Goal: Communication & Community: Connect with others

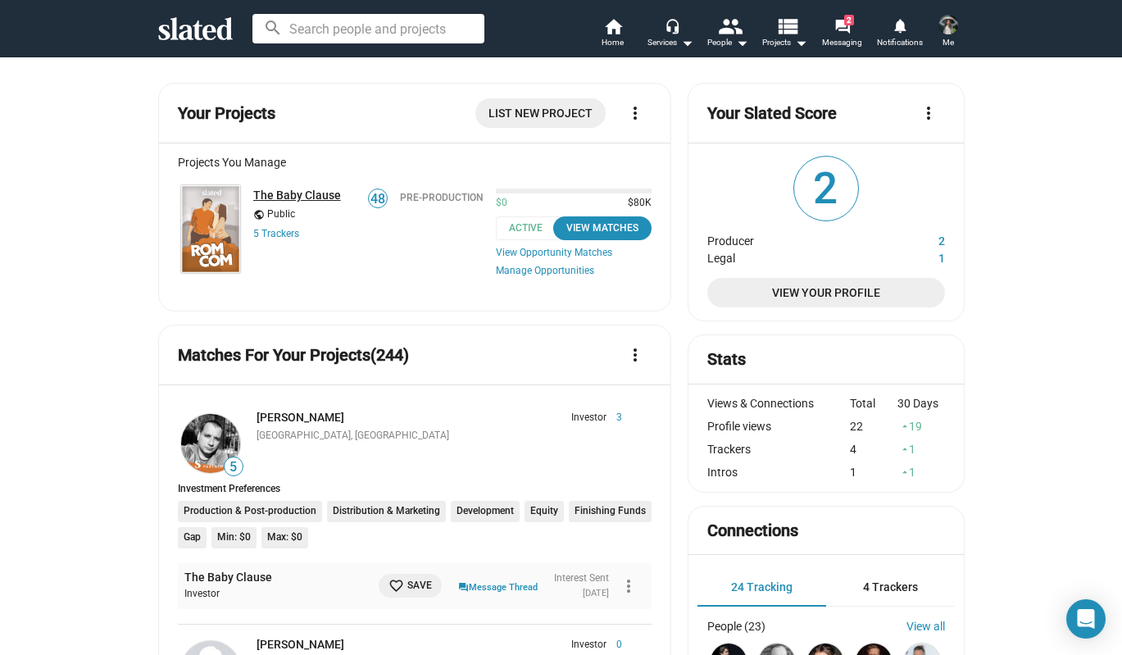
click at [281, 195] on link "The Baby Clause" at bounding box center [297, 194] width 88 height 13
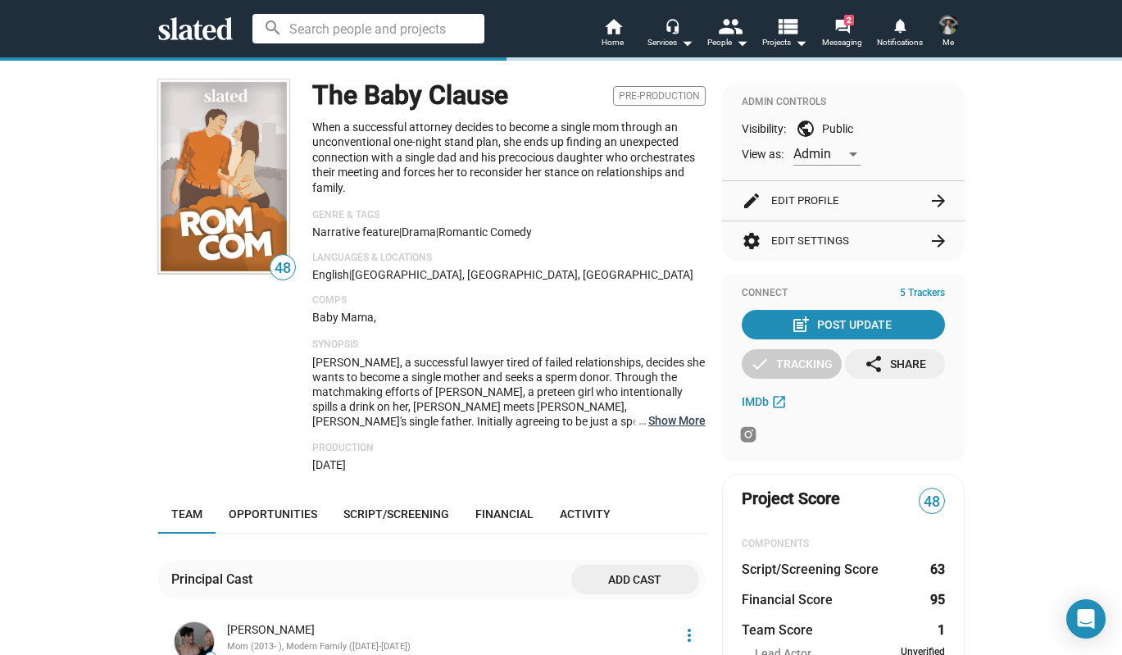
click at [659, 424] on button "… Show More" at bounding box center [676, 420] width 57 height 15
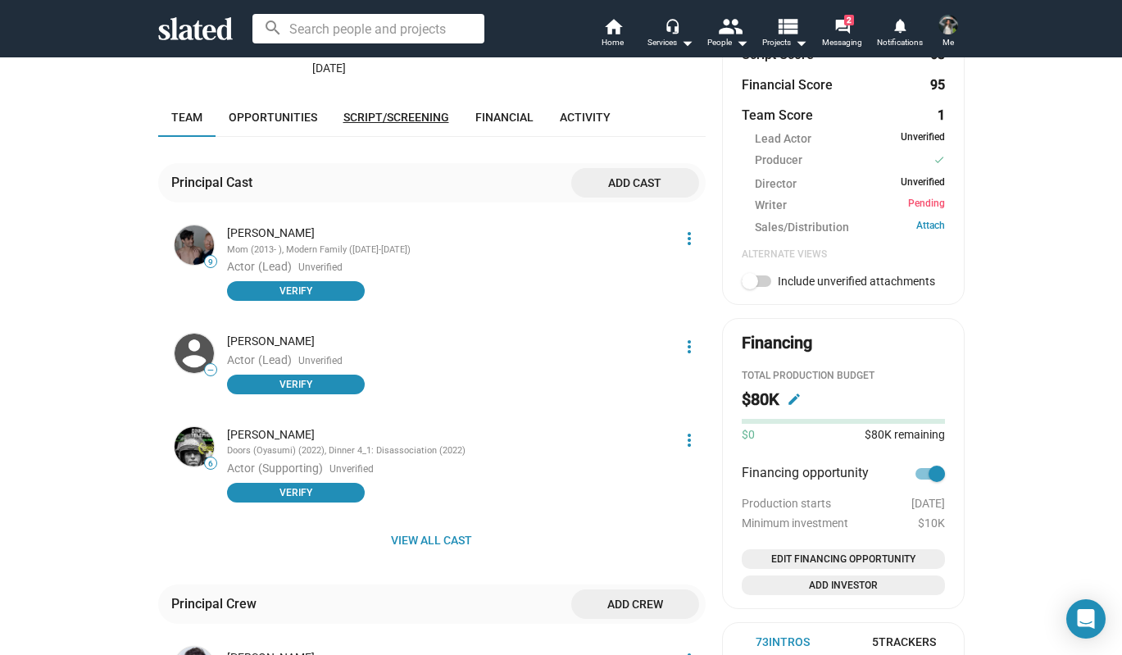
click at [391, 98] on link "Script/Screening" at bounding box center [396, 117] width 132 height 39
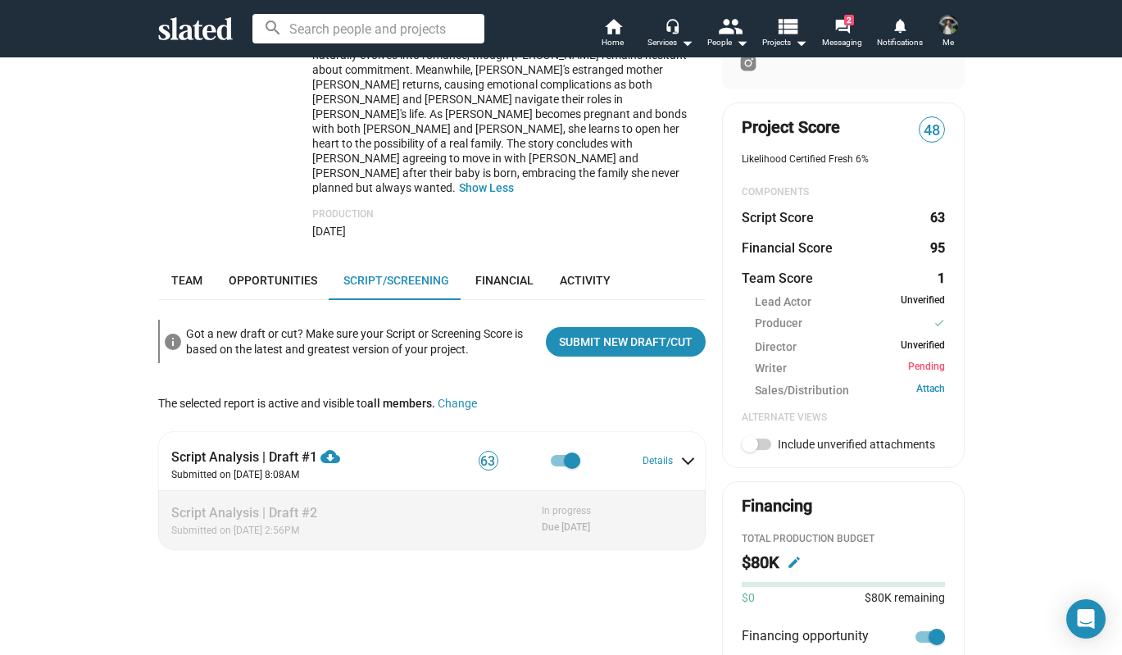
scroll to position [409, 0]
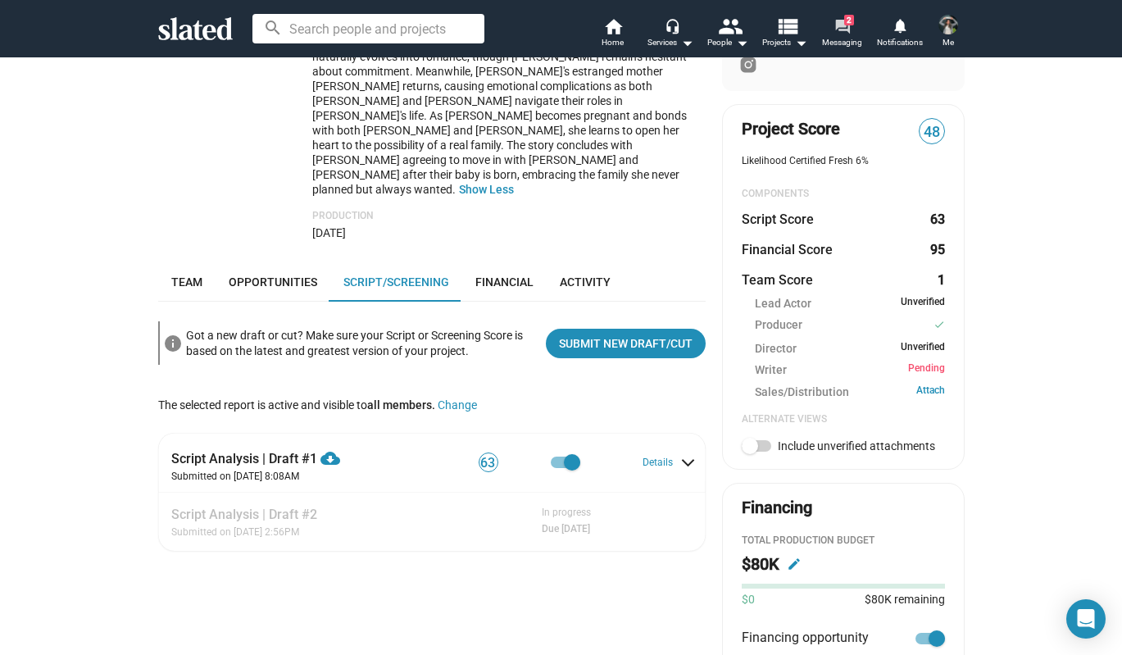
click at [846, 24] on span "2" at bounding box center [849, 20] width 10 height 11
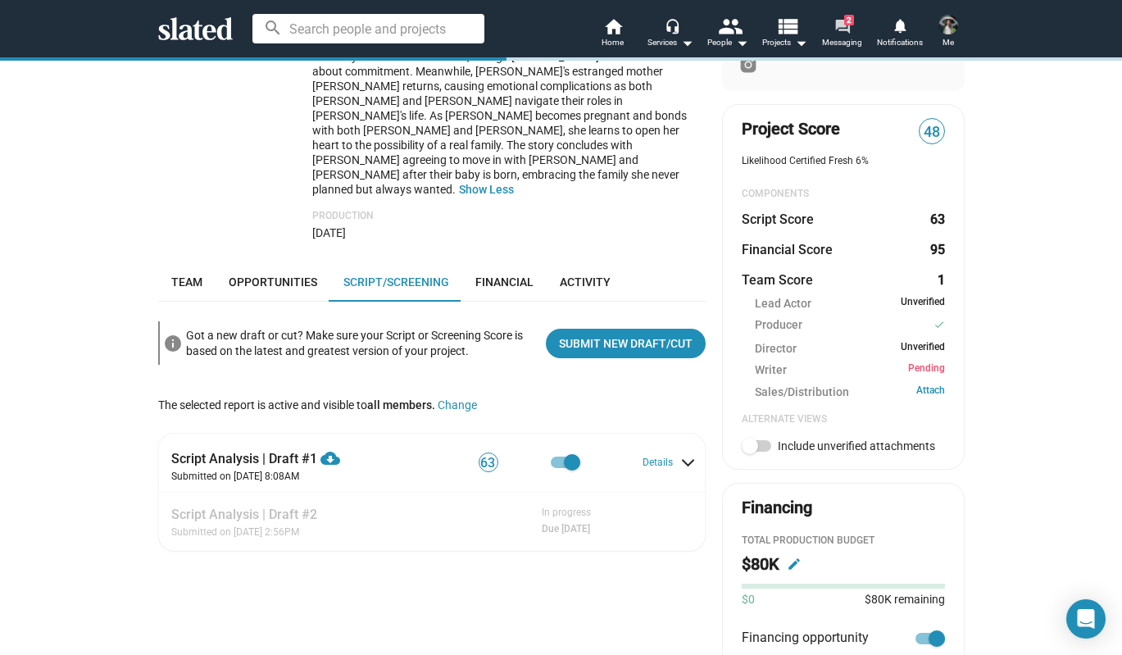
scroll to position [550, 0]
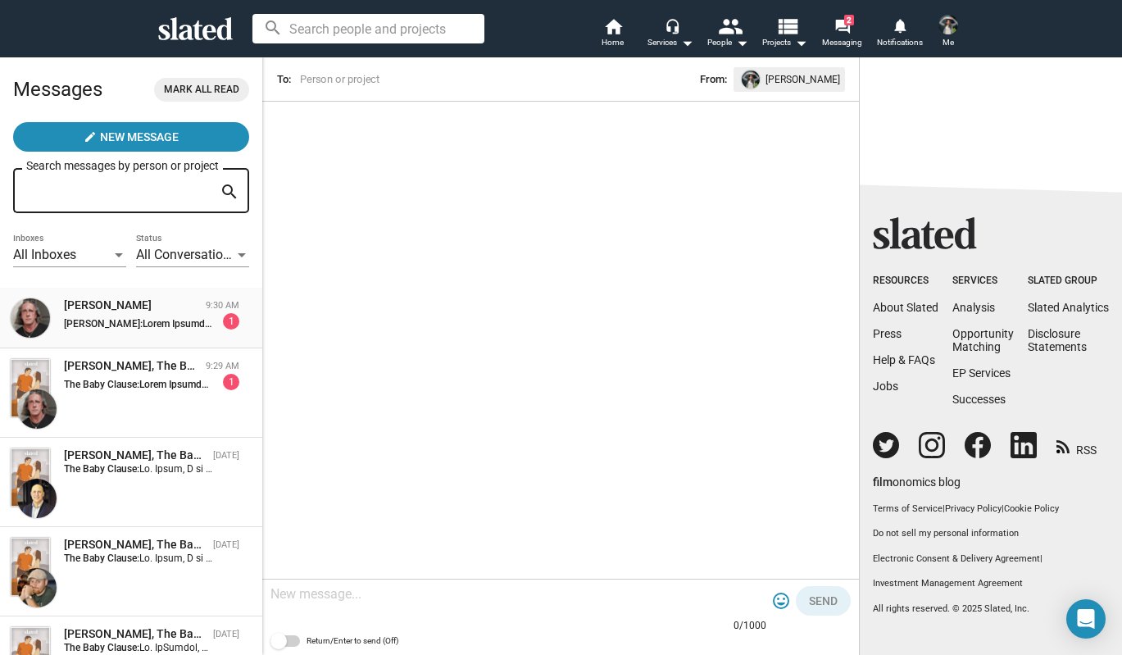
click at [111, 311] on div "Cody Cowell" at bounding box center [131, 305] width 135 height 16
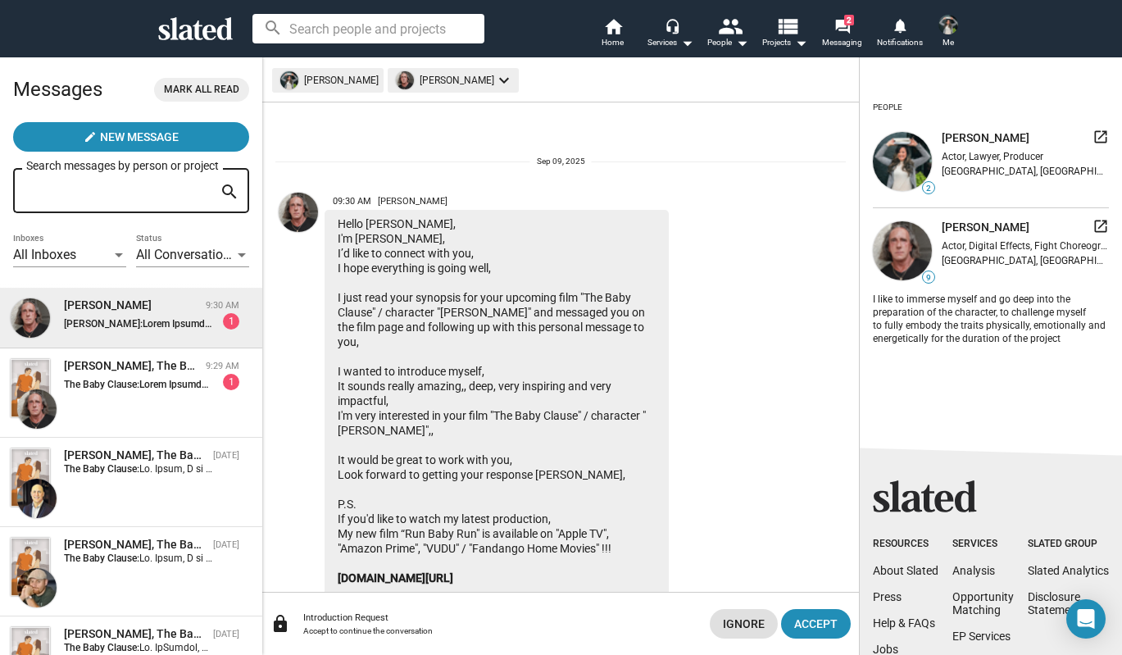
scroll to position [328, 0]
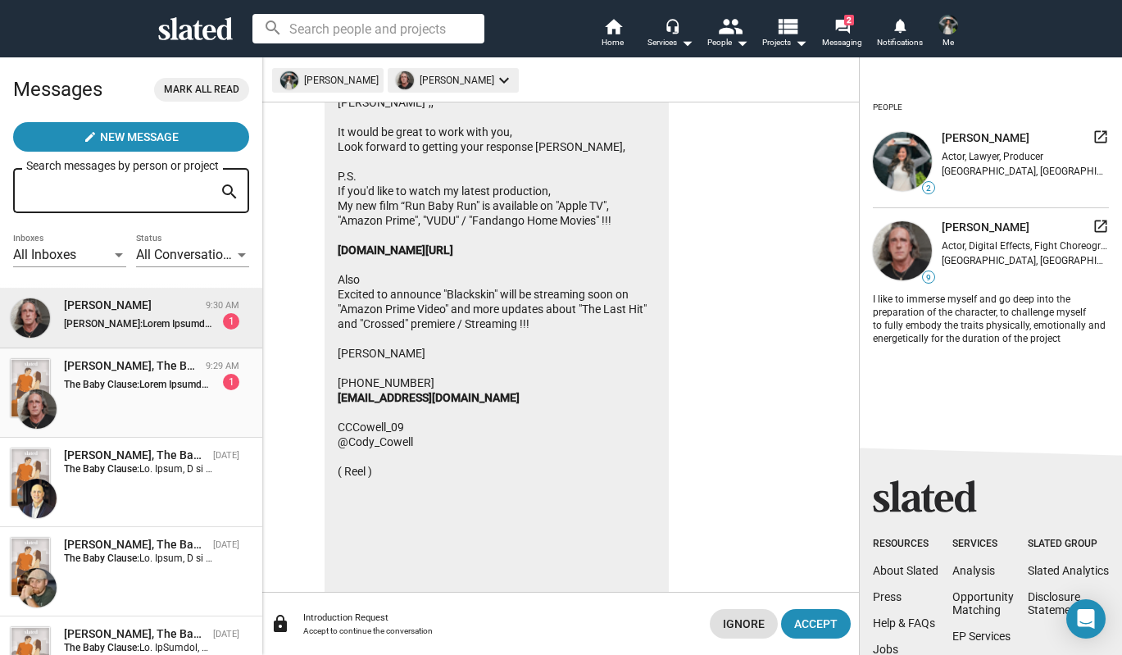
click at [173, 375] on div "The Baby Clause: 1" at bounding box center [151, 382] width 175 height 16
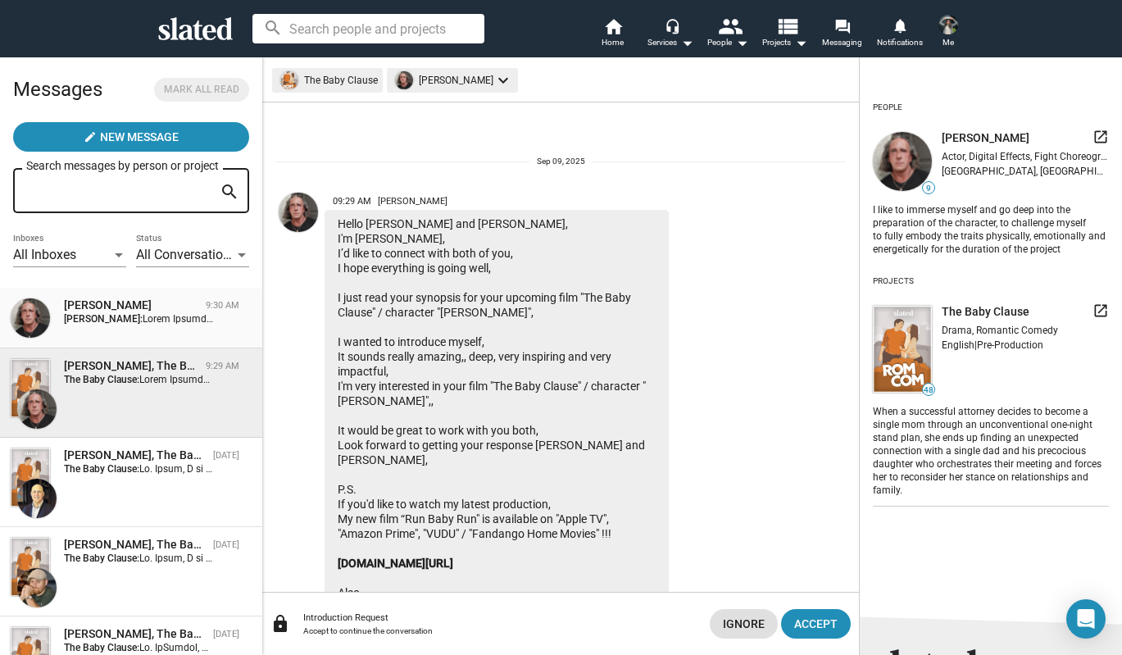
click at [157, 333] on div "Cody Cowell 9:30 AM Jacquelynn Remery-Pearson:" at bounding box center [131, 317] width 243 height 41
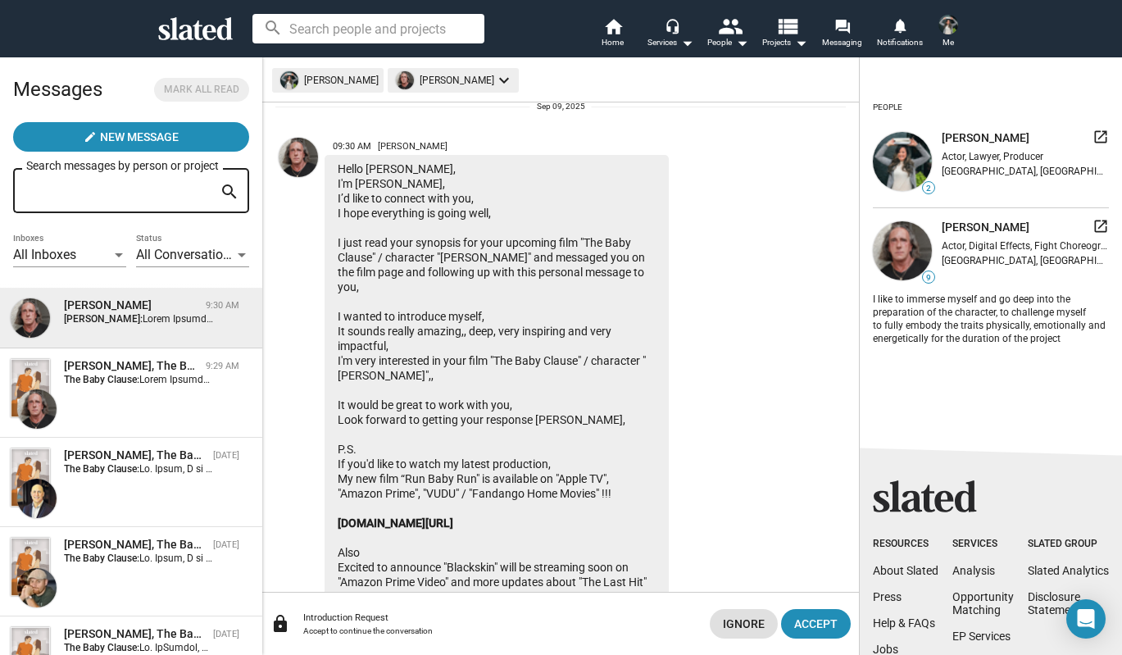
scroll to position [82, 0]
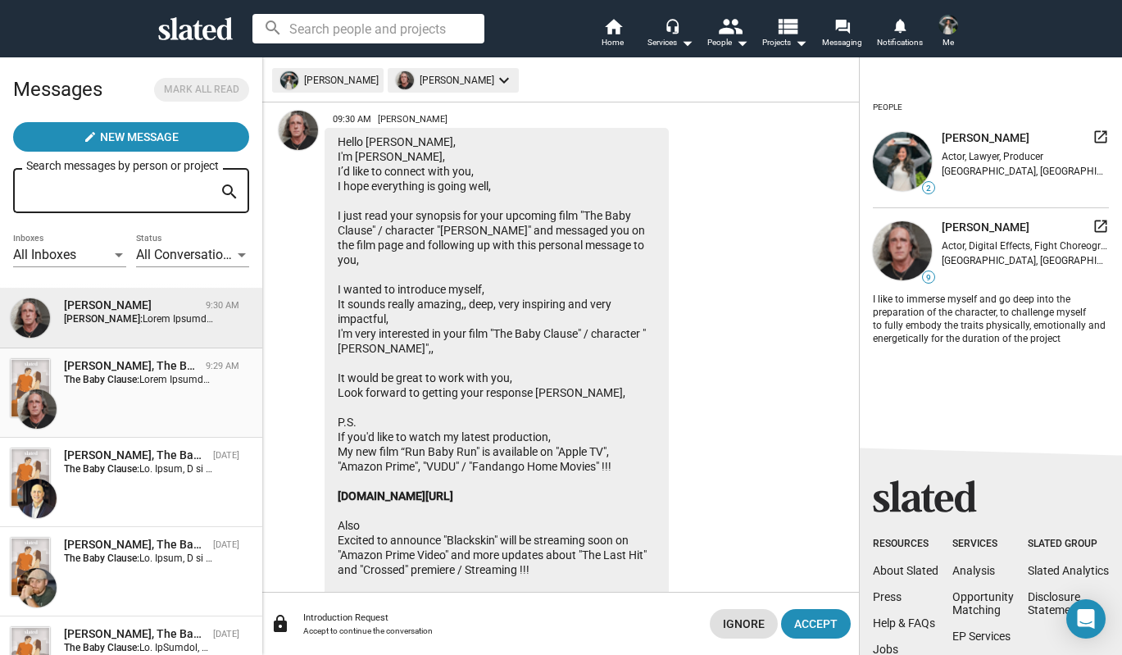
click at [111, 397] on div "Cody Cowell, The Baby Clause 9:29 AM The Baby Clause:" at bounding box center [131, 393] width 243 height 70
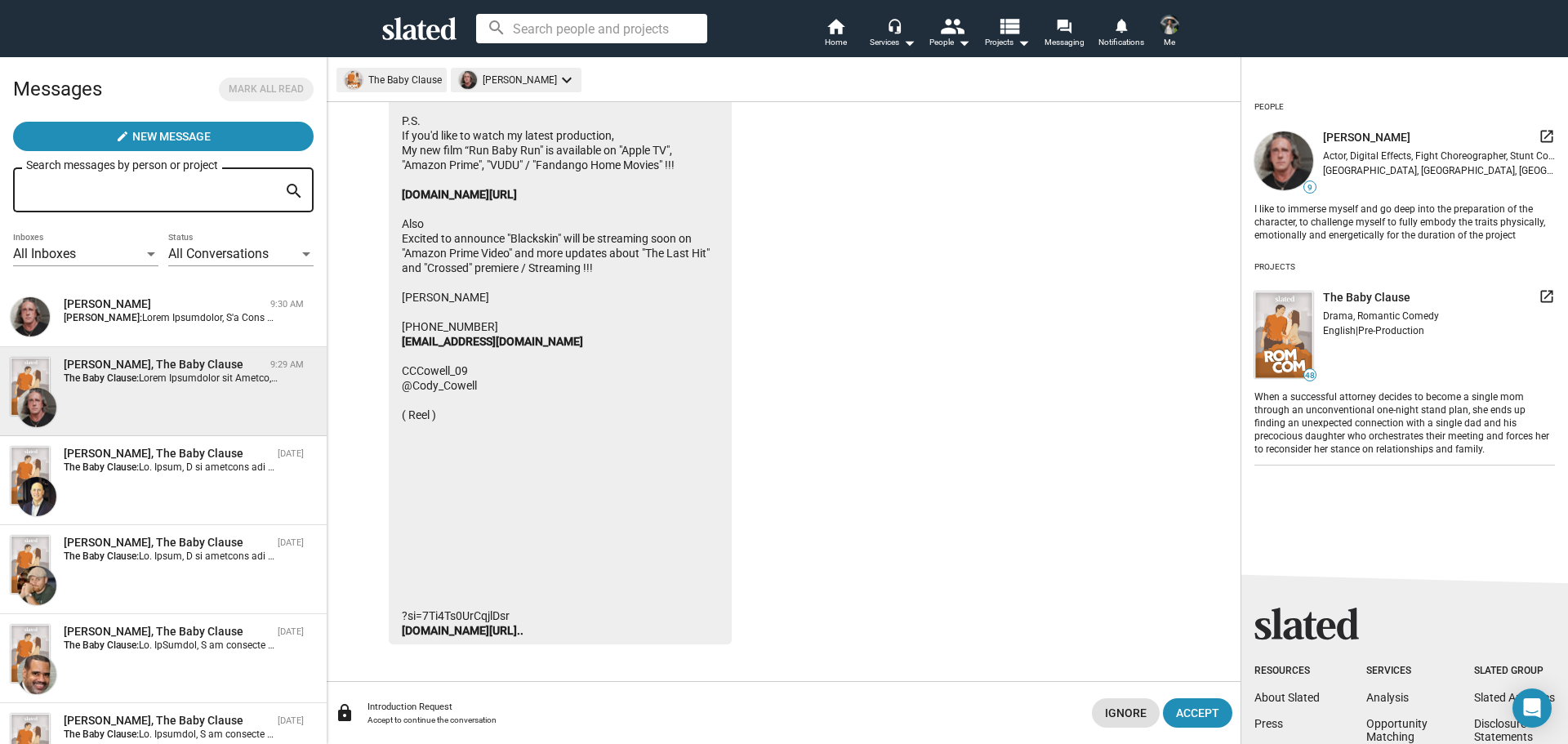
scroll to position [368, 0]
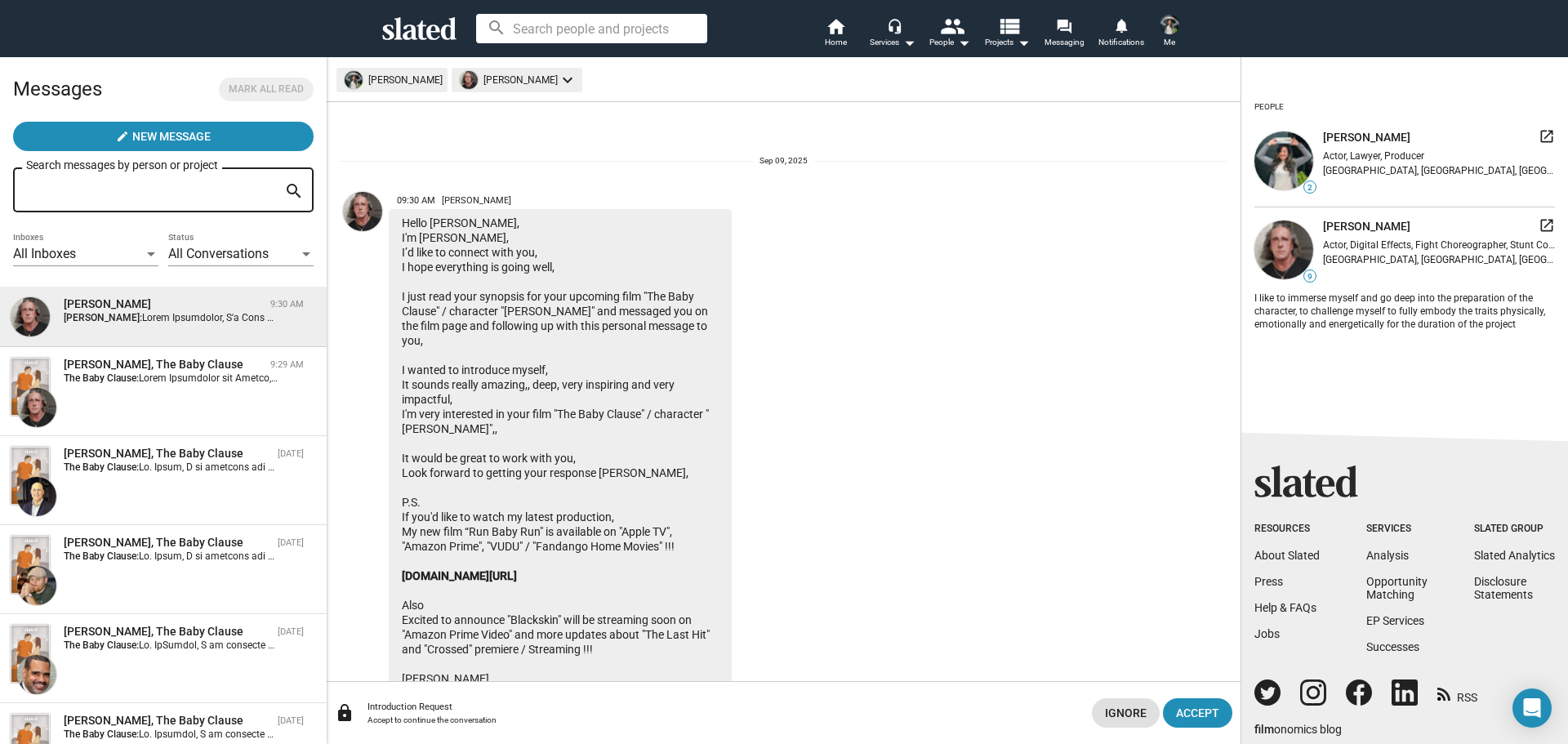
scroll to position [368, 0]
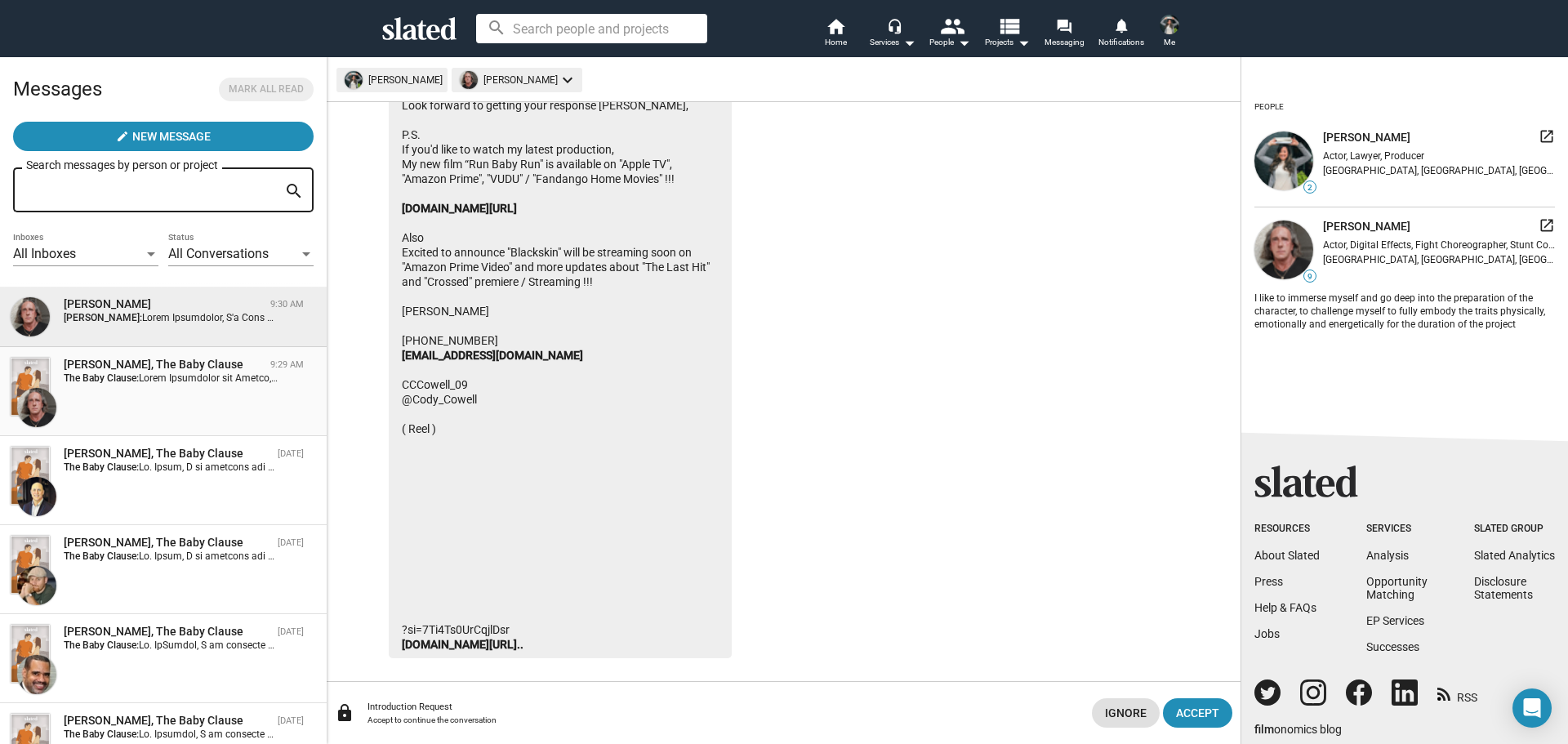
click at [171, 402] on div "Cody Cowell, The Baby Clause 9:29 AM The Baby Clause:" at bounding box center [163, 392] width 307 height 70
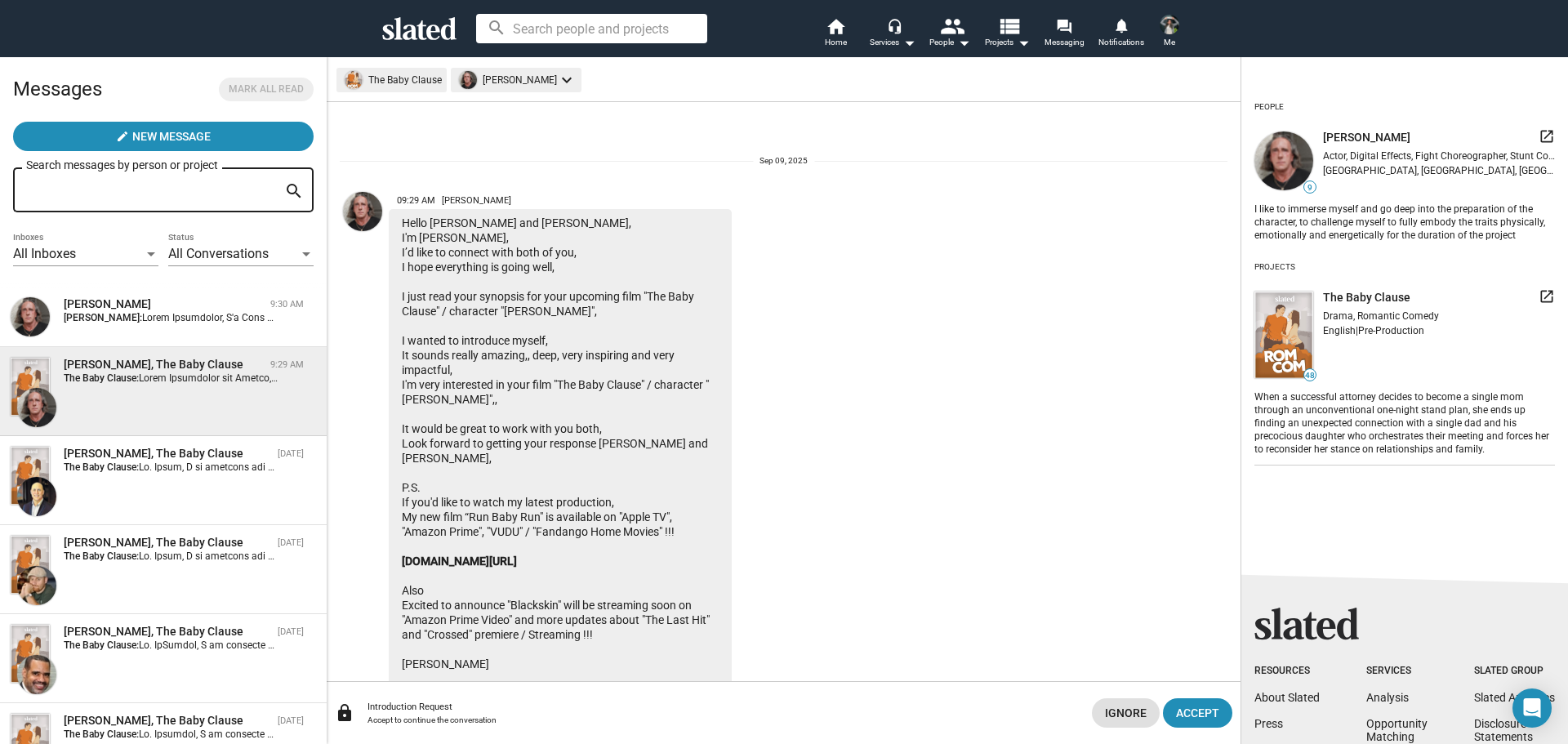
scroll to position [368, 0]
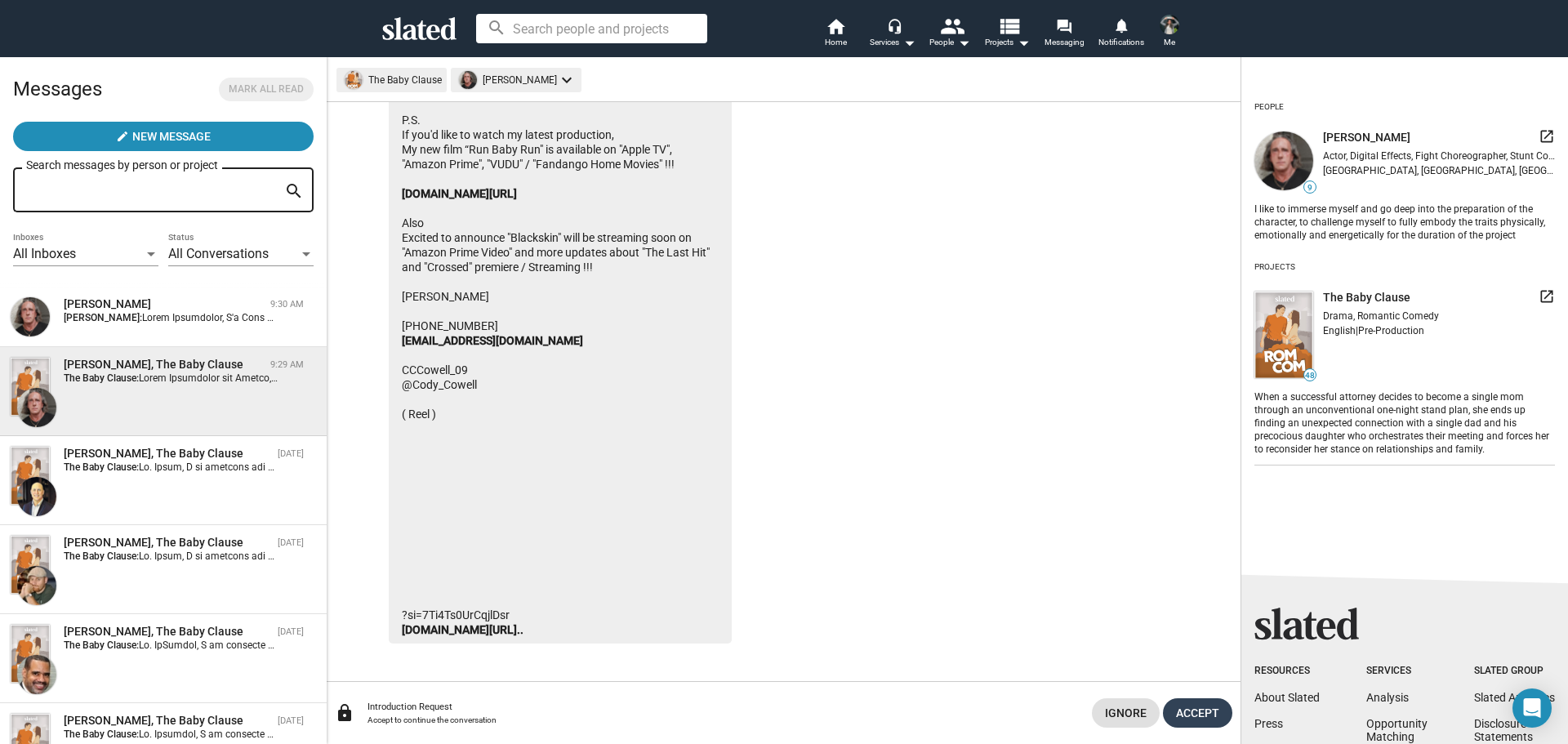
click at [1117, 652] on span "Accept" at bounding box center [1197, 713] width 43 height 29
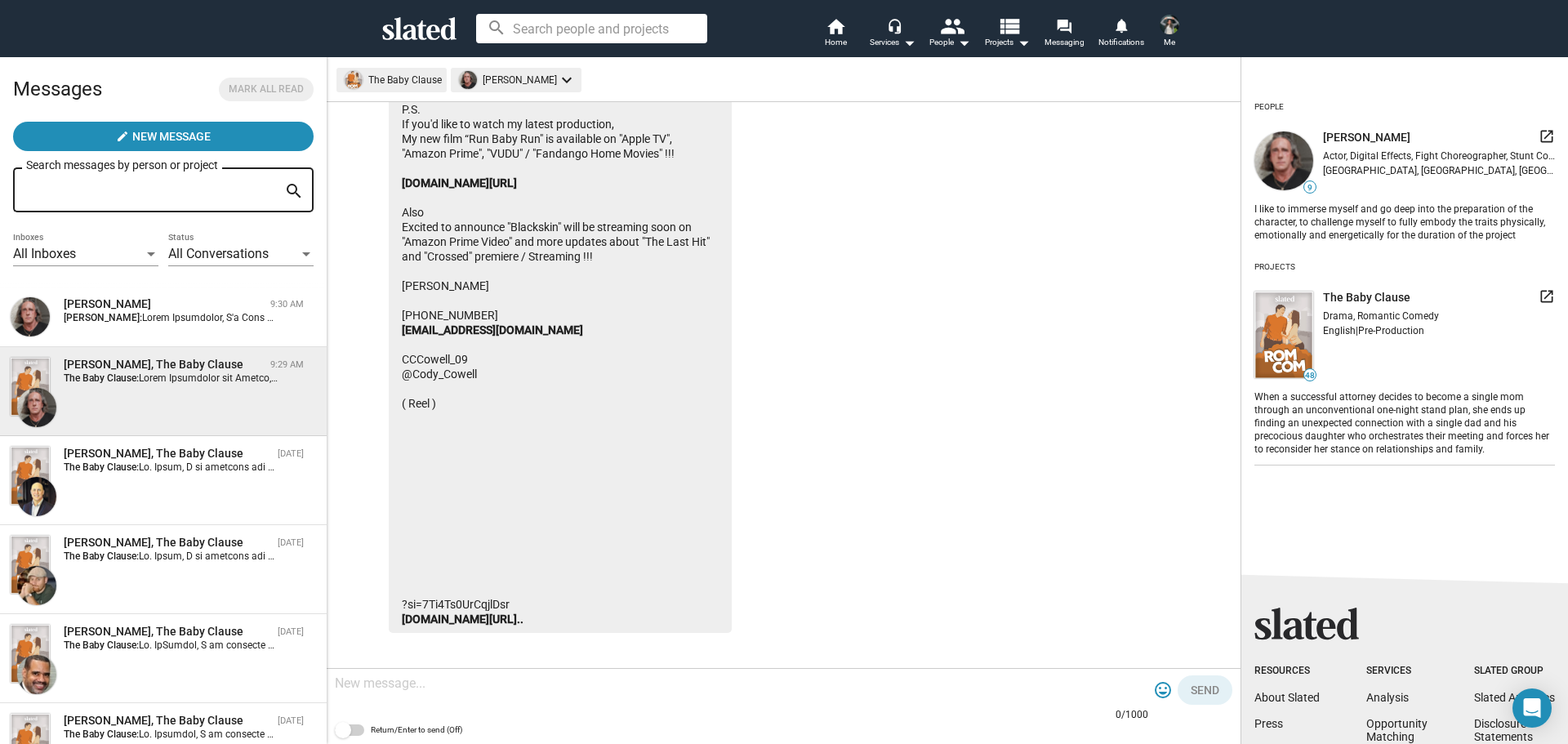
scroll to position [381, 0]
click at [414, 652] on textarea at bounding box center [742, 684] width 813 height 16
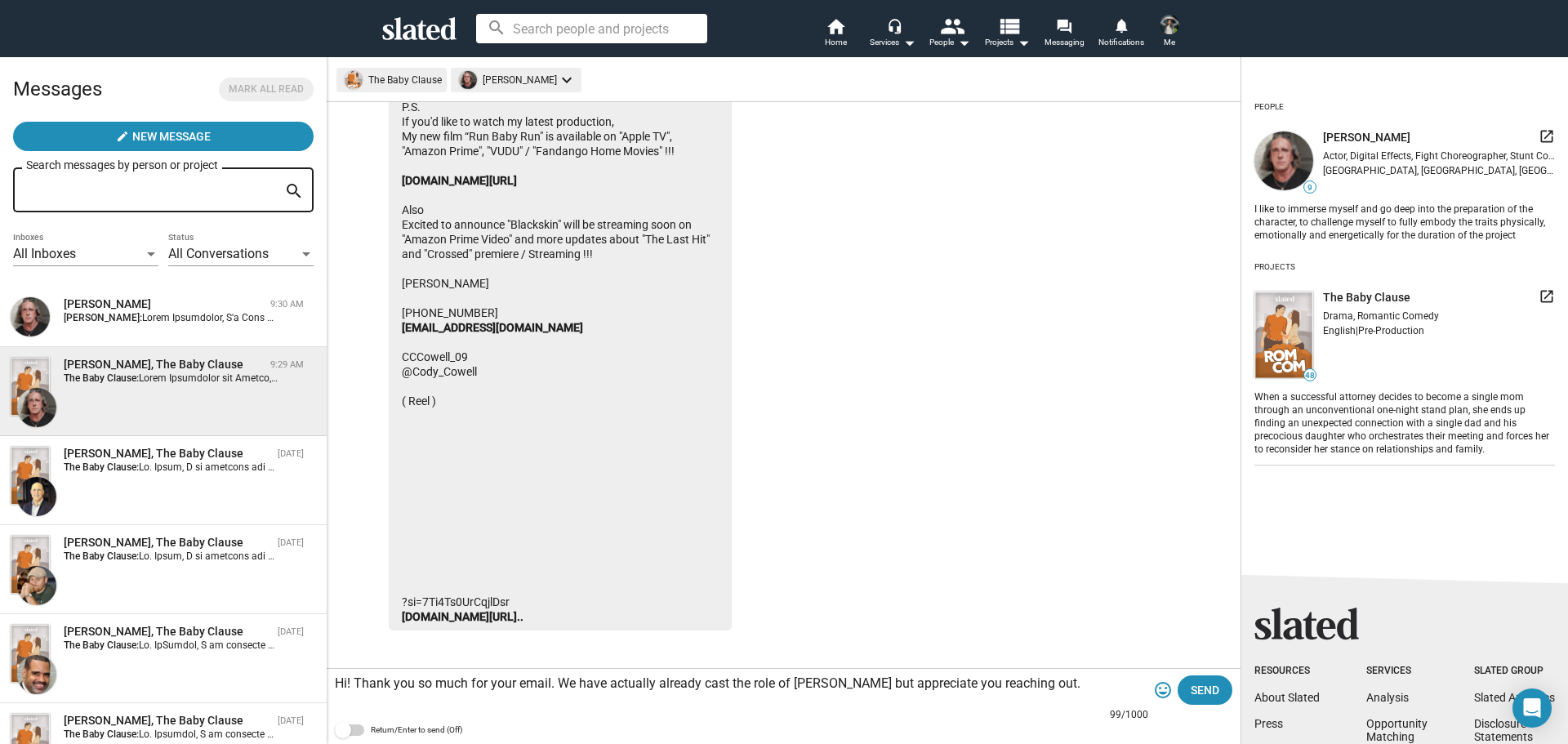
click at [1066, 652] on textarea "Hi! Thank you so much for your email. We have actually already cast the role of…" at bounding box center [742, 684] width 813 height 16
type textarea "Hi! Thank you so much for your email. We have actually already cast the role of…"
click at [1117, 652] on span "Send" at bounding box center [1205, 690] width 29 height 29
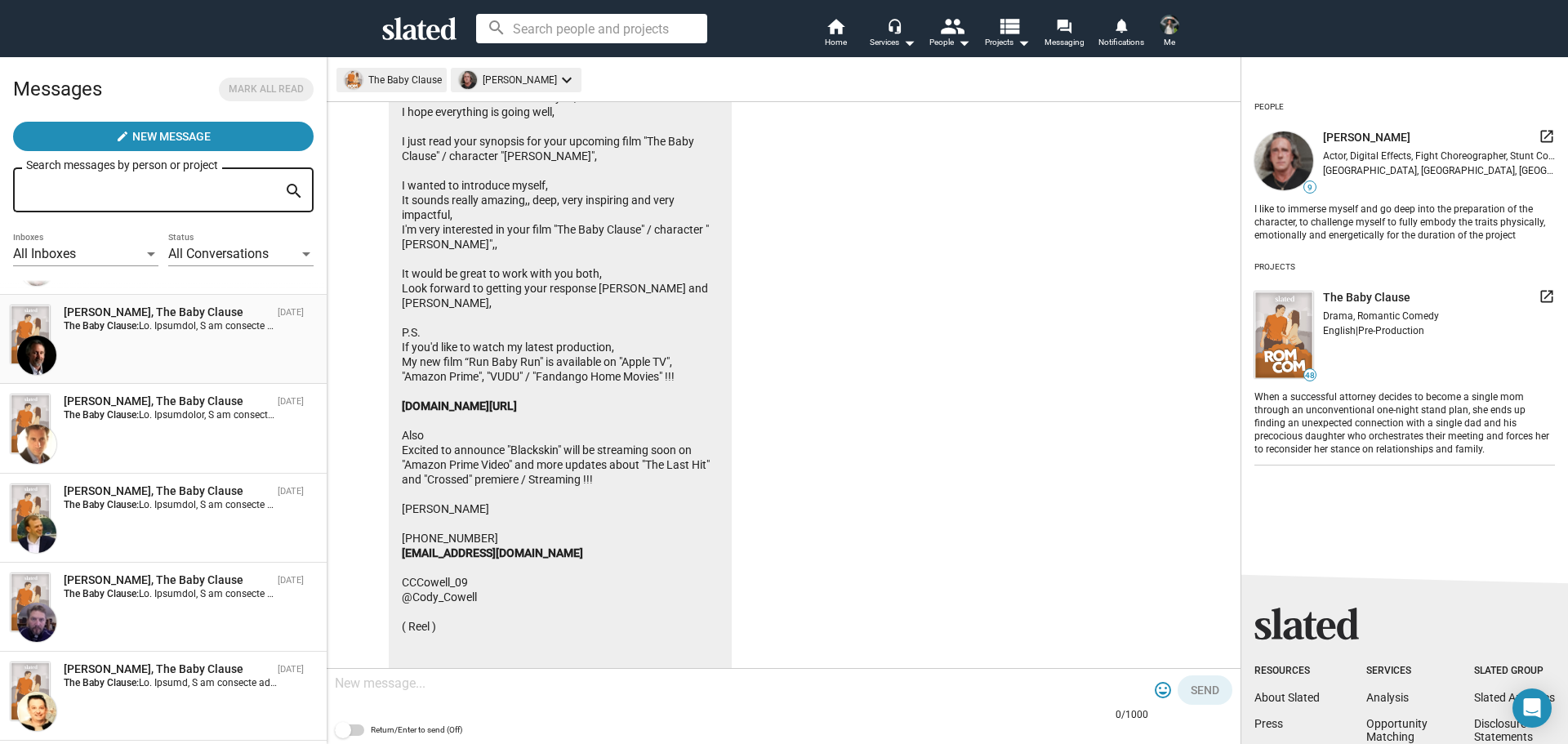
scroll to position [245, 0]
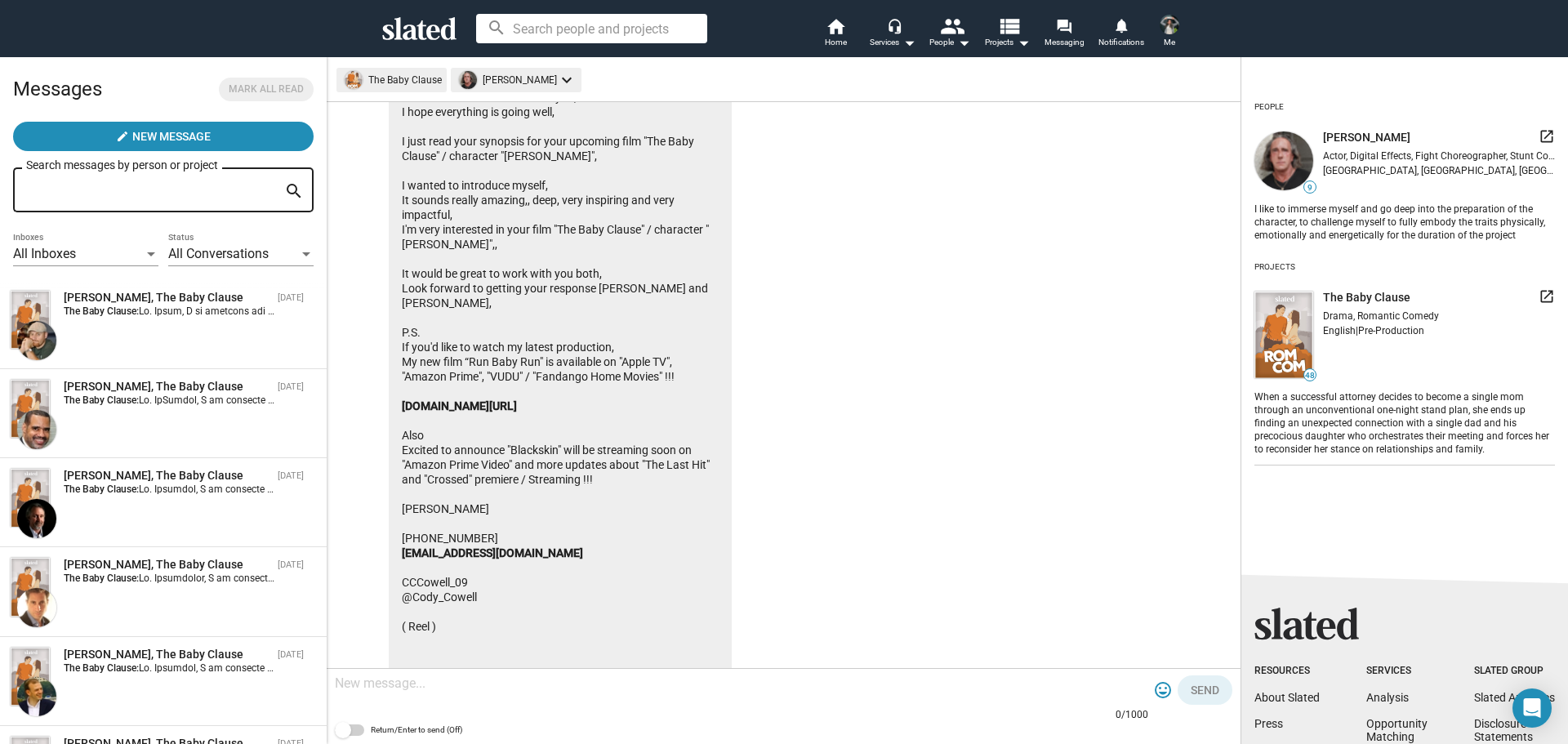
click at [412, 21] on icon at bounding box center [419, 28] width 75 height 23
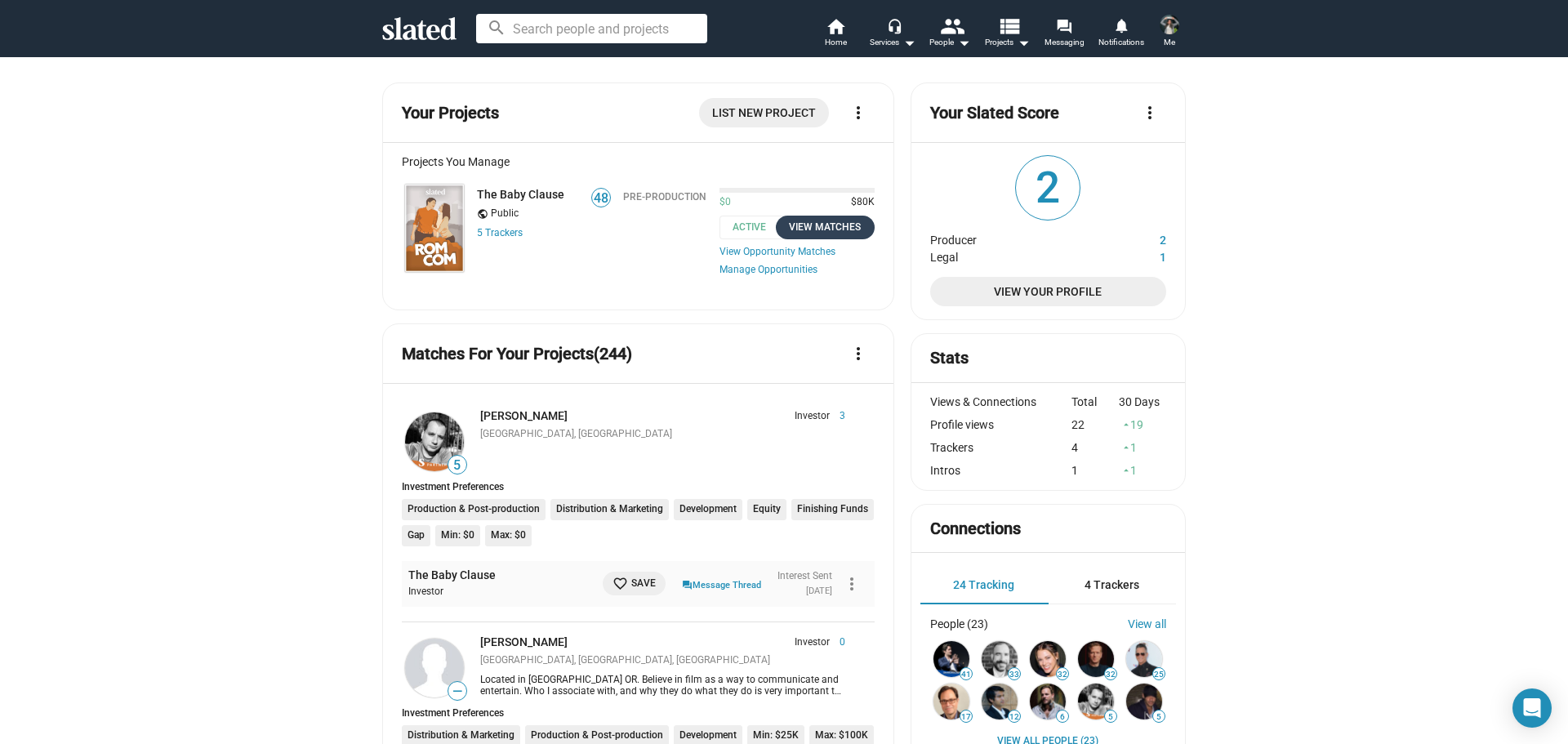
click at [815, 231] on div "View Matches" at bounding box center [824, 227] width 79 height 17
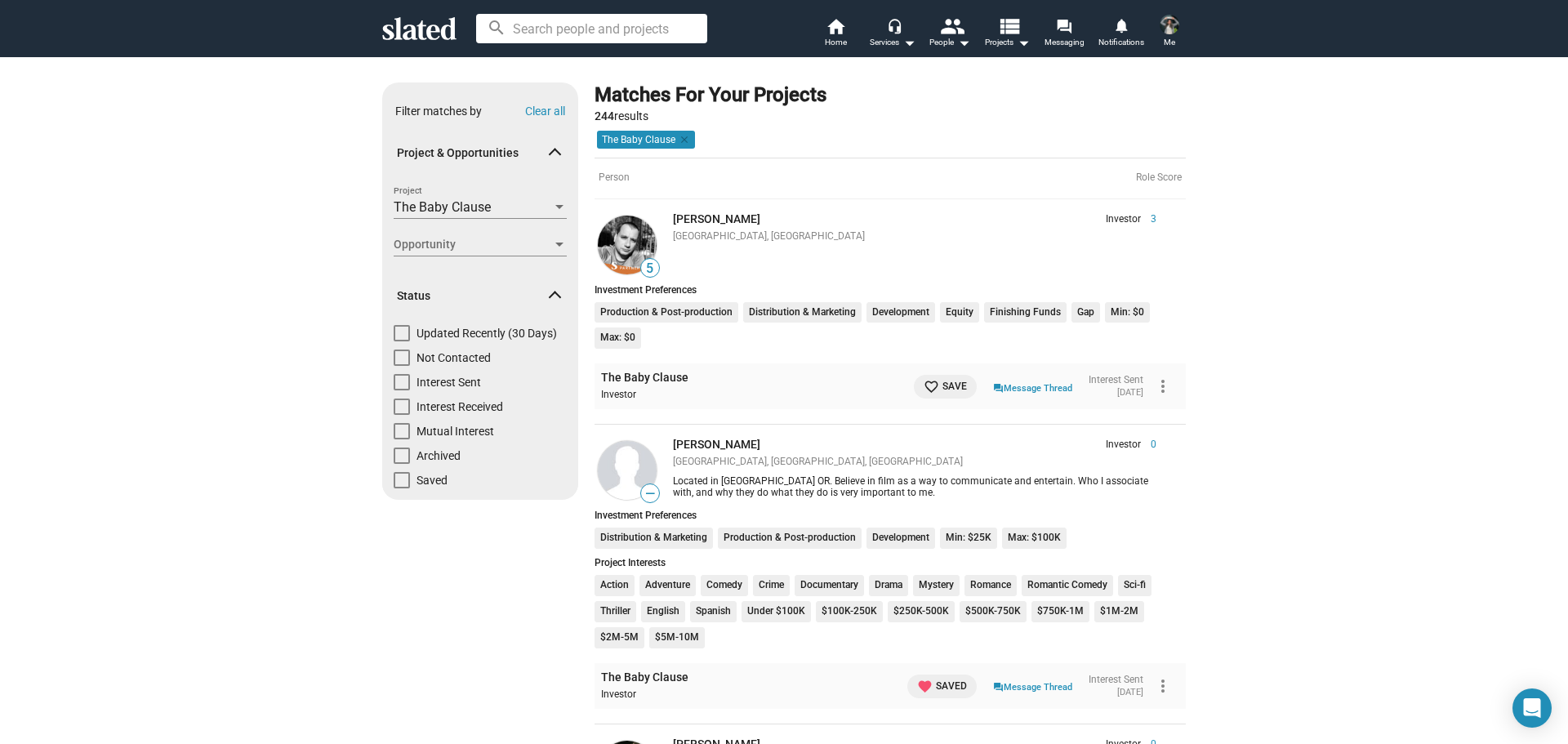
click at [499, 238] on span "Opportunity" at bounding box center [472, 244] width 158 height 17
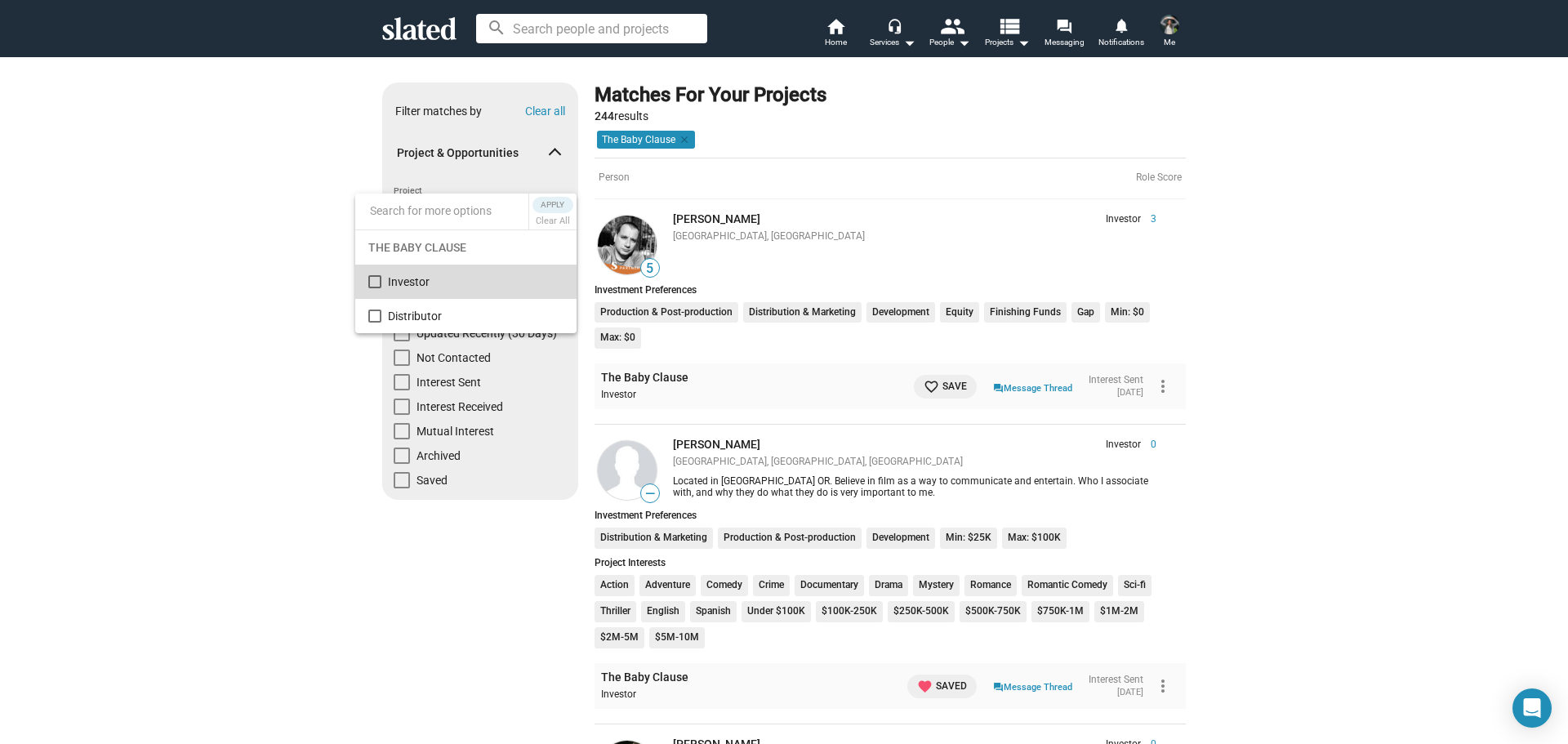
click at [492, 281] on span "Investor" at bounding box center [475, 281] width 175 height 34
click at [564, 203] on span "Apply" at bounding box center [552, 204] width 29 height 16
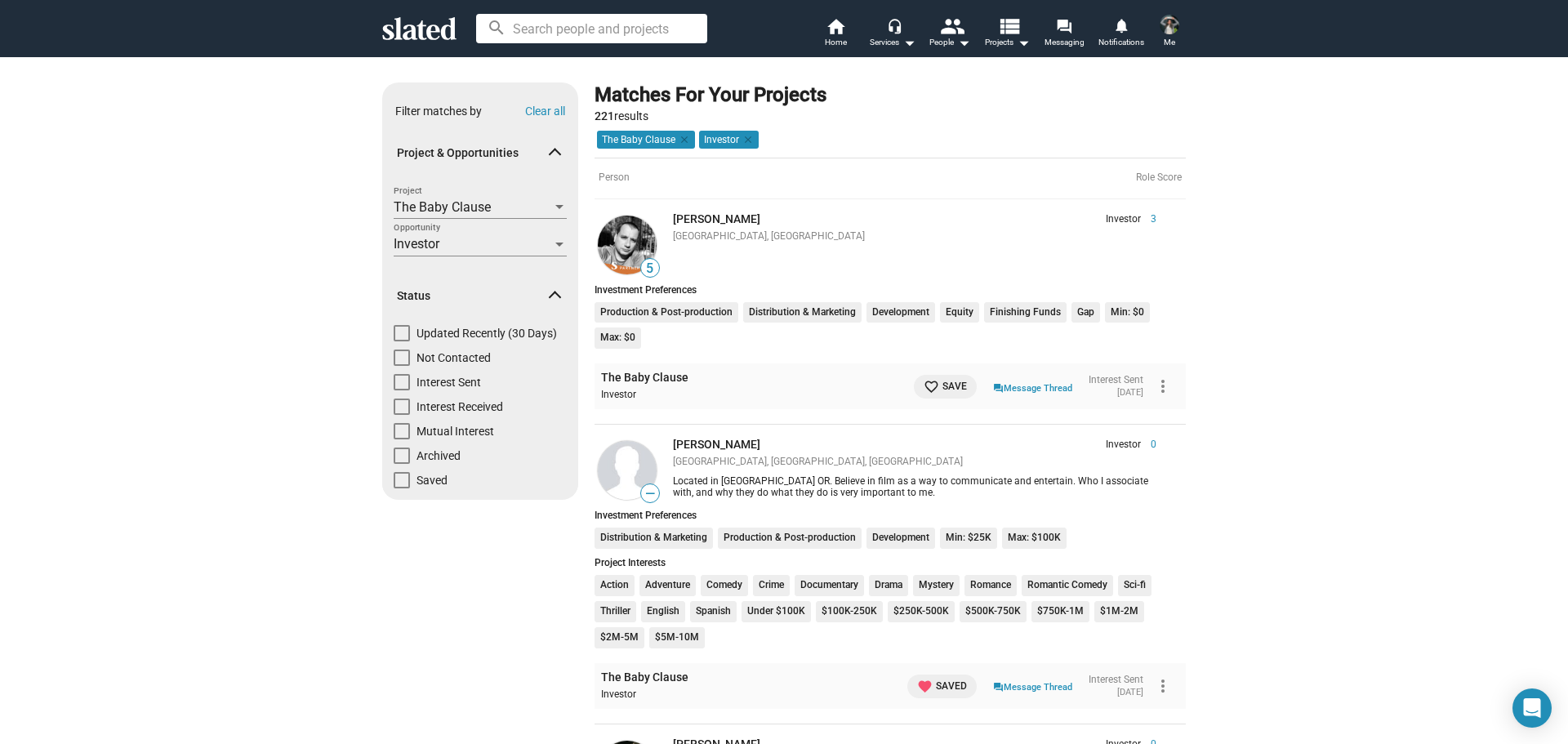
click at [398, 333] on span at bounding box center [402, 333] width 16 height 16
click at [401, 342] on input "Updated Recently (30 Days)" at bounding box center [401, 342] width 1 height 1
checkbox input "true"
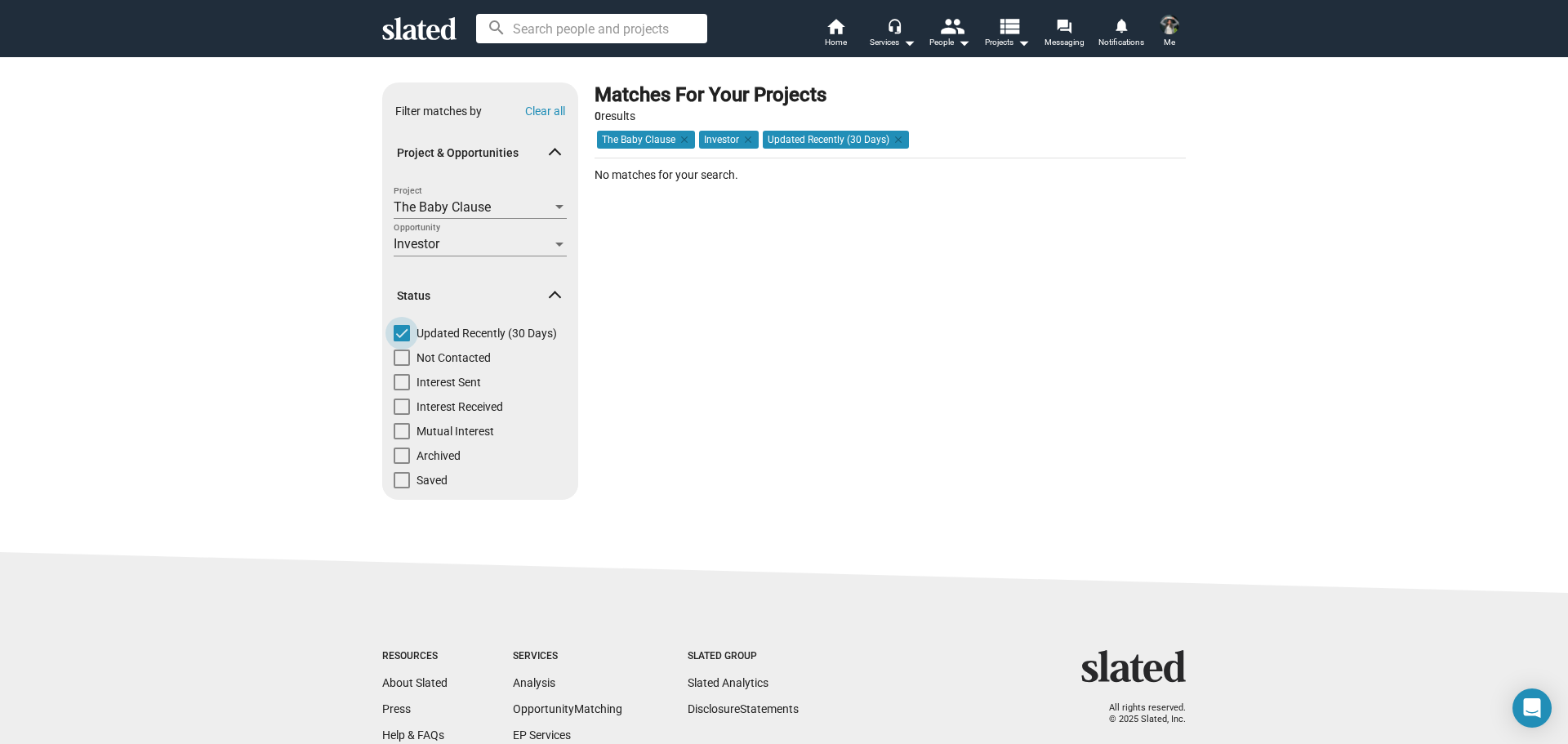
click at [398, 333] on span at bounding box center [402, 333] width 16 height 16
click at [401, 342] on input "Updated Recently (30 Days)" at bounding box center [401, 342] width 1 height 1
checkbox input "false"
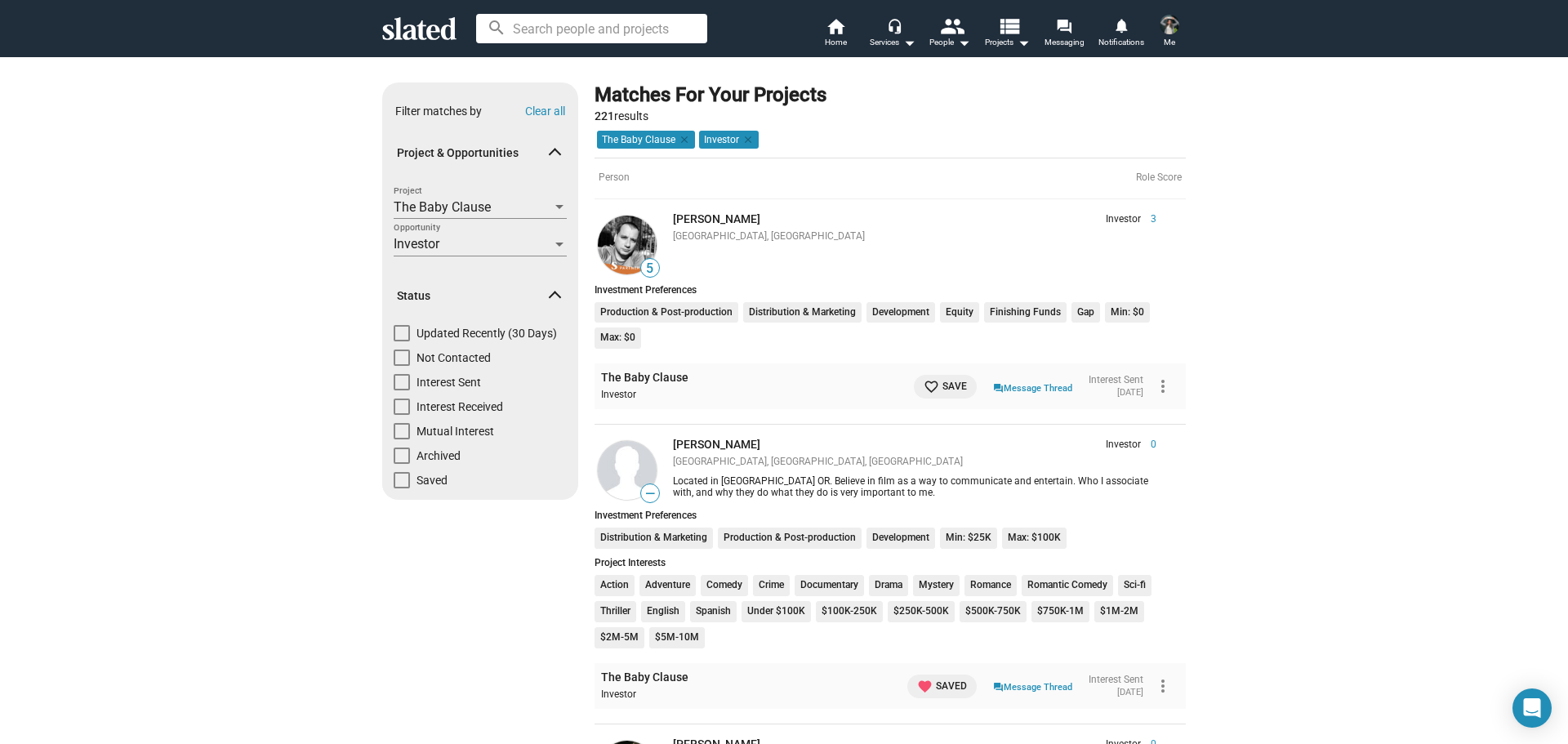
click at [396, 364] on span at bounding box center [402, 358] width 16 height 16
click at [401, 366] on input "Not Contacted" at bounding box center [401, 366] width 1 height 1
checkbox input "true"
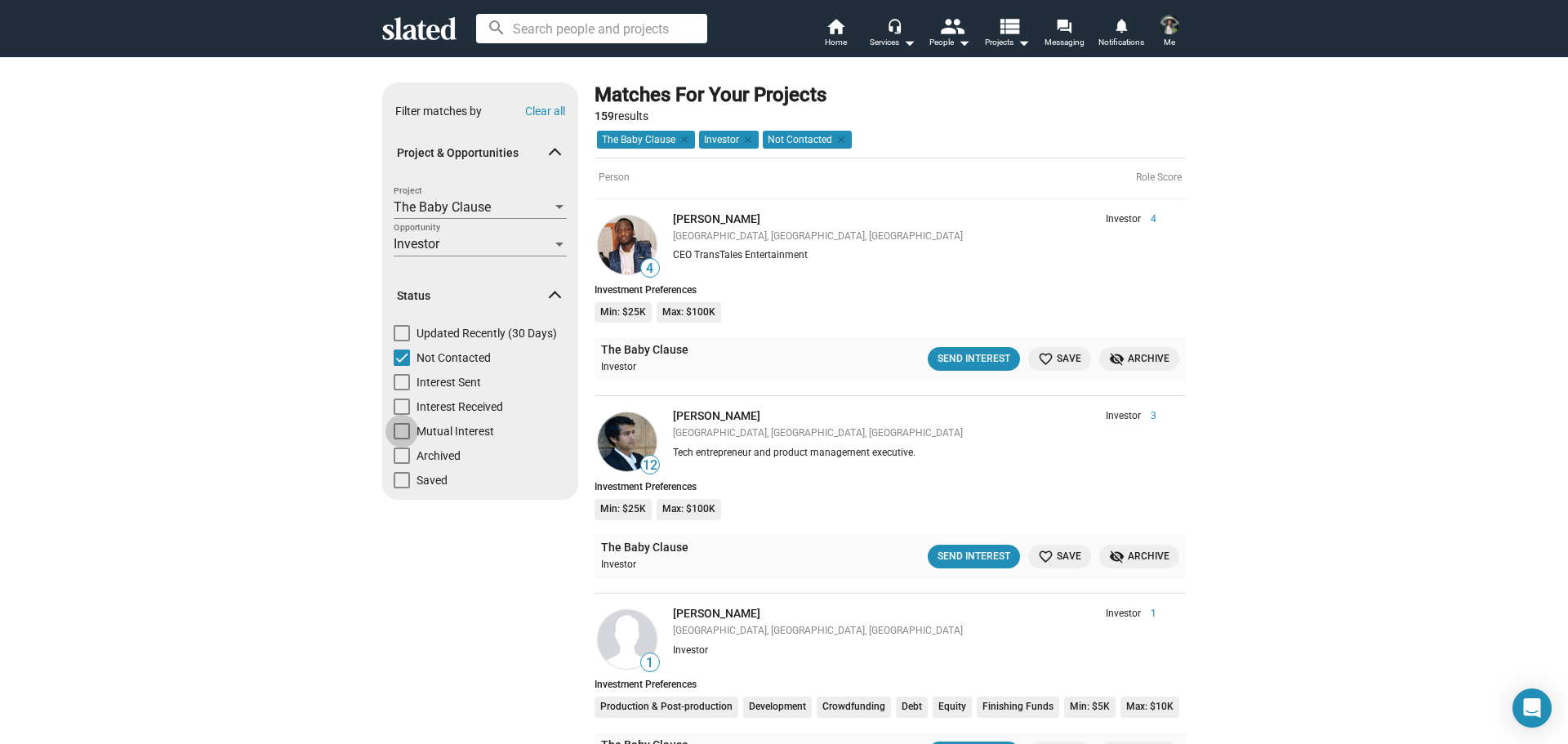
click at [394, 434] on span at bounding box center [402, 431] width 16 height 16
click at [401, 440] on input "Mutual Interest" at bounding box center [401, 440] width 1 height 1
checkbox input "true"
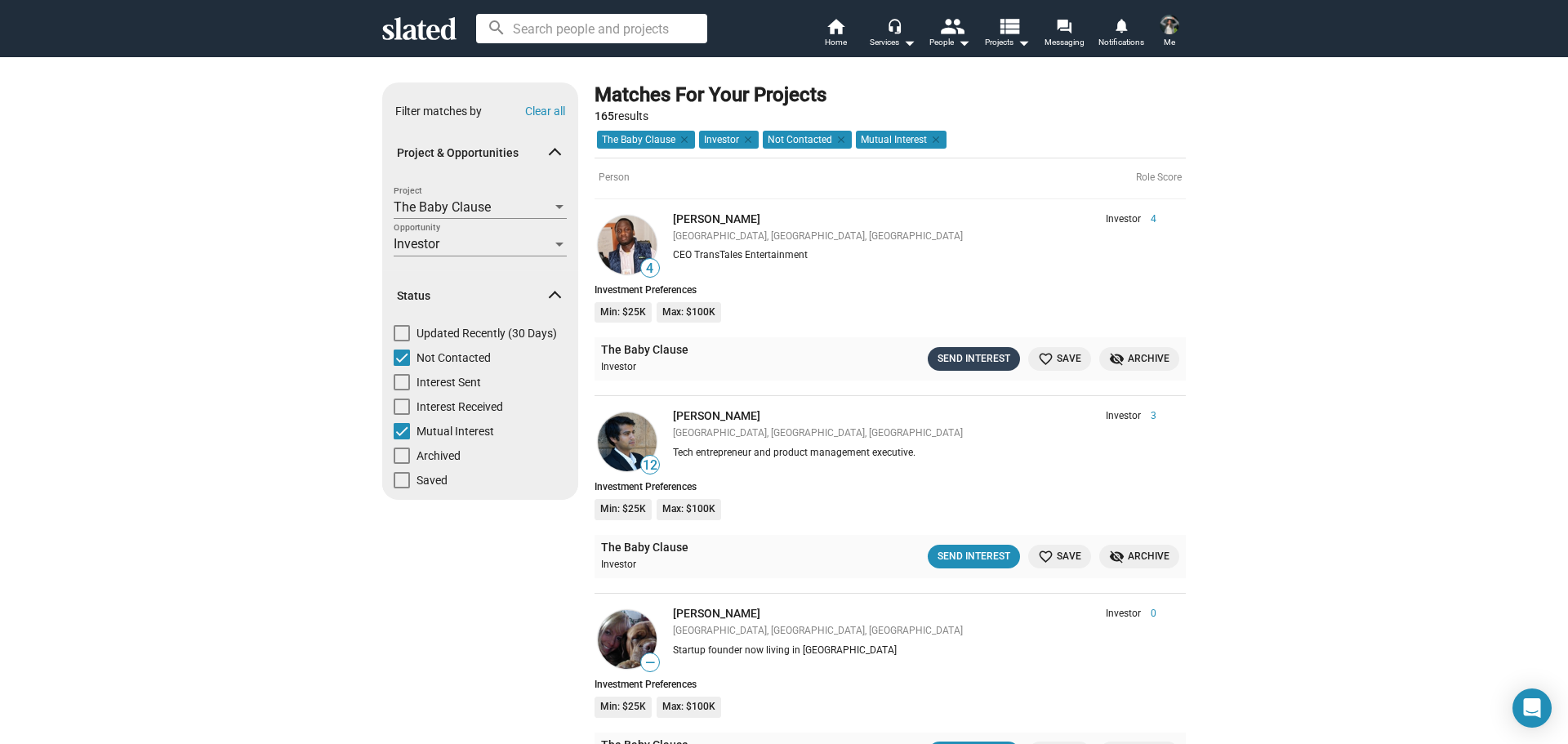
click at [954, 361] on div "Send Interest" at bounding box center [974, 359] width 73 height 17
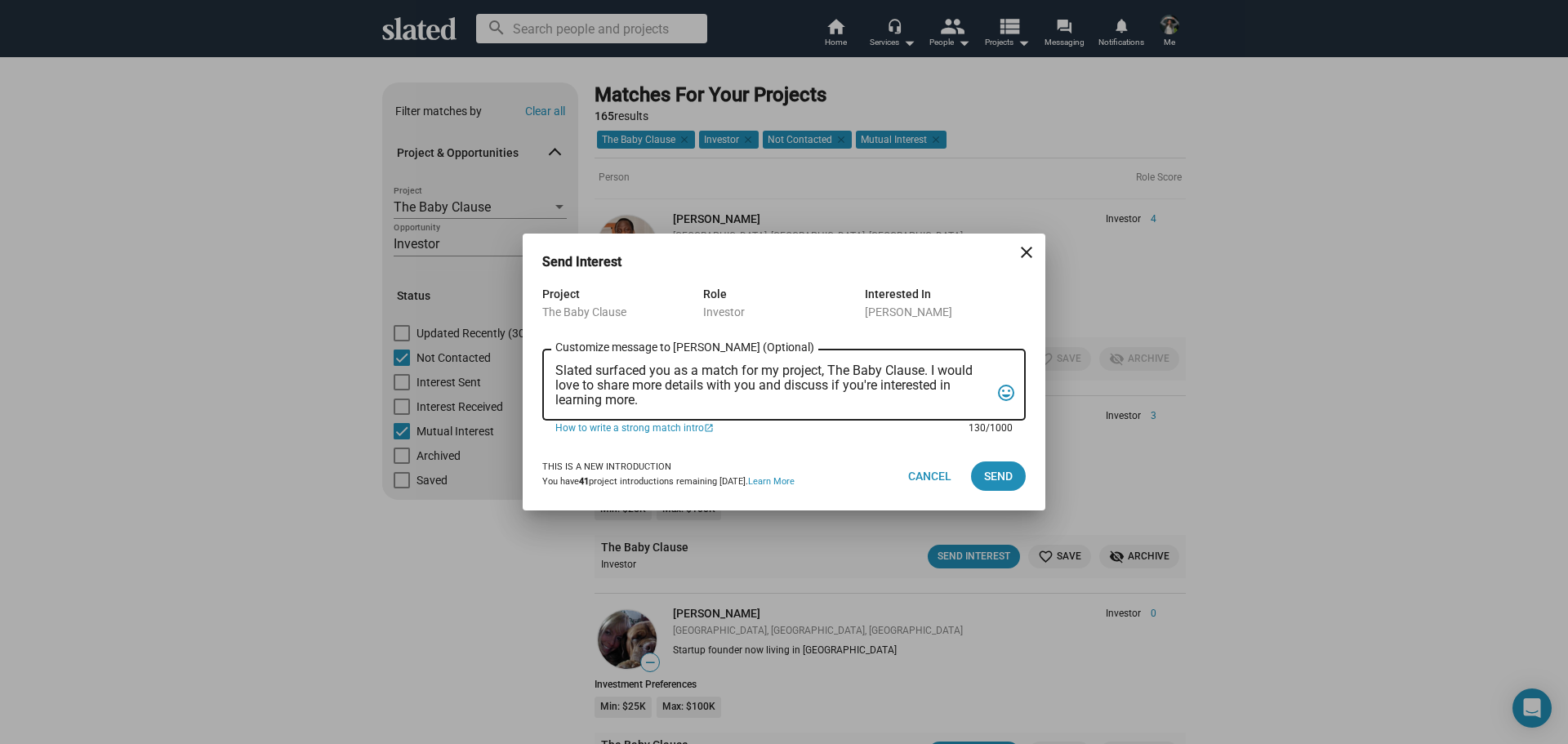
drag, startPoint x: 681, startPoint y: 399, endPoint x: 555, endPoint y: 368, distance: 129.8
click at [555, 368] on textarea "Slated surfaced you as a match for my project, The Baby Clause. I would love to…" at bounding box center [773, 386] width 435 height 44
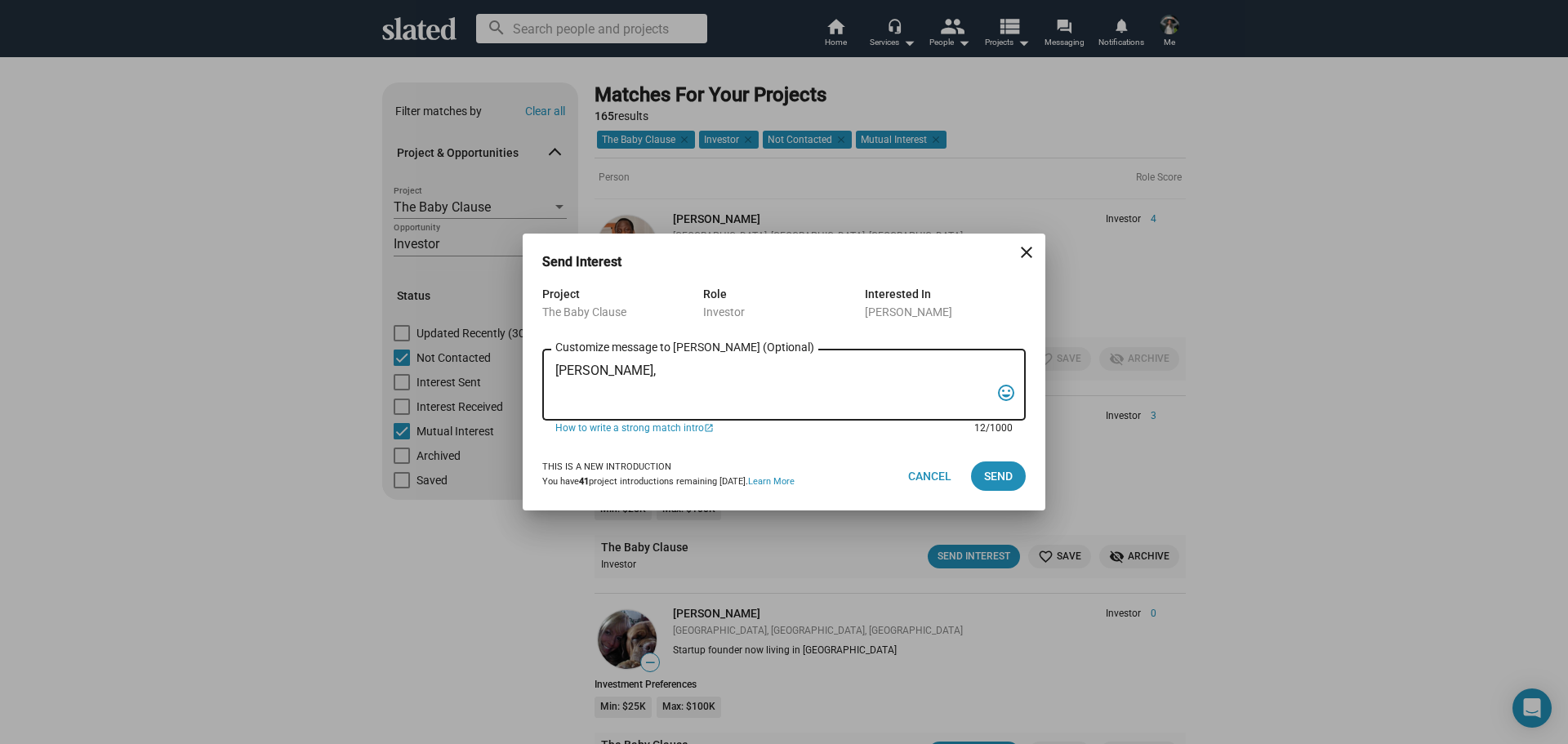
paste textarea "I am reaching out to pitch investment in a film that combines creativity, niche…"
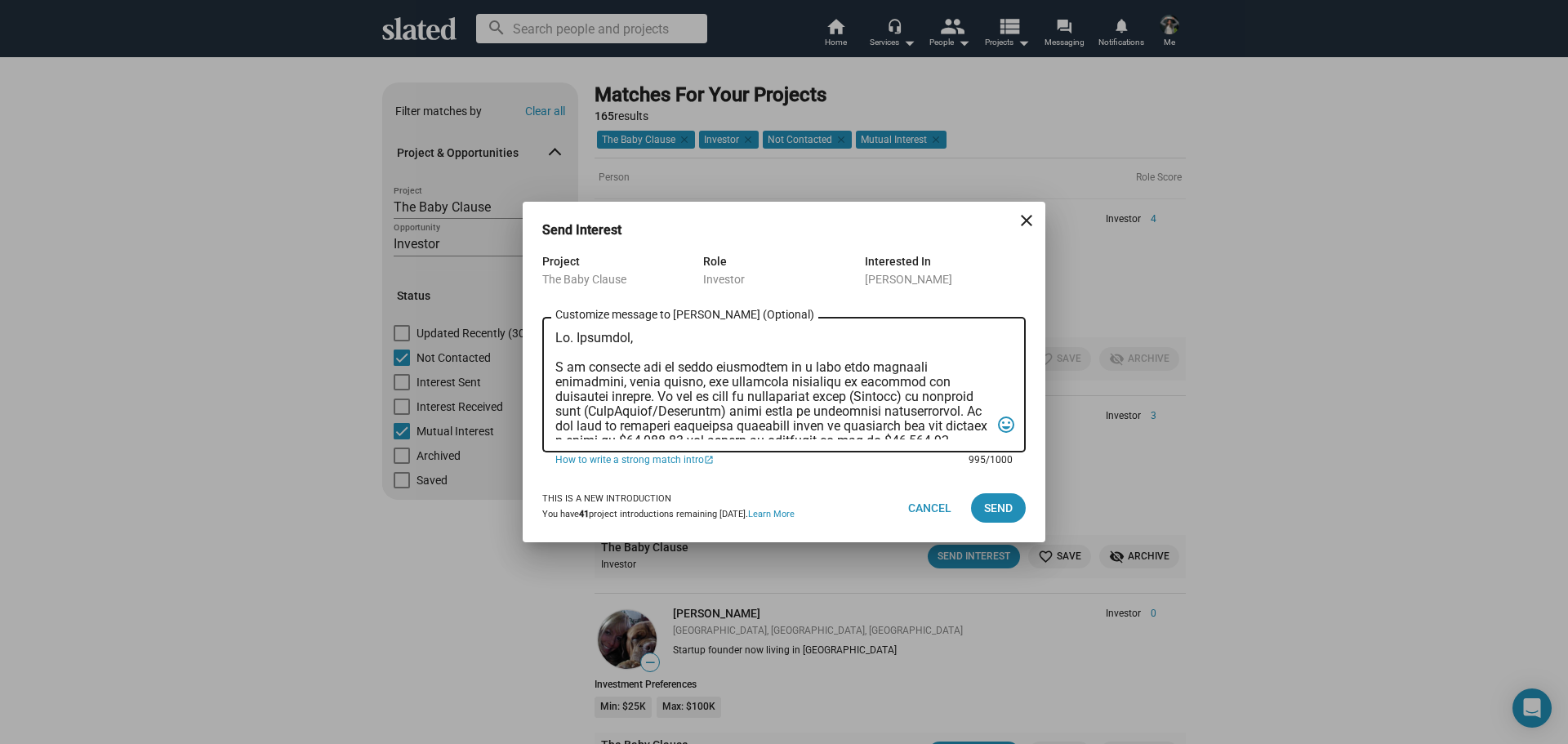
scroll to position [288, 0]
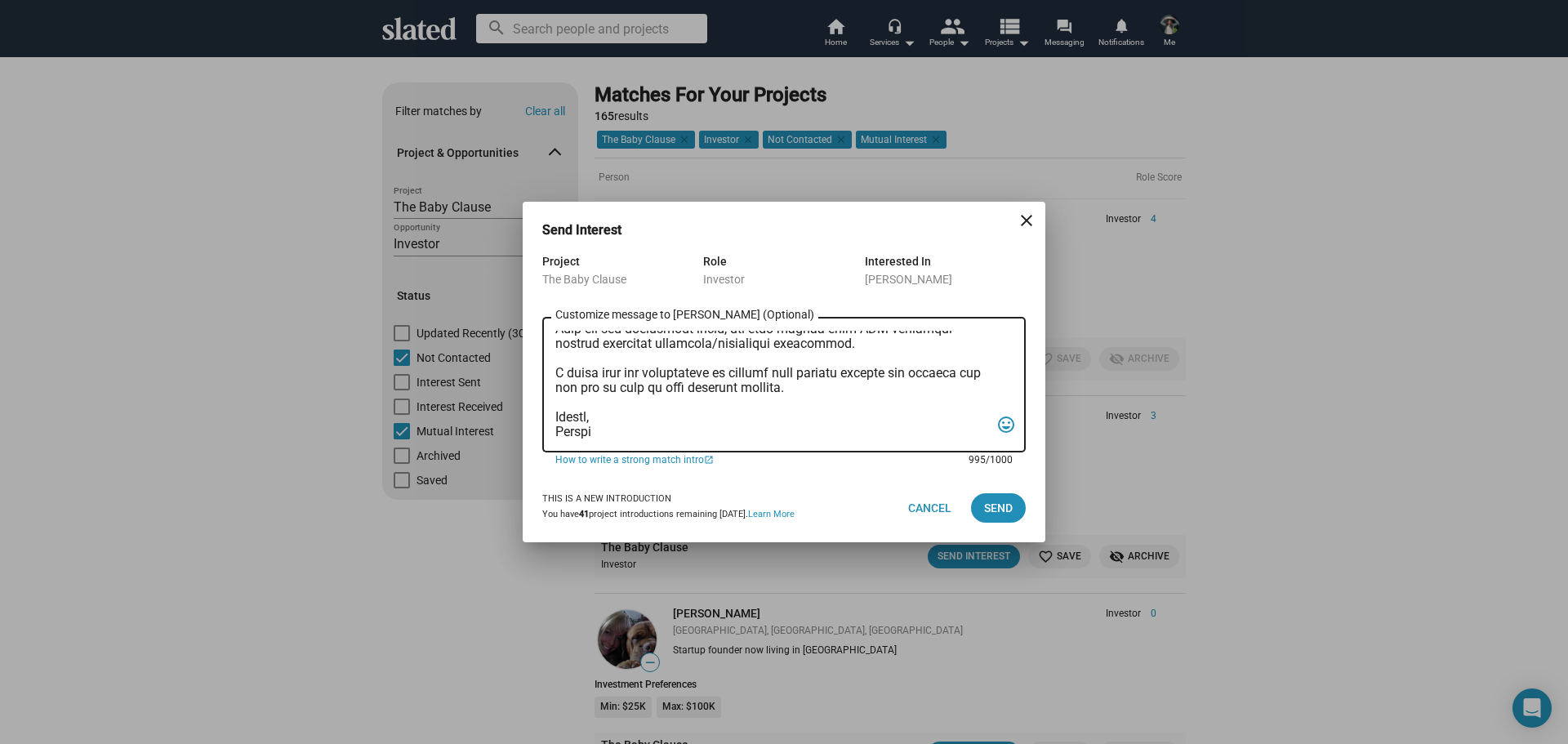
click at [744, 378] on textarea "Customize message to Segun (Optional) Customize message (Optional)" at bounding box center [773, 385] width 435 height 109
drag, startPoint x: 899, startPoint y: 376, endPoint x: 805, endPoint y: 393, distance: 95.5
click at [805, 393] on textarea "Customize message to Segun (Optional) Customize message (Optional)" at bounding box center [773, 385] width 435 height 109
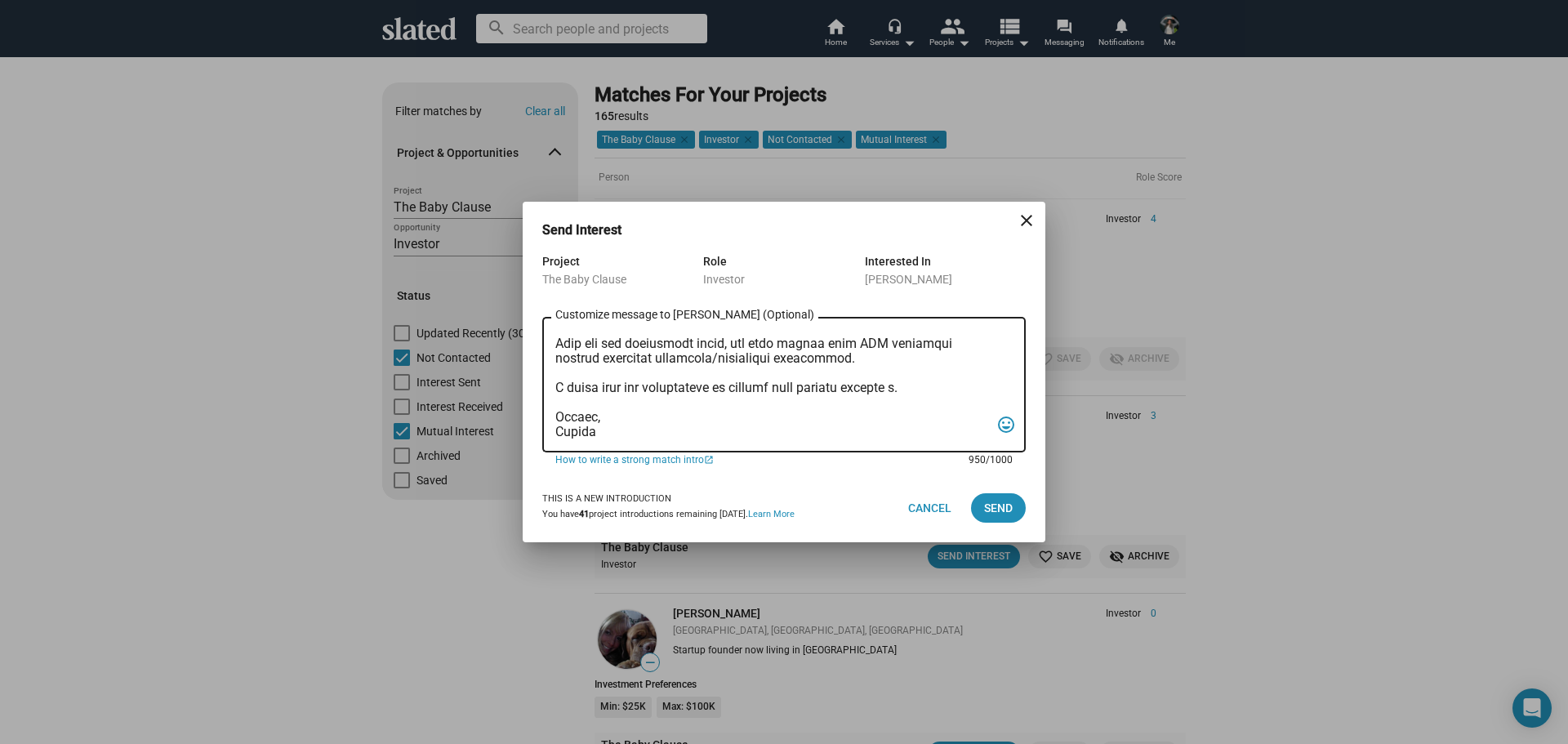
scroll to position [274, 0]
type textarea "Mr. Williams, I am reaching out to pitch investment in a film that combines cre…"
click at [998, 510] on span "Send" at bounding box center [998, 508] width 29 height 29
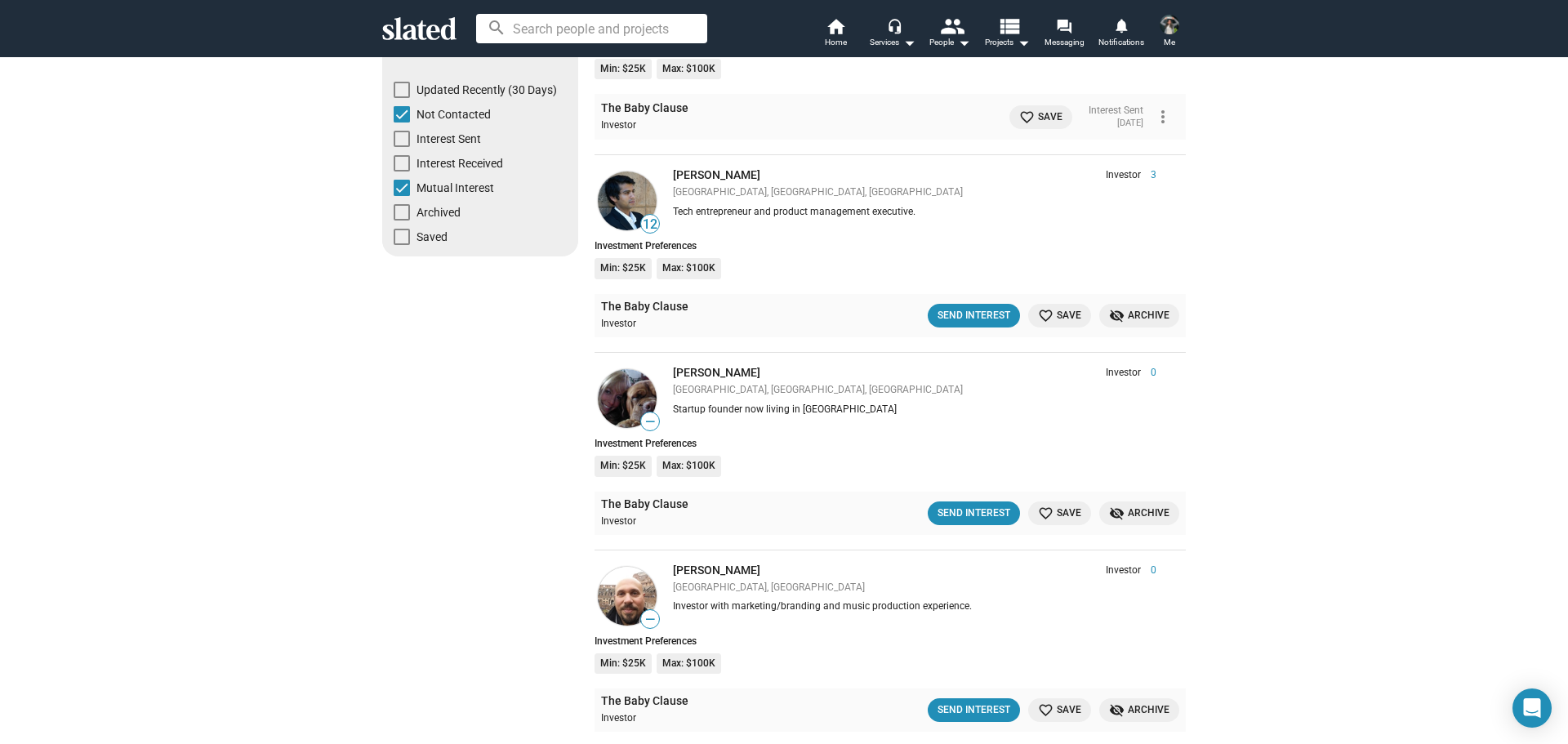
scroll to position [245, 0]
click at [983, 507] on div "Send Interest" at bounding box center [974, 512] width 73 height 17
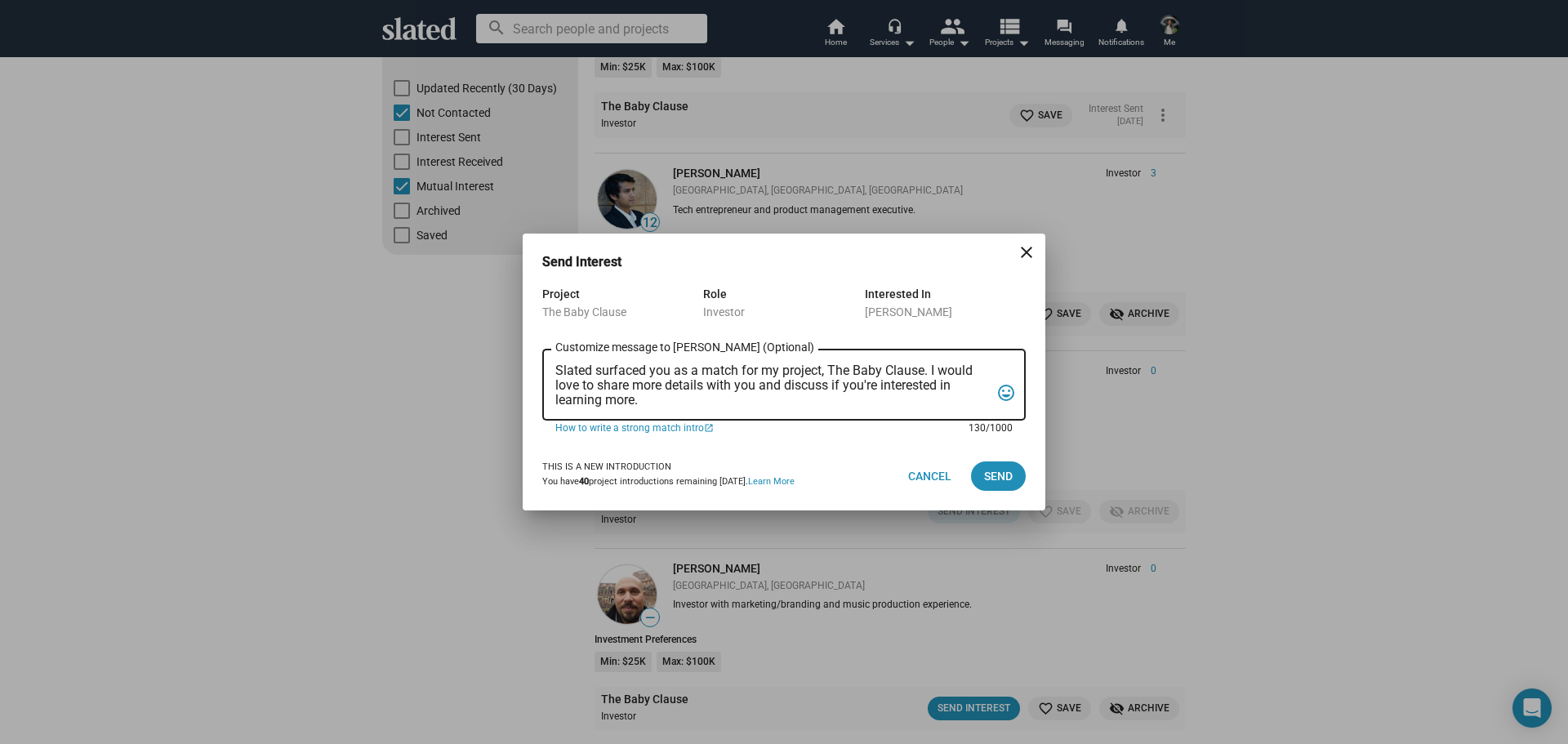
drag, startPoint x: 671, startPoint y: 405, endPoint x: 541, endPoint y: 360, distance: 137.6
click at [541, 360] on div "Project The Baby Clause Role Investor Interested In Cristina margarit Slated su…" at bounding box center [784, 363] width 522 height 158
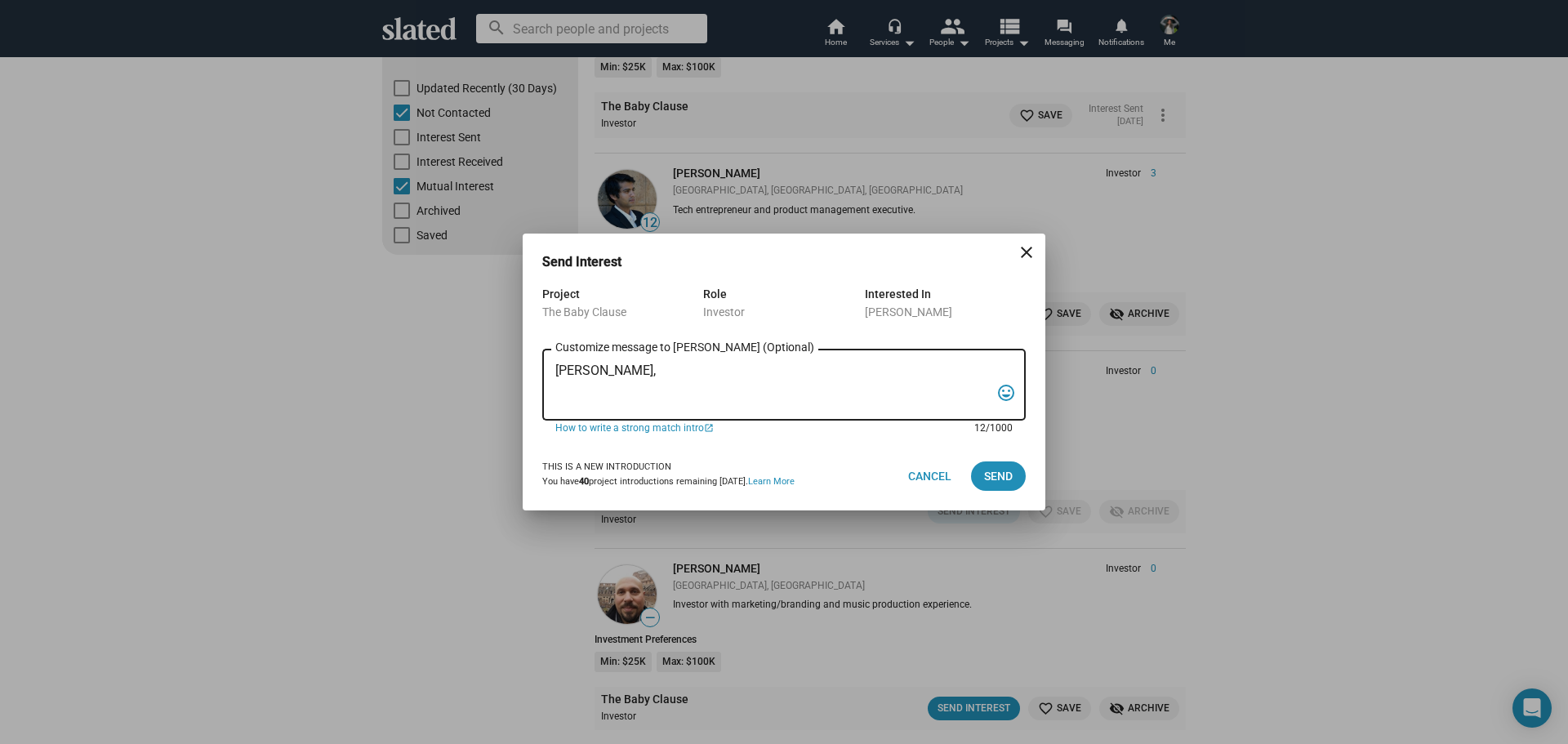
paste textarea "I am reaching out to pitch investment in a film that combines creativity, niche…"
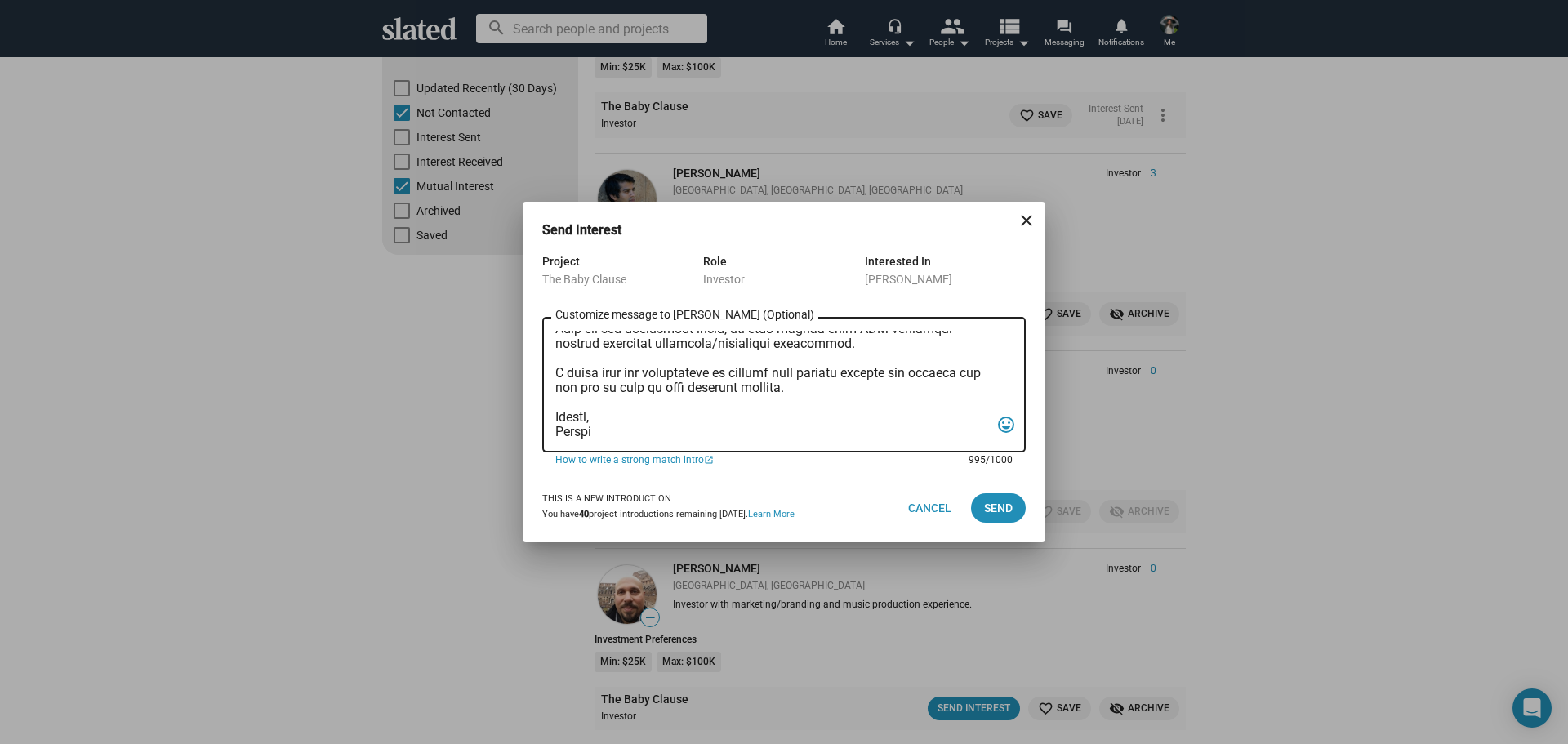
drag, startPoint x: 804, startPoint y: 384, endPoint x: 892, endPoint y: 372, distance: 88.8
click at [892, 372] on textarea "Customize message to Cristina (Optional) Customize message (Optional)" at bounding box center [773, 385] width 435 height 109
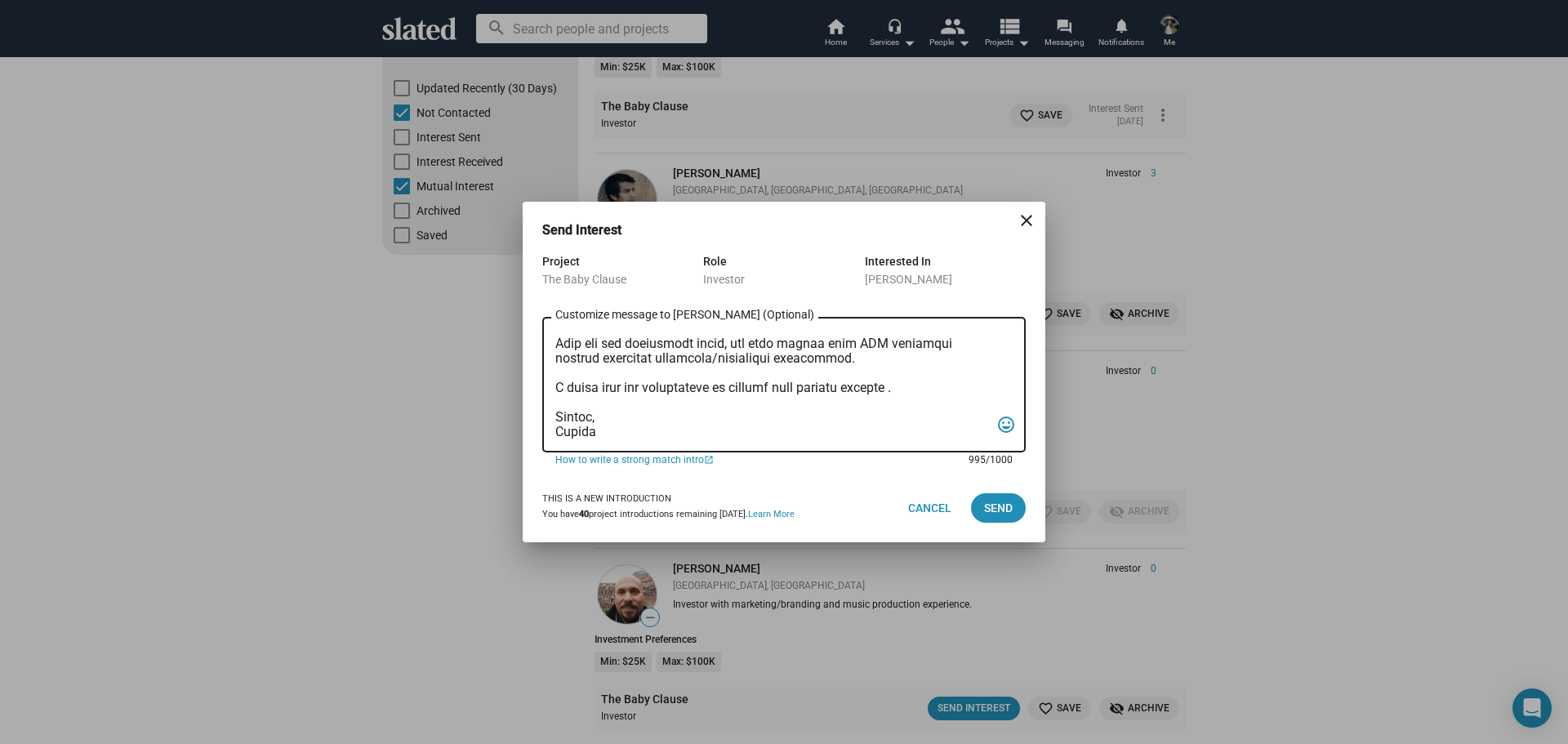
scroll to position [274, 0]
click at [900, 416] on textarea "Customize message to Cristina (Optional) Customize message (Optional)" at bounding box center [773, 385] width 435 height 109
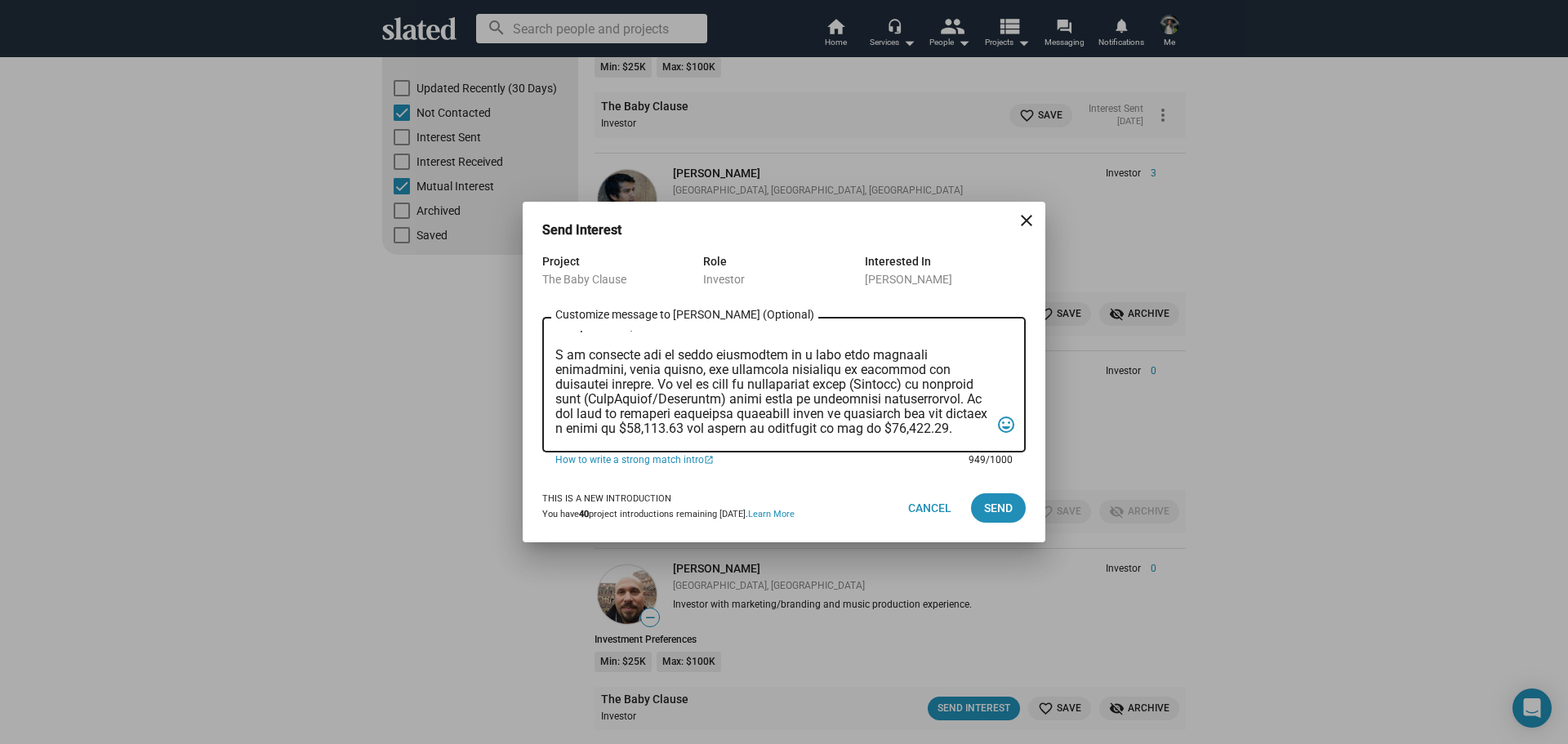
scroll to position [0, 0]
click at [917, 357] on textarea "Customize message to Cristina (Optional) Customize message (Optional)" at bounding box center [773, 385] width 435 height 109
type textarea "Ms. Margarit, I am reaching out to pitch investment in a film that combines cre…"
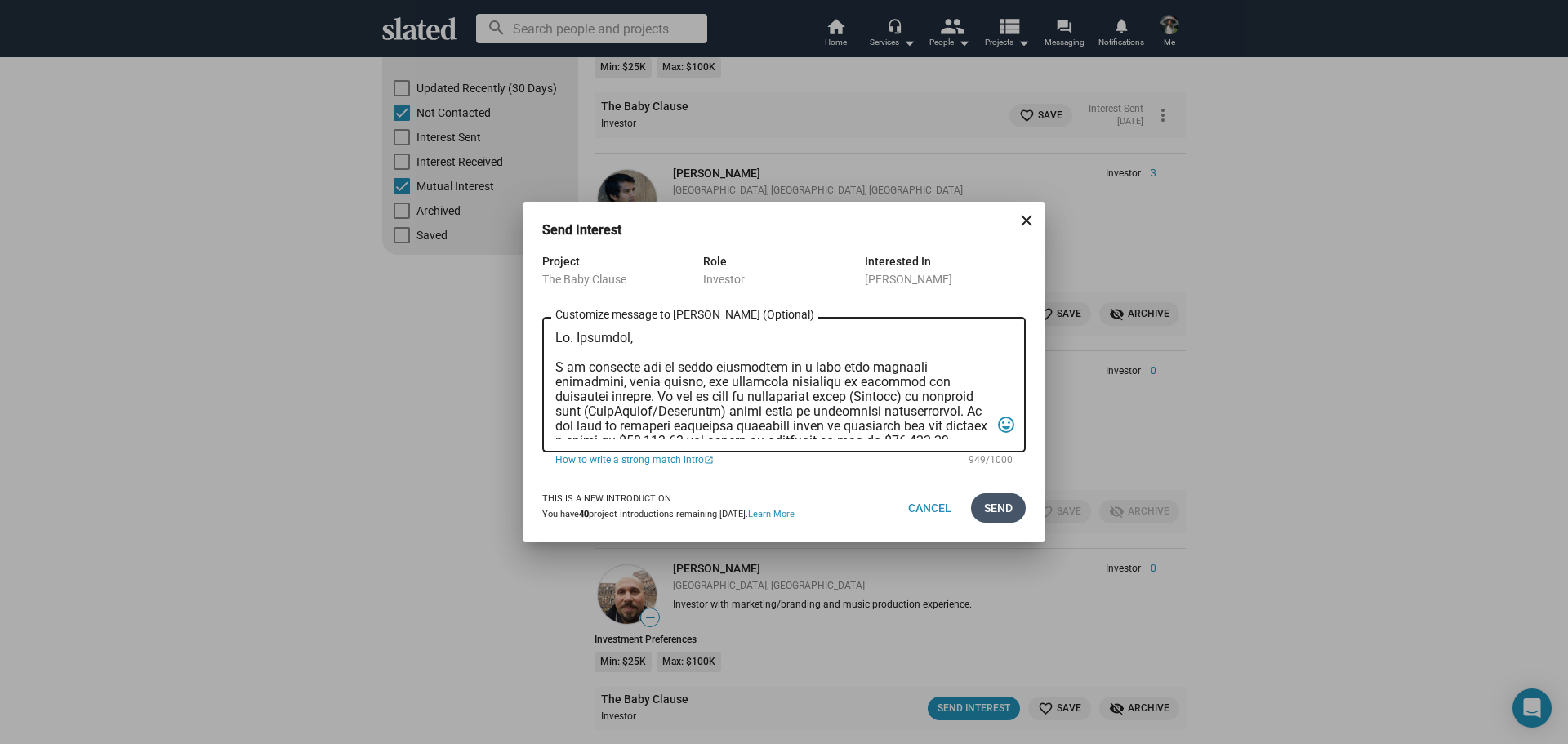
click at [996, 507] on span "Send" at bounding box center [998, 508] width 29 height 29
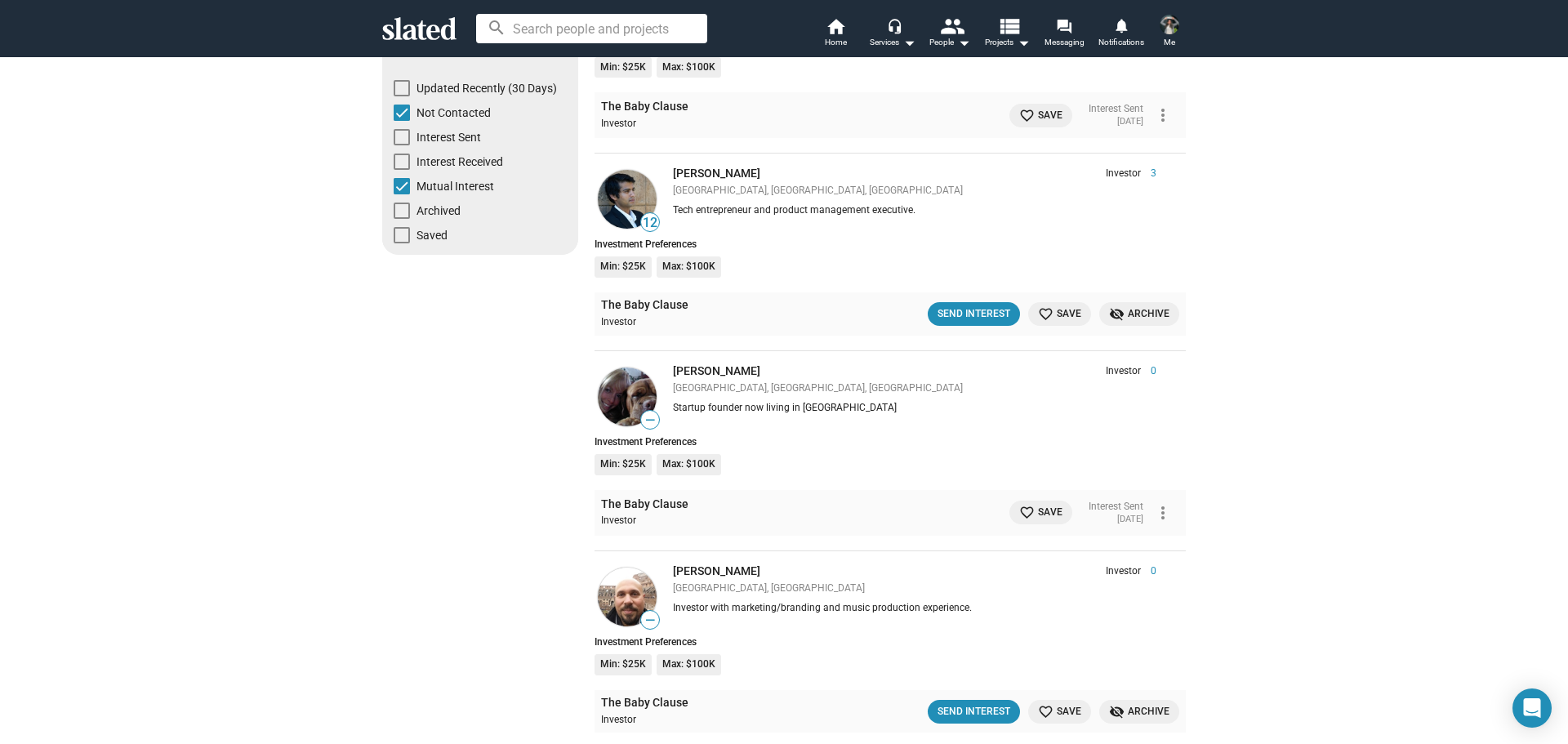
scroll to position [572, 0]
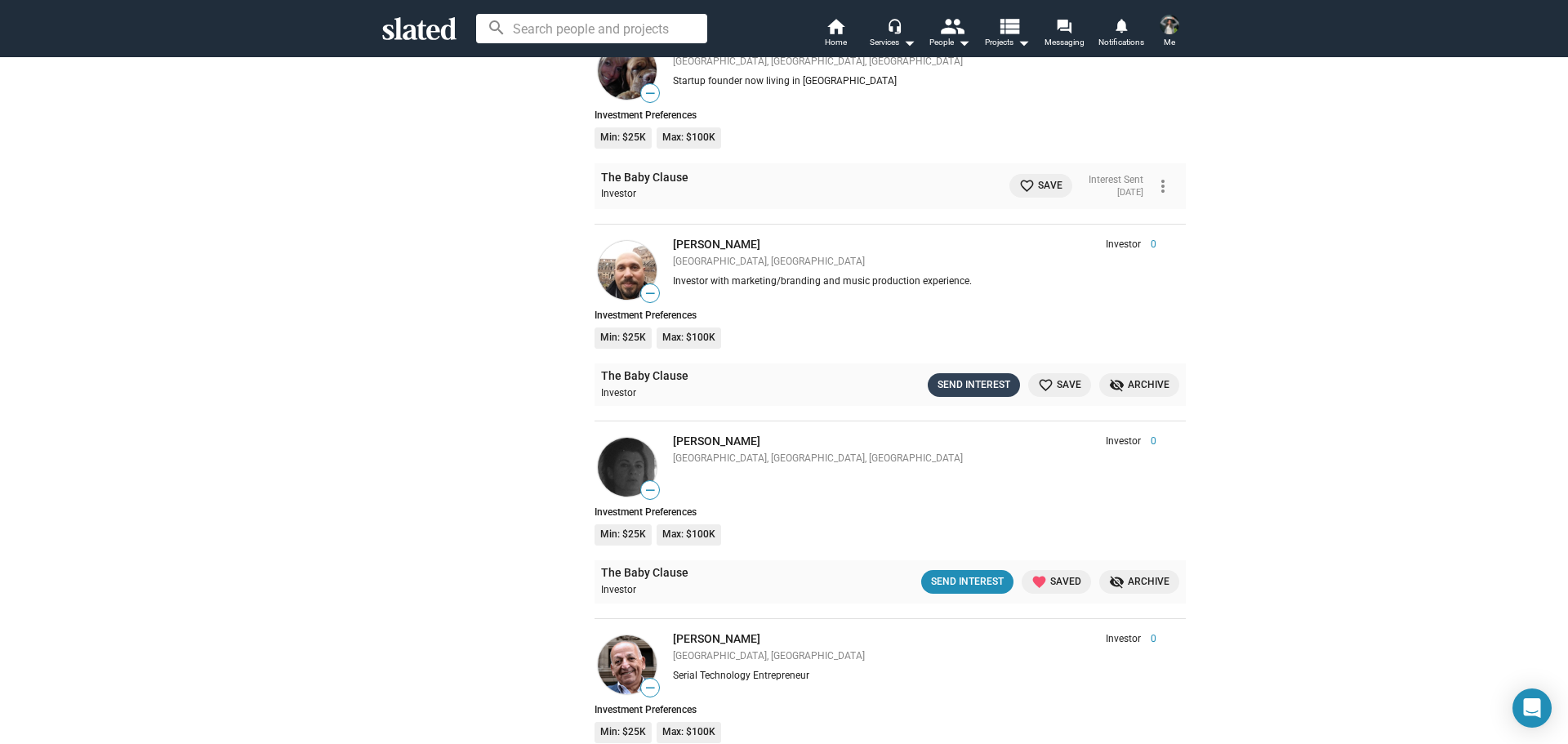
click at [966, 390] on div "Send Interest" at bounding box center [974, 385] width 73 height 17
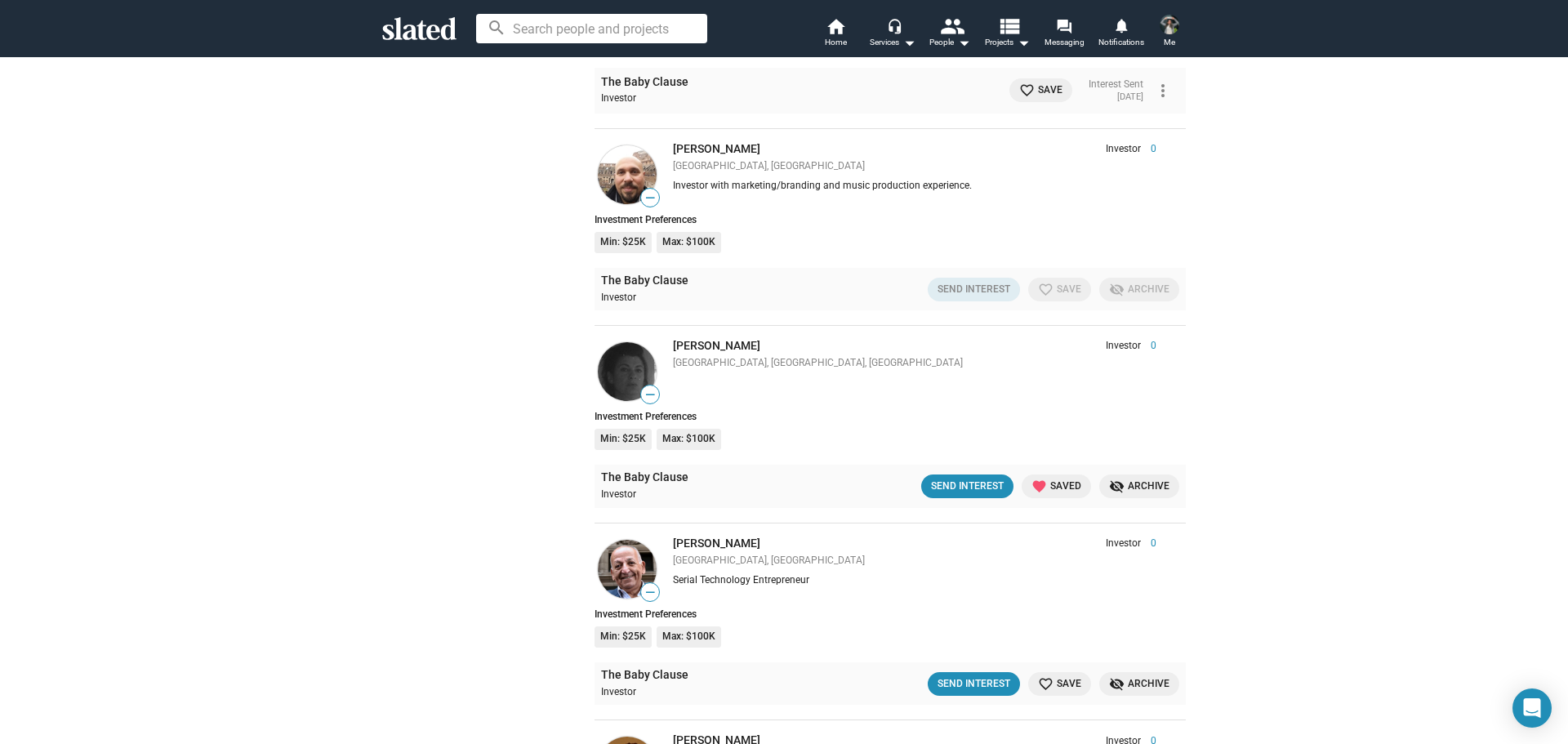
scroll to position [735, 0]
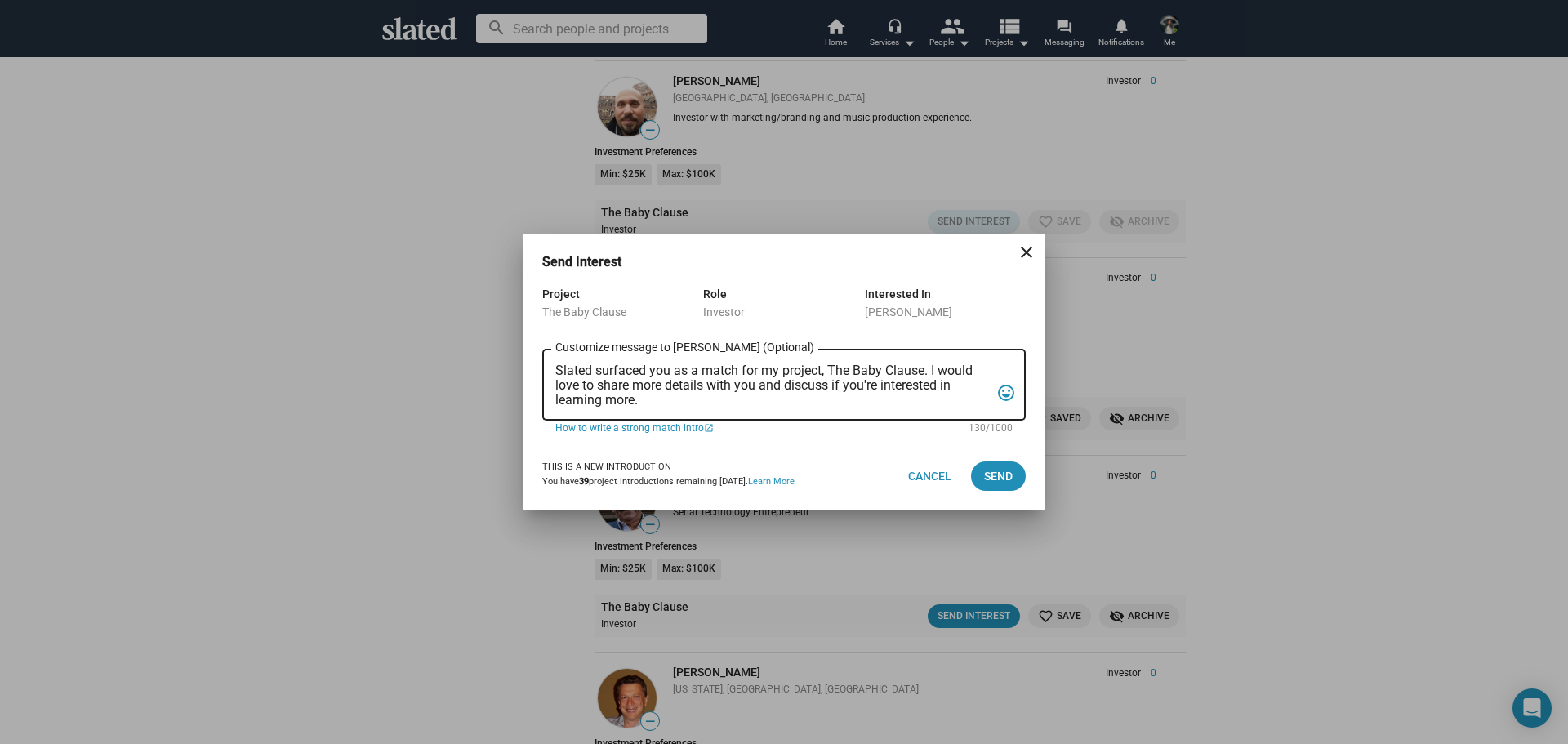
drag, startPoint x: 658, startPoint y: 410, endPoint x: 629, endPoint y: 402, distance: 30.1
click at [629, 402] on div "Slated surfaced you as a match for my project, The Baby Clause. I would love to…" at bounding box center [773, 383] width 435 height 75
drag, startPoint x: 654, startPoint y: 405, endPoint x: 499, endPoint y: 373, distance: 158.3
click at [499, 373] on div "Send Interest close Project The Baby Clause Role Investor Interested In Paul Fa…" at bounding box center [784, 372] width 1568 height 744
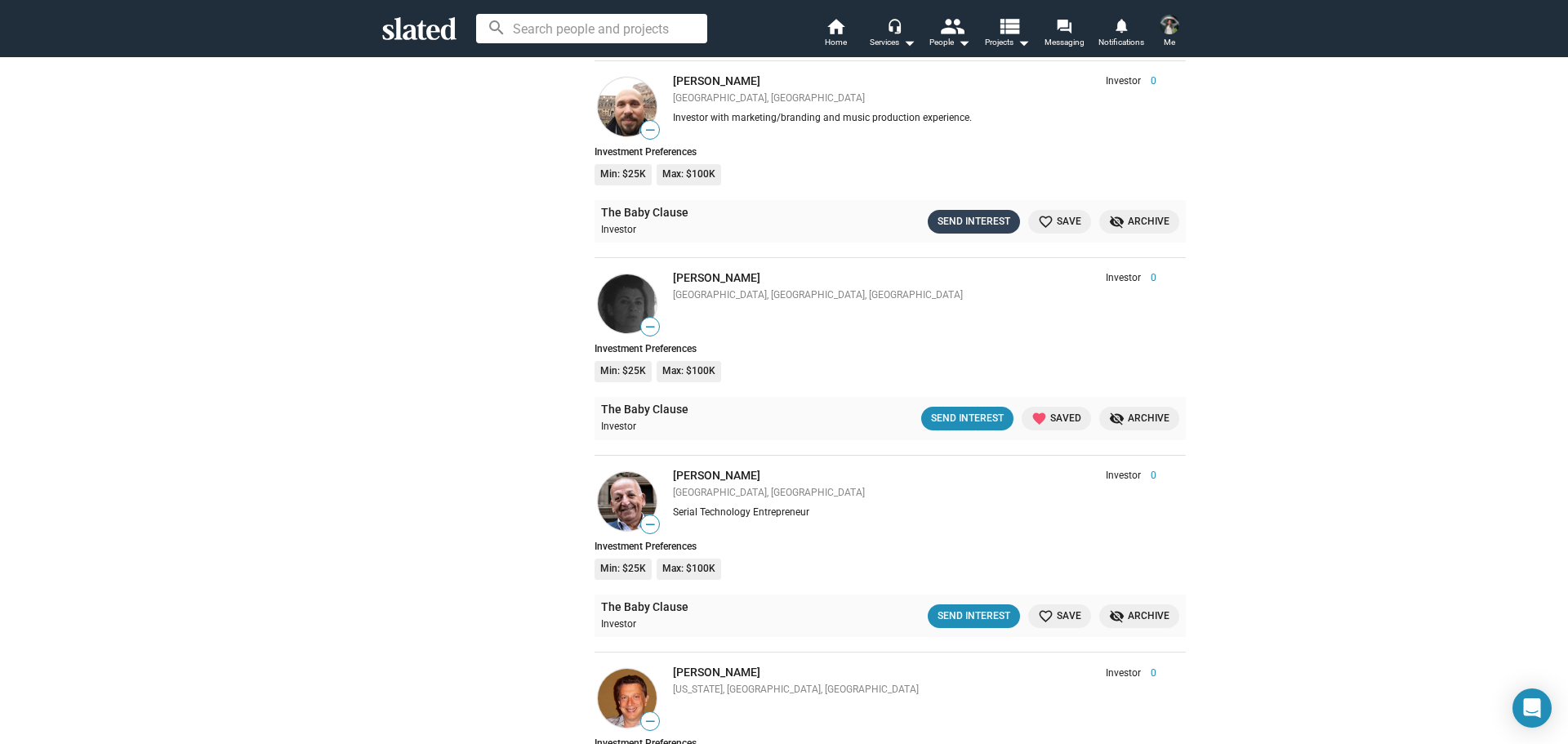
click at [976, 214] on div "Send Interest" at bounding box center [974, 221] width 73 height 17
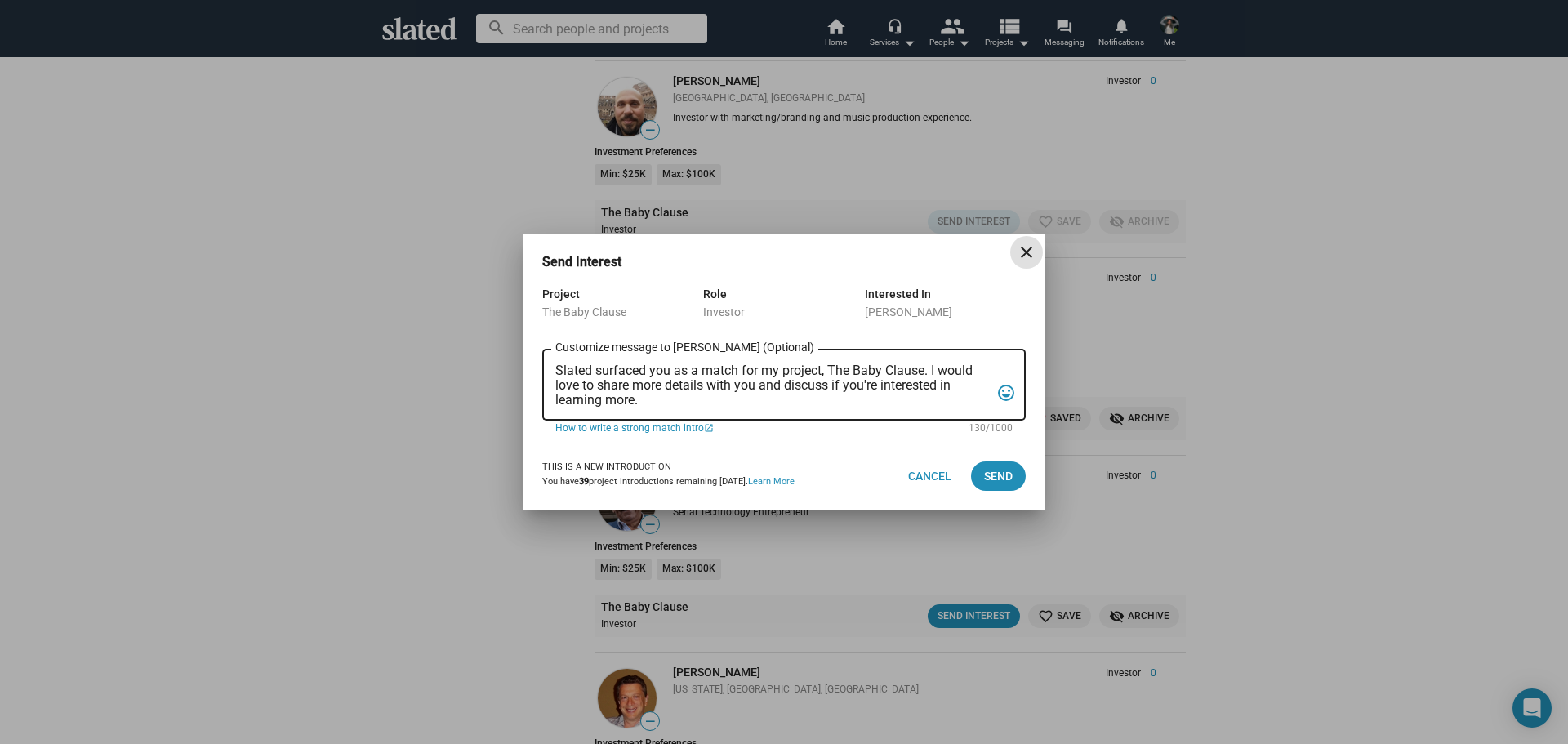
click at [735, 395] on textarea "Slated surfaced you as a match for my project, The Baby Clause. I would love to…" at bounding box center [773, 386] width 435 height 44
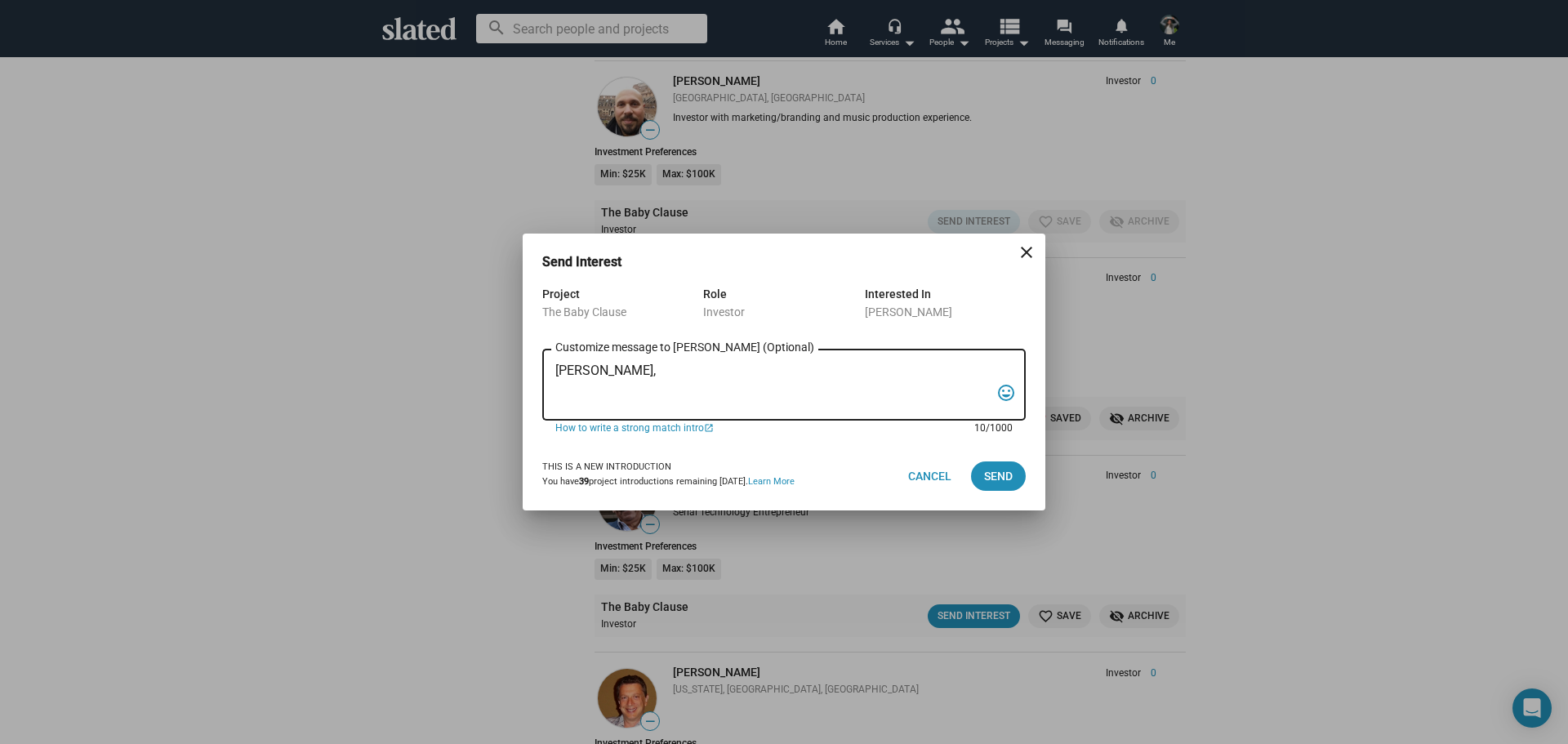
paste textarea "I am reaching out to pitch investment in a film that combines creativity, niche…"
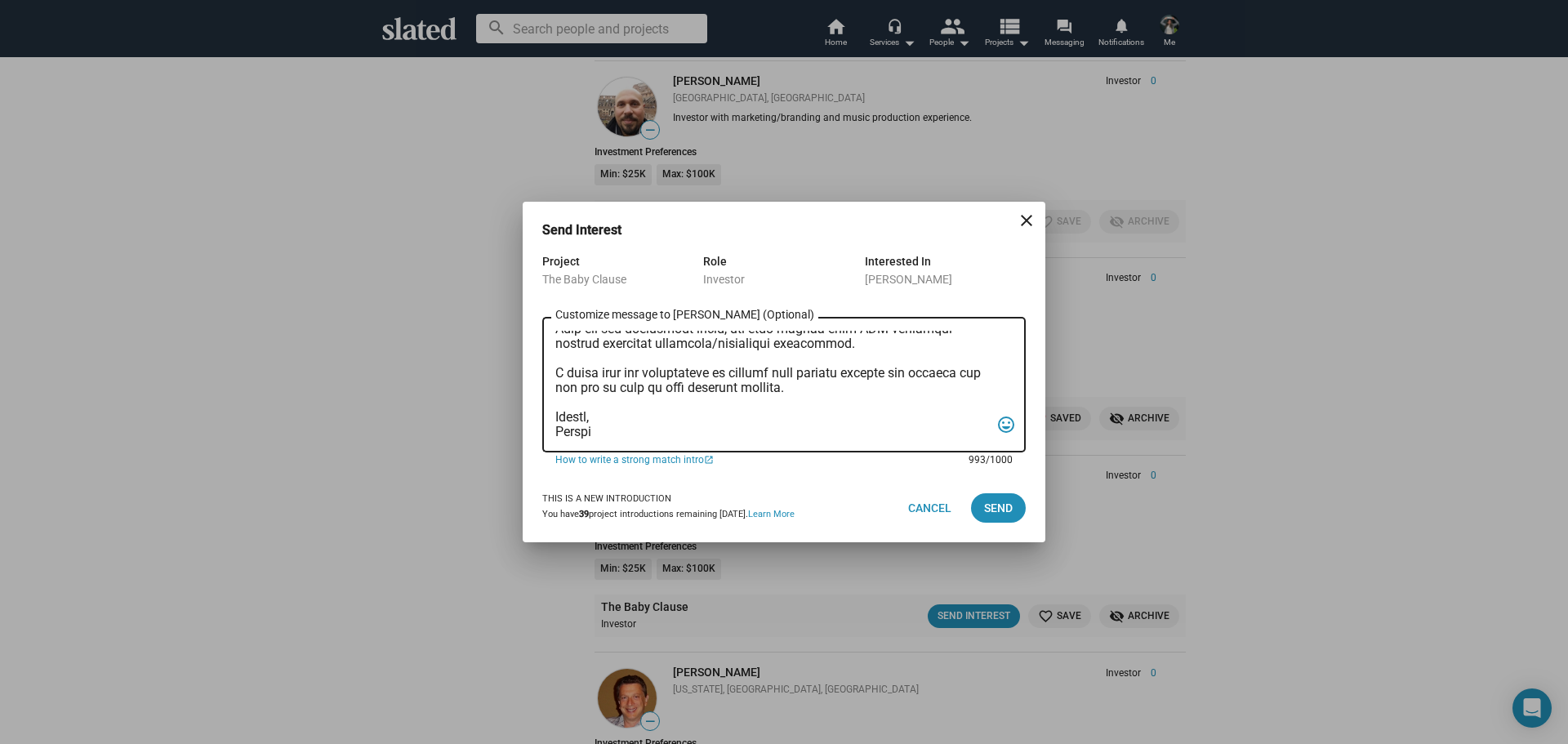
drag, startPoint x: 893, startPoint y: 373, endPoint x: 805, endPoint y: 388, distance: 89.3
click at [805, 388] on textarea "Customize message to Paul (Optional) Customize message (Optional)" at bounding box center [773, 385] width 435 height 109
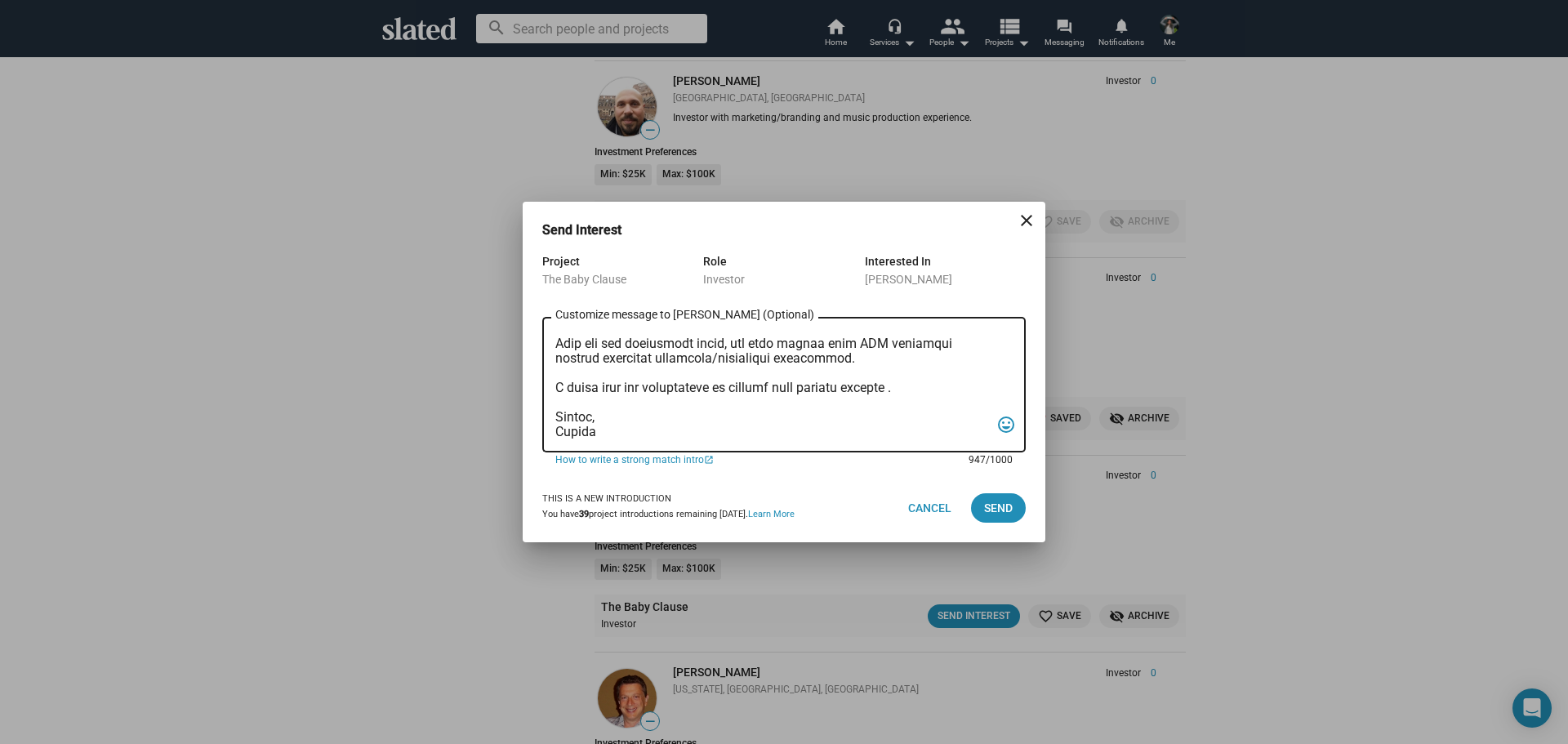
scroll to position [274, 0]
type textarea "Mr. Falcon, I am reaching out to pitch investment in a film that combines creat…"
click at [980, 511] on button "Send" at bounding box center [998, 508] width 55 height 29
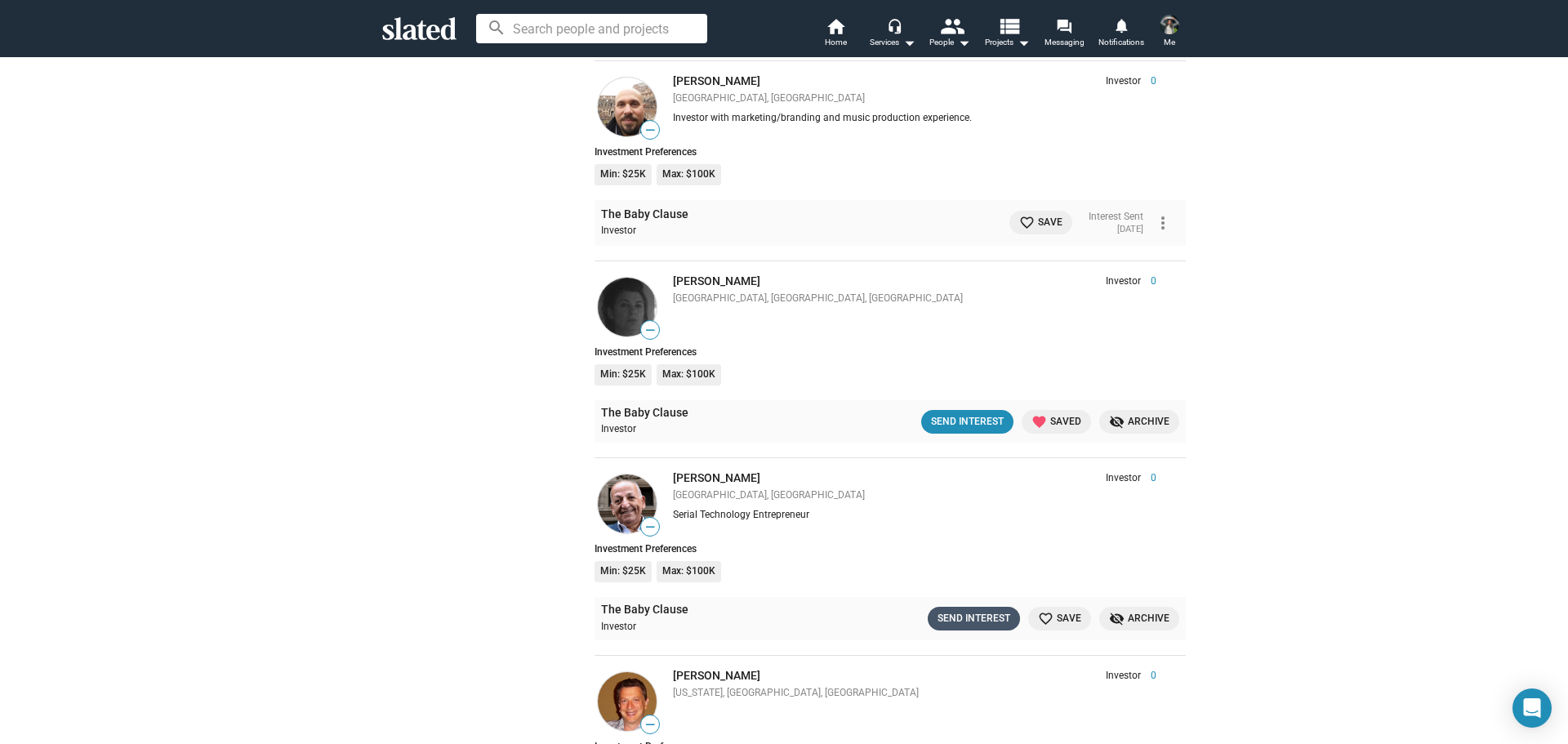
click at [974, 622] on div "Send Interest" at bounding box center [974, 618] width 73 height 17
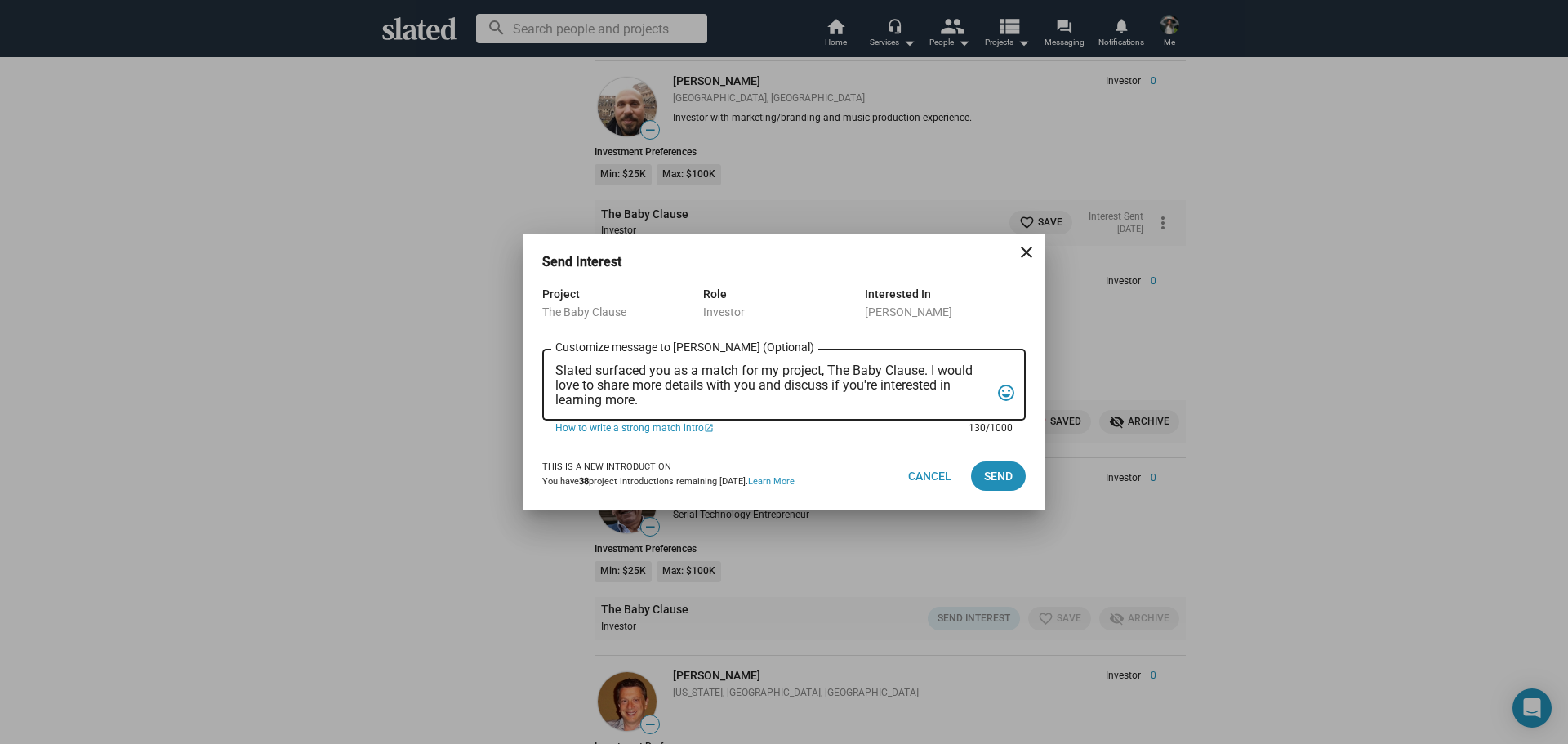
click at [655, 401] on textarea "Slated surfaced you as a match for my project, The Baby Clause. I would love to…" at bounding box center [773, 386] width 435 height 44
click at [654, 400] on textarea "Slated surfaced you as a match for my project, The Baby Clause. I would love to…" at bounding box center [773, 386] width 435 height 44
click at [654, 399] on textarea "Slated surfaced you as a match for my project, The Baby Clause. I would love to…" at bounding box center [773, 386] width 435 height 44
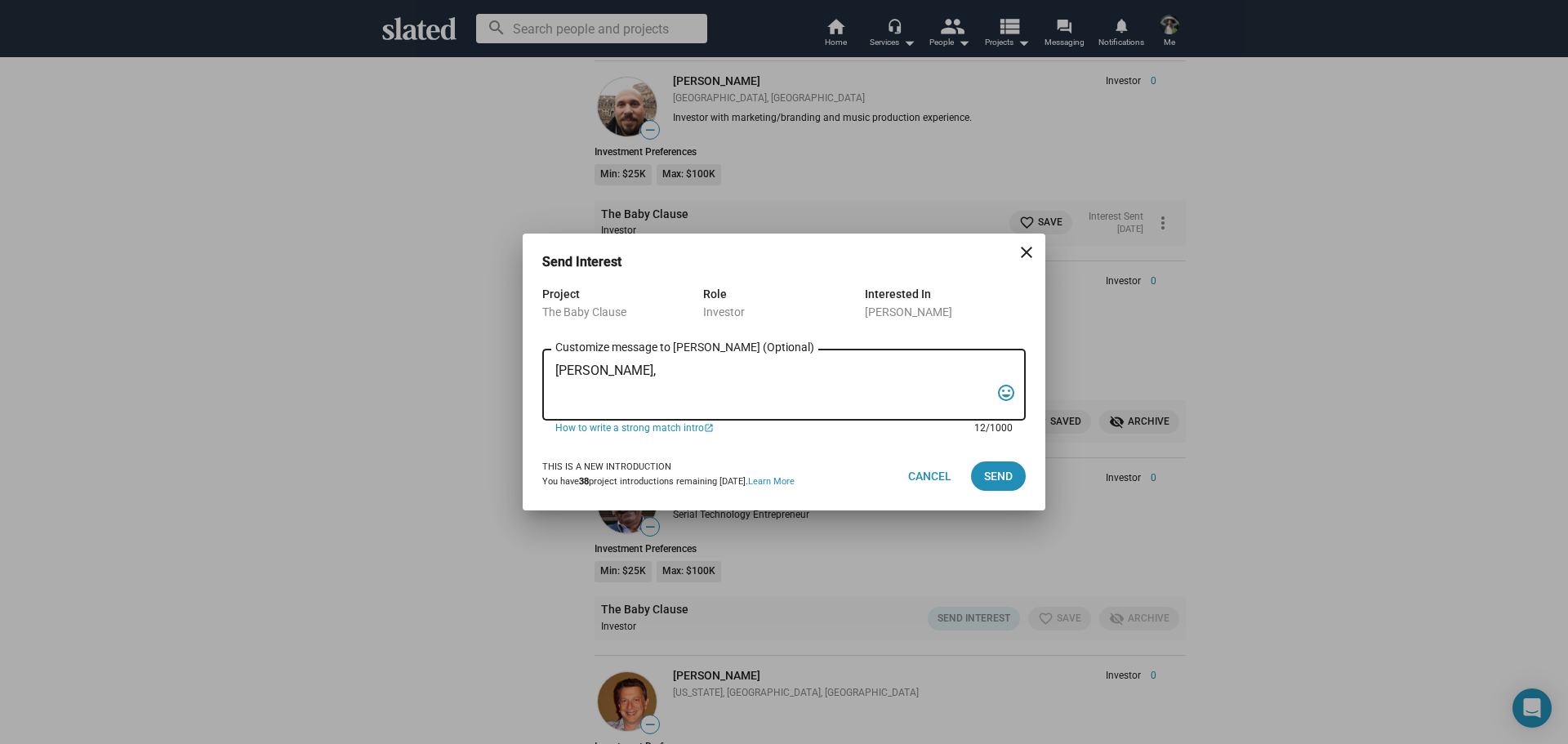
paste textarea "I am reaching out to pitch investment in a film that combines creativity, niche…"
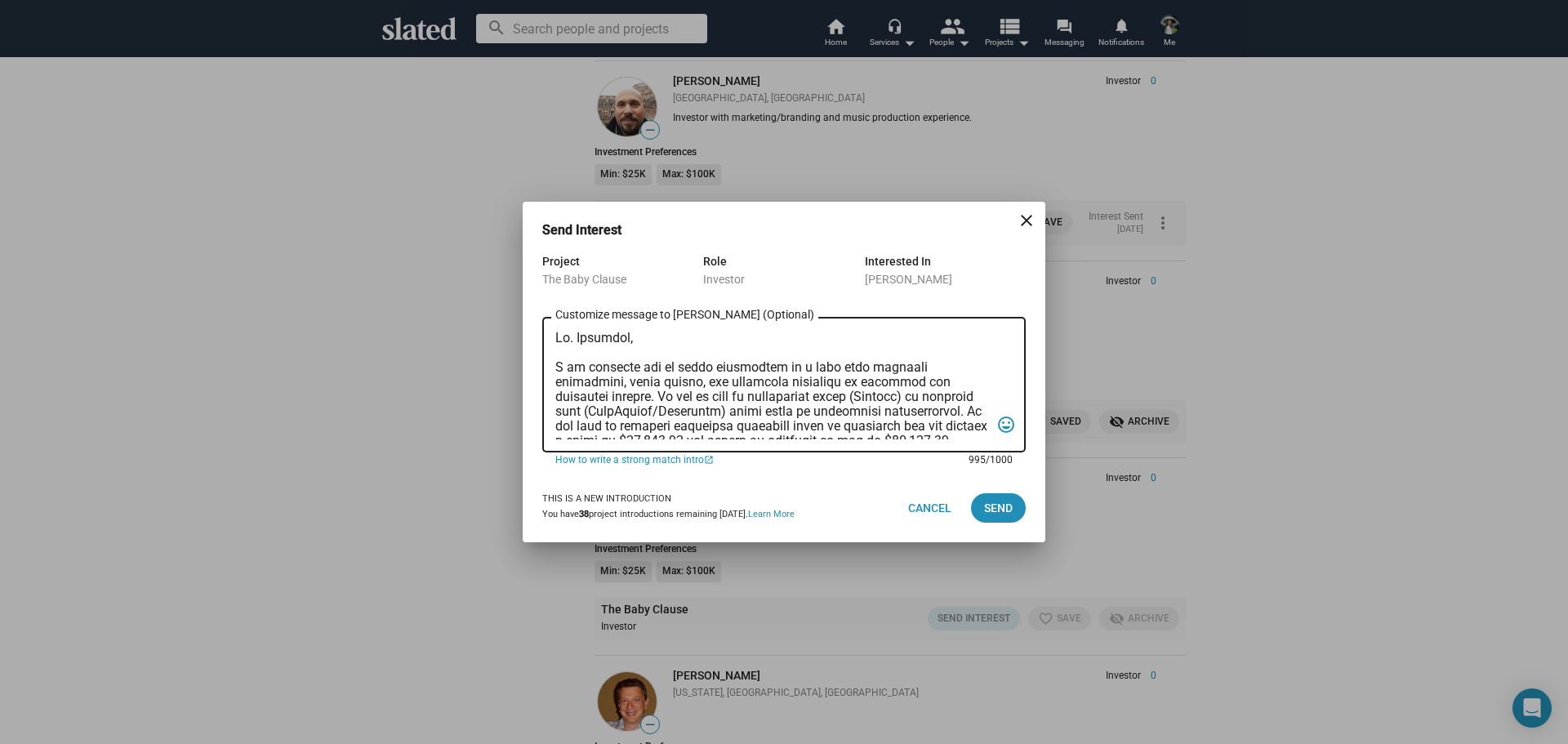
scroll to position [288, 0]
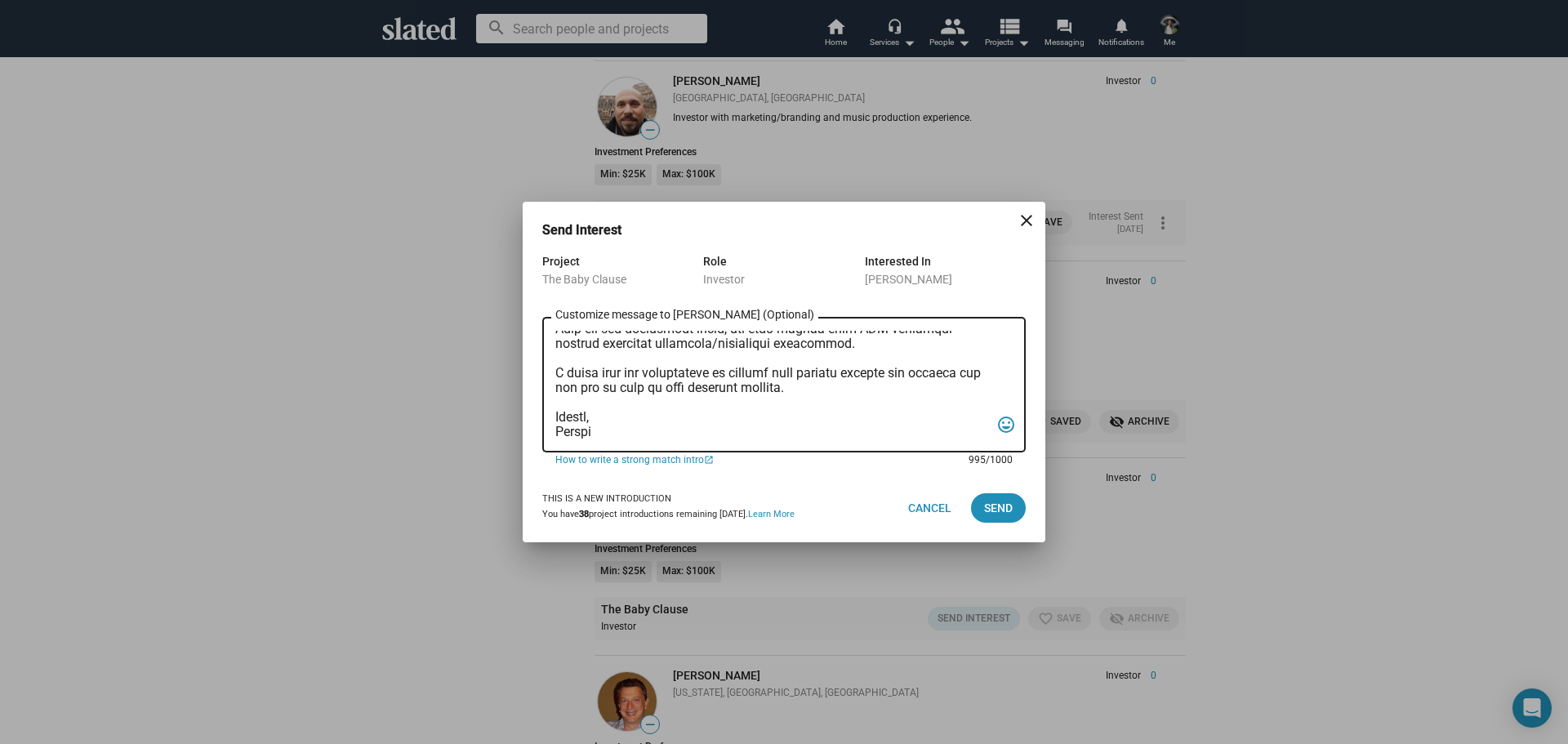
drag, startPoint x: 896, startPoint y: 371, endPoint x: 805, endPoint y: 384, distance: 91.9
click at [805, 384] on textarea "Customize message to Ali (Optional) Customize message (Optional)" at bounding box center [773, 385] width 435 height 109
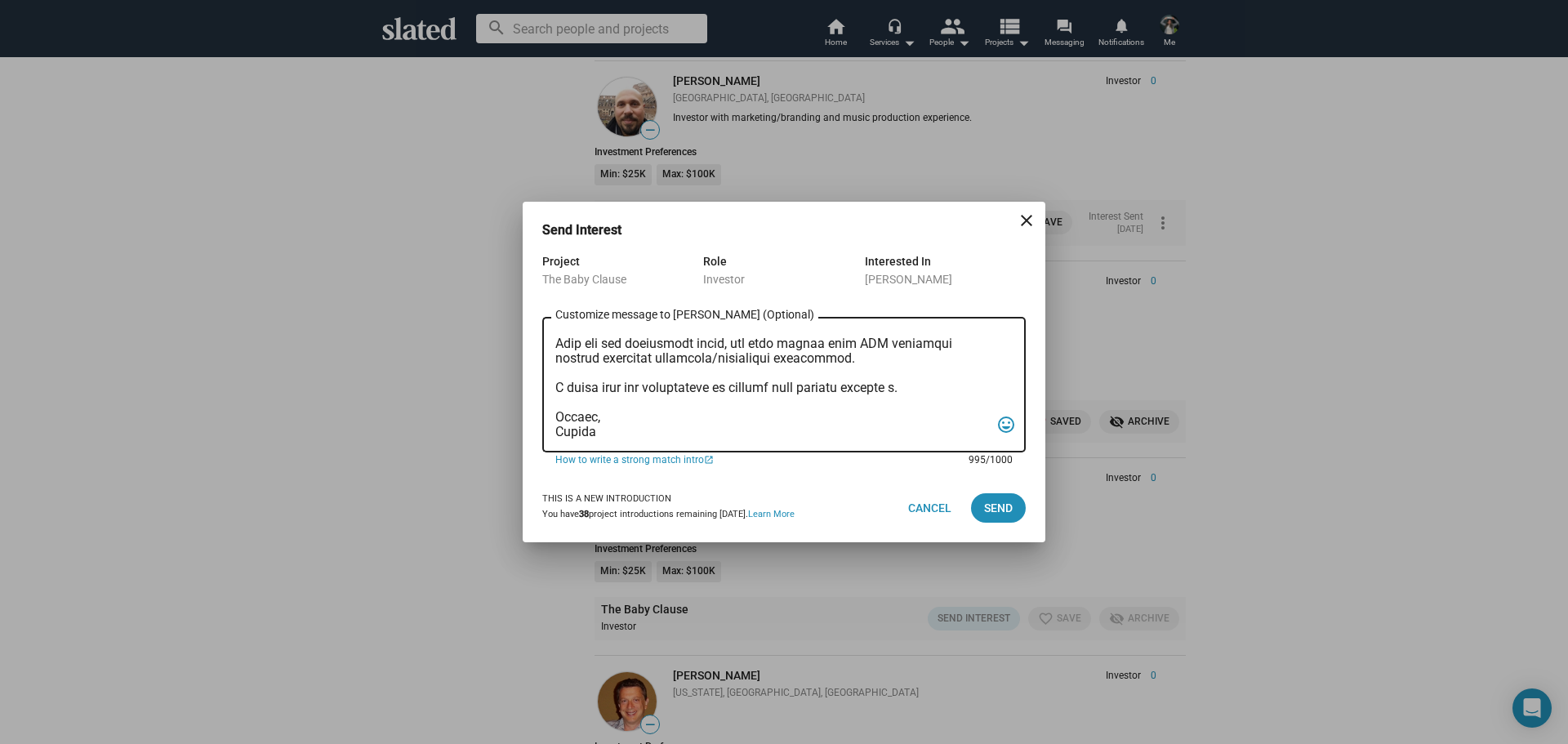
scroll to position [274, 0]
type textarea "Mr. Baghdadi, I am reaching out to pitch investment in a film that combines cre…"
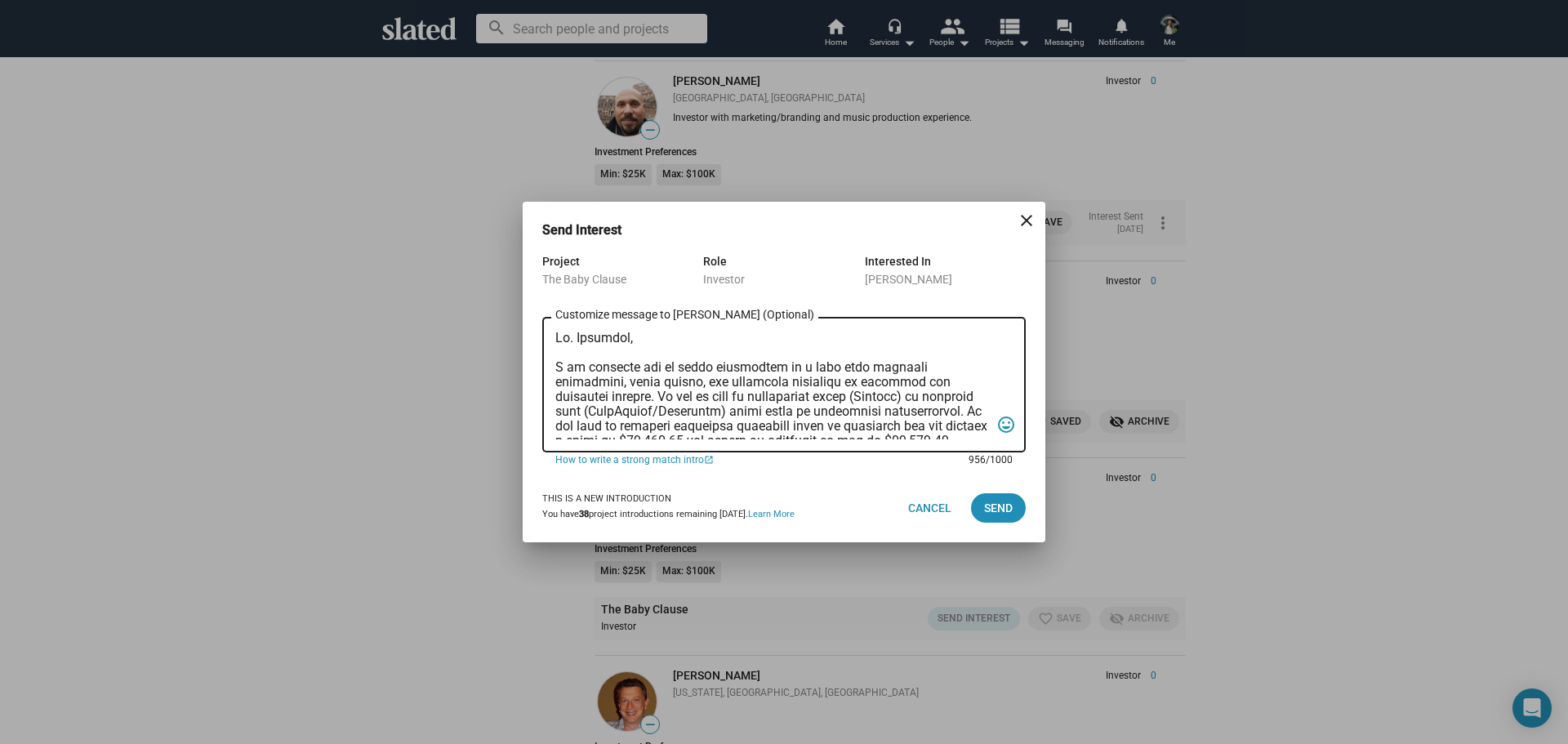
drag, startPoint x: 661, startPoint y: 434, endPoint x: 510, endPoint y: 225, distance: 257.8
click at [510, 225] on div "Send Interest close Project The Baby Clause Role Investor Interested In Ali Bag…" at bounding box center [784, 372] width 1568 height 744
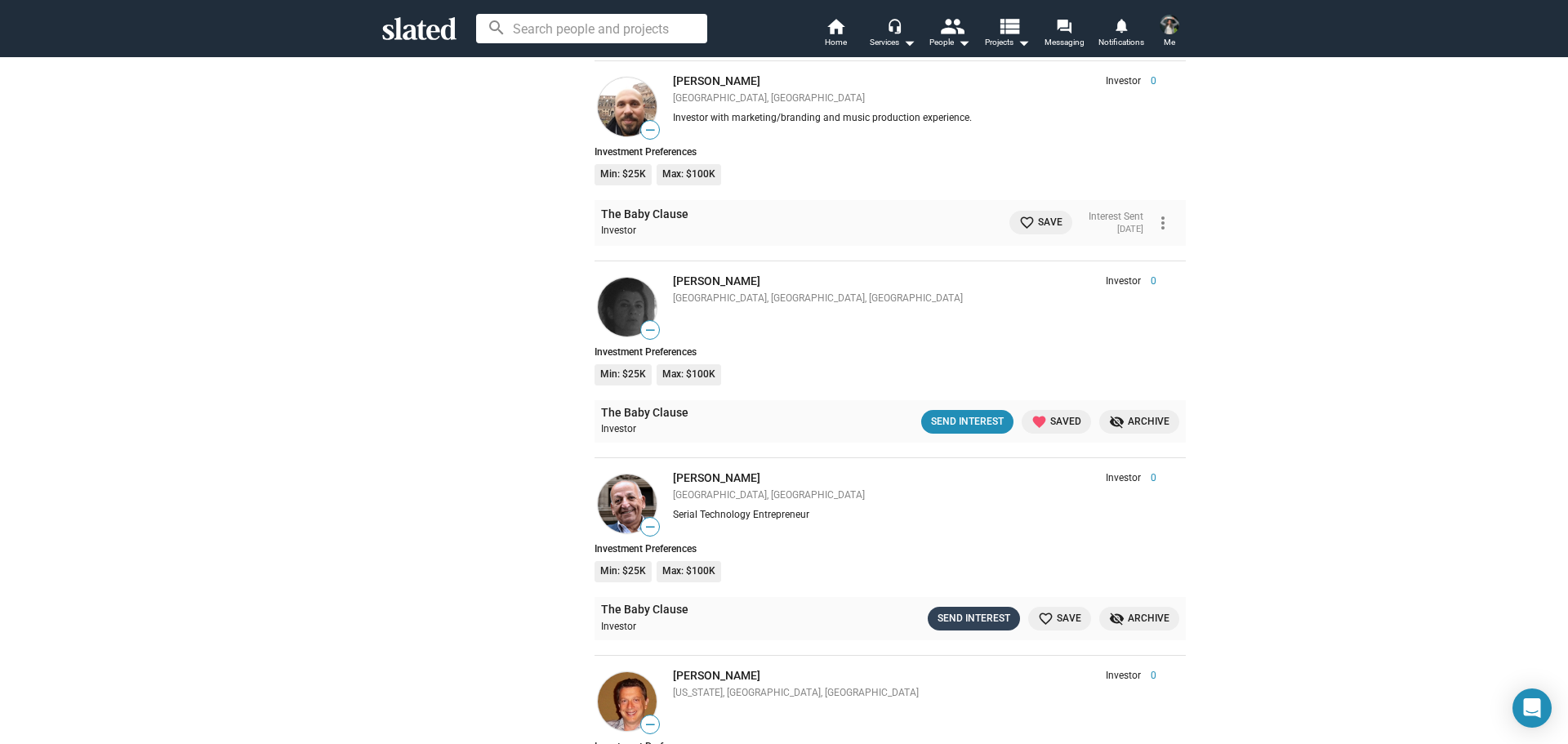
click at [984, 613] on div "Send Interest" at bounding box center [974, 618] width 73 height 17
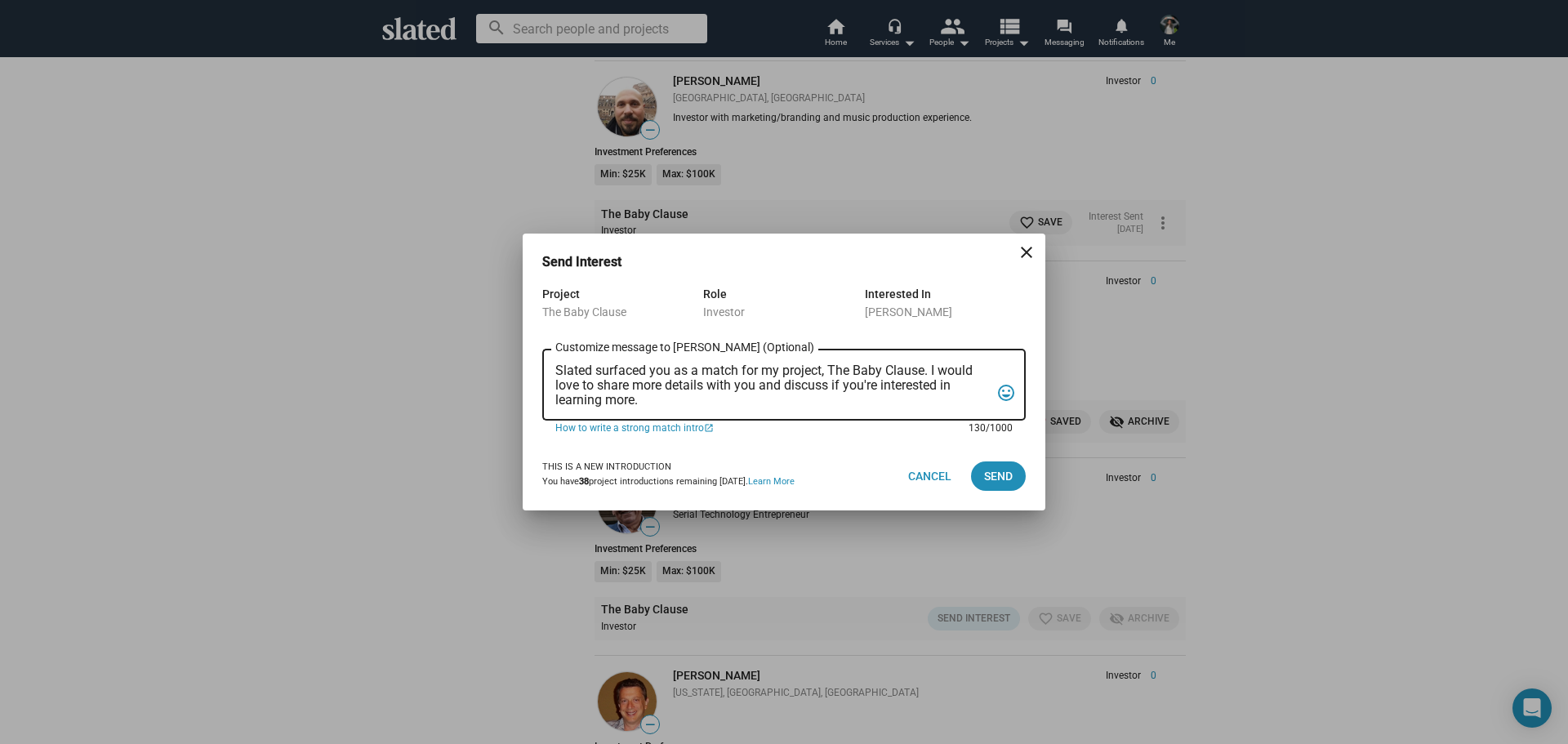
drag, startPoint x: 620, startPoint y: 376, endPoint x: 511, endPoint y: 346, distance: 113.1
click at [511, 346] on div "Send Interest close Project The Baby Clause Role Investor Interested In Ali Bag…" at bounding box center [784, 372] width 1568 height 744
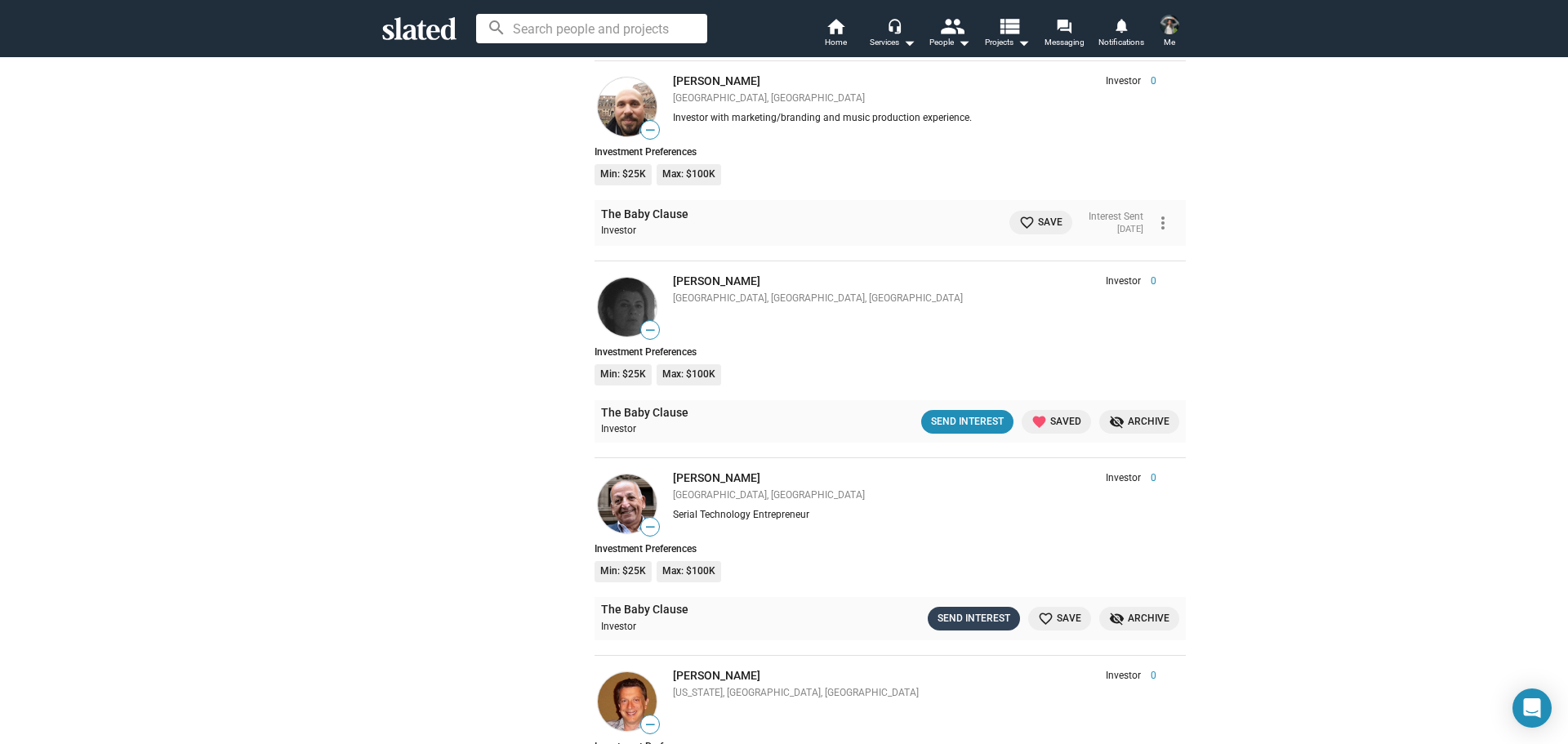
click at [947, 613] on div "Send Interest" at bounding box center [974, 618] width 73 height 17
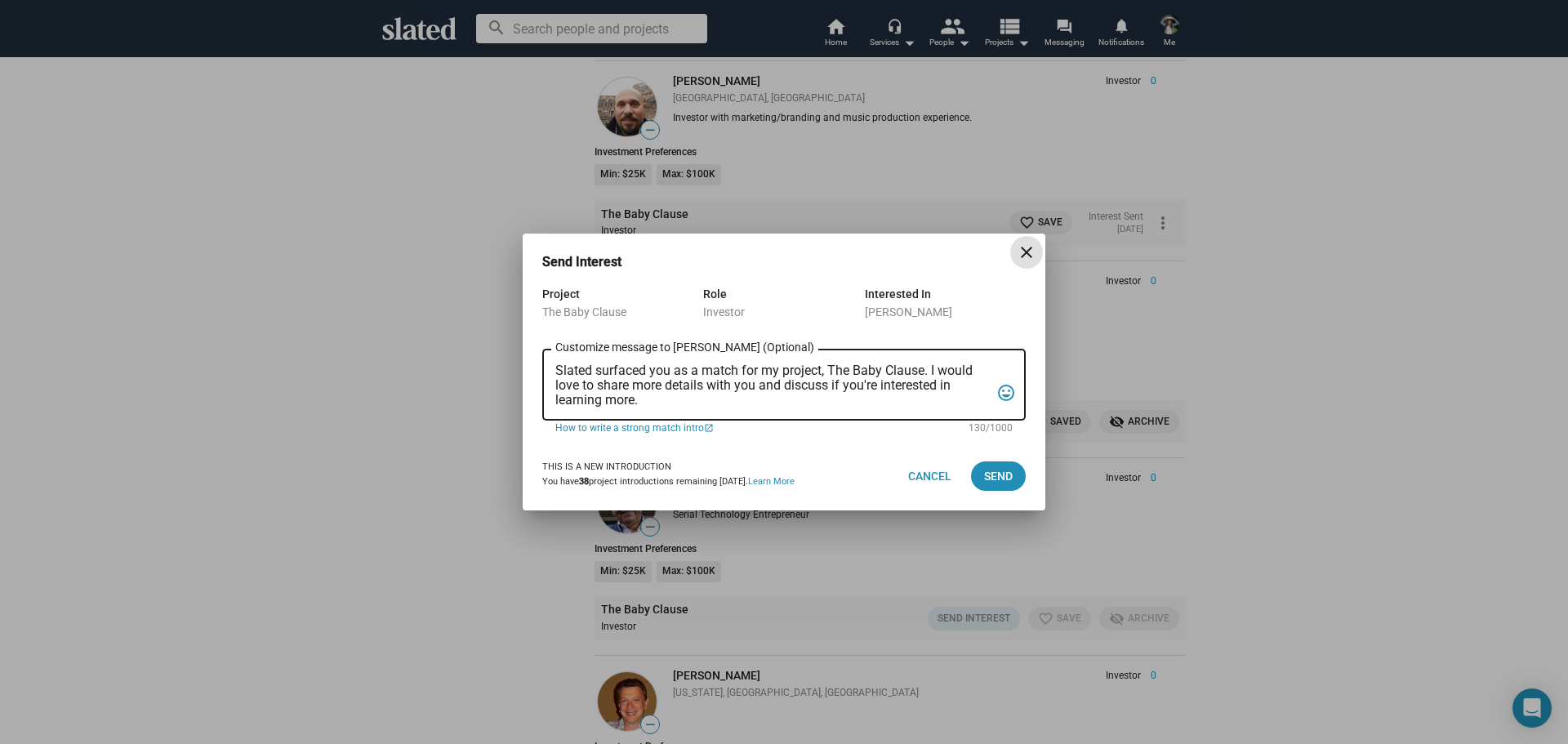
click at [587, 364] on textarea "Slated surfaced you as a match for my project, The Baby Clause. I would love to…" at bounding box center [773, 386] width 435 height 44
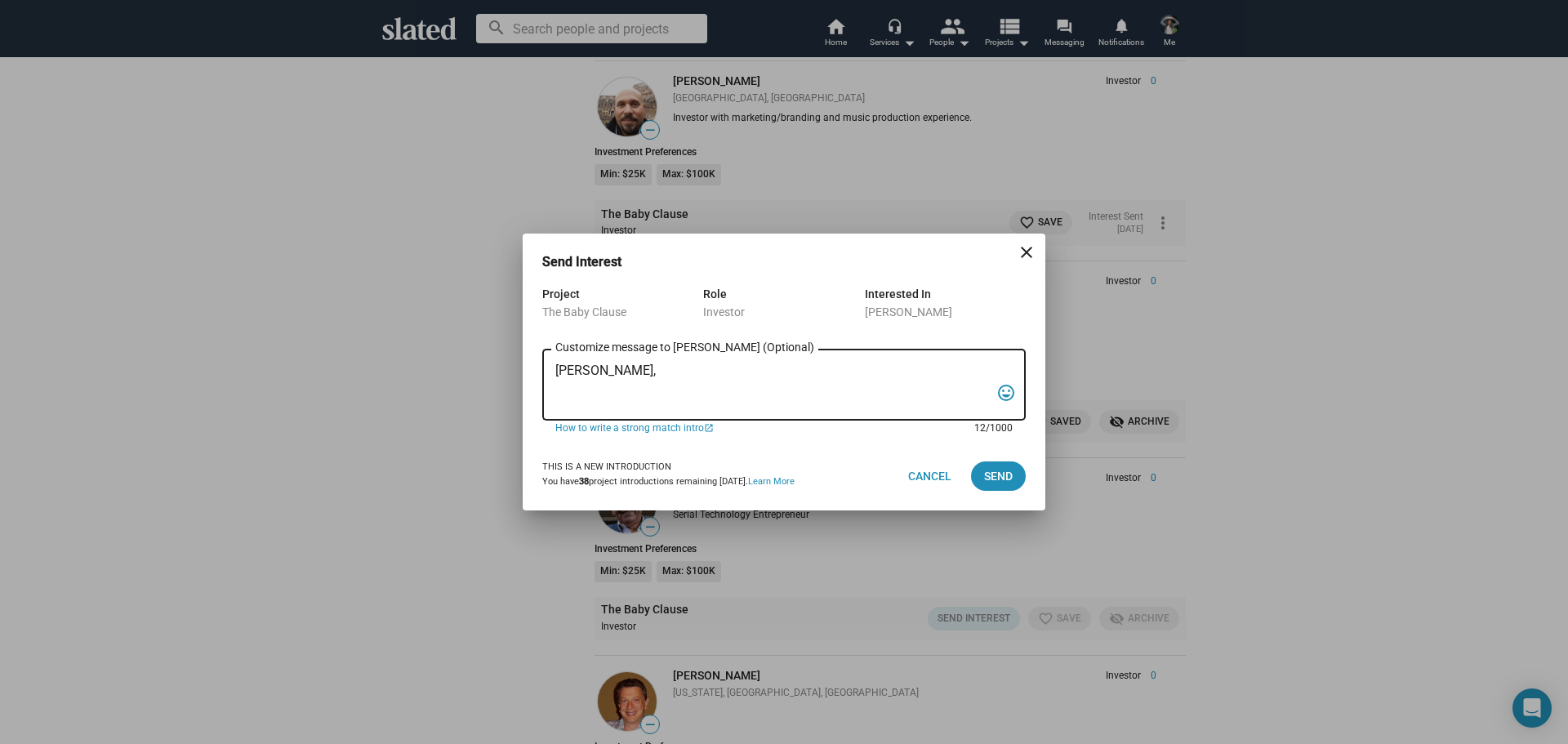
paste textarea "I am reaching out to pitch investment in a film that combines creativity, niche…"
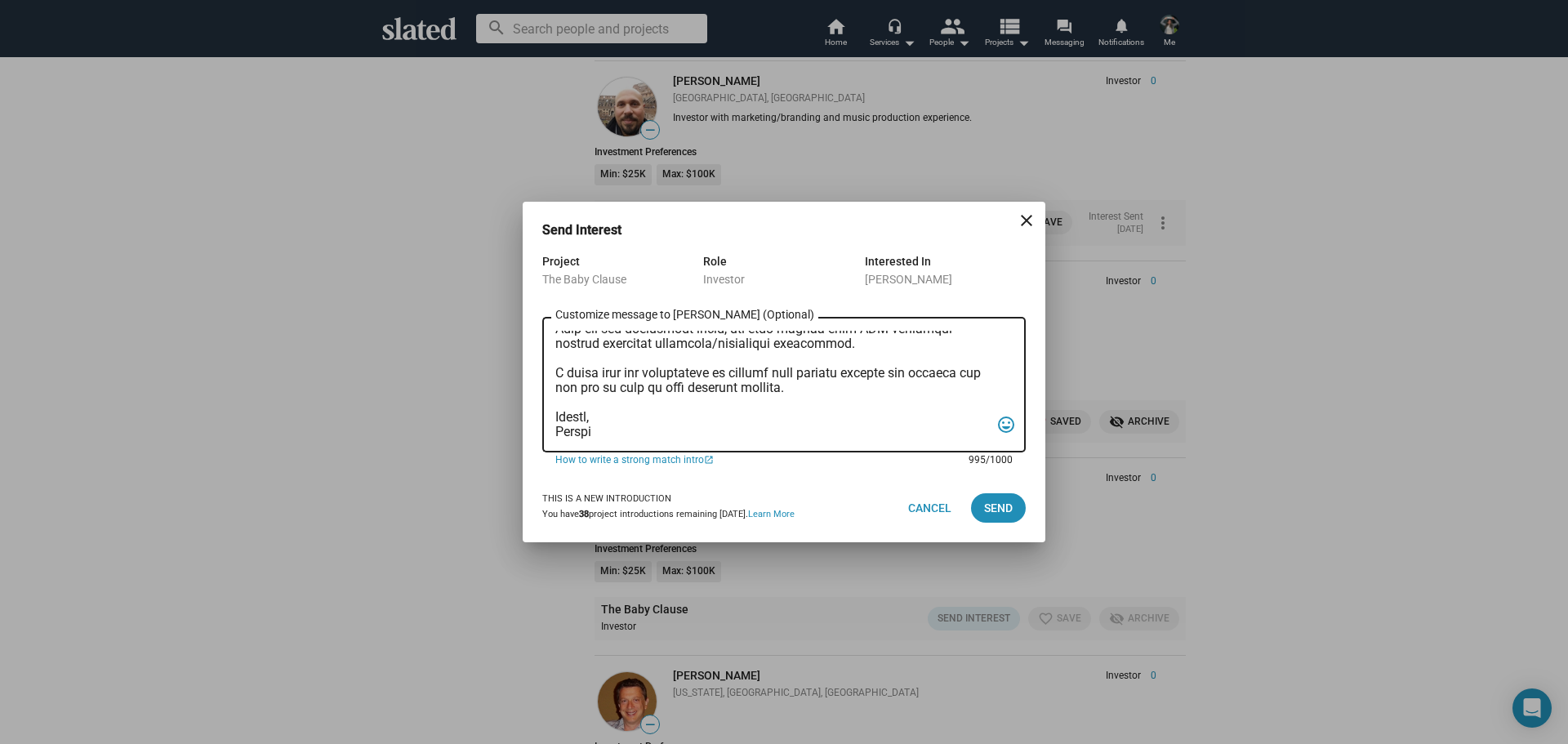
click at [900, 373] on textarea "Customize message to Ali (Optional) Customize message (Optional)" at bounding box center [773, 385] width 435 height 109
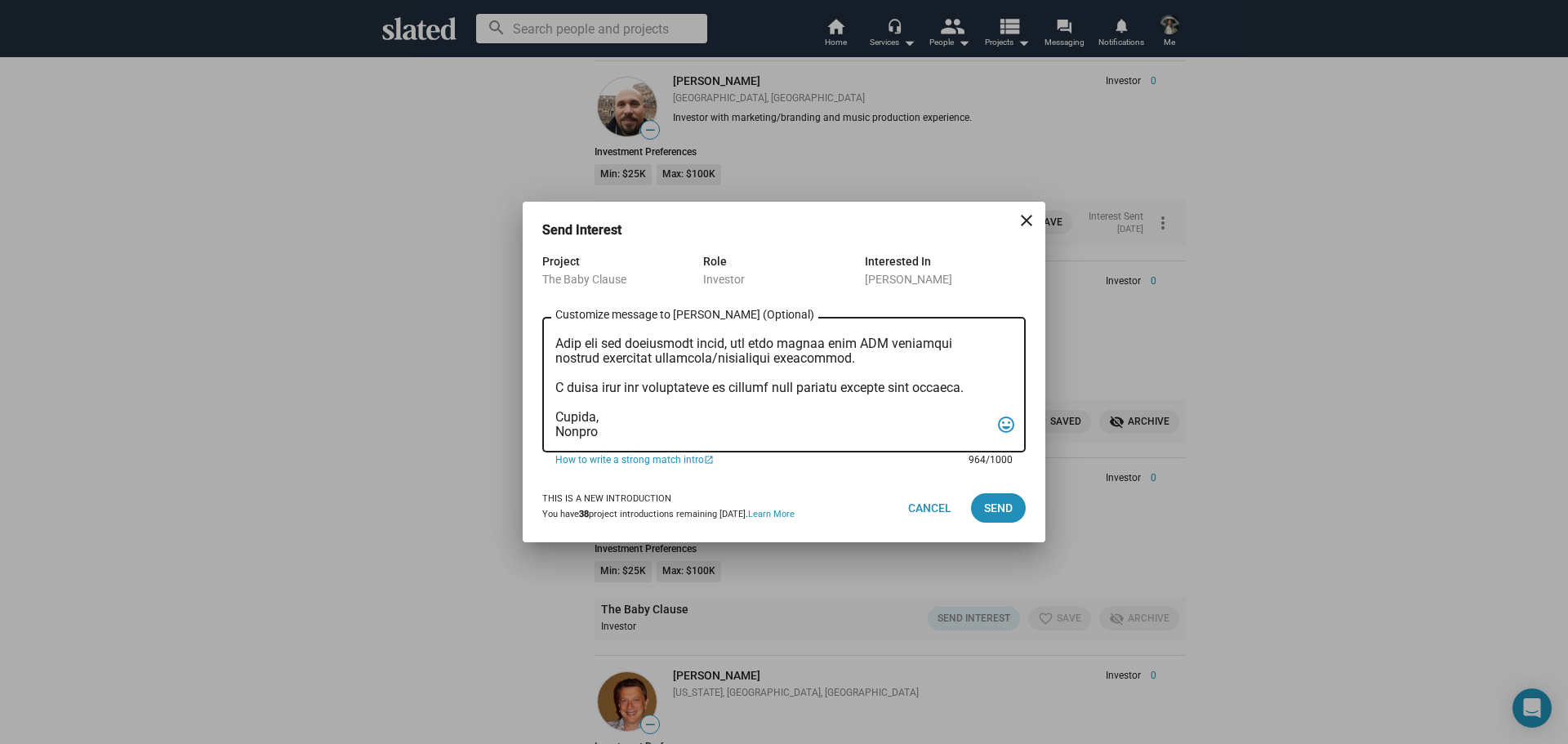
scroll to position [274, 0]
type textarea "Mr. Baghdadi, I am reaching out to pitch investment in a film that combines cre…"
click at [1008, 507] on span "Send" at bounding box center [998, 508] width 29 height 29
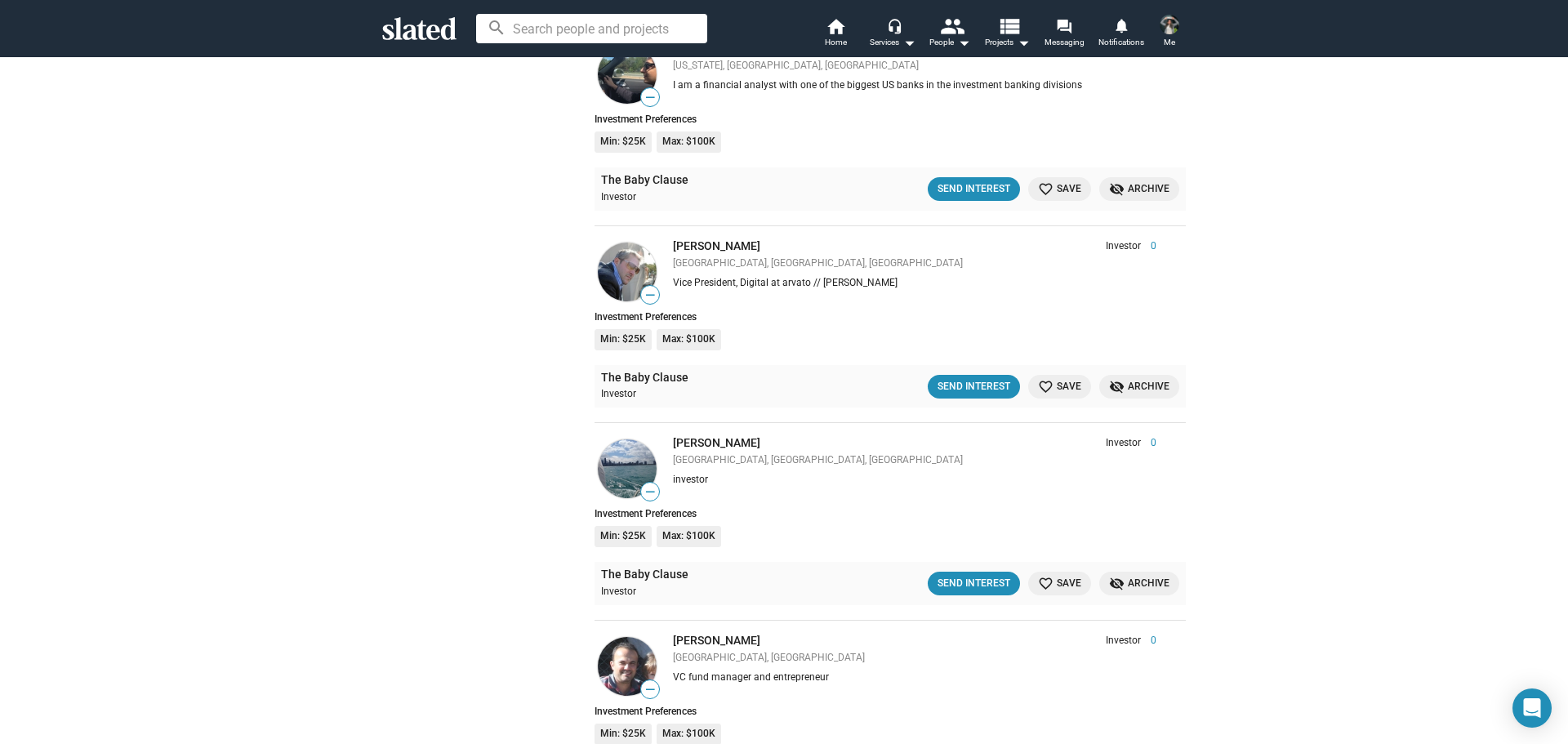
scroll to position [2942, 0]
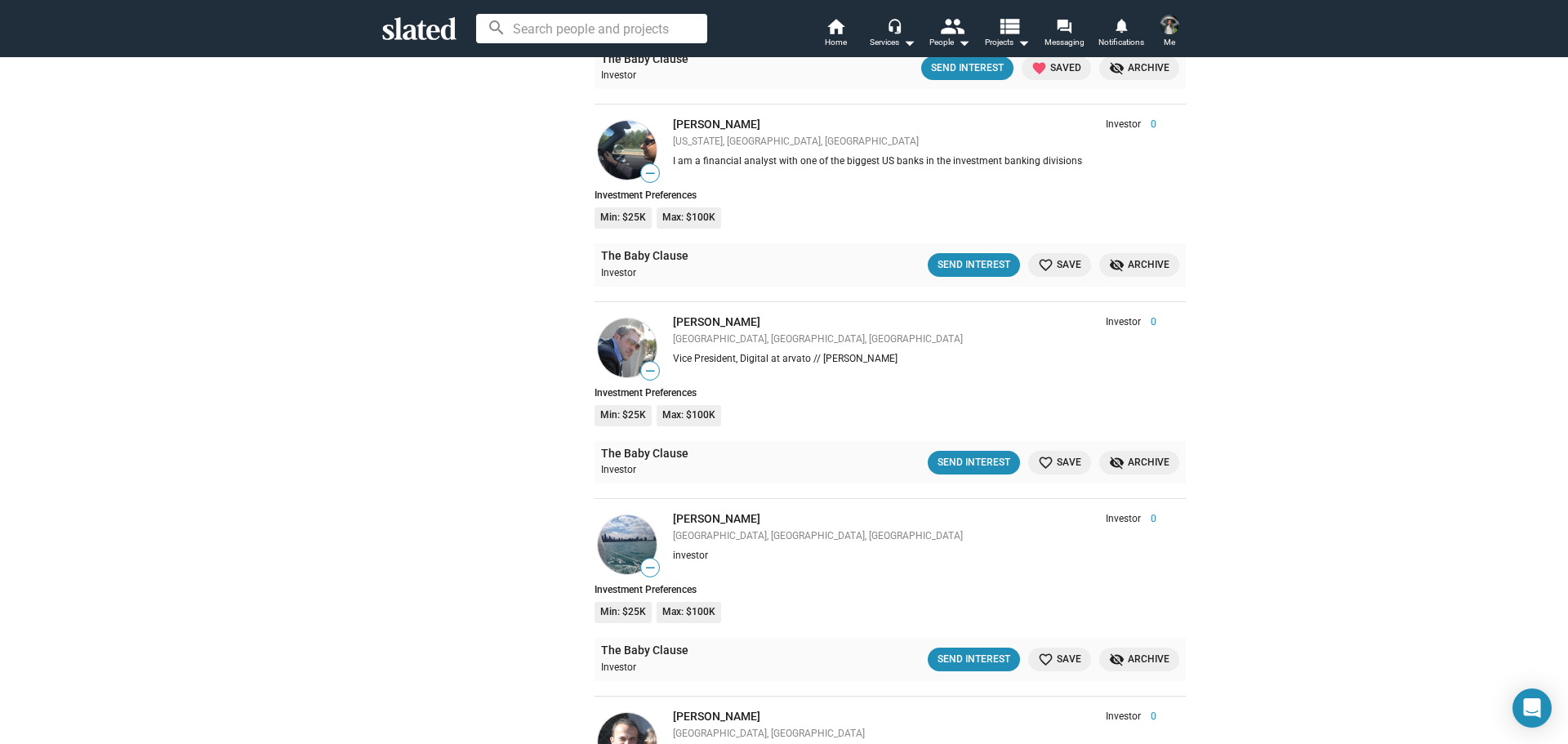
click at [1070, 260] on span "favorite_border Save" at bounding box center [1059, 264] width 43 height 17
click at [1065, 463] on span "favorite_border Save" at bounding box center [1059, 463] width 43 height 17
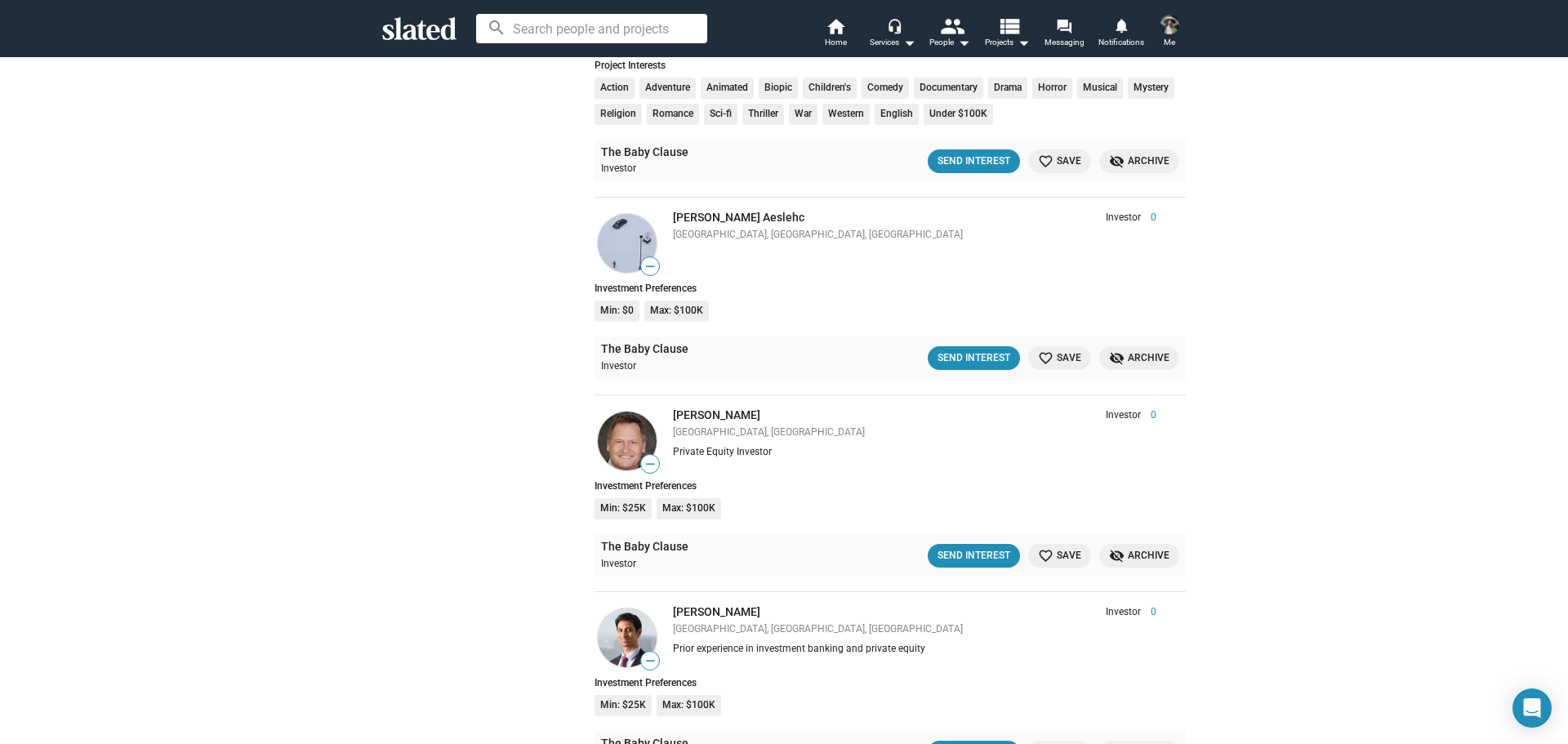
scroll to position [8254, 0]
click at [951, 353] on div "Send Interest" at bounding box center [974, 357] width 73 height 17
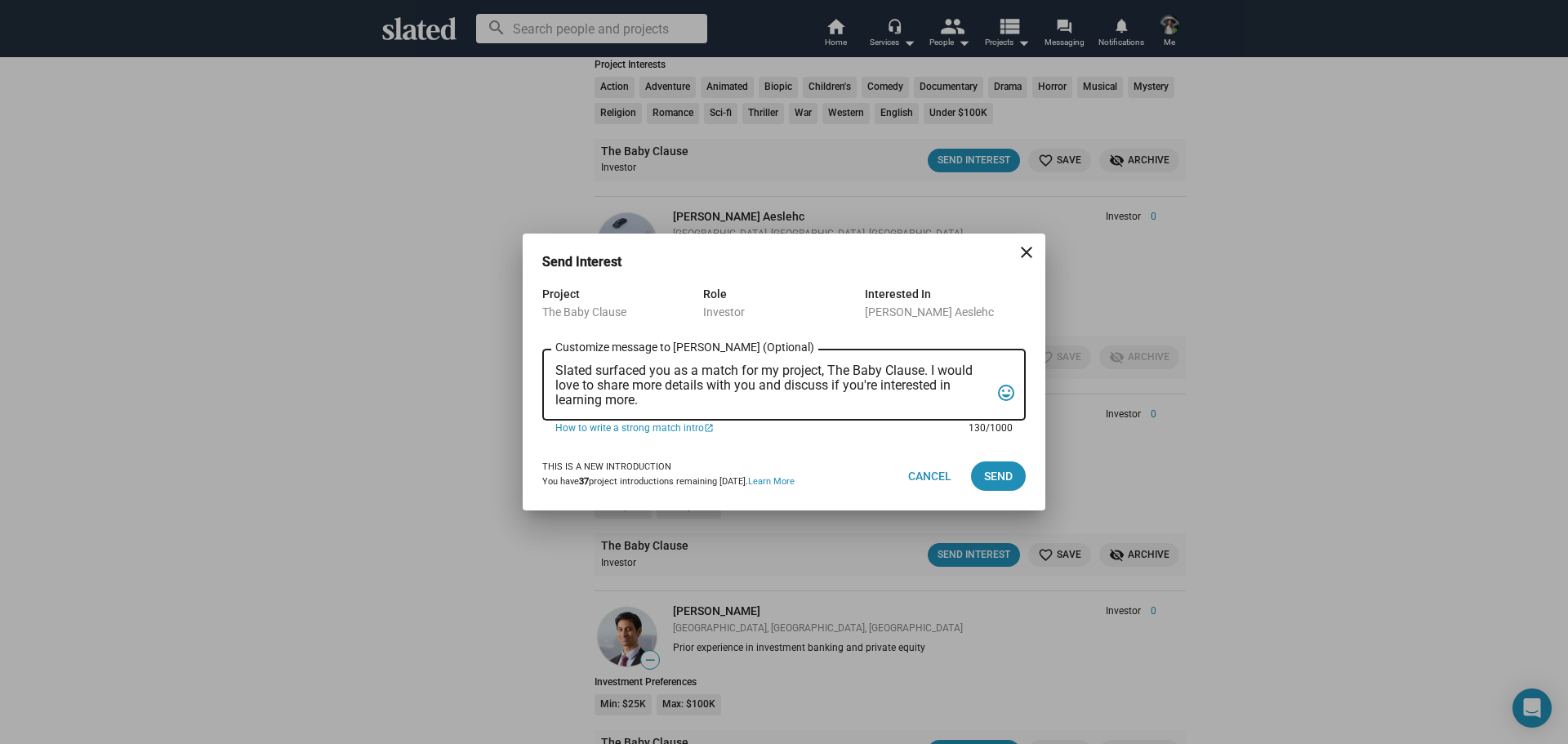
drag, startPoint x: 647, startPoint y: 400, endPoint x: 527, endPoint y: 364, distance: 125.3
click at [527, 364] on div "Project The Baby Clause Role Investor Interested In Chelsea Aeslehc Slated surf…" at bounding box center [784, 363] width 522 height 158
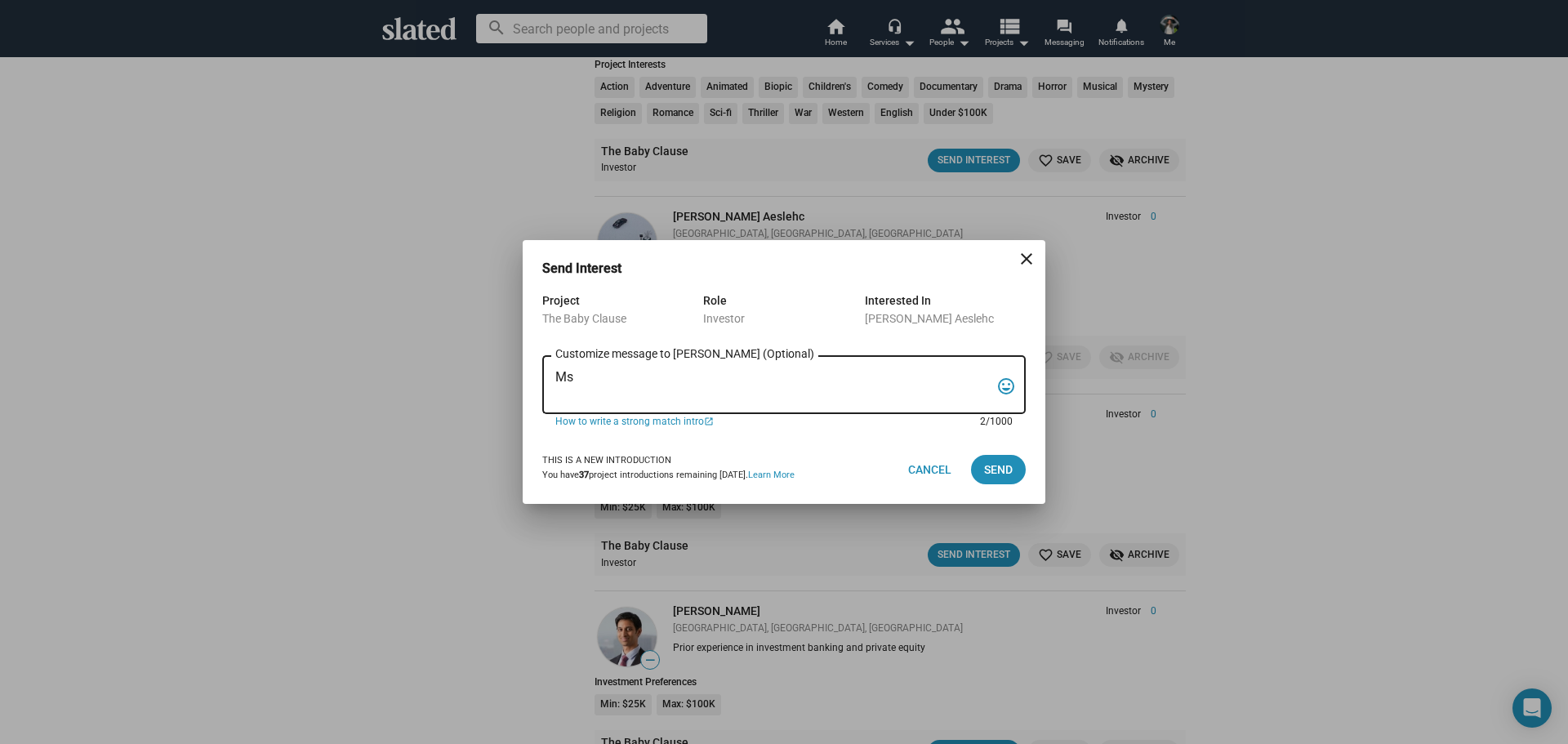
type textarea "M"
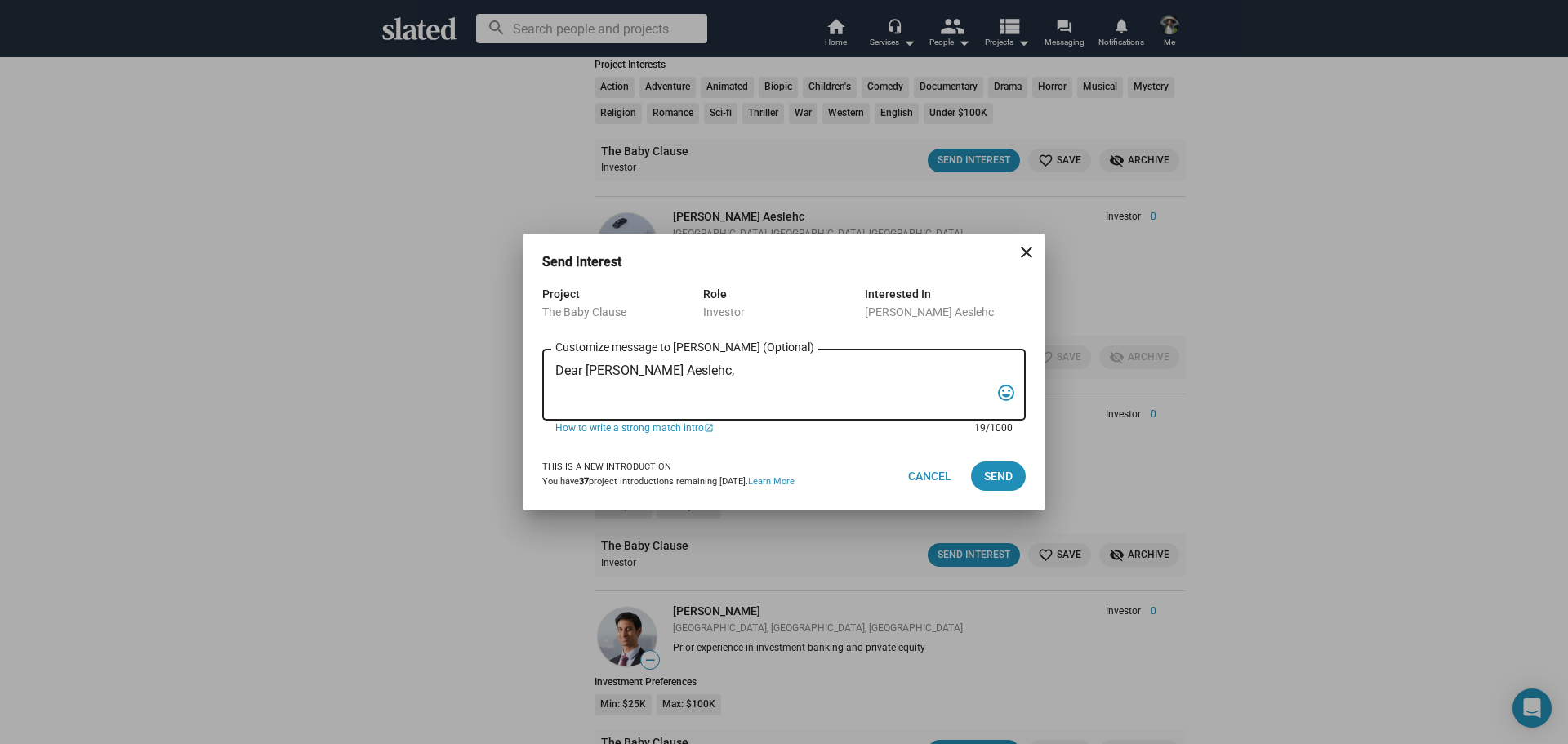
paste textarea "I am reaching out to pitch investment in a film that combines creativity, niche…"
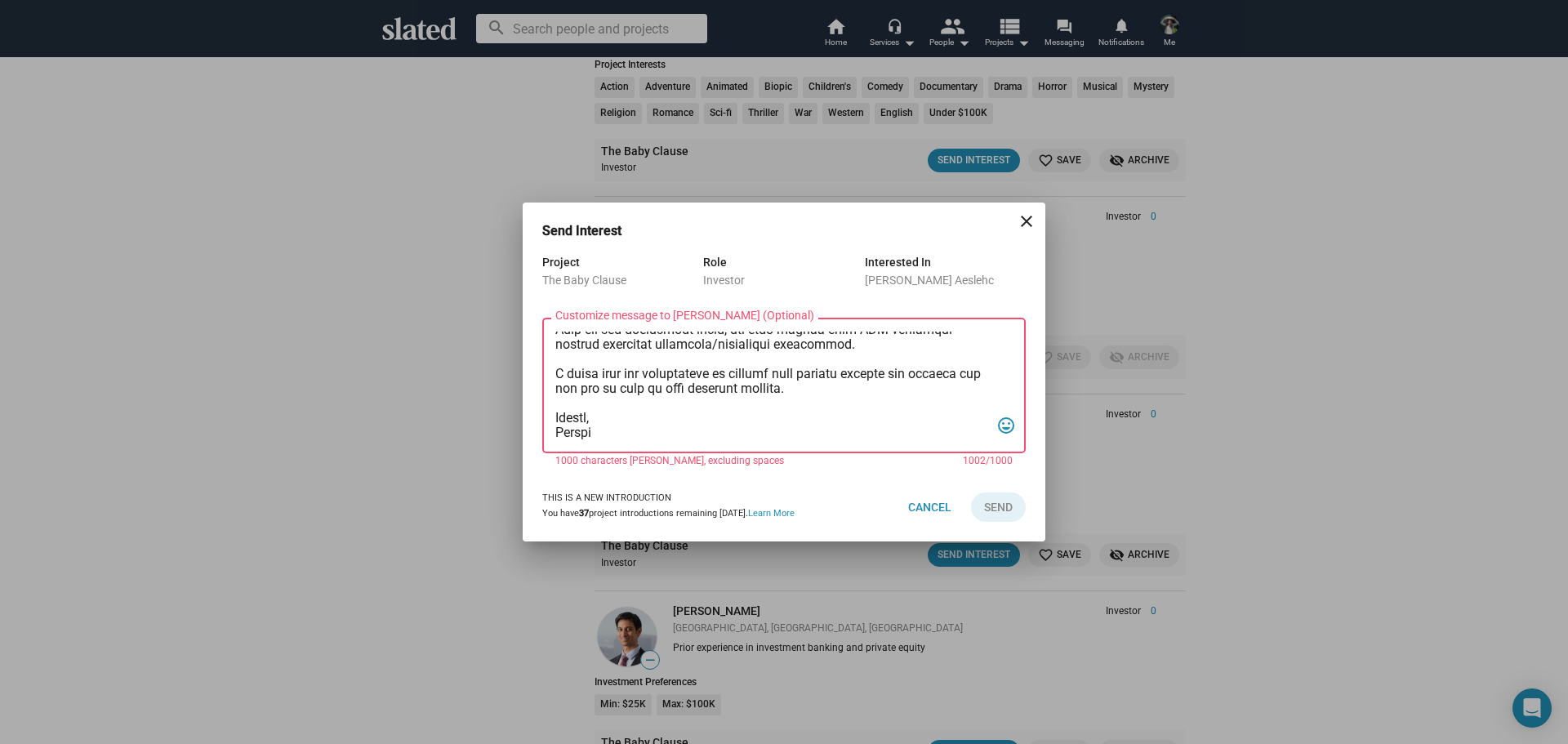
drag, startPoint x: 894, startPoint y: 373, endPoint x: 804, endPoint y: 393, distance: 92.2
click at [804, 393] on textarea "Customize message to Chelsea (Optional) Customize message (Optional)" at bounding box center [773, 386] width 435 height 109
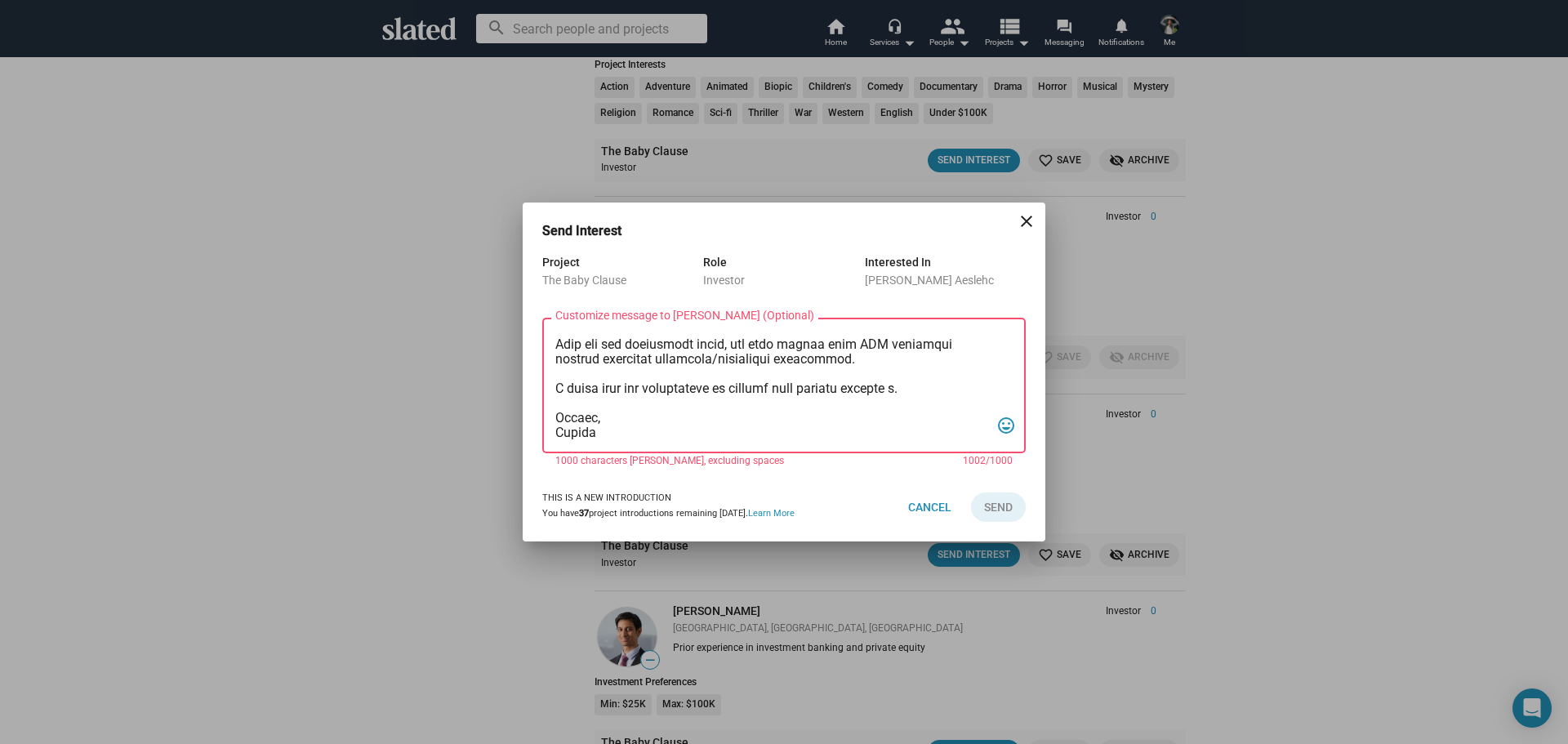
scroll to position [274, 0]
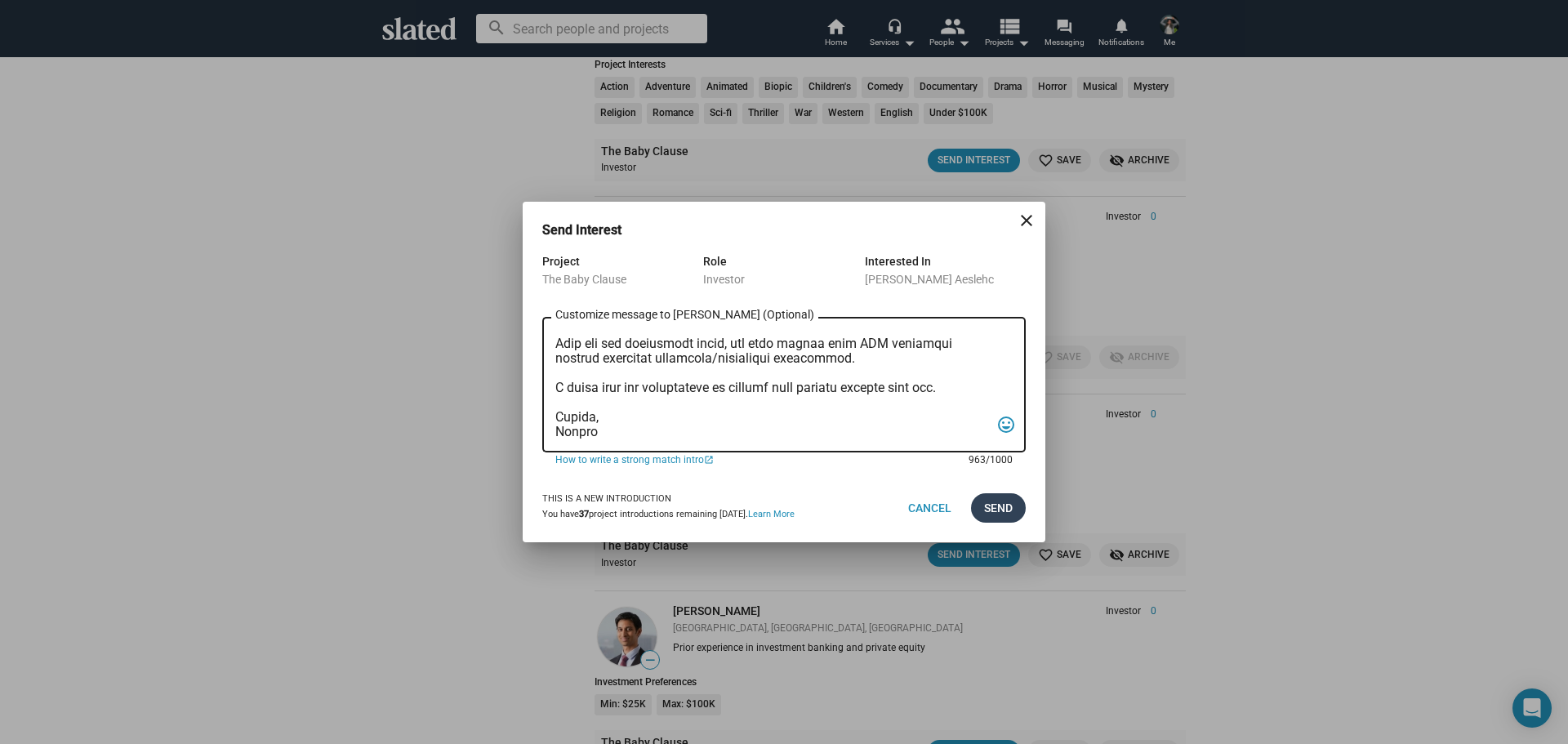
type textarea "Dear Chelsea Aeslehc, I am reaching out to pitch investment in a film that comb…"
click at [1006, 510] on span "Send" at bounding box center [998, 508] width 29 height 29
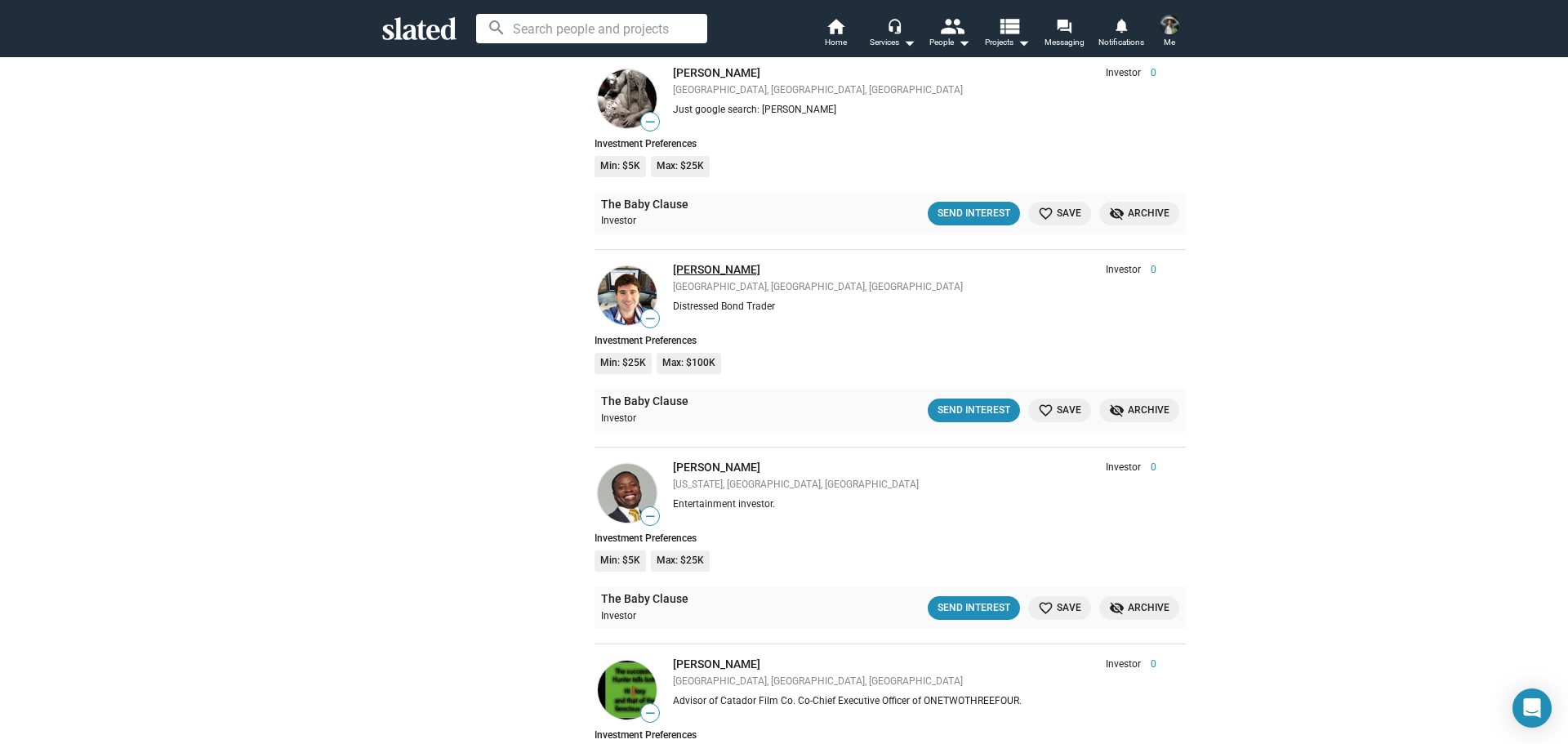
scroll to position [11114, 0]
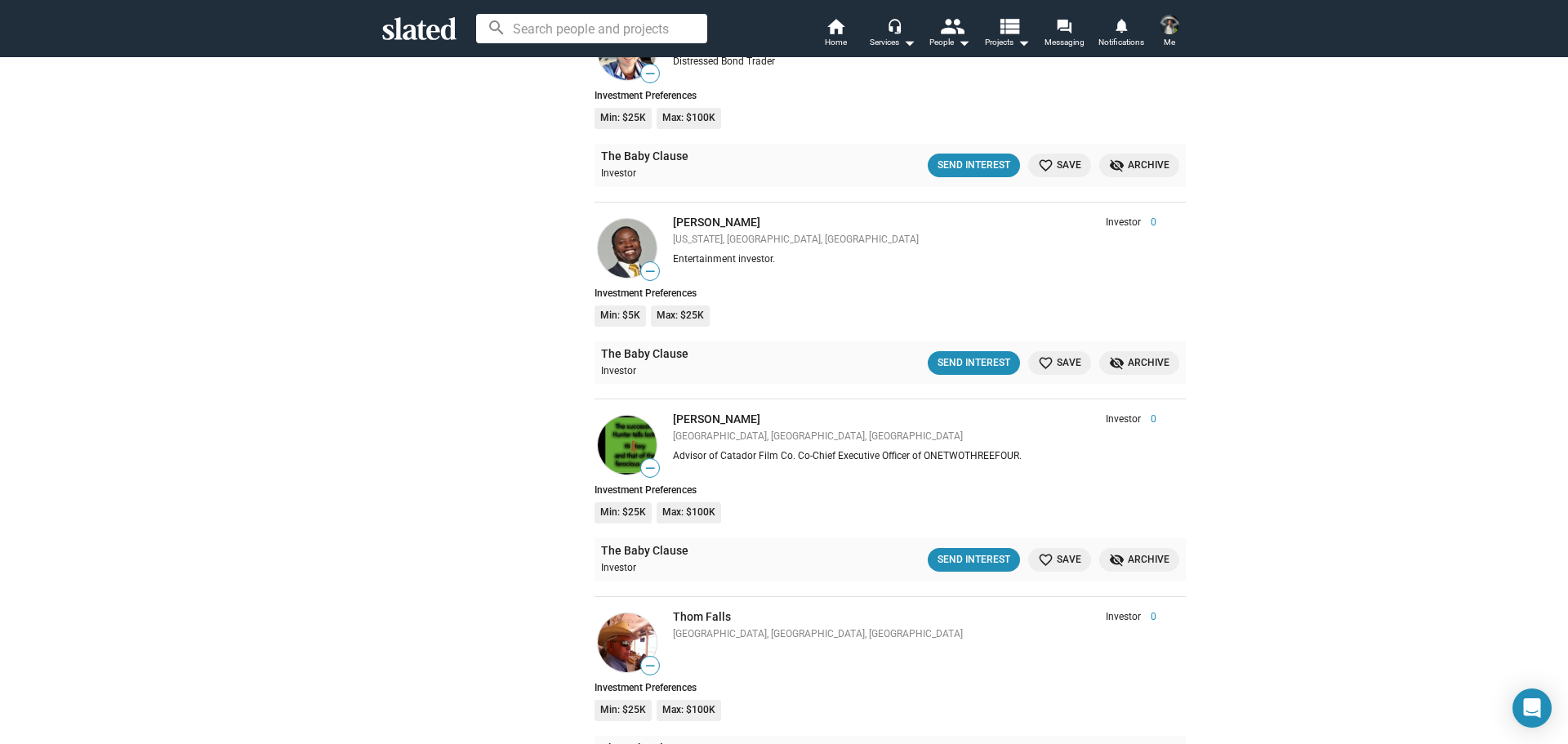
click at [1051, 166] on span "favorite_border Save" at bounding box center [1059, 165] width 43 height 17
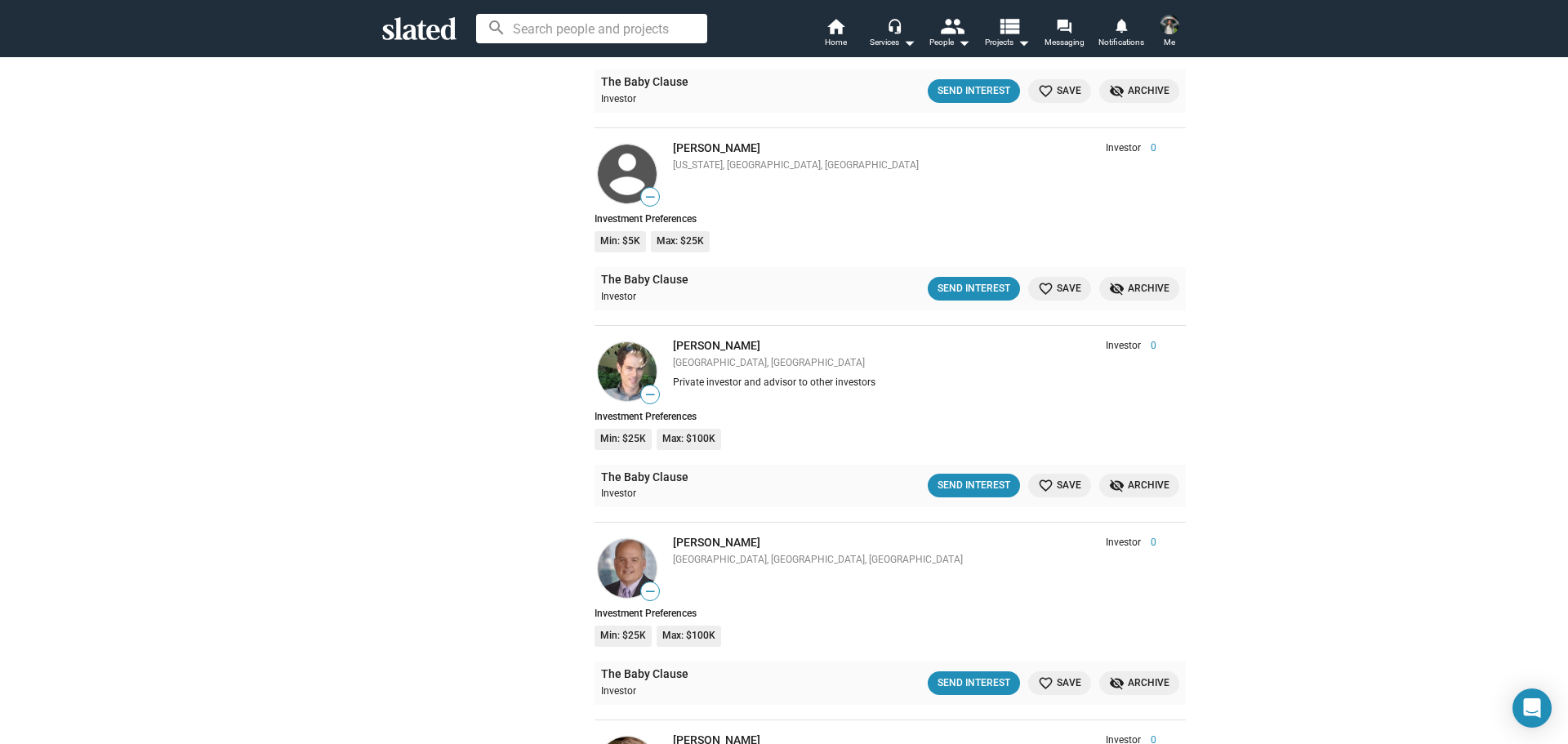
scroll to position [12585, 0]
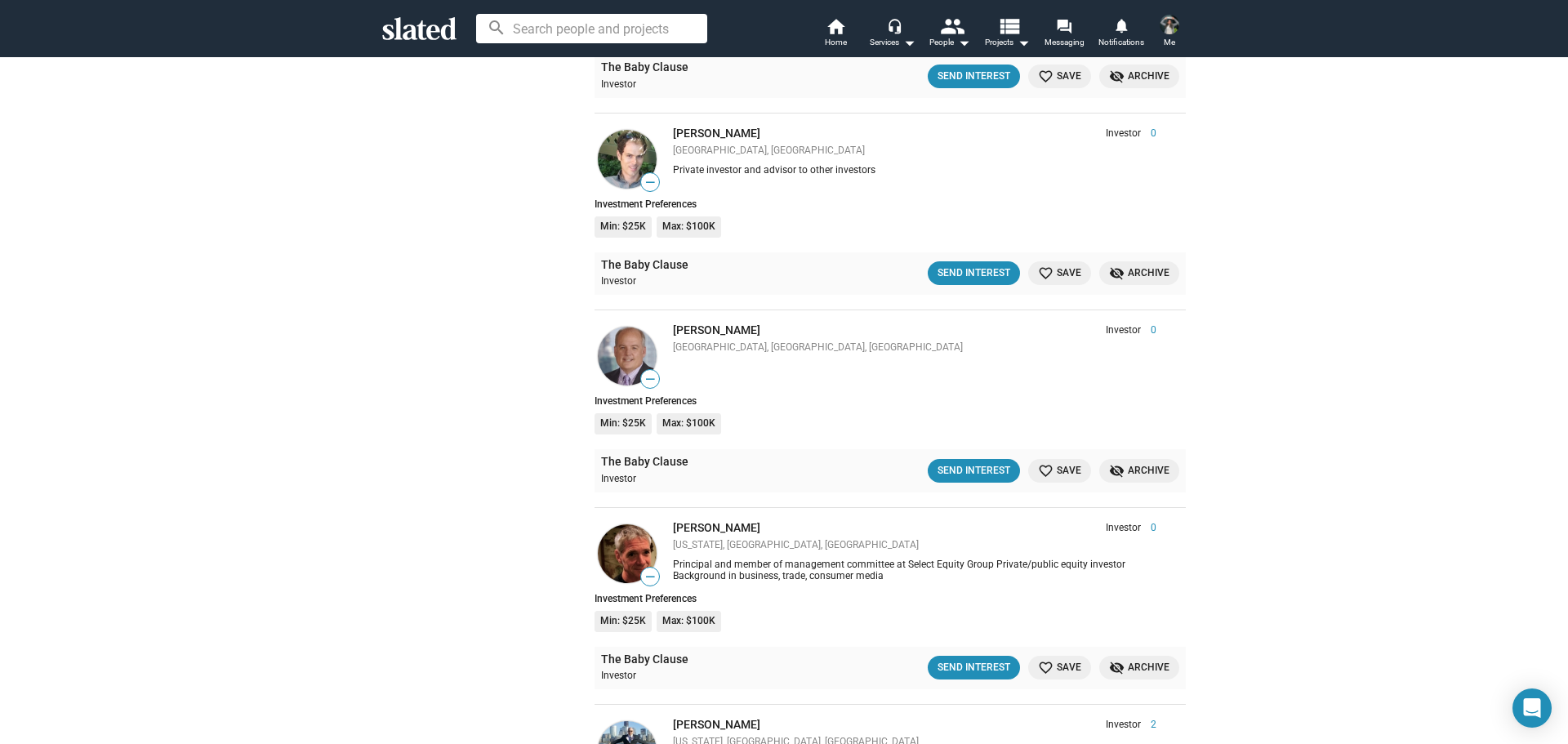
click at [1054, 275] on span "favorite_border Save" at bounding box center [1059, 272] width 43 height 17
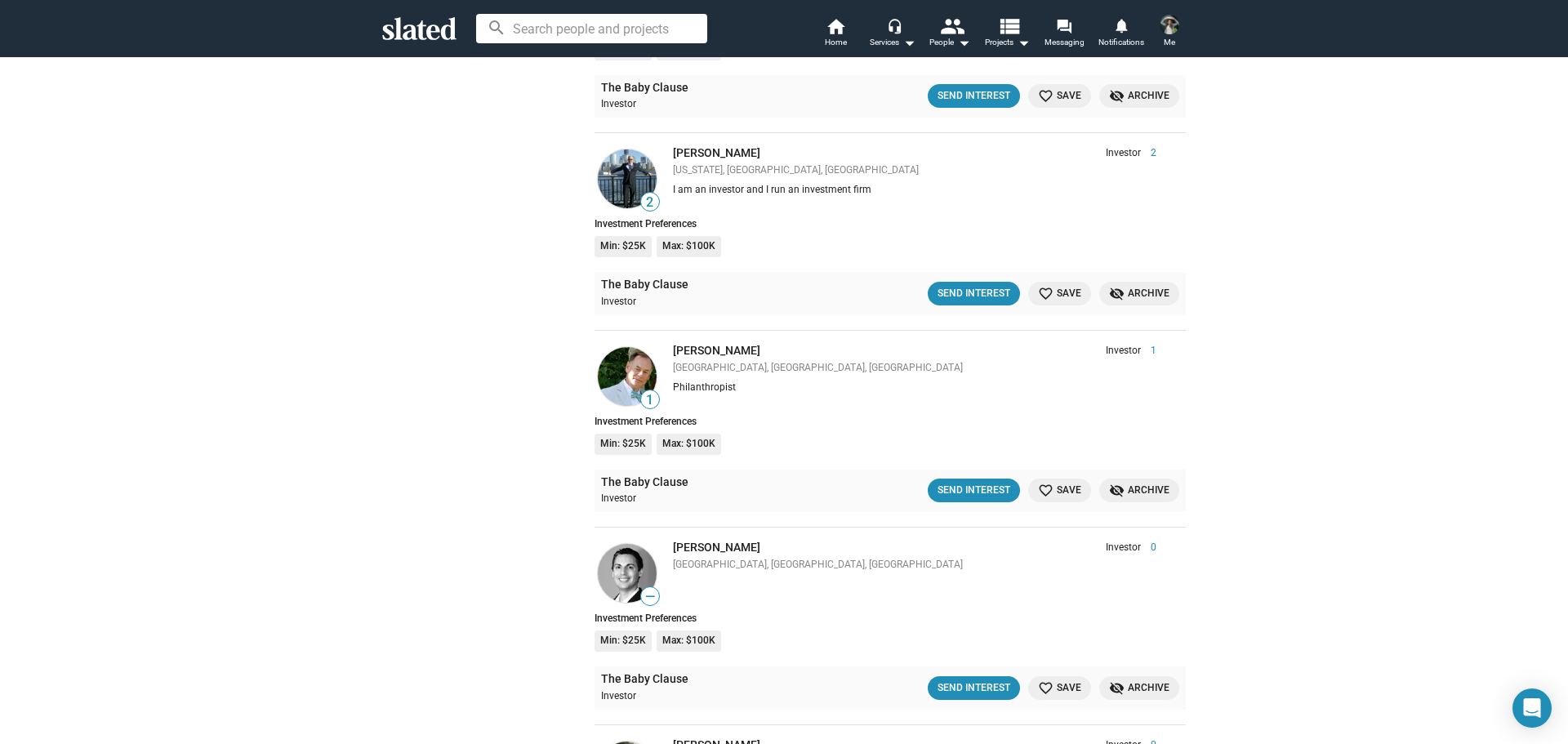
scroll to position [13239, 0]
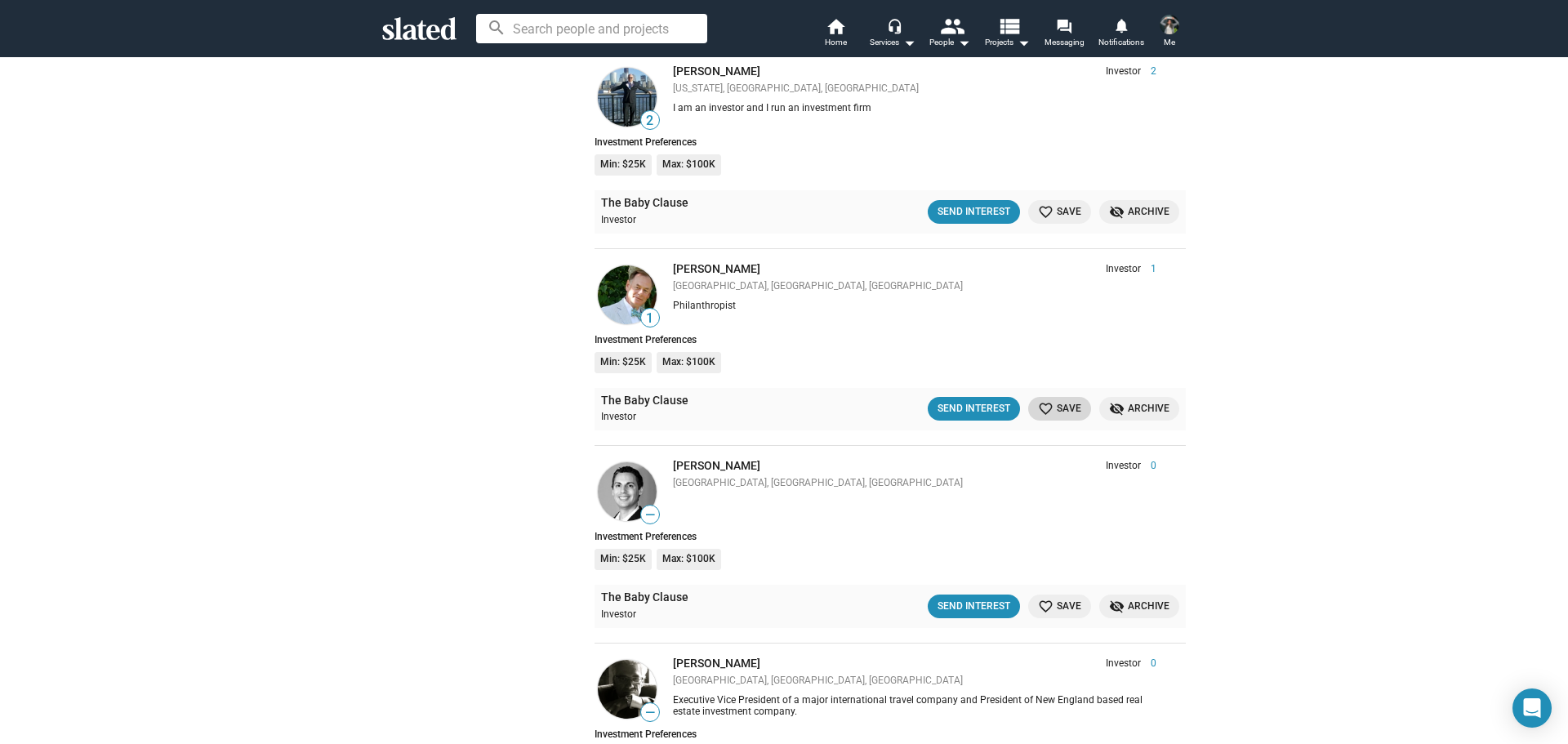
click at [1053, 413] on span "favorite_border Save" at bounding box center [1059, 409] width 43 height 17
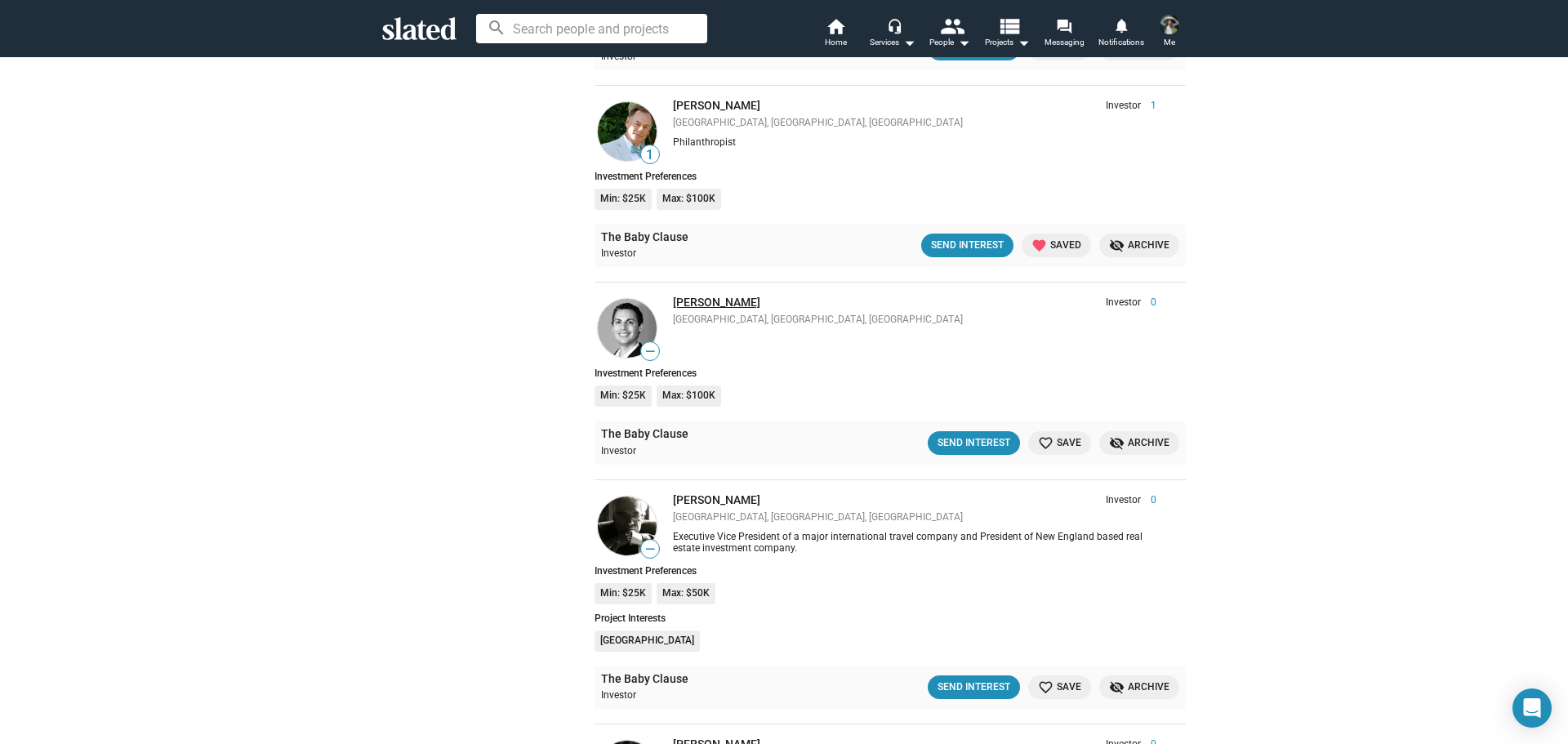
scroll to position [13566, 0]
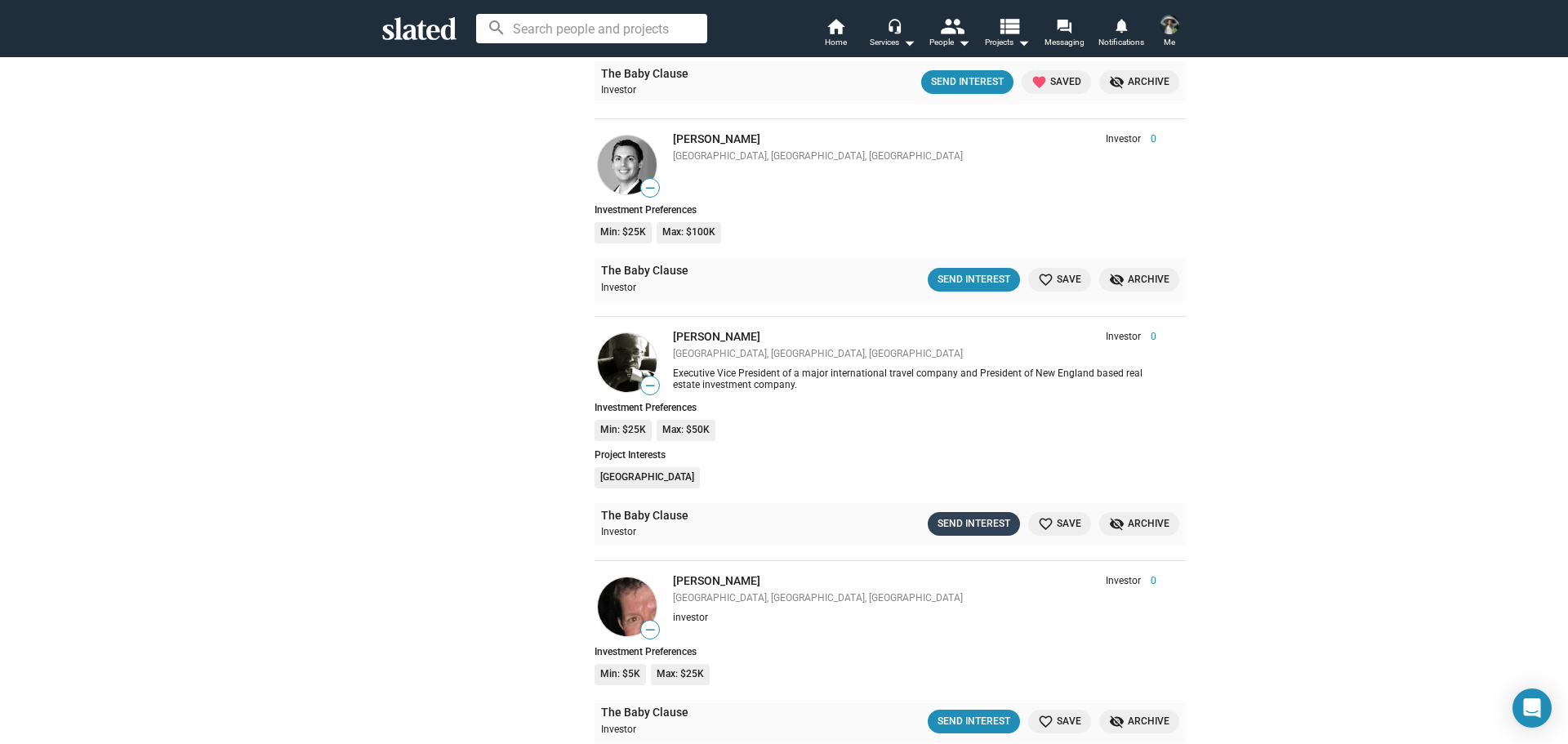
click at [980, 526] on div "Send Interest" at bounding box center [974, 524] width 73 height 17
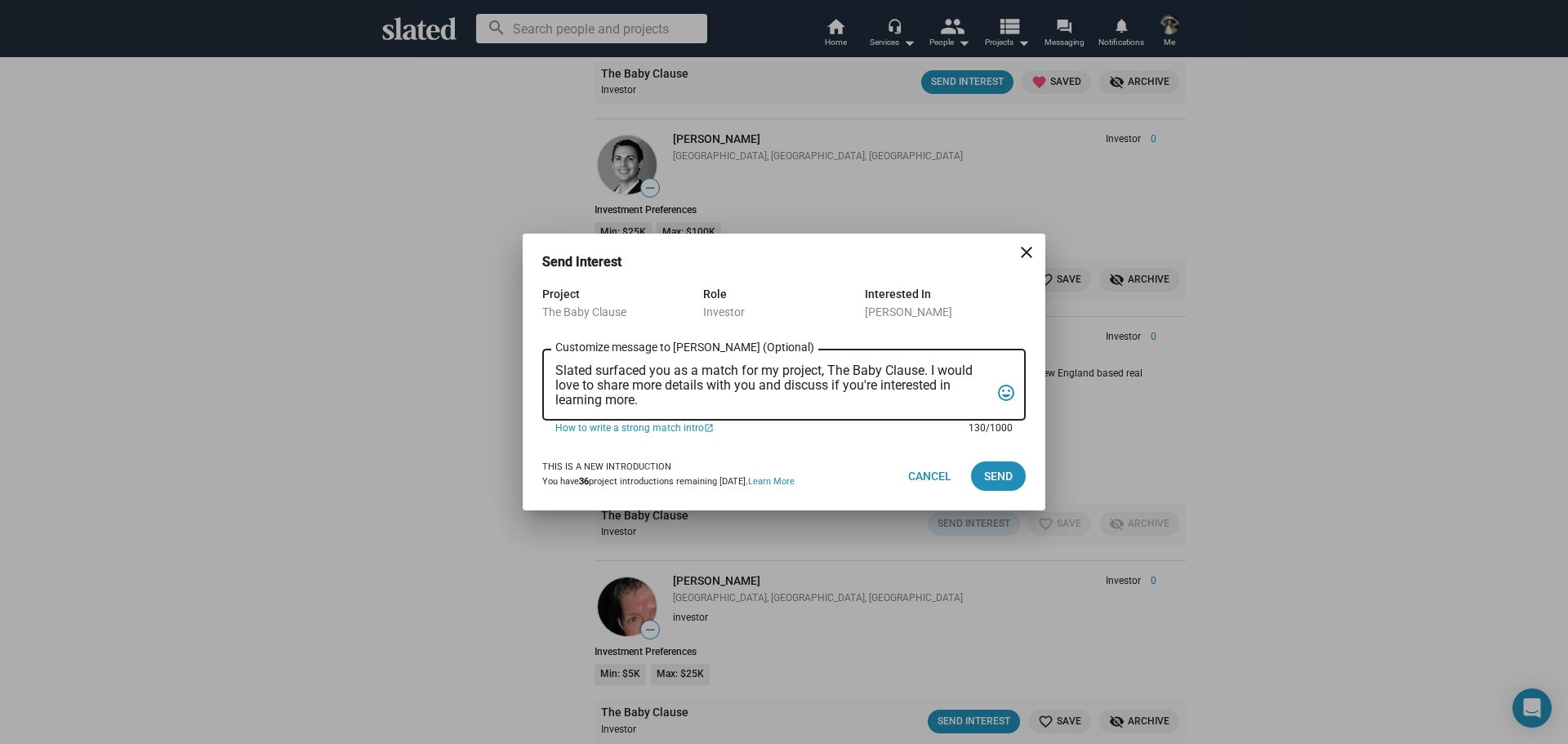
drag, startPoint x: 702, startPoint y: 402, endPoint x: 526, endPoint y: 369, distance: 179.1
click at [526, 369] on div "Project The Baby Clause Role Investor Interested In Joseph Cali Slated surfaced…" at bounding box center [784, 363] width 522 height 158
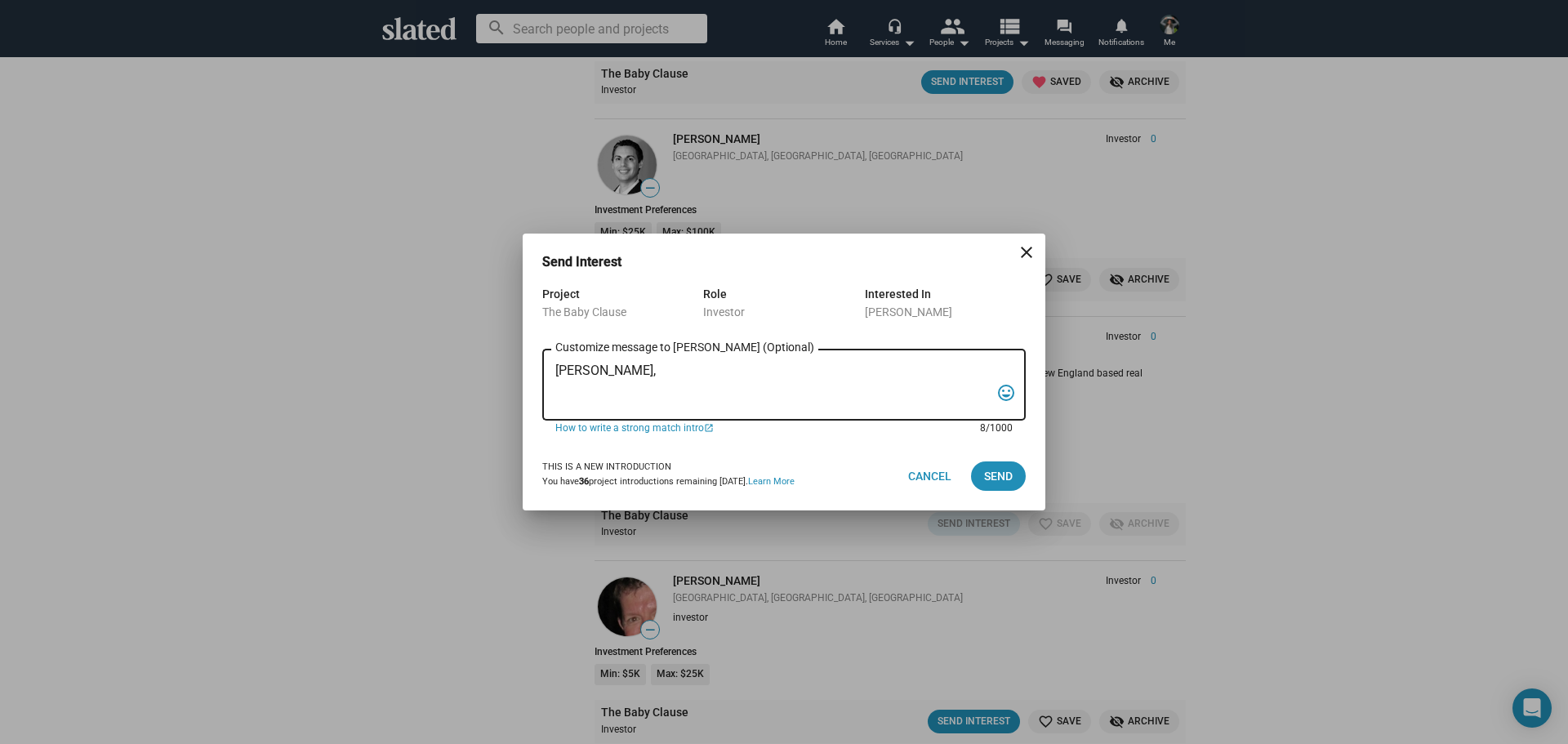
paste textarea "I am reaching out to pitch investment in a film that combines creativity, niche…"
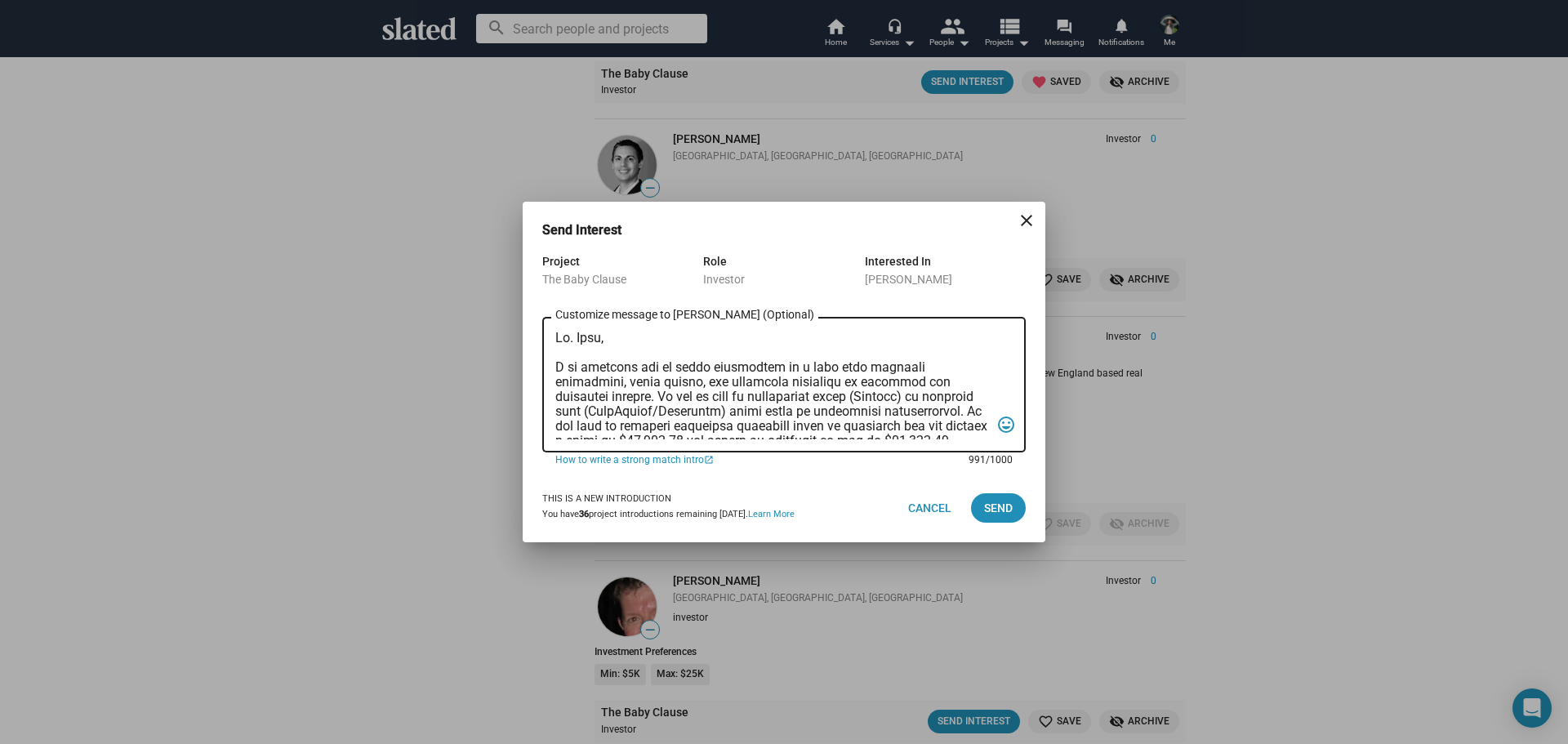
scroll to position [288, 0]
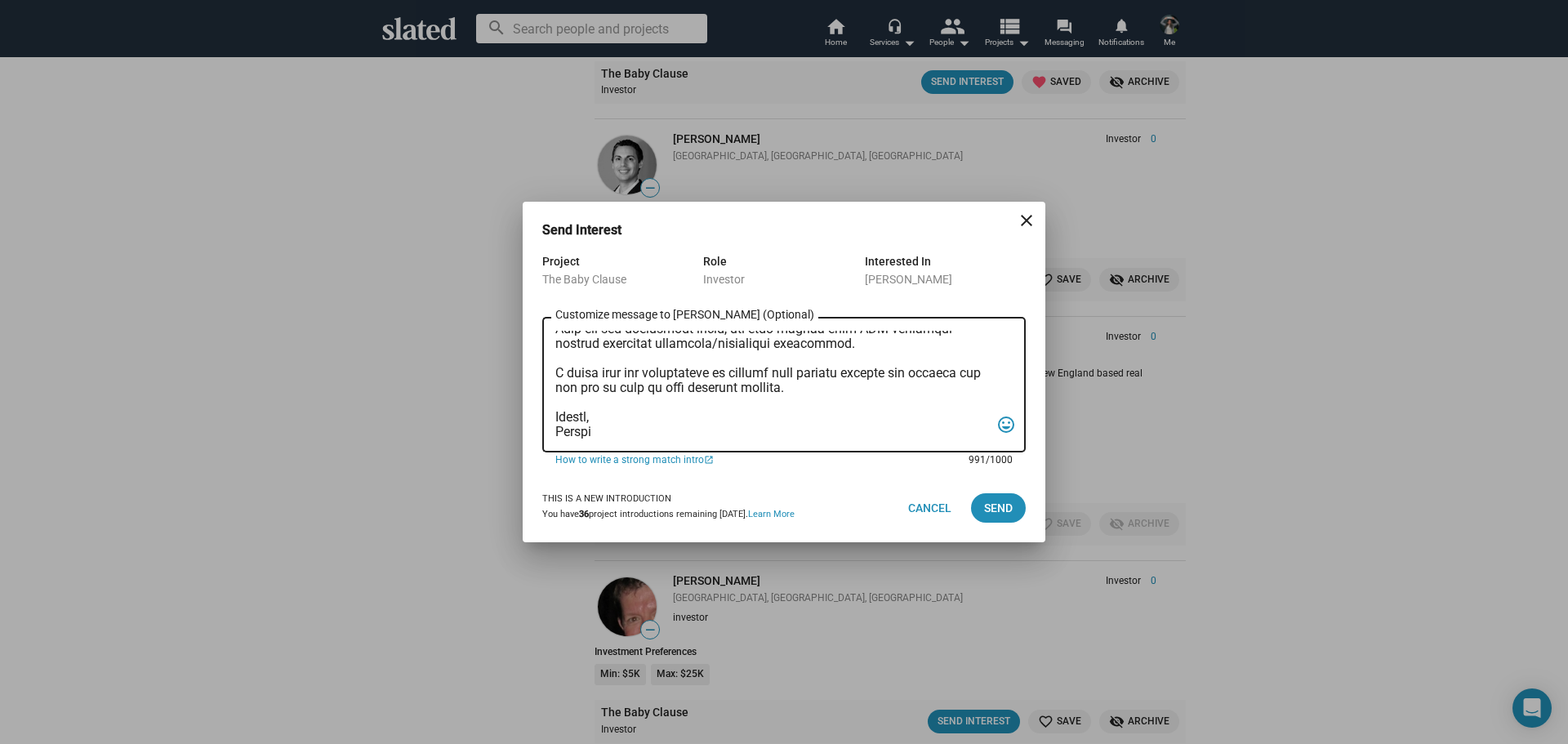
drag, startPoint x: 895, startPoint y: 372, endPoint x: 804, endPoint y: 395, distance: 93.9
click at [804, 395] on textarea "Customize message to Joseph (Optional) Customize message (Optional)" at bounding box center [773, 385] width 435 height 109
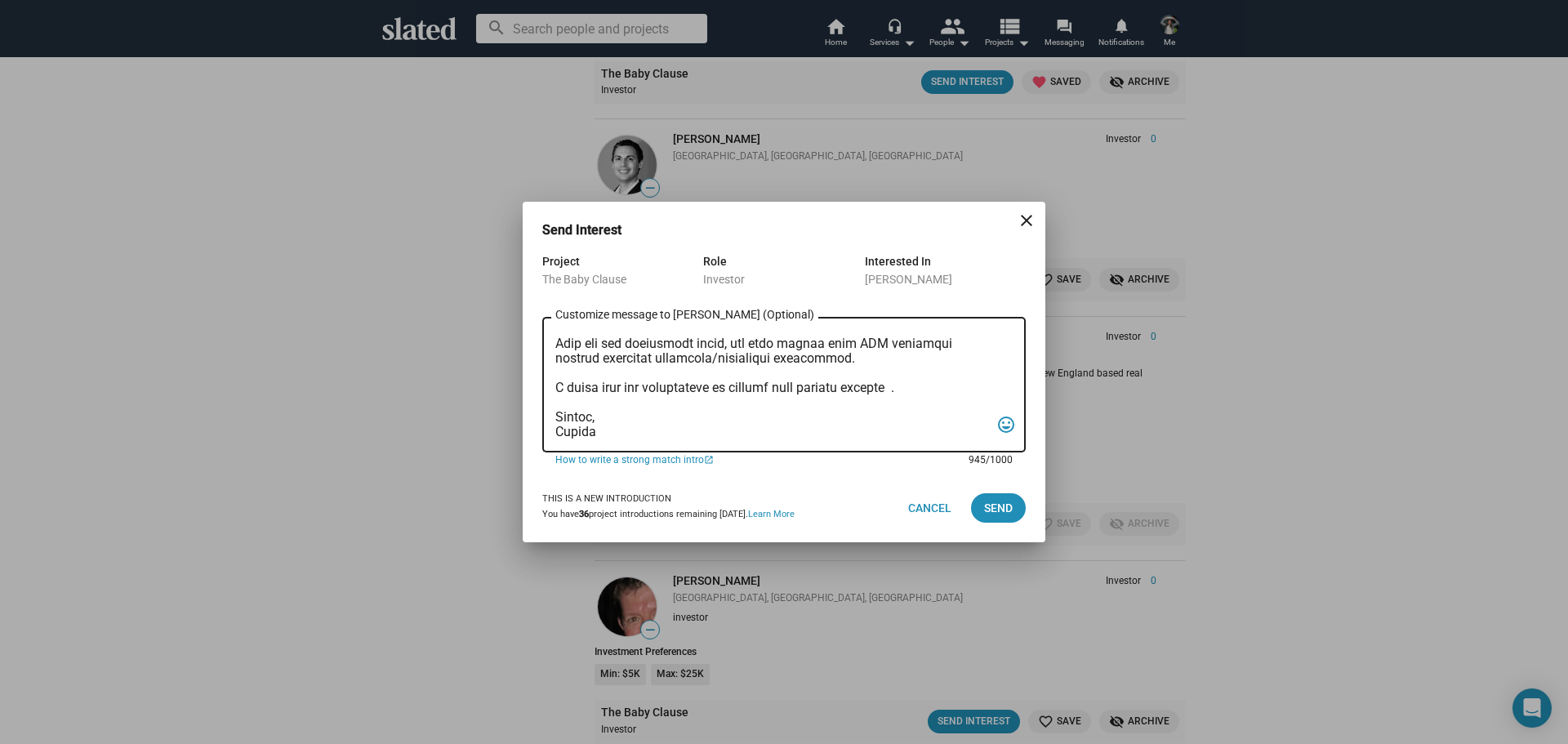
scroll to position [274, 0]
type textarea "Mr. Cali, I am reaching out to pitch investment in a film that combines creativ…"
click at [990, 510] on span "Send" at bounding box center [998, 508] width 29 height 29
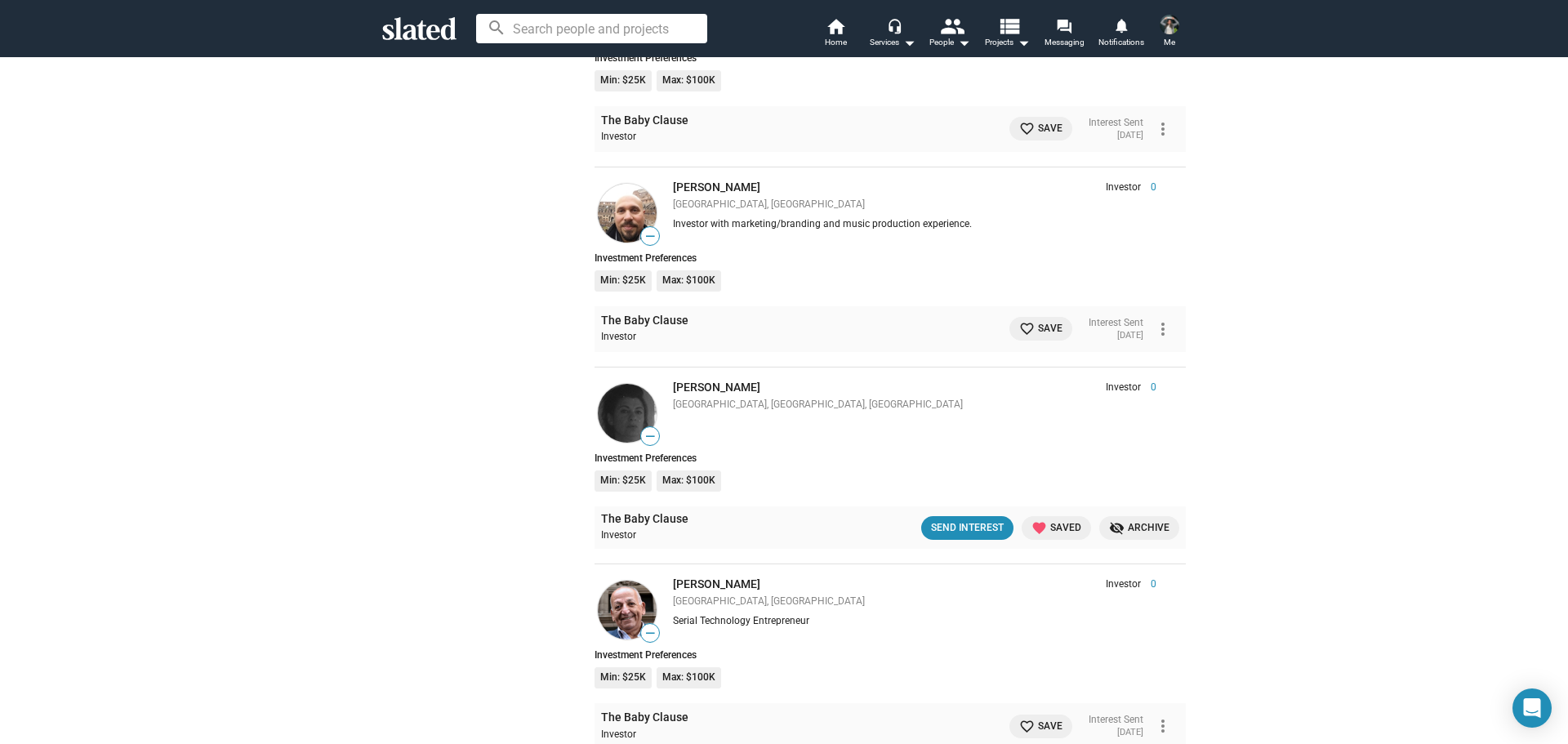
scroll to position [0, 0]
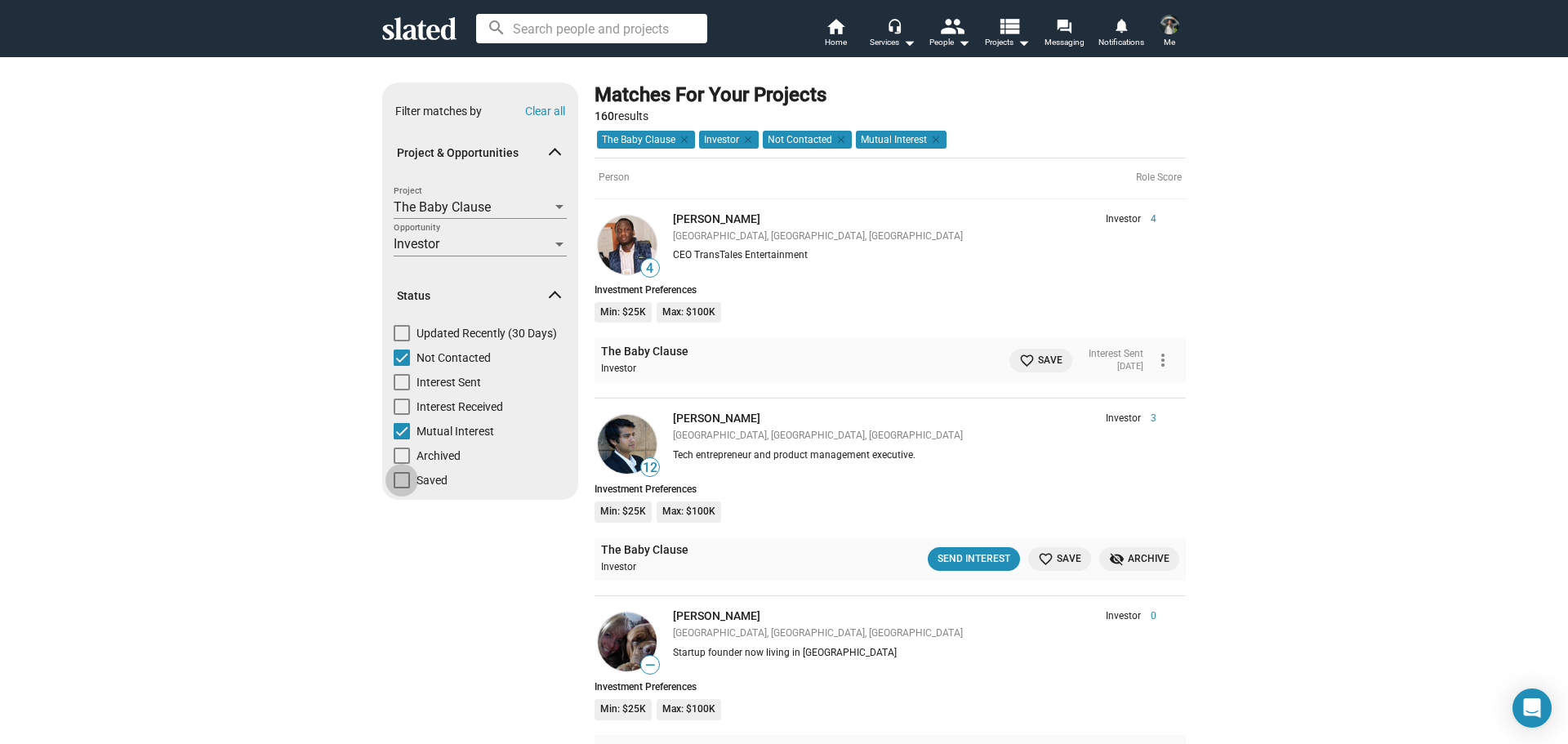
click at [394, 485] on span at bounding box center [402, 481] width 16 height 16
click at [401, 489] on input "Saved" at bounding box center [401, 489] width 1 height 1
checkbox input "true"
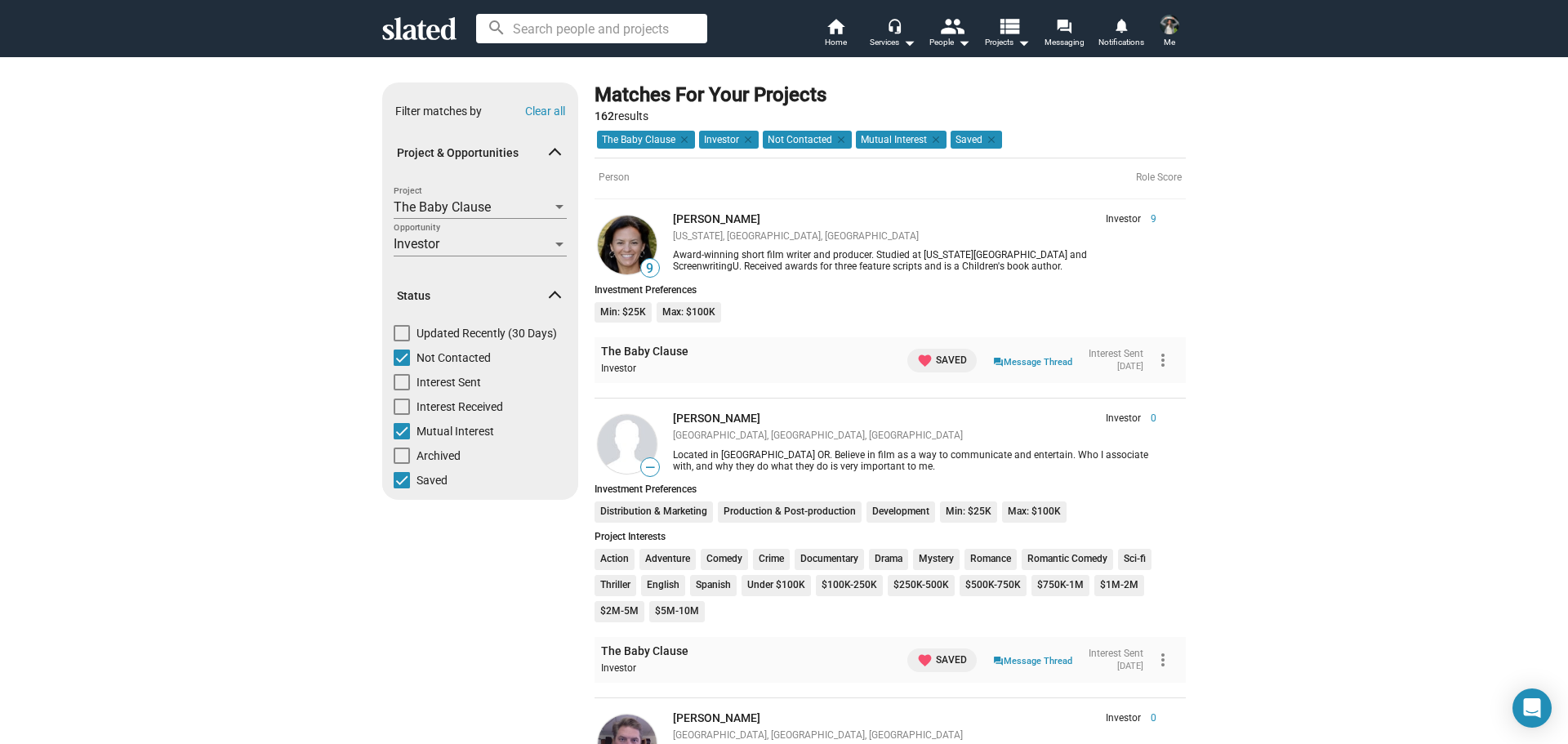
click at [396, 484] on span at bounding box center [402, 481] width 16 height 16
click at [401, 489] on input "Saved" at bounding box center [401, 489] width 1 height 1
checkbox input "false"
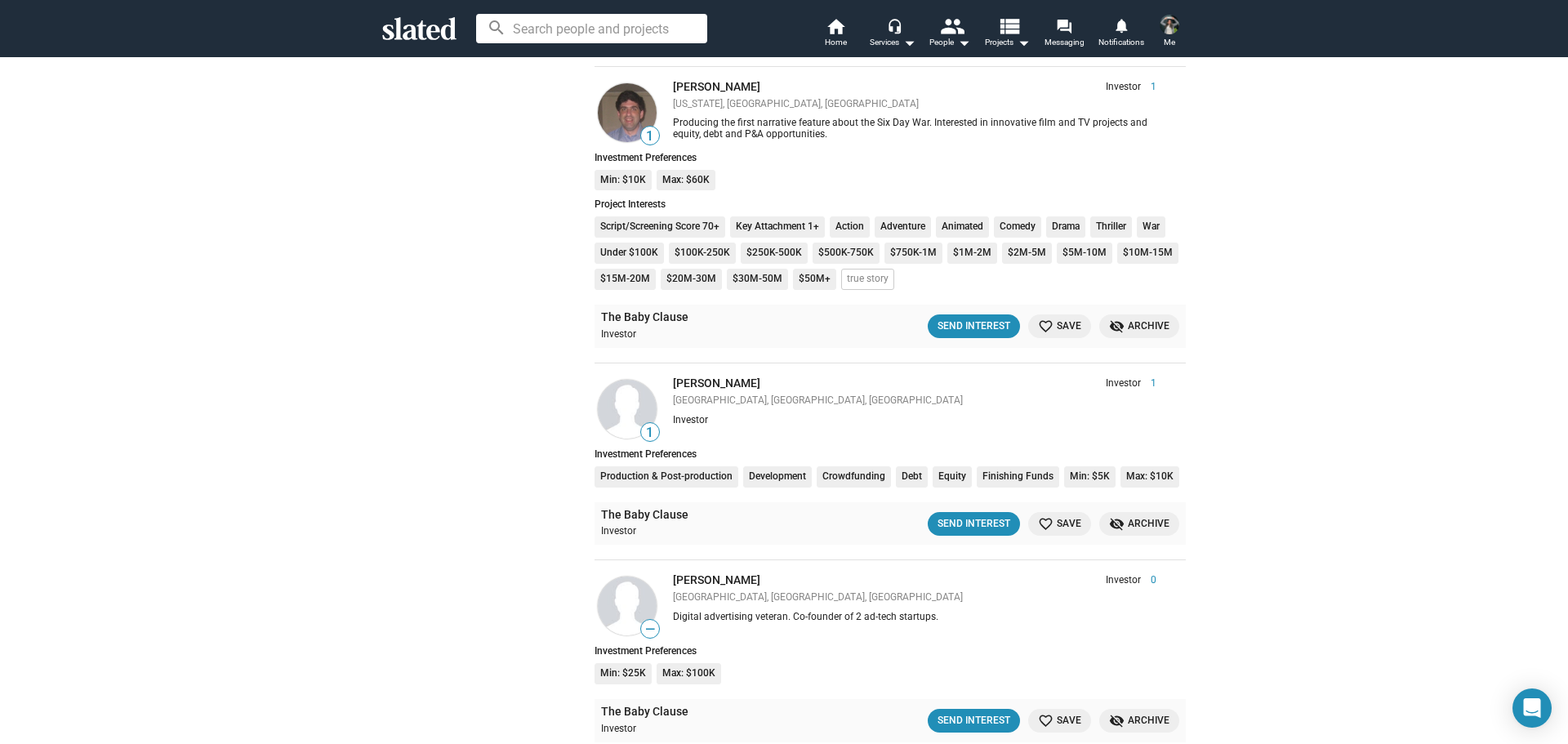
scroll to position [3218, 0]
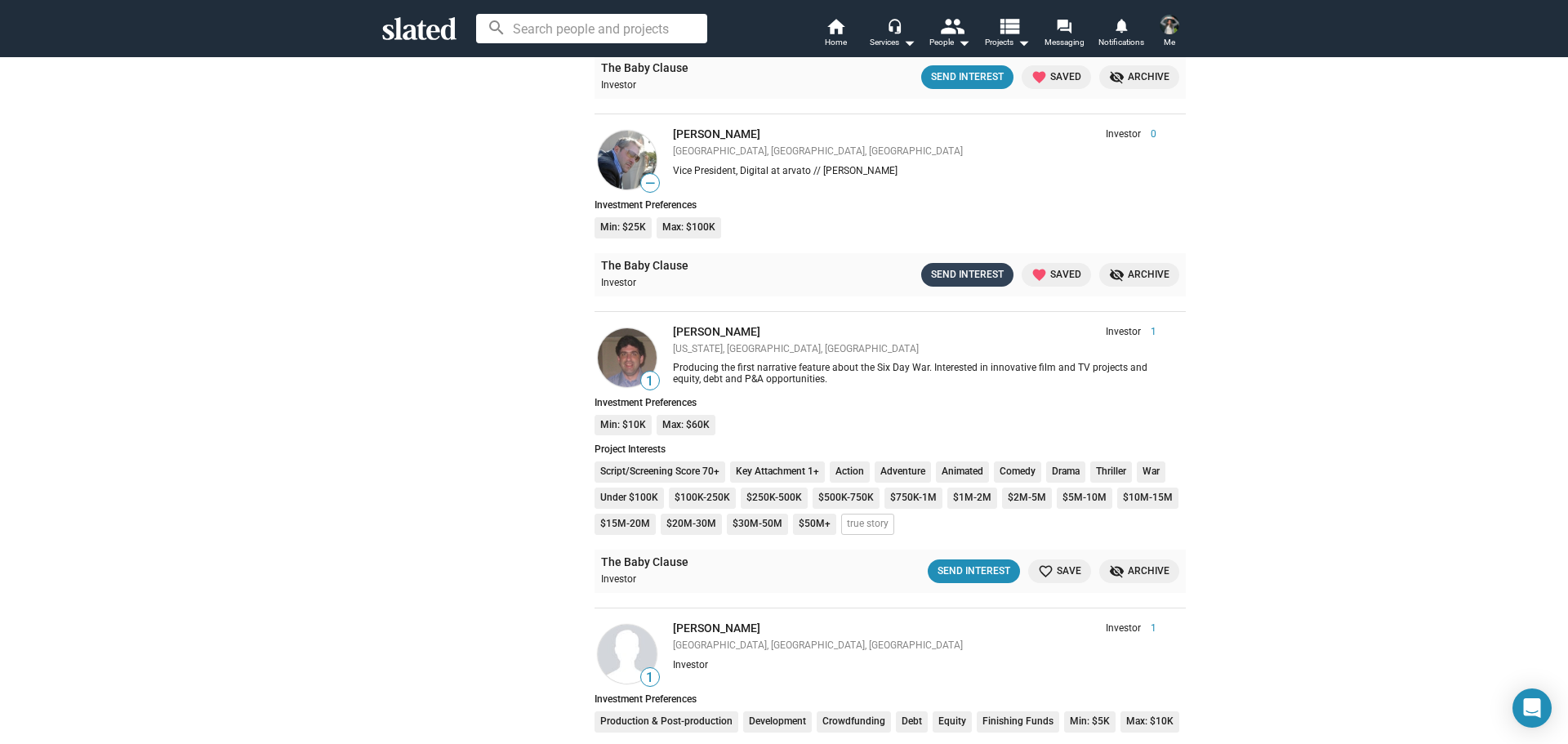
click at [970, 269] on div "Send Interest" at bounding box center [967, 274] width 73 height 17
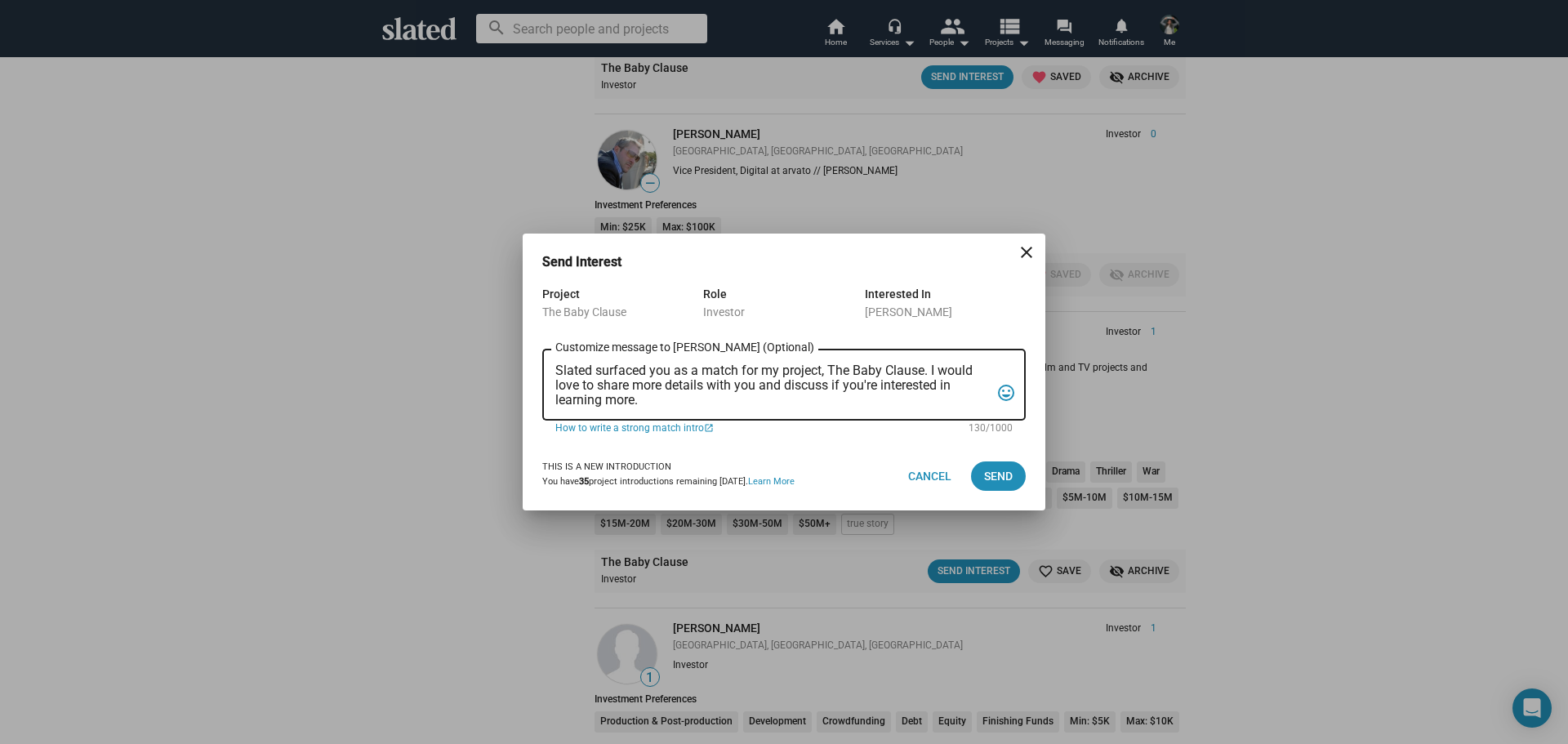
drag, startPoint x: 671, startPoint y: 409, endPoint x: 556, endPoint y: 368, distance: 122.1
click at [556, 368] on div "Slated surfaced you as a match for my project, The Baby Clause. I would love to…" at bounding box center [773, 383] width 435 height 75
drag, startPoint x: 660, startPoint y: 397, endPoint x: 537, endPoint y: 367, distance: 126.6
click at [537, 367] on div "Project The Baby Clause Role Investor Interested In casey s potenzone Slated su…" at bounding box center [784, 363] width 522 height 158
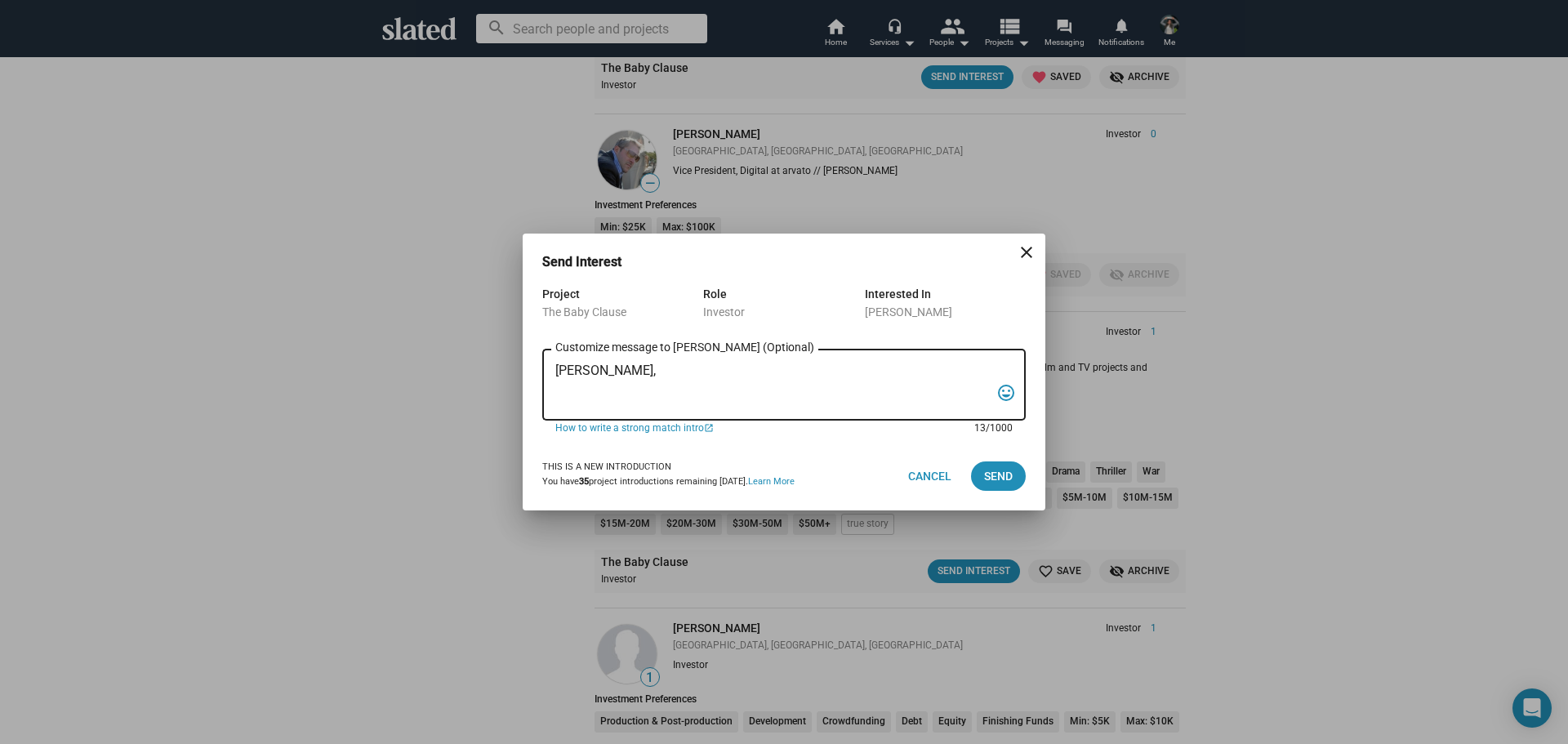
paste textarea "I am reaching out to pitch investment in a film that combines creativity, niche…"
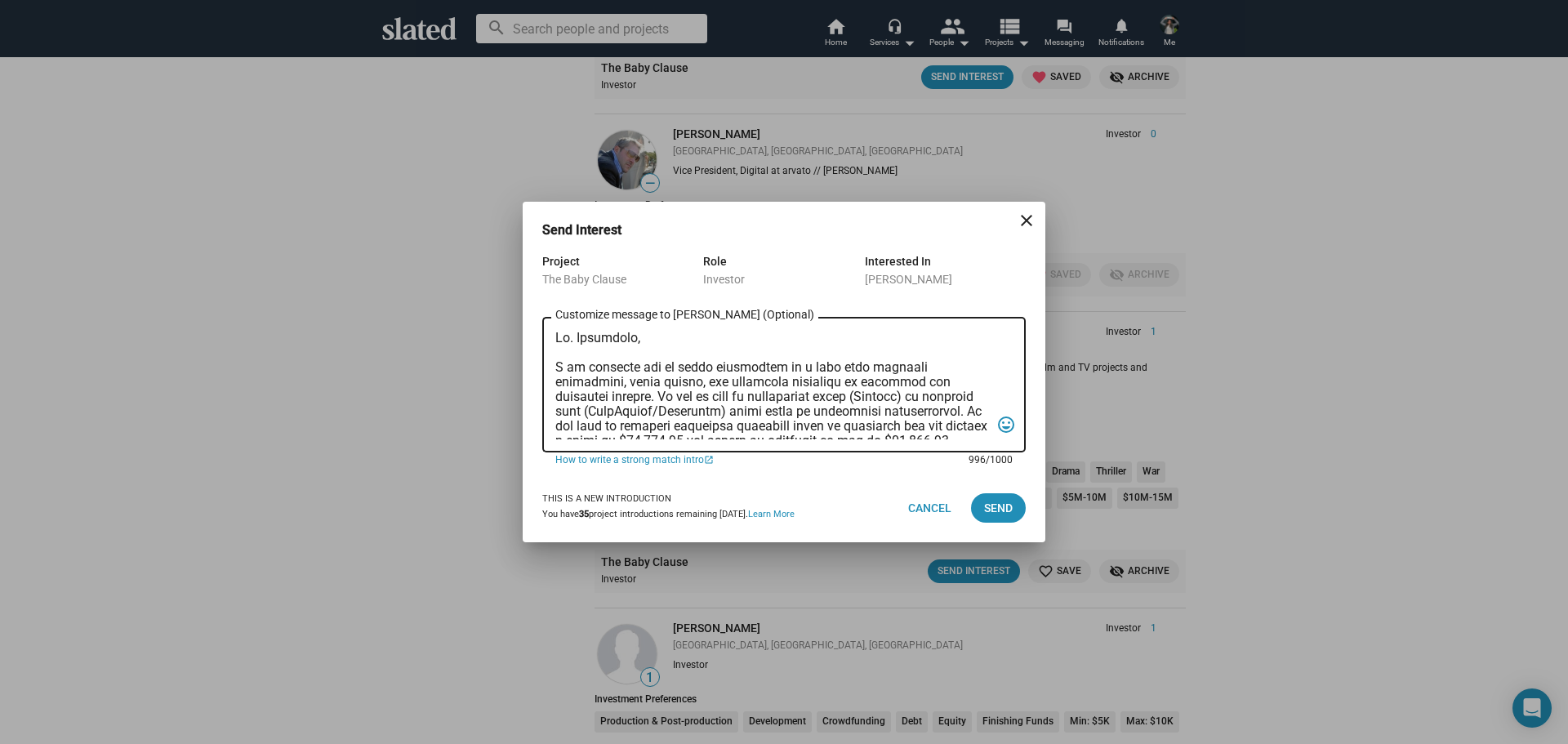
scroll to position [288, 0]
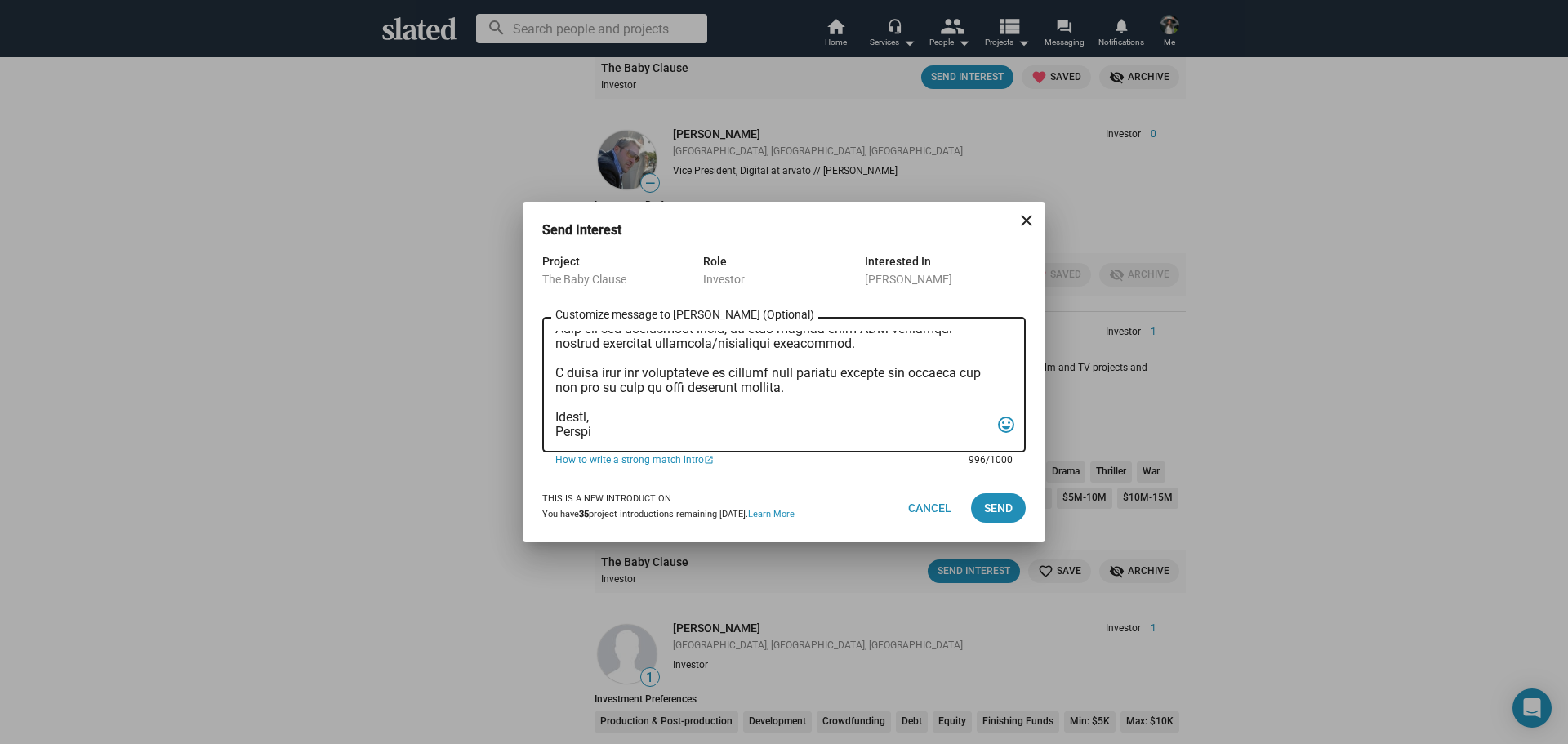
drag, startPoint x: 895, startPoint y: 373, endPoint x: 815, endPoint y: 377, distance: 80.1
click at [807, 392] on textarea "Customize message to casey (Optional) Customize message (Optional)" at bounding box center [773, 385] width 435 height 109
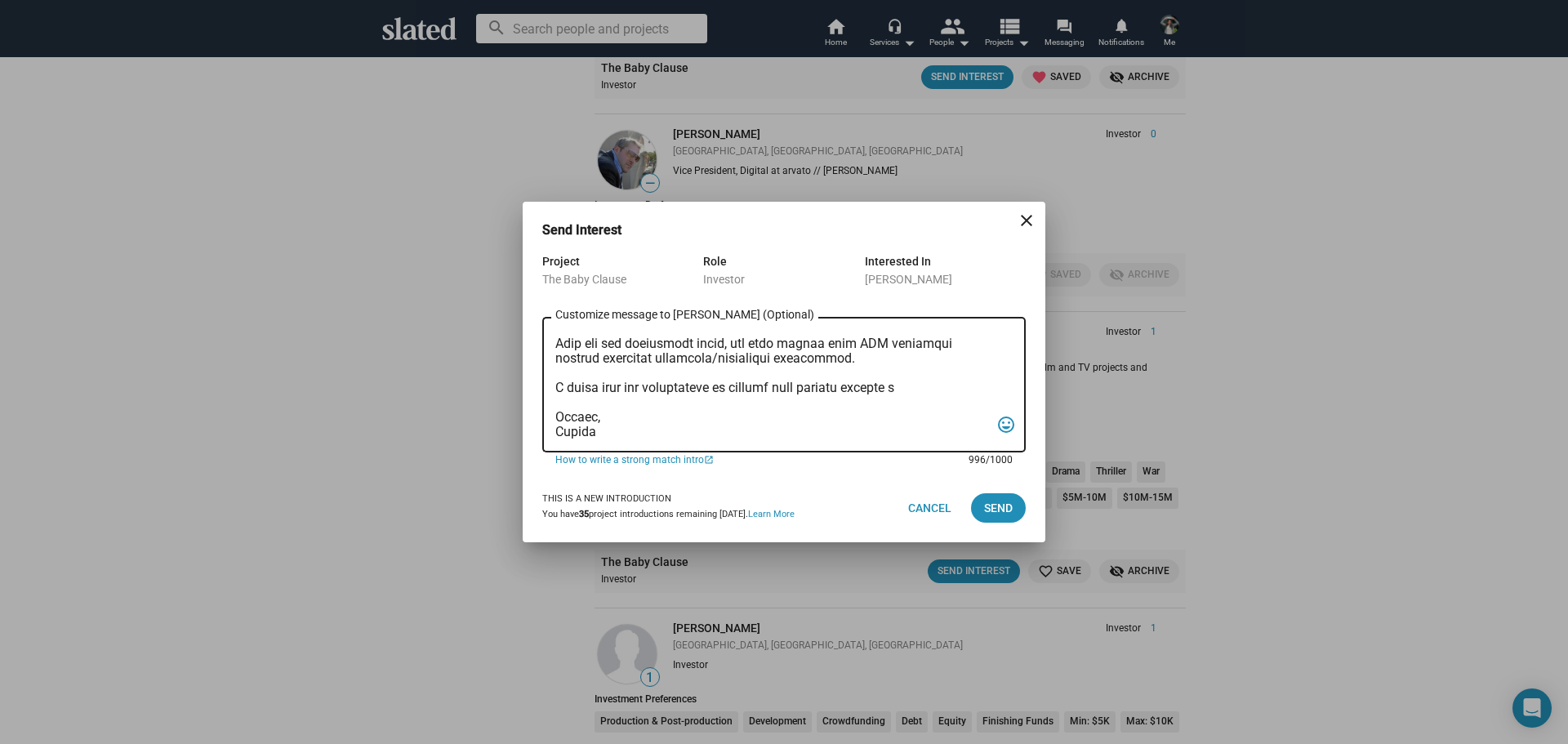
scroll to position [274, 0]
type textarea "Mr. Potenzone, I am reaching out to pitch investment in a film that combines cr…"
click at [1007, 500] on span "Send" at bounding box center [998, 508] width 29 height 29
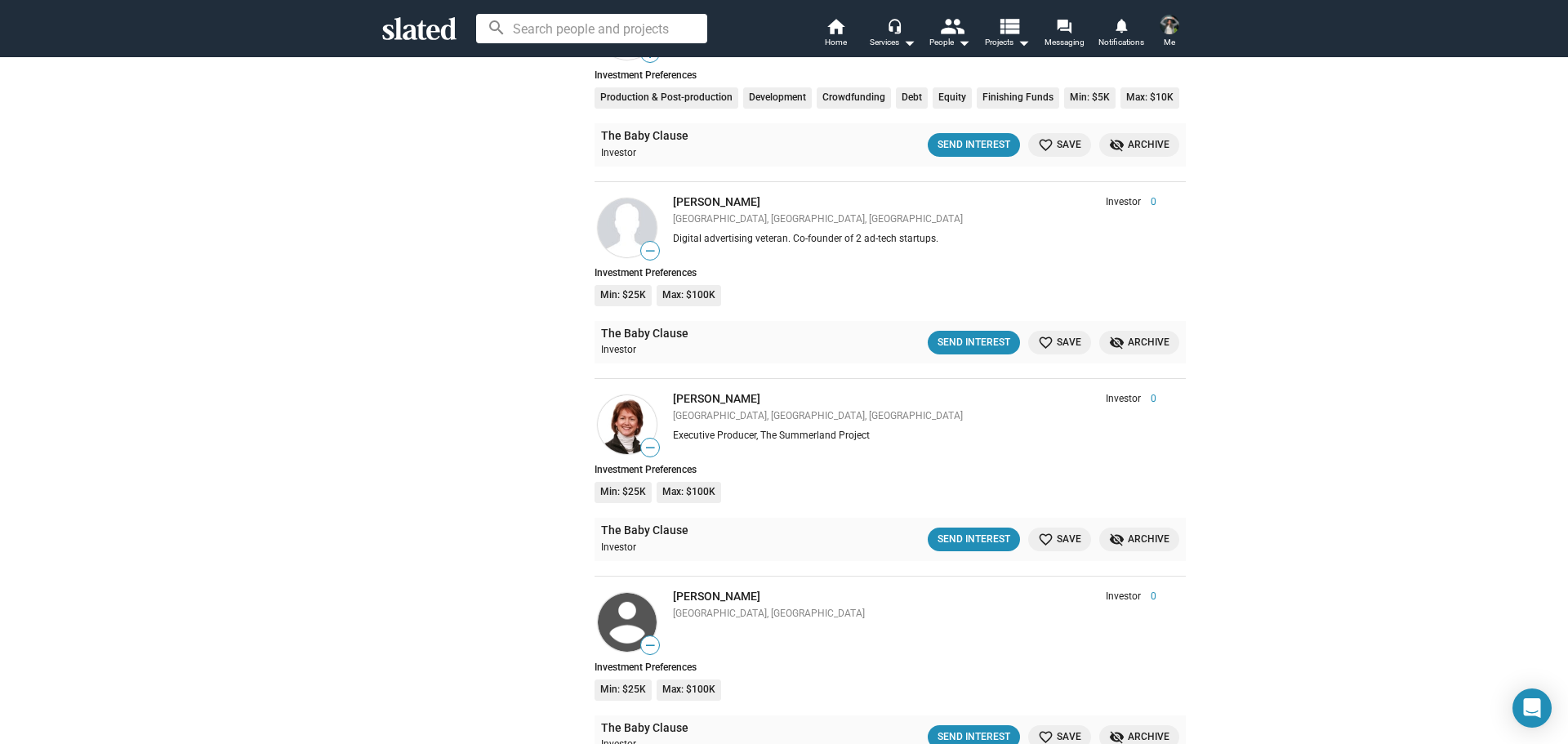
scroll to position [3953, 0]
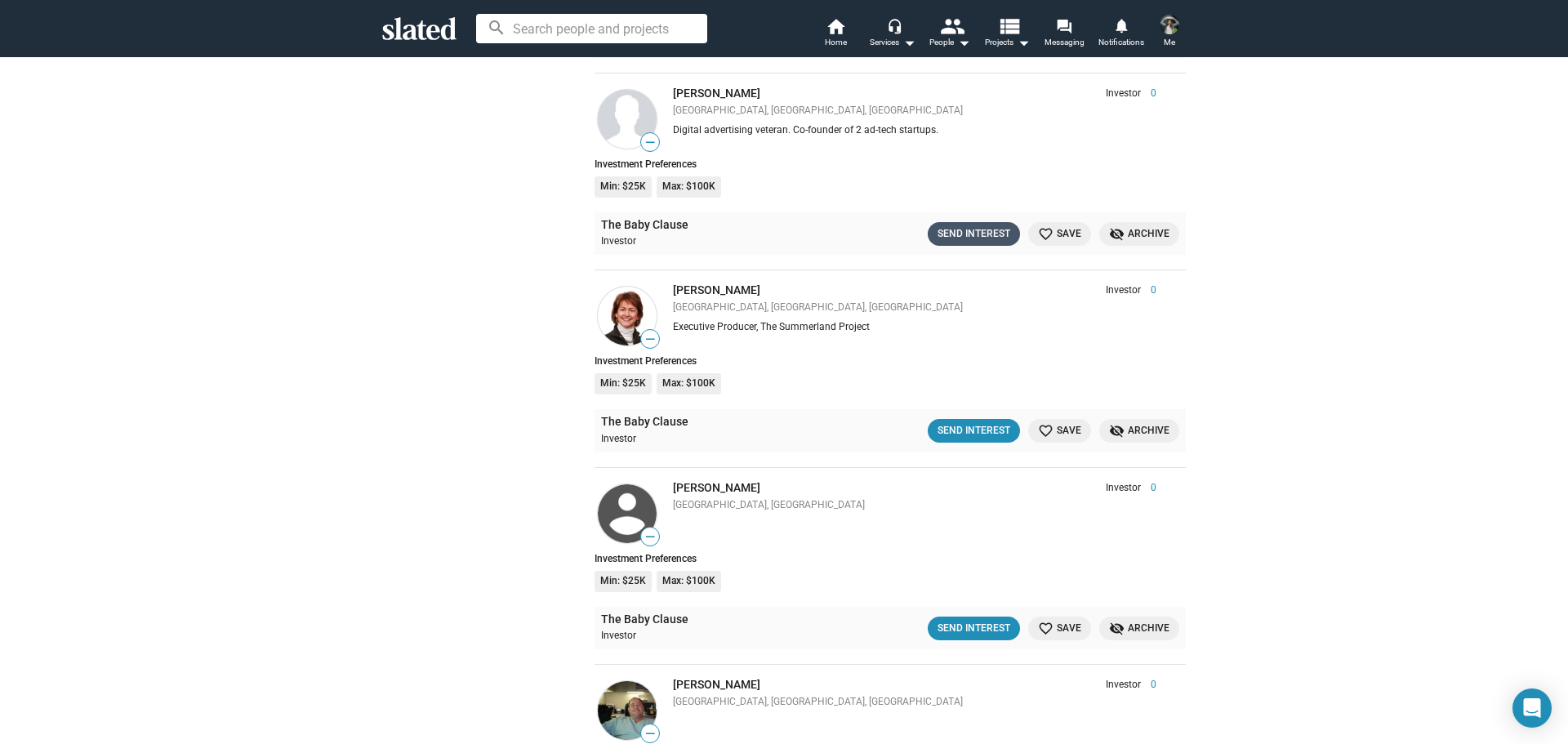
click at [950, 230] on div "Send Interest" at bounding box center [974, 233] width 73 height 17
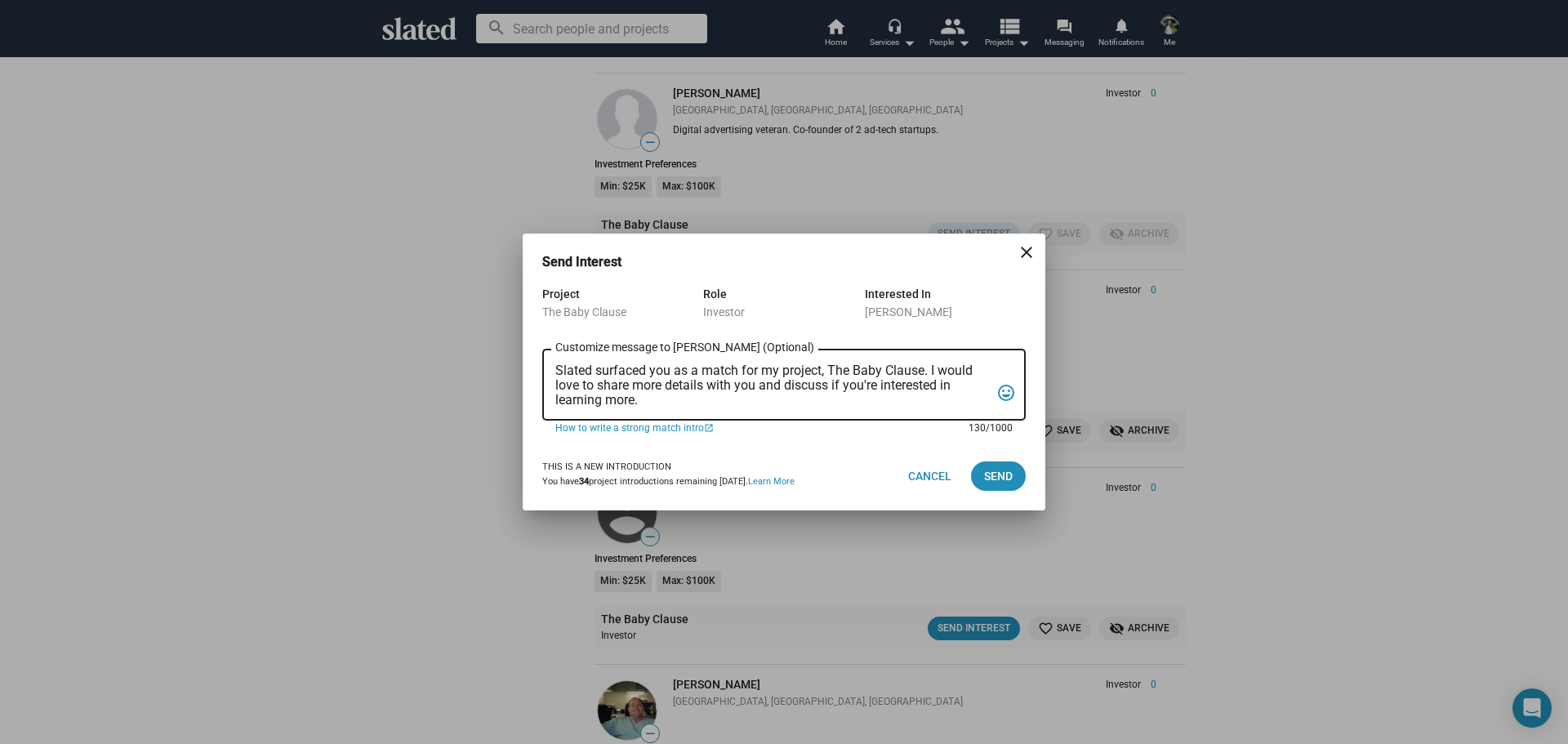
drag, startPoint x: 693, startPoint y: 403, endPoint x: 469, endPoint y: 354, distance: 229.3
click at [469, 354] on div "Send Interest close Project The Baby Clause Role Investor Interested In Henry L…" at bounding box center [784, 372] width 1568 height 744
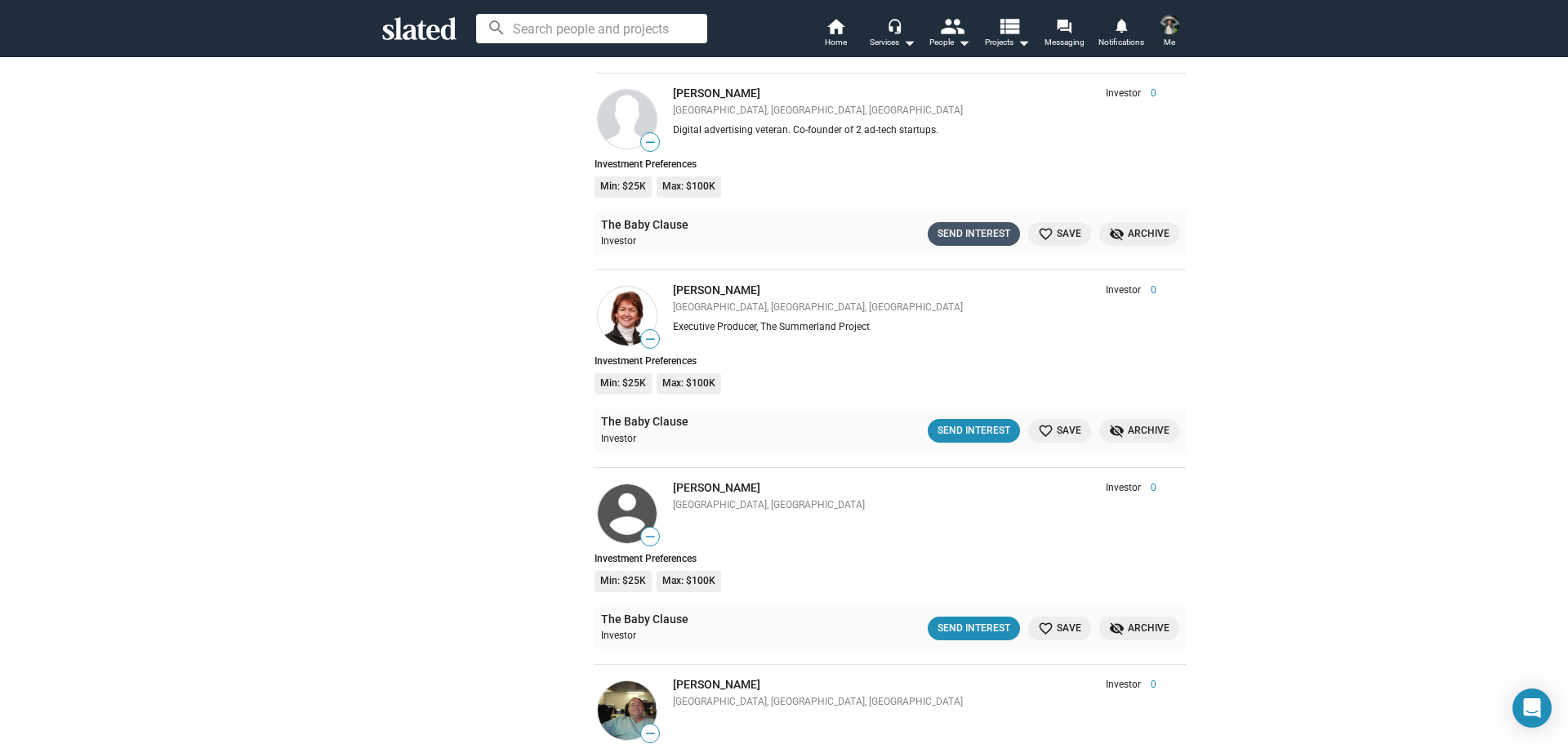
click at [969, 228] on div "Send Interest" at bounding box center [974, 233] width 73 height 17
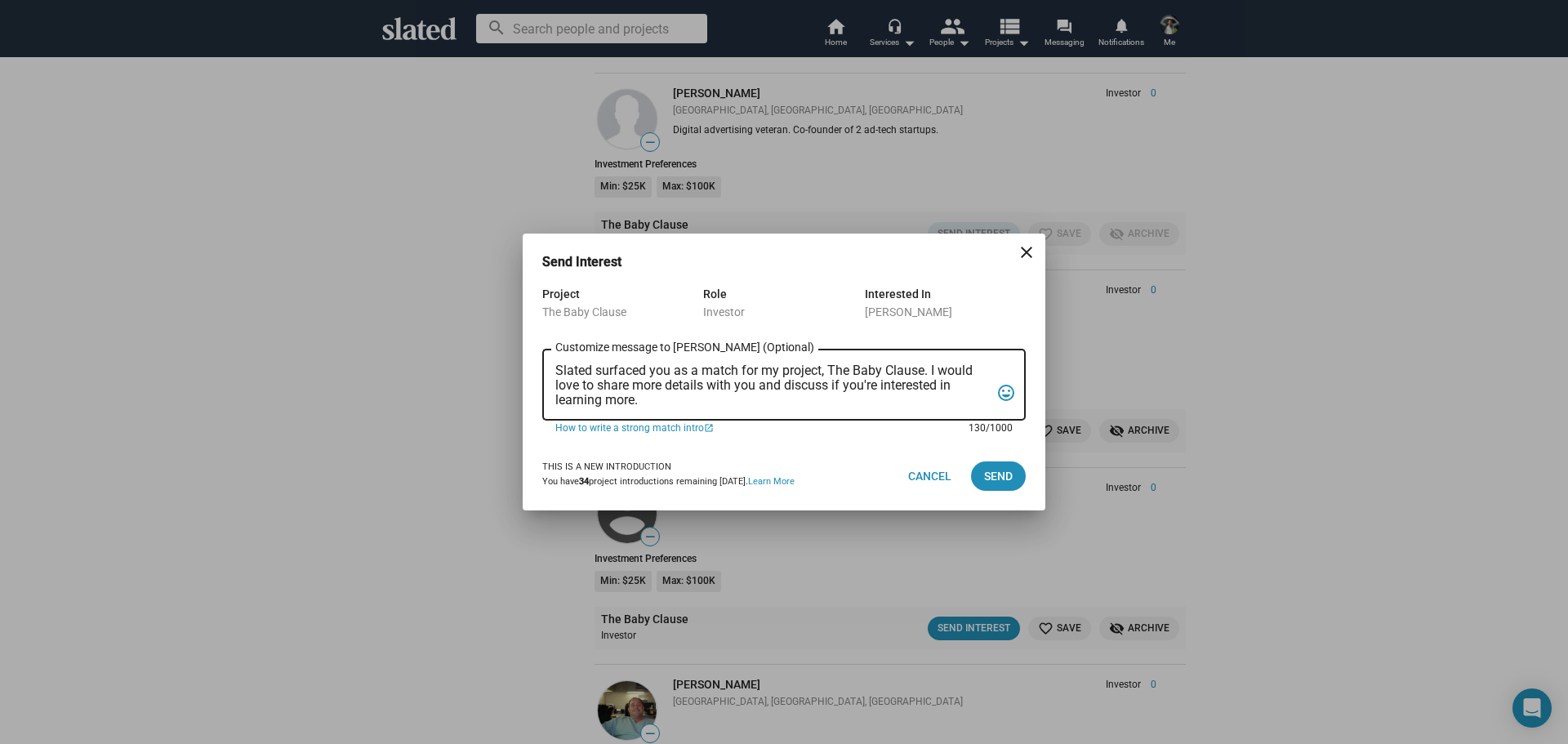
drag, startPoint x: 676, startPoint y: 402, endPoint x: 540, endPoint y: 376, distance: 138.5
click at [540, 376] on div "Project The Baby Clause Role Investor Interested In Henry Lau Slated surfaced y…" at bounding box center [784, 363] width 522 height 158
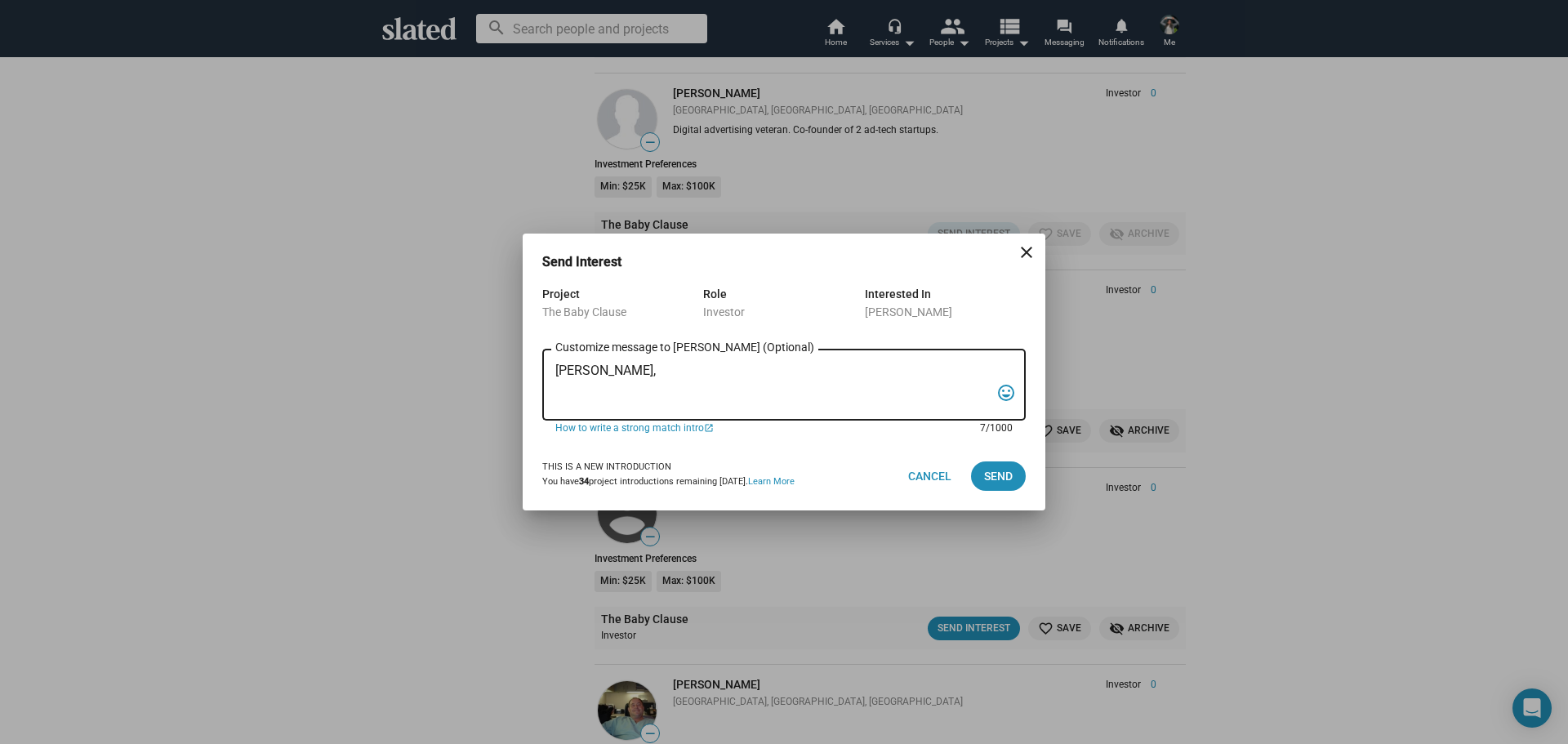
paste textarea "I am reaching out to pitch investment in a film that combines creativity, niche…"
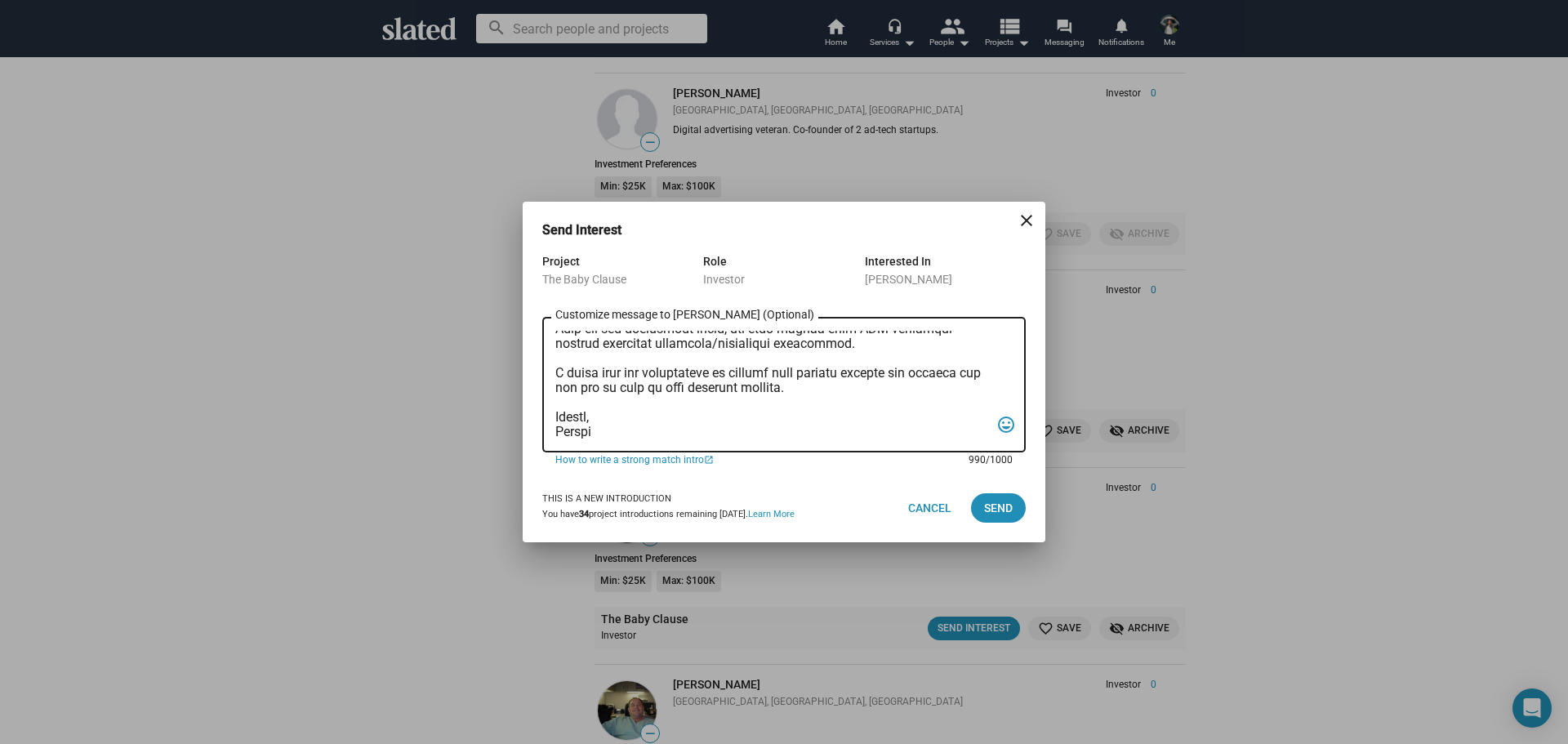
drag, startPoint x: 923, startPoint y: 370, endPoint x: 775, endPoint y: 396, distance: 150.3
click at [775, 396] on textarea "Customize message to Henry (Optional) Customize message (Optional)" at bounding box center [773, 385] width 435 height 109
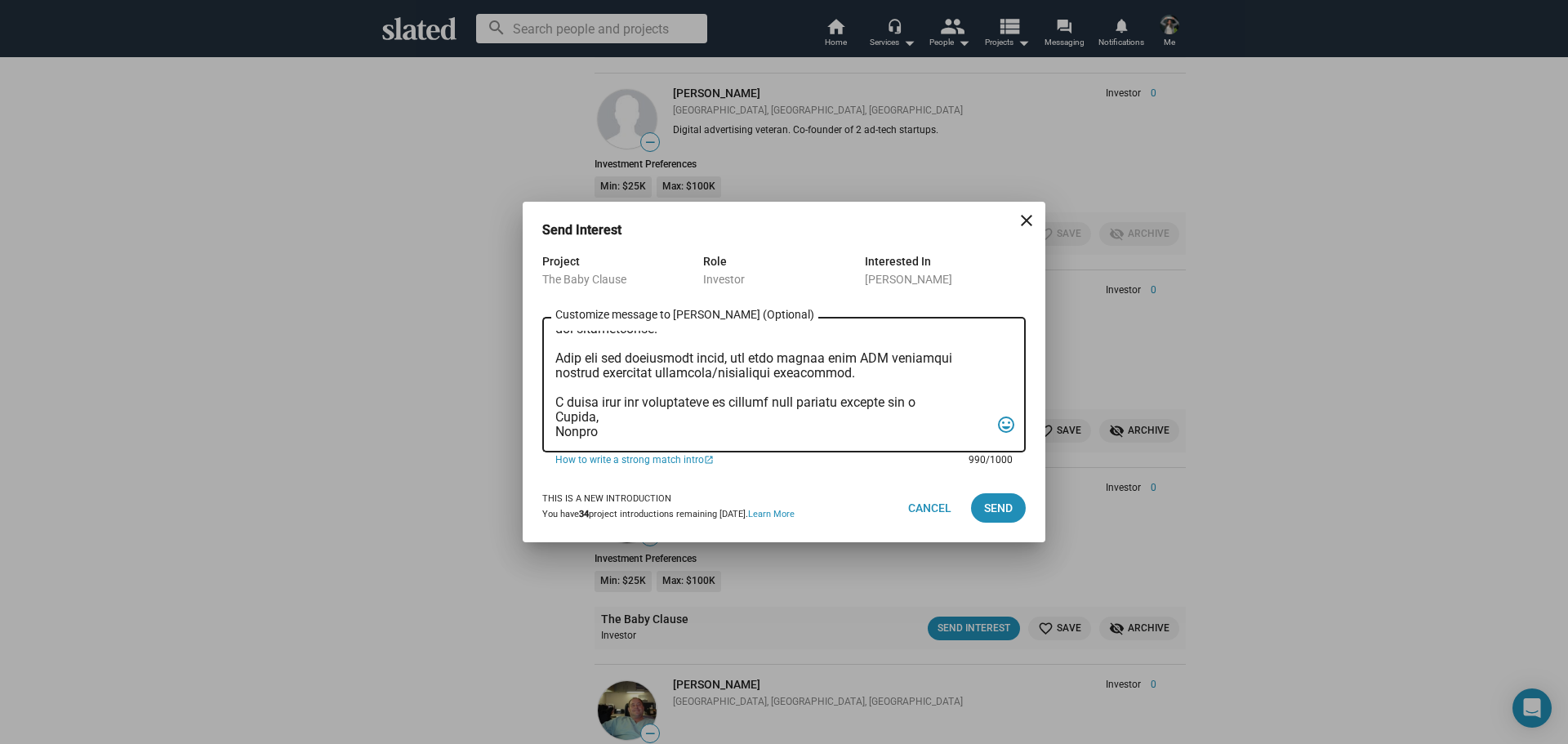
scroll to position [259, 0]
type textarea "Mr. Lau, I am reaching out to pitch investment in a film that combines creativi…"
click at [1010, 507] on span "Send" at bounding box center [998, 508] width 29 height 29
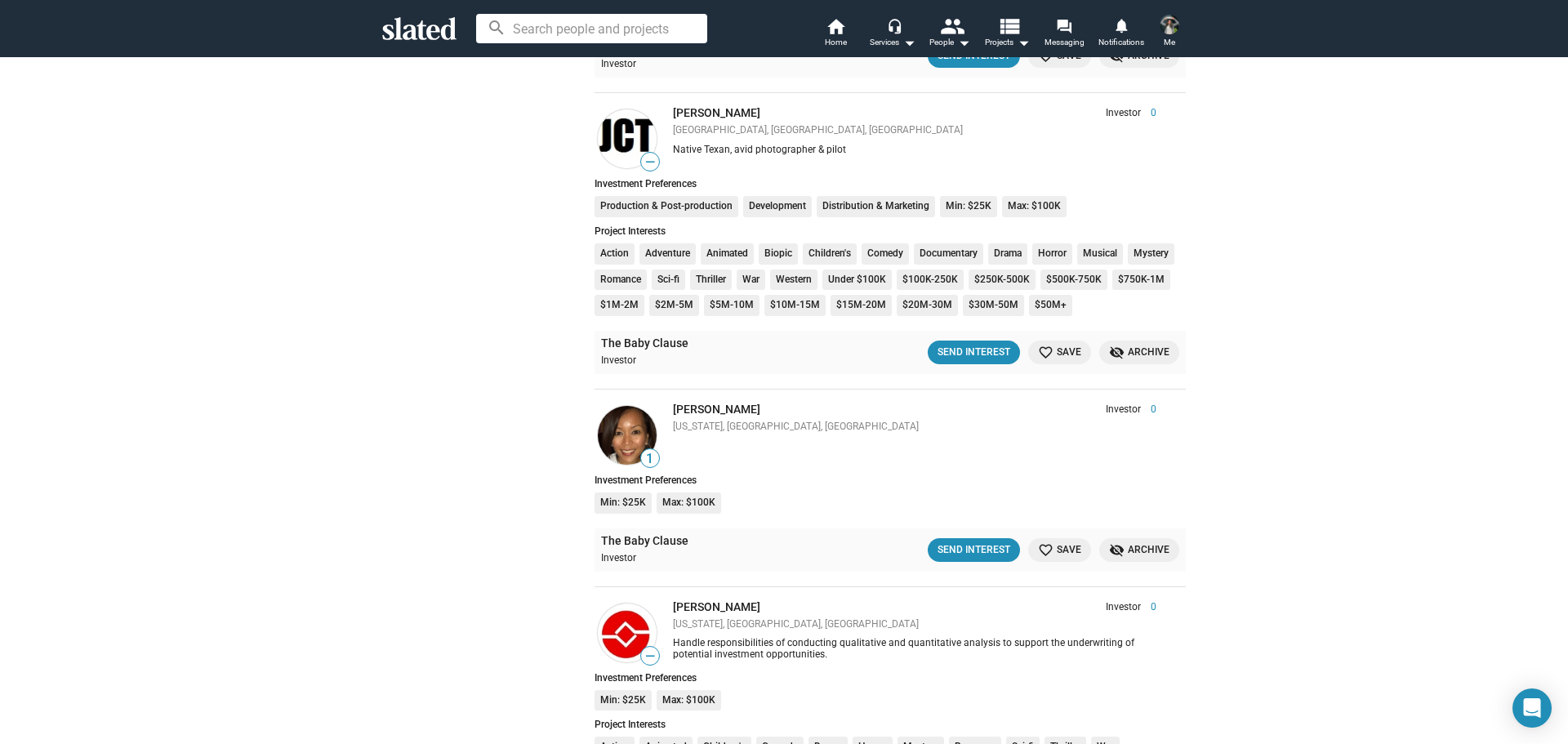
scroll to position [9021, 0]
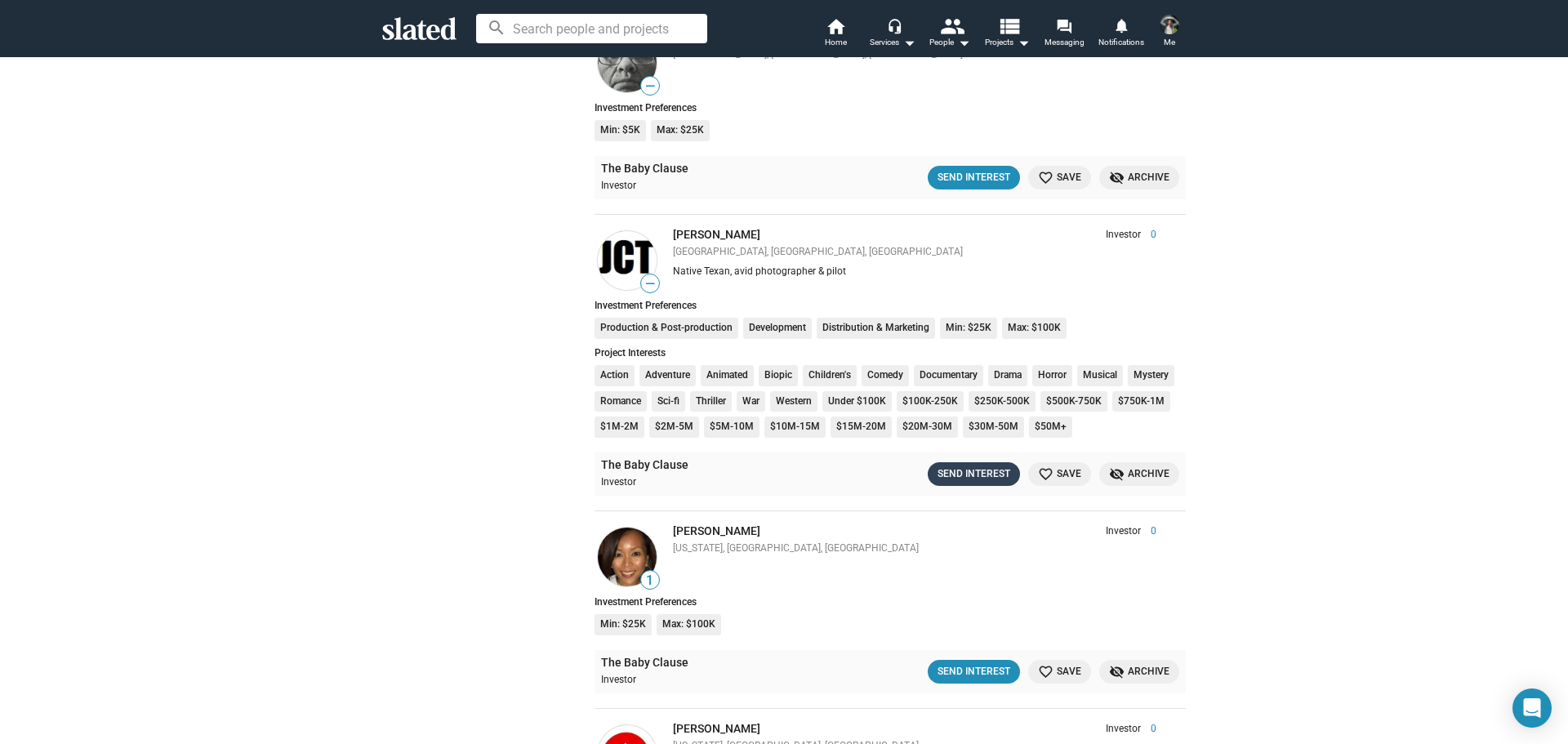
click at [959, 473] on div "Send Interest" at bounding box center [974, 474] width 73 height 17
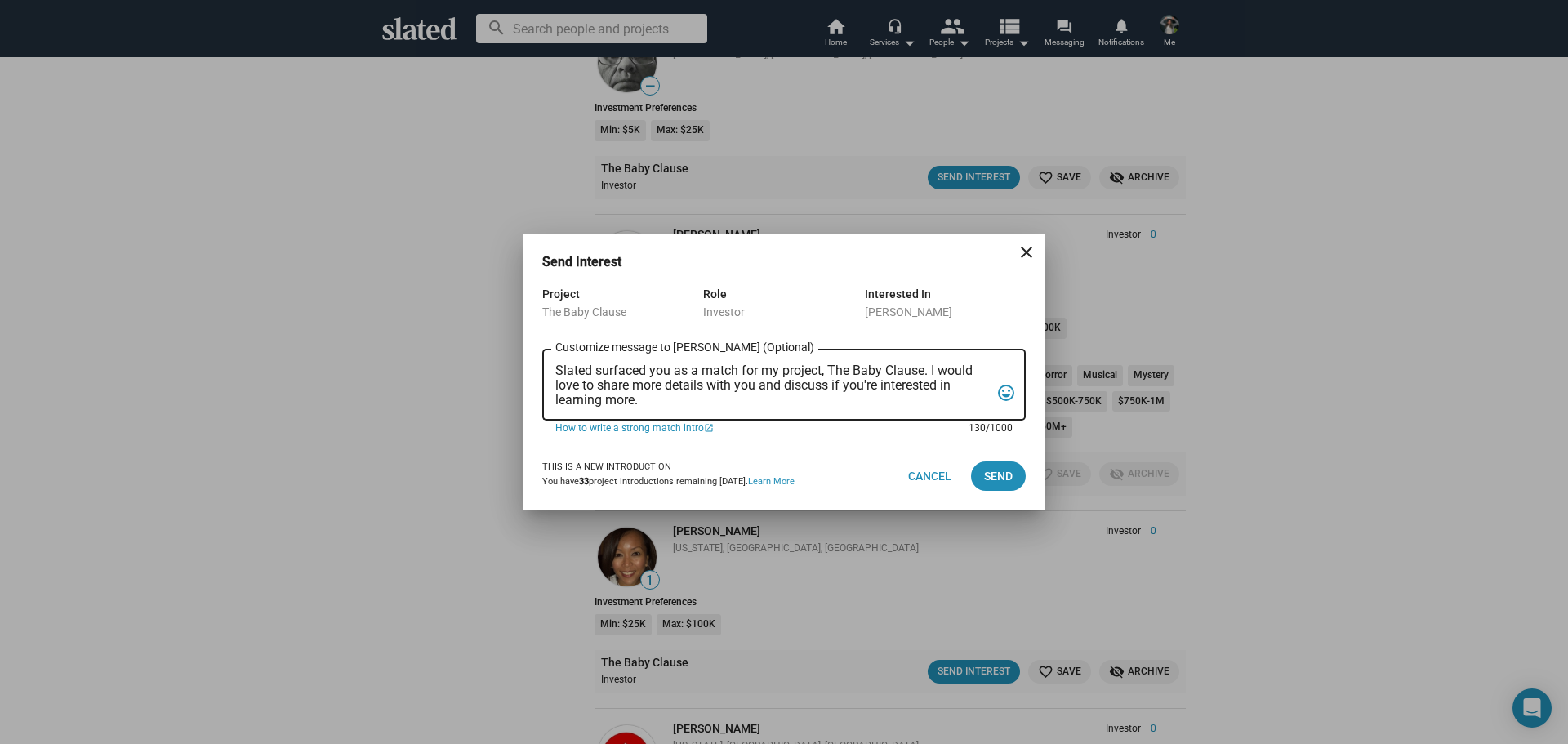
drag, startPoint x: 793, startPoint y: 407, endPoint x: 506, endPoint y: 360, distance: 290.8
click at [506, 366] on div "Send Interest close Project The Baby Clause Role Investor Interested In Jonatha…" at bounding box center [784, 372] width 1568 height 744
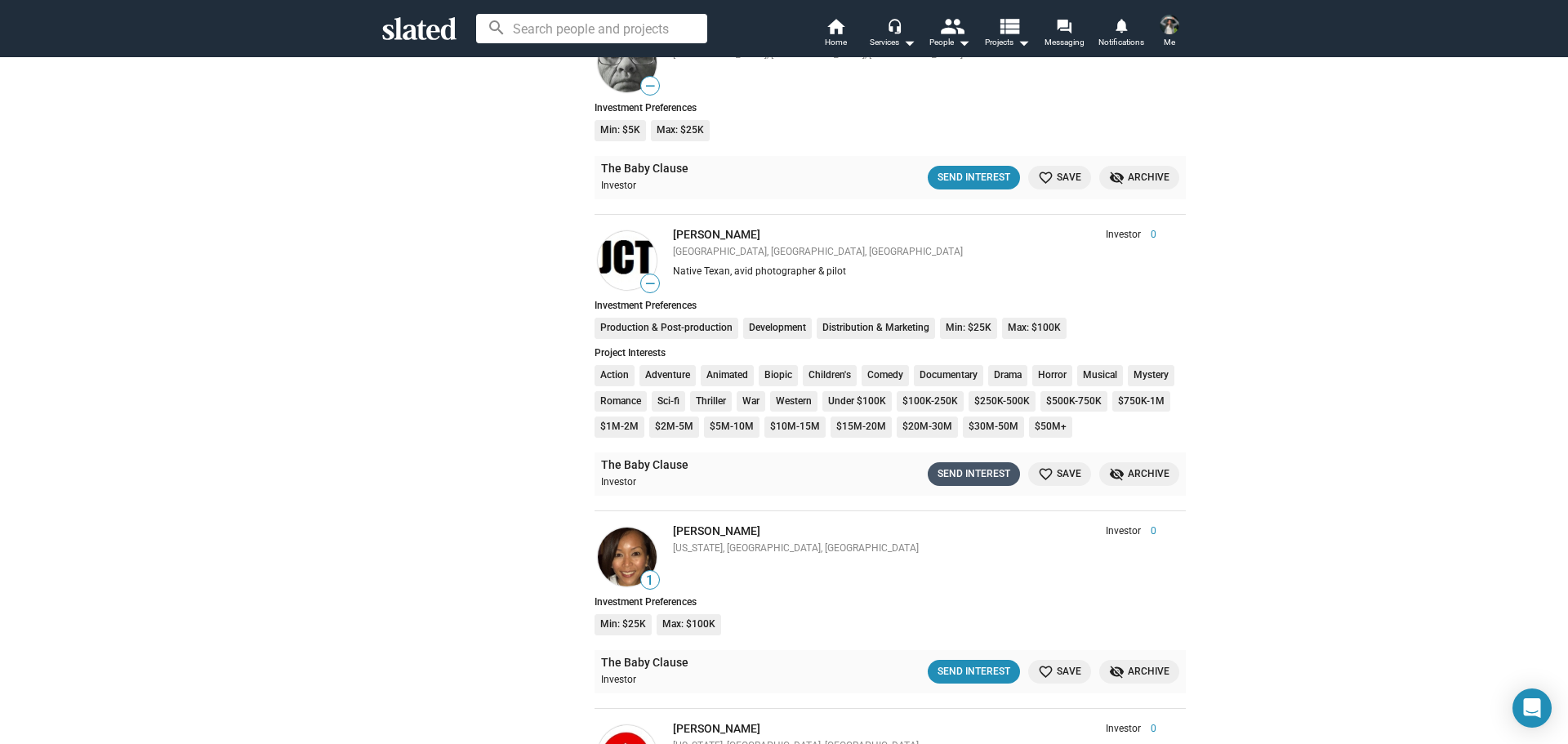
click at [984, 476] on div "Send Interest" at bounding box center [974, 474] width 73 height 17
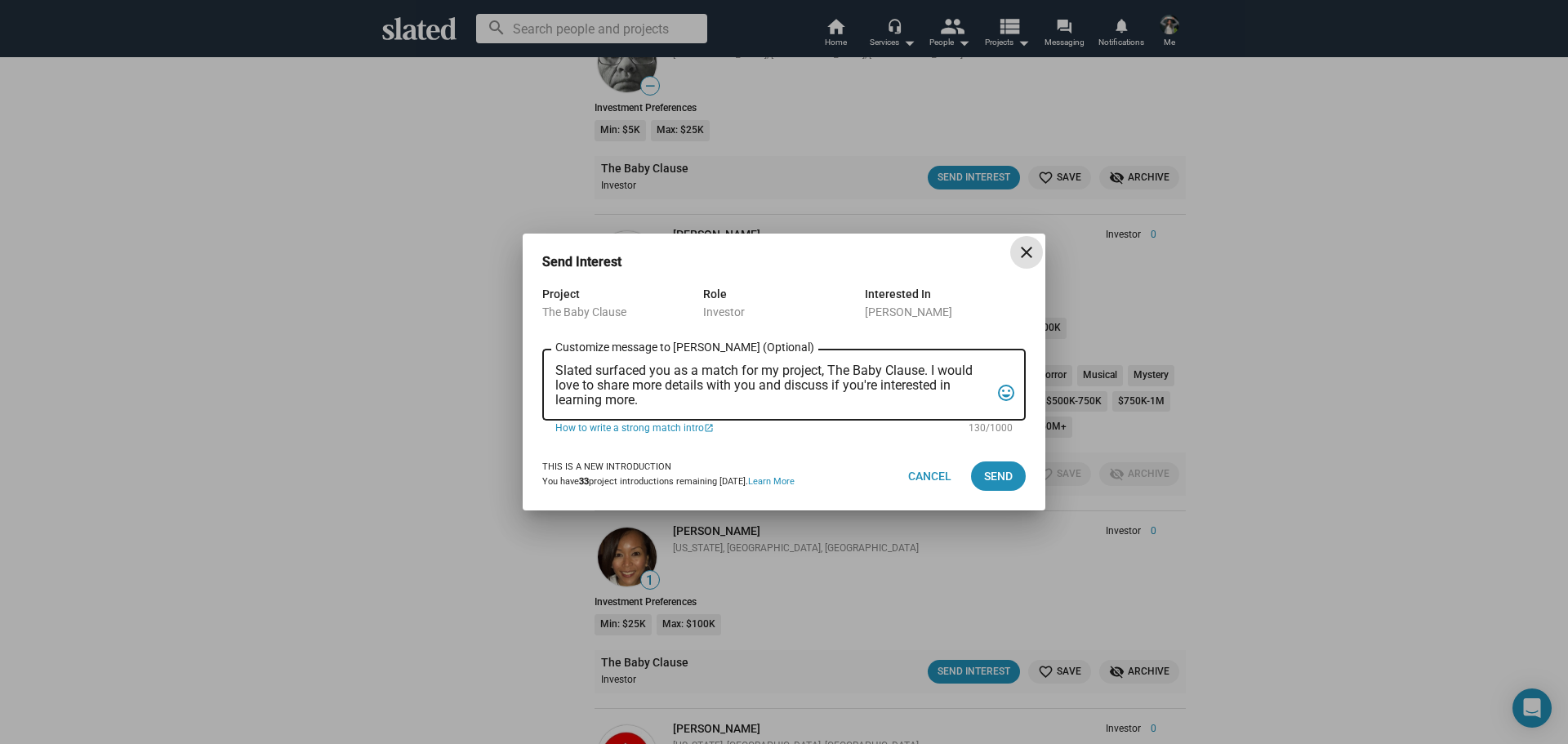
click at [691, 375] on textarea "Slated surfaced you as a match for my project, The Baby Clause. I would love to…" at bounding box center [773, 386] width 435 height 44
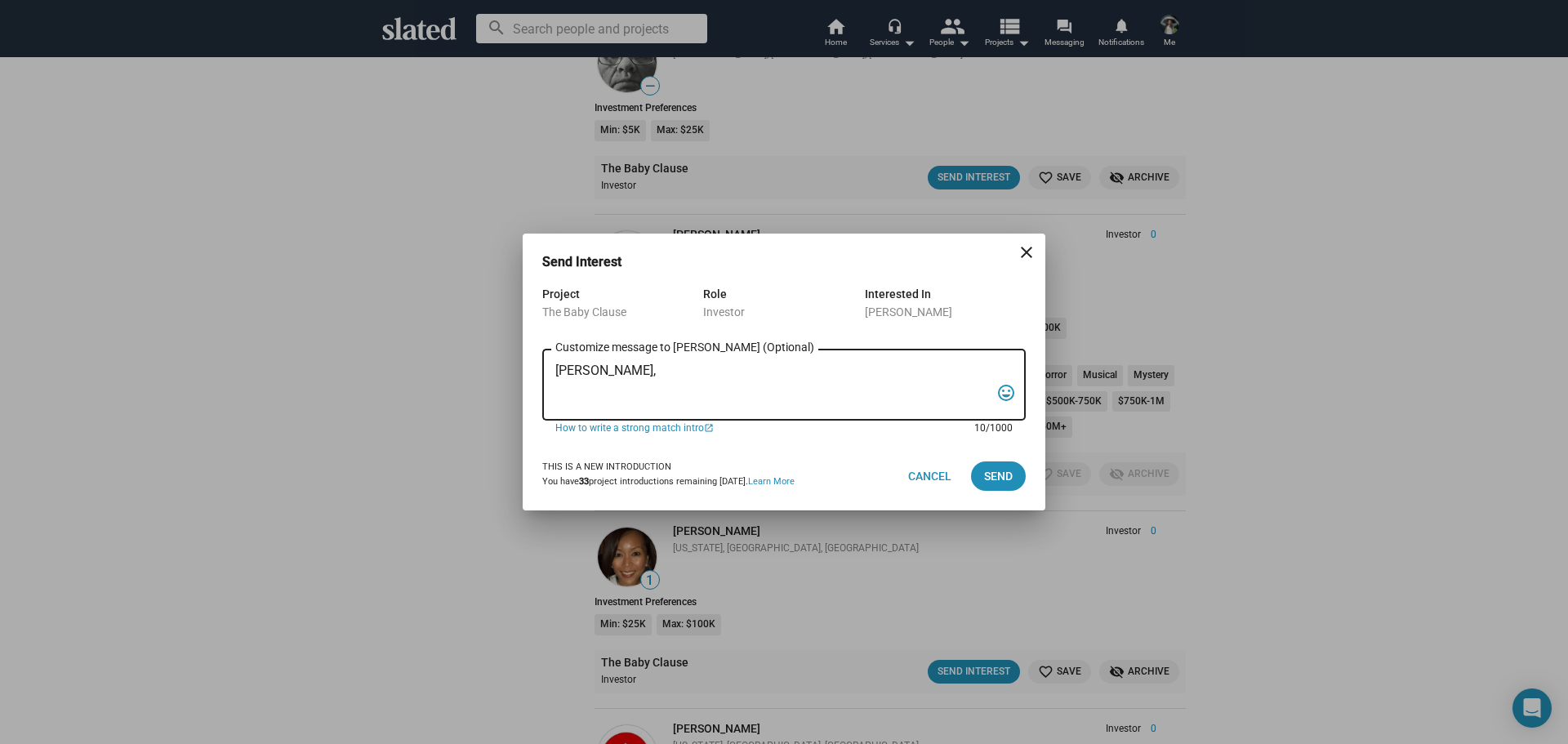
paste textarea "I am reaching out to pitch investment in a film that combines creativity, niche…"
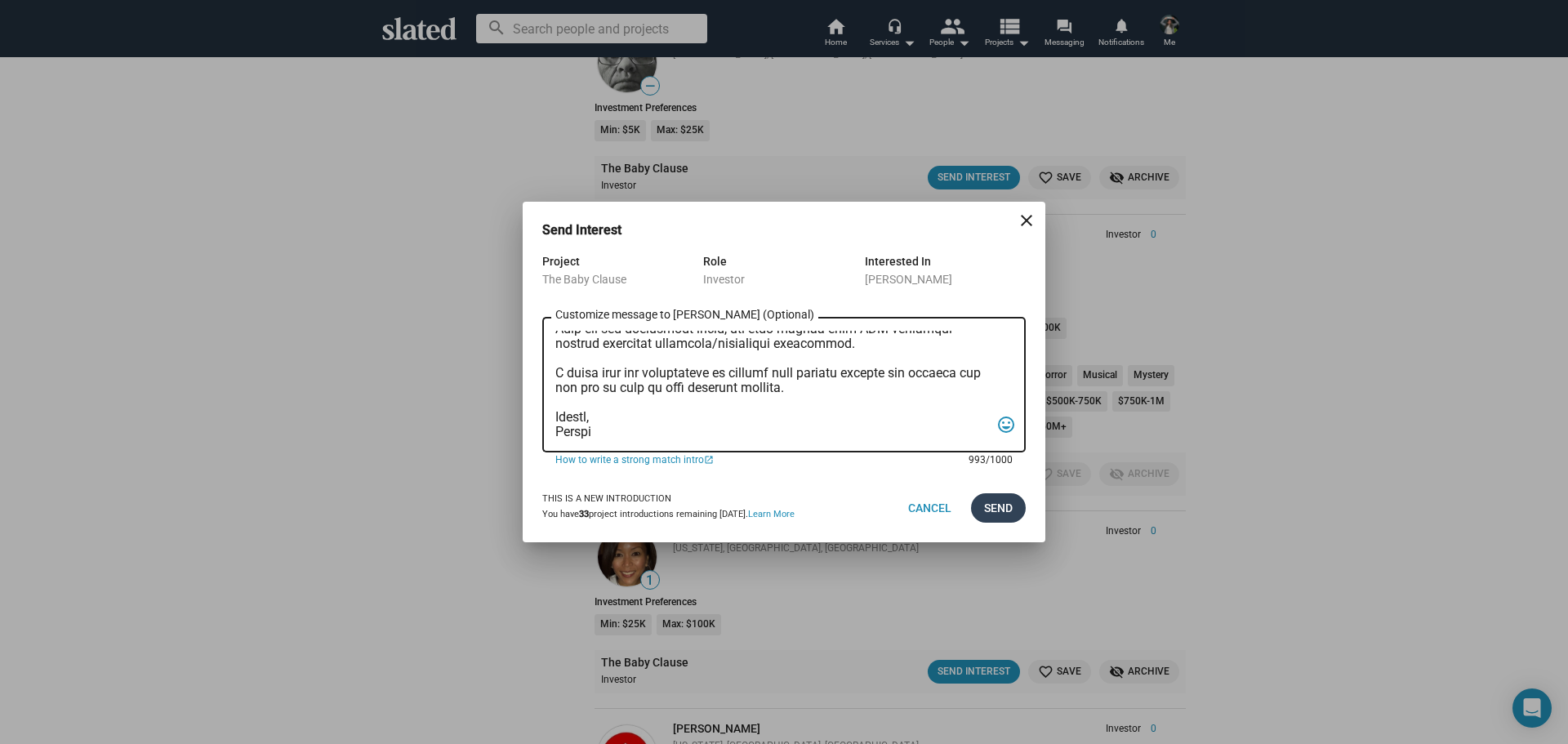
type textarea "Mr. Tauber, I am reaching out to pitch investment in a film that combines creat…"
click at [993, 507] on span "Send" at bounding box center [998, 508] width 29 height 29
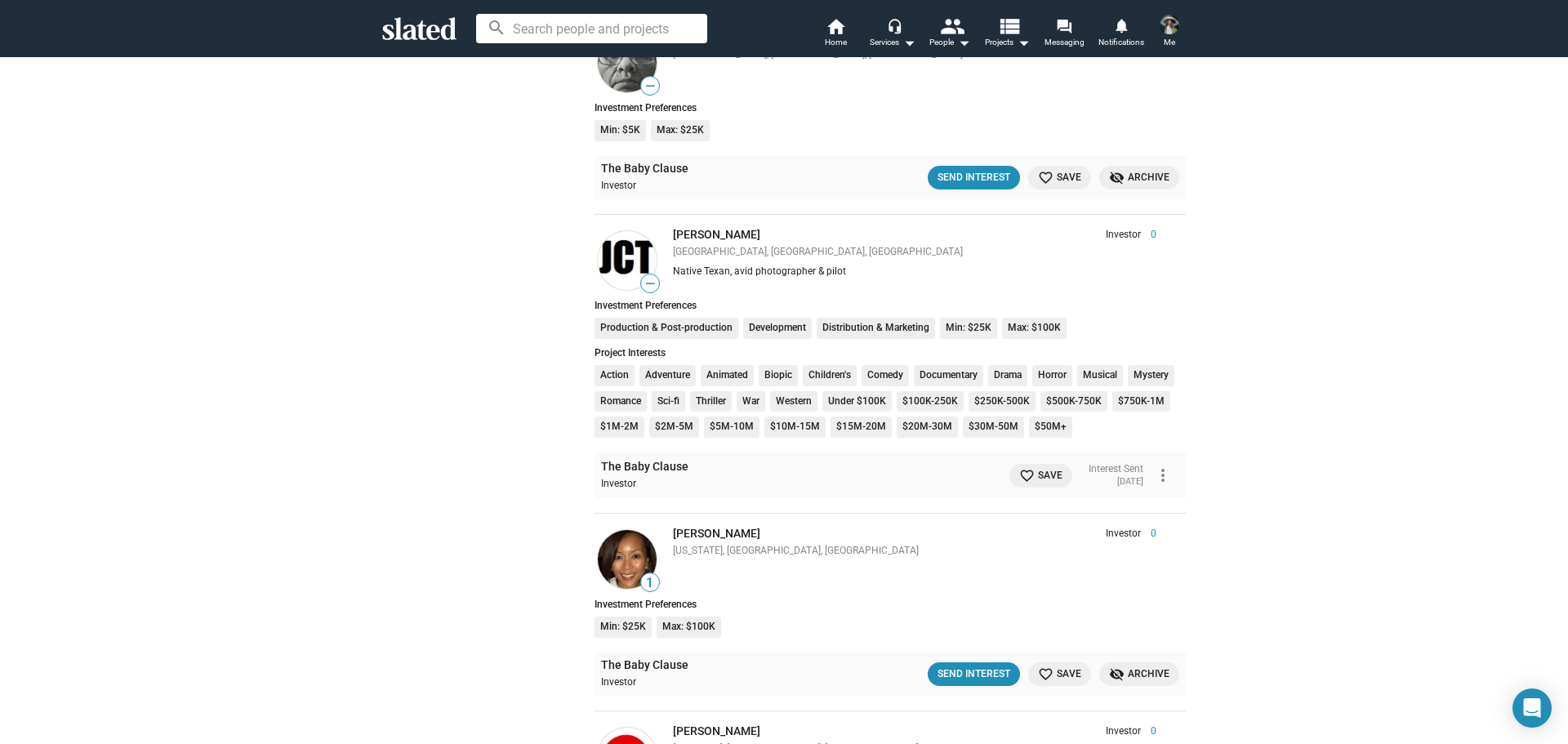
scroll to position [9348, 0]
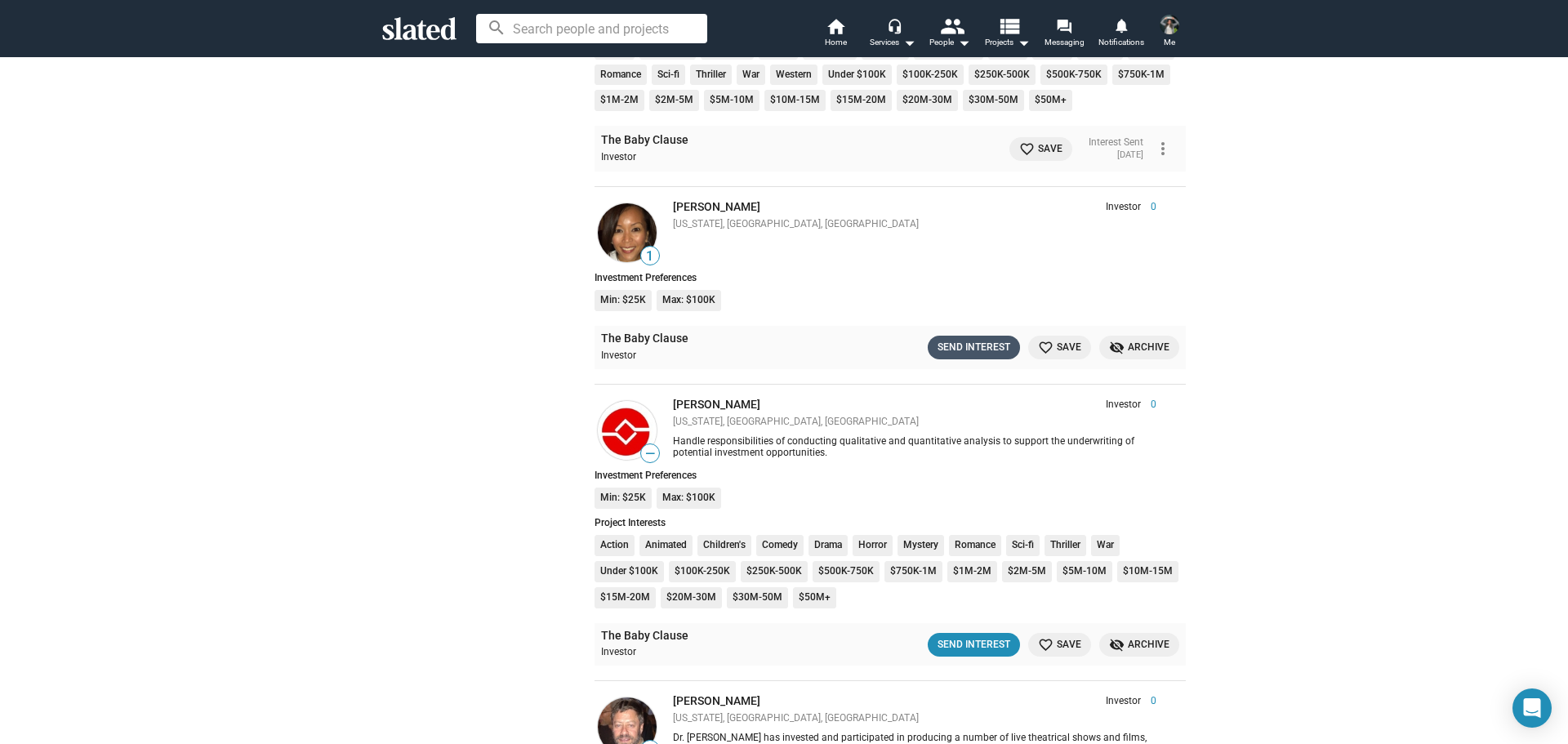
click at [975, 350] on div "Send Interest" at bounding box center [974, 347] width 73 height 17
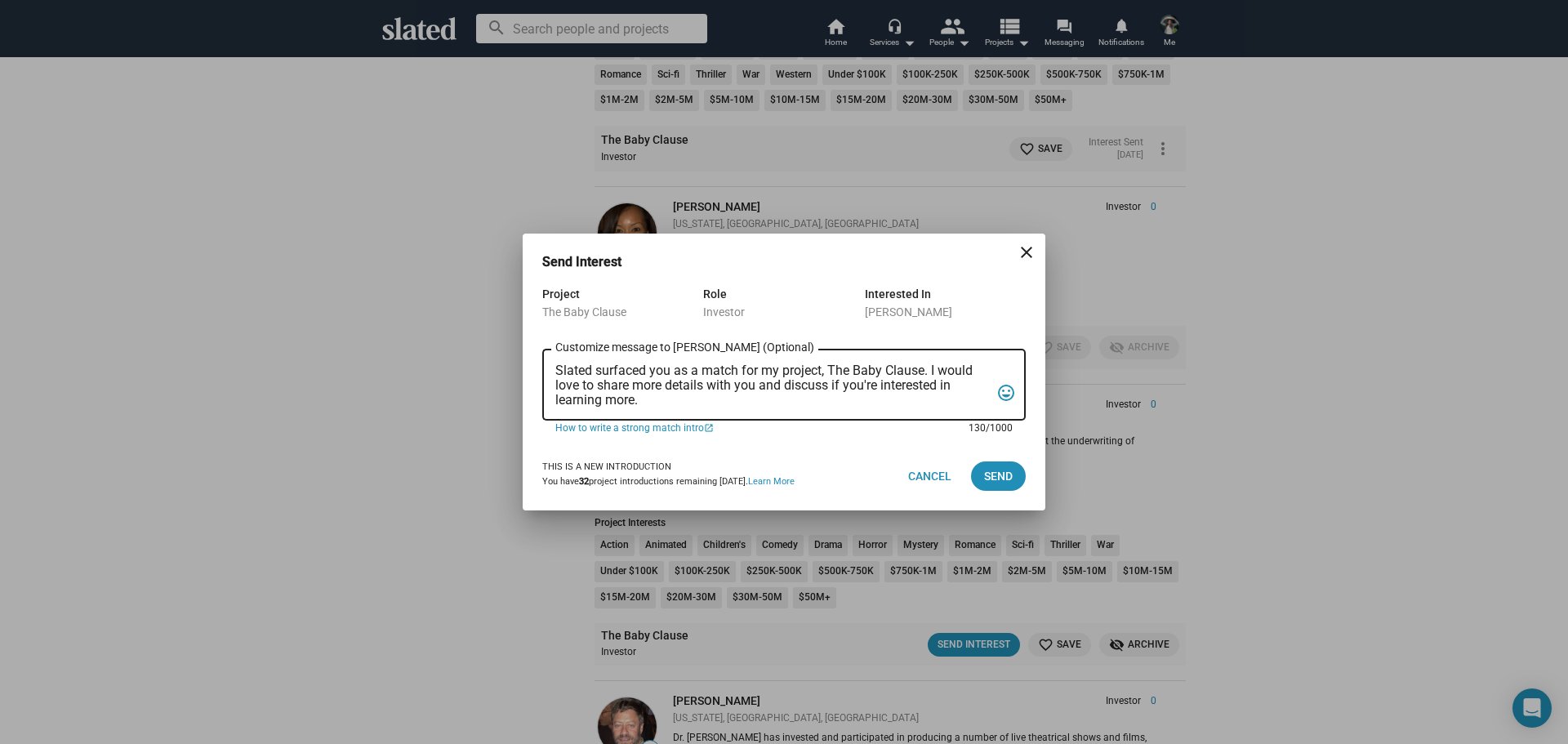
drag, startPoint x: 690, startPoint y: 399, endPoint x: 541, endPoint y: 367, distance: 152.4
click at [541, 370] on div "Project The Baby Clause Role Investor Interested In Karen Elizaga Slated surfac…" at bounding box center [784, 363] width 522 height 158
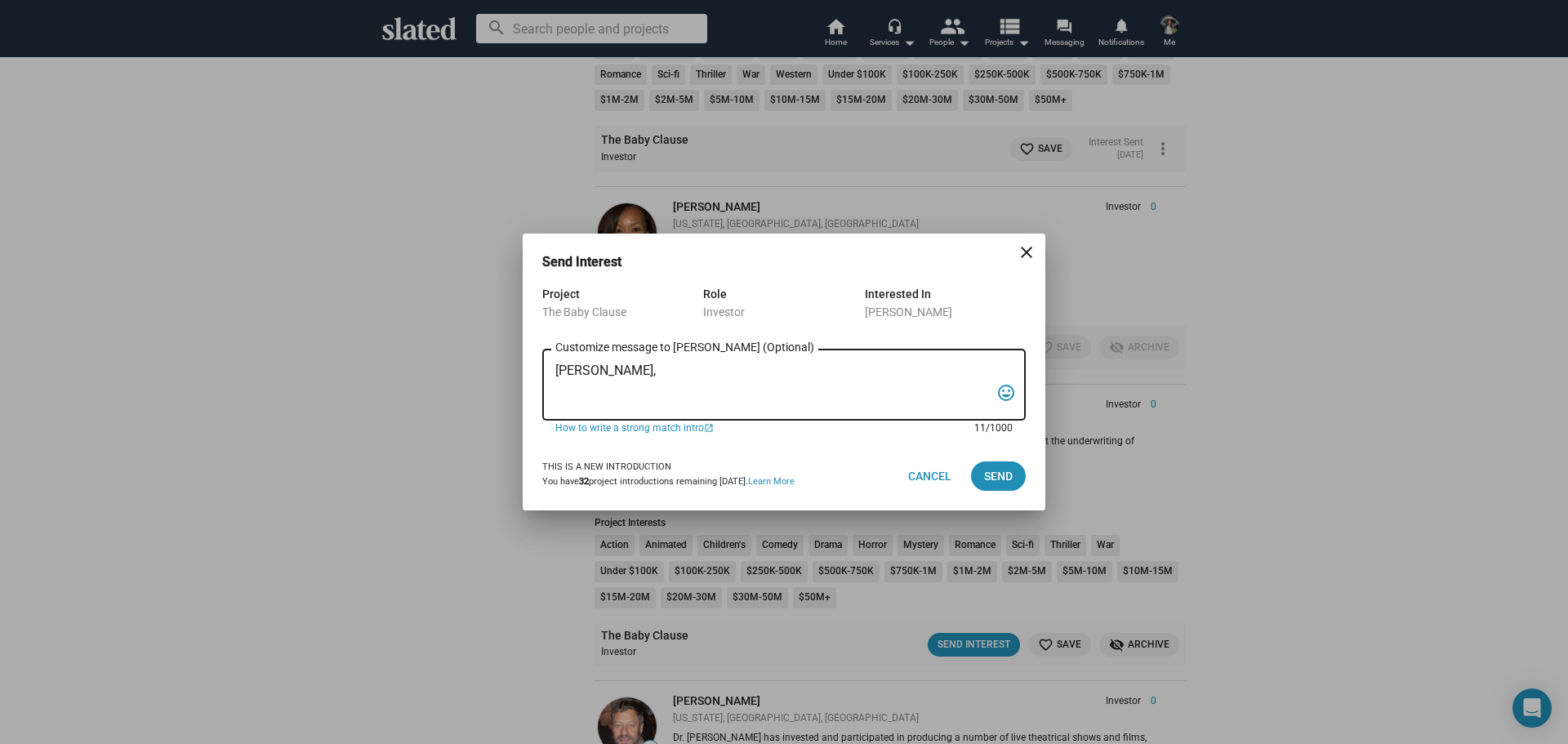
paste textarea "I am reaching out to pitch investment in a film that combines creativity, niche…"
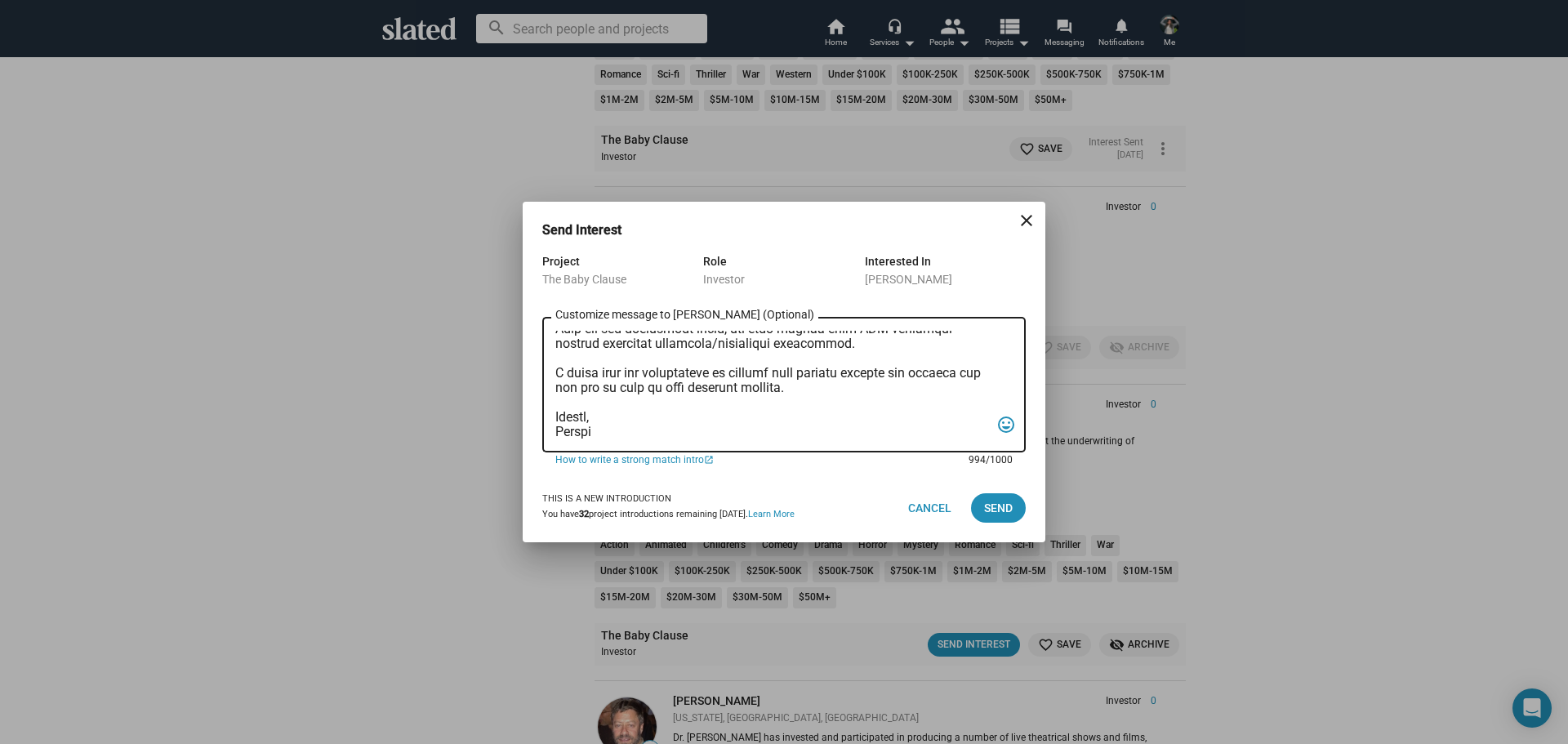
drag, startPoint x: 898, startPoint y: 369, endPoint x: 803, endPoint y: 389, distance: 97.1
click at [803, 389] on textarea "Customize message to Karen (Optional) Customize message (Optional)" at bounding box center [773, 385] width 435 height 109
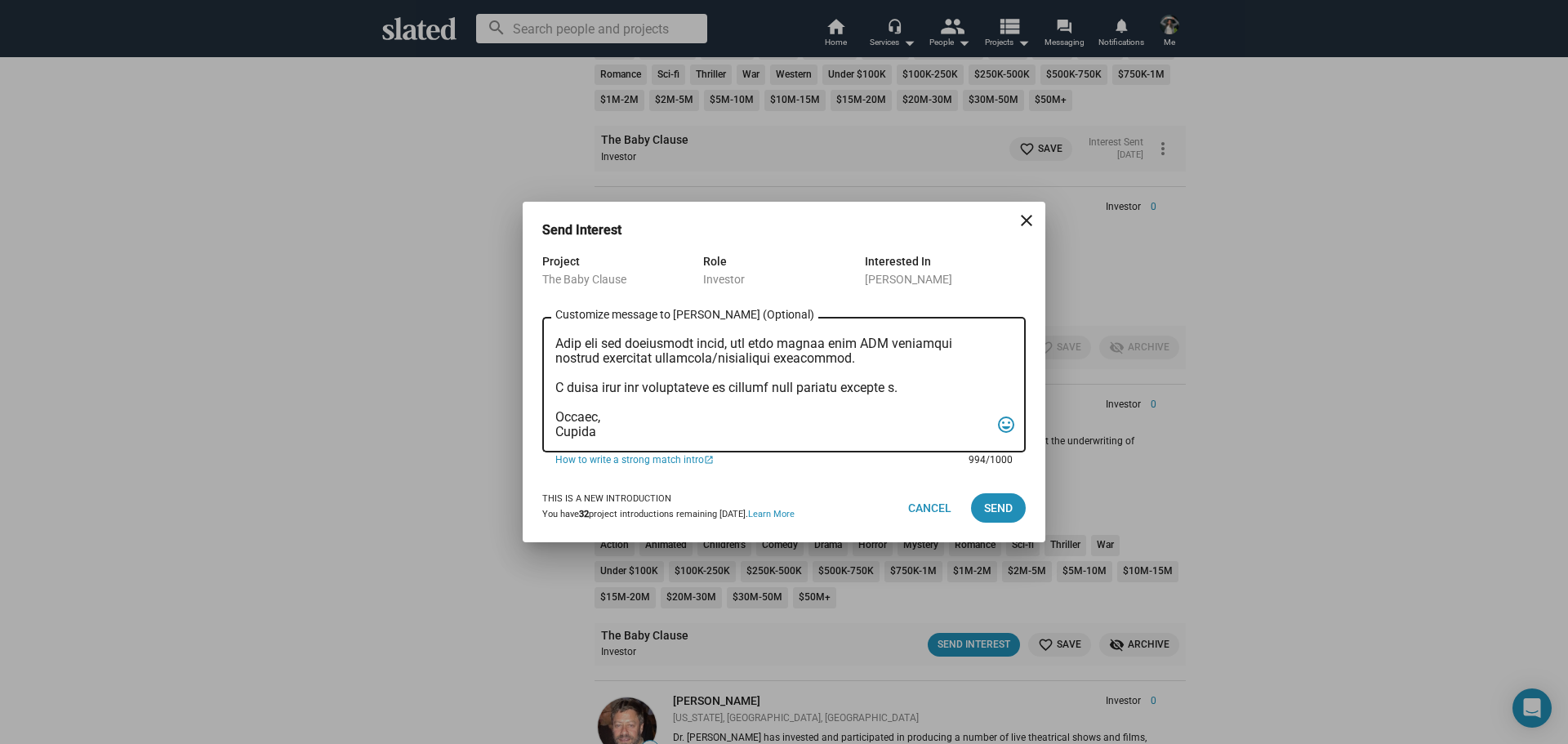
scroll to position [274, 0]
type textarea "Ms. Elizaga, I am reaching out to pitch investment in a film that combines crea…"
click at [1004, 505] on span "Send" at bounding box center [998, 508] width 29 height 29
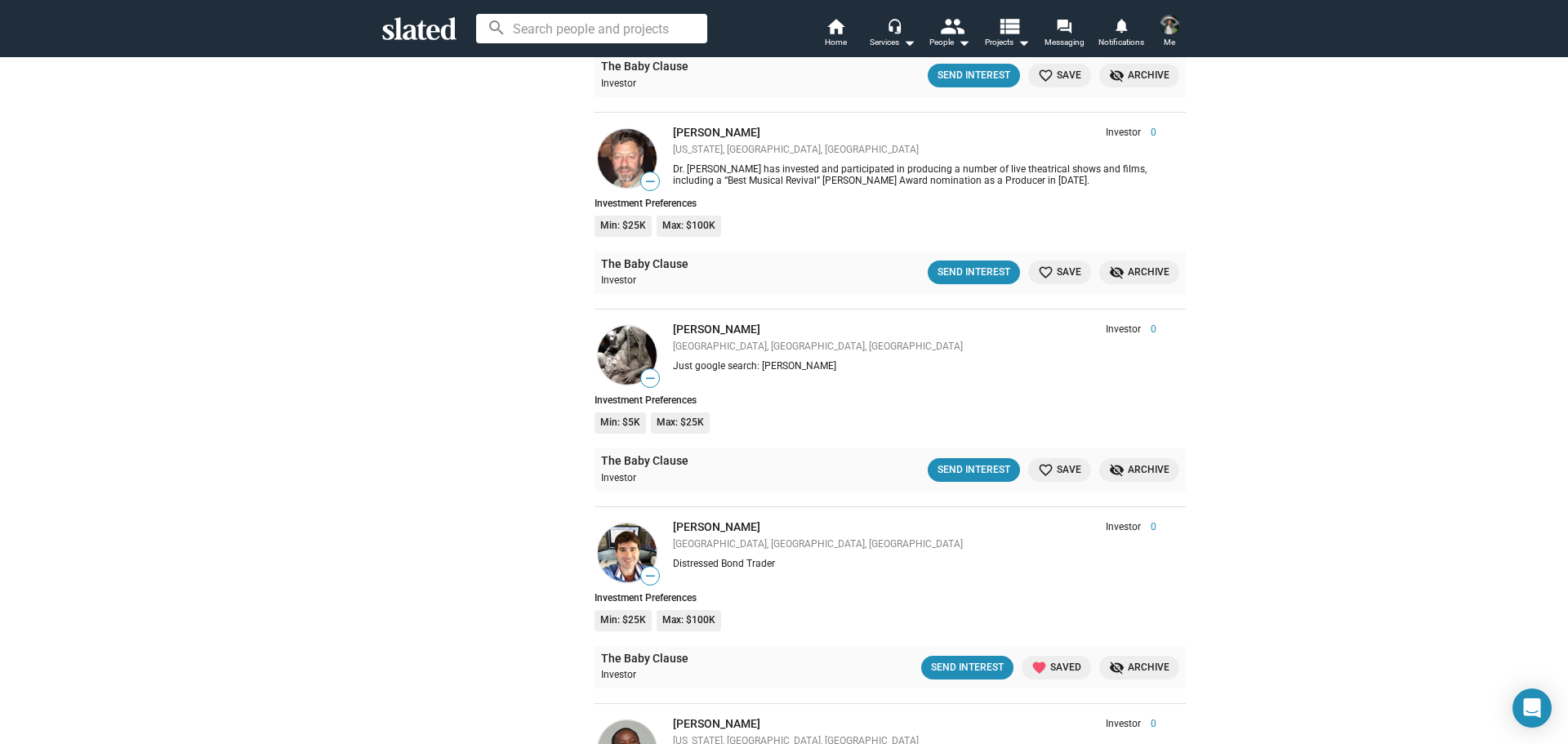
scroll to position [10246, 0]
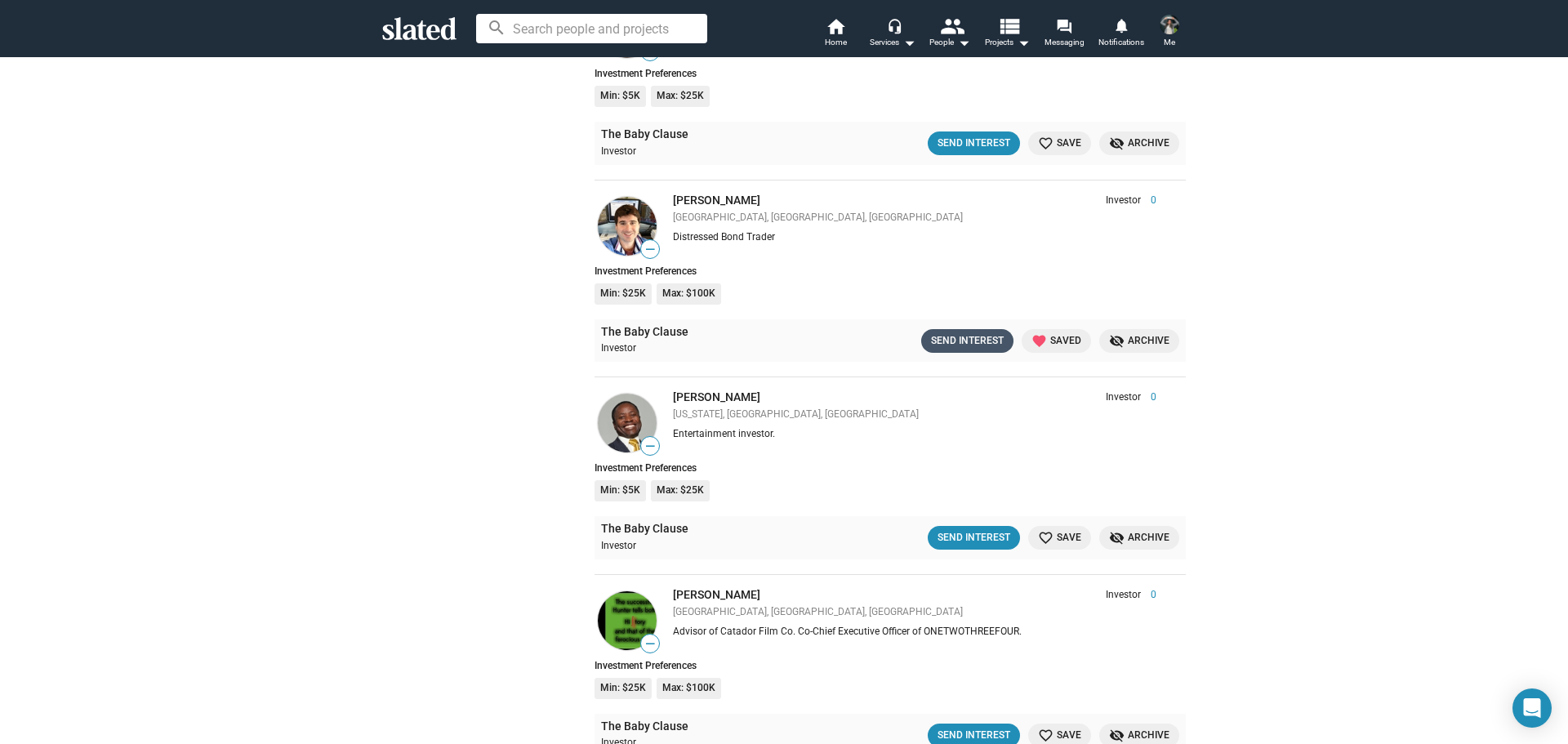
click at [954, 342] on div "Send Interest" at bounding box center [967, 341] width 73 height 17
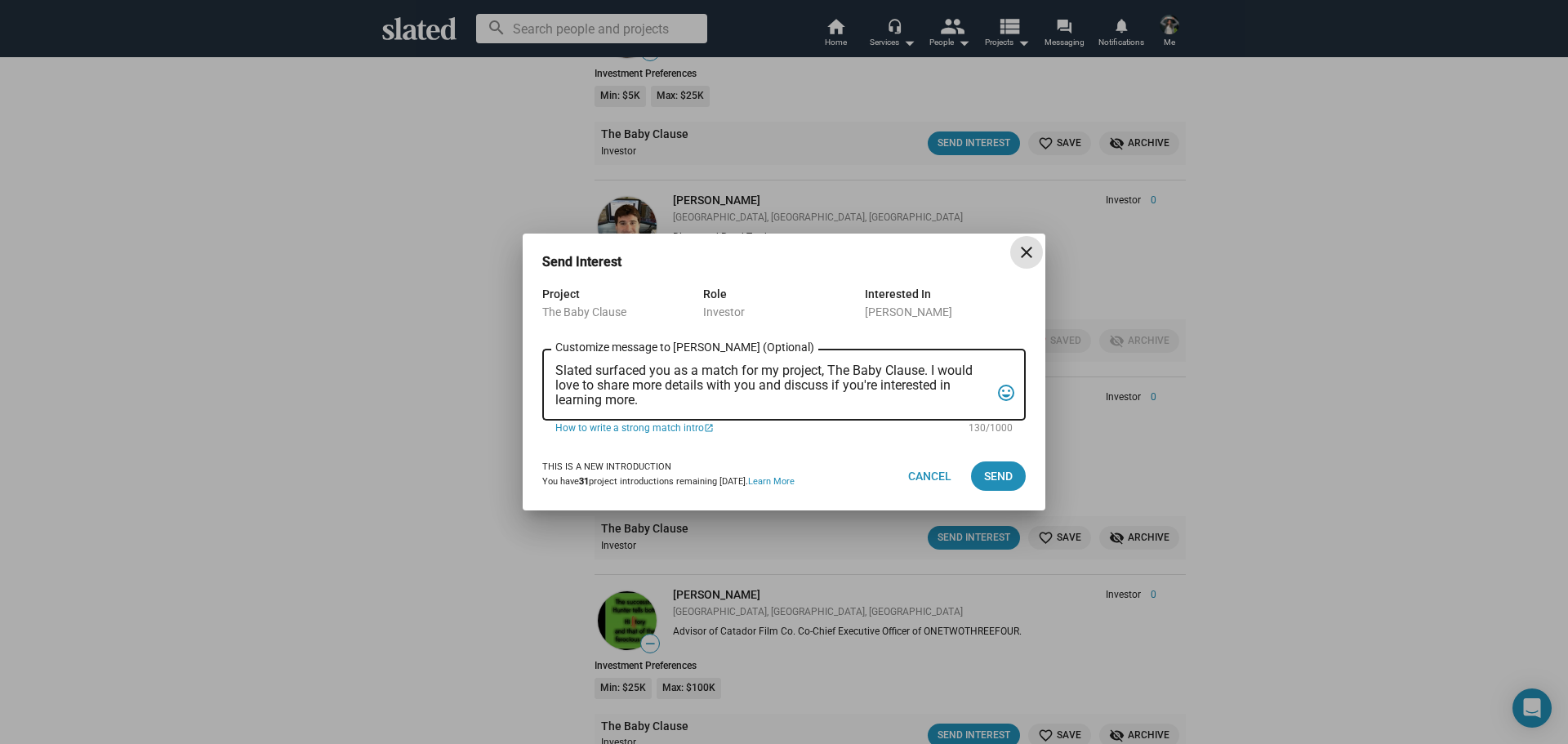
click at [775, 405] on textarea "Slated surfaced you as a match for my project, The Baby Clause. I would love to…" at bounding box center [773, 386] width 435 height 44
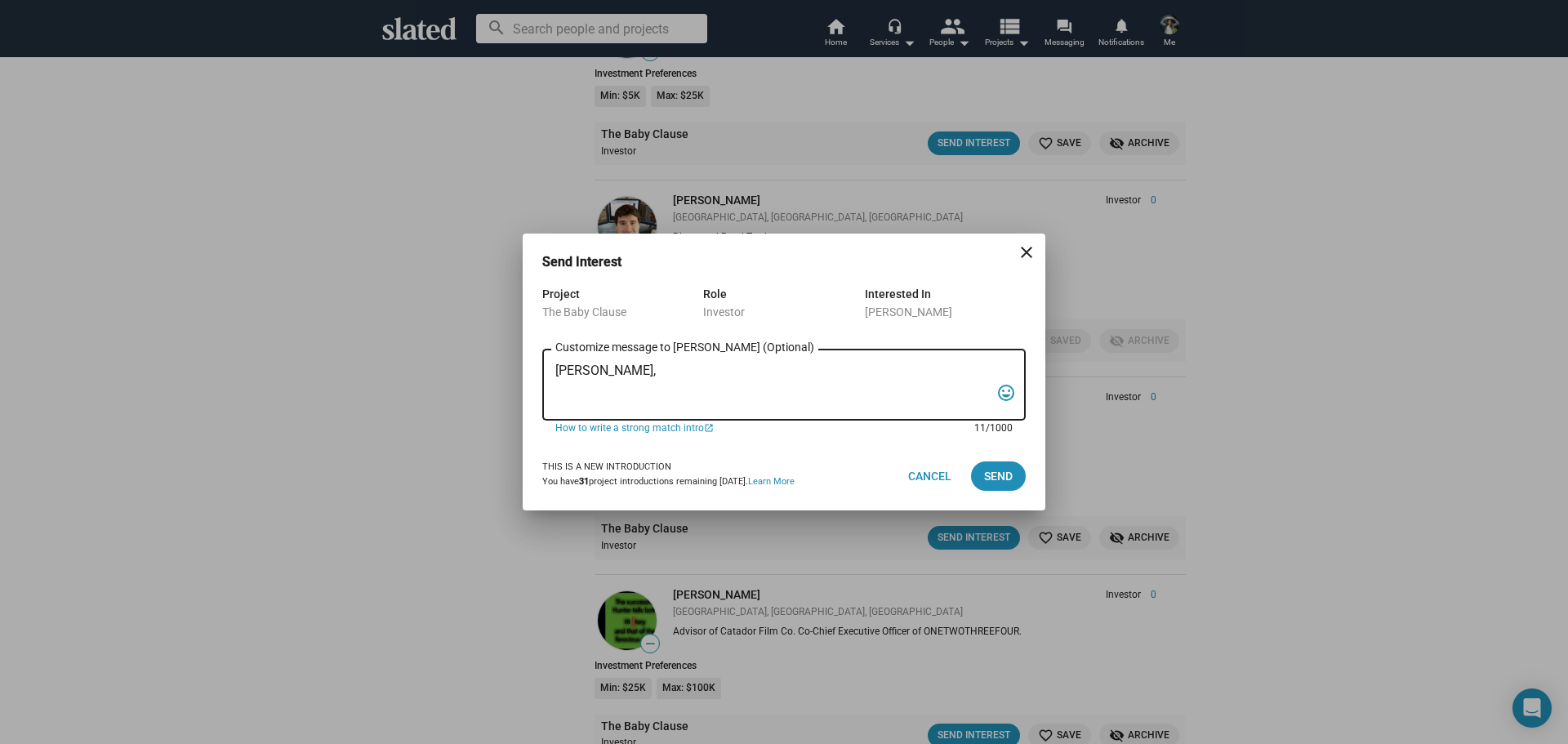
paste textarea "I am reaching out to pitch investment in a film that combines creativity, niche…"
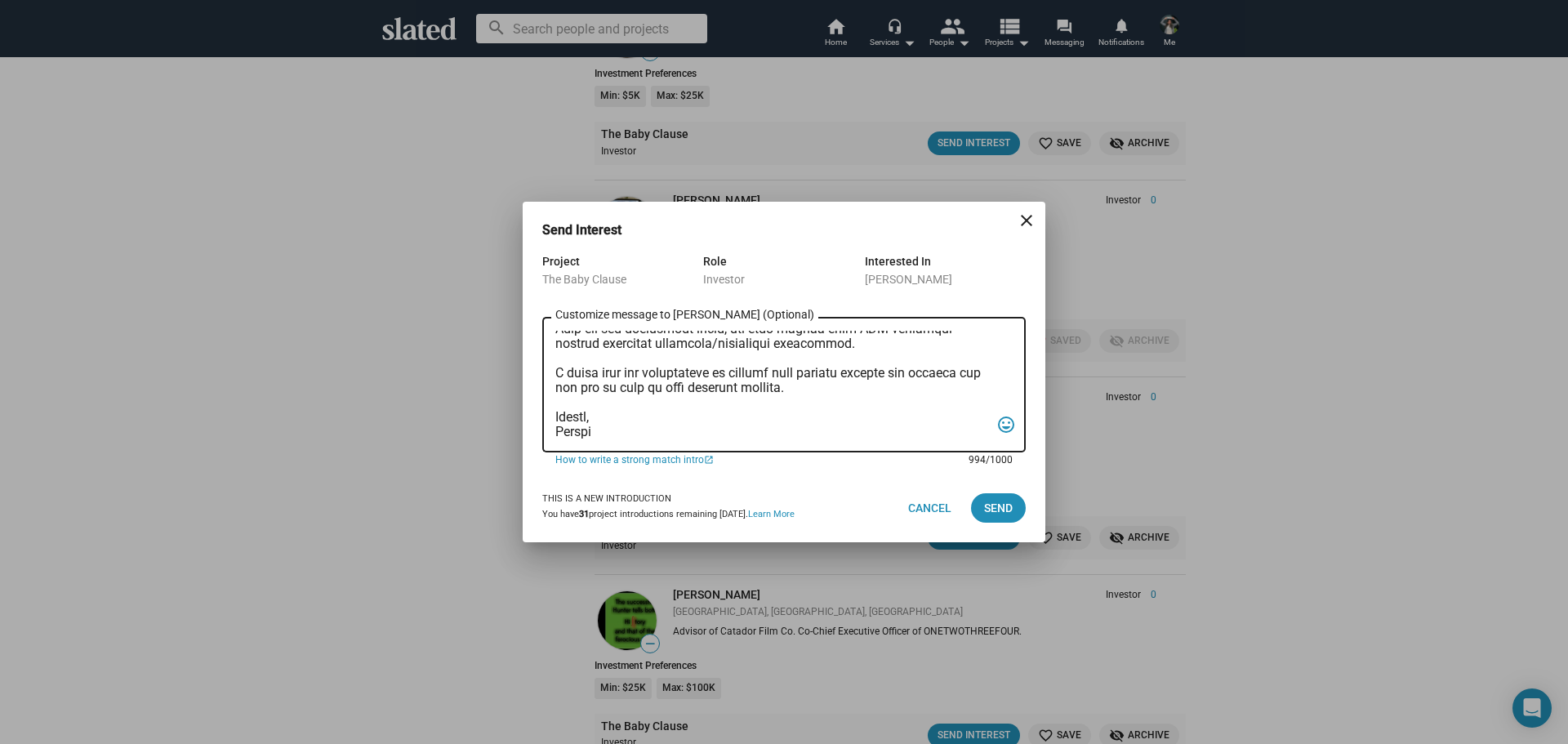
drag, startPoint x: 896, startPoint y: 373, endPoint x: 805, endPoint y: 390, distance: 92.6
click at [805, 390] on textarea "Customize message to David (Optional) Customize message (Optional)" at bounding box center [773, 385] width 435 height 109
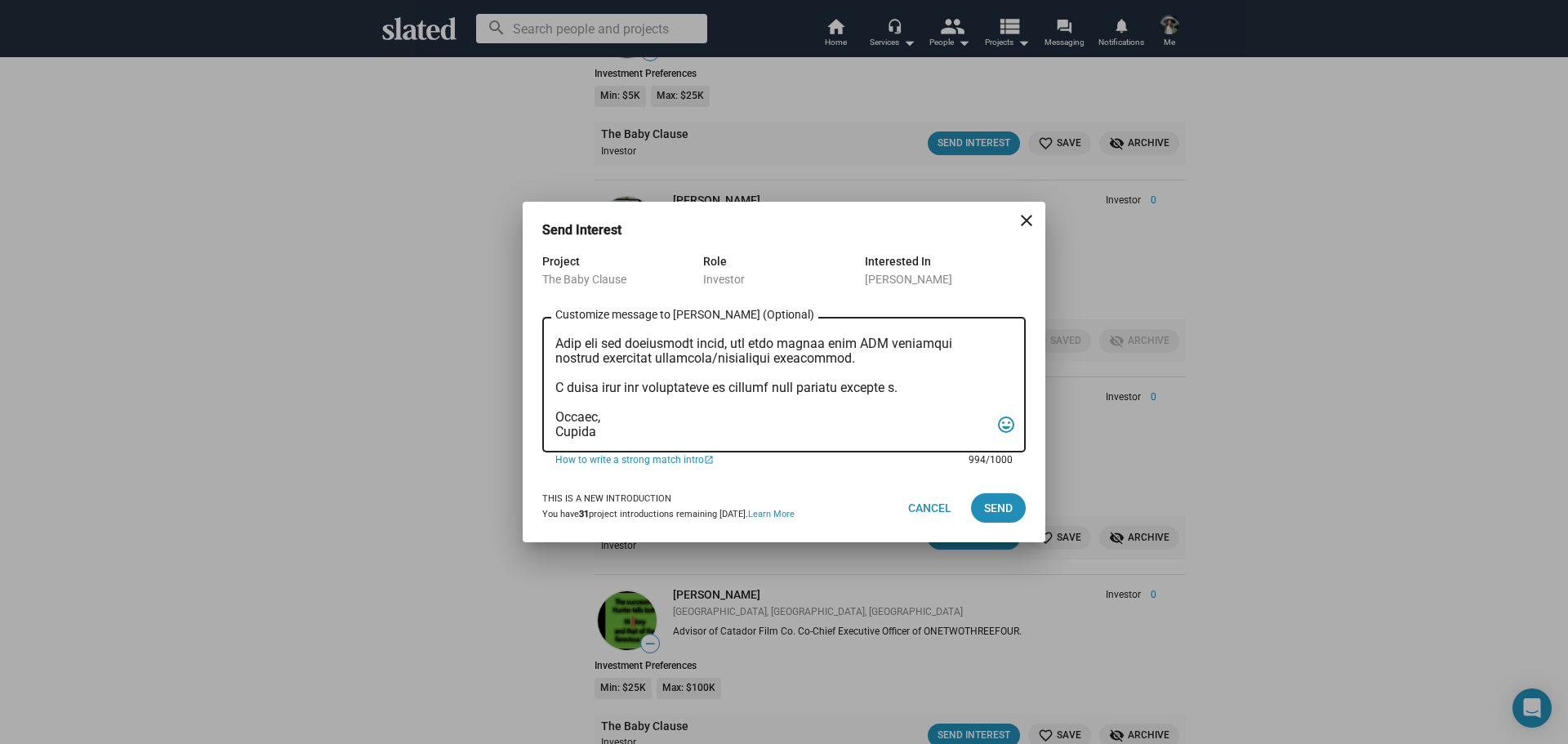
scroll to position [274, 0]
type textarea "Mr. Gregory, I am reaching out to pitch investment in a film that combines crea…"
click at [1011, 499] on span "Send" at bounding box center [998, 508] width 29 height 29
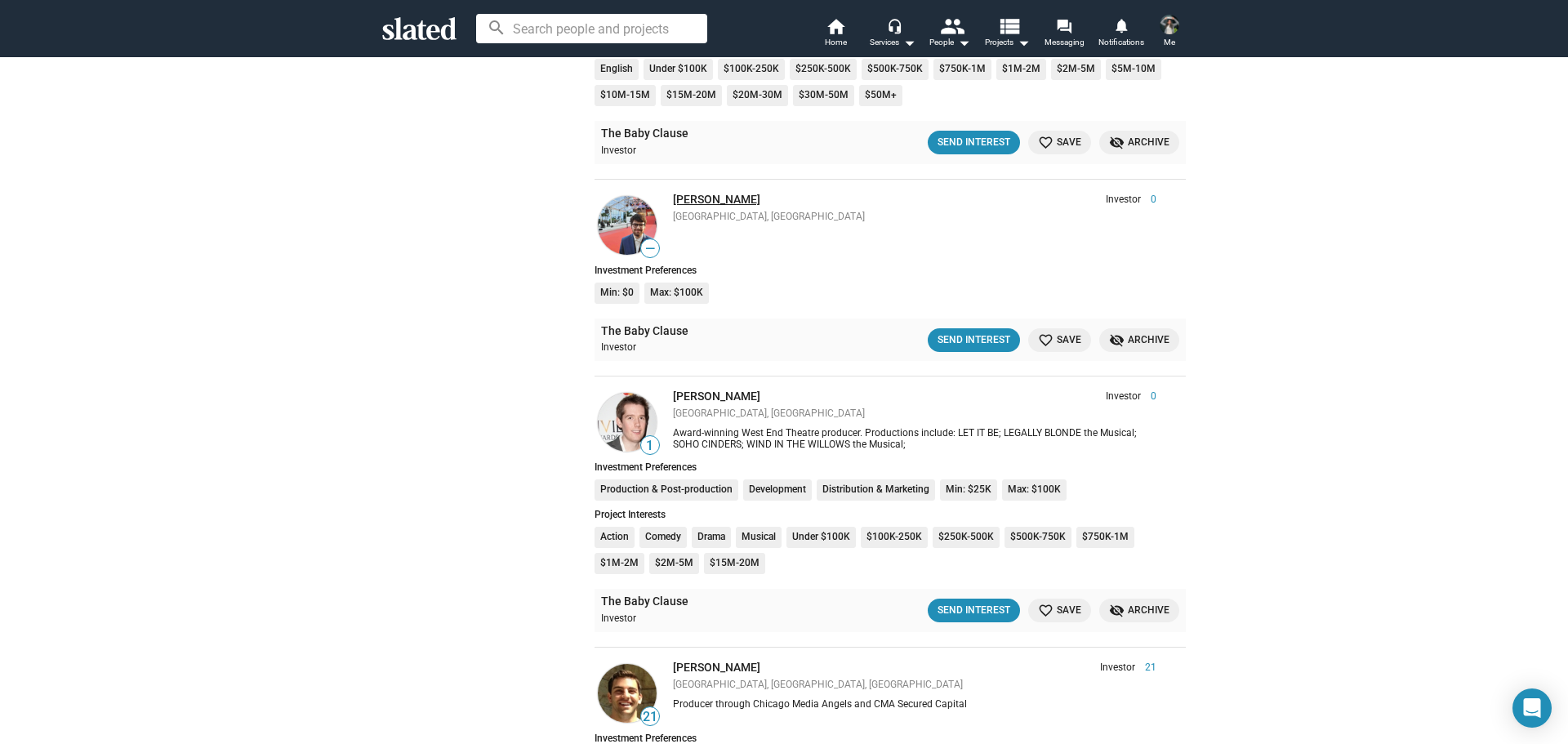
scroll to position [14081, 0]
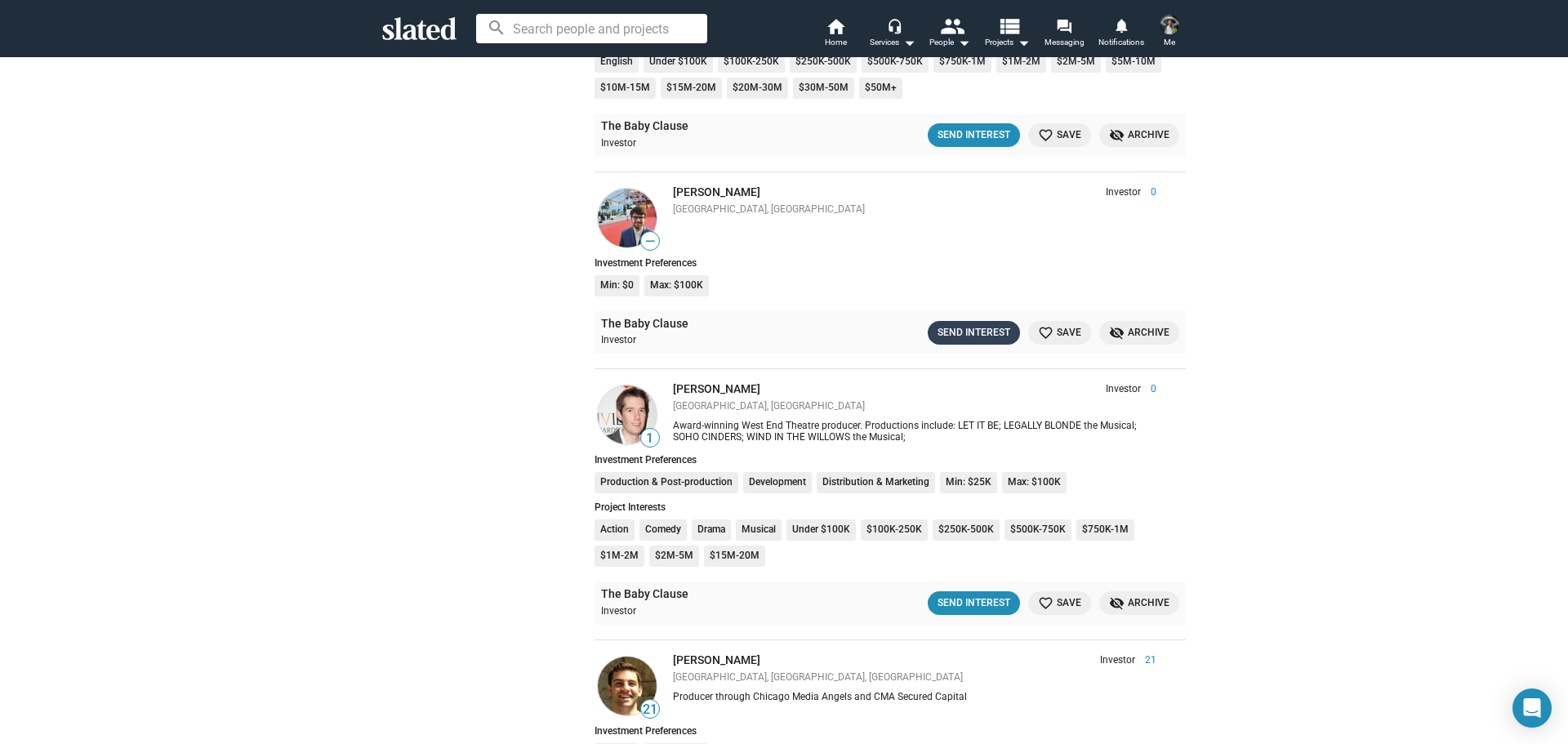
click at [952, 328] on div "Send Interest" at bounding box center [974, 332] width 73 height 17
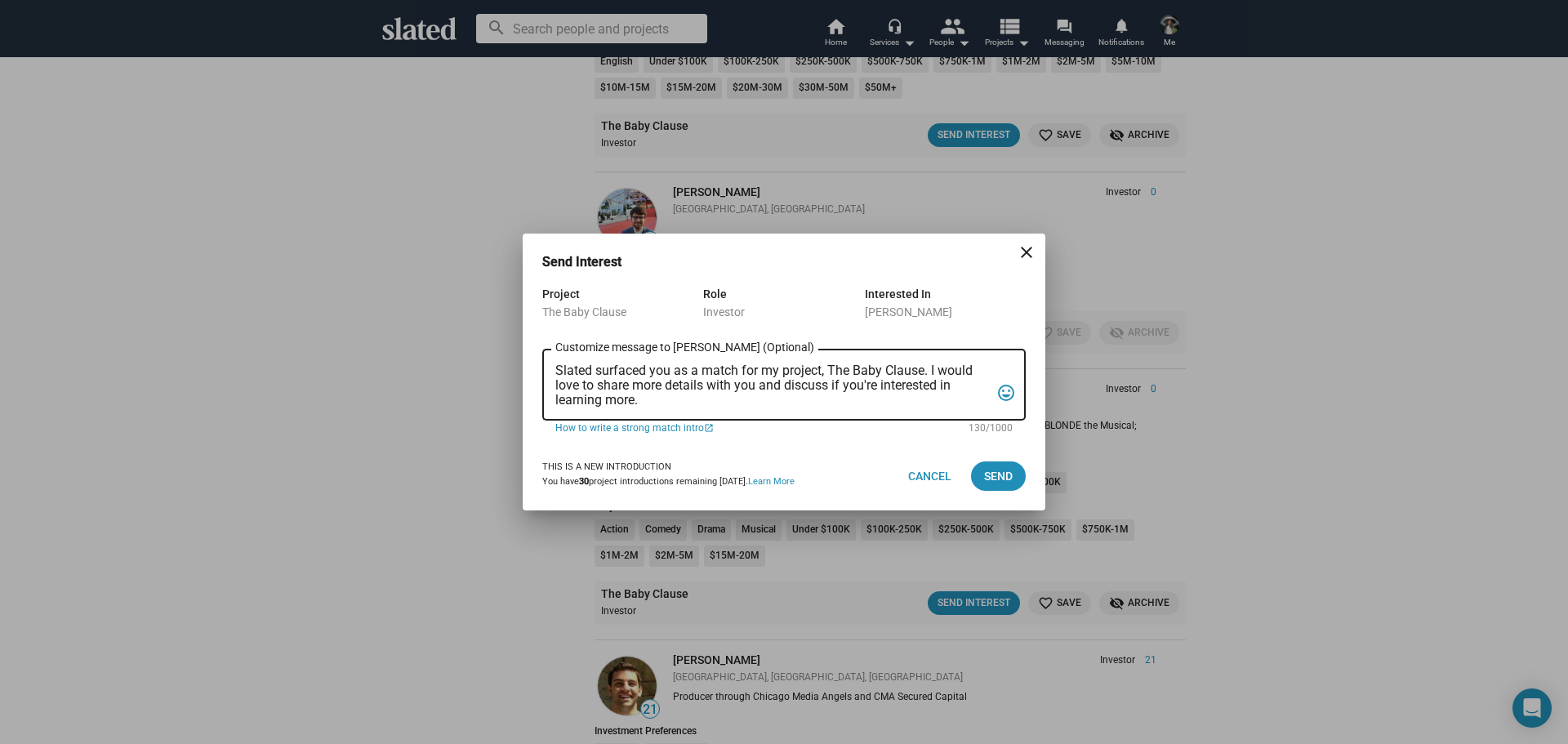
drag, startPoint x: 643, startPoint y: 415, endPoint x: 591, endPoint y: 388, distance: 58.6
click at [591, 388] on div "Slated surfaced you as a match for my project, The Baby Clause. I would love to…" at bounding box center [773, 383] width 435 height 75
drag, startPoint x: 657, startPoint y: 404, endPoint x: 510, endPoint y: 364, distance: 152.3
click at [510, 364] on div "Send Interest close Project The Baby Clause Role Investor Interested In Maxime …" at bounding box center [784, 372] width 1568 height 744
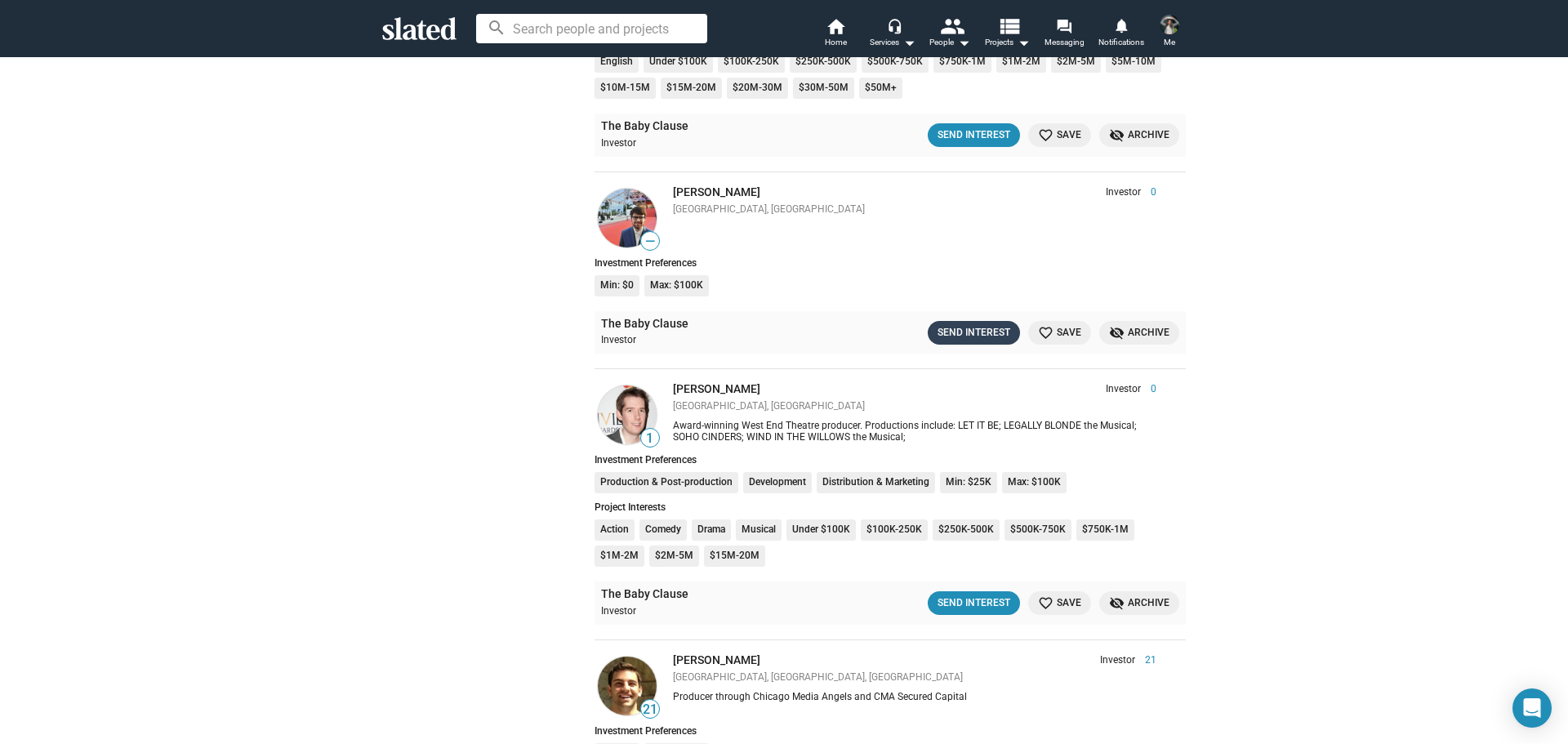
click at [980, 337] on div "Send Interest" at bounding box center [974, 332] width 73 height 17
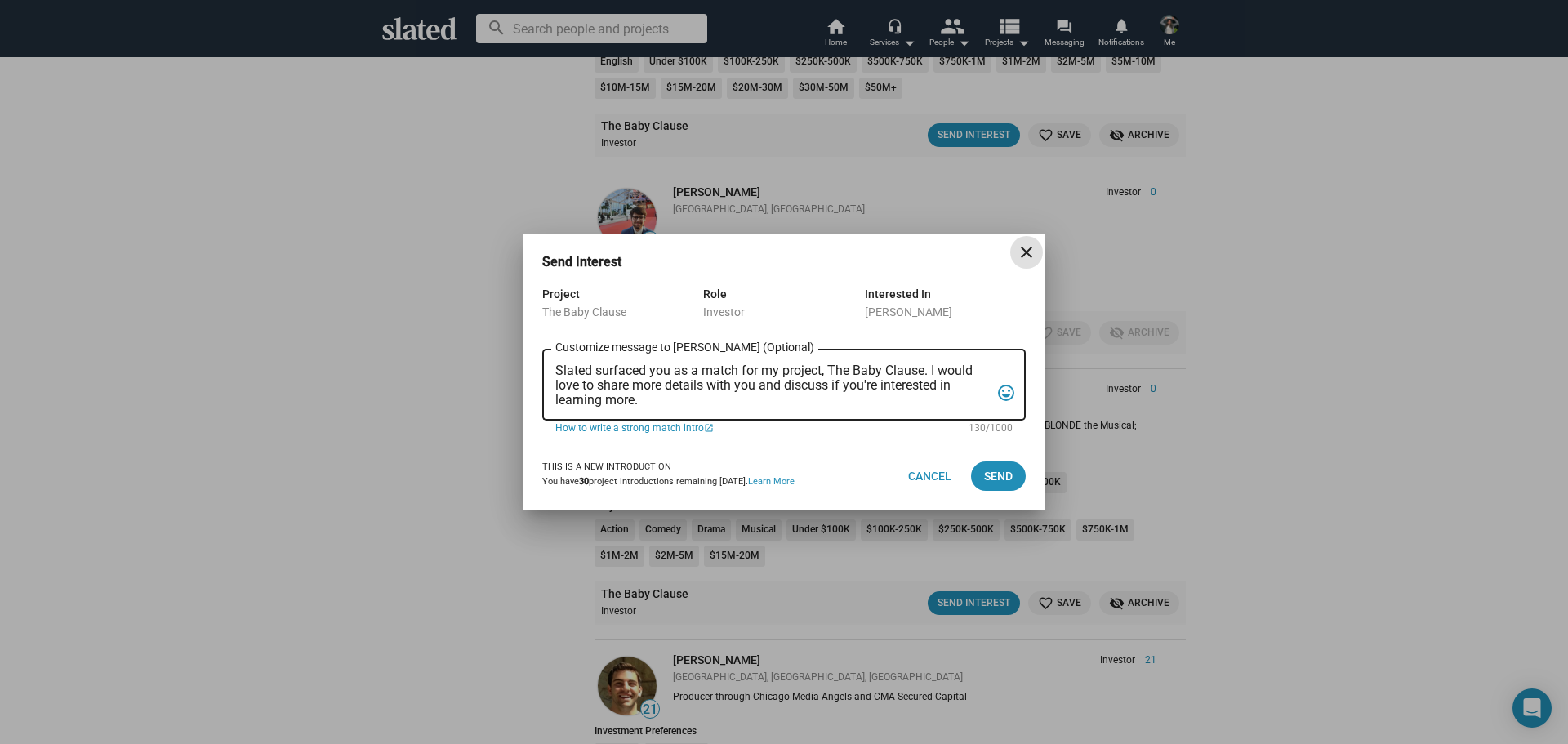
click at [663, 385] on textarea "Slated surfaced you as a match for my project, The Baby Clause. I would love to…" at bounding box center [773, 386] width 435 height 44
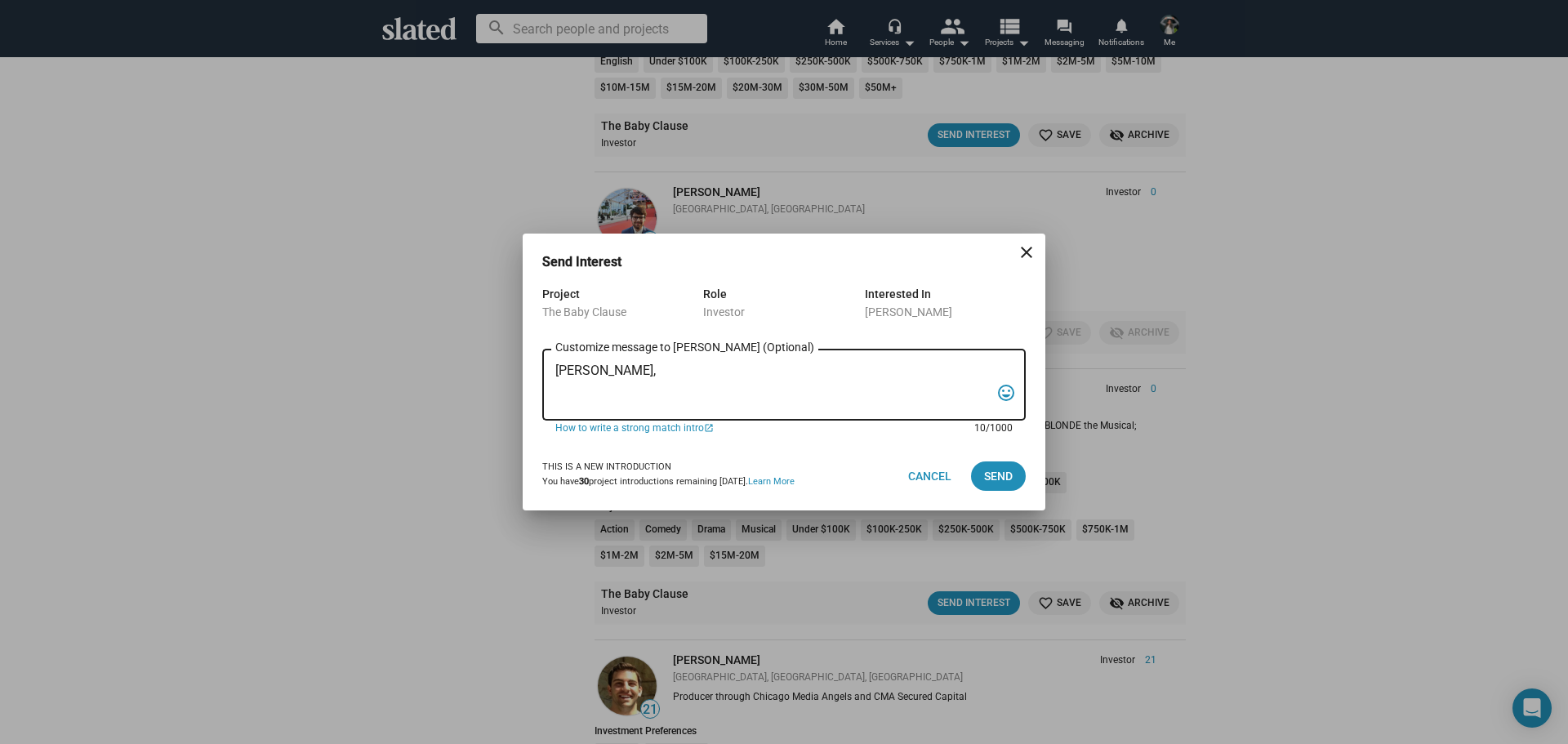
paste textarea "I am reaching out to pitch investment in a film that combines creativity, niche…"
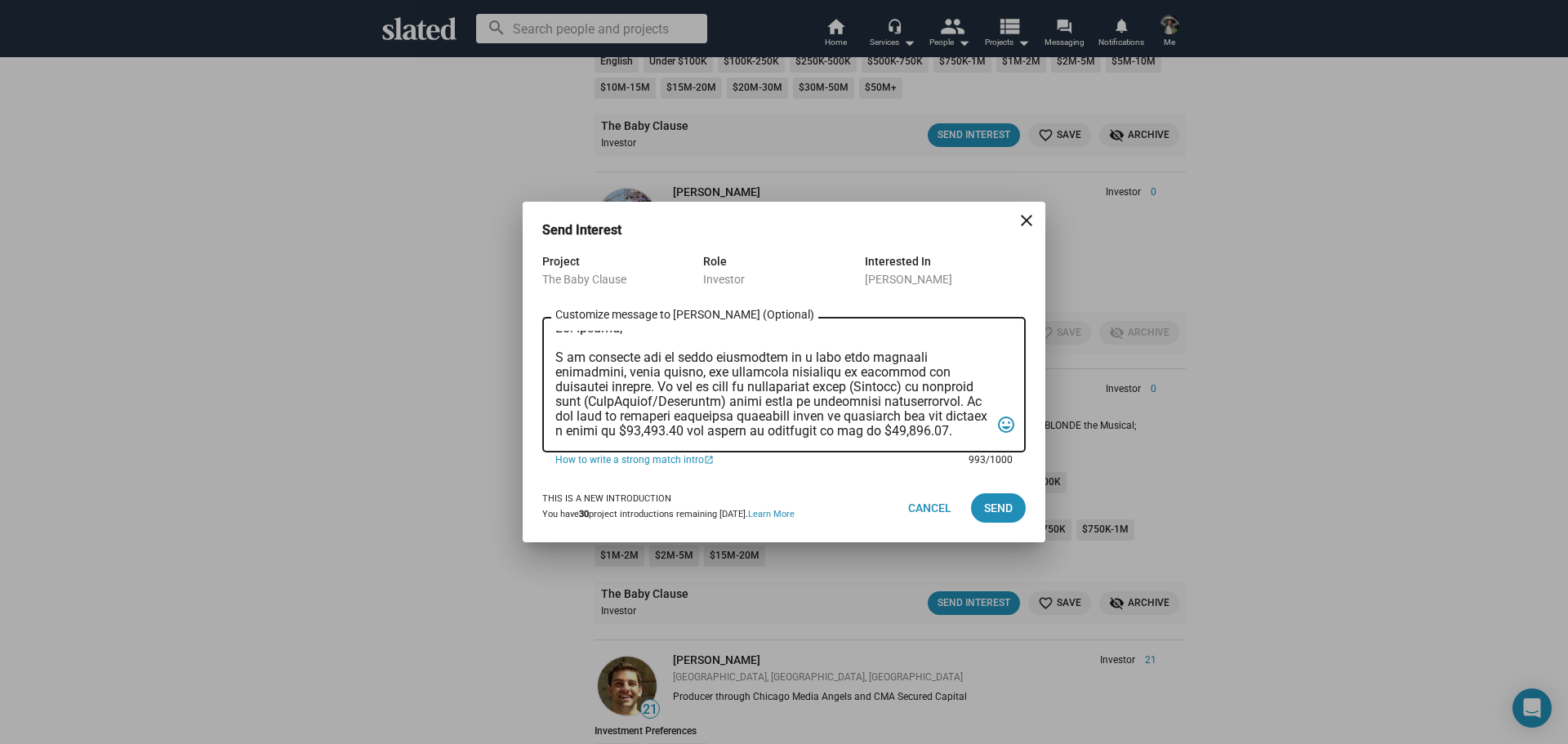
scroll to position [25, 0]
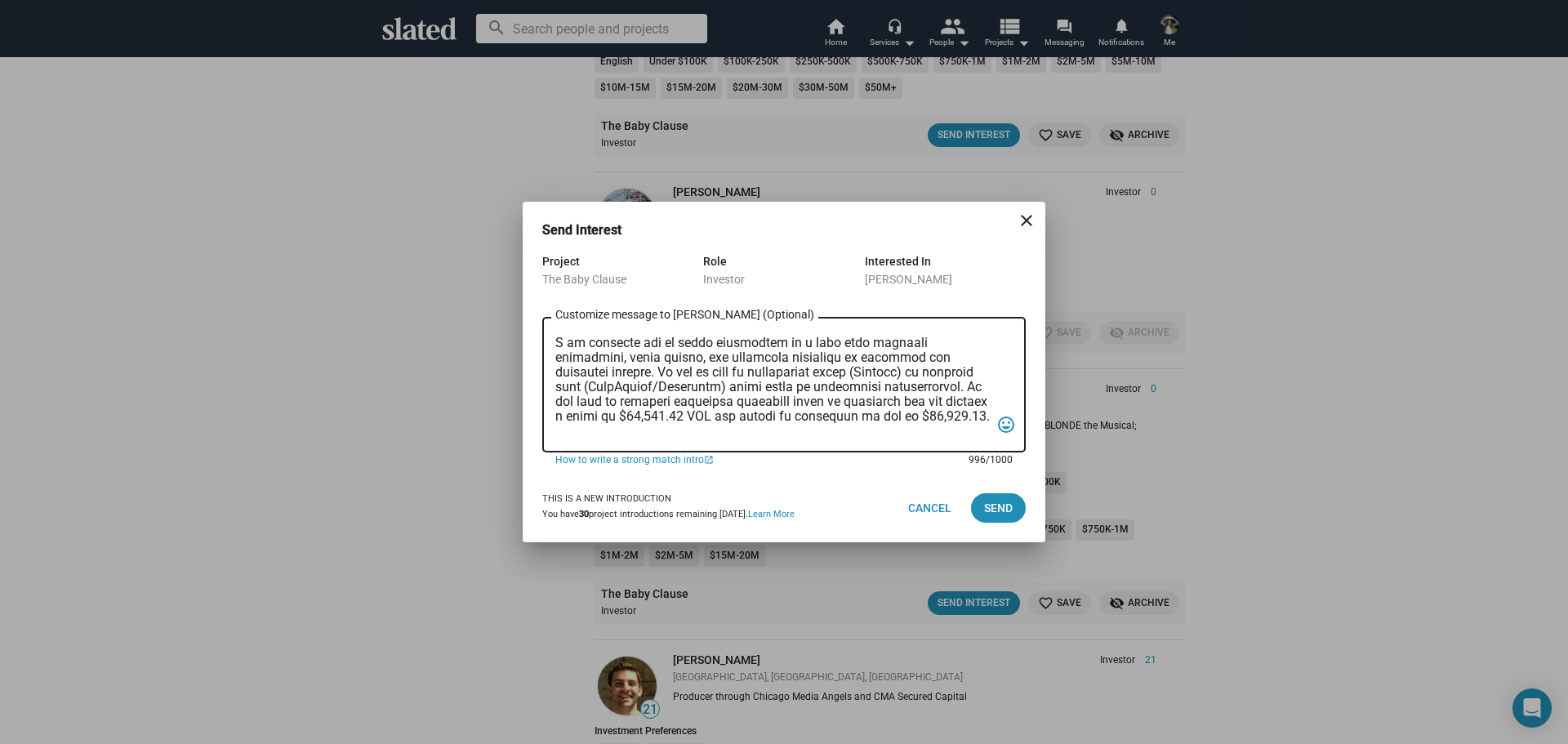
click at [916, 413] on textarea "Customize message to Maxime (Optional) Customize message (Optional)" at bounding box center [773, 385] width 435 height 109
click at [946, 431] on textarea "Customize message to Maxime (Optional) Customize message (Optional)" at bounding box center [773, 385] width 435 height 109
type textarea "Mr. Durand, I am reaching out to pitch investment in a film that combines creat…"
click at [1011, 499] on span "Send" at bounding box center [998, 508] width 29 height 29
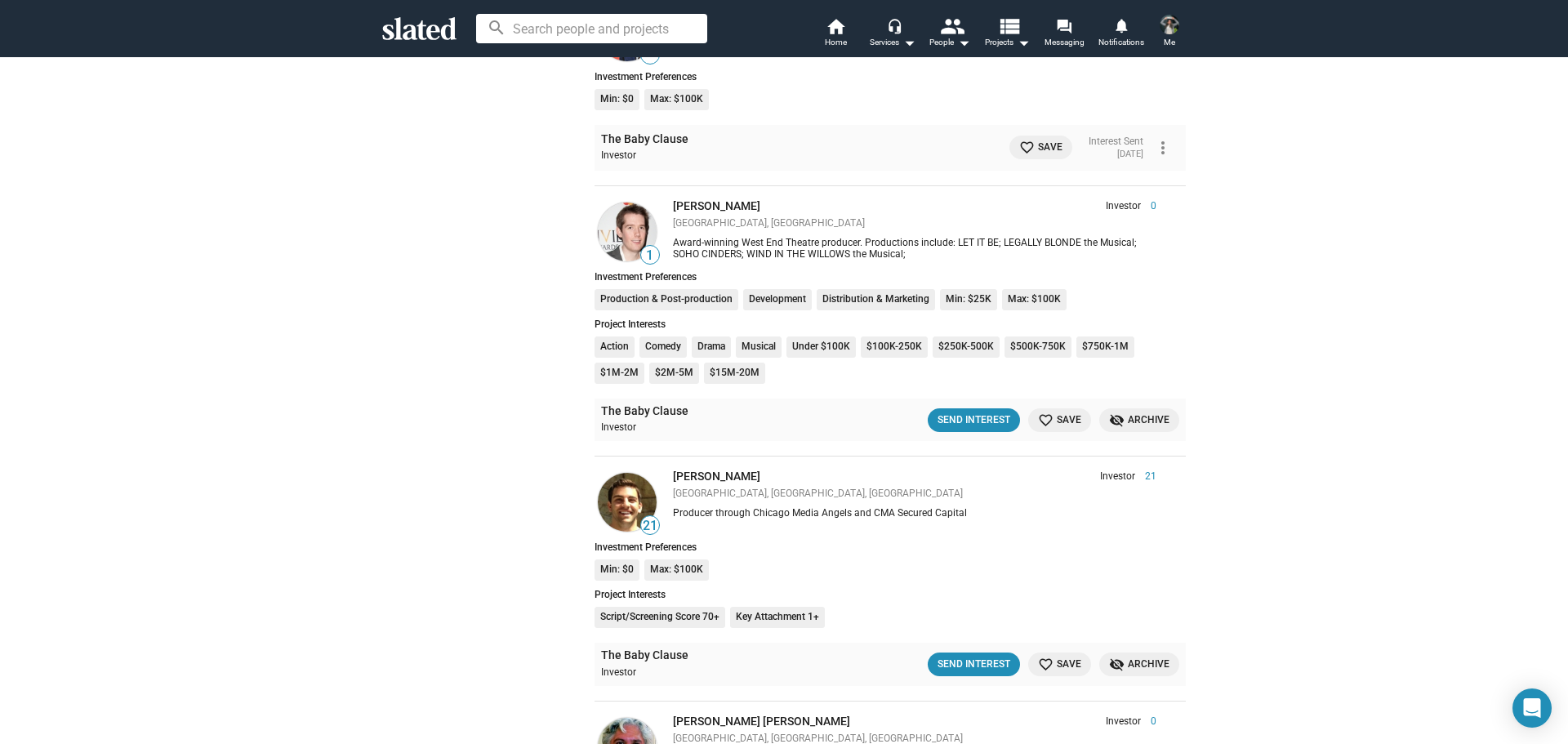
scroll to position [14407, 0]
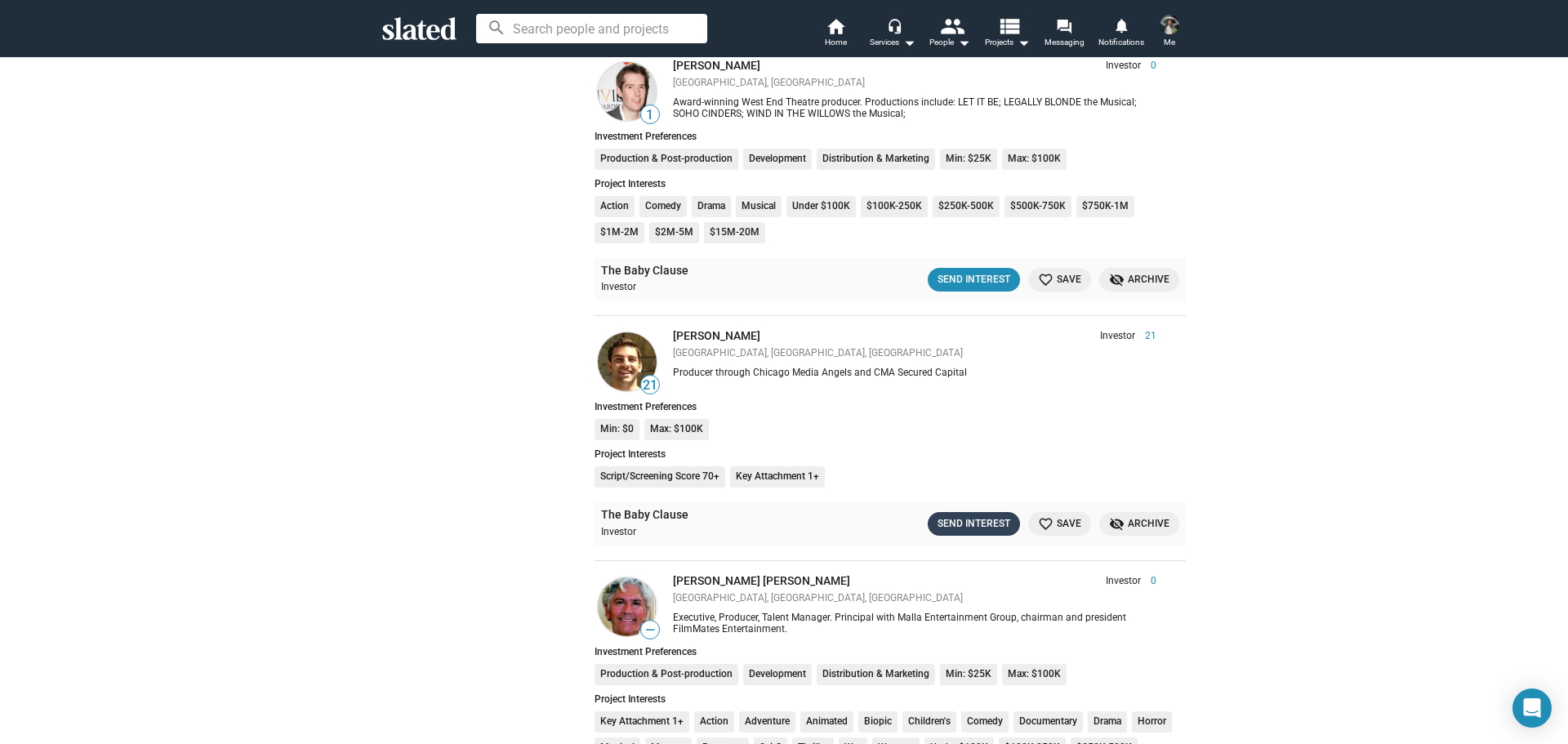
click at [964, 528] on div "Send Interest" at bounding box center [974, 524] width 73 height 17
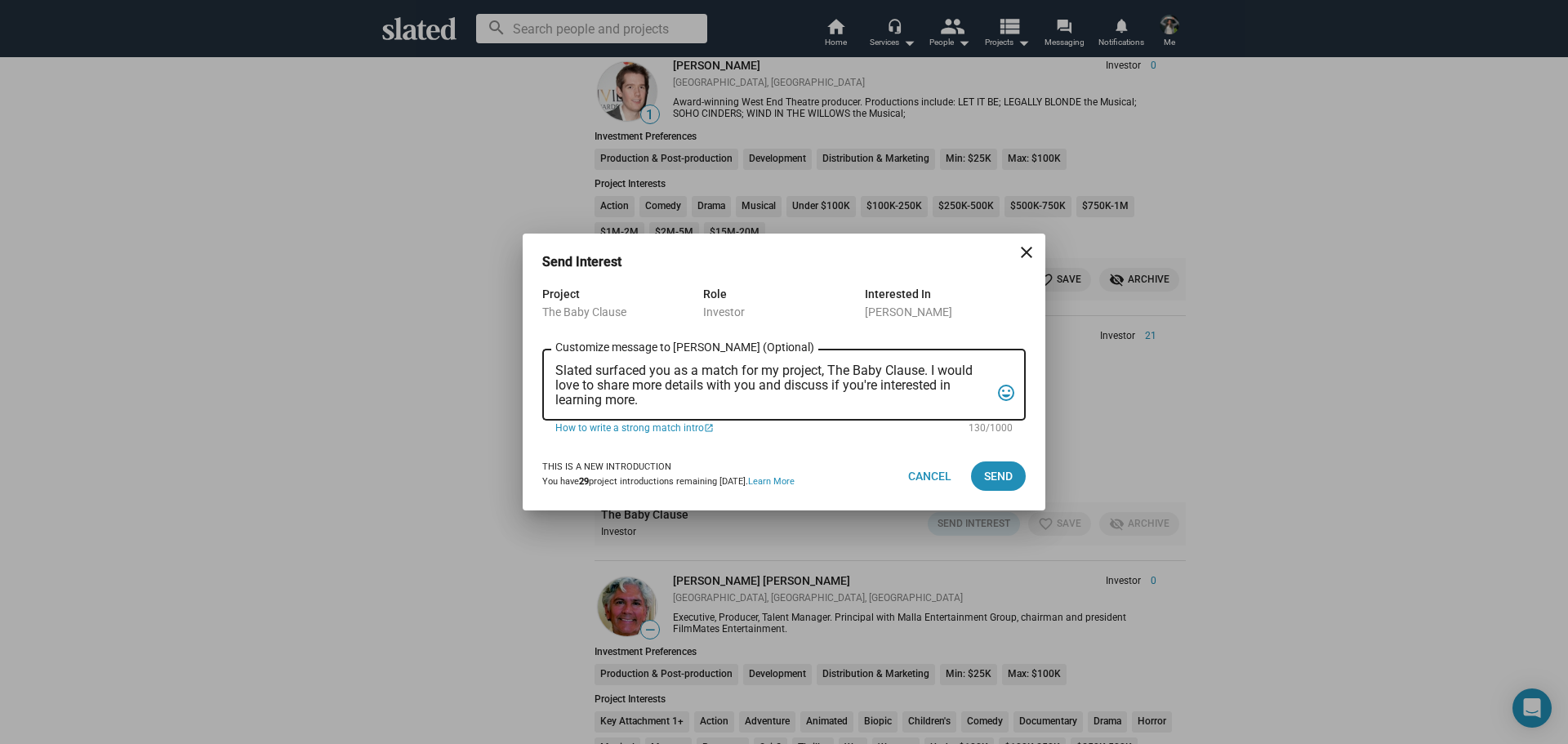
drag, startPoint x: 671, startPoint y: 409, endPoint x: 554, endPoint y: 366, distance: 124.7
click at [554, 366] on div "Slated surfaced you as a match for my project, The Baby Clause. I would love to…" at bounding box center [784, 383] width 483 height 75
click at [607, 382] on textarea "Slated surfaced you as a match for my project, The Baby Clause. I would love to…" at bounding box center [773, 386] width 435 height 44
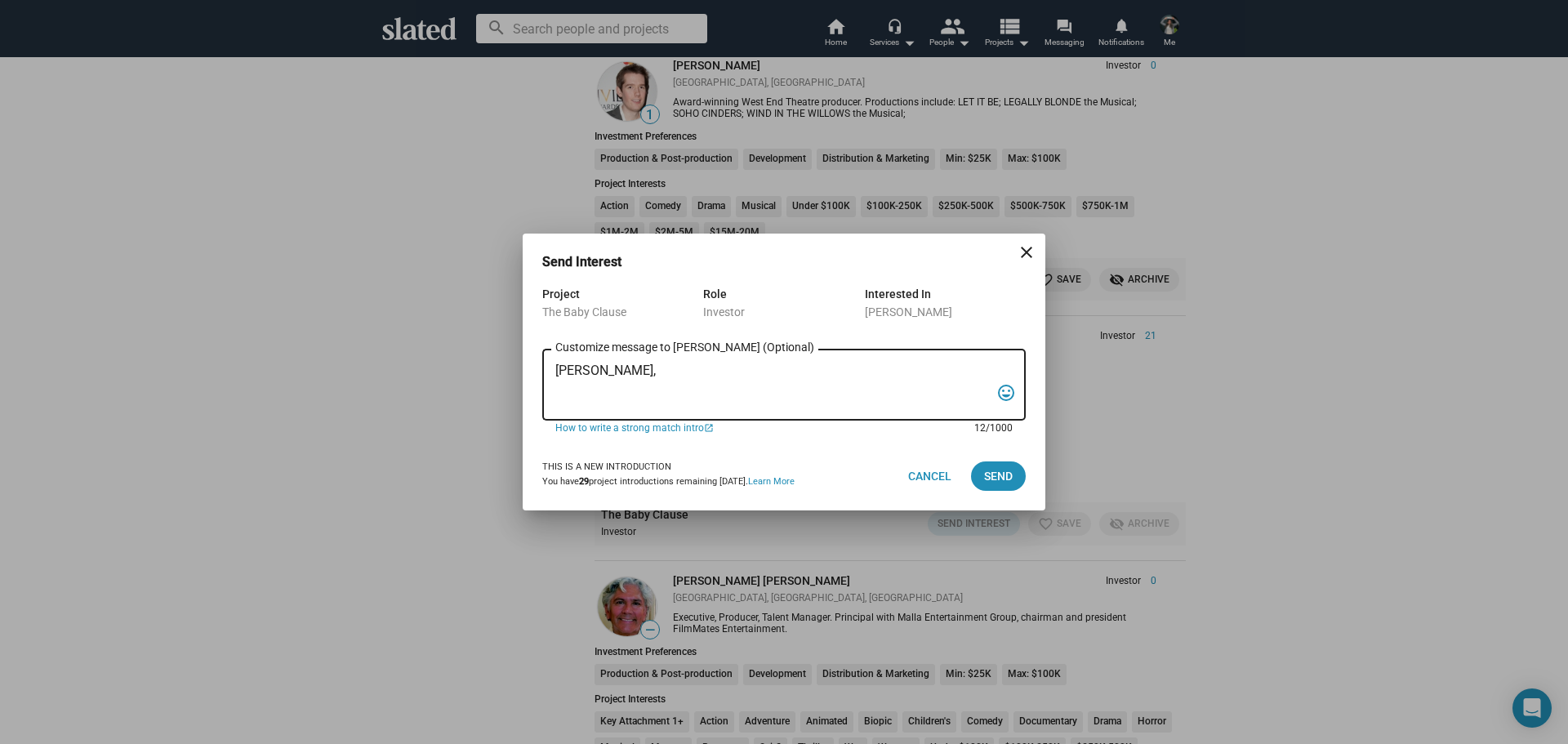
paste textarea "I am reaching out to pitch investment in a film that combines creativity, niche…"
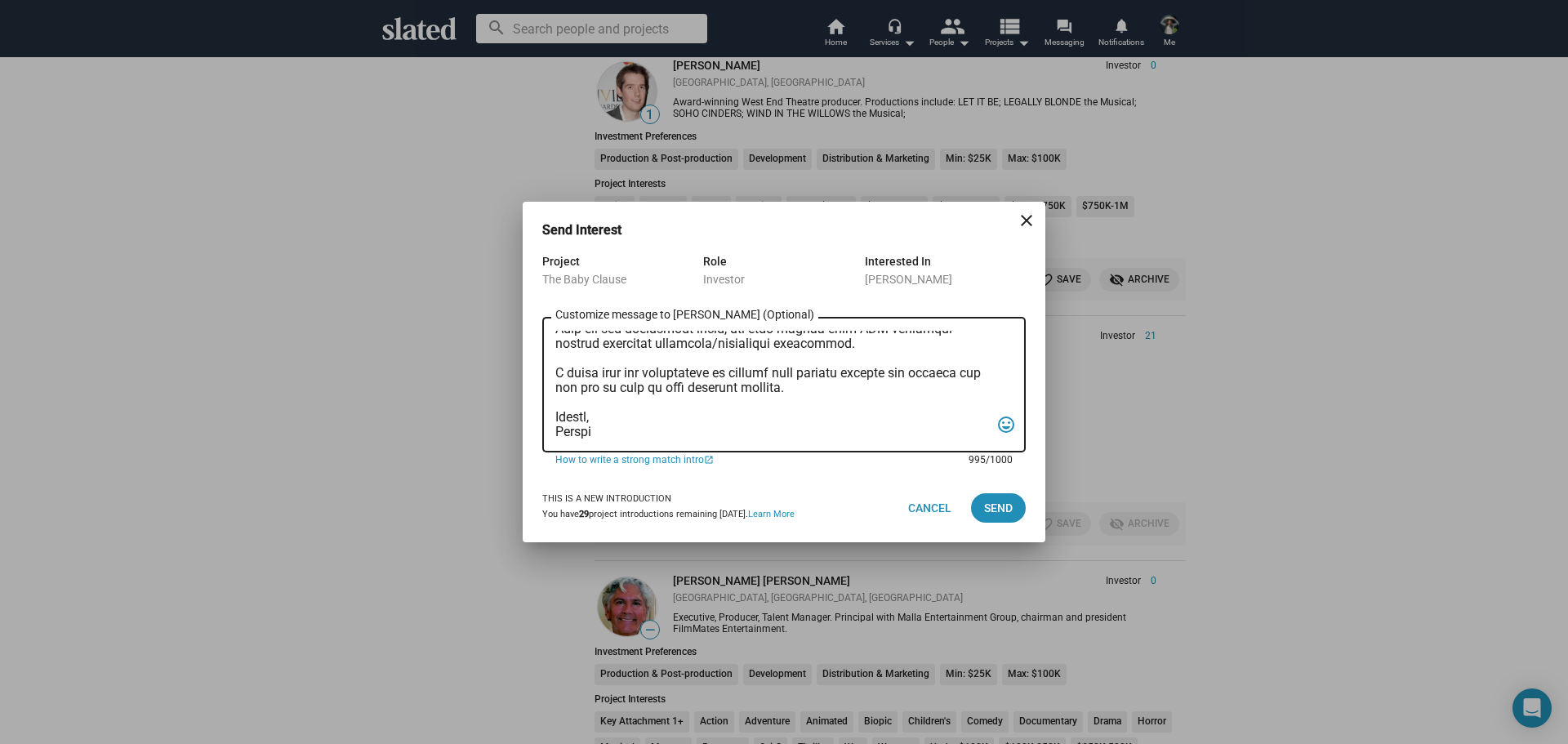
drag, startPoint x: 896, startPoint y: 373, endPoint x: 804, endPoint y: 386, distance: 92.9
click at [804, 386] on textarea "Customize message to Markie (Optional) Customize message (Optional)" at bounding box center [773, 385] width 435 height 109
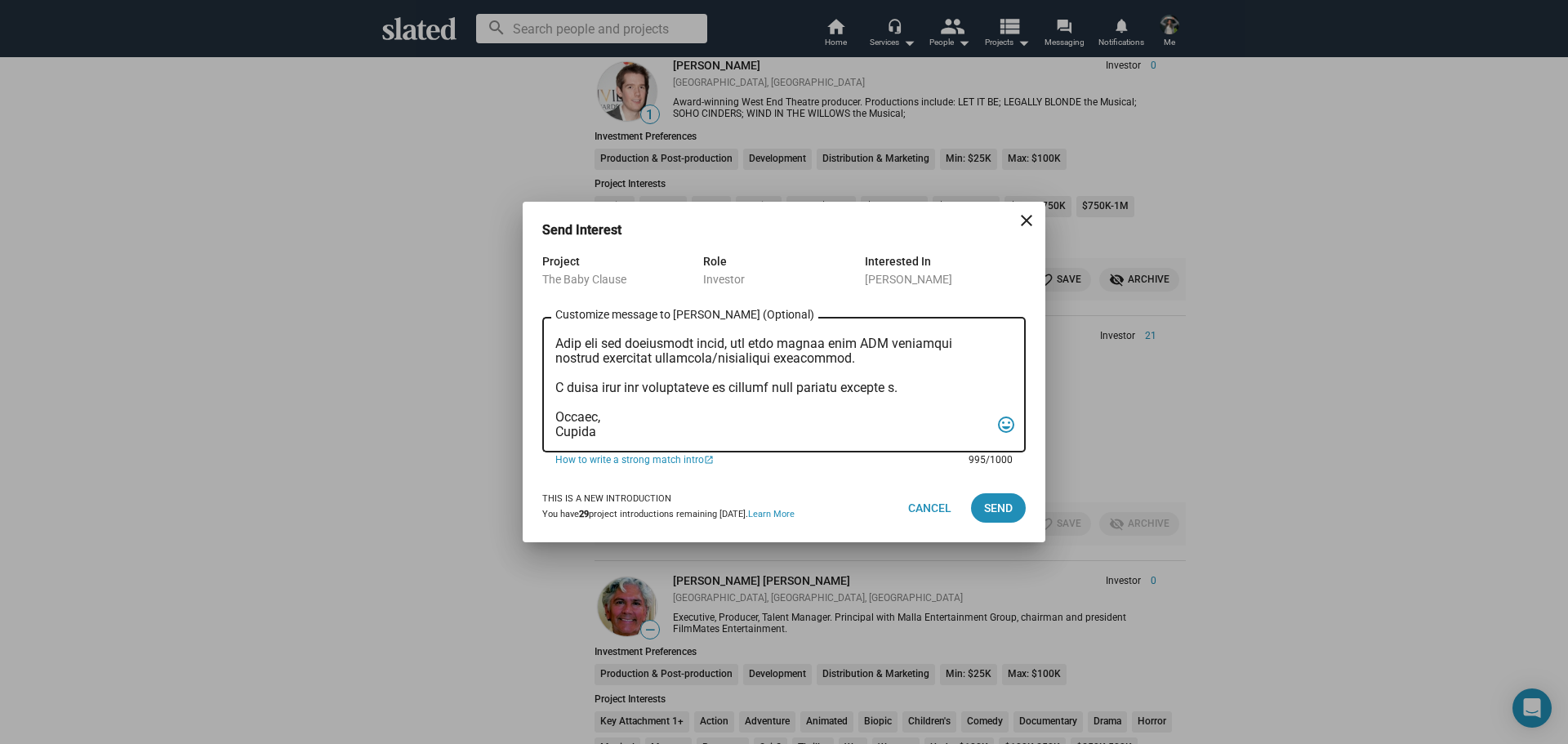
scroll to position [274, 0]
type textarea "Mr. Glassgow, I am reaching out to pitch investment in a film that combines cre…"
click at [991, 500] on span "Send" at bounding box center [998, 508] width 29 height 29
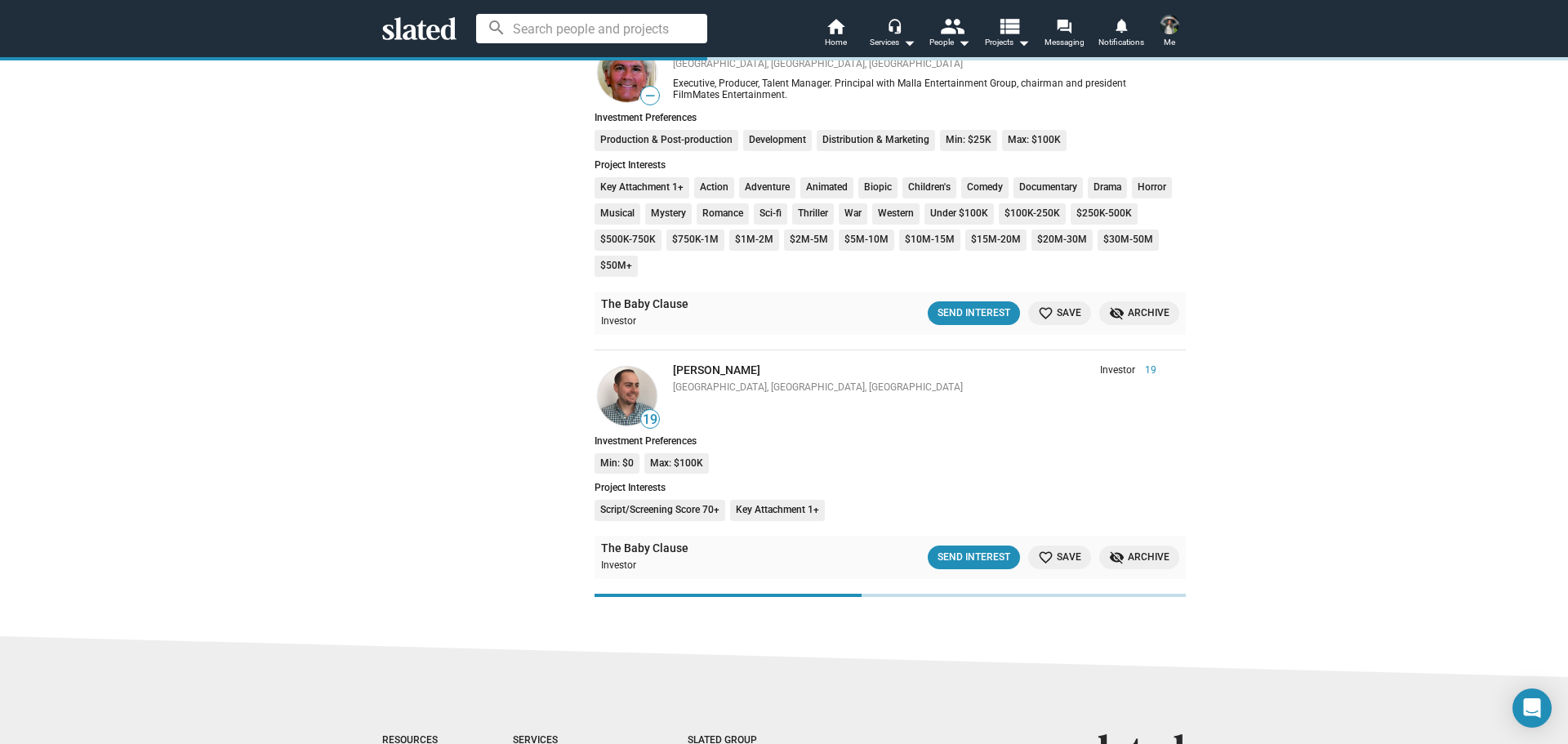
scroll to position [15143, 0]
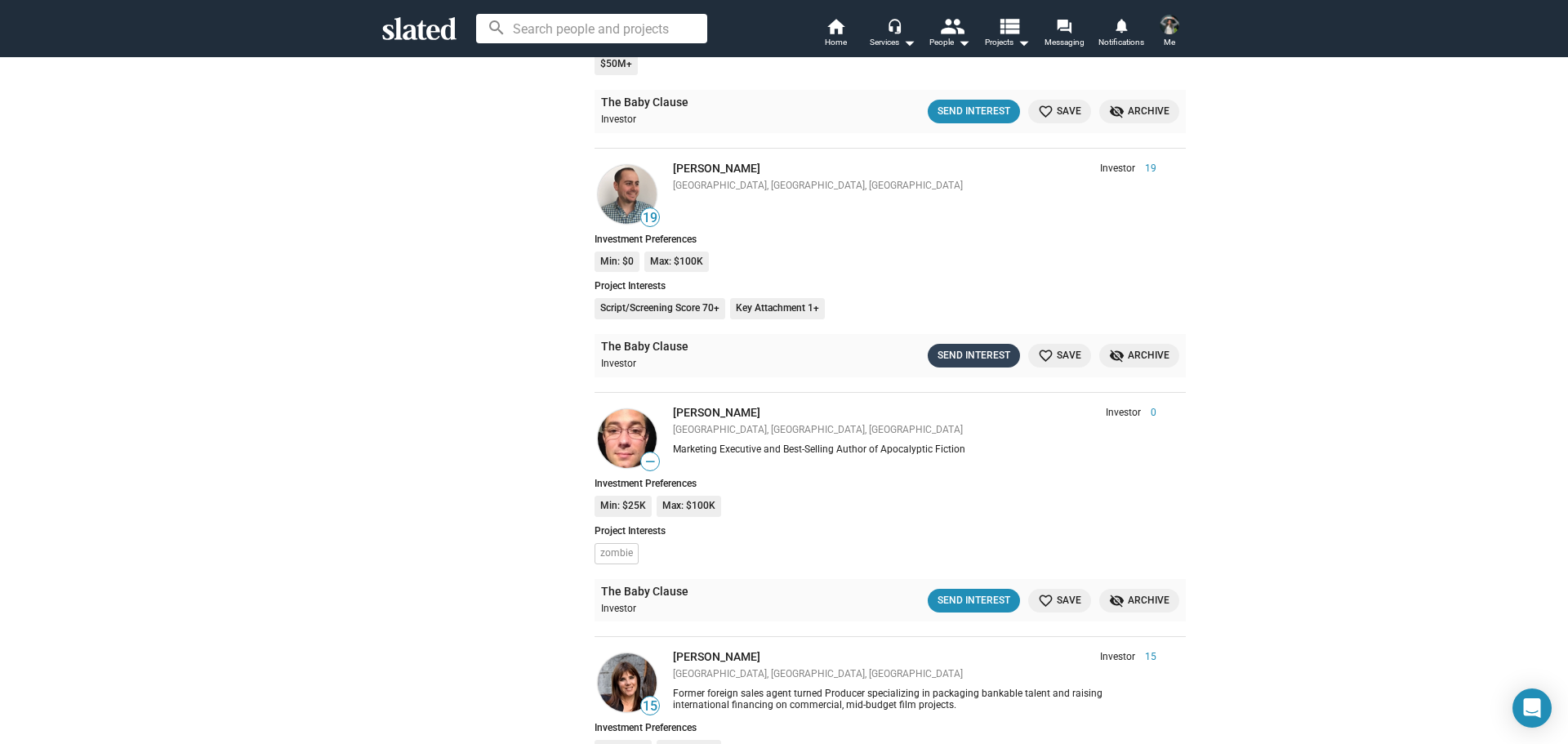
click at [953, 358] on div "Send Interest" at bounding box center [974, 355] width 73 height 17
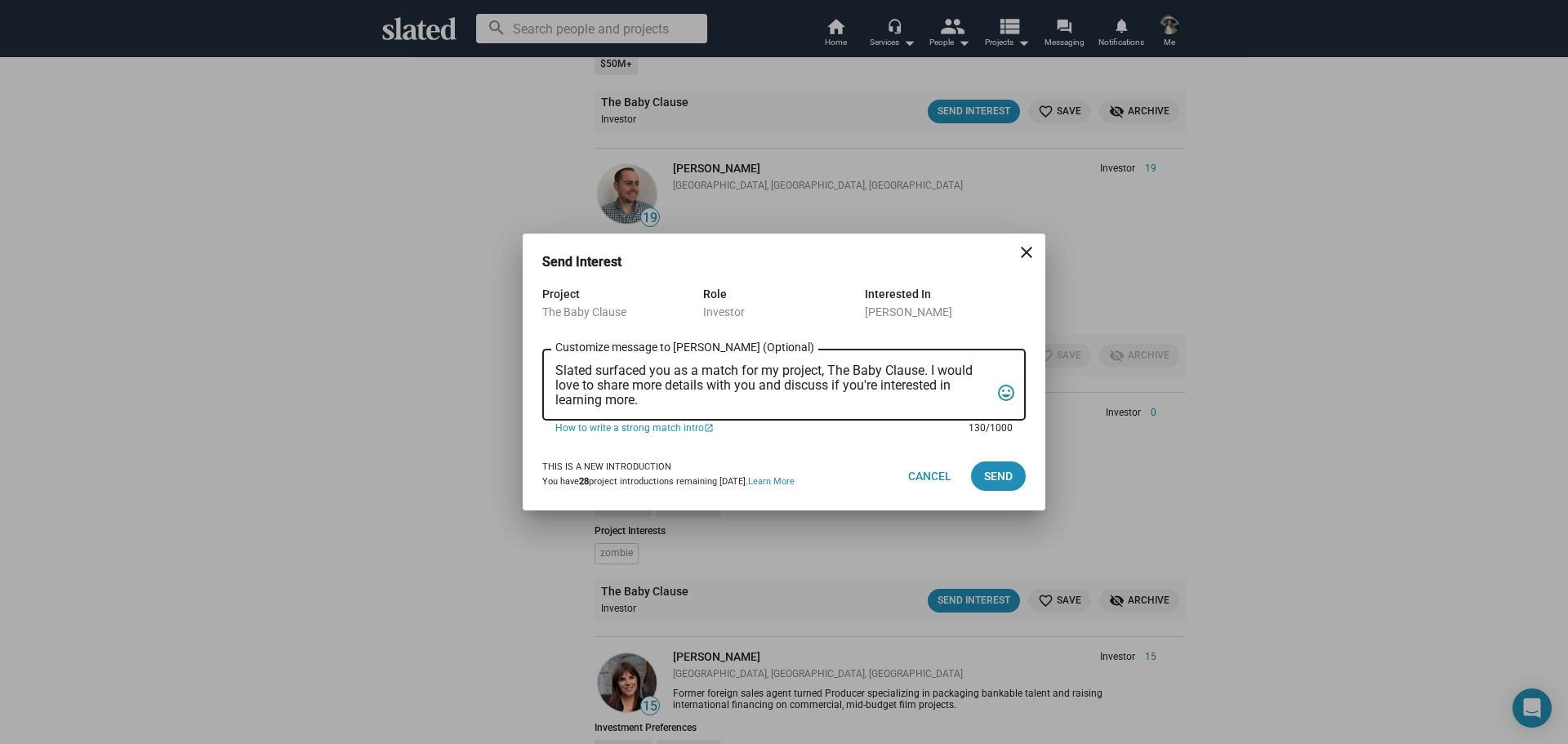
drag, startPoint x: 692, startPoint y: 382, endPoint x: 646, endPoint y: 379, distance: 46.1
click at [646, 379] on textarea "Slated surfaced you as a match for my project, The Baby Clause. I would love to…" at bounding box center [773, 386] width 435 height 44
drag, startPoint x: 657, startPoint y: 404, endPoint x: 544, endPoint y: 370, distance: 118.0
click at [537, 373] on div "Project The Baby Clause Role Investor Interested In Michael Karp Slated surface…" at bounding box center [784, 363] width 522 height 158
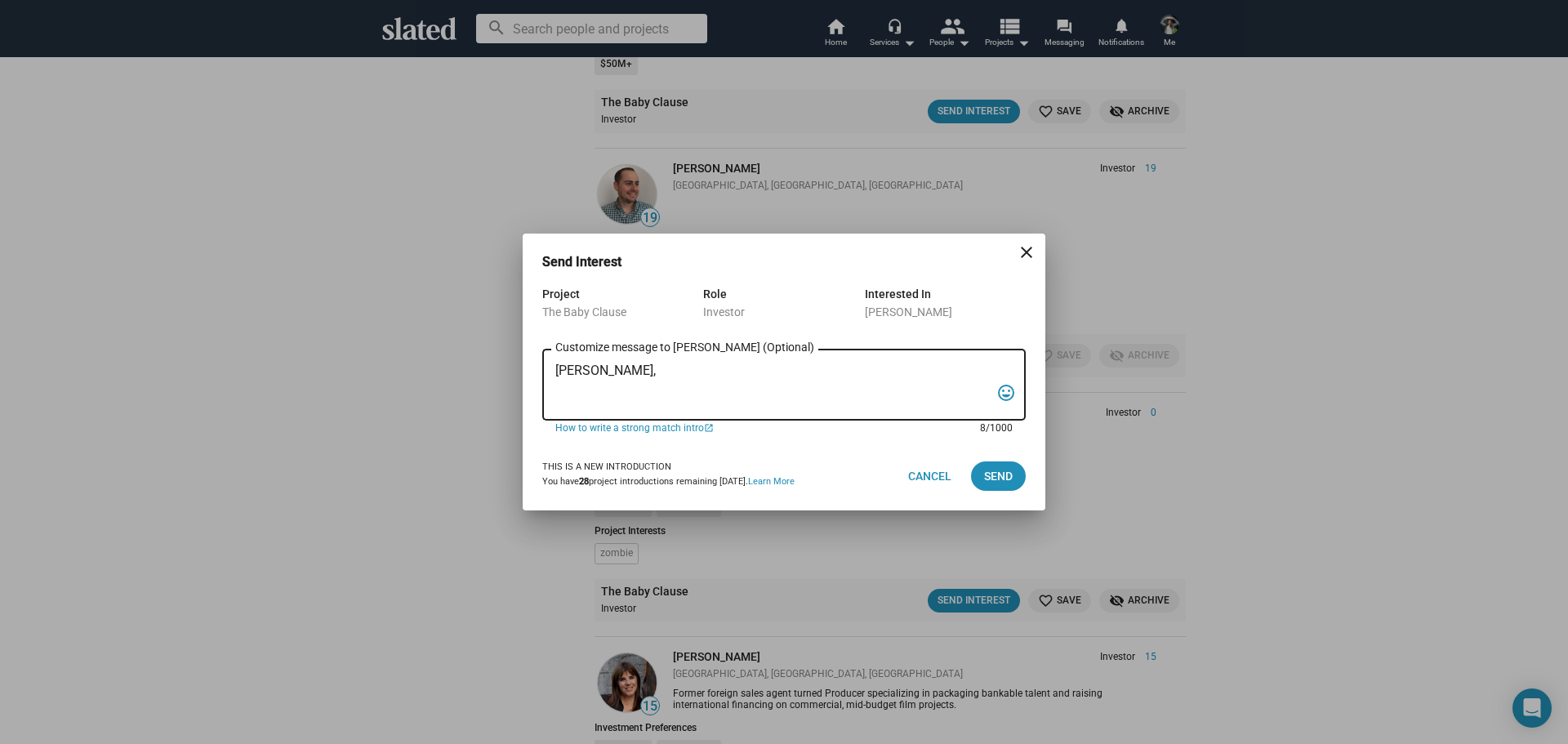
paste textarea "I am reaching out to pitch investment in a film that combines creativity, niche…"
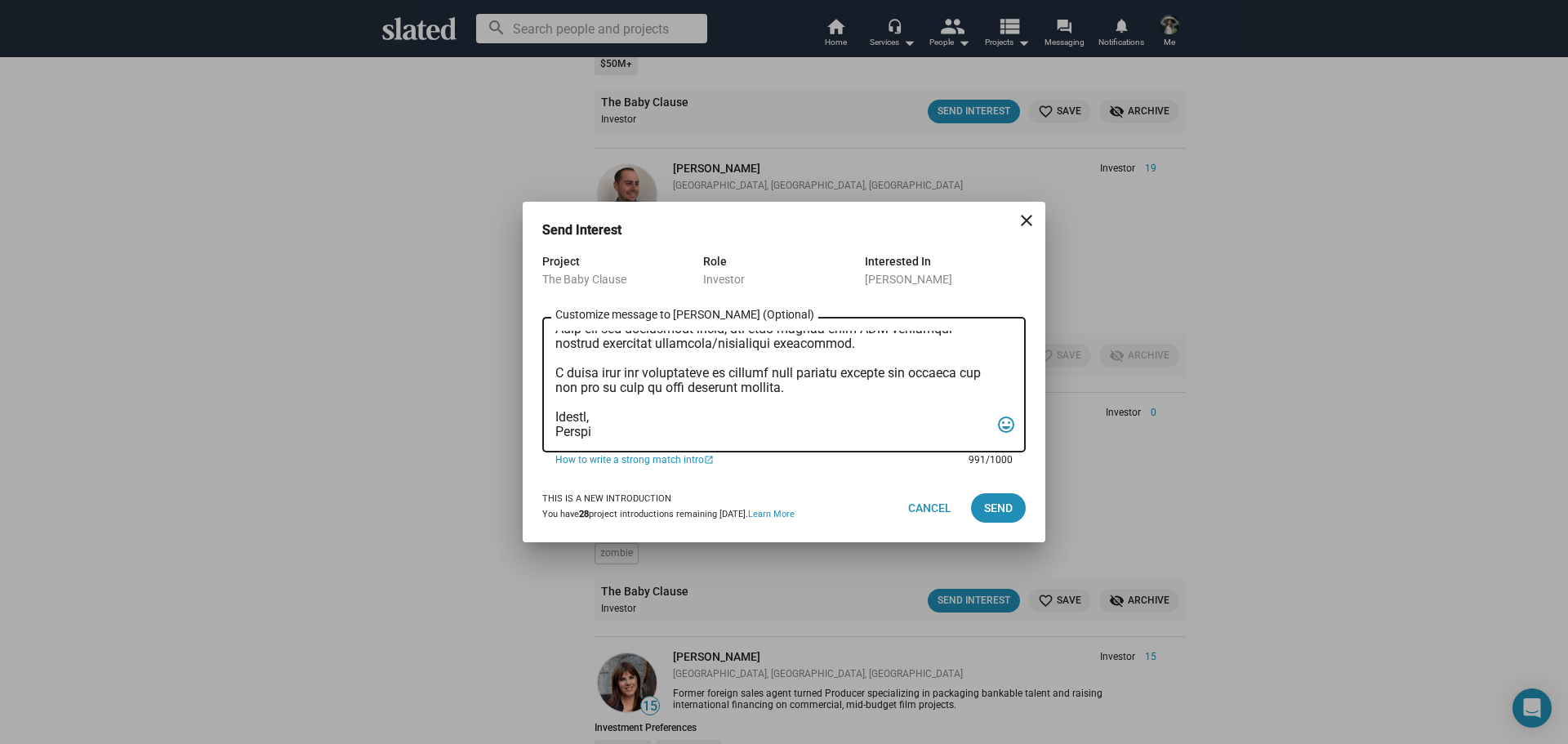
drag, startPoint x: 895, startPoint y: 366, endPoint x: 804, endPoint y: 387, distance: 93.4
click at [804, 387] on textarea "Customize message to Michael (Optional) Customize message (Optional)" at bounding box center [773, 385] width 435 height 109
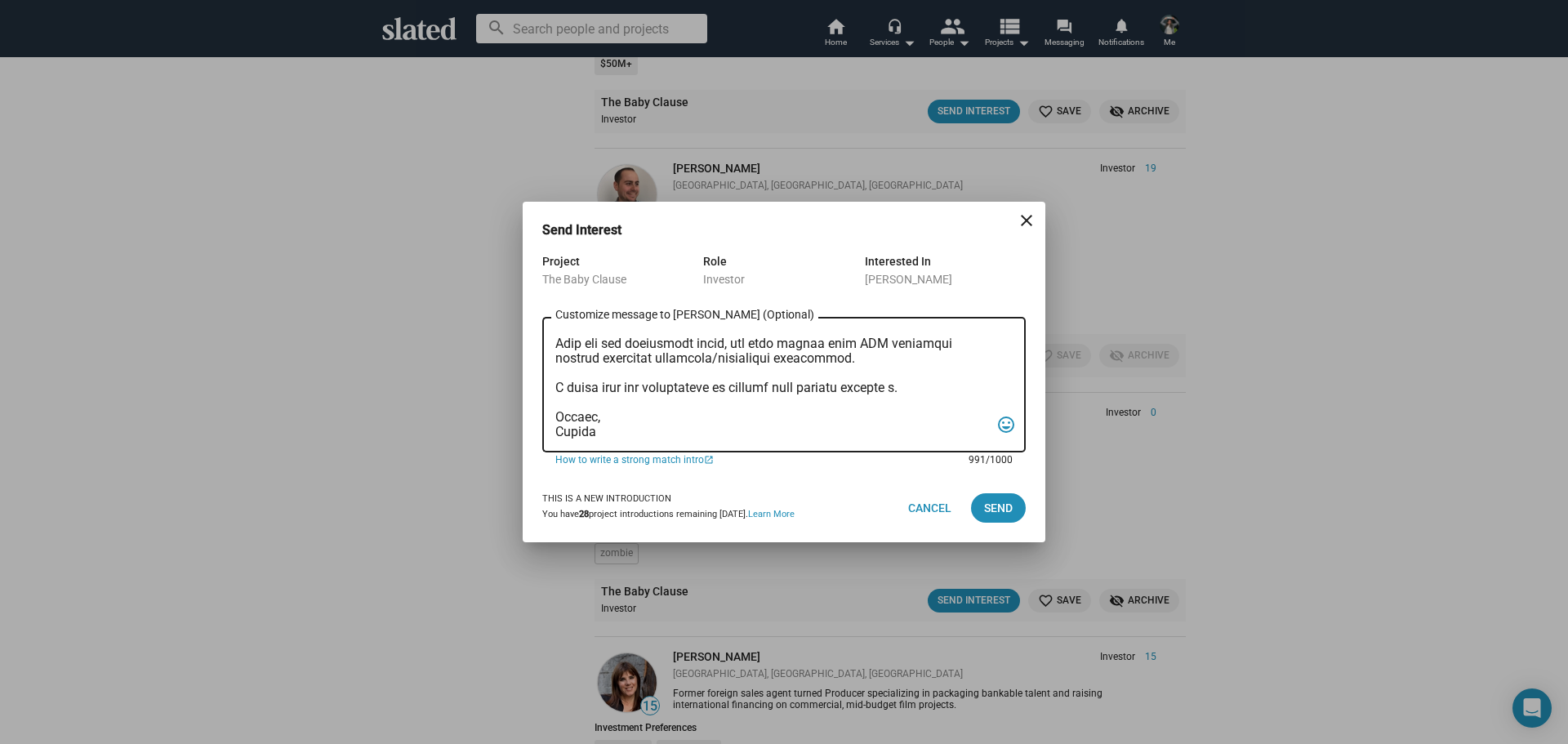
scroll to position [274, 0]
type textarea "Mr. Karp, I am reaching out to pitch investment in a film that combines creativ…"
click at [1005, 509] on span "Send" at bounding box center [998, 508] width 29 height 29
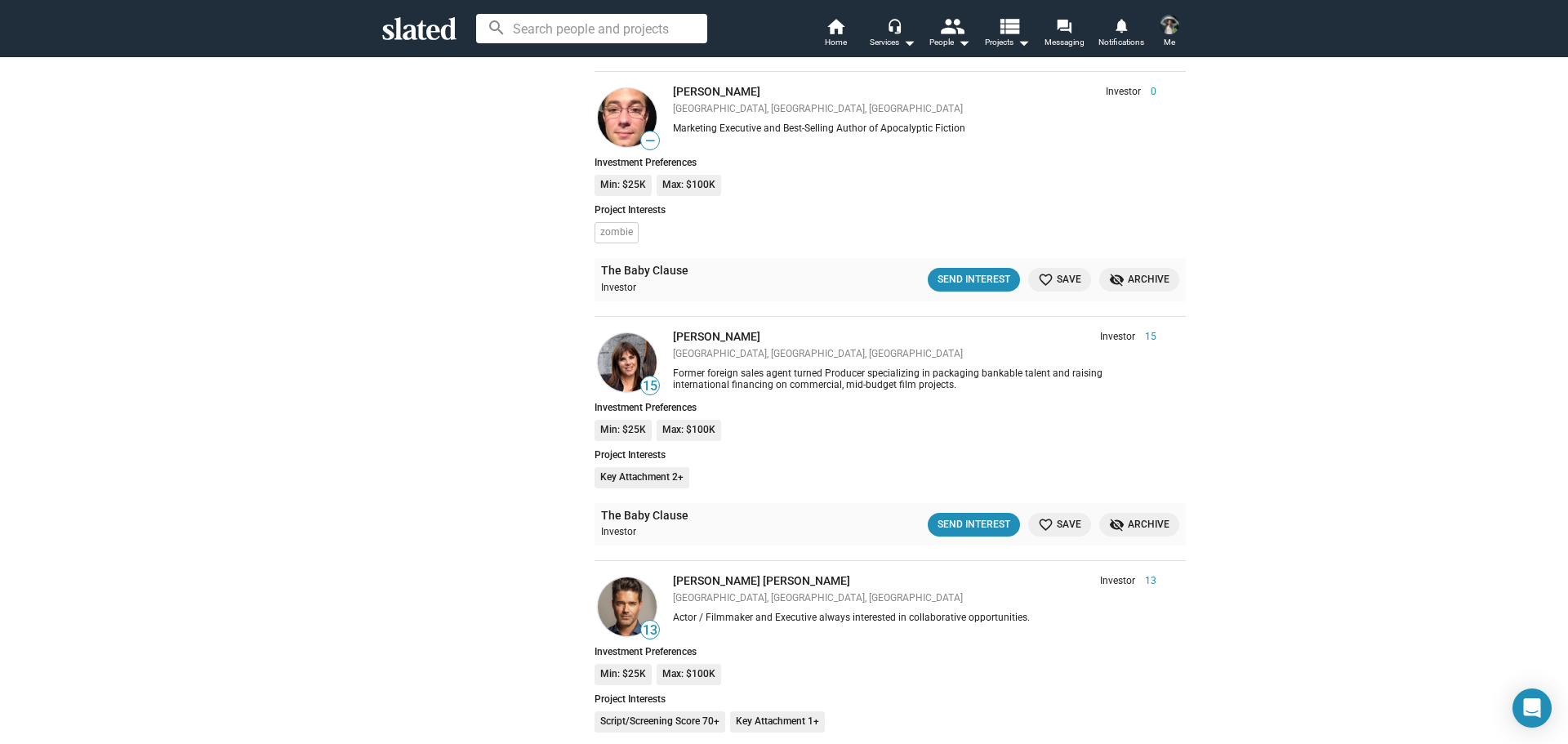
scroll to position [15634, 0]
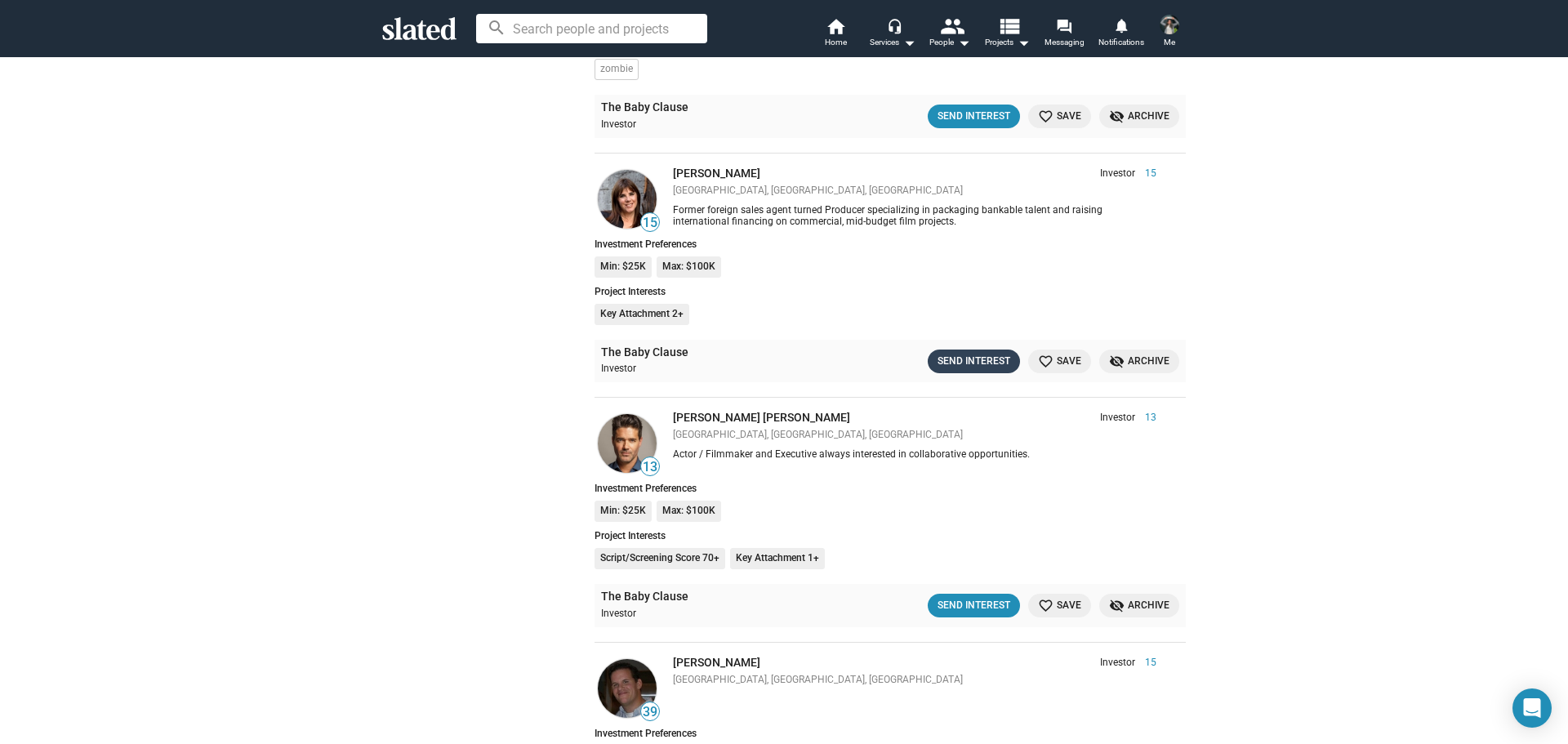
click at [948, 361] on div "Send Interest" at bounding box center [974, 361] width 73 height 17
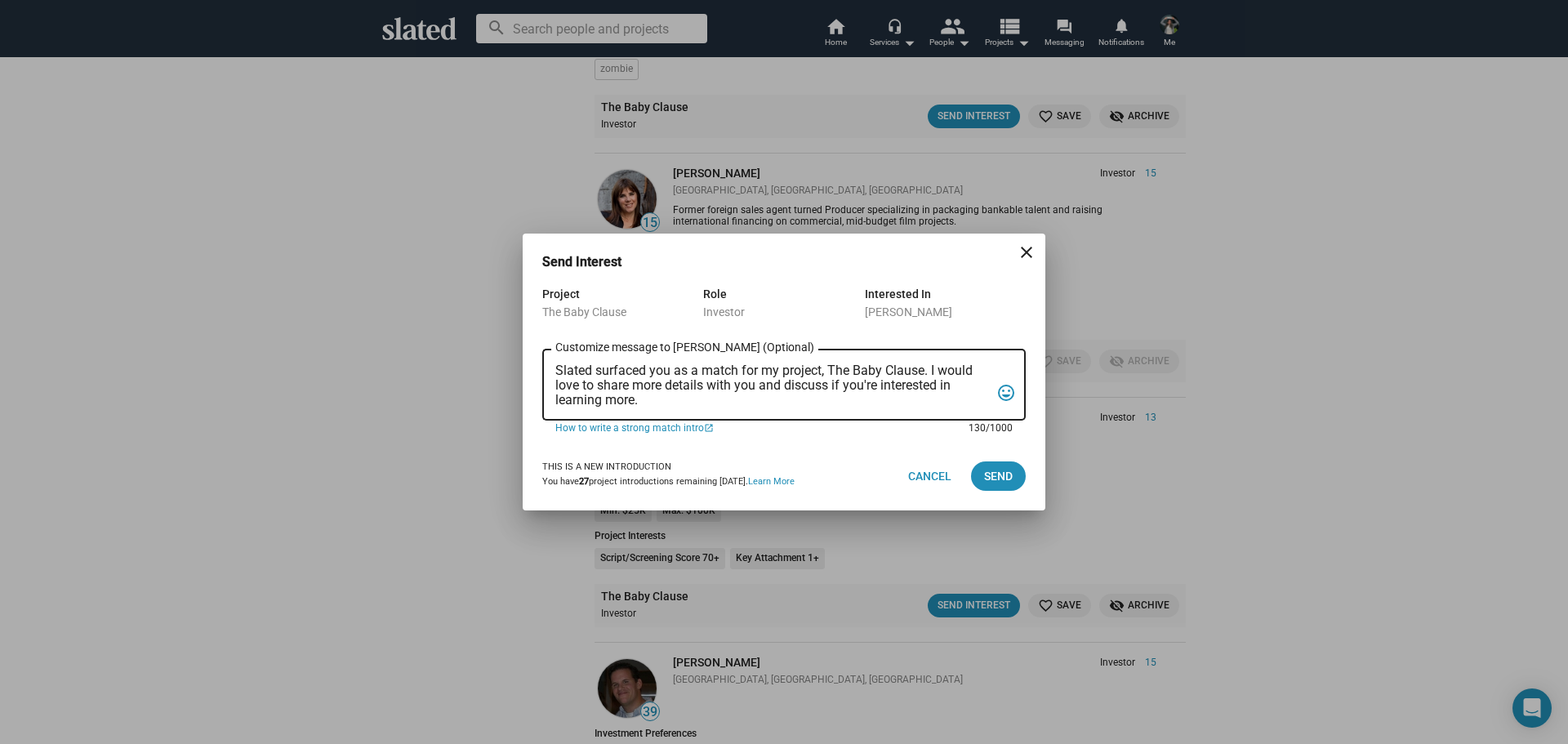
drag, startPoint x: 728, startPoint y: 407, endPoint x: 530, endPoint y: 370, distance: 201.4
click at [527, 373] on div "Project The Baby Clause Role Investor Interested In Stacey Parks Slated surface…" at bounding box center [784, 363] width 522 height 158
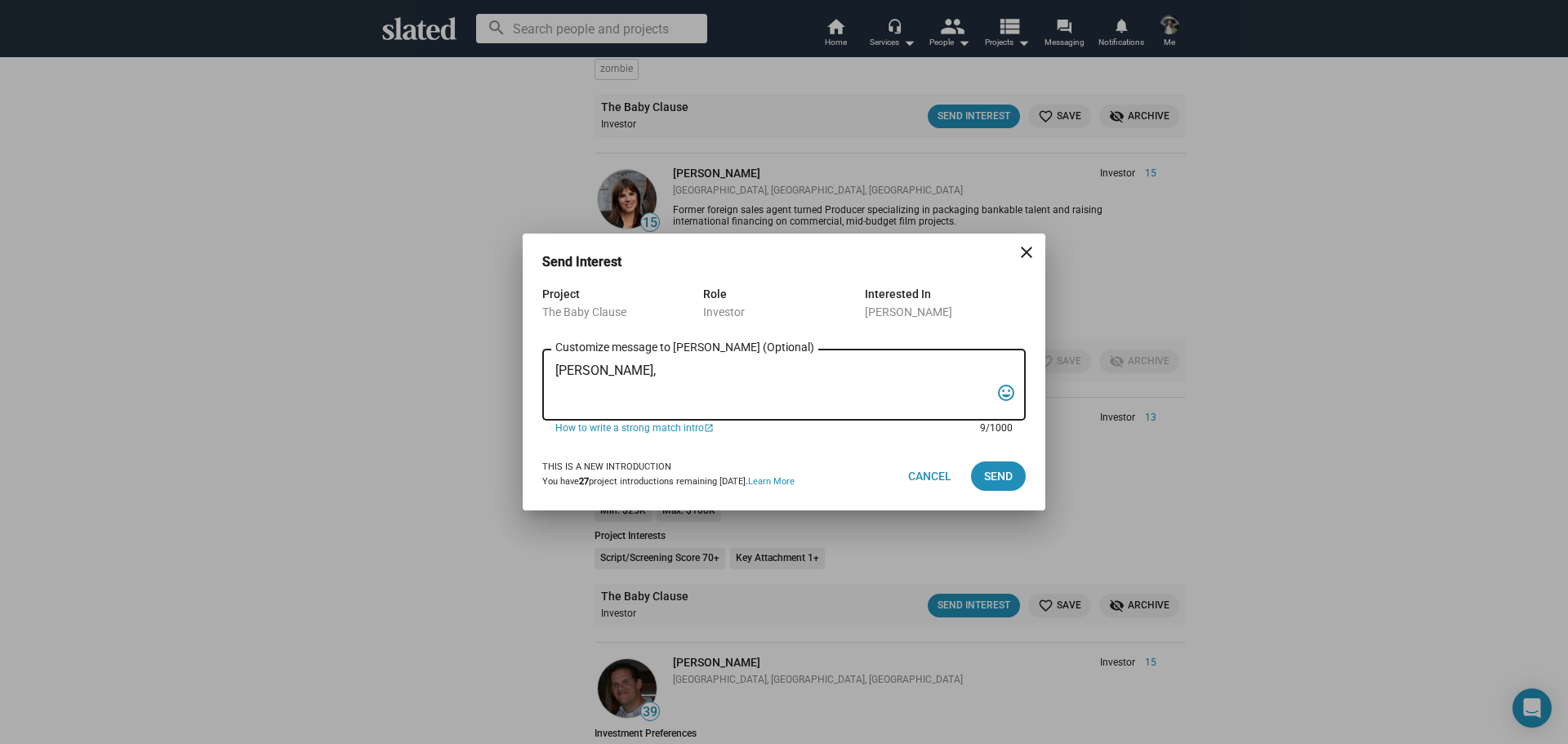
paste textarea "I am reaching out to pitch investment in a film that combines creativity, niche…"
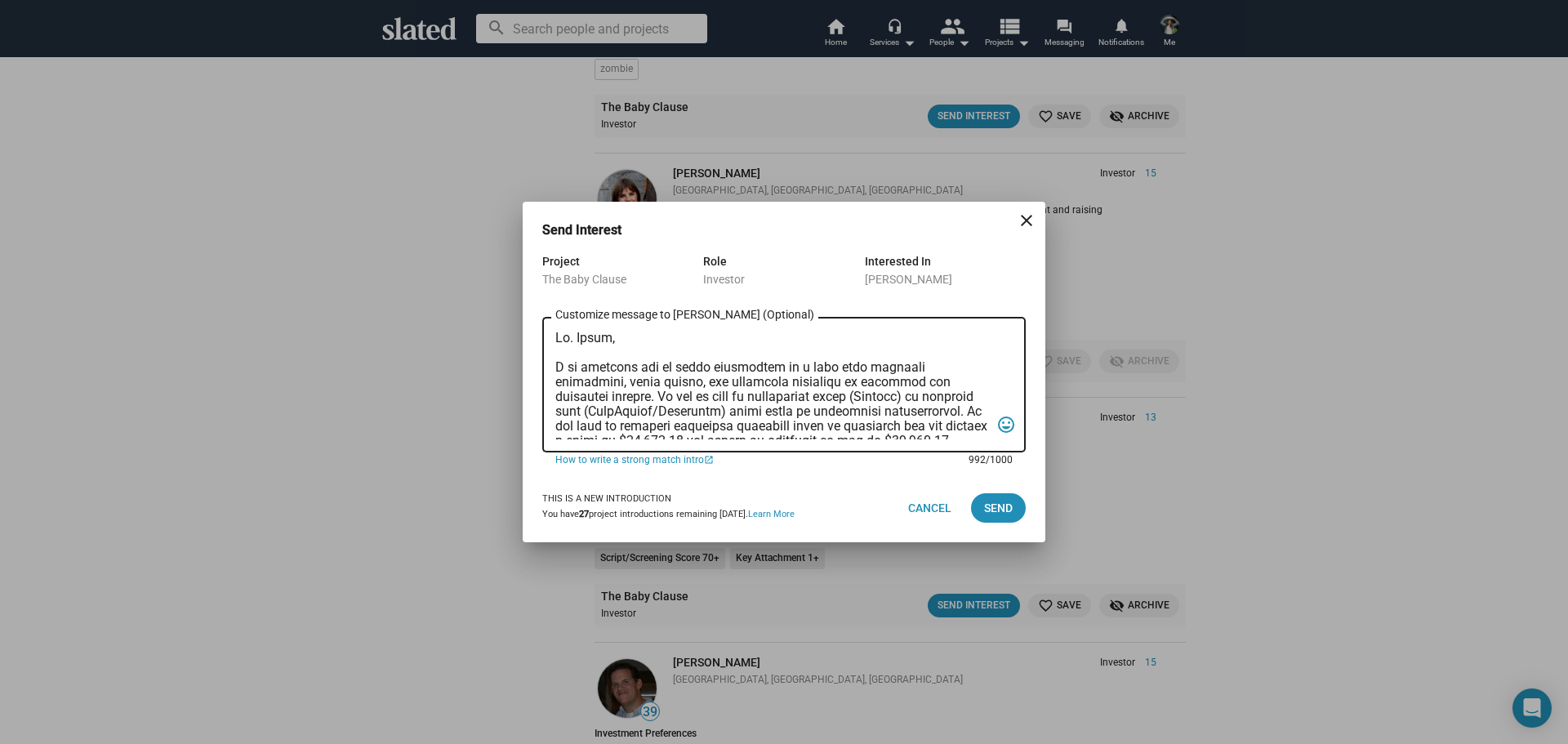
scroll to position [288, 0]
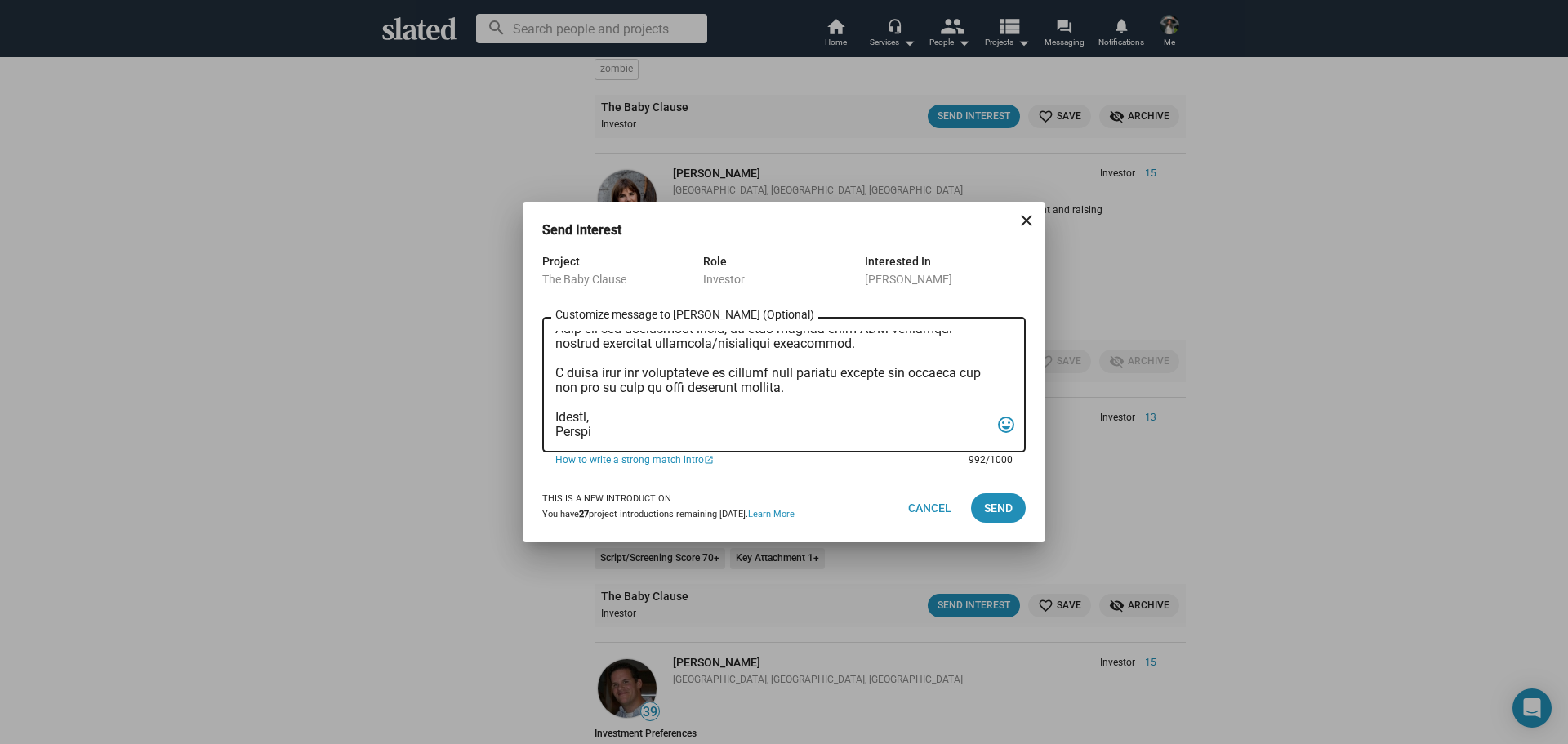
drag, startPoint x: 886, startPoint y: 380, endPoint x: 805, endPoint y: 387, distance: 81.3
click at [805, 387] on textarea "Customize message to Stacey (Optional) Customize message (Optional)" at bounding box center [773, 385] width 435 height 109
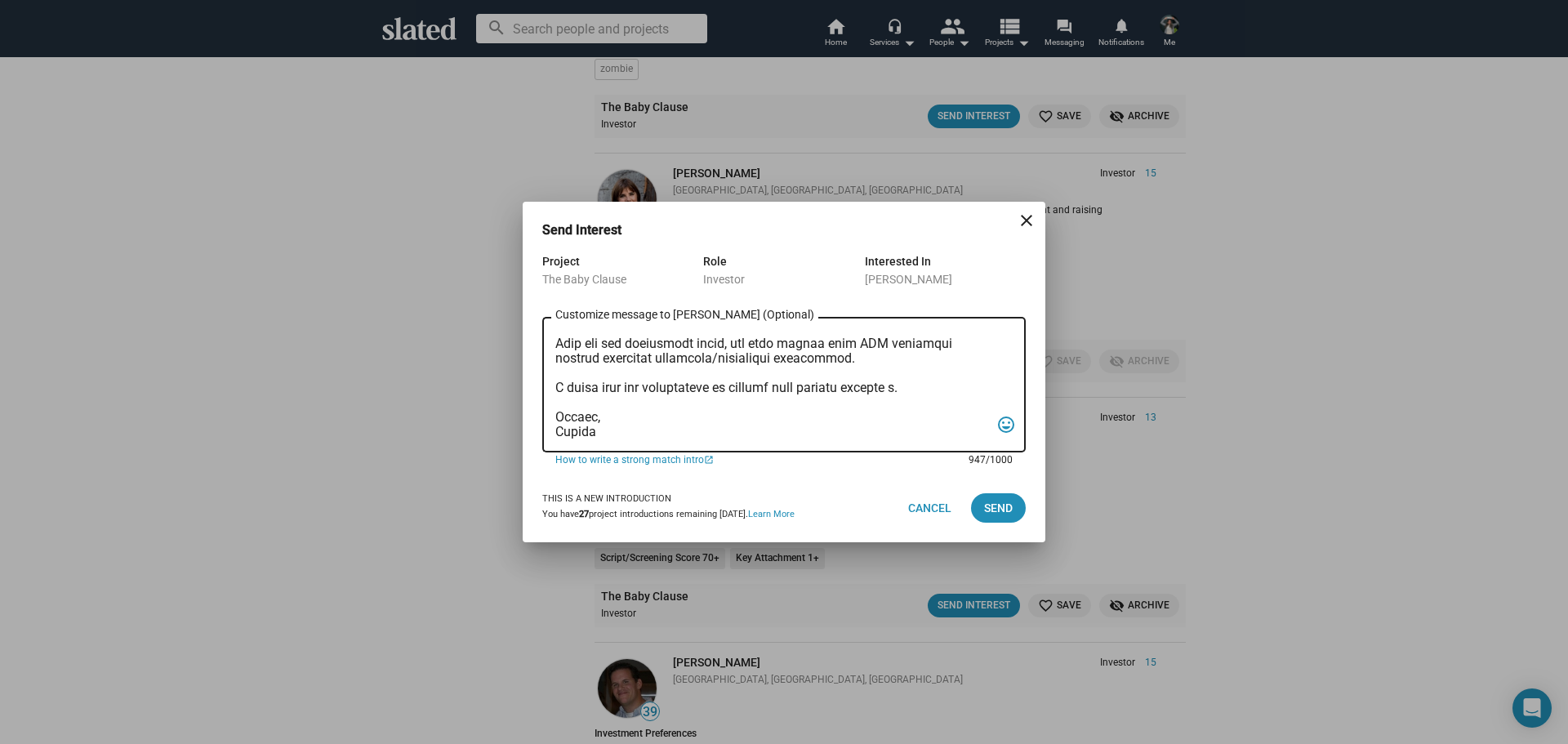
scroll to position [274, 0]
type textarea "Ms. Parks, I am reaching out to pitch investment in a film that combines creati…"
click at [1016, 508] on button "Send" at bounding box center [998, 508] width 55 height 29
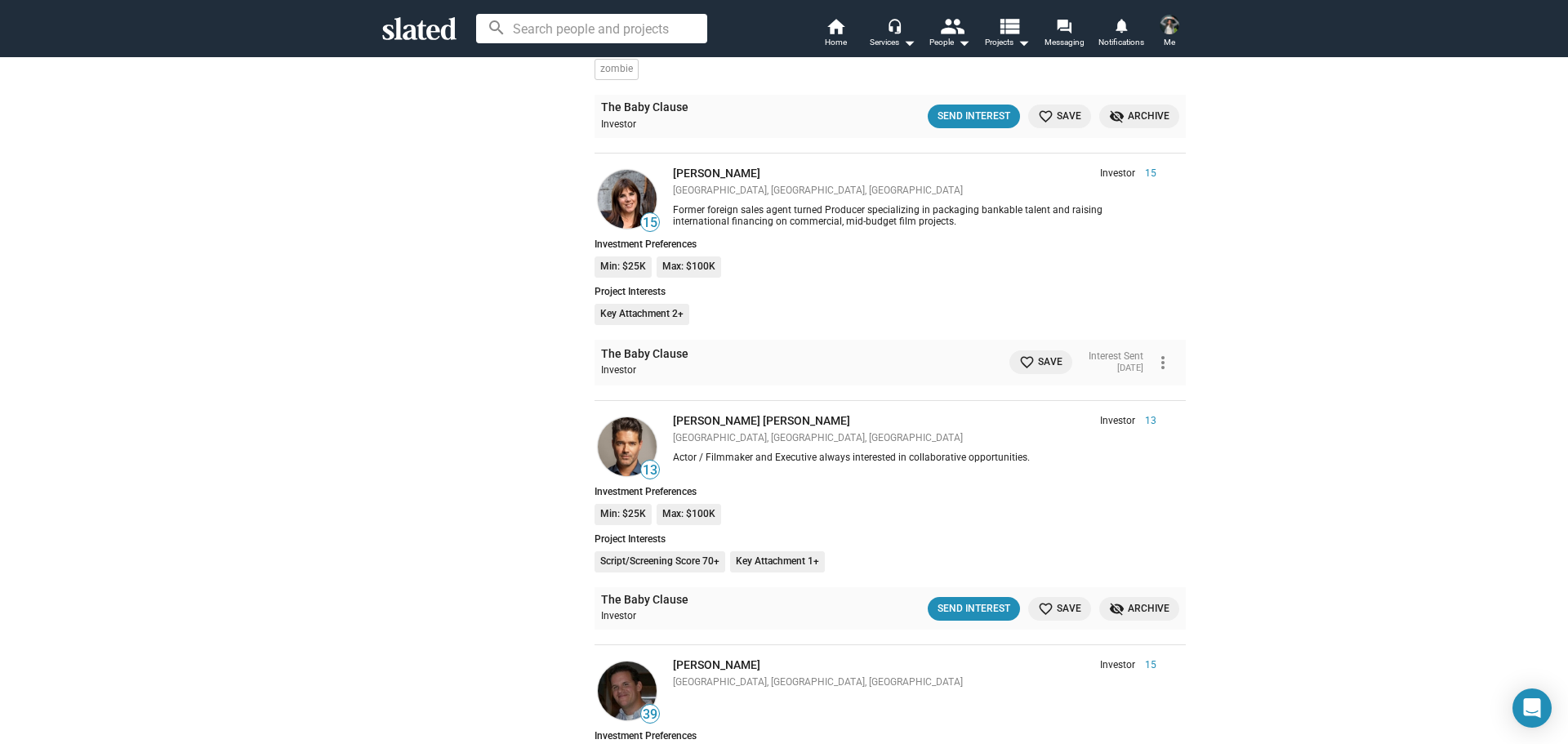
scroll to position [15797, 0]
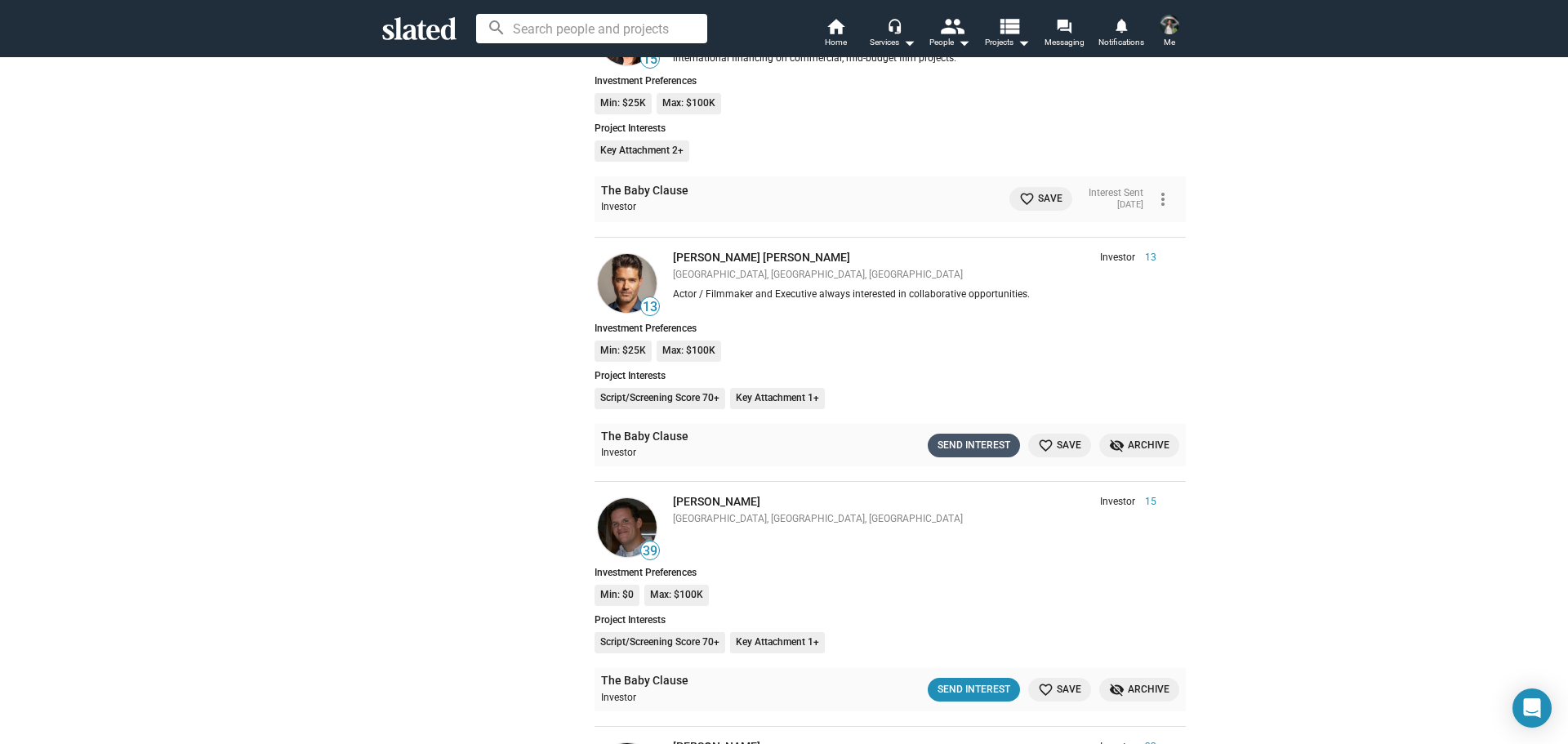
click at [958, 453] on div "Send Interest" at bounding box center [974, 445] width 73 height 17
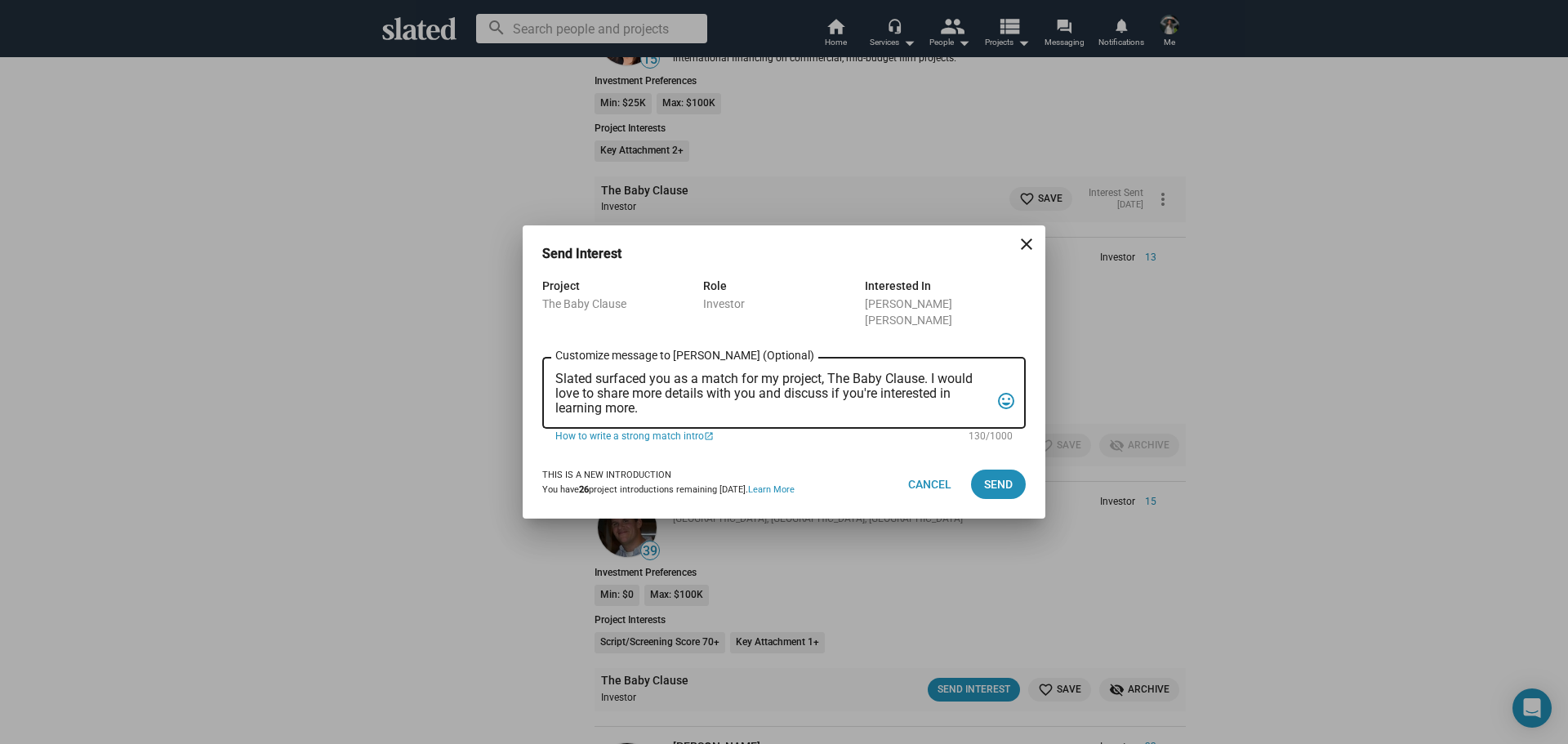
drag, startPoint x: 778, startPoint y: 411, endPoint x: 509, endPoint y: 355, distance: 274.8
click at [509, 355] on div "Send Interest close Project The Baby Clause Role Investor Interested In Jeremy …" at bounding box center [784, 372] width 1568 height 744
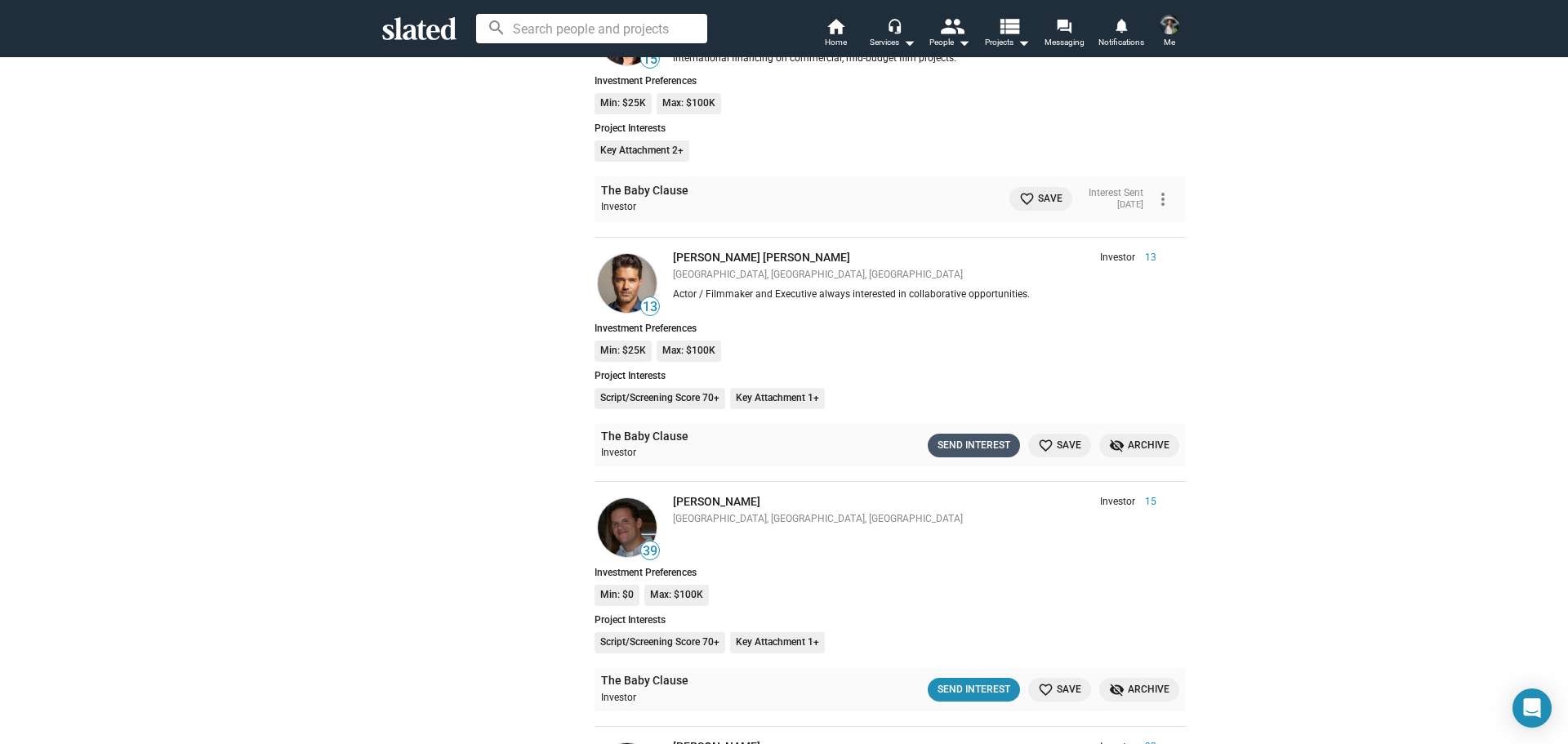
click at [964, 447] on div "Send Interest" at bounding box center [974, 445] width 73 height 17
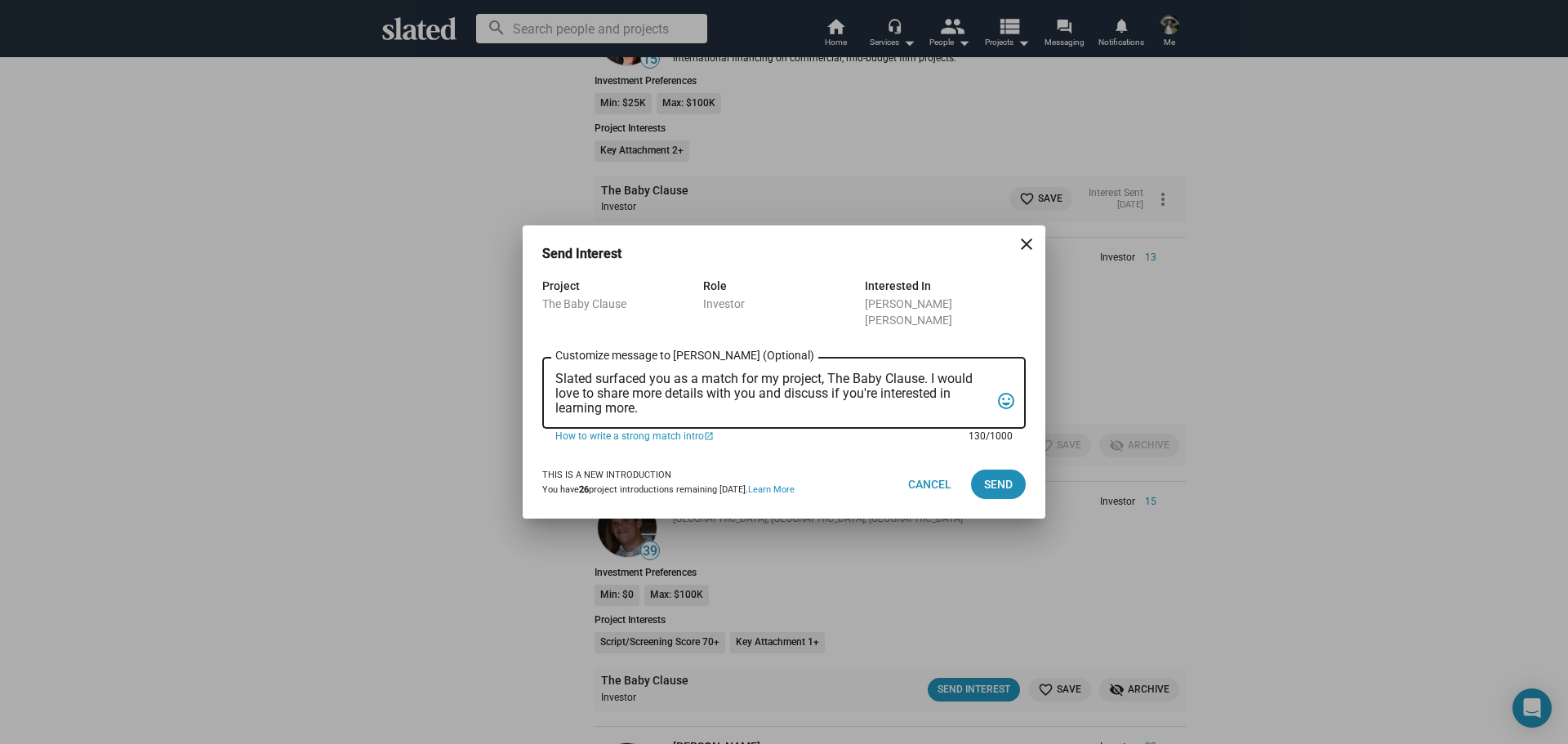
click at [617, 387] on textarea "Slated surfaced you as a match for my project, The Baby Clause. I would love to…" at bounding box center [773, 394] width 435 height 44
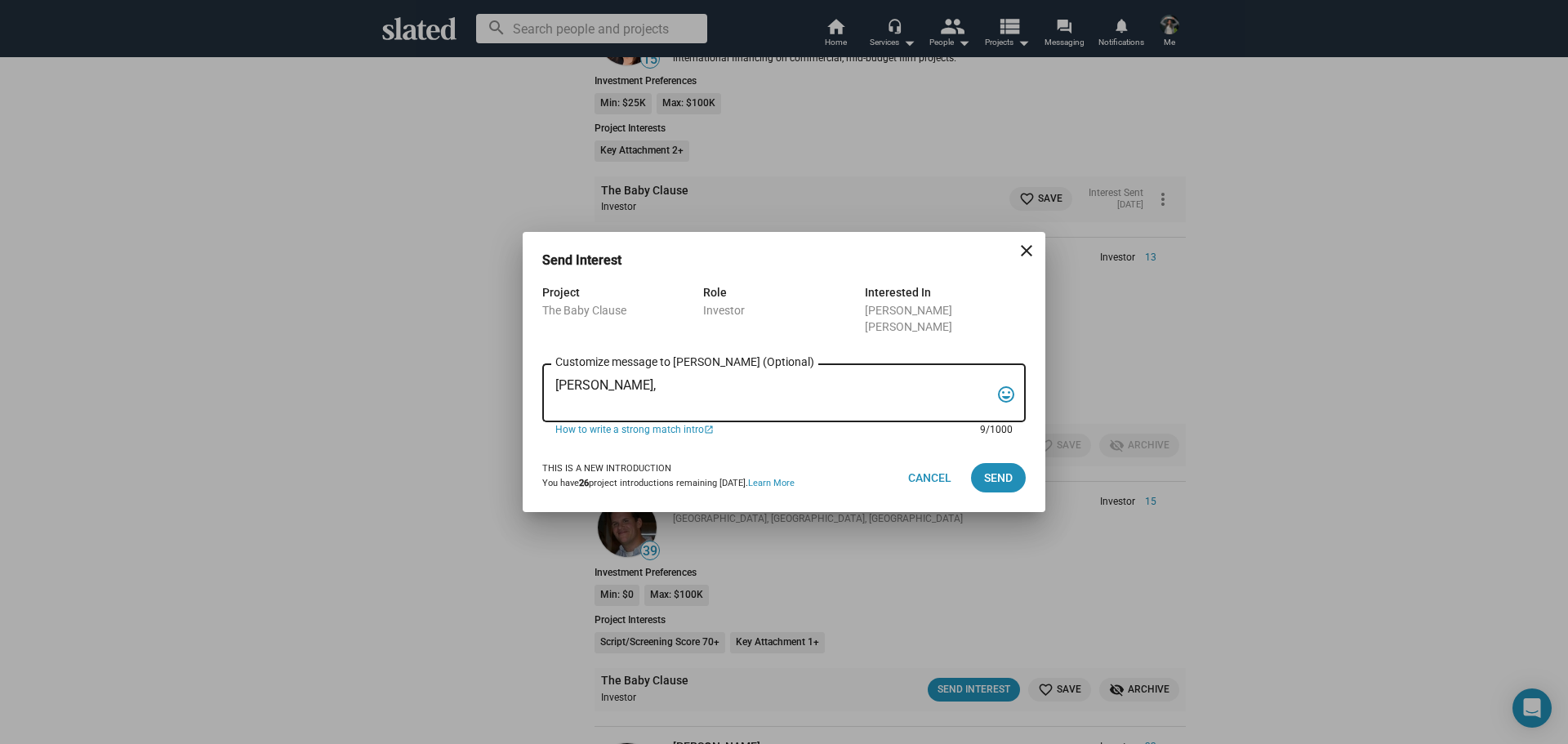
paste textarea "I am reaching out to pitch investment in a film that combines creativity, niche…"
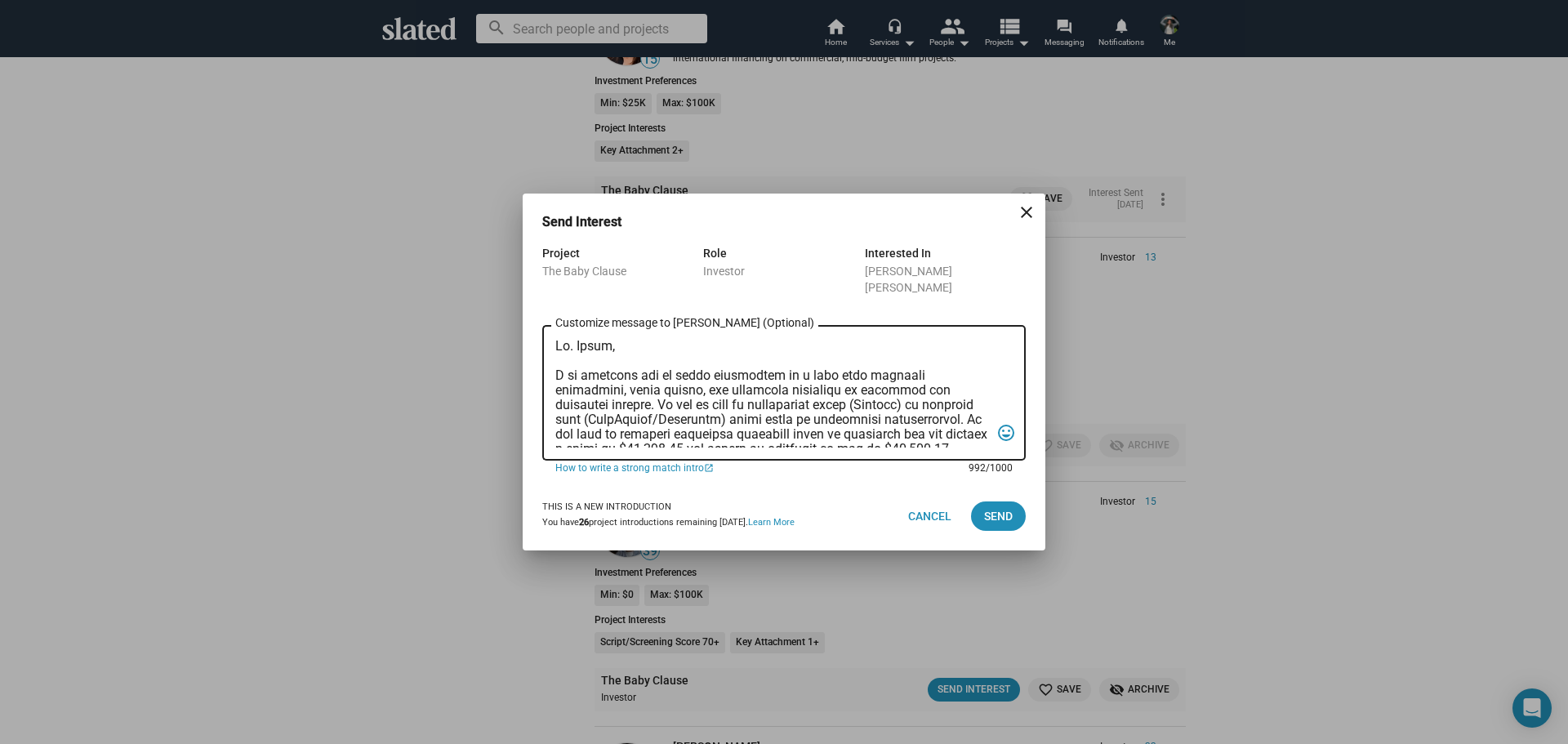
scroll to position [288, 0]
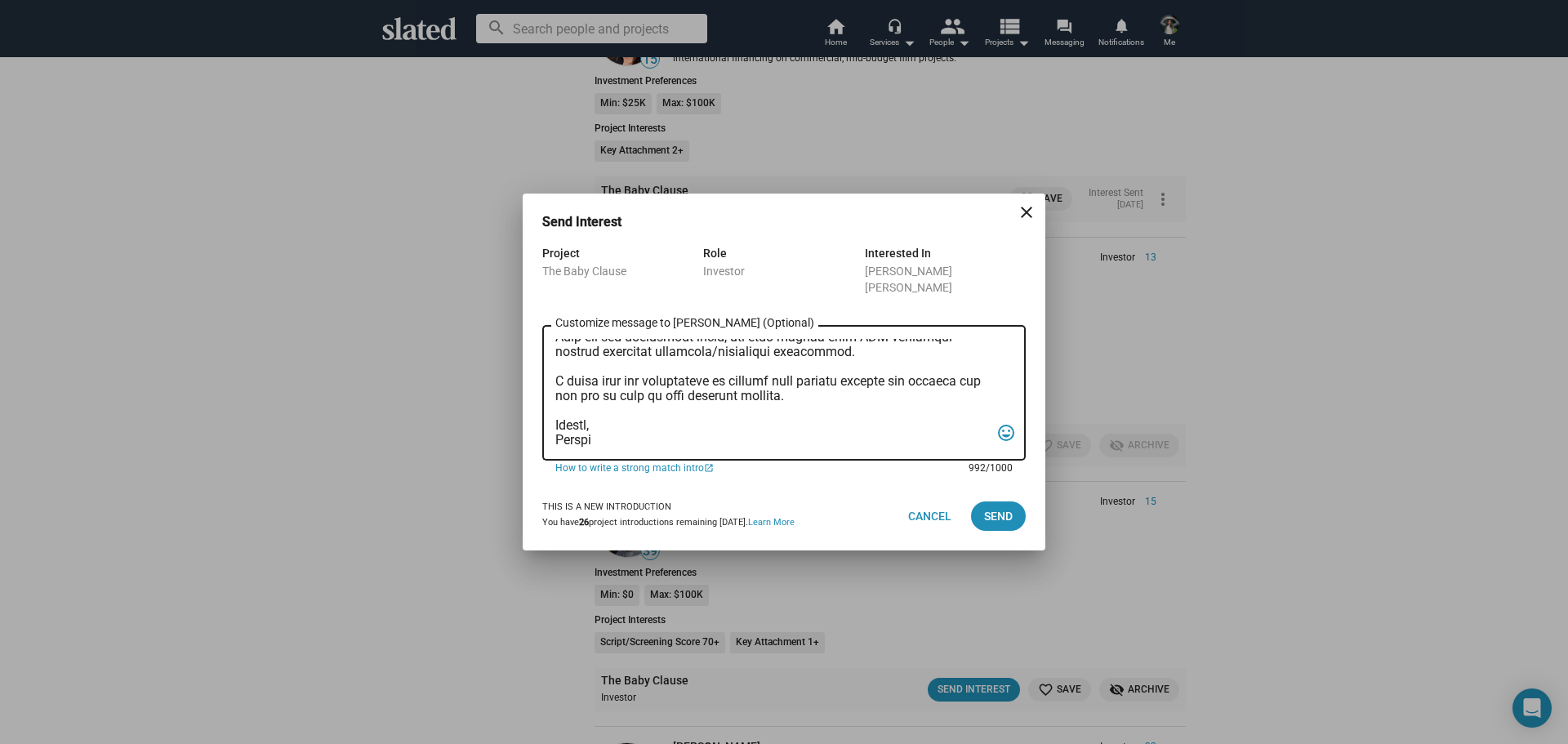
drag, startPoint x: 891, startPoint y: 374, endPoint x: 803, endPoint y: 389, distance: 89.3
click at [803, 389] on textarea "Customize message to Jeremy John (Optional) Customize message (Optional)" at bounding box center [773, 393] width 435 height 109
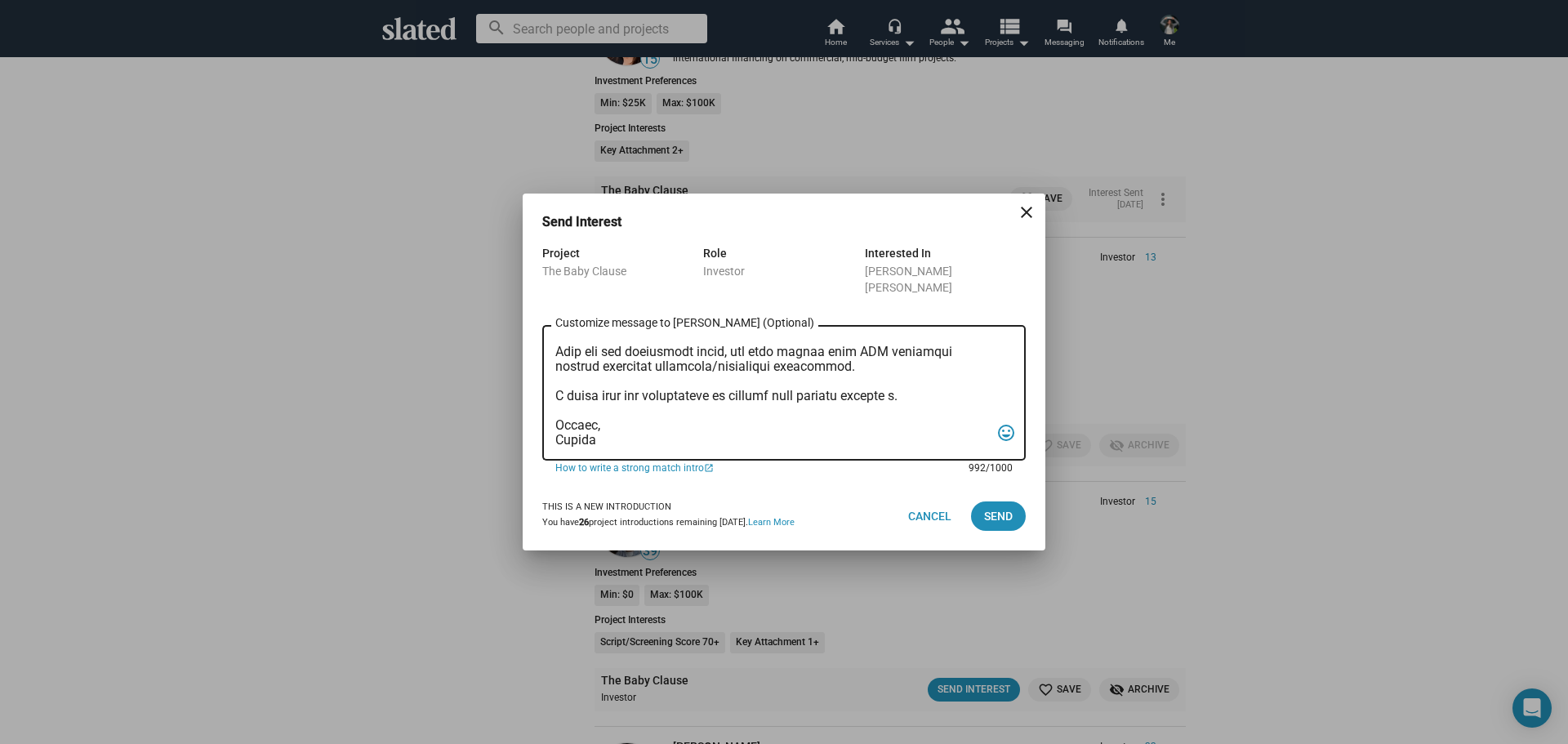
scroll to position [274, 0]
type textarea "Mr. Wells, I am reaching out to pitch investment in a film that combines creati…"
click at [996, 515] on span "Send" at bounding box center [998, 516] width 29 height 29
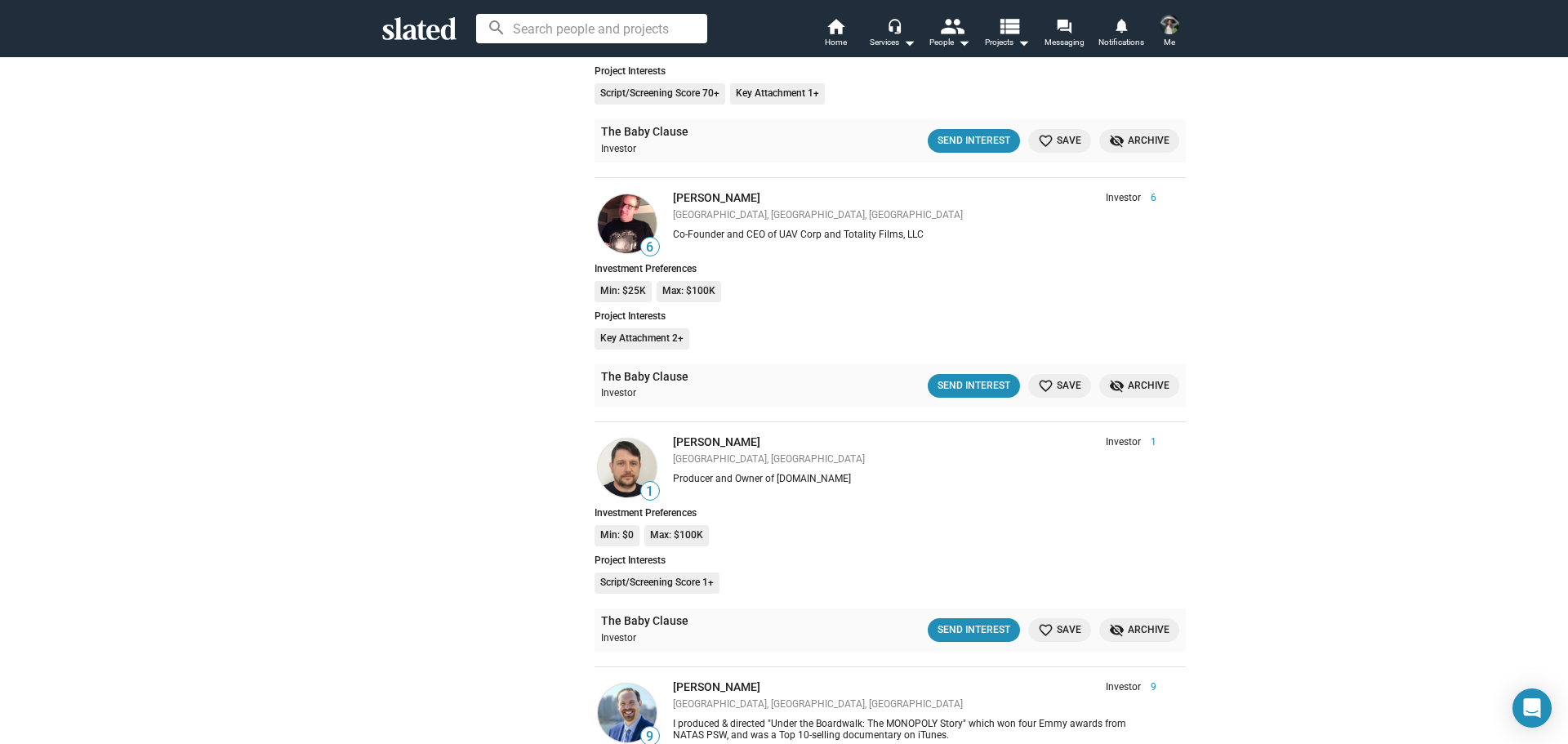
scroll to position [18167, 0]
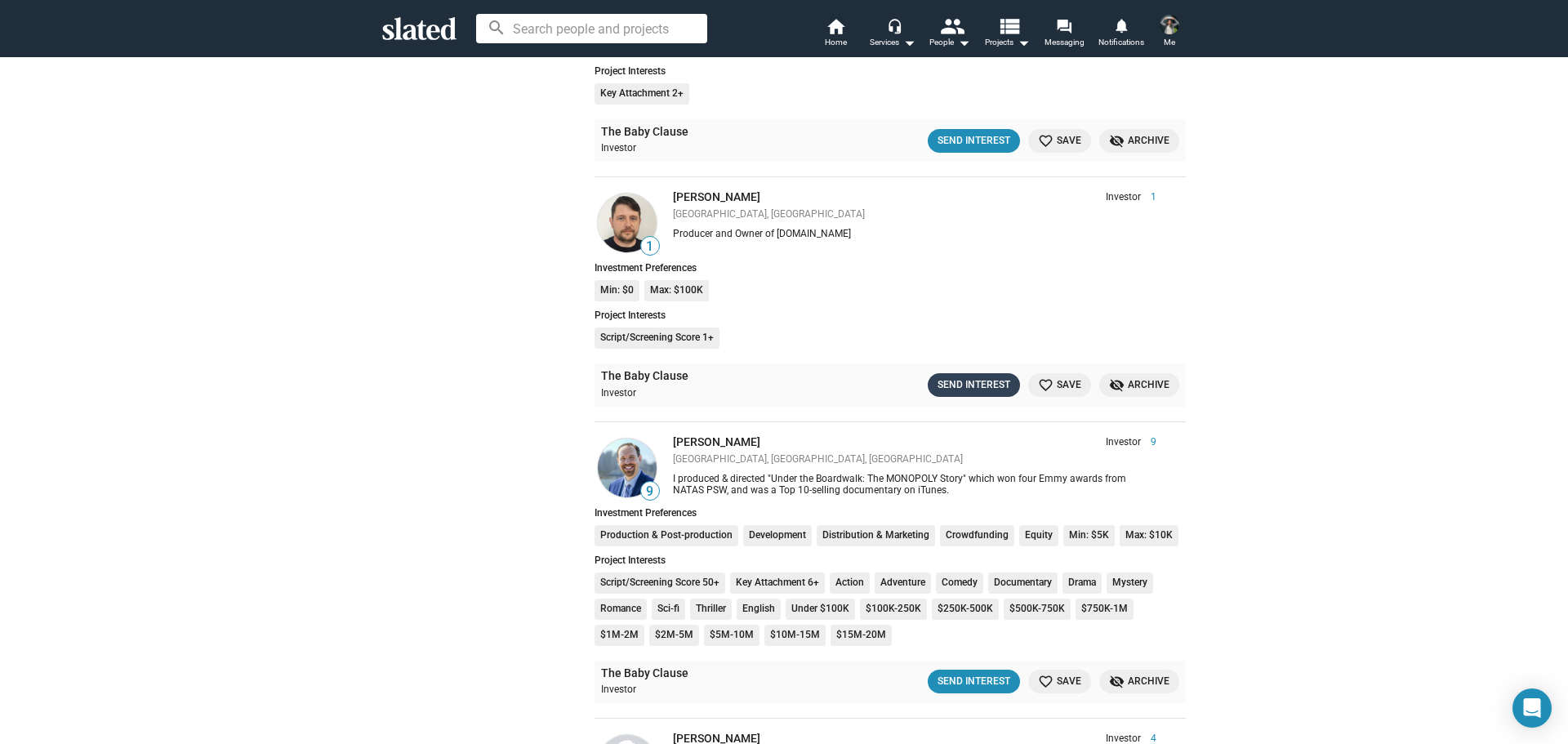
click at [964, 389] on div "Send Interest" at bounding box center [974, 385] width 73 height 17
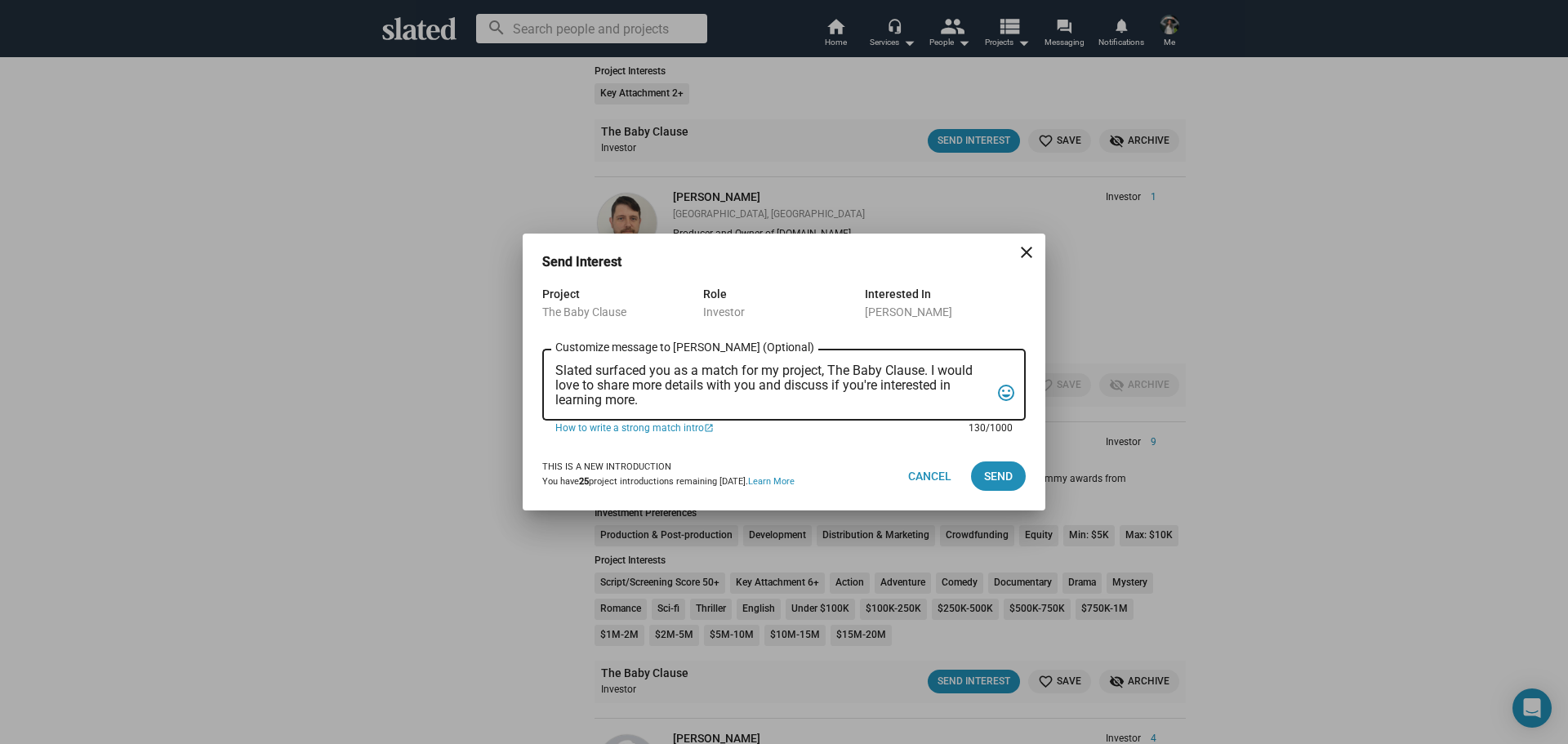
drag, startPoint x: 711, startPoint y: 399, endPoint x: 535, endPoint y: 352, distance: 182.2
click at [535, 352] on div "Project The Baby Clause Role Investor Interested In Gary Collinson Slated surfa…" at bounding box center [784, 363] width 522 height 158
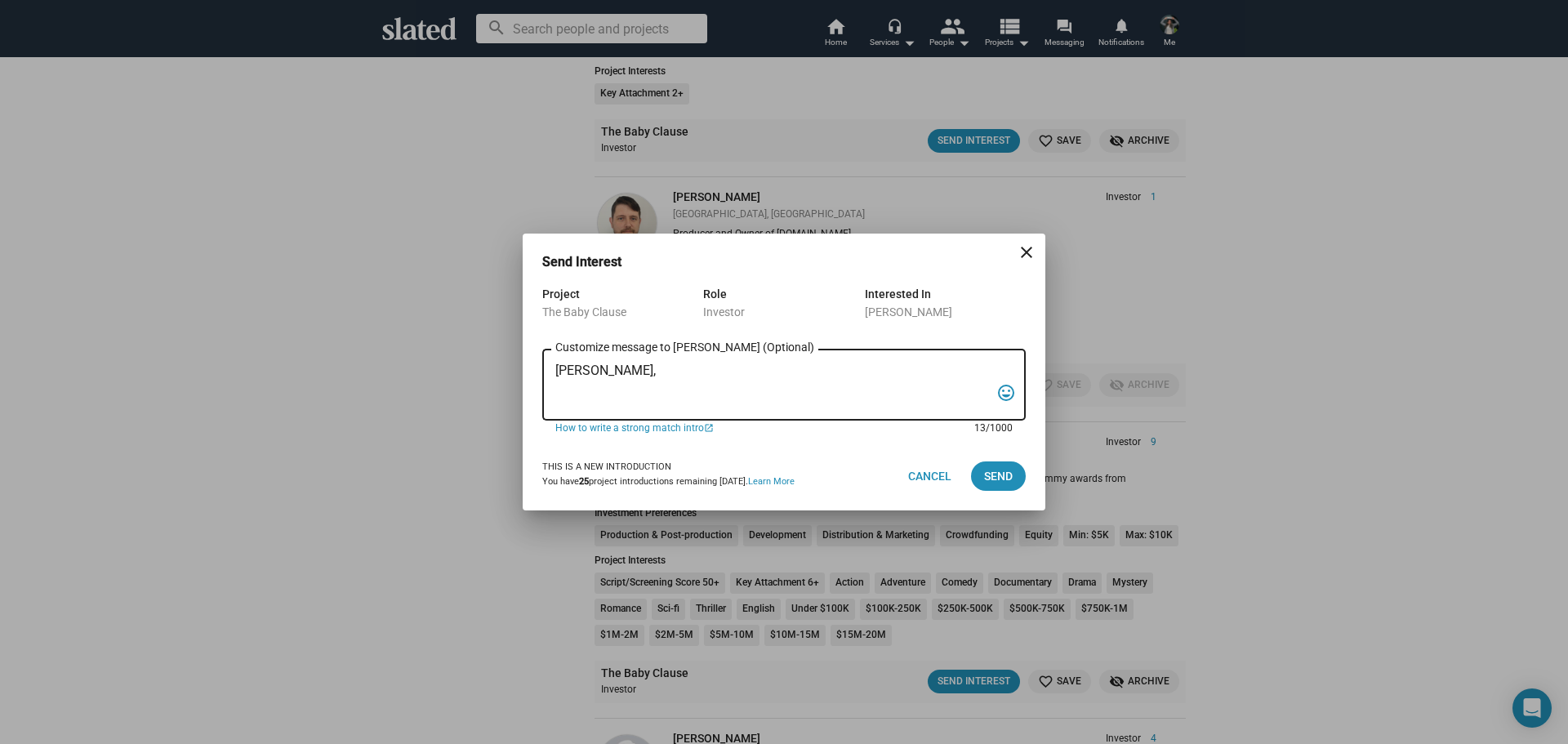
paste textarea "I am reaching out to pitch investment in a film that combines creativity, niche…"
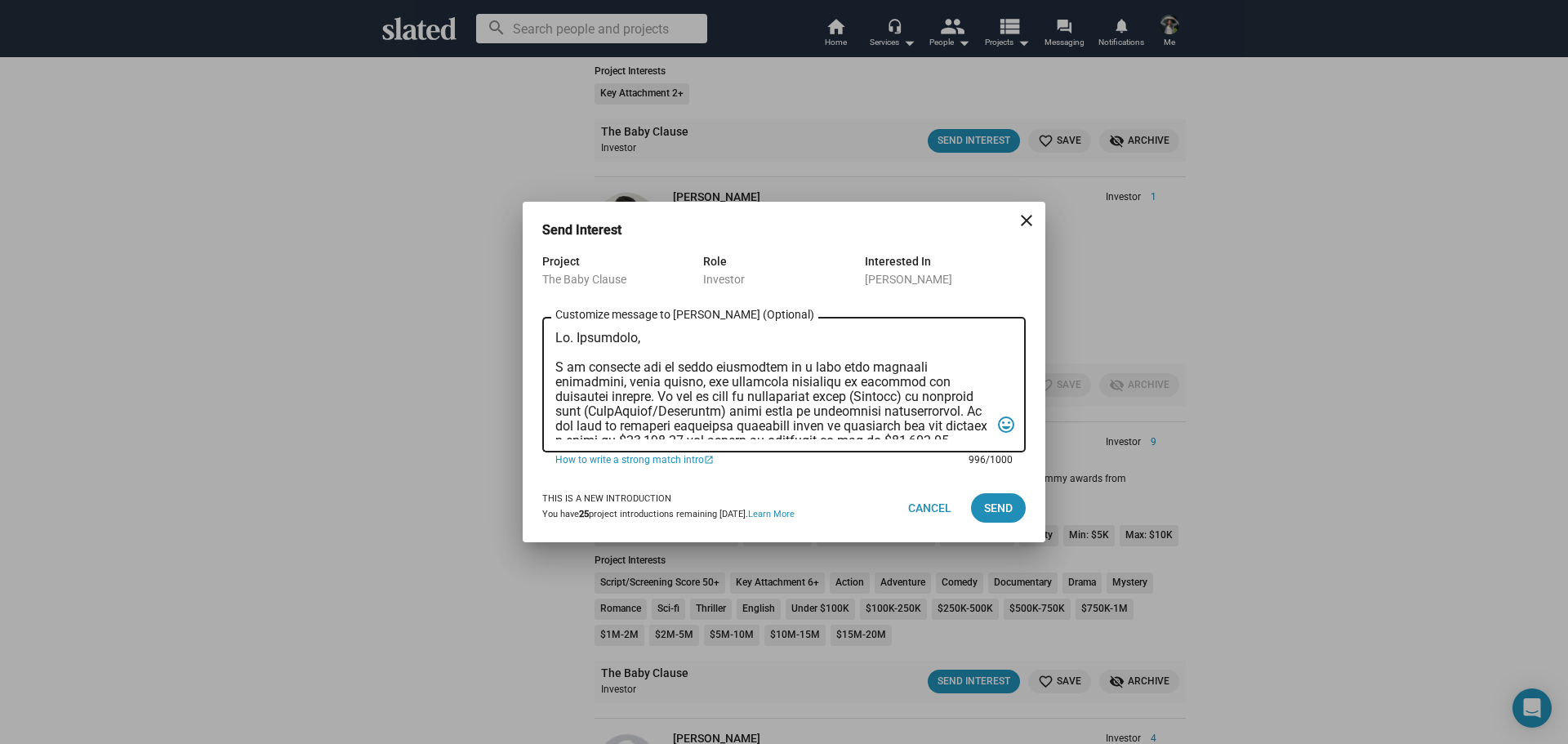
scroll to position [288, 0]
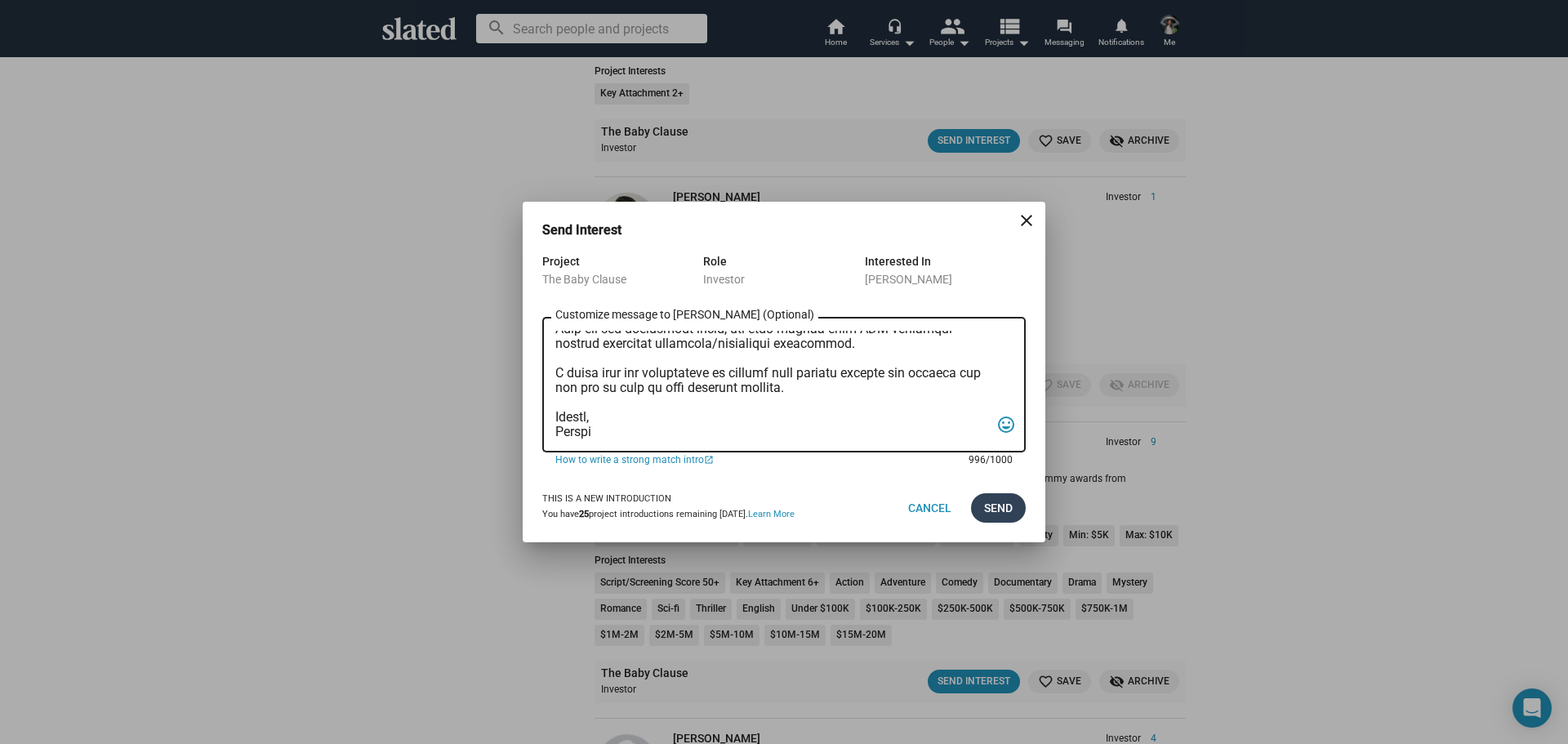
type textarea "Mr. Collinson, I am reaching out to pitch investment in a film that combines cr…"
click at [1007, 503] on span "Send" at bounding box center [998, 508] width 29 height 29
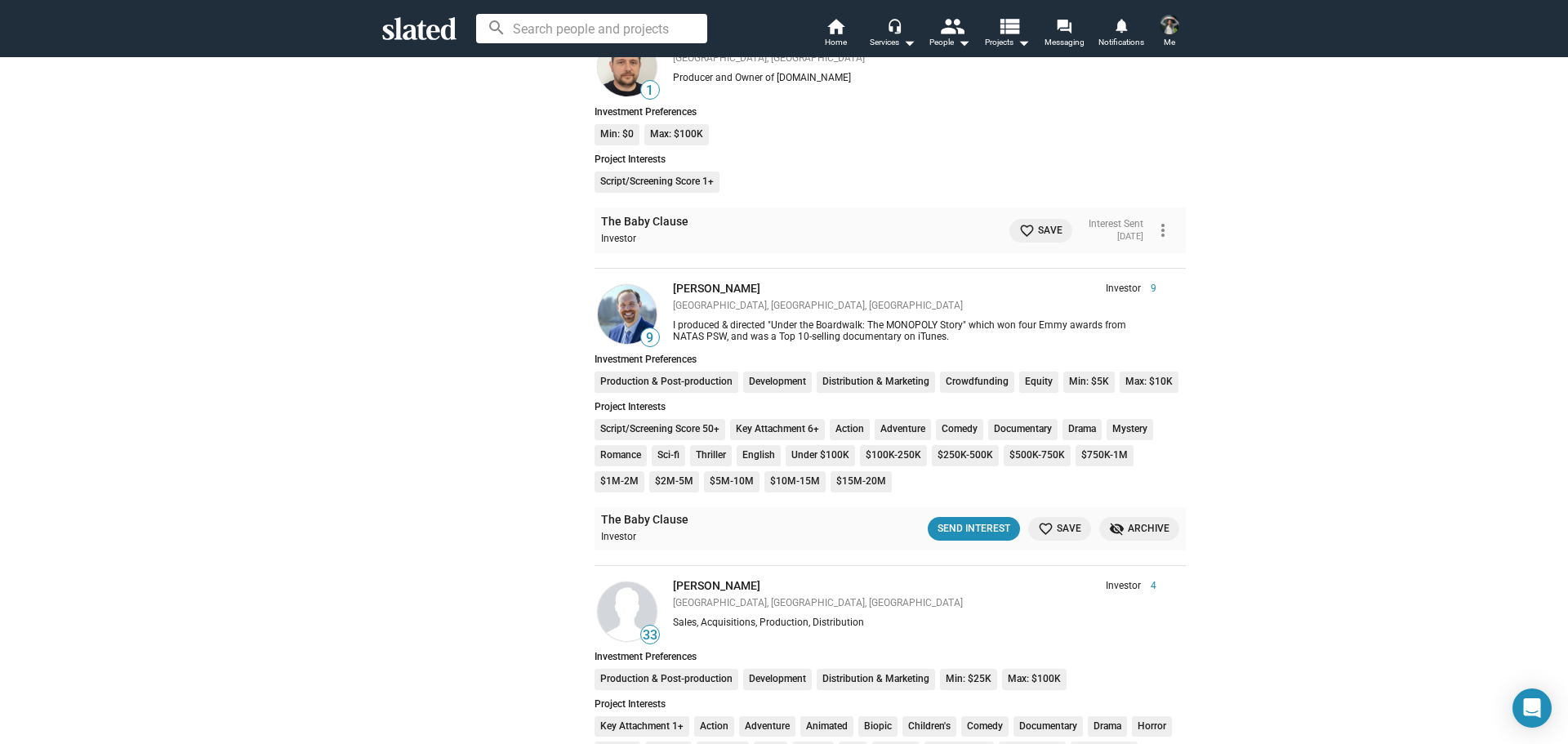
scroll to position [18331, 0]
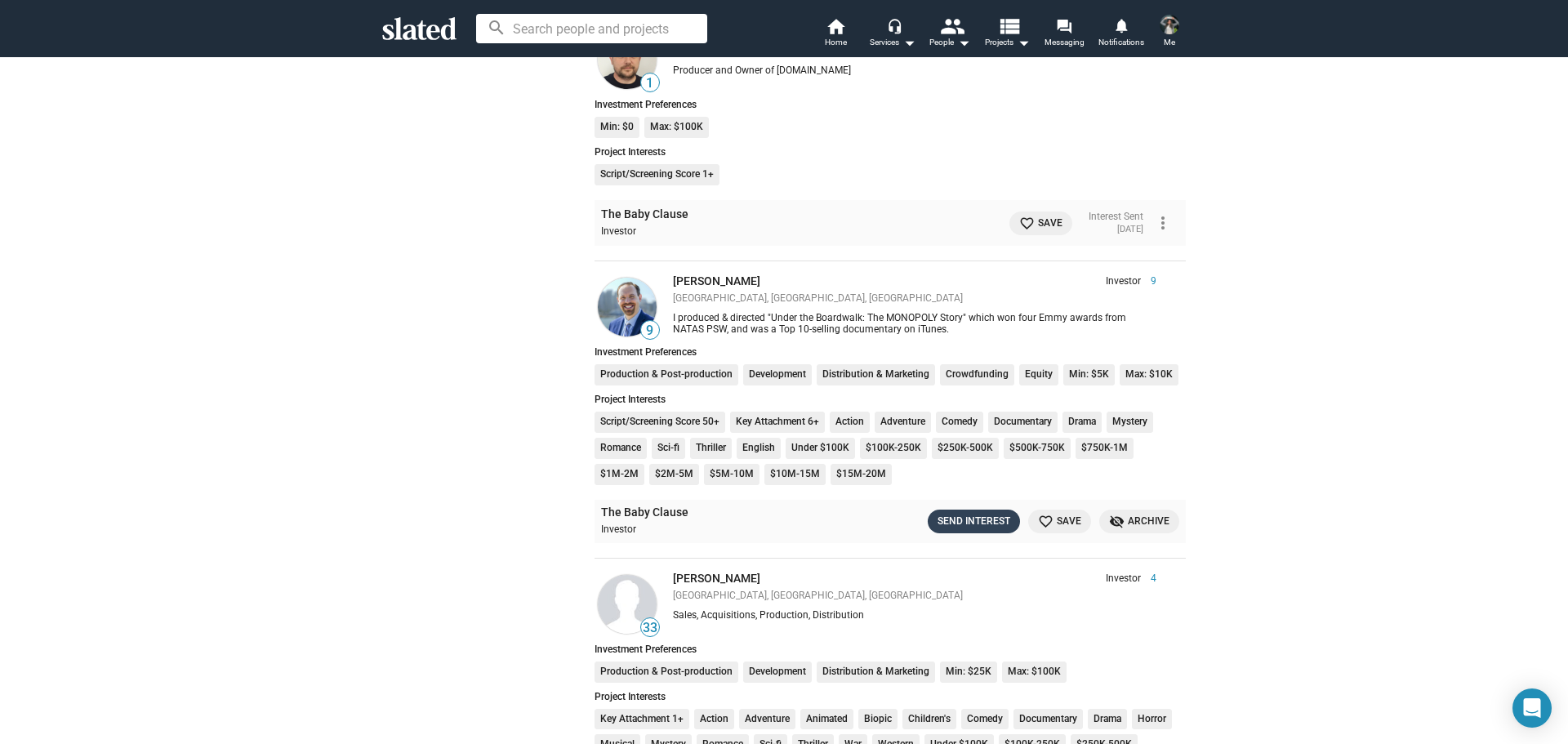
click at [981, 527] on div "Send Interest" at bounding box center [974, 522] width 73 height 17
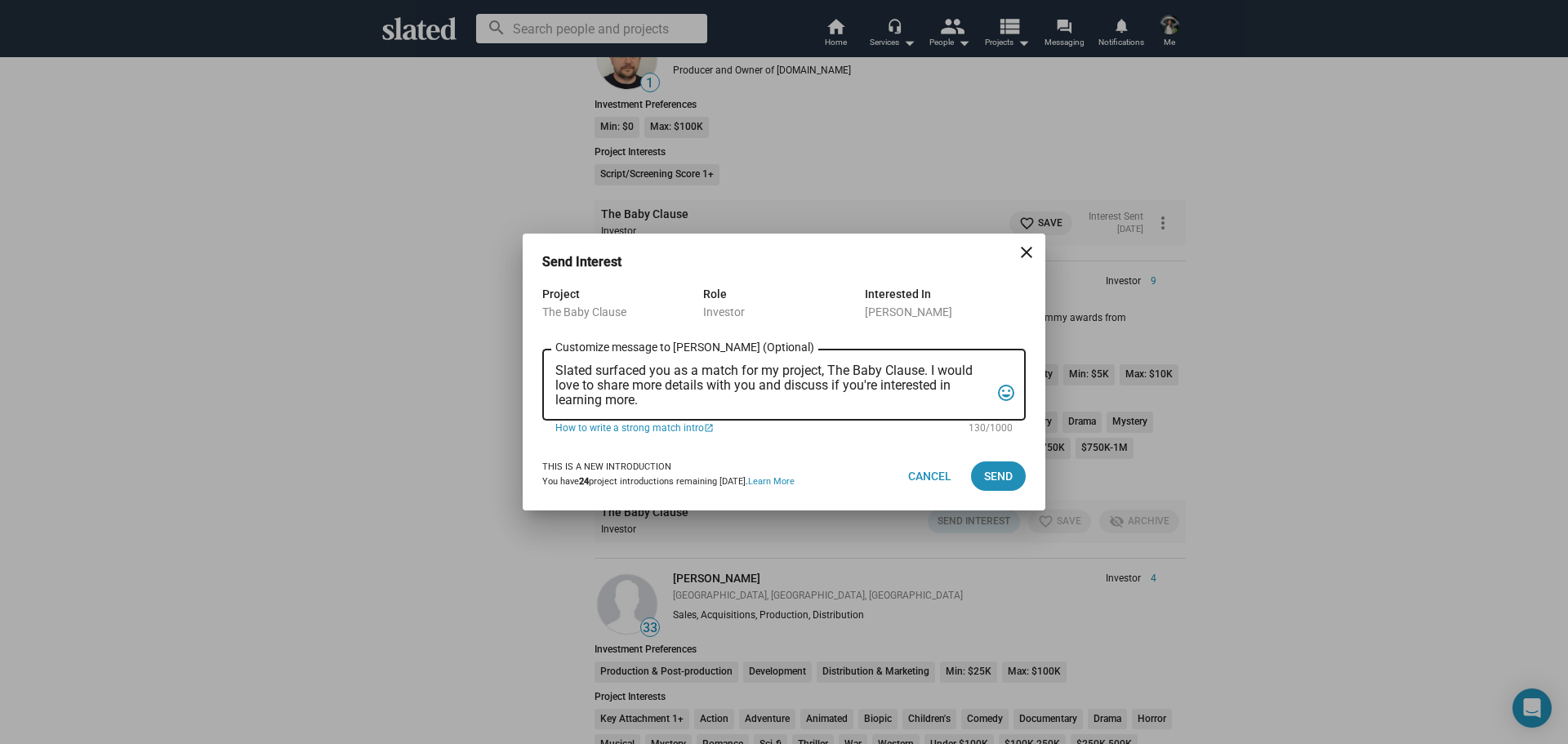
drag, startPoint x: 696, startPoint y: 410, endPoint x: 552, endPoint y: 380, distance: 147.1
click at [552, 380] on div "Slated surfaced you as a match for my project, The Baby Clause. I would love to…" at bounding box center [784, 383] width 483 height 75
click at [557, 373] on div "Slated surfaced you as a match for my project, The Baby Clause. I would love to…" at bounding box center [784, 383] width 483 height 75
drag, startPoint x: 558, startPoint y: 372, endPoint x: 672, endPoint y: 402, distance: 117.9
click at [672, 402] on textarea "Slated surfaced you as a match for my project, The Baby Clause. I would love to…" at bounding box center [773, 386] width 435 height 44
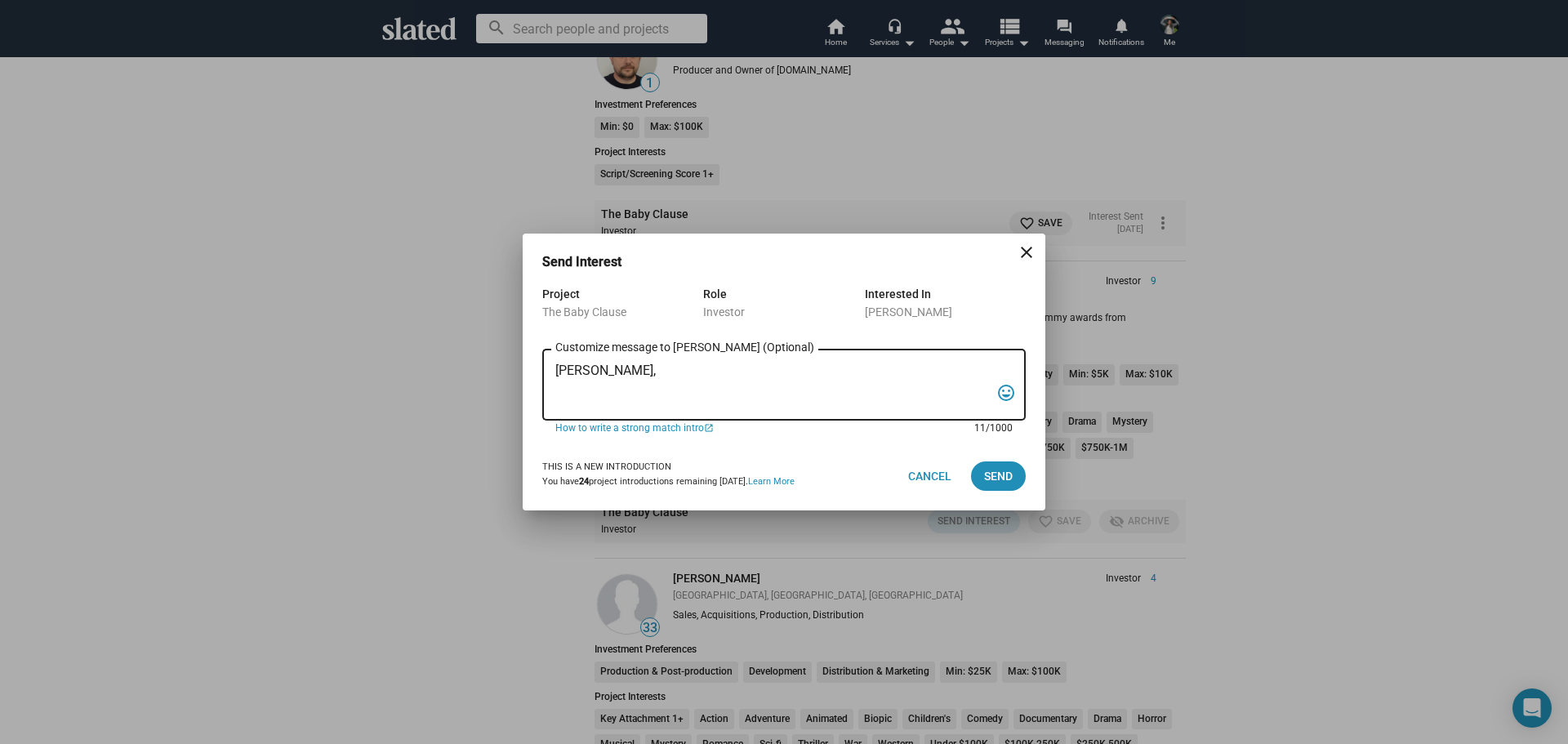
paste textarea "I am reaching out to pitch investment in a film that combines creativity, niche…"
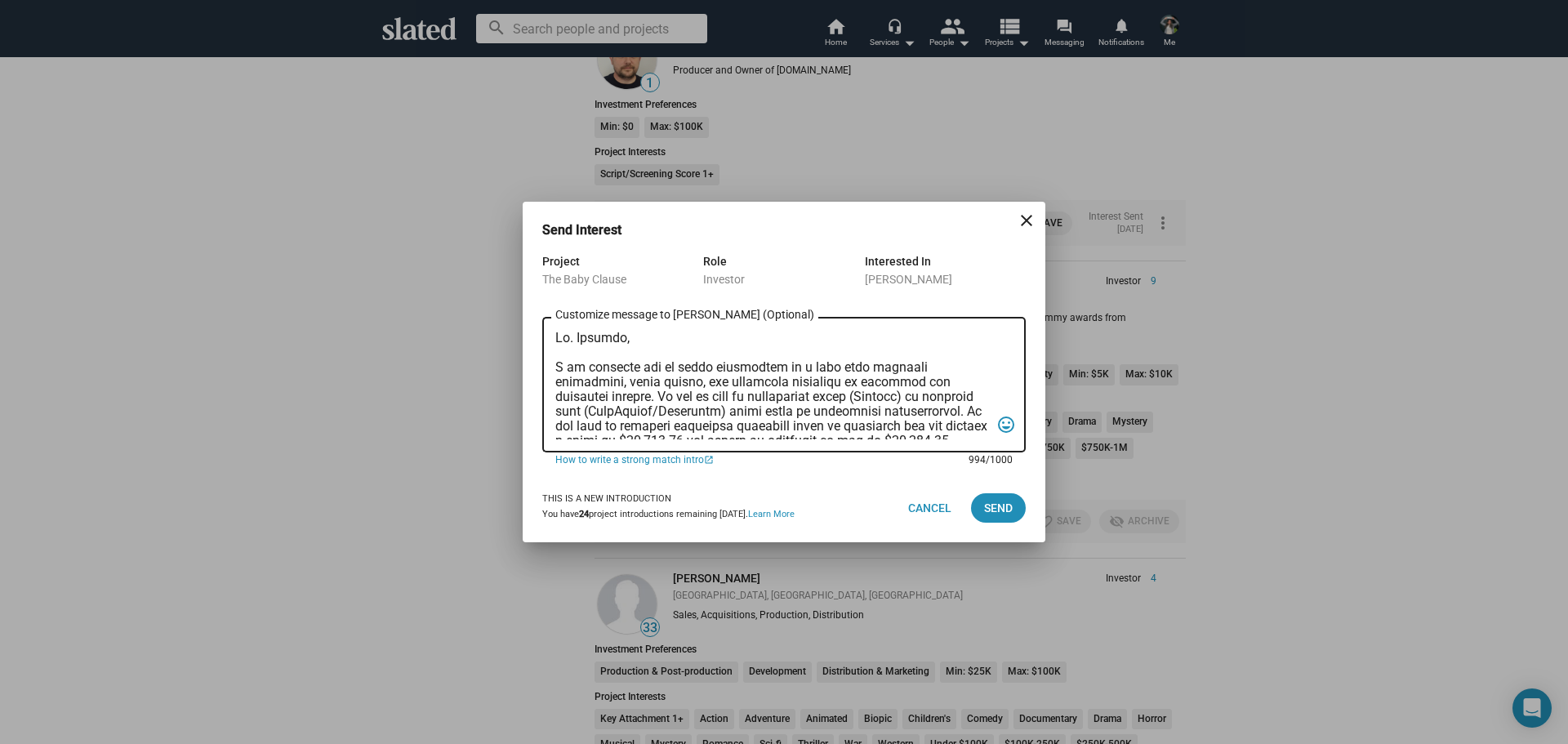
scroll to position [288, 0]
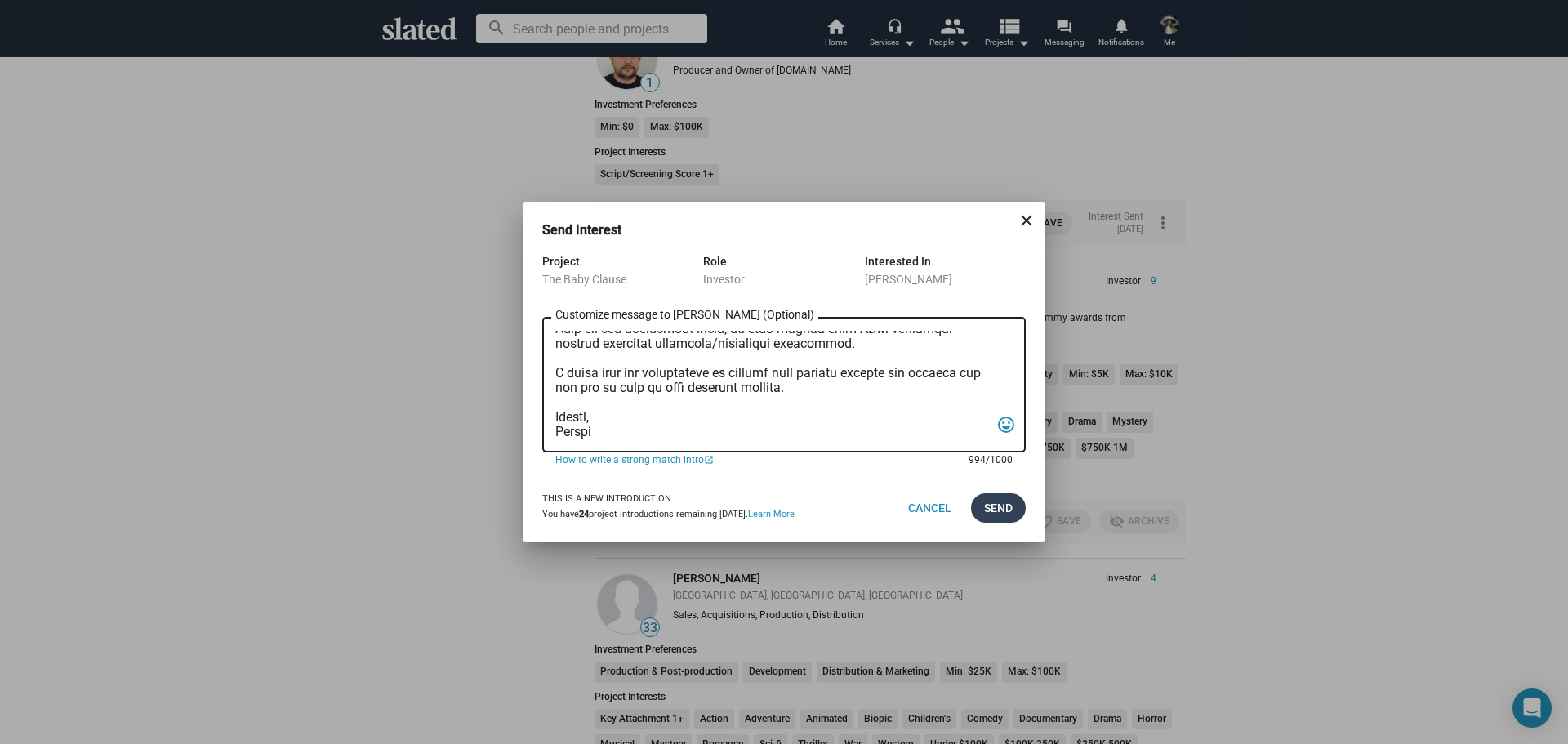
type textarea "Mr. Tostado, I am reaching out to pitch investment in a film that combines crea…"
click at [1007, 506] on span "Send" at bounding box center [998, 508] width 29 height 29
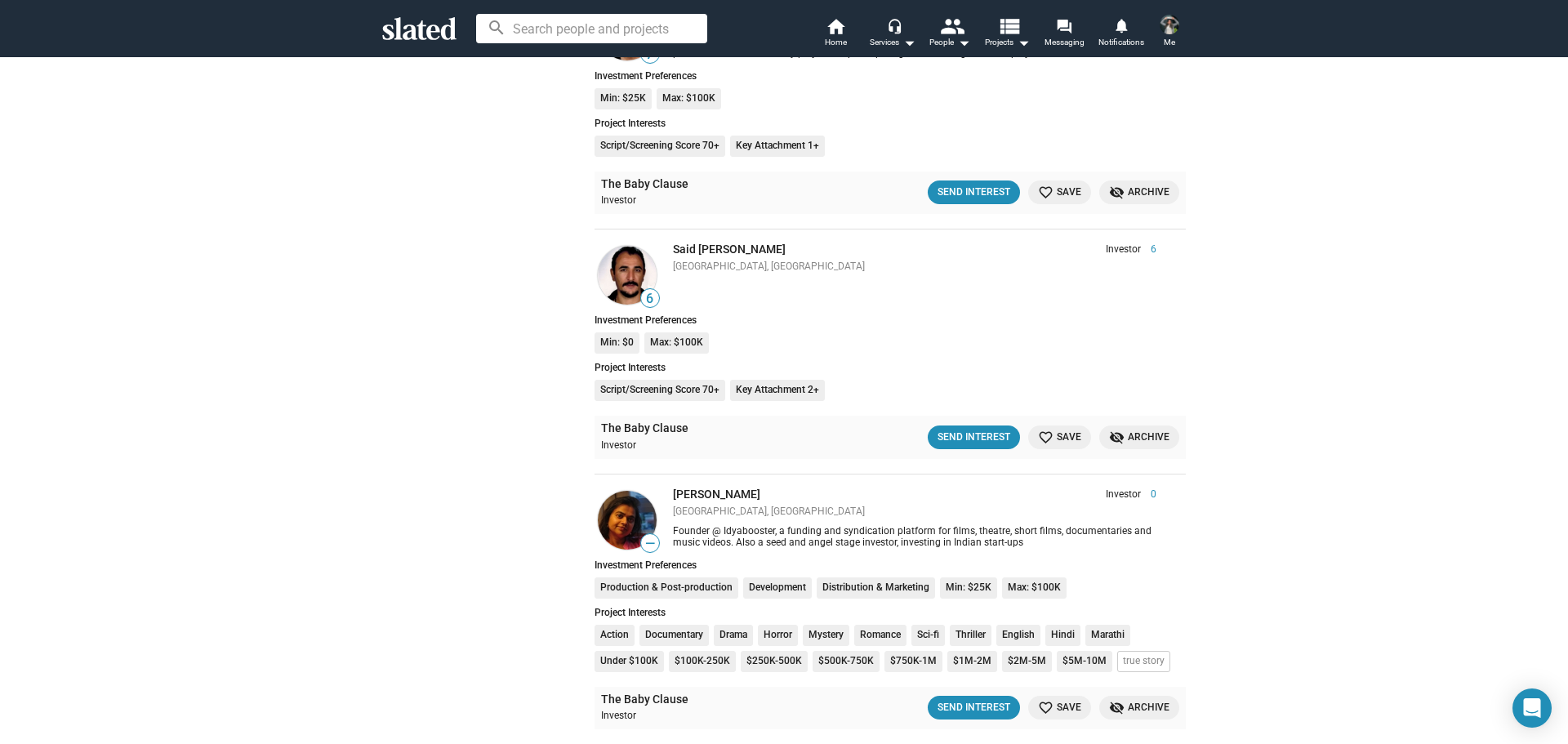
scroll to position [19720, 0]
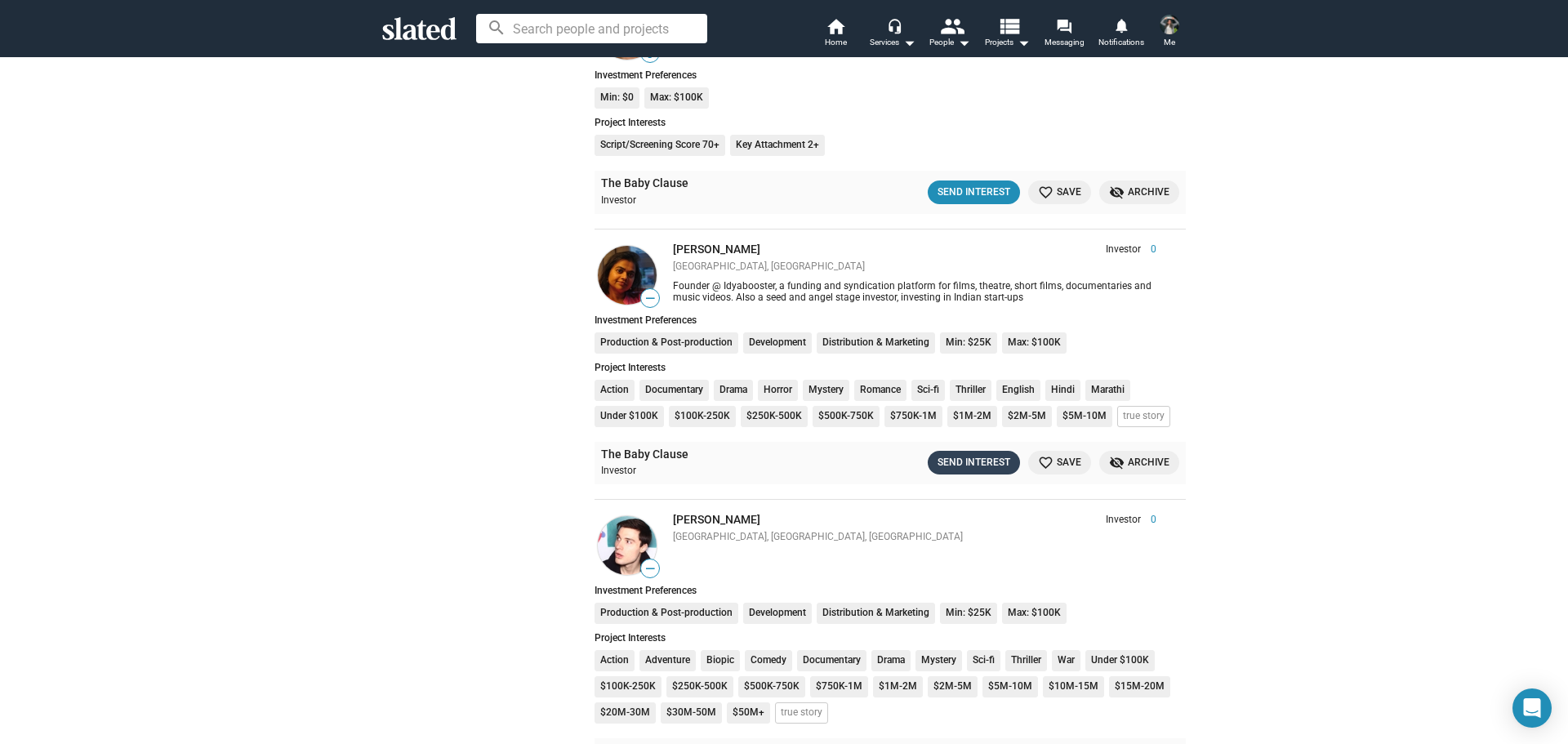
click at [961, 455] on div "Send Interest" at bounding box center [974, 463] width 73 height 17
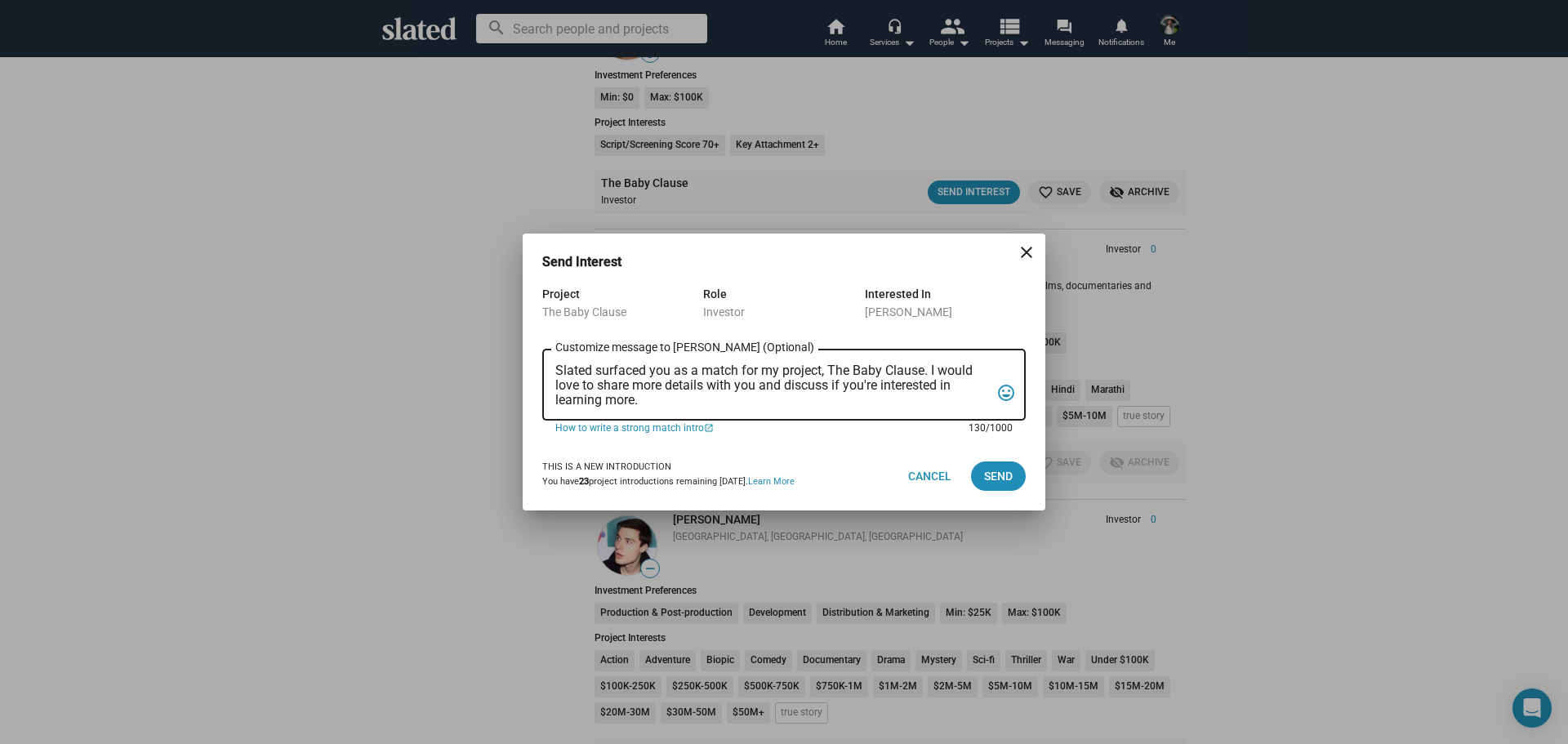
drag, startPoint x: 760, startPoint y: 396, endPoint x: 505, endPoint y: 374, distance: 255.9
click at [505, 374] on div "Send Interest close Project The Baby Clause Role Investor Interested In Nandini…" at bounding box center [784, 372] width 1568 height 744
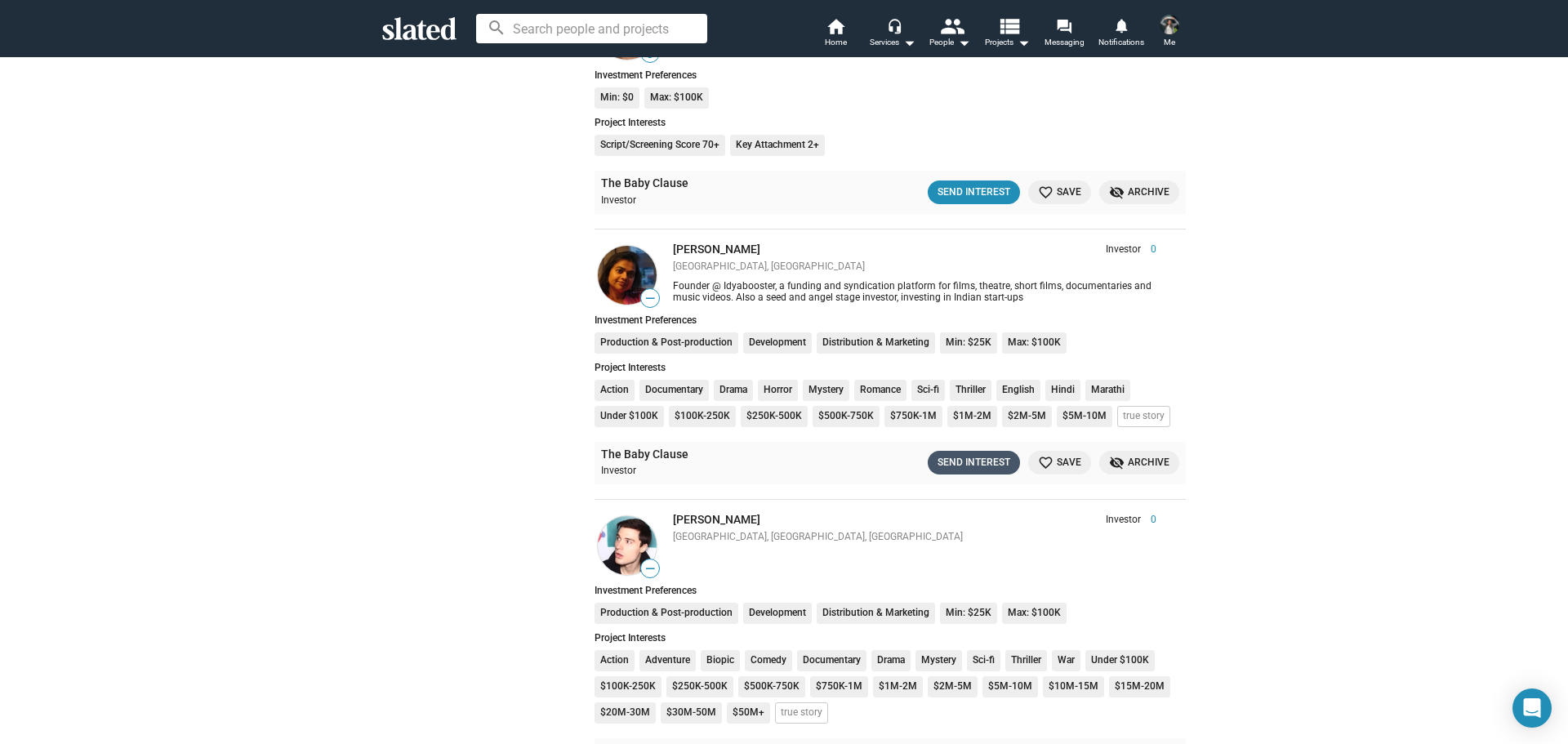
click at [957, 457] on div "Send Interest" at bounding box center [974, 463] width 73 height 17
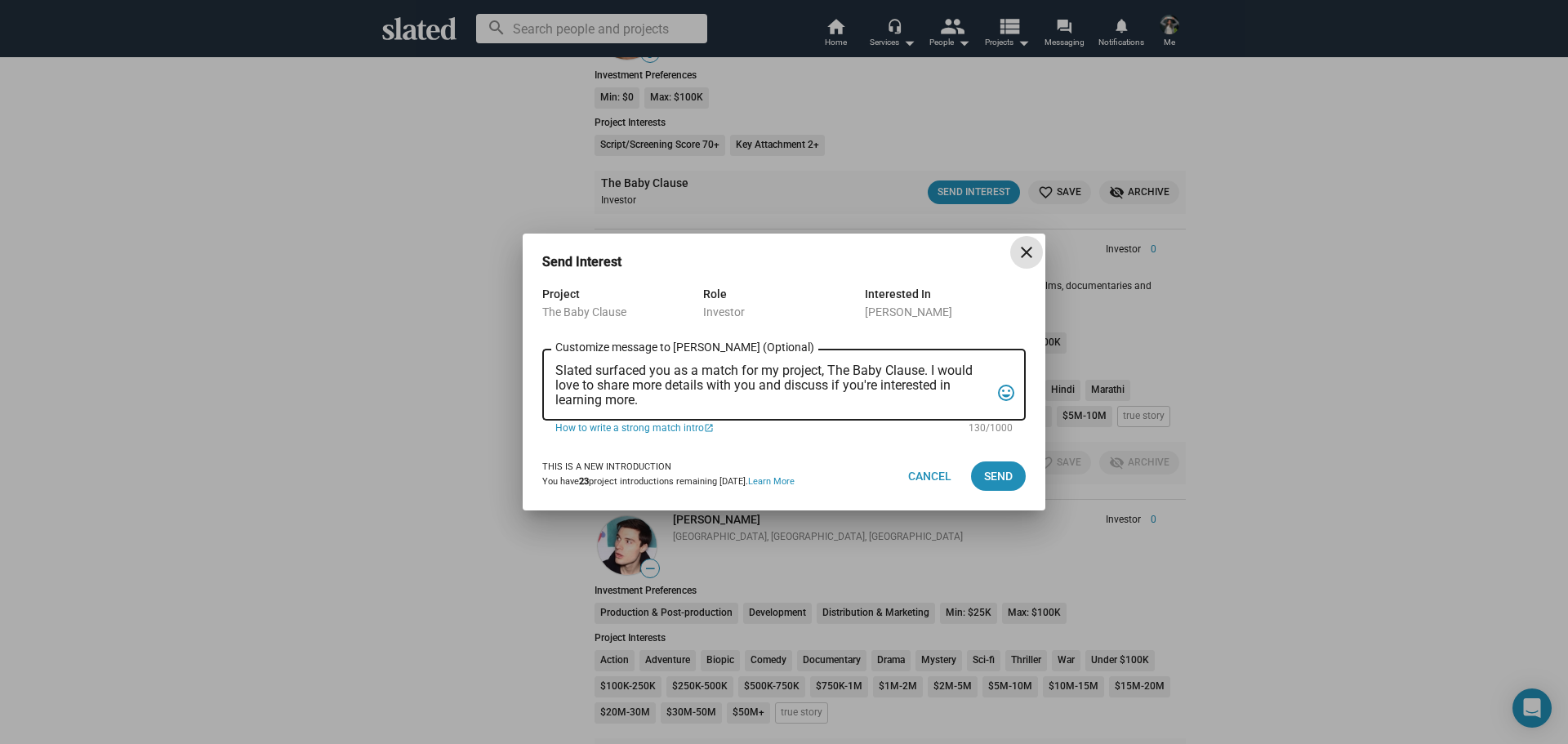
click at [622, 373] on textarea "Slated surfaced you as a match for my project, The Baby Clause. I would love to…" at bounding box center [773, 386] width 435 height 44
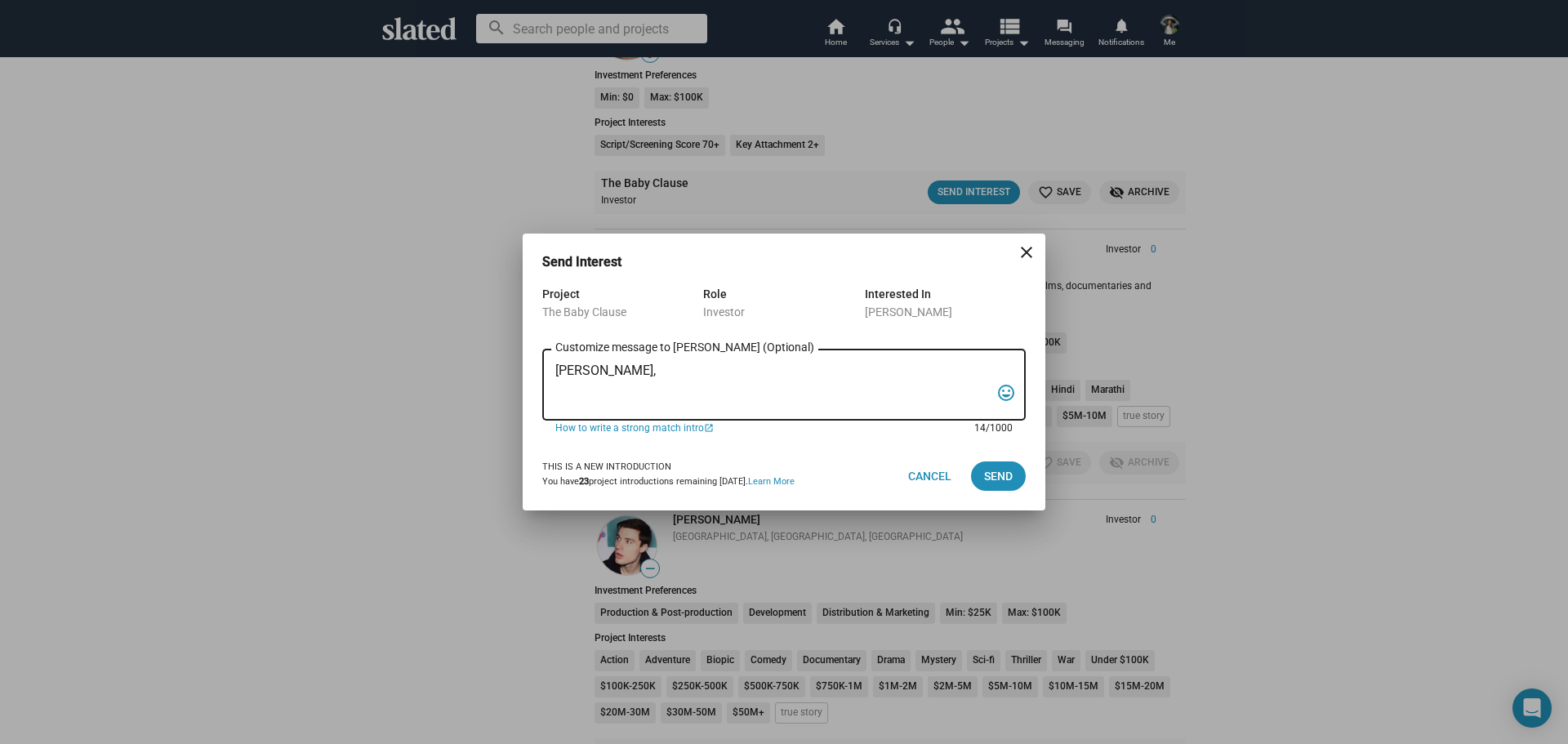
paste textarea "I am reaching out to pitch investment in a film that combines creativity, niche…"
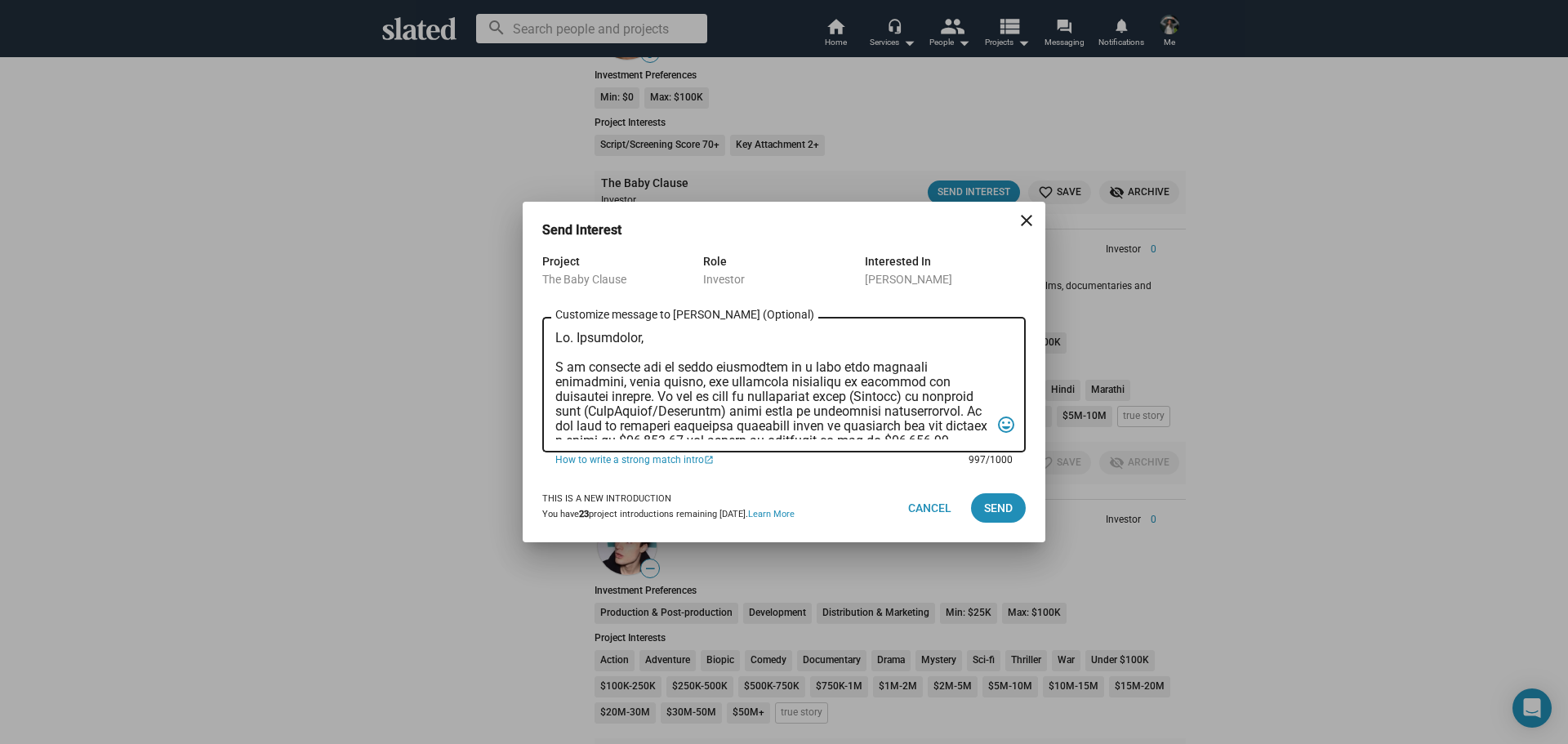
scroll to position [288, 0]
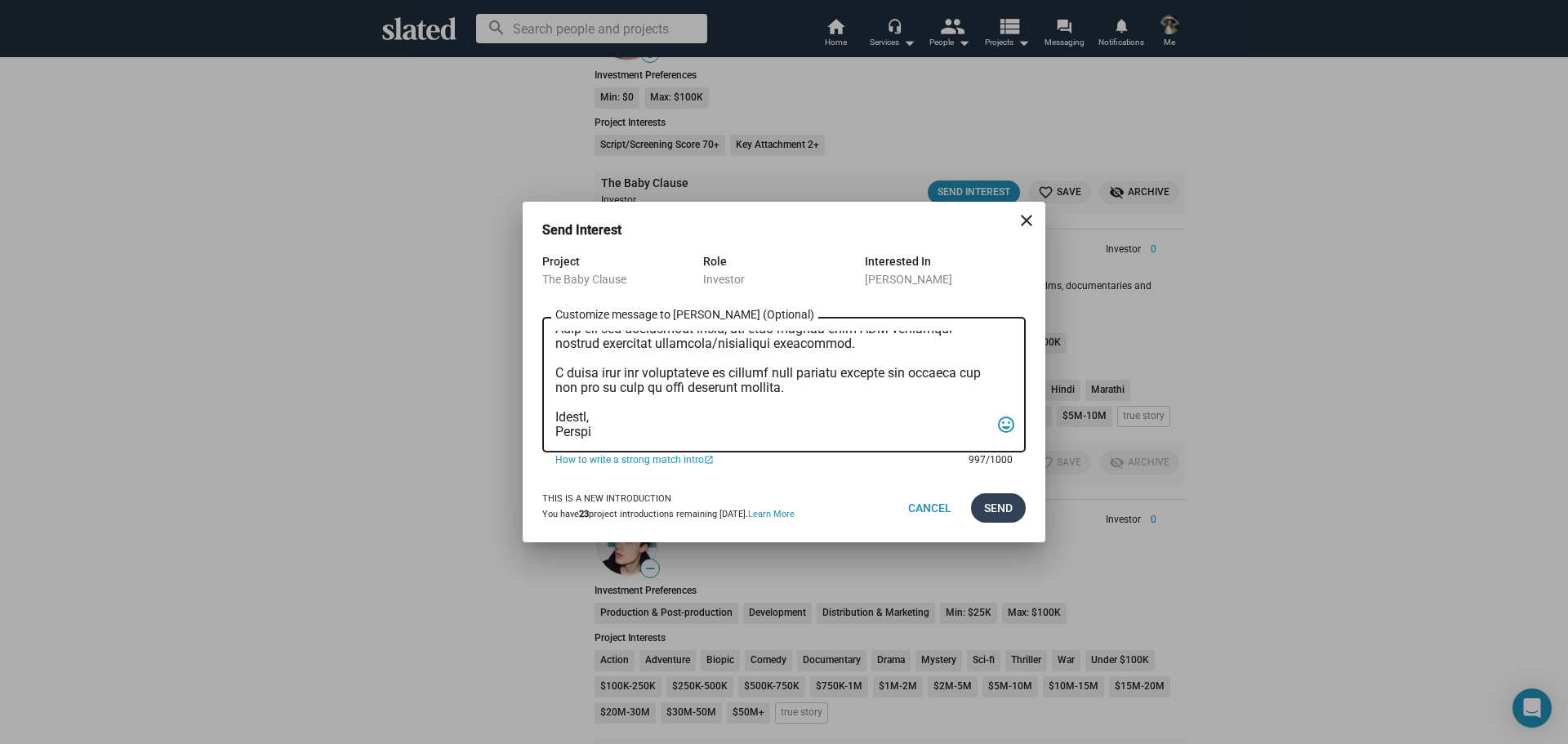
type textarea "Ms. Mansinghka, I am reaching out to pitch investment in a film that combines c…"
click at [1000, 505] on span "Send" at bounding box center [998, 508] width 29 height 29
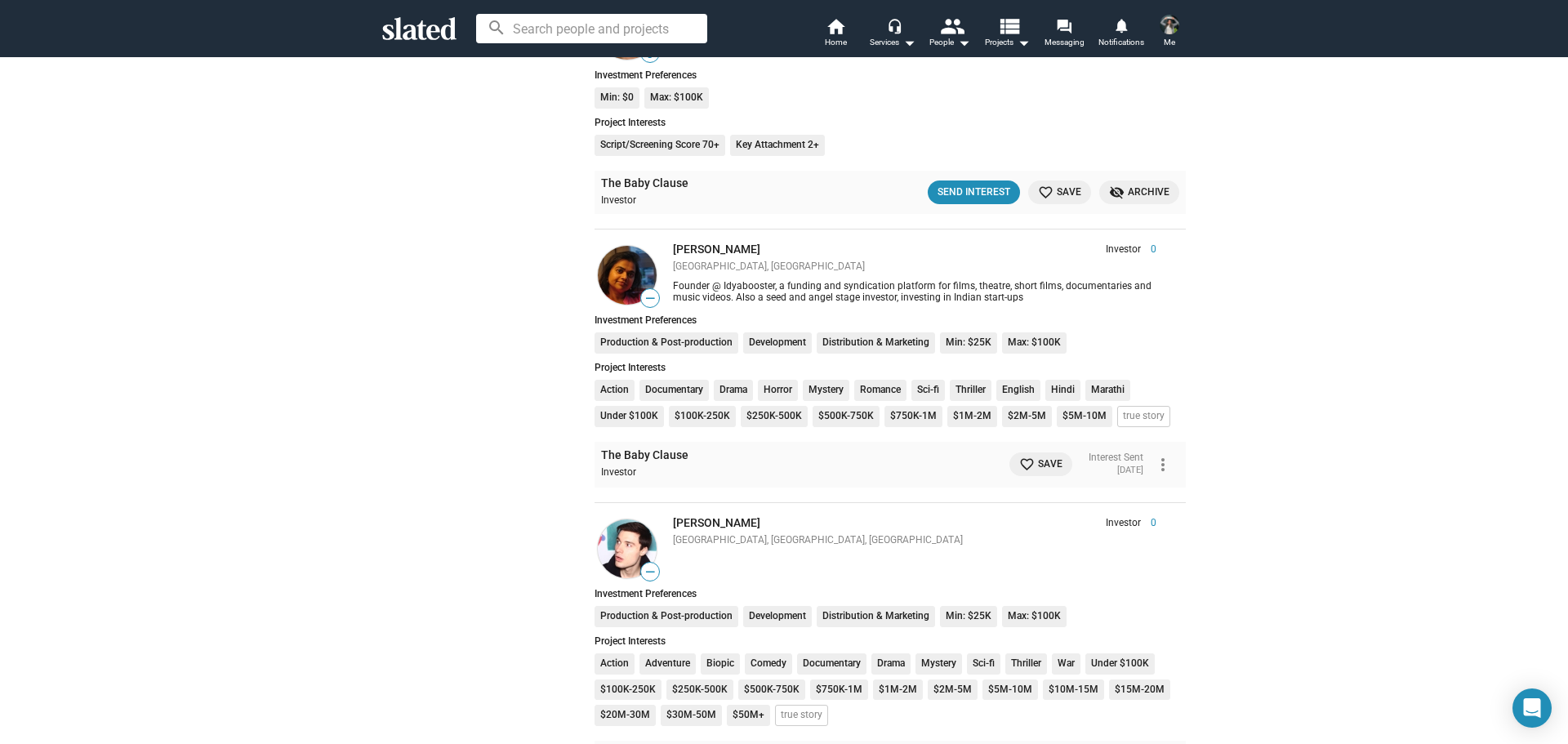
scroll to position [19964, 0]
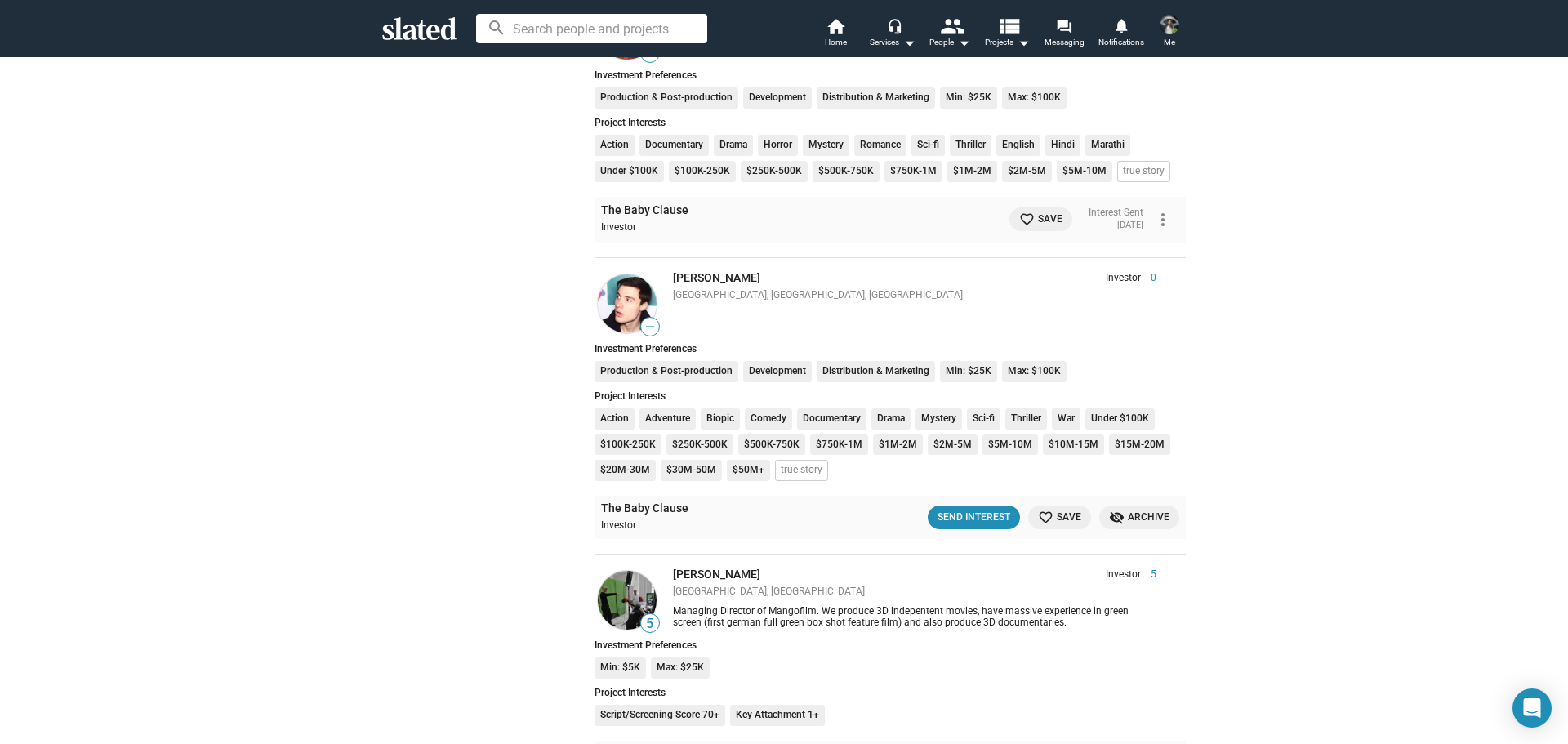
click at [701, 278] on link "Jeremy Scott" at bounding box center [717, 277] width 88 height 13
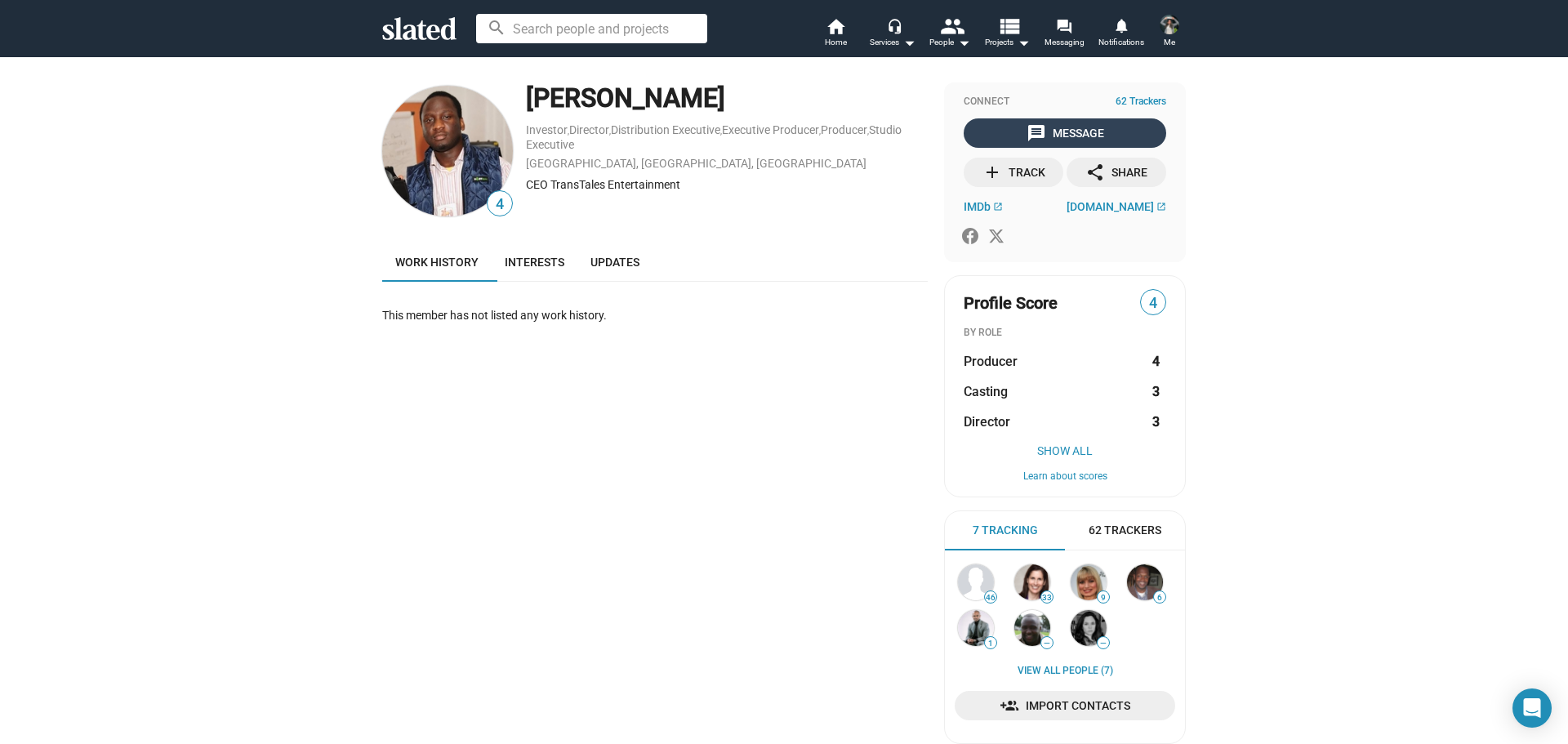
click at [1063, 128] on div "message Message" at bounding box center [1066, 133] width 78 height 29
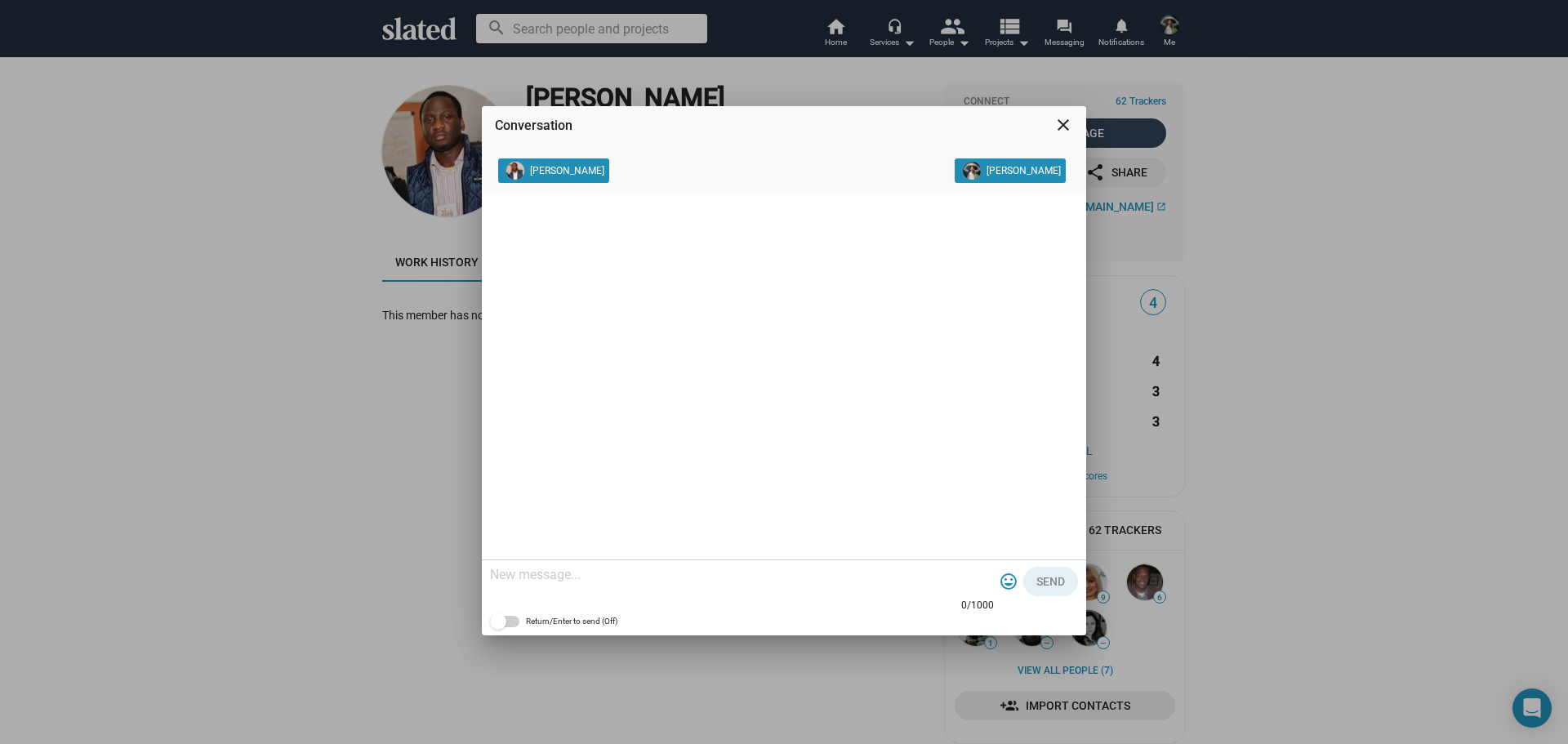
click at [1063, 128] on mat-icon "close" at bounding box center [1064, 126] width 20 height 20
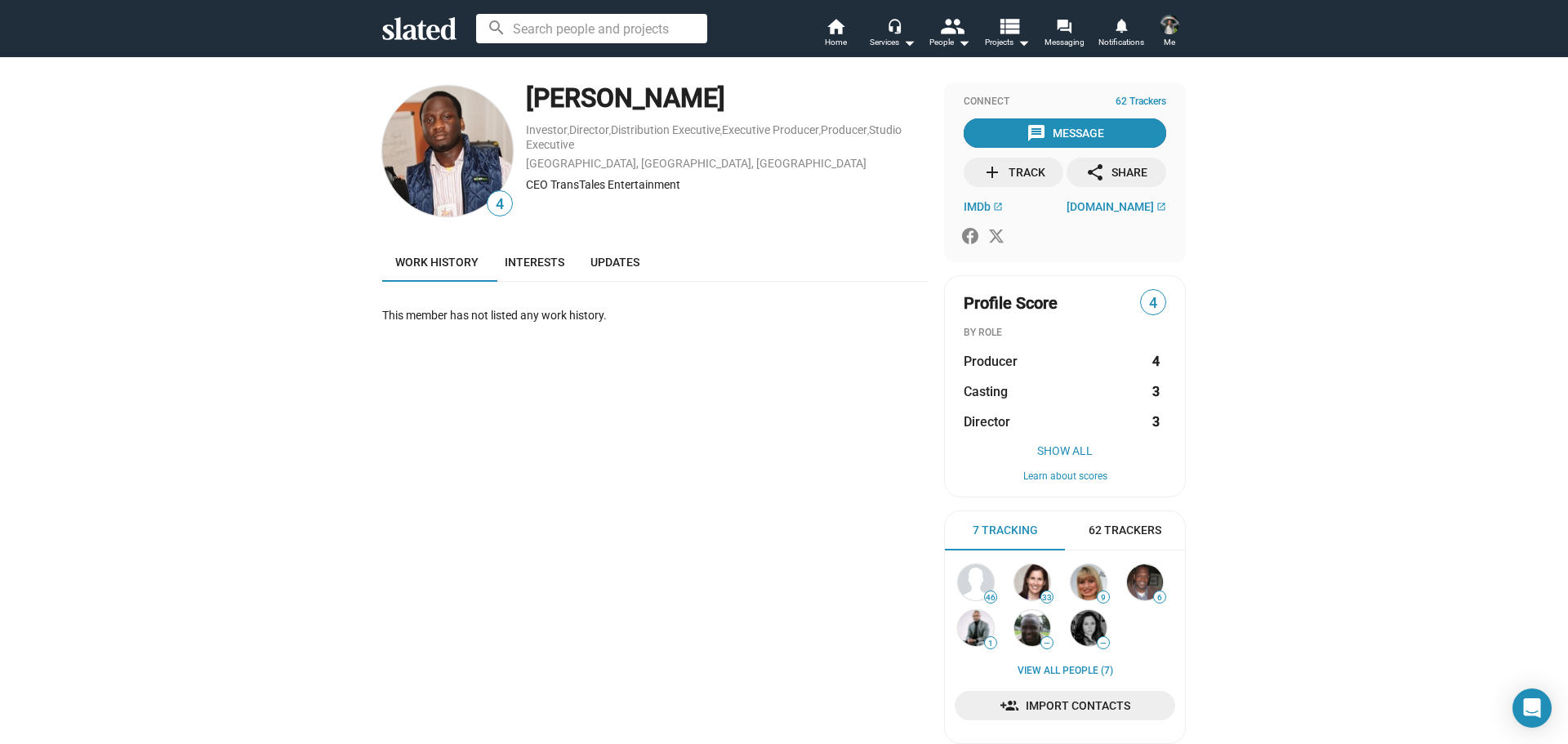
click at [1106, 128] on span "message Message" at bounding box center [1065, 133] width 196 height 29
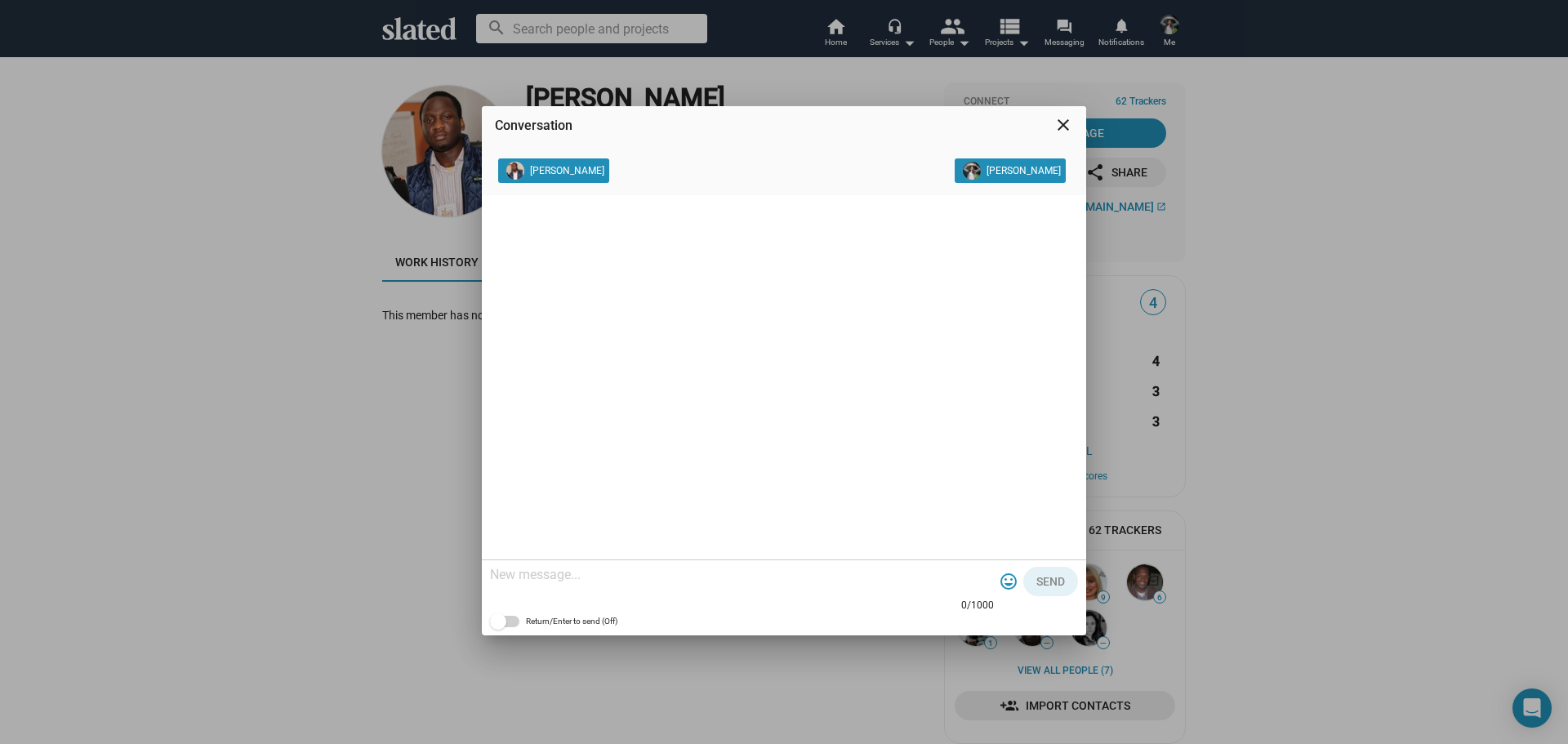
click at [1064, 116] on mat-icon "close" at bounding box center [1064, 126] width 20 height 20
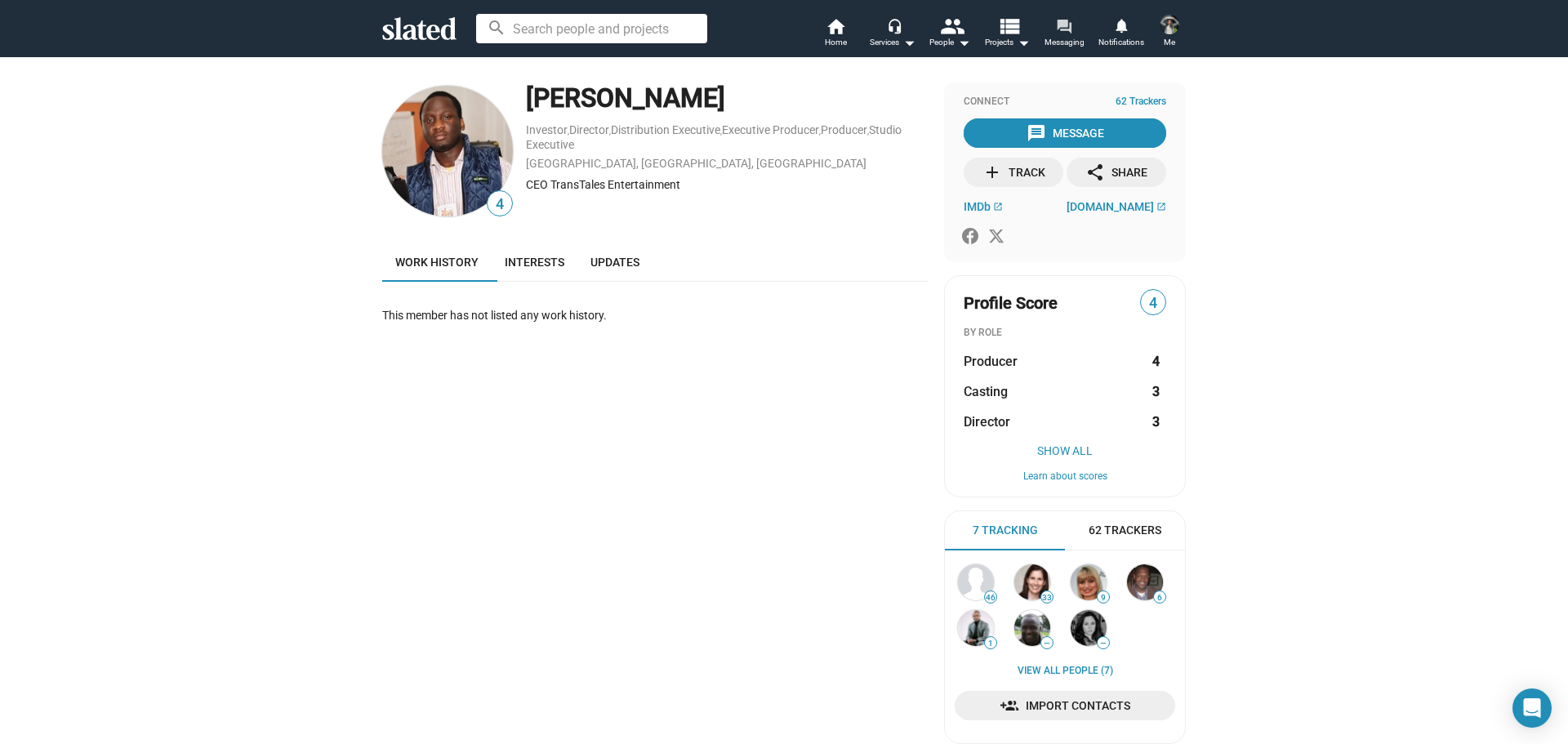
click at [1068, 30] on mat-icon "forum" at bounding box center [1065, 26] width 16 height 16
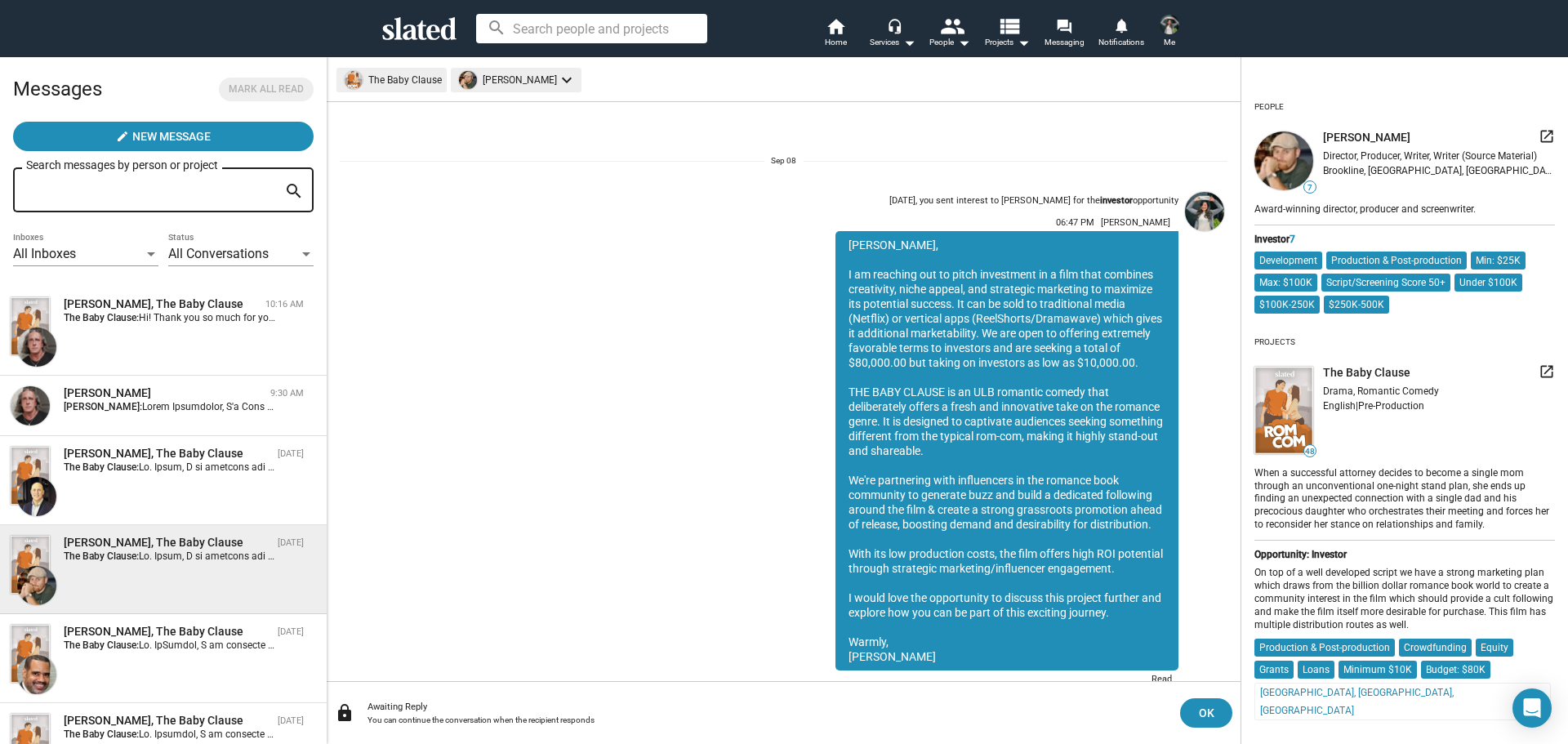
scroll to position [48, 0]
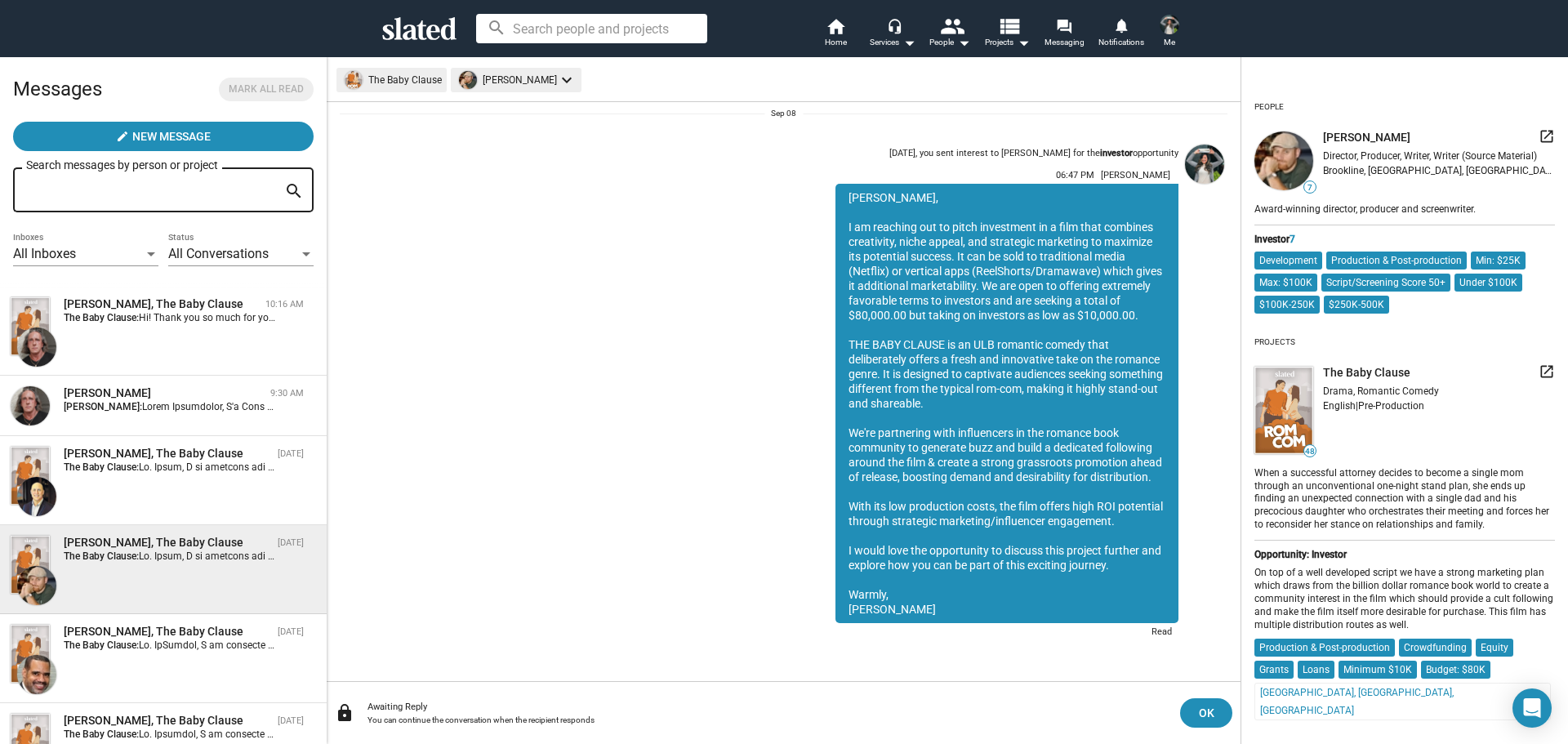
drag, startPoint x: 835, startPoint y: 224, endPoint x: 883, endPoint y: 613, distance: 392.0
click at [883, 613] on div "Mr. Stahl, I am reaching out to pitch investment in a film that combines creati…" at bounding box center [1007, 403] width 343 height 440
copy div "I am reaching out to pitch investment in a film that combines creativity, niche…"
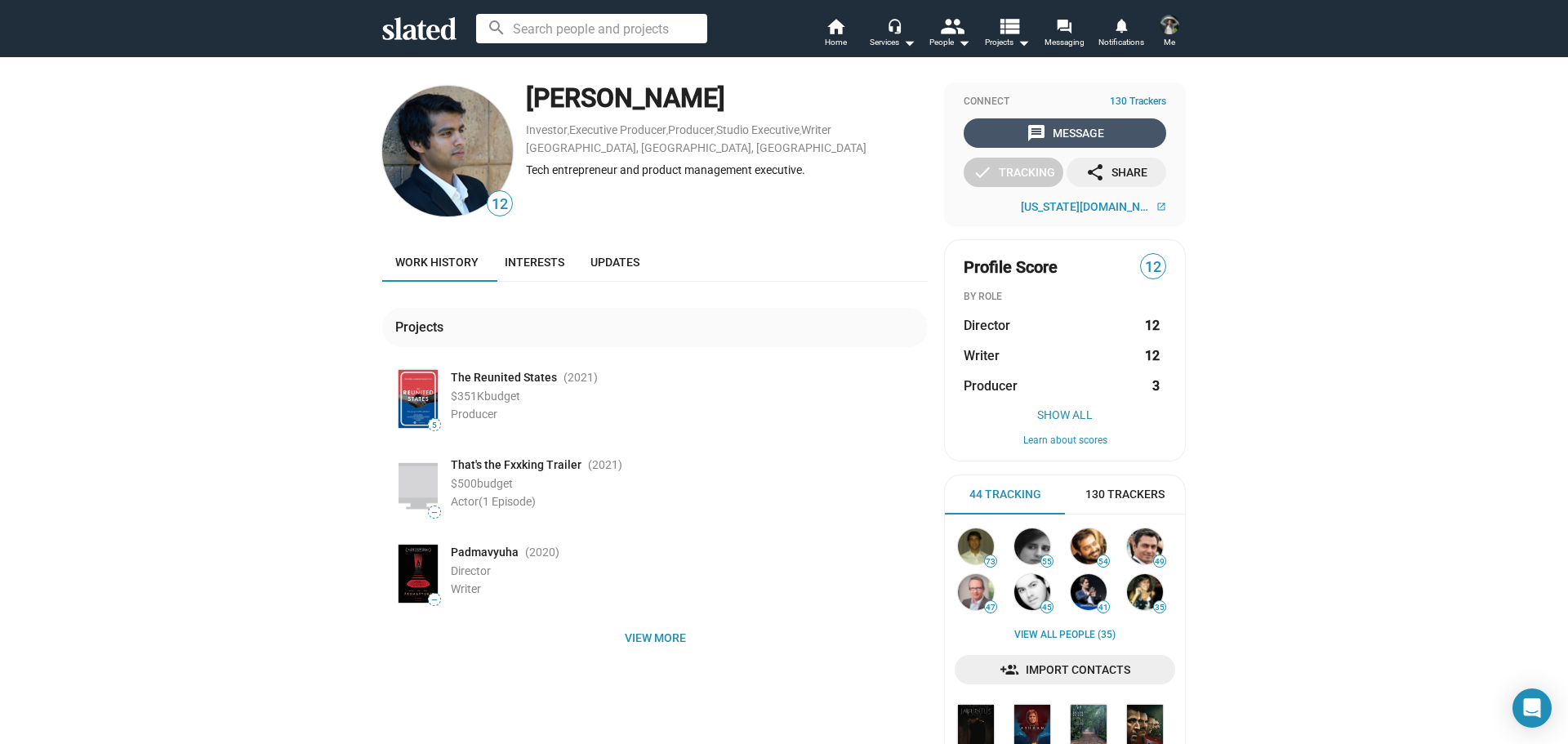
click at [1110, 119] on span "message Message" at bounding box center [1065, 133] width 196 height 29
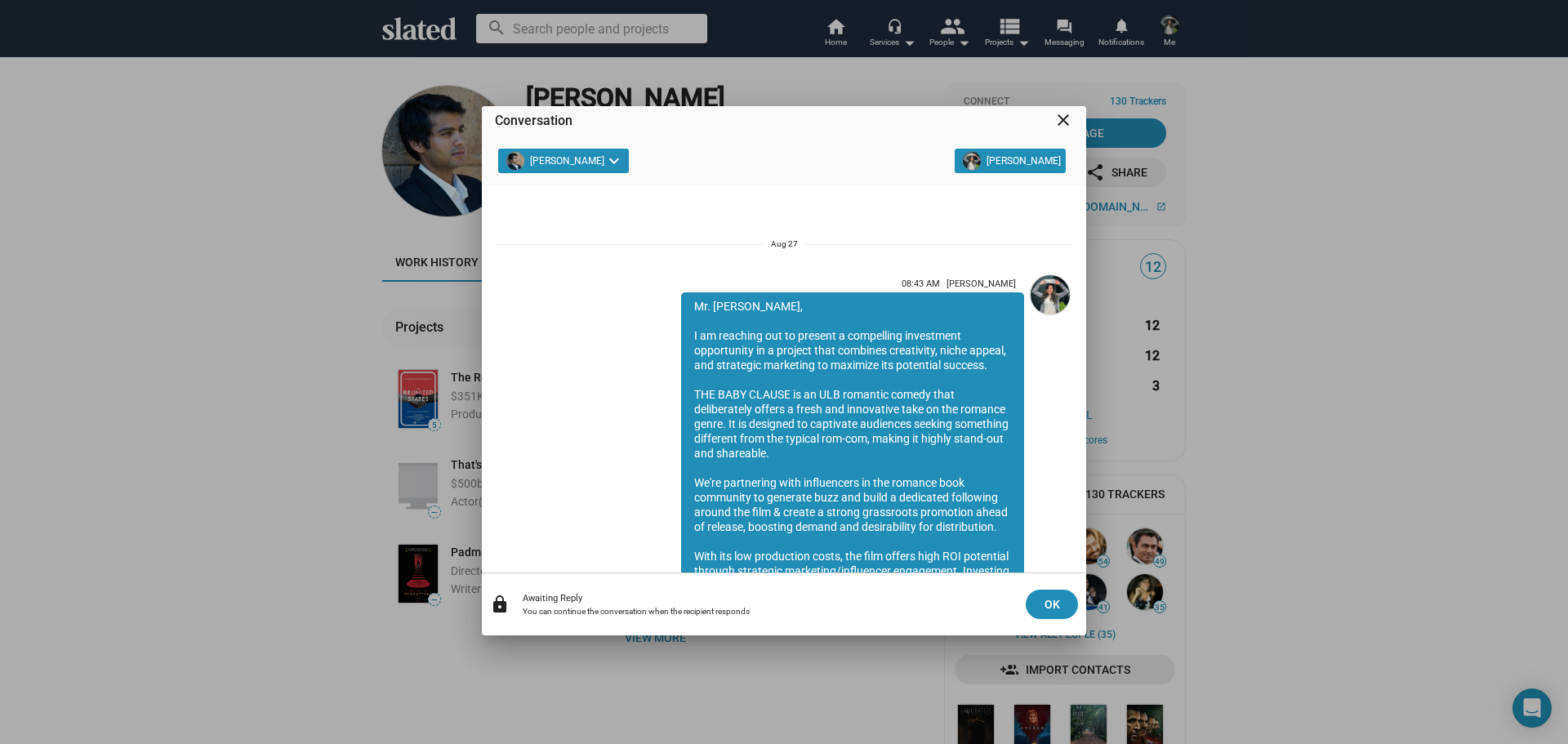
click at [1068, 115] on mat-icon "close" at bounding box center [1064, 121] width 20 height 20
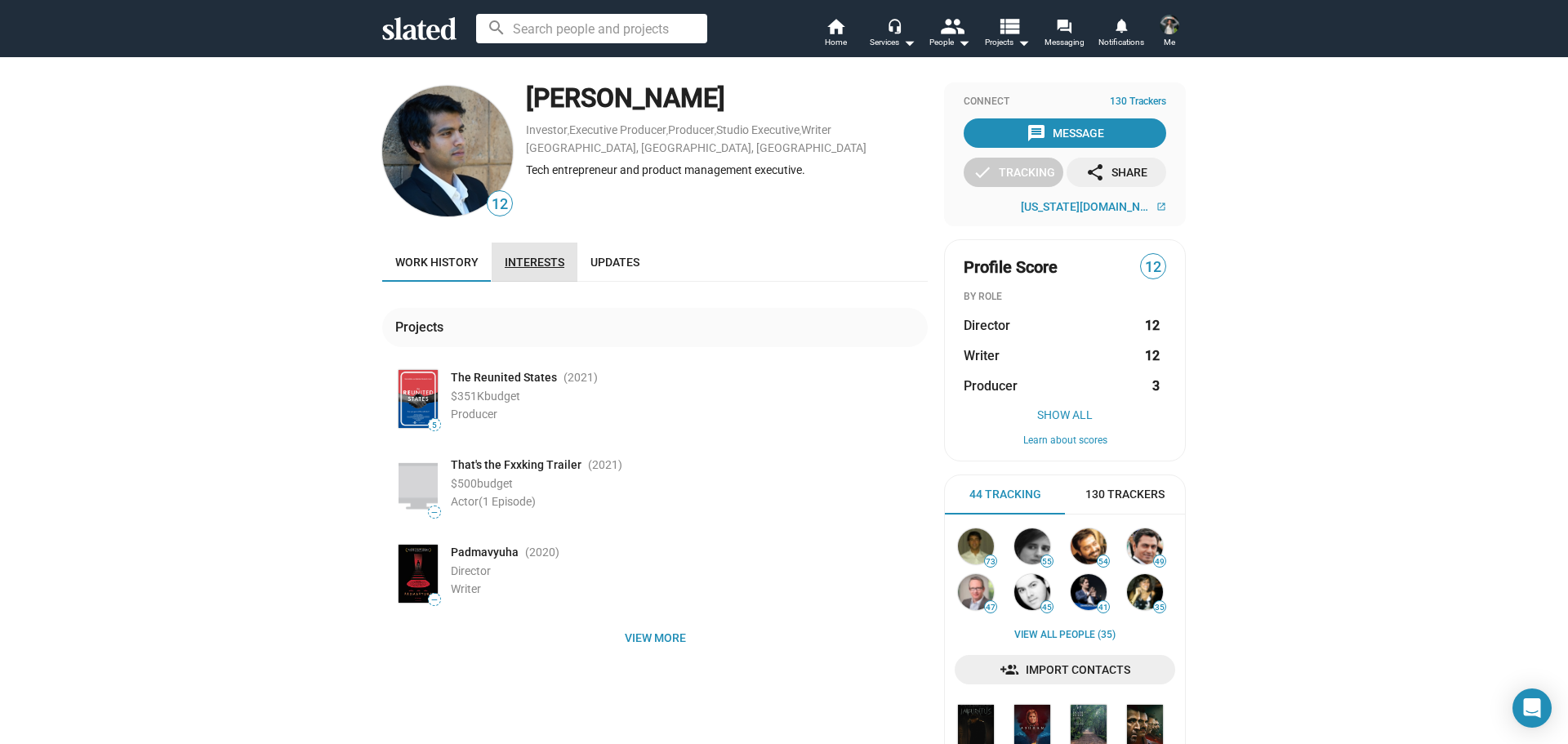
click at [531, 264] on span "Interests" at bounding box center [534, 261] width 60 height 13
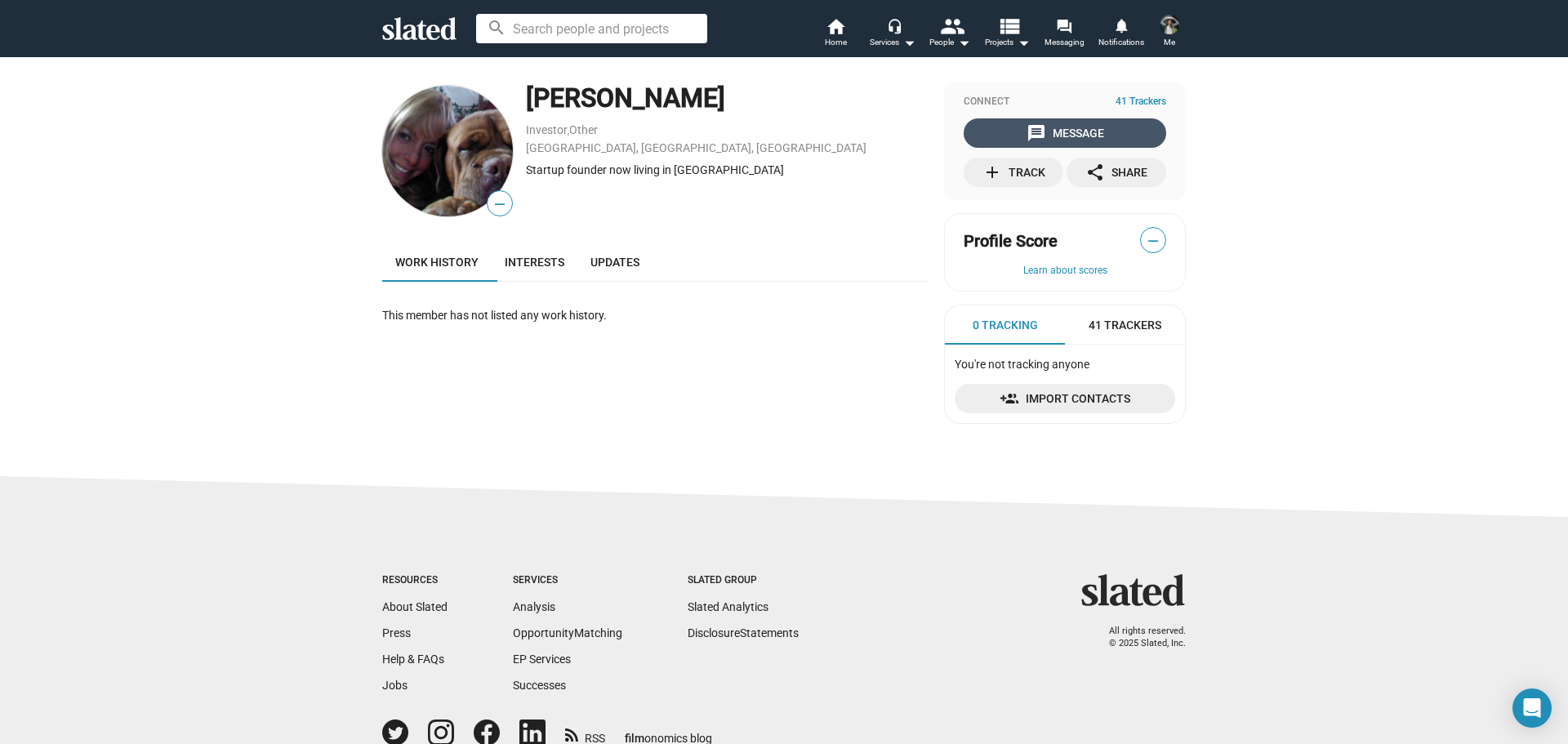
click at [1047, 132] on div "message Message" at bounding box center [1066, 133] width 78 height 29
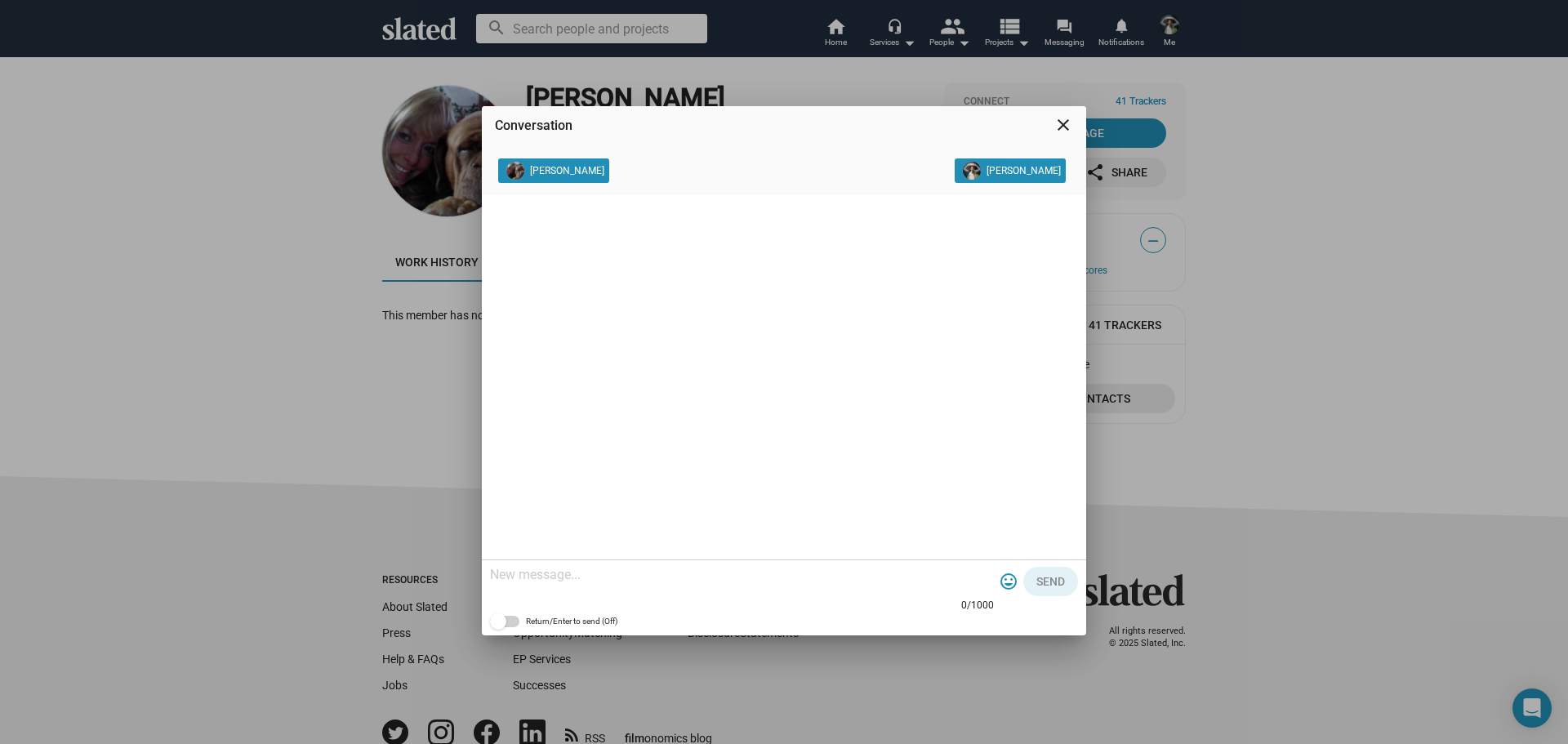
click at [1070, 128] on mat-icon "close" at bounding box center [1064, 126] width 20 height 20
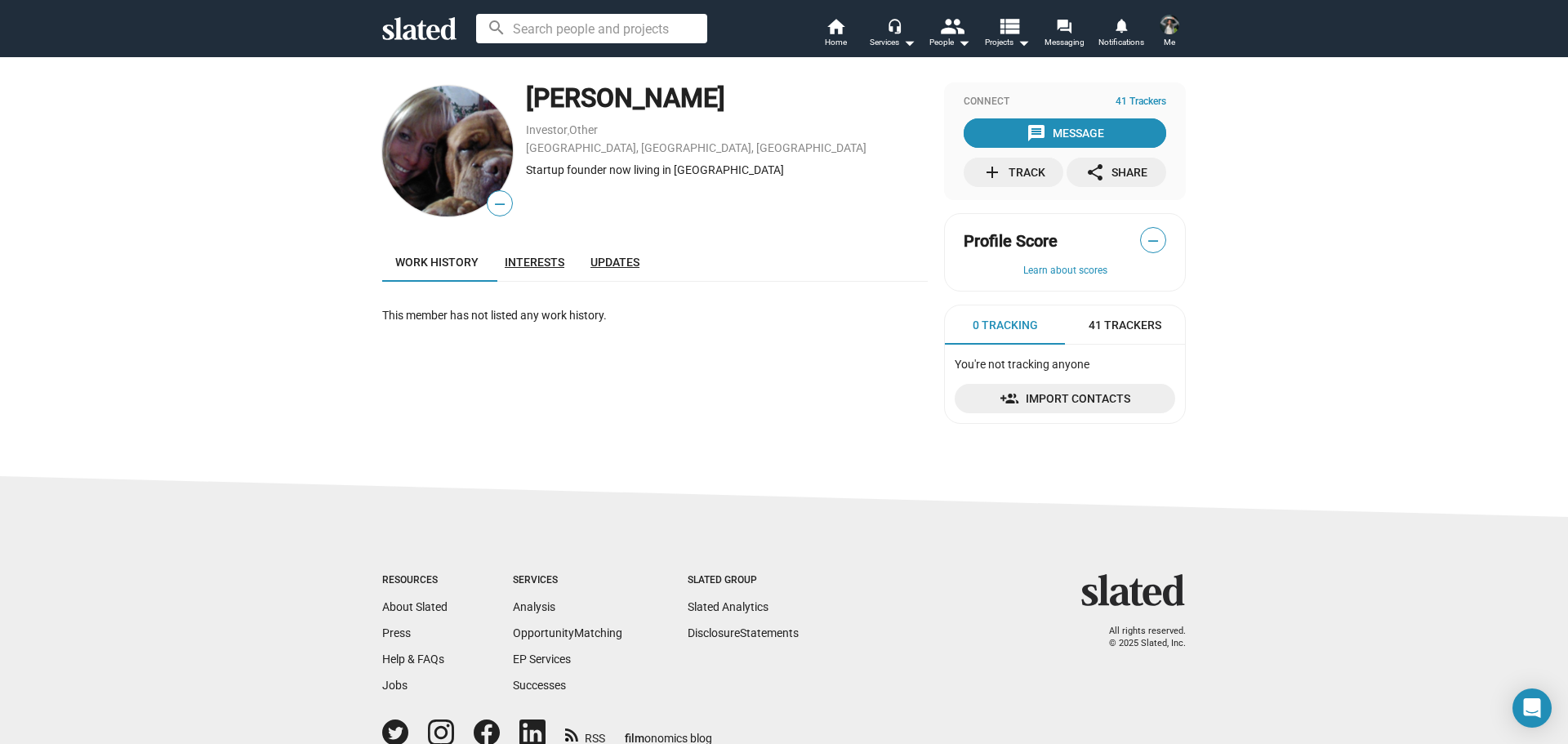
drag, startPoint x: 542, startPoint y: 269, endPoint x: 585, endPoint y: 268, distance: 43.0
click at [542, 269] on link "Interests" at bounding box center [534, 261] width 86 height 39
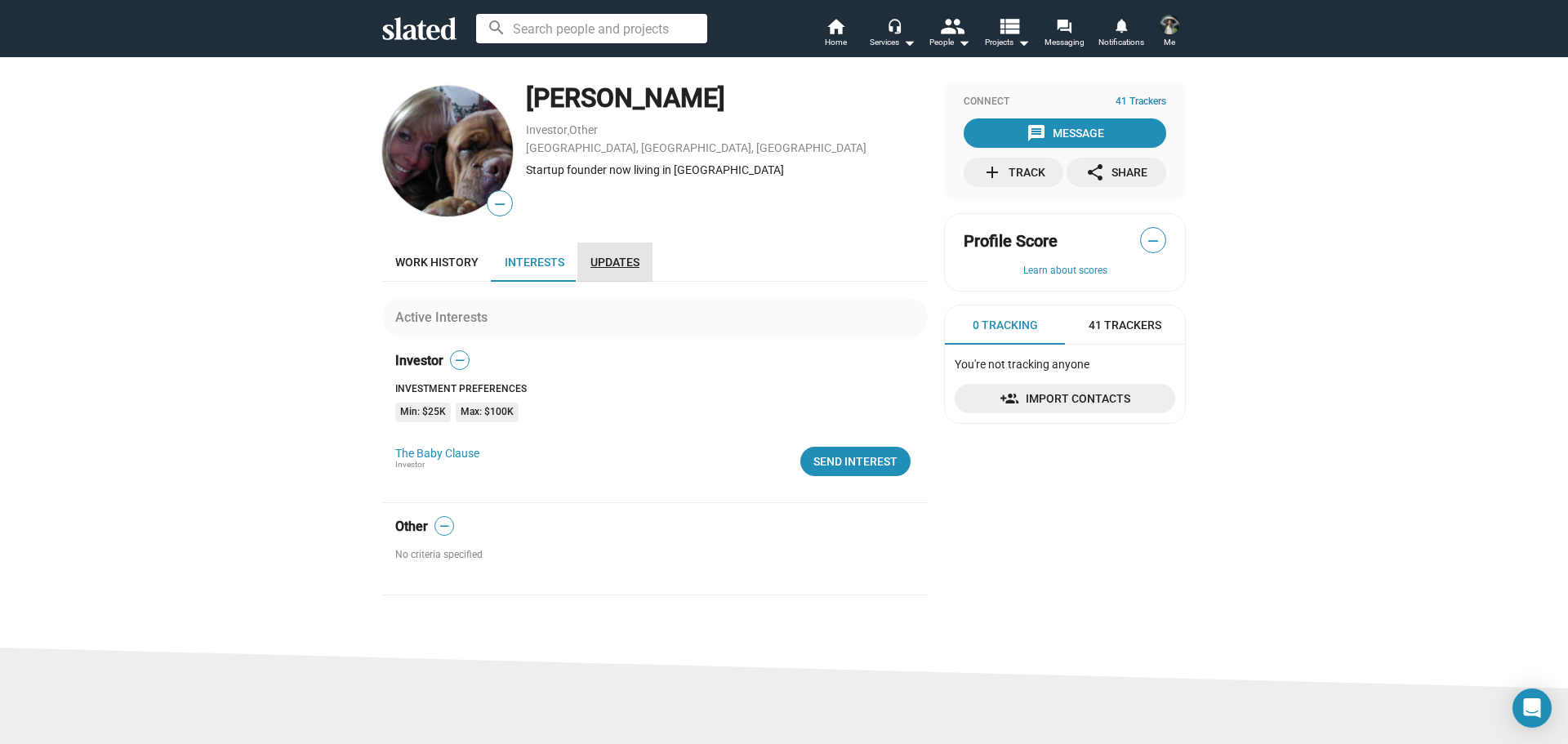
click at [626, 256] on span "Updates" at bounding box center [614, 261] width 49 height 13
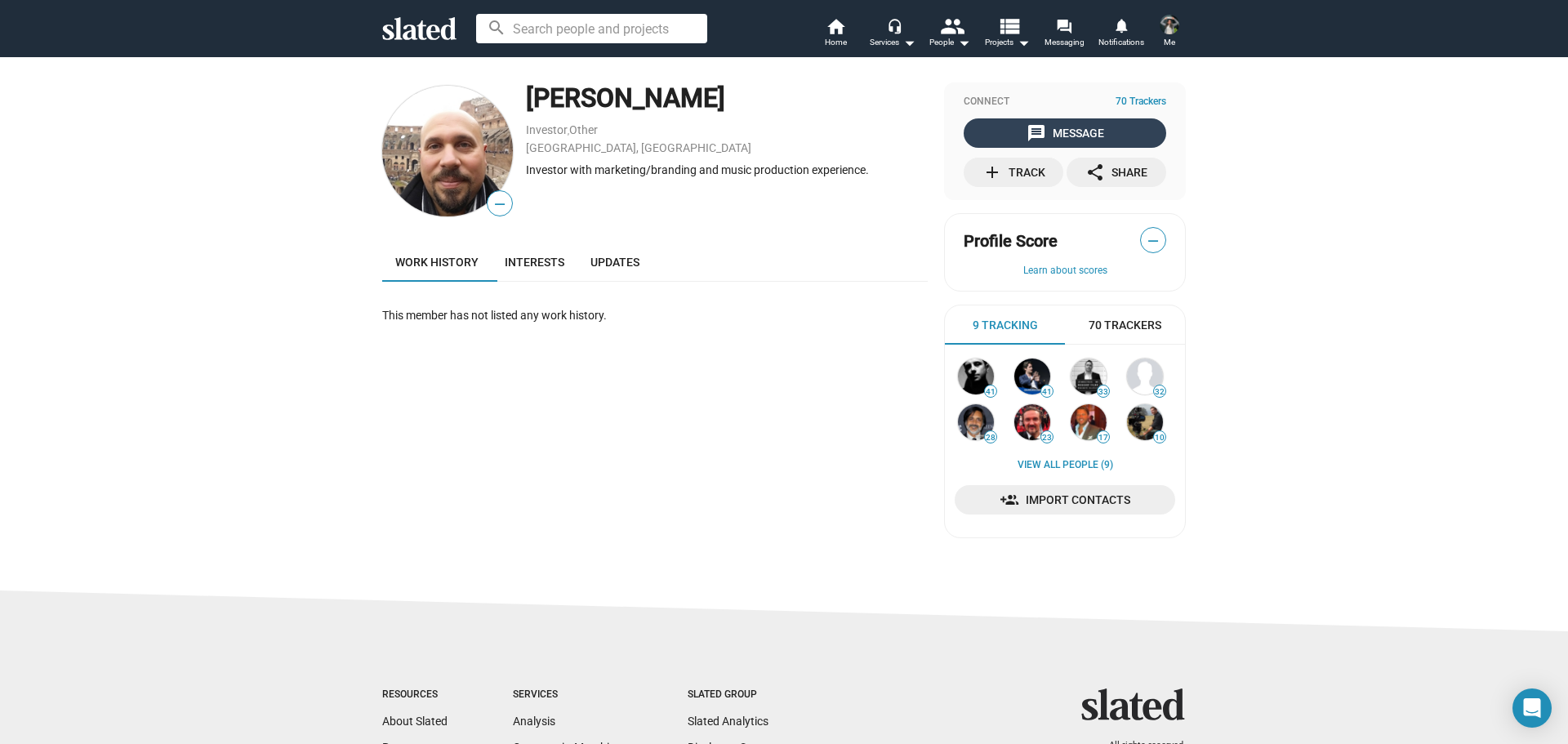
click at [1037, 143] on div "message Message" at bounding box center [1066, 133] width 78 height 29
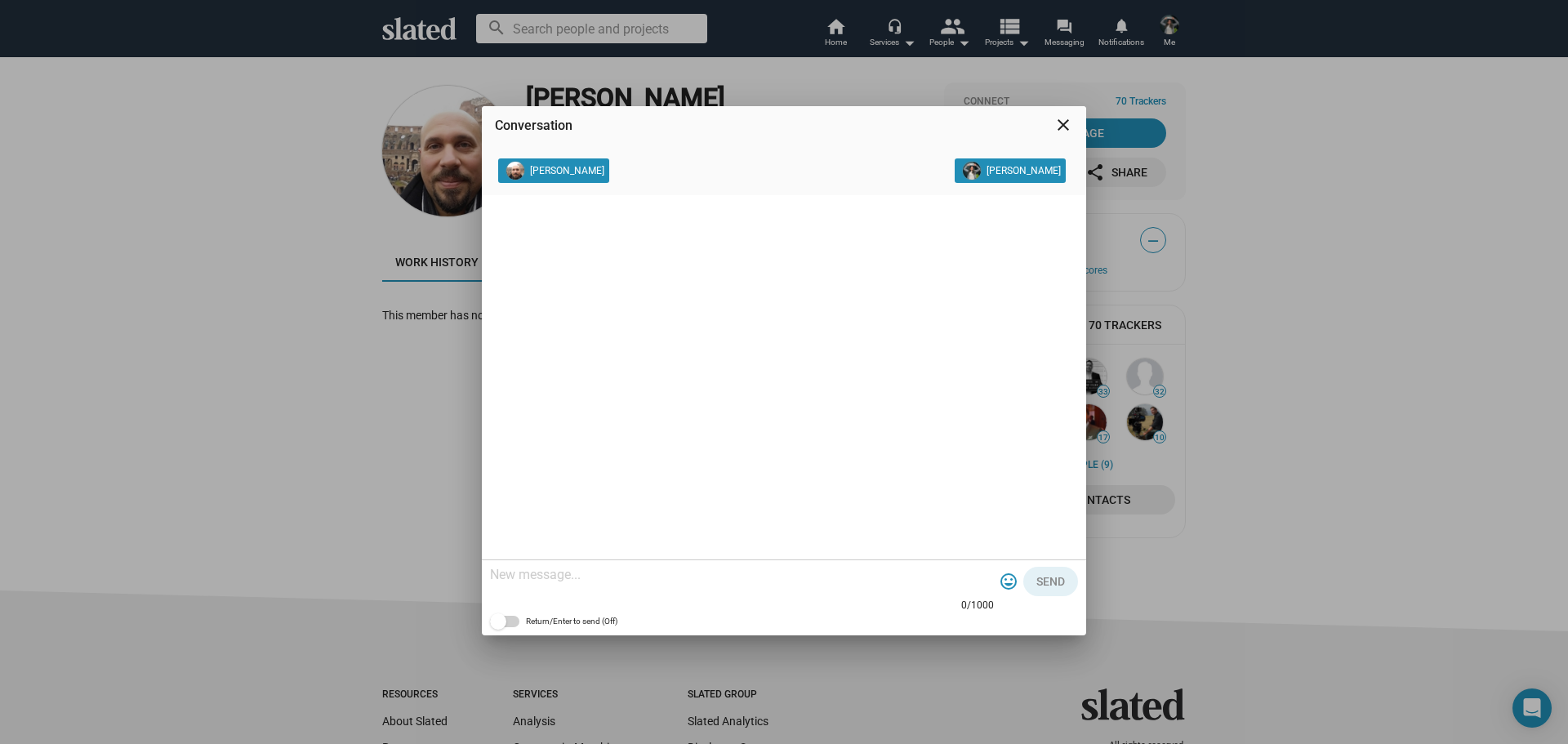
click at [1061, 120] on mat-icon "close" at bounding box center [1064, 126] width 20 height 20
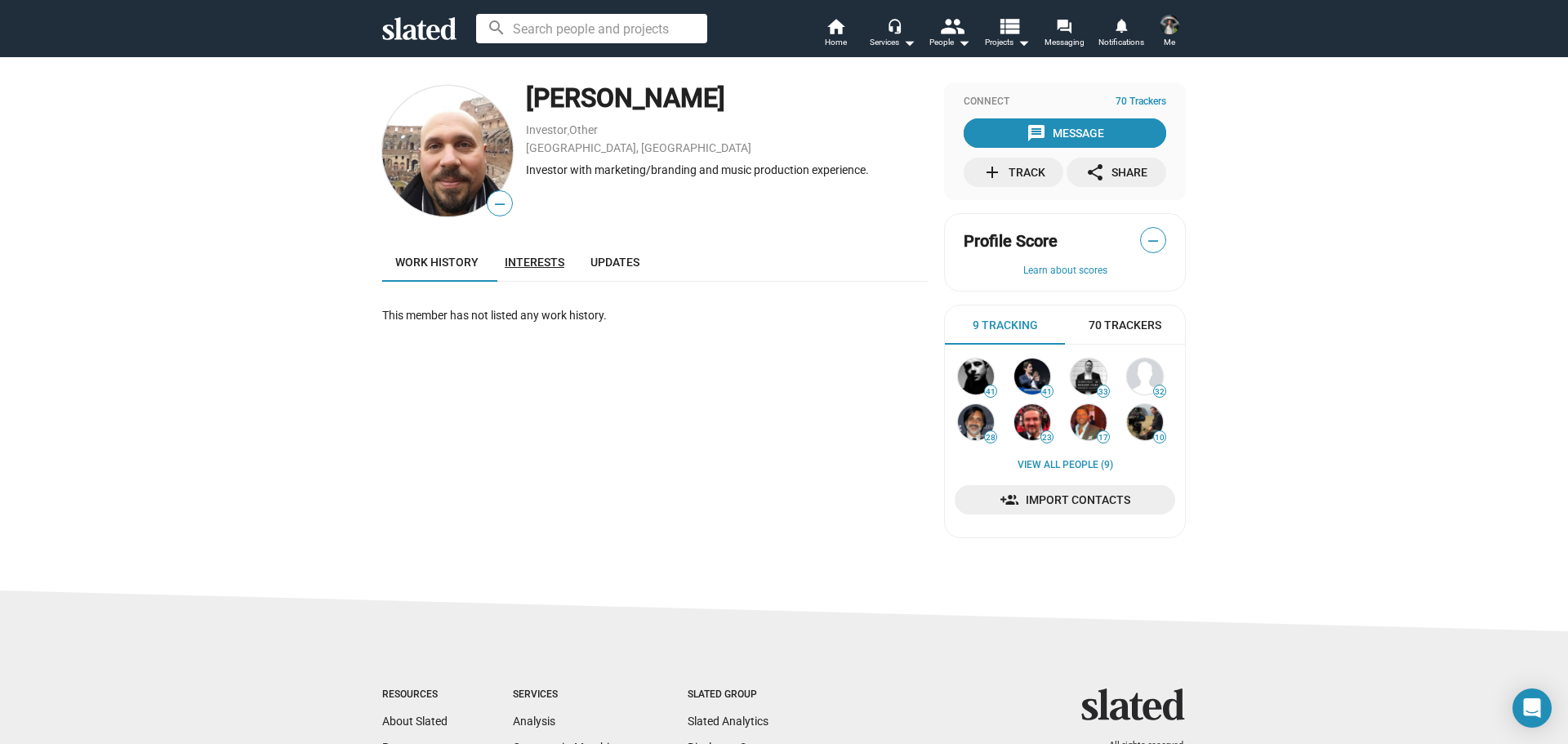
click at [536, 264] on span "Interests" at bounding box center [534, 261] width 60 height 13
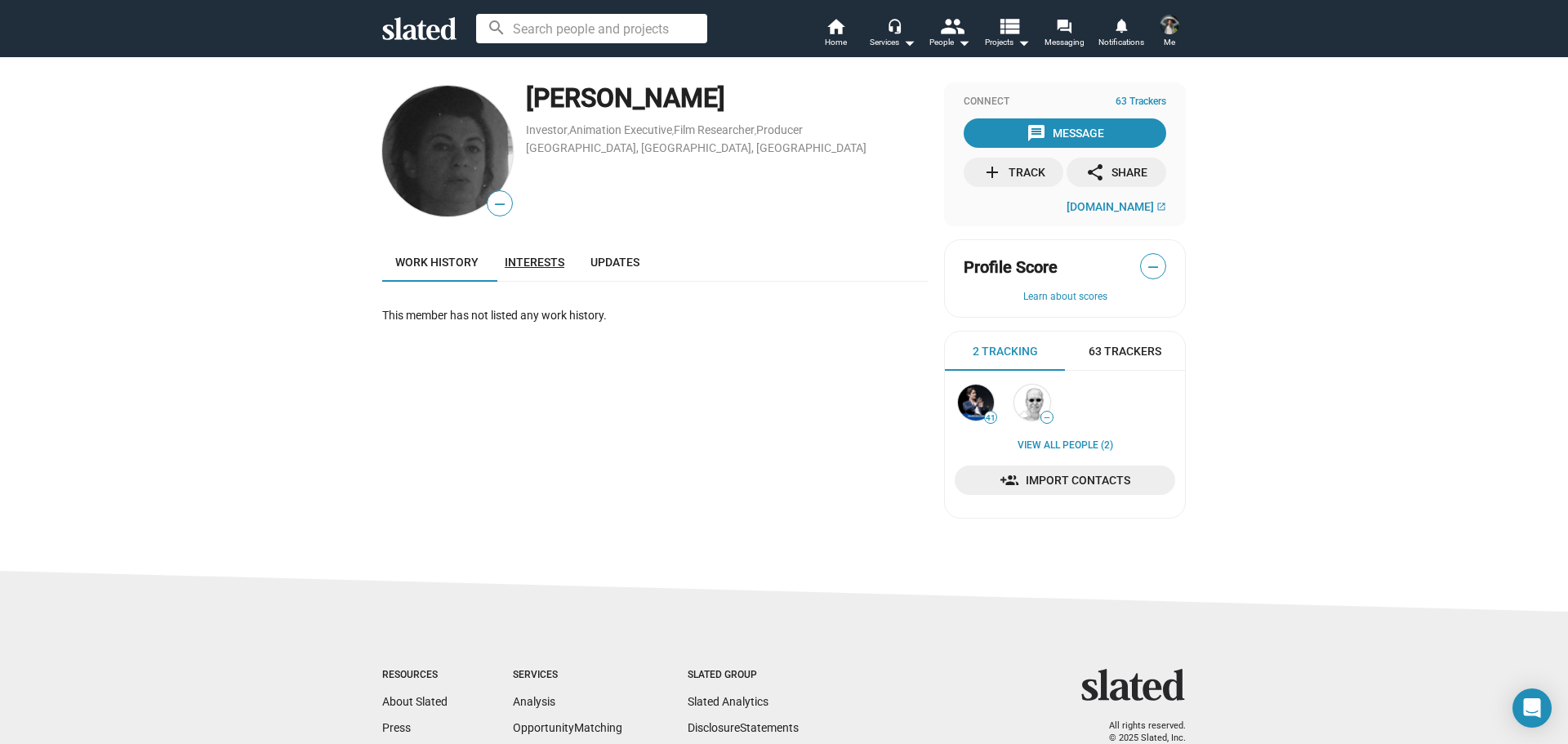
click at [536, 257] on span "Interests" at bounding box center [534, 261] width 60 height 13
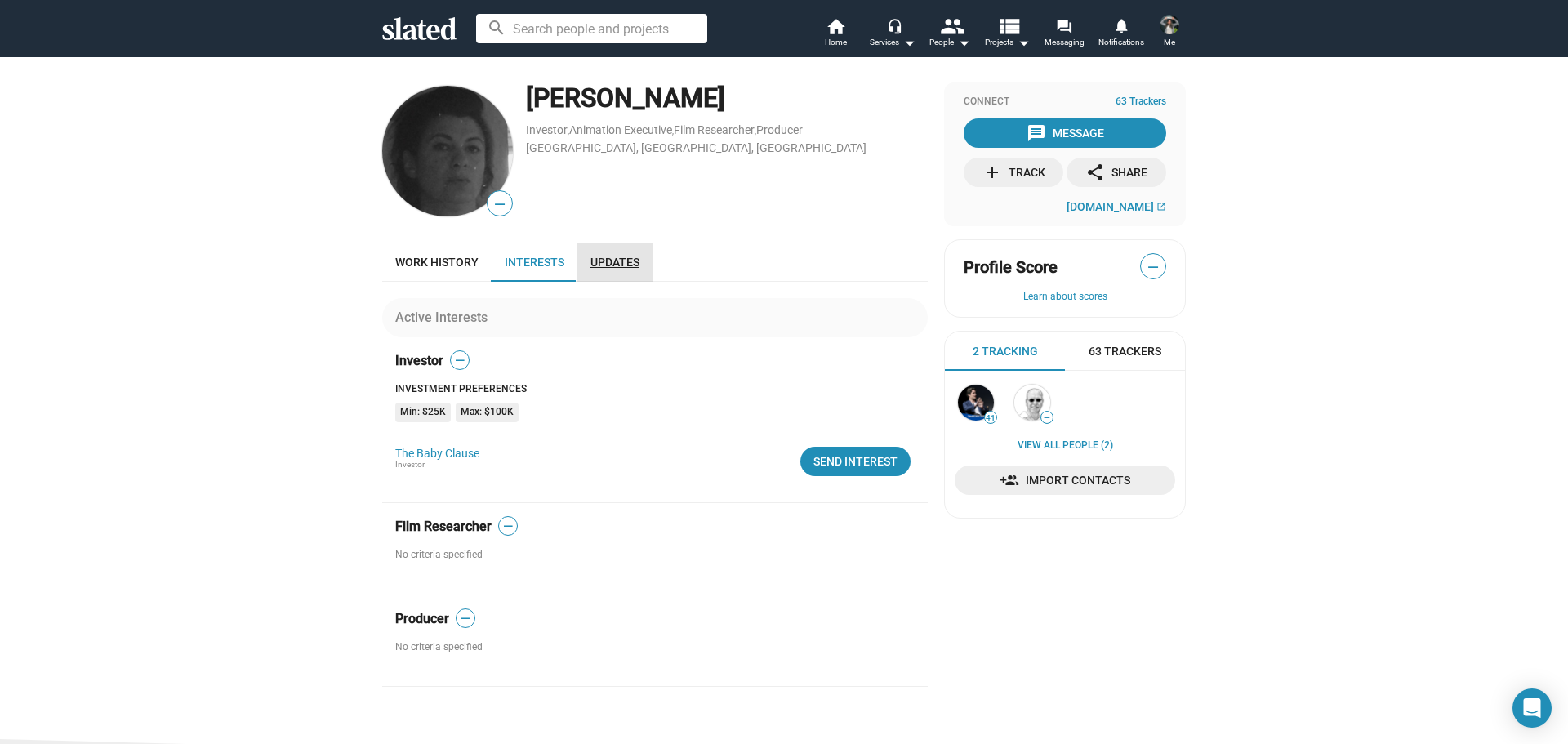
click at [627, 264] on span "Updates" at bounding box center [614, 261] width 49 height 13
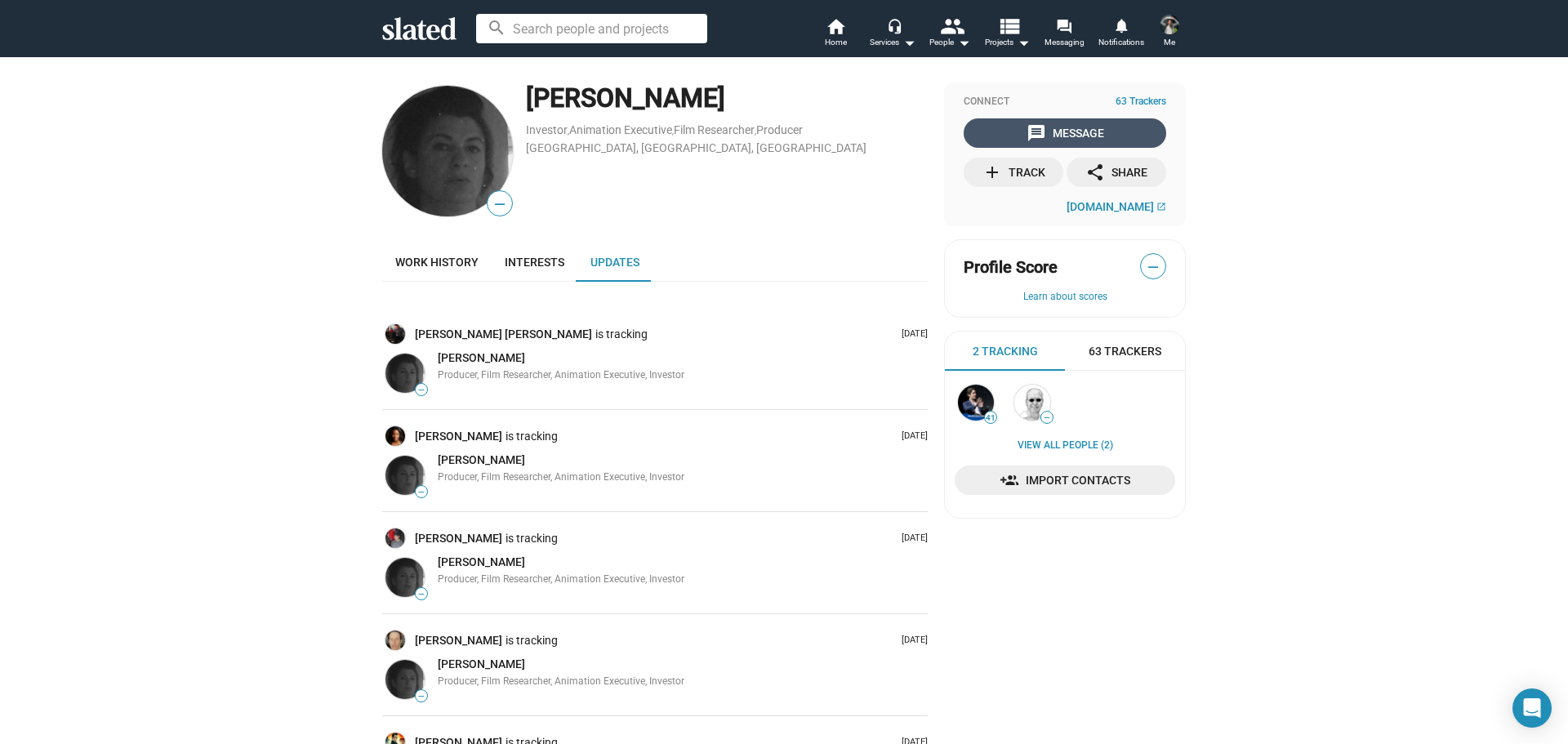
click at [1065, 138] on div "message Message" at bounding box center [1066, 133] width 78 height 29
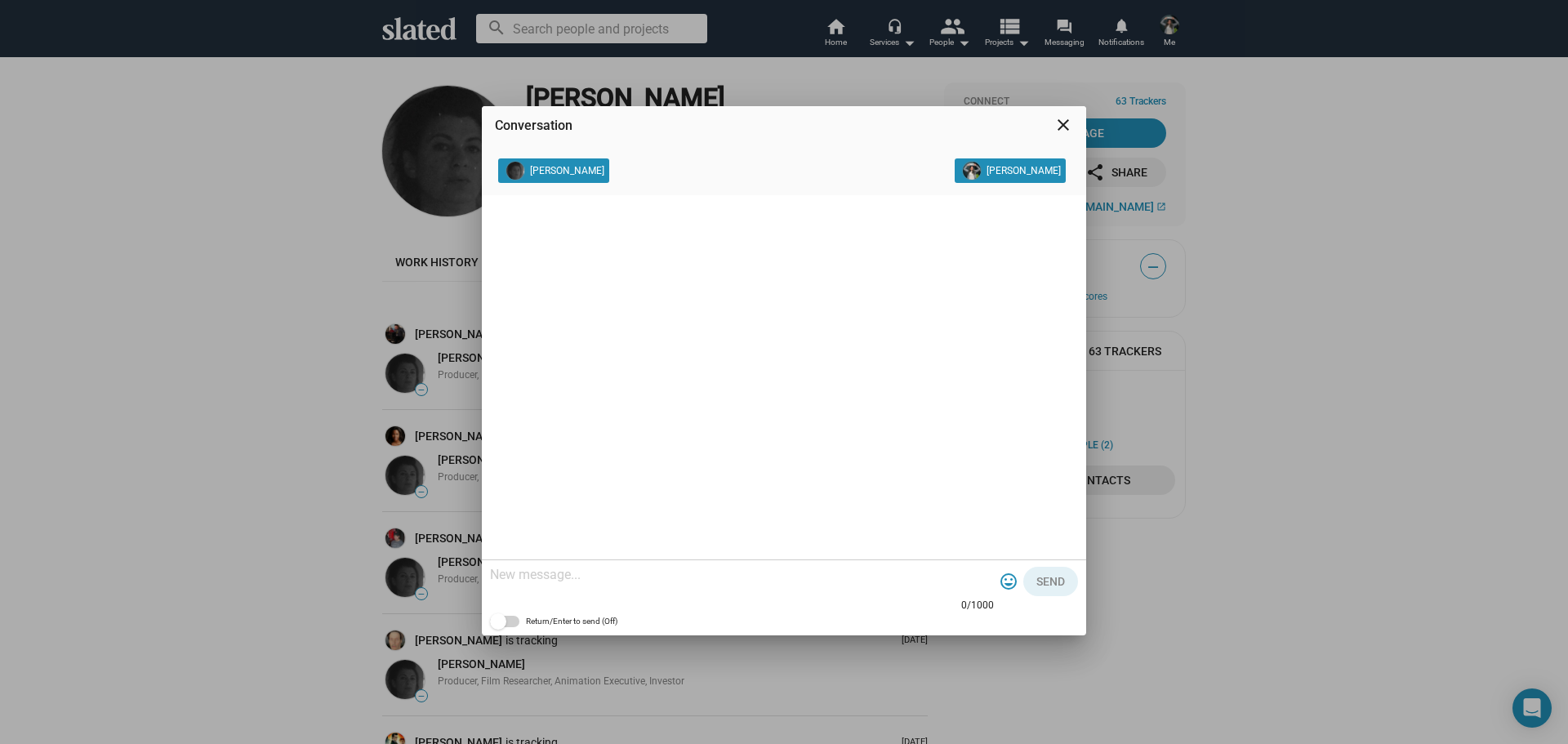
click at [1065, 125] on mat-icon "close" at bounding box center [1064, 126] width 20 height 20
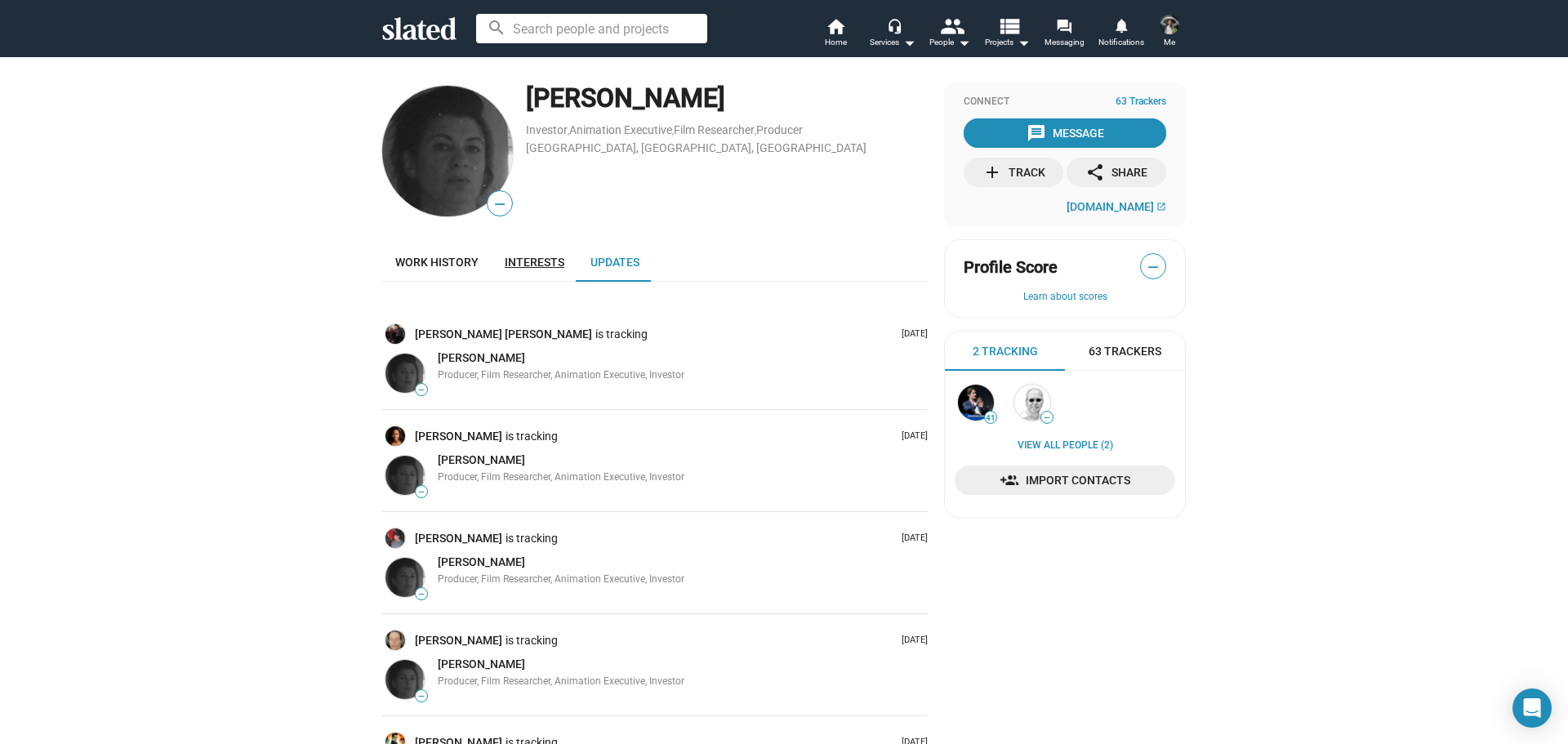
click at [515, 281] on link "Interests" at bounding box center [534, 261] width 86 height 39
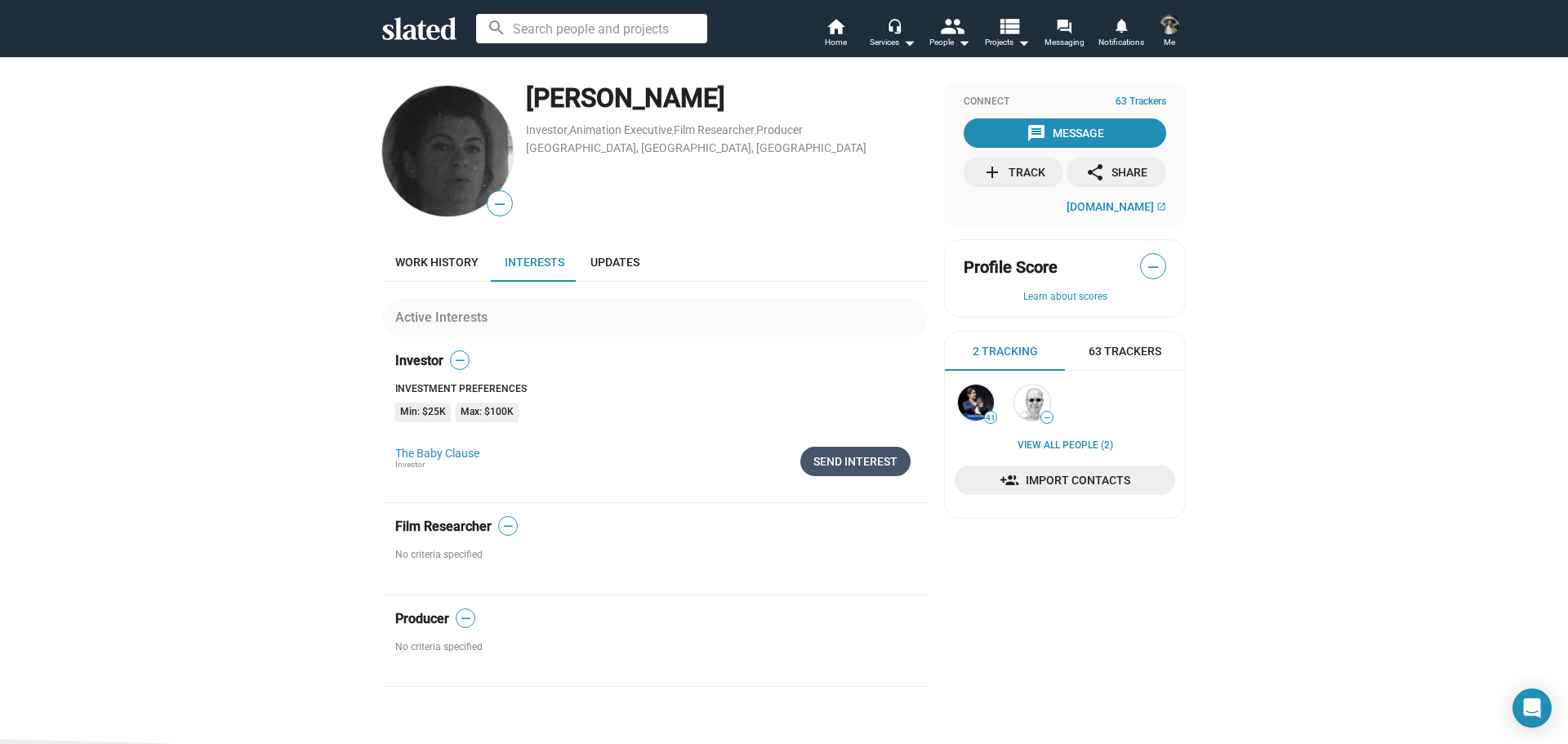
click at [830, 461] on div "Send Interest" at bounding box center [855, 461] width 84 height 29
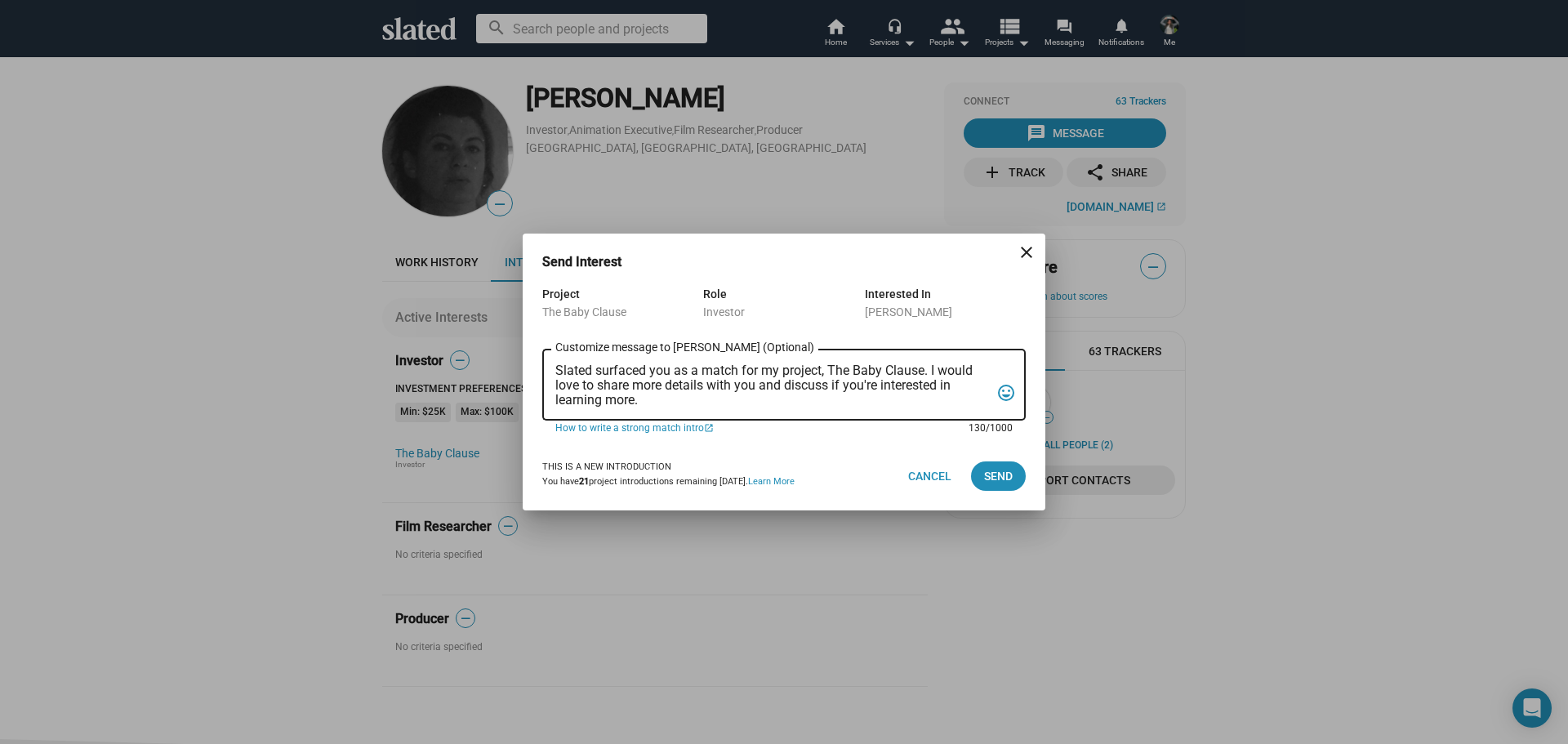
drag, startPoint x: 642, startPoint y: 404, endPoint x: 540, endPoint y: 367, distance: 108.5
click at [540, 367] on div "Project The Baby Clause Role Investor Interested In Liz Laine Slated surfaced y…" at bounding box center [784, 363] width 522 height 158
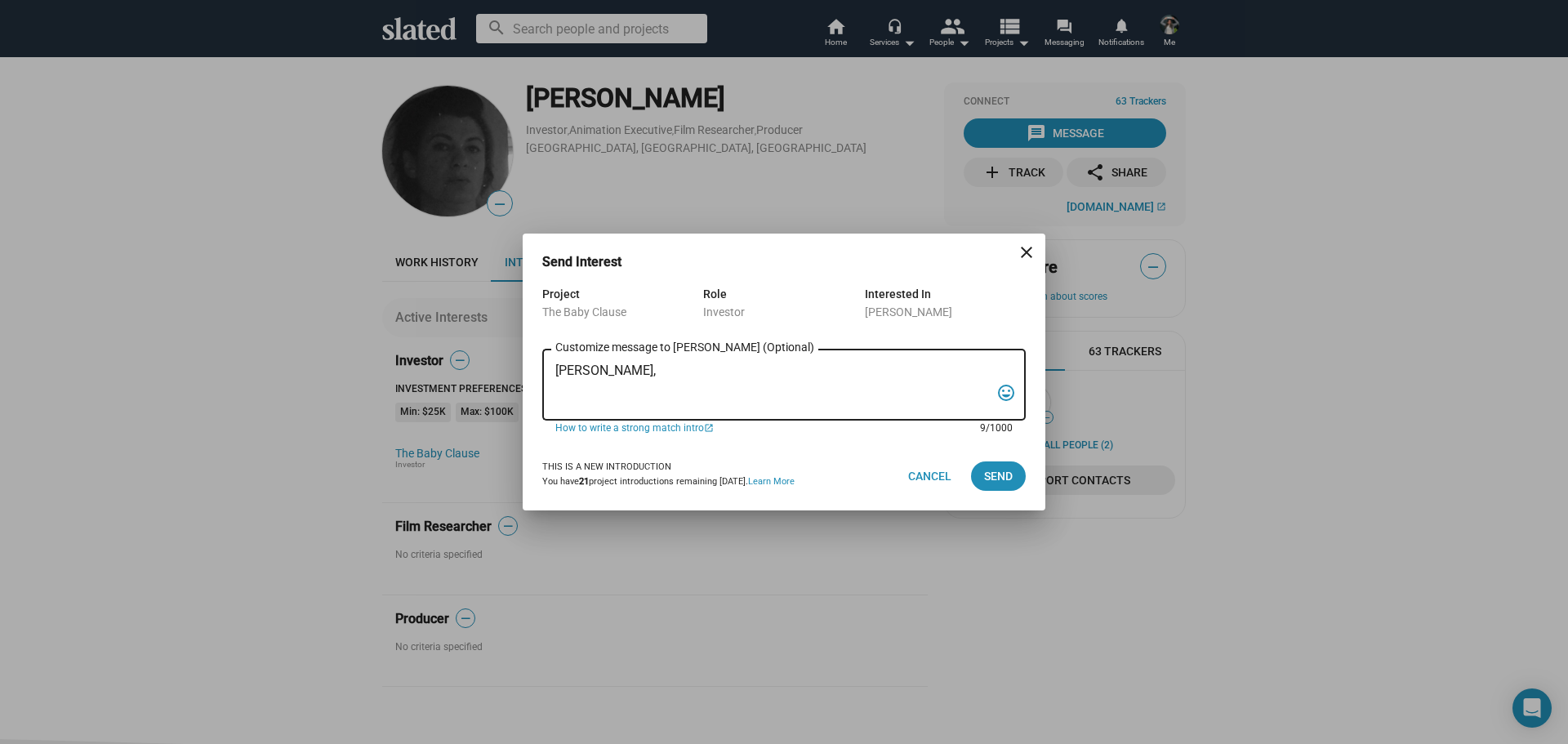
paste textarea "I am reaching out to pitch investment in a film that combines creativity, niche…"
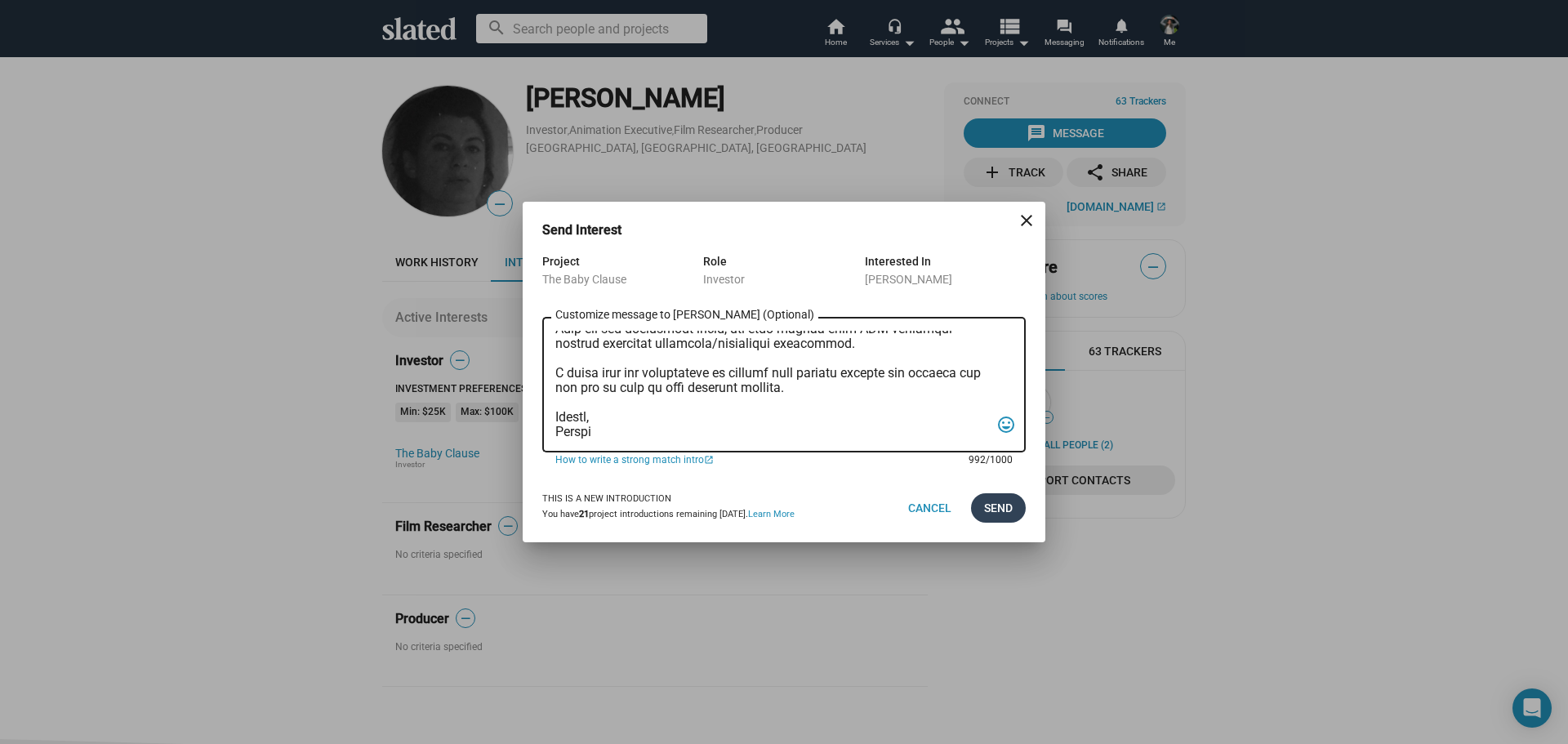
type textarea "Ms. Laine, I am reaching out to pitch investment in a film that combines creati…"
click at [996, 514] on span "Send" at bounding box center [998, 508] width 29 height 29
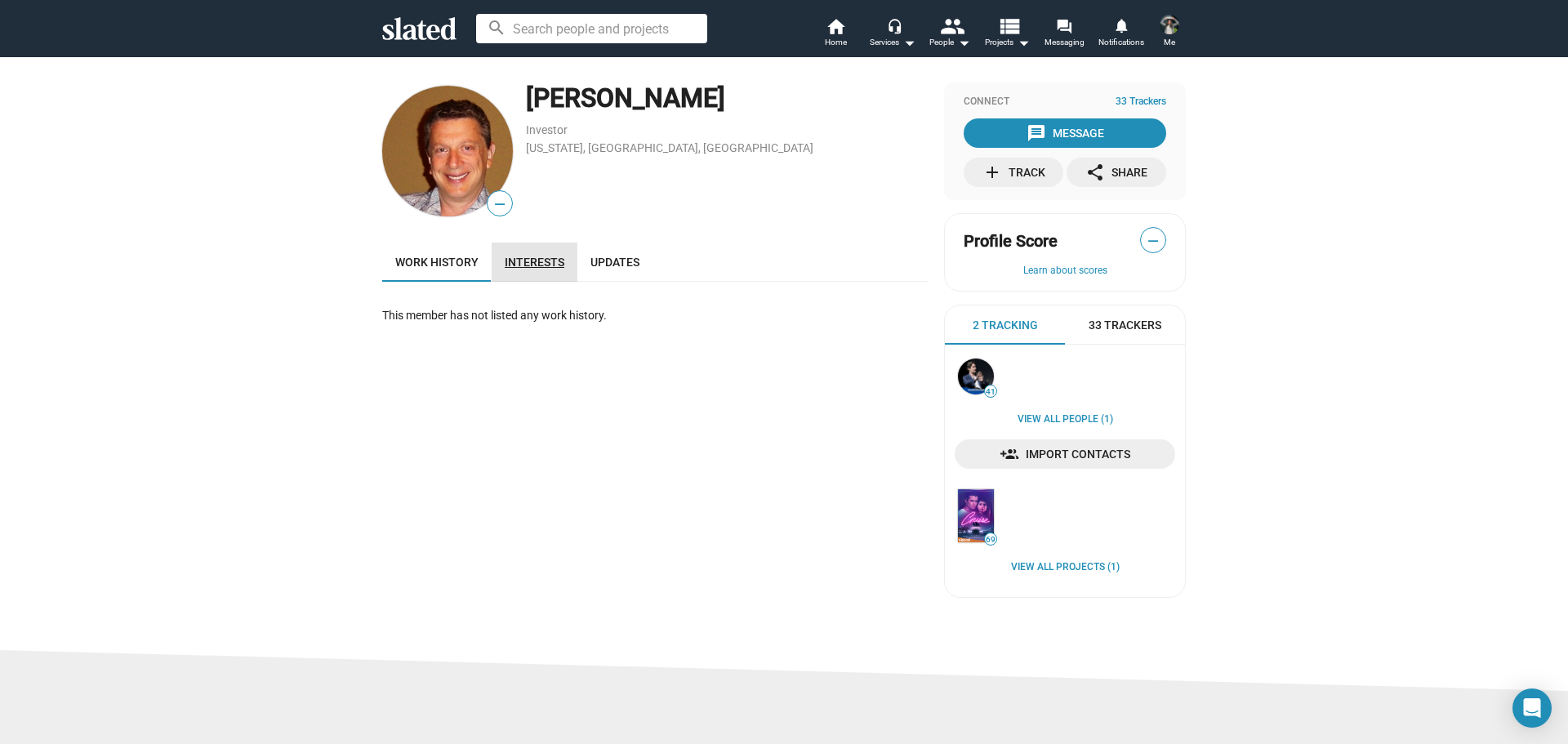
click at [521, 256] on span "Interests" at bounding box center [534, 261] width 60 height 13
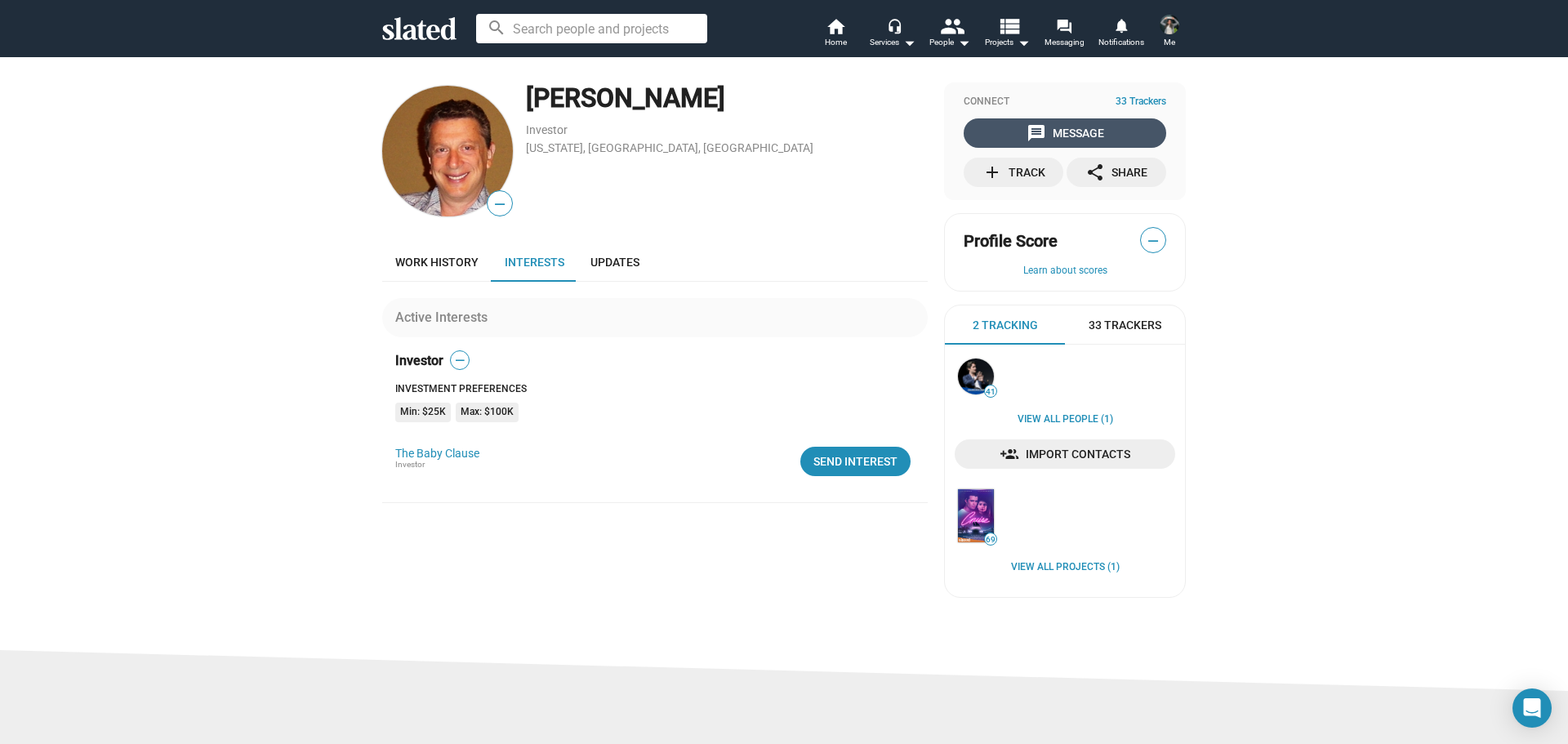
click at [1052, 129] on div "message Message" at bounding box center [1066, 133] width 78 height 29
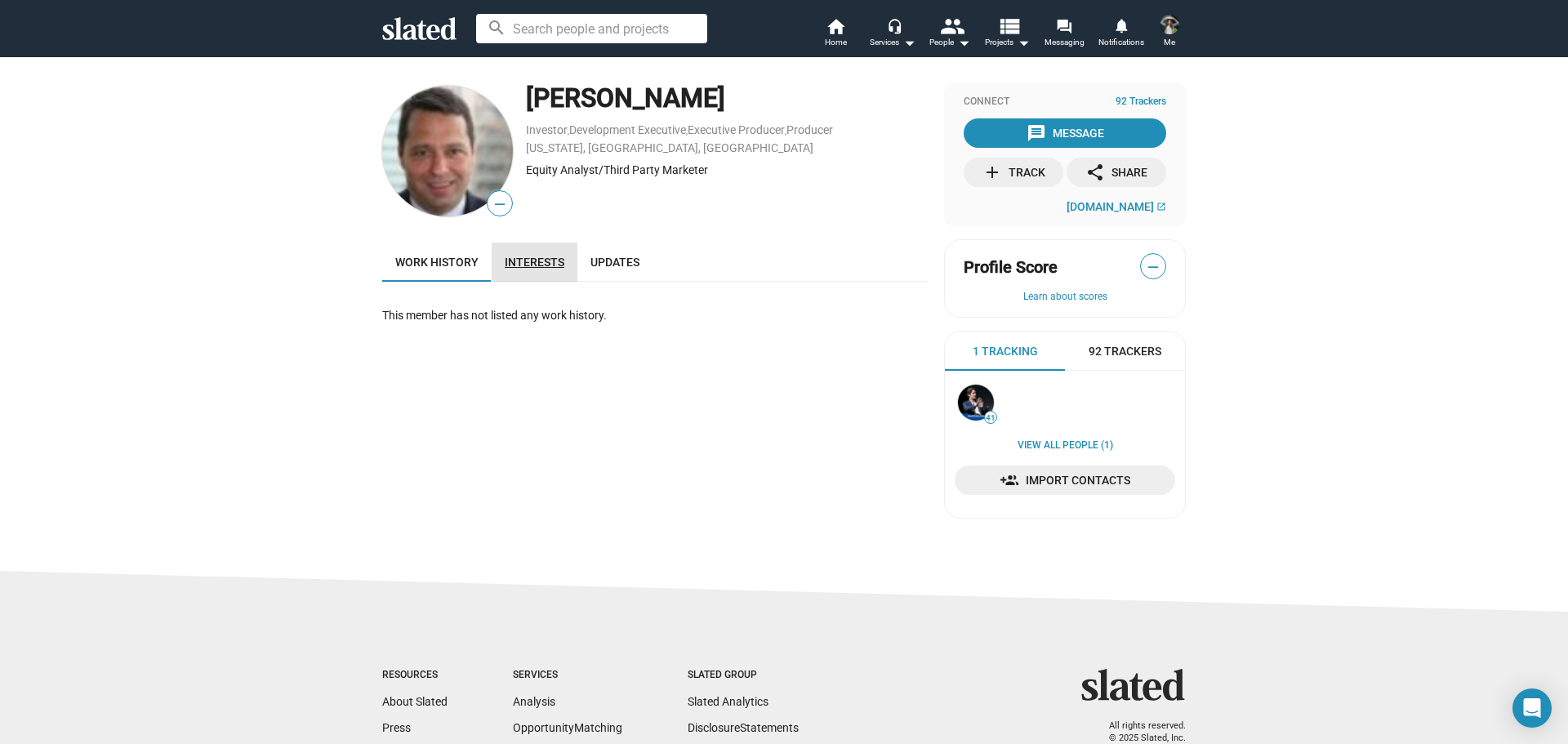
click at [519, 258] on span "Interests" at bounding box center [534, 261] width 60 height 13
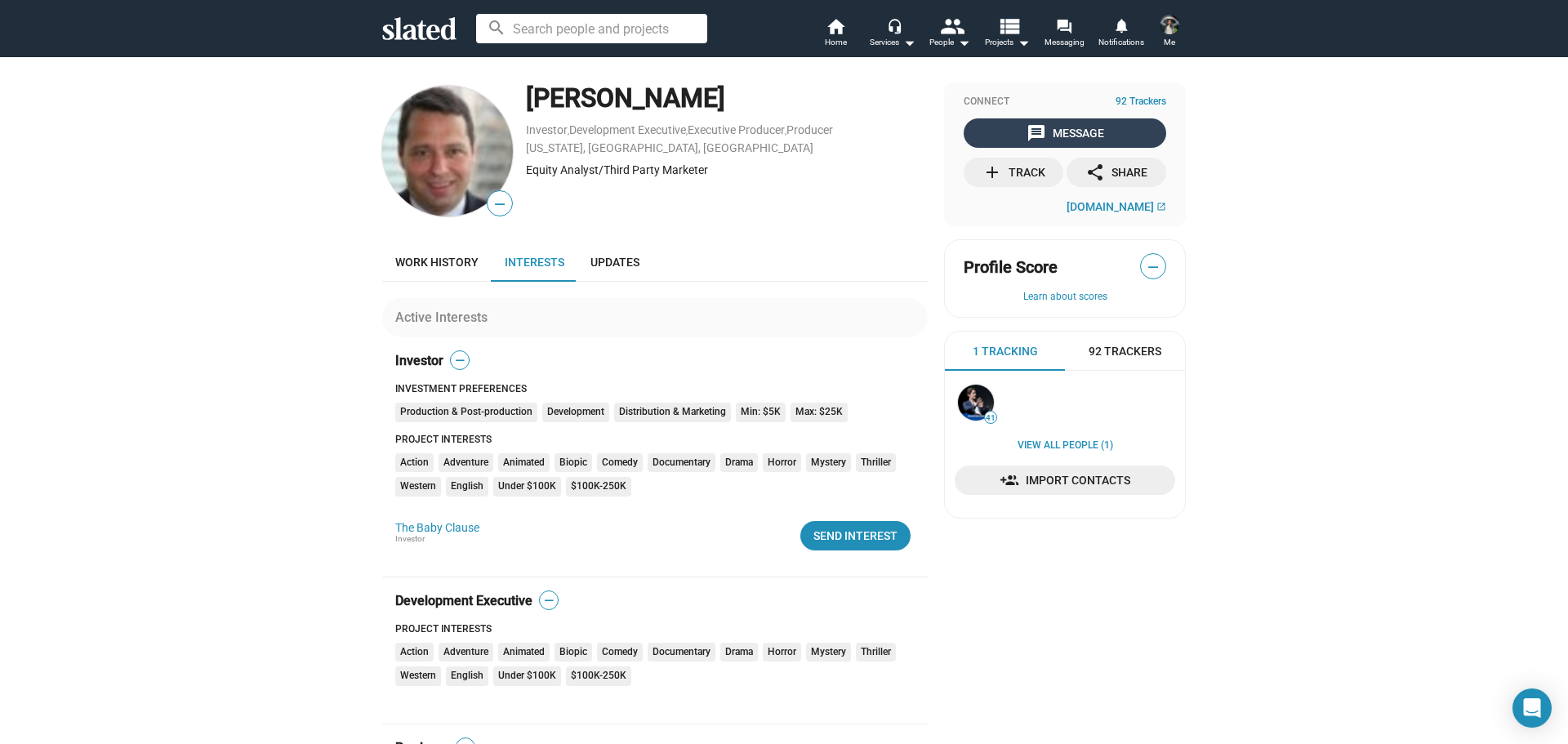
click at [1061, 133] on div "message Message" at bounding box center [1066, 133] width 78 height 29
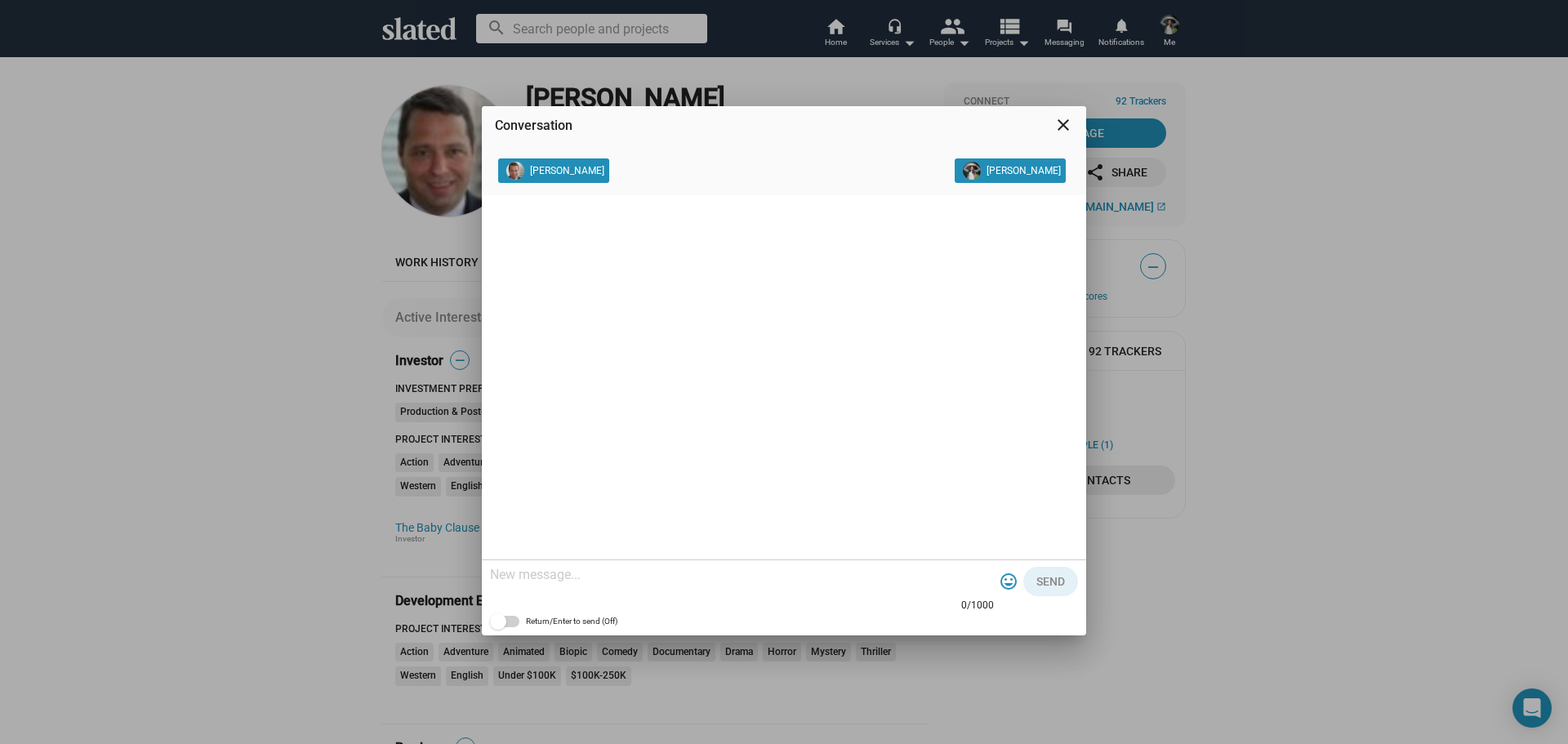
click at [960, 174] on span at bounding box center [972, 171] width 25 height 25
click at [1062, 132] on mat-icon "close" at bounding box center [1064, 126] width 20 height 20
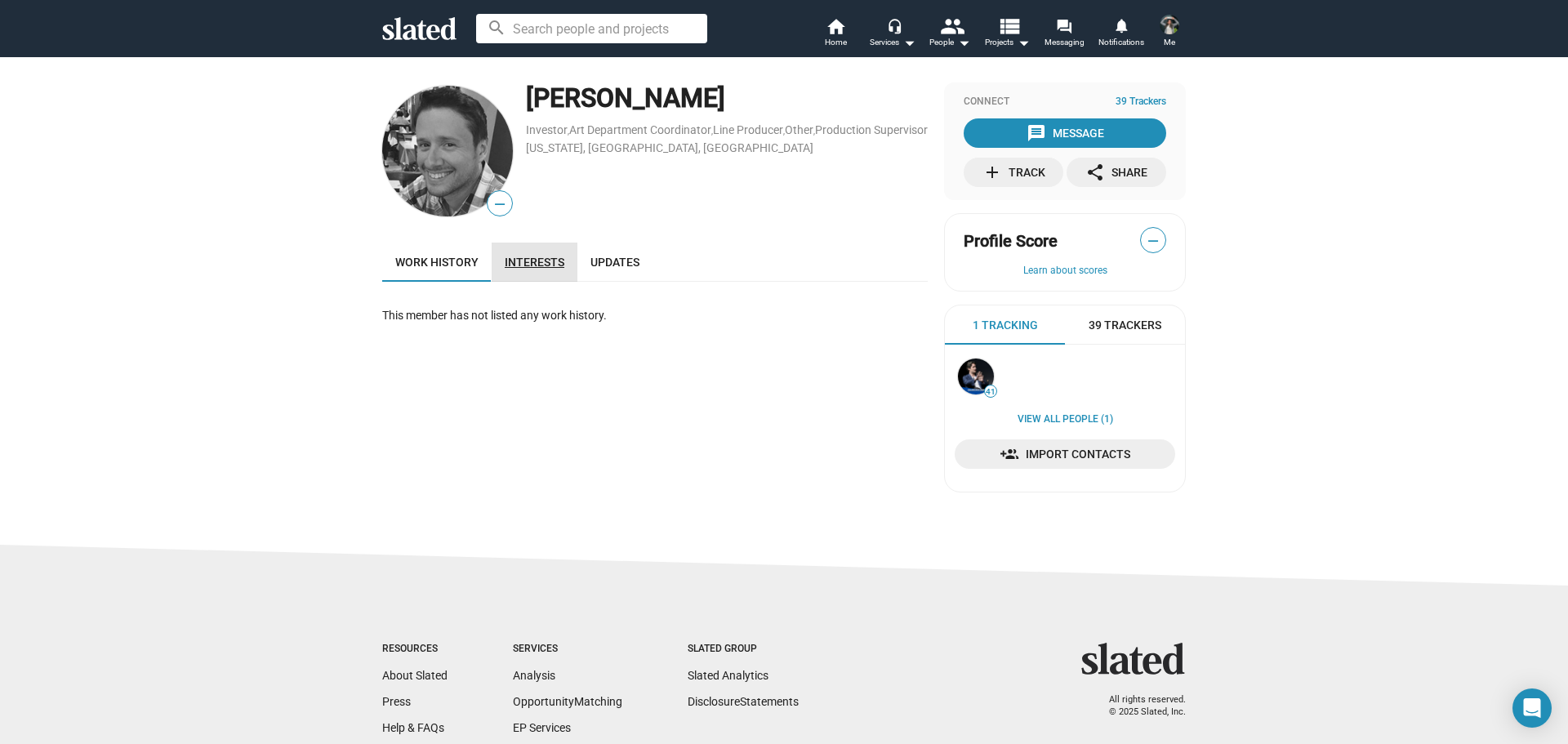
click at [531, 281] on link "Interests" at bounding box center [534, 261] width 86 height 39
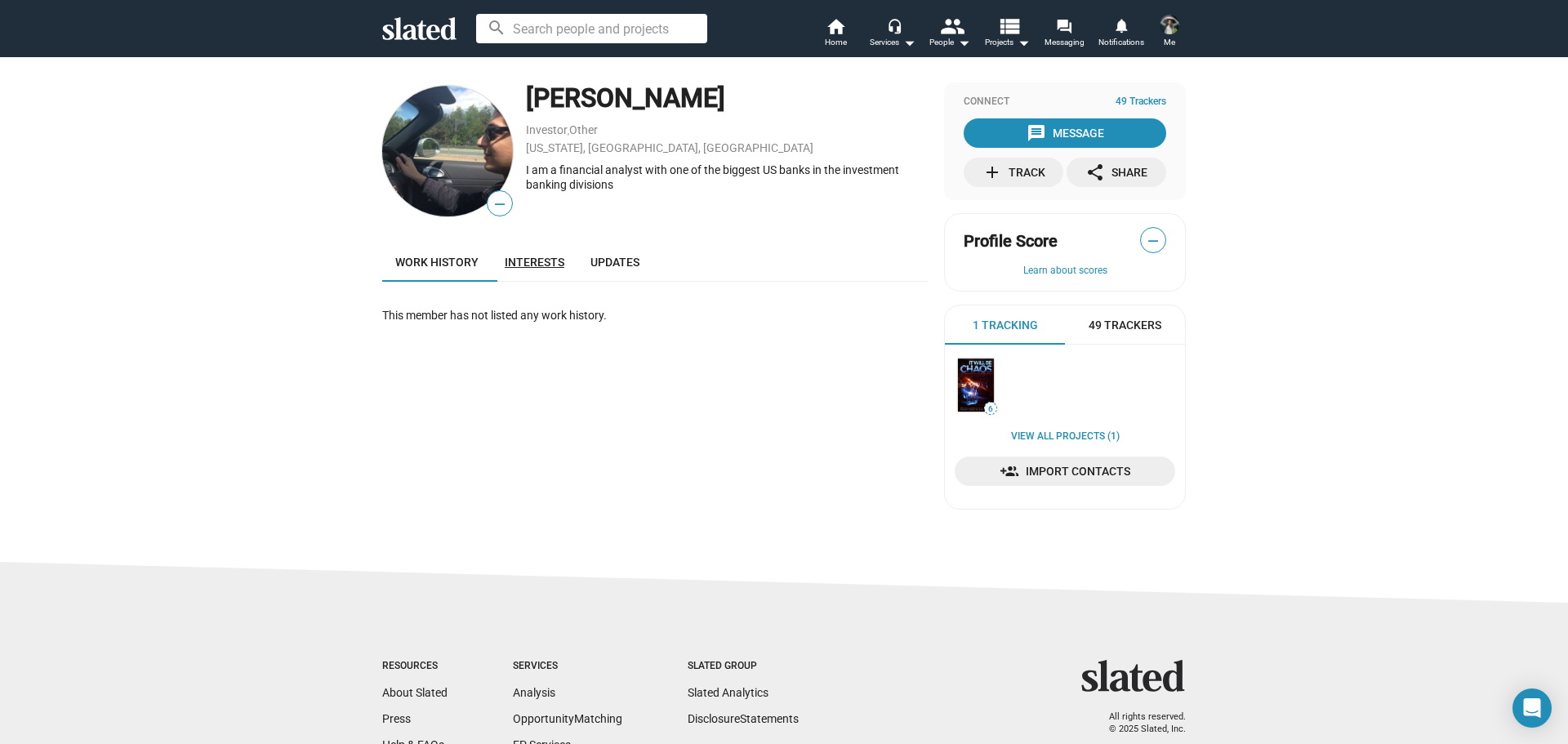
click at [546, 257] on span "Interests" at bounding box center [534, 261] width 60 height 13
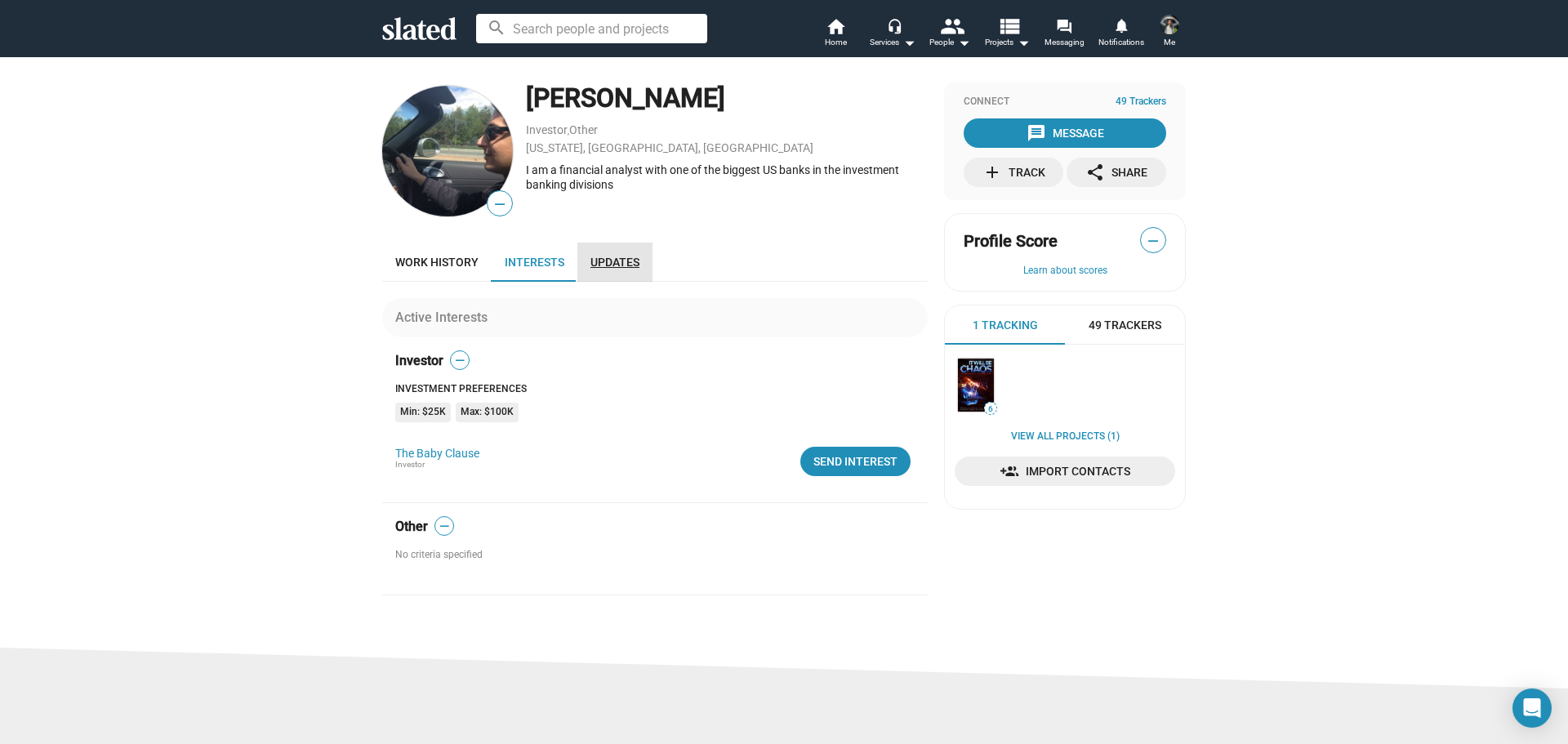
click at [619, 262] on span "Updates" at bounding box center [614, 261] width 49 height 13
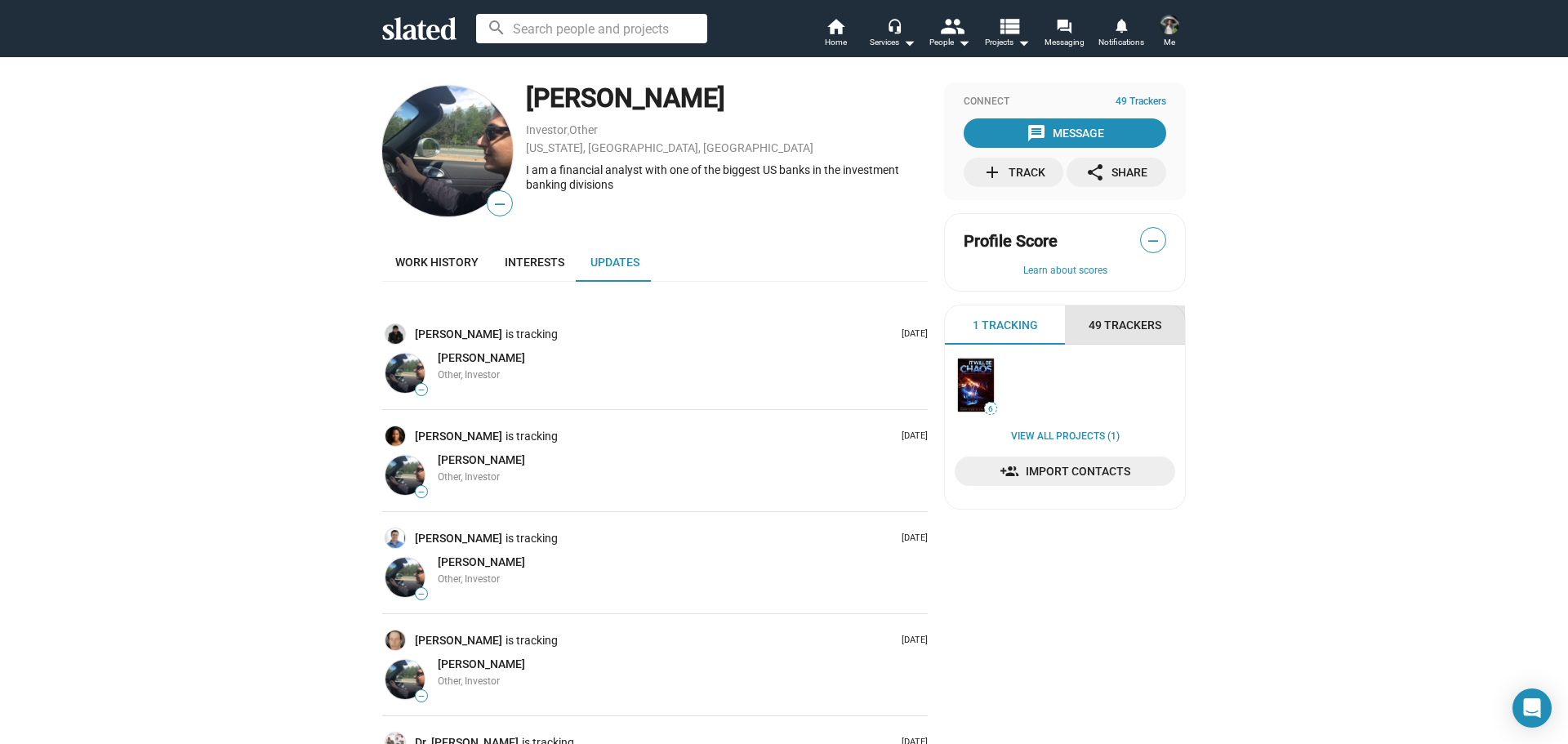
click at [1120, 334] on div "49 Trackers" at bounding box center [1125, 324] width 120 height 39
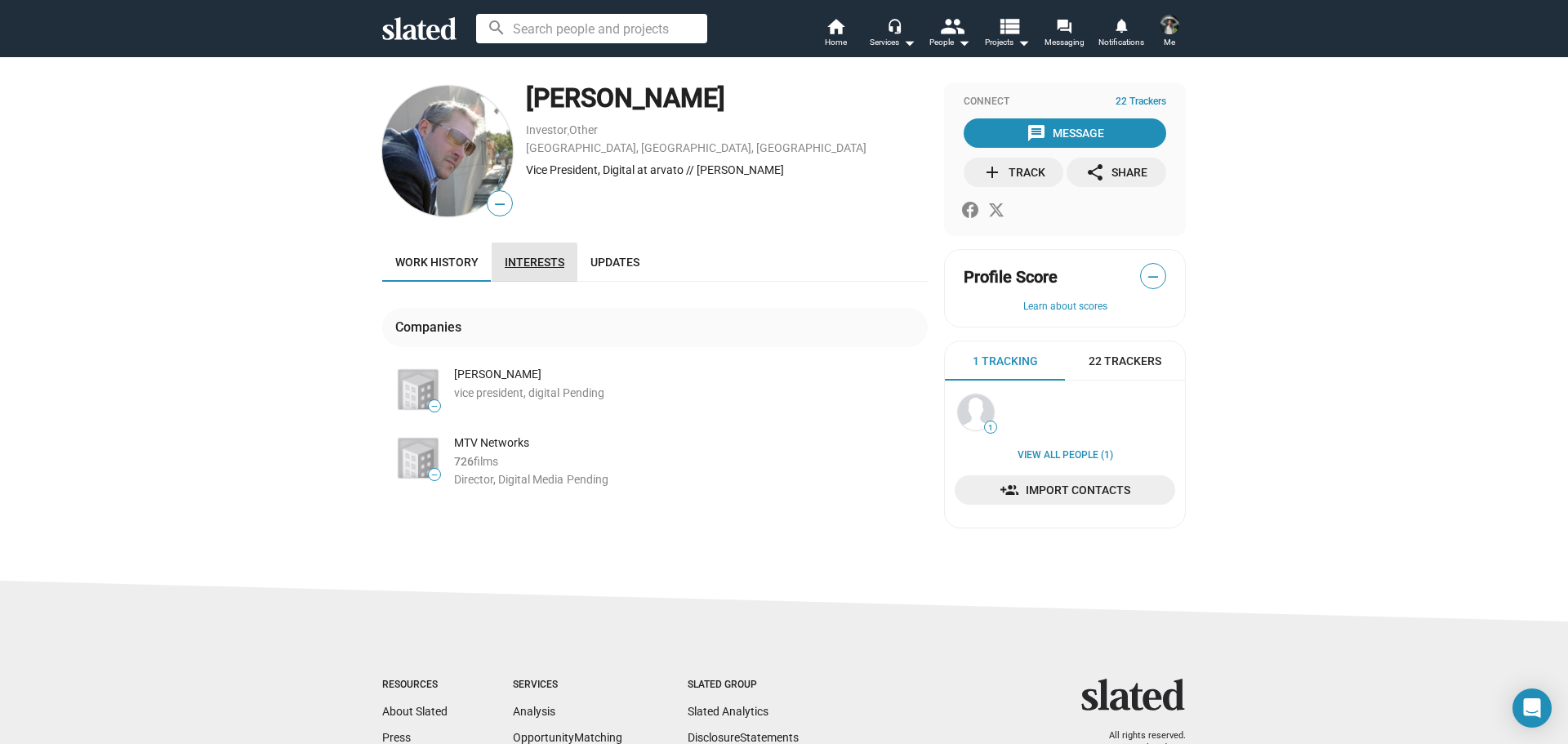
click at [524, 262] on span "Interests" at bounding box center [534, 261] width 60 height 13
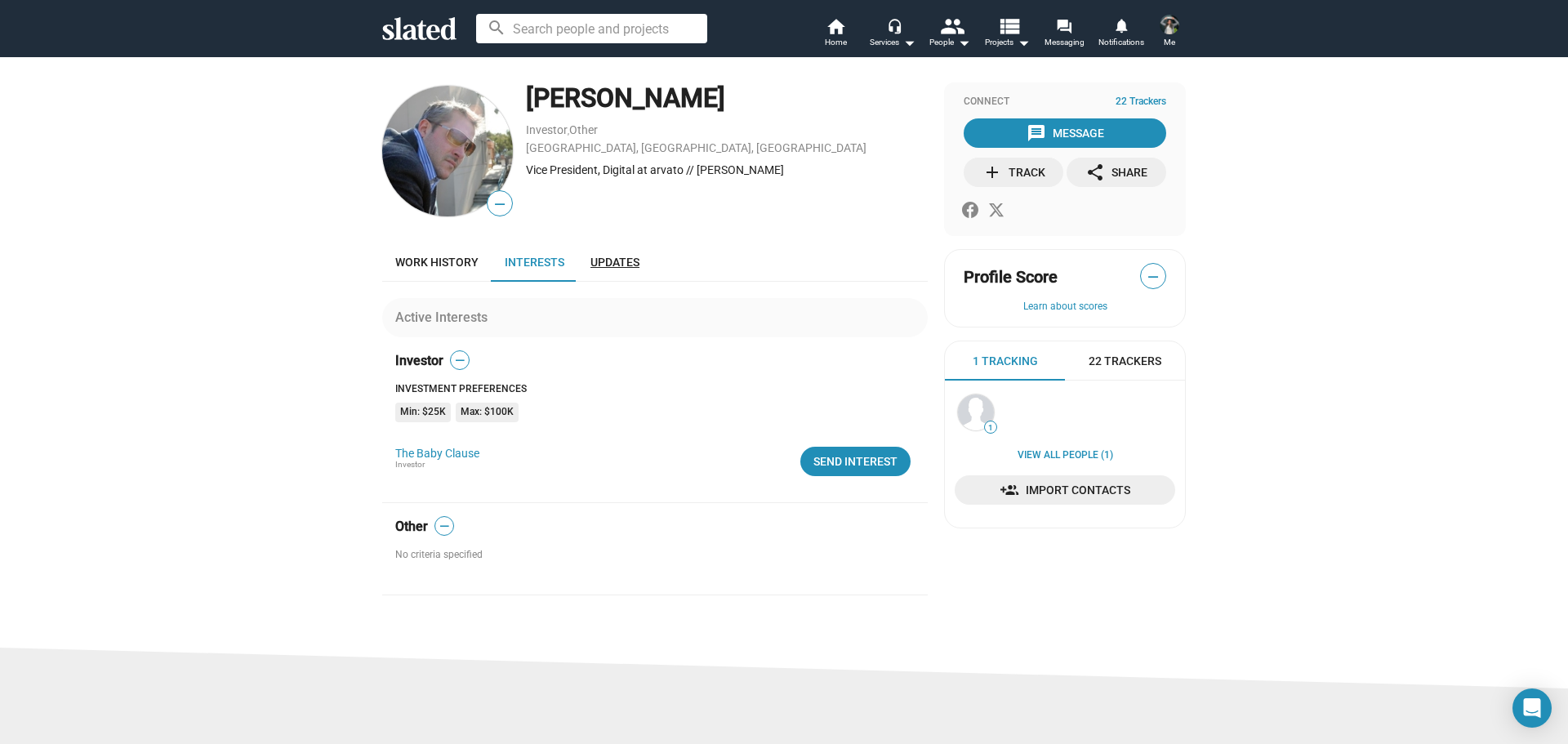
click at [602, 260] on span "Updates" at bounding box center [614, 261] width 49 height 13
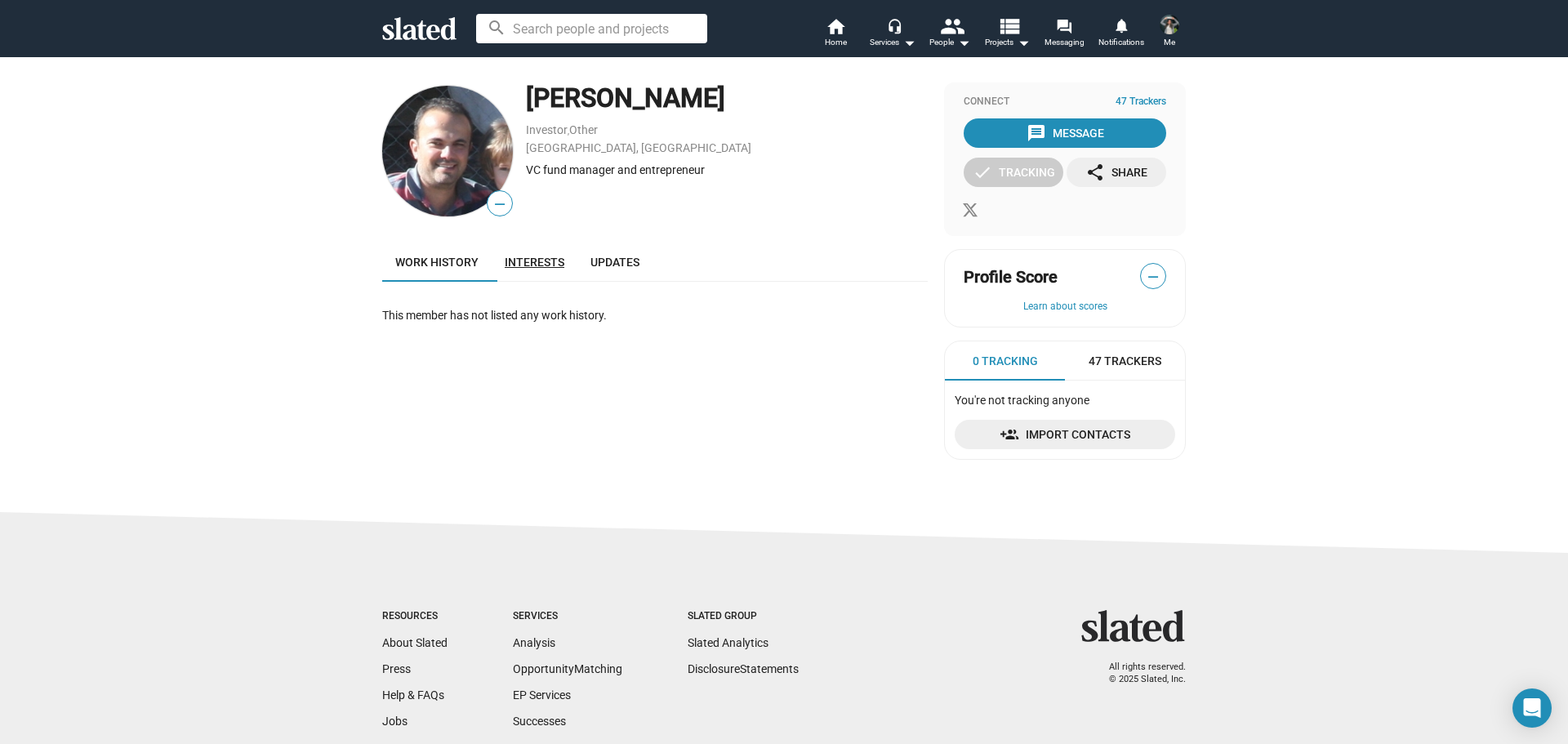
click at [535, 262] on span "Interests" at bounding box center [534, 261] width 60 height 13
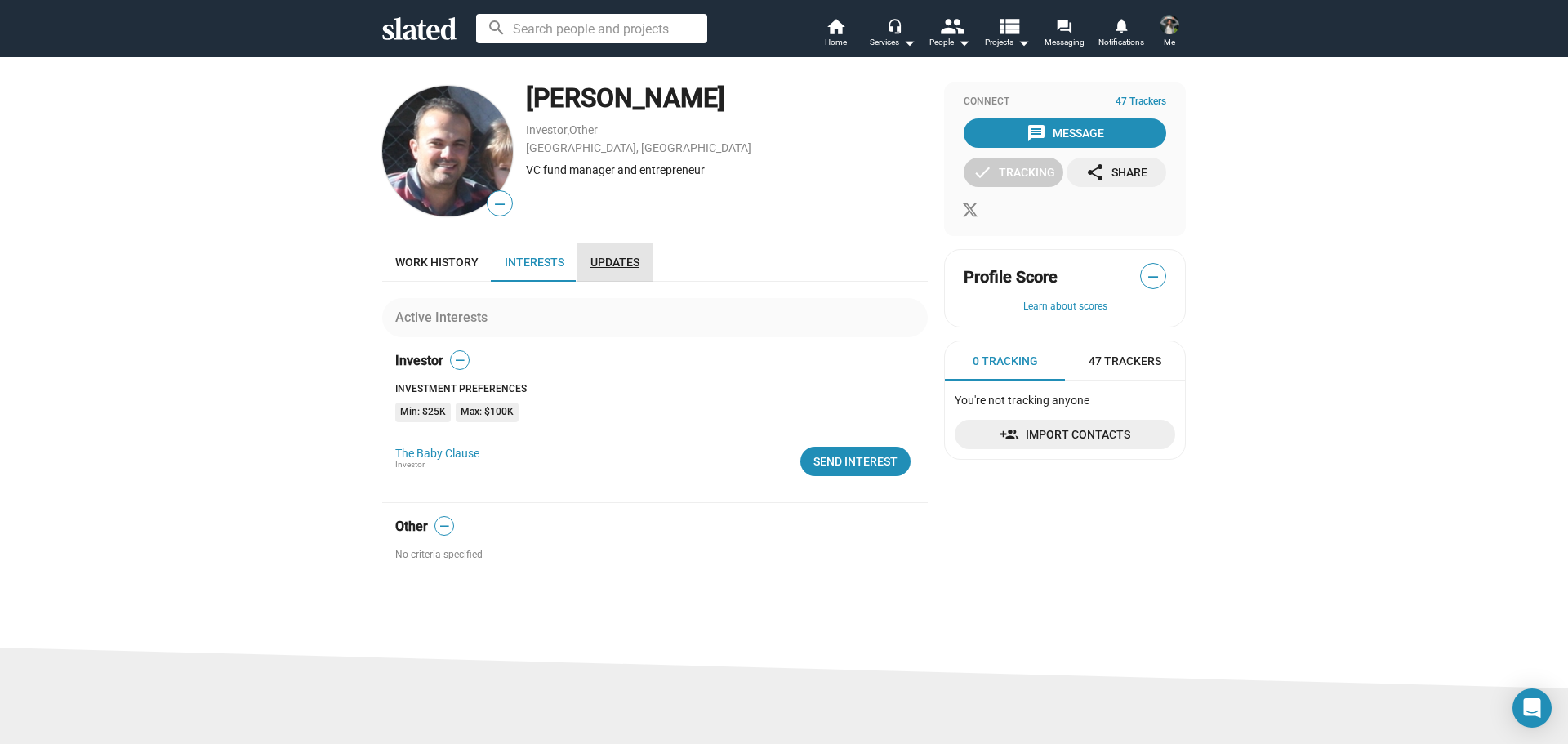
click at [611, 264] on span "Updates" at bounding box center [614, 261] width 49 height 13
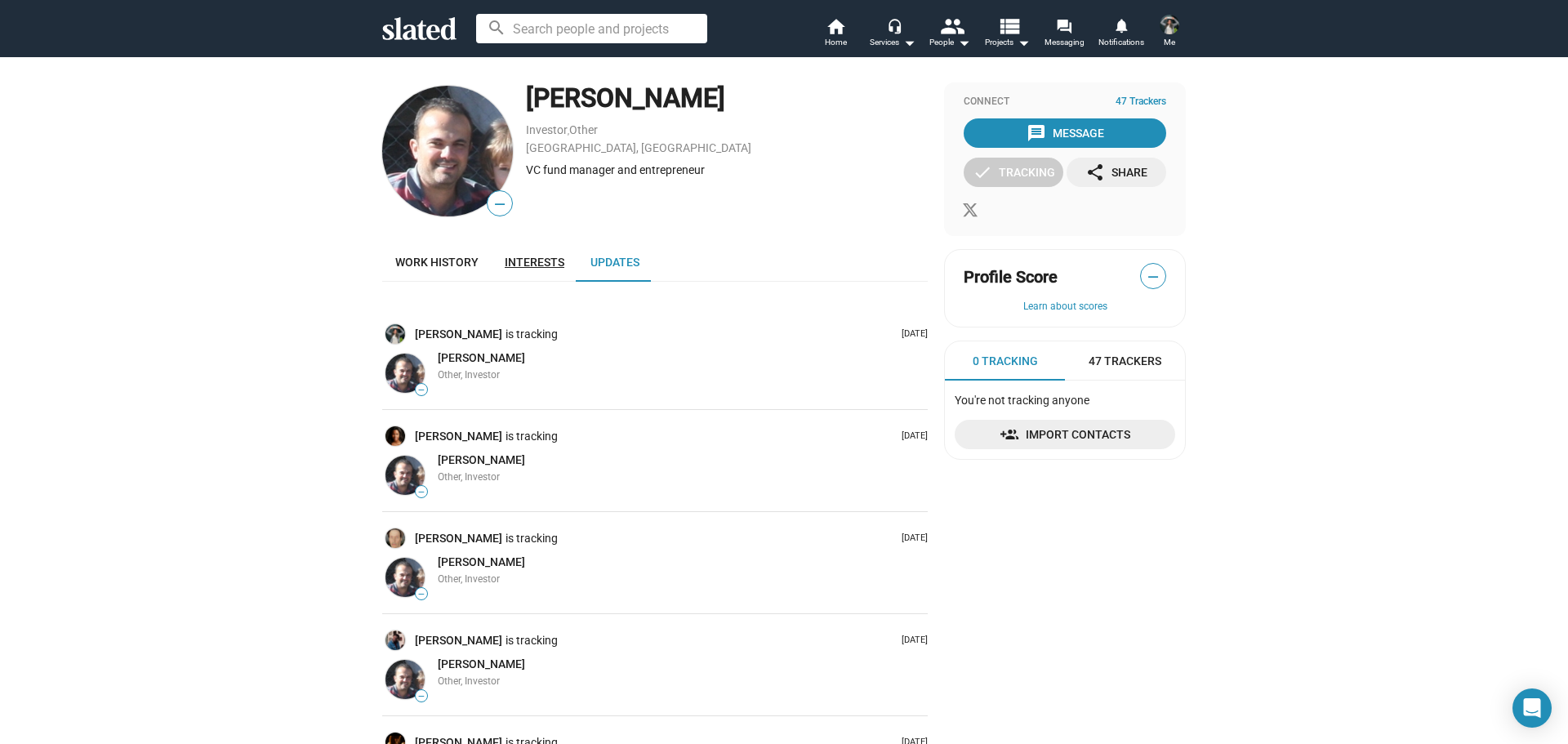
click at [514, 264] on span "Interests" at bounding box center [534, 261] width 60 height 13
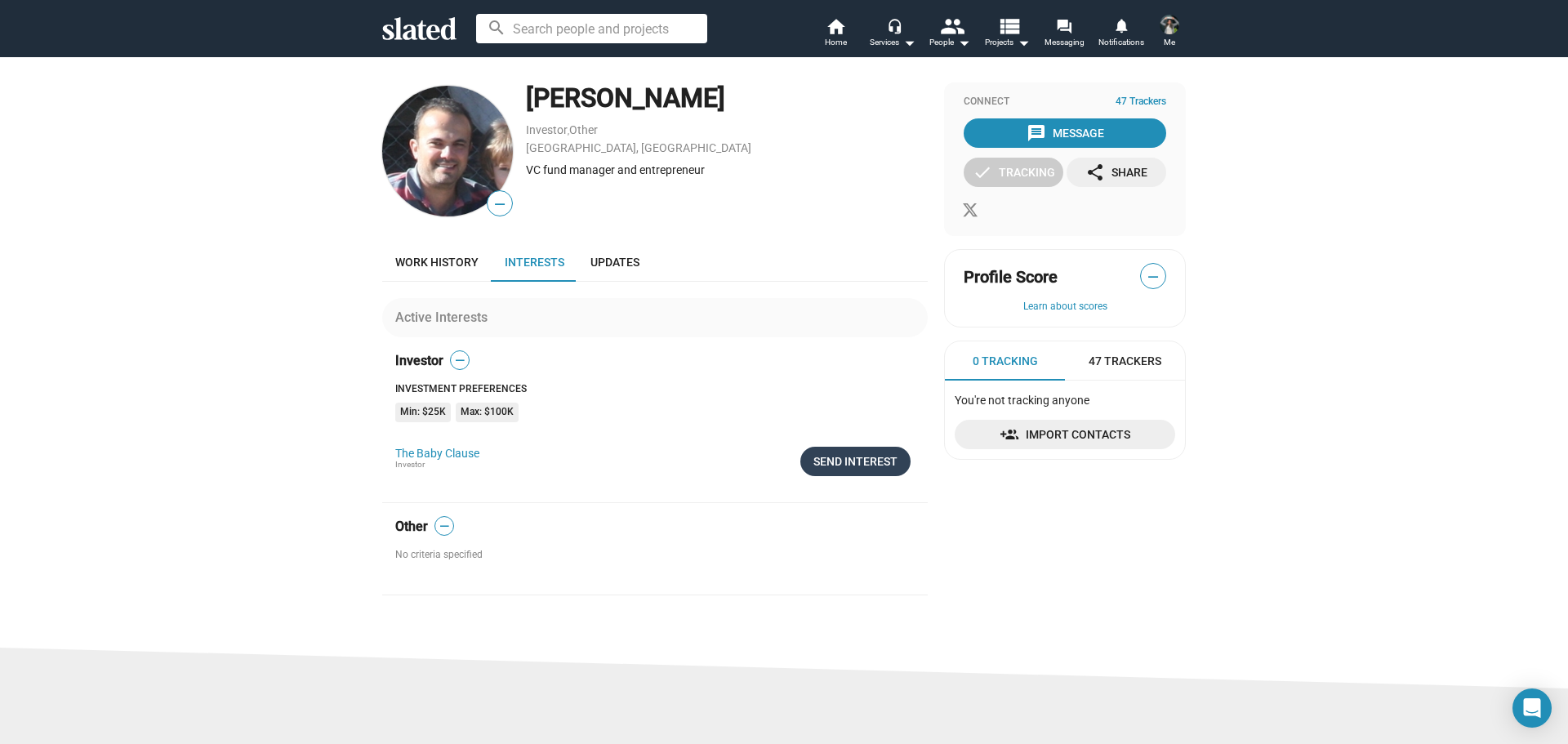
click at [870, 458] on div "Send Interest" at bounding box center [855, 461] width 84 height 29
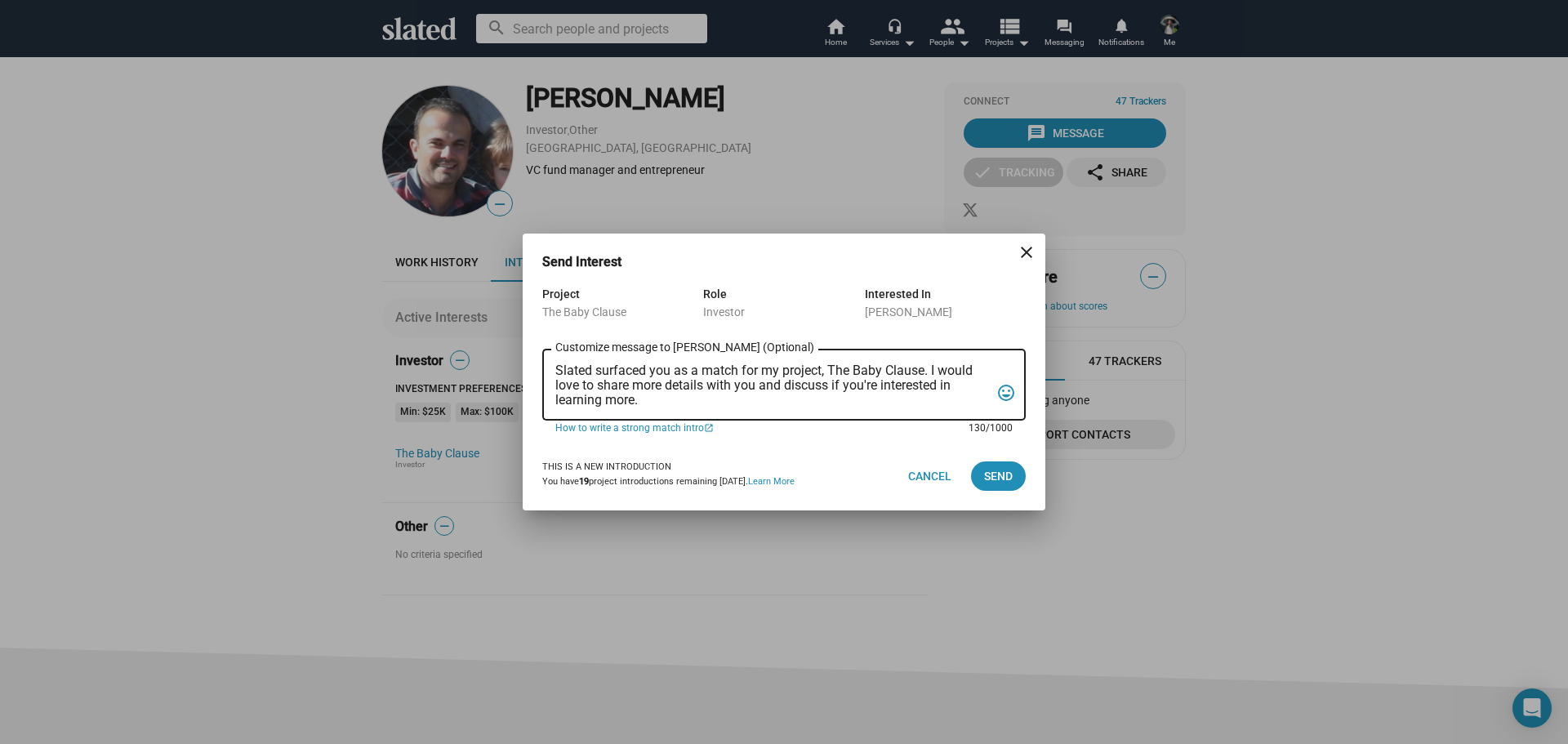
drag, startPoint x: 705, startPoint y: 400, endPoint x: 542, endPoint y: 363, distance: 167.1
click at [542, 363] on div "Slated surfaced you as a match for my project, The Baby Clause. I would love to…" at bounding box center [784, 383] width 483 height 75
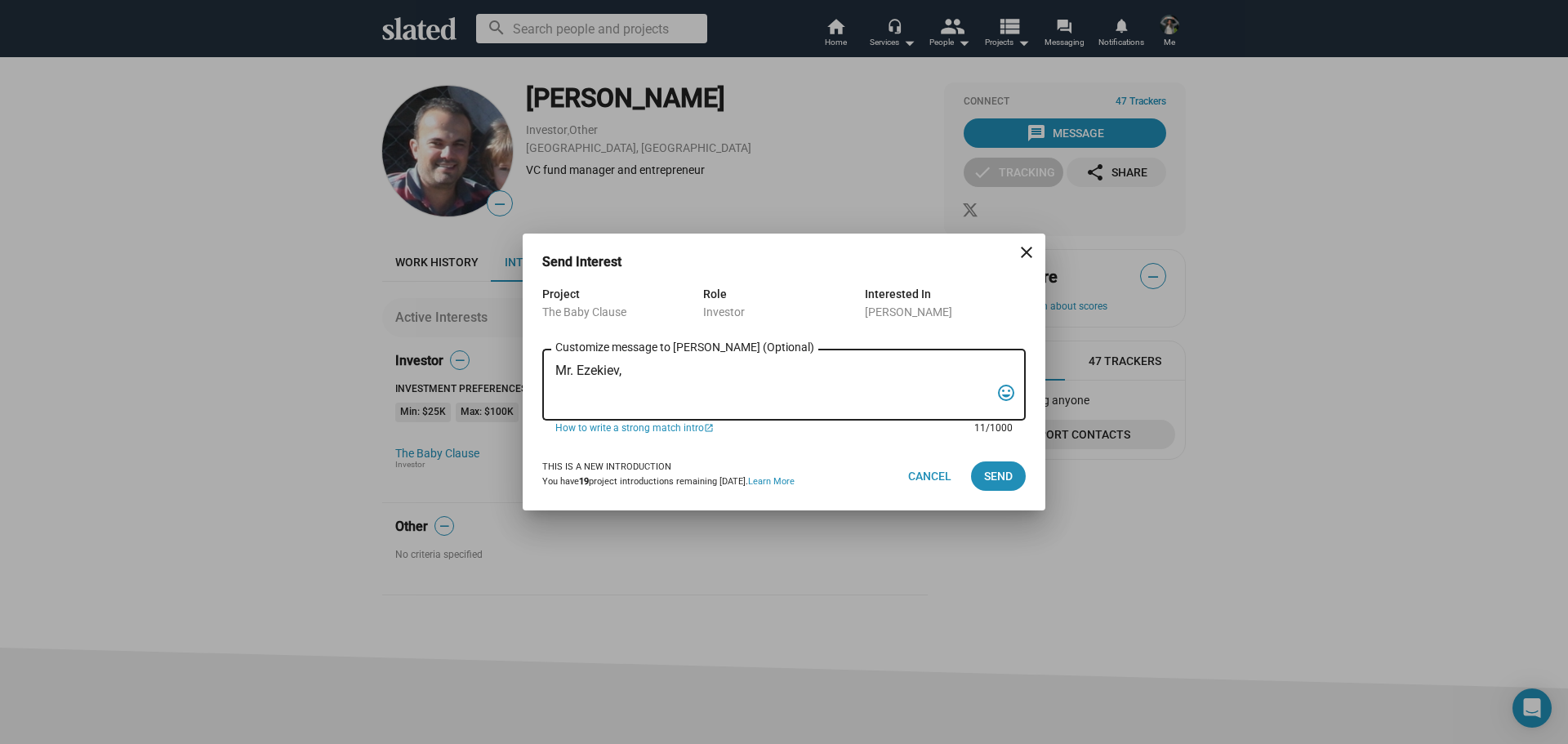
paste textarea "I am reaching out to pitch investment in a film that combines creativity, niche…"
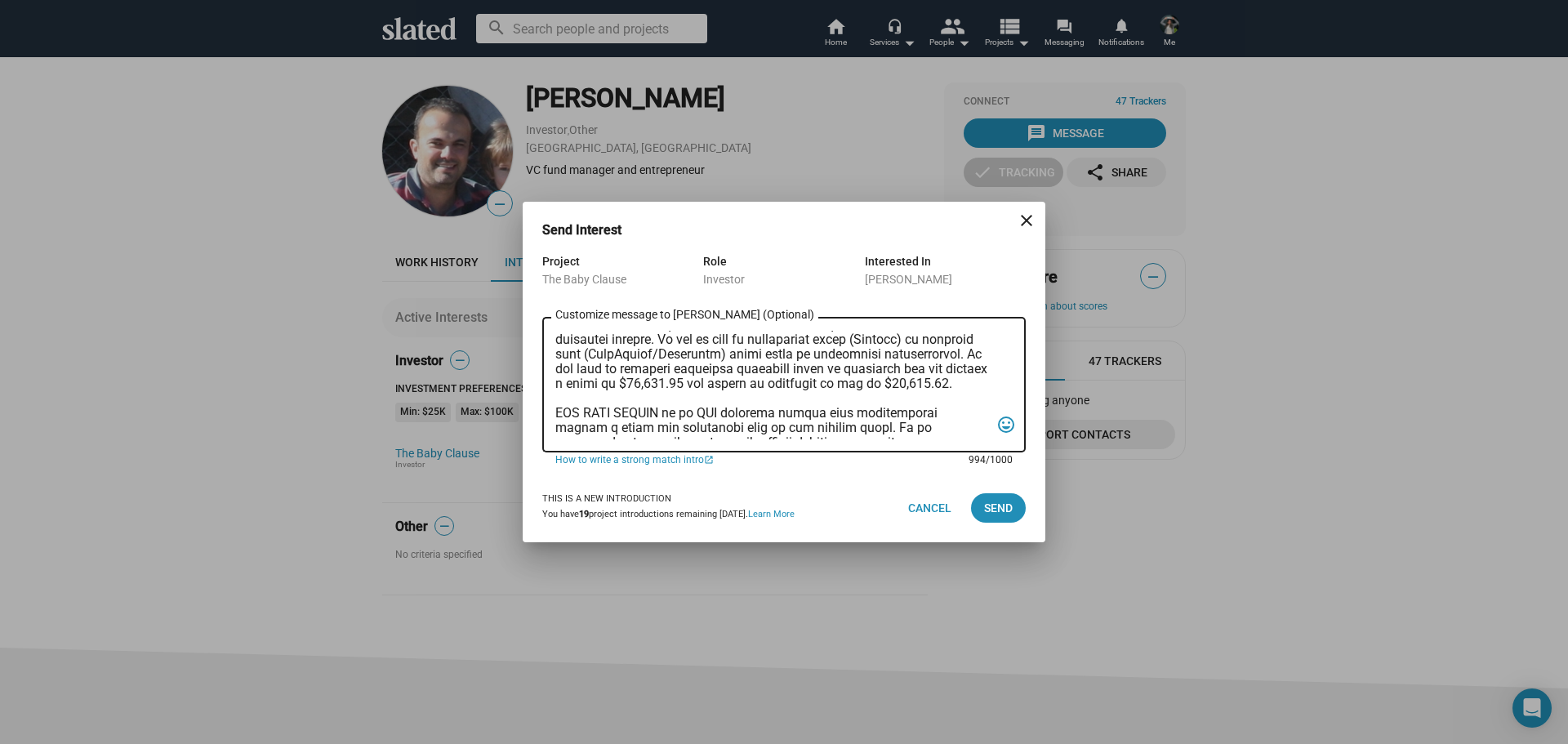
scroll to position [45, 0]
click at [615, 397] on textarea "Customize message to Pavel (Optional) Customize message (Optional)" at bounding box center [773, 385] width 435 height 109
click at [675, 395] on textarea "Customize message to Pavel (Optional) Customize message (Optional)" at bounding box center [773, 385] width 435 height 109
click at [960, 391] on textarea "Customize message to Pavel (Optional) Customize message (Optional)" at bounding box center [773, 385] width 435 height 109
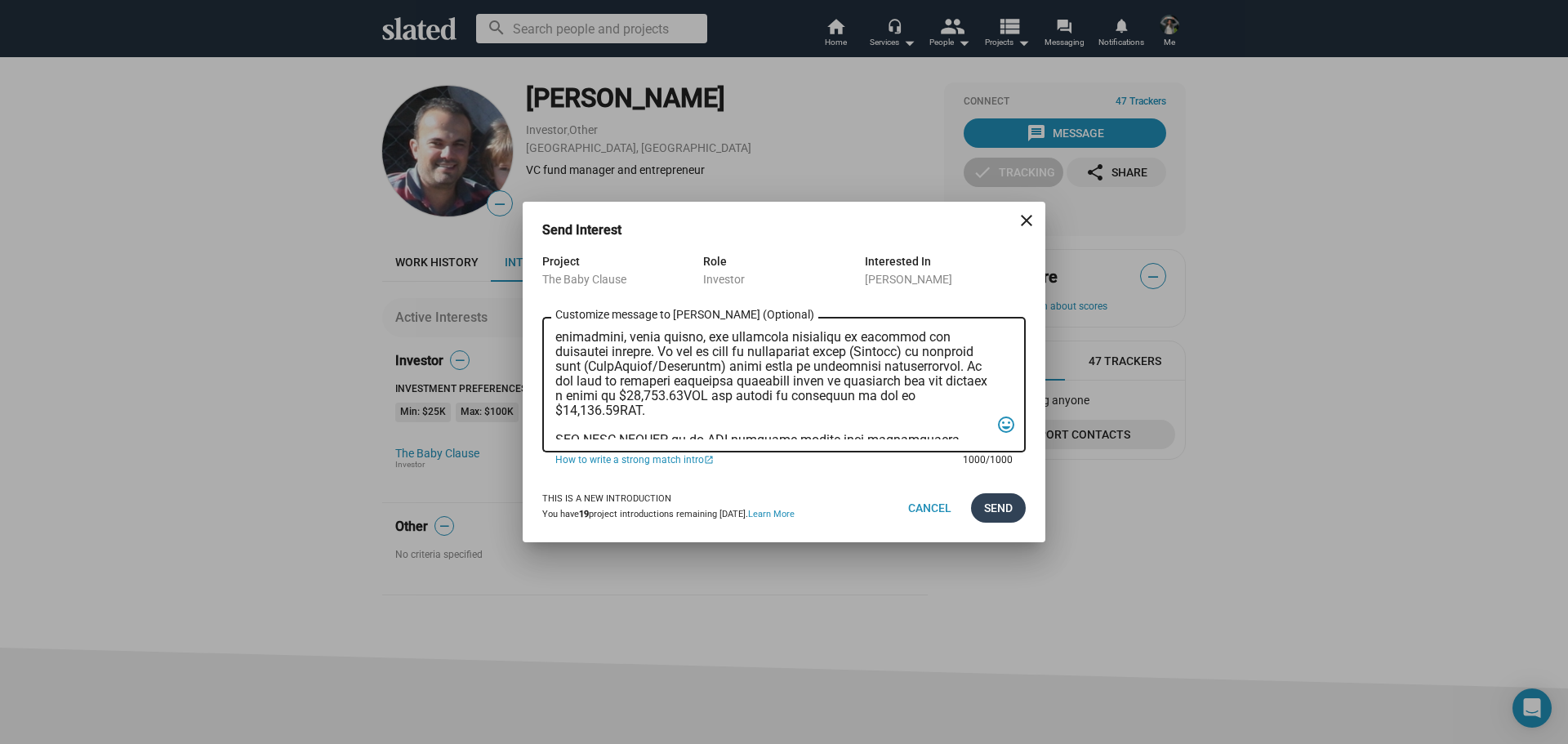
type textarea "Mr. Ezekiev, I am reaching out to pitch investment in a film that combines crea…"
click at [1008, 513] on span "Send" at bounding box center [998, 508] width 29 height 29
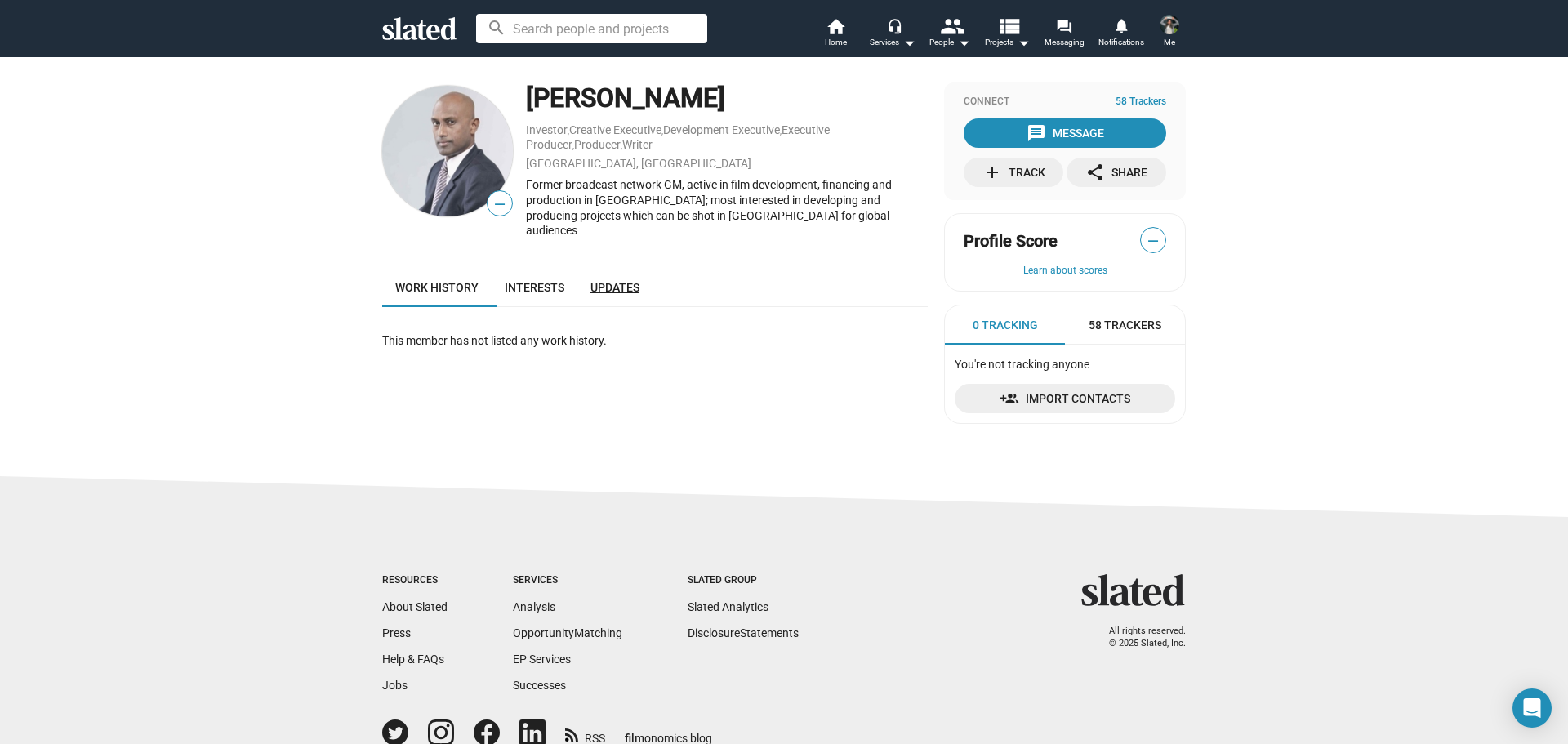
click at [597, 281] on span "Updates" at bounding box center [614, 287] width 49 height 13
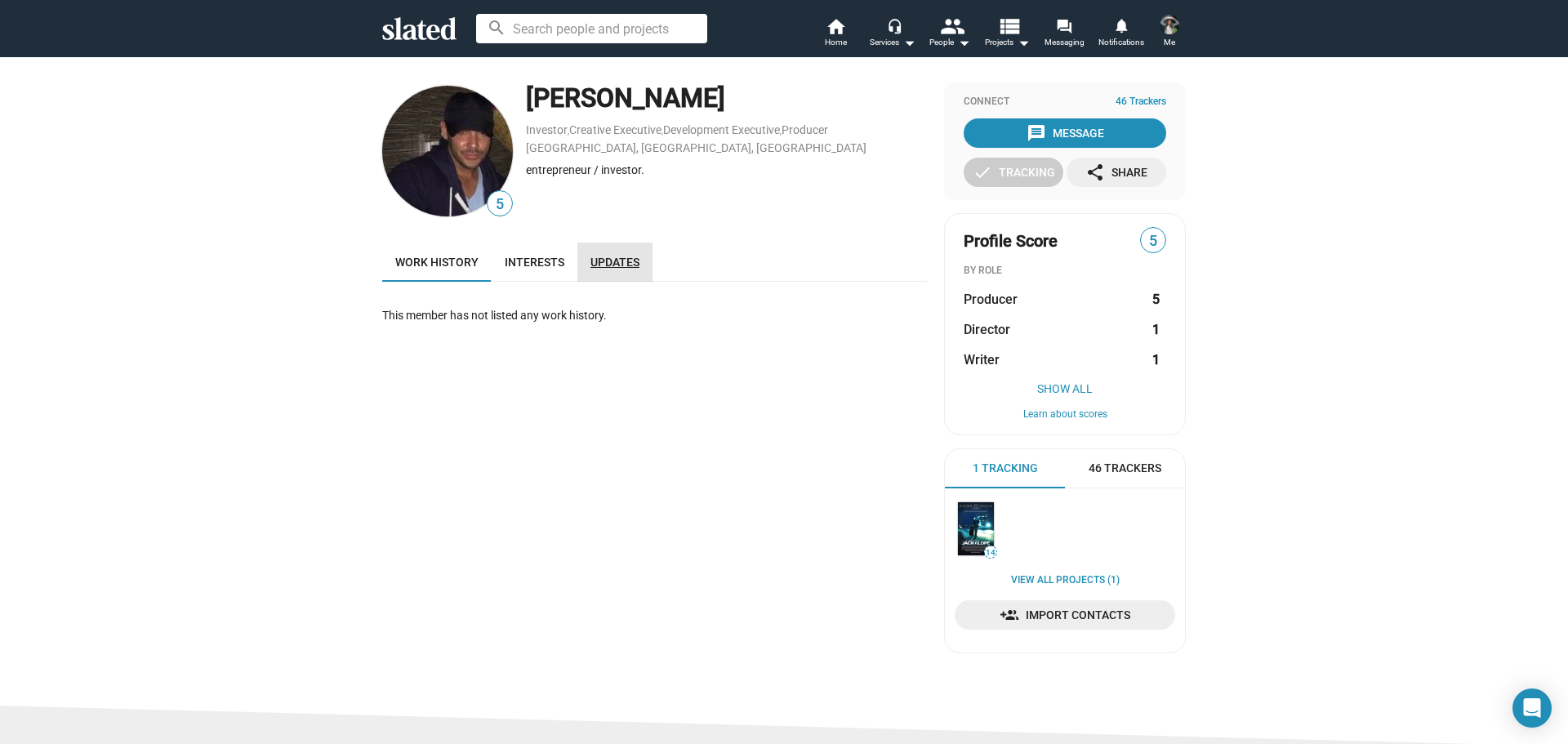
click at [590, 264] on span "Updates" at bounding box center [614, 261] width 49 height 13
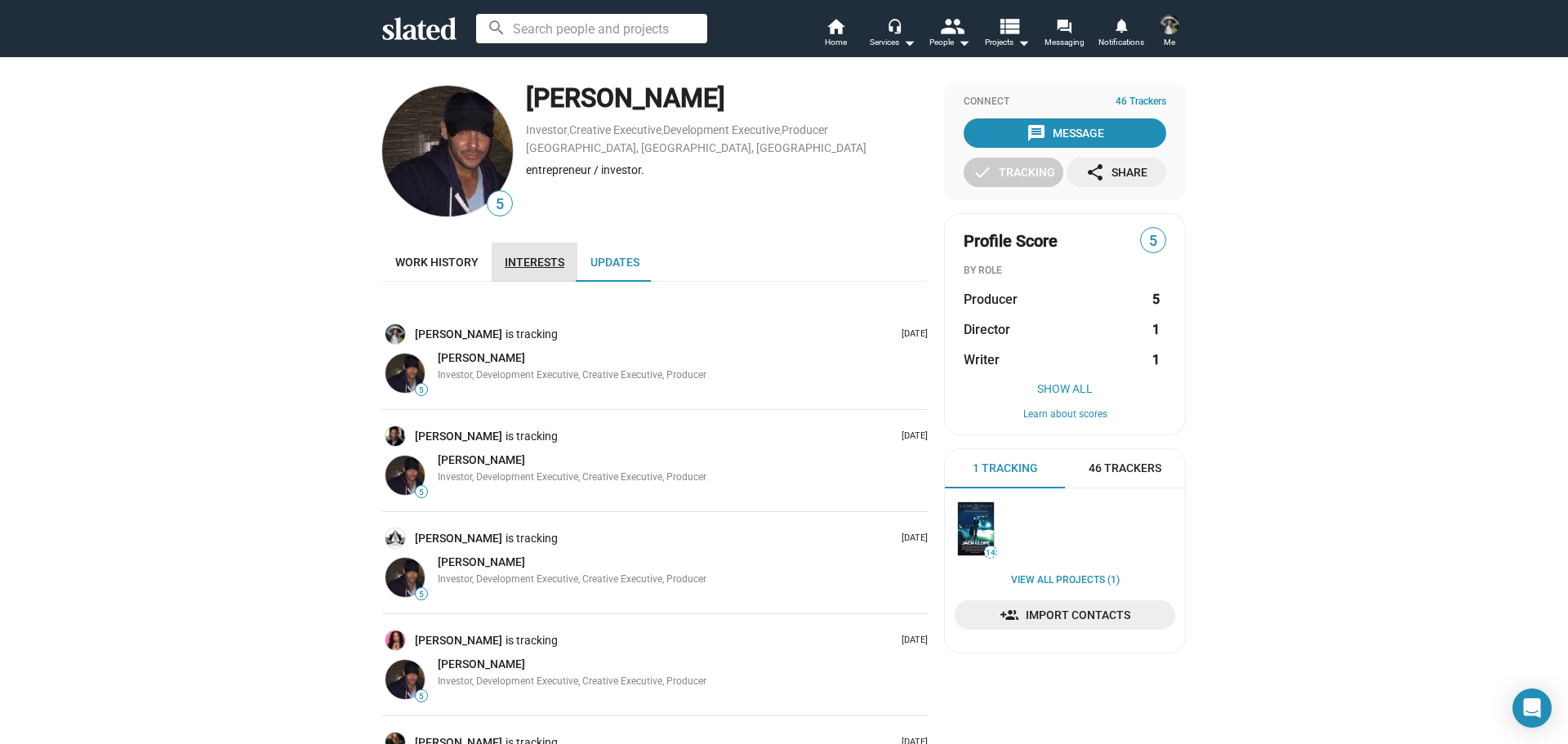
click at [524, 255] on span "Interests" at bounding box center [534, 261] width 60 height 13
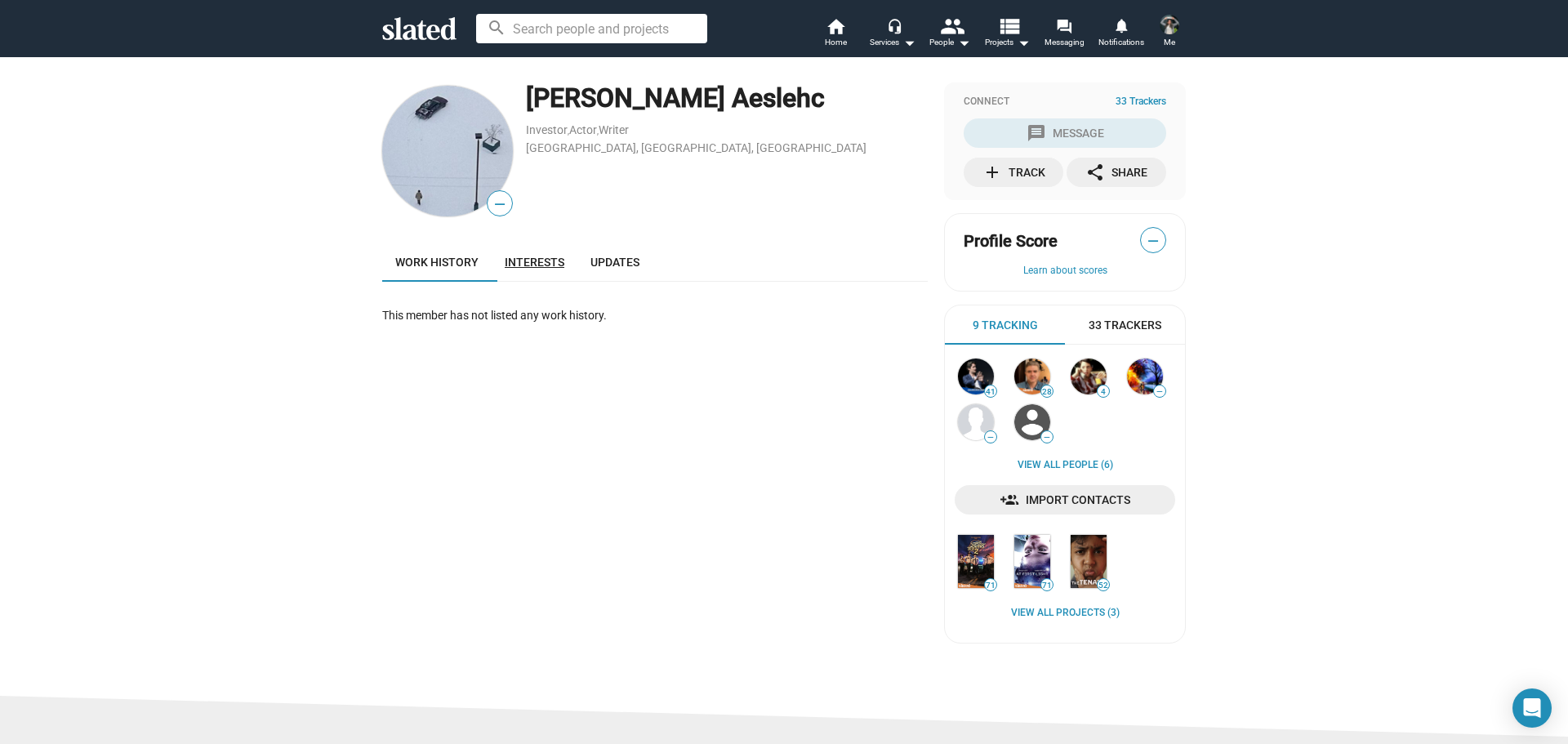
click at [554, 261] on span "Interests" at bounding box center [534, 261] width 60 height 13
click at [620, 262] on span "Updates" at bounding box center [614, 261] width 49 height 13
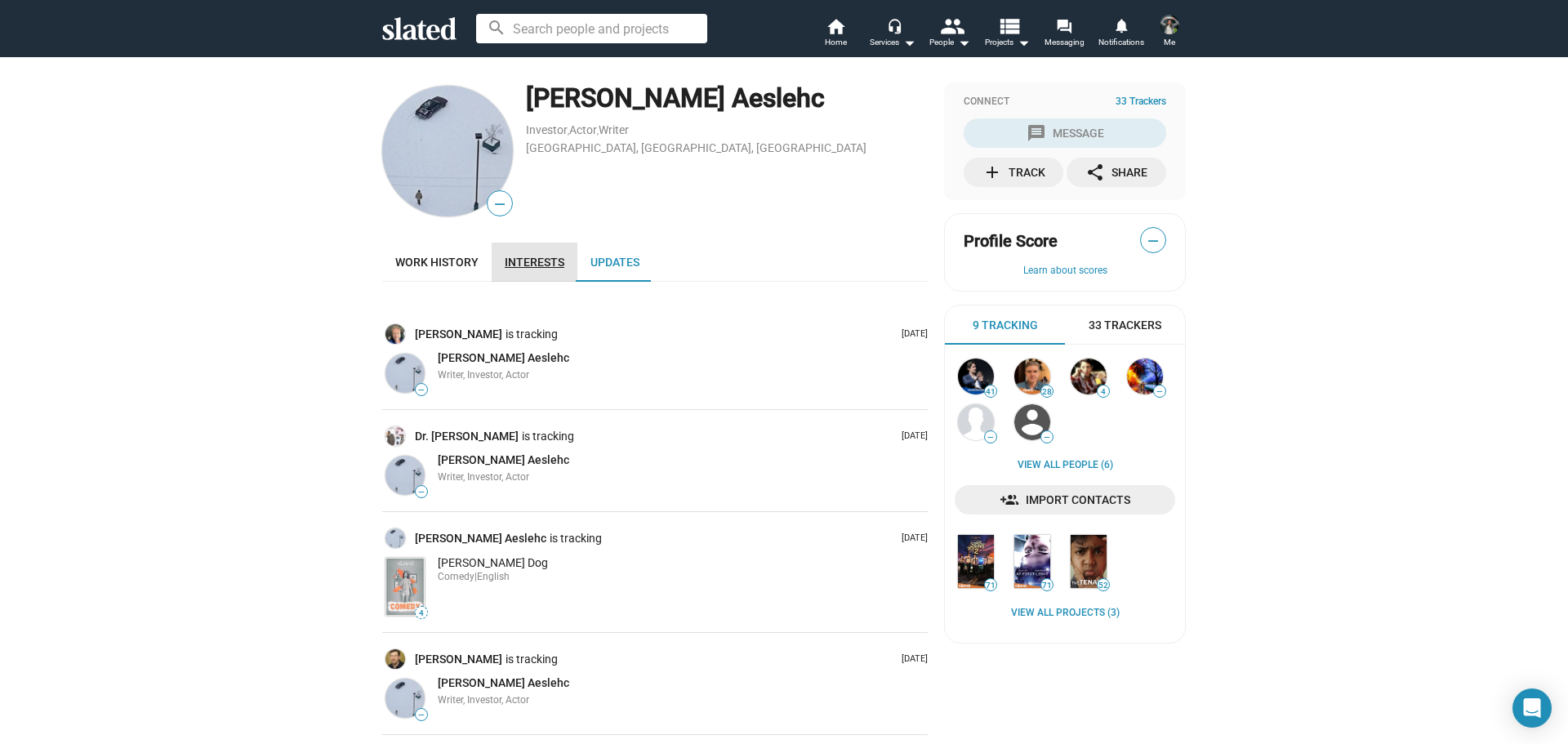
click at [536, 255] on span "Interests" at bounding box center [534, 261] width 60 height 13
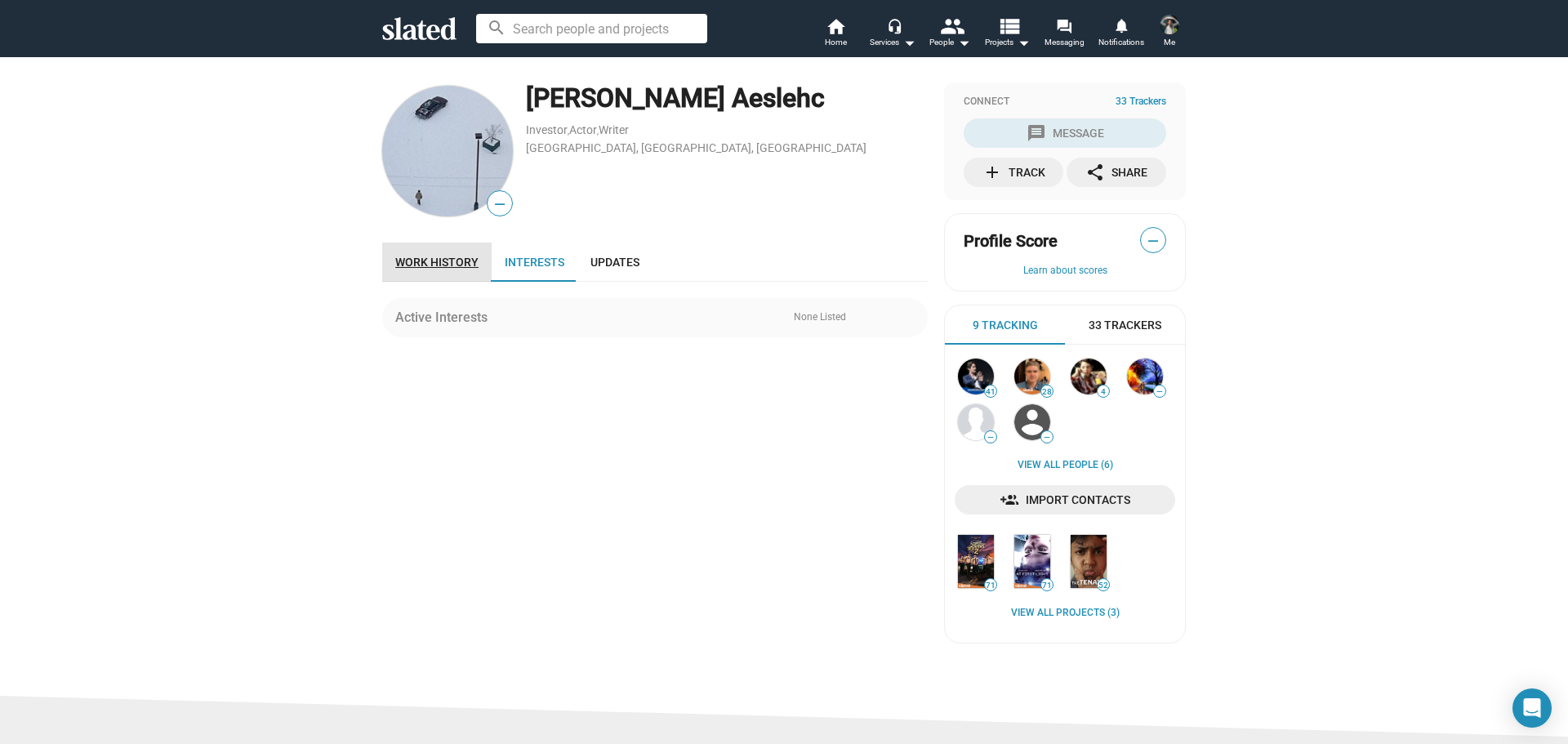
click at [469, 263] on span "Work history" at bounding box center [438, 261] width 84 height 13
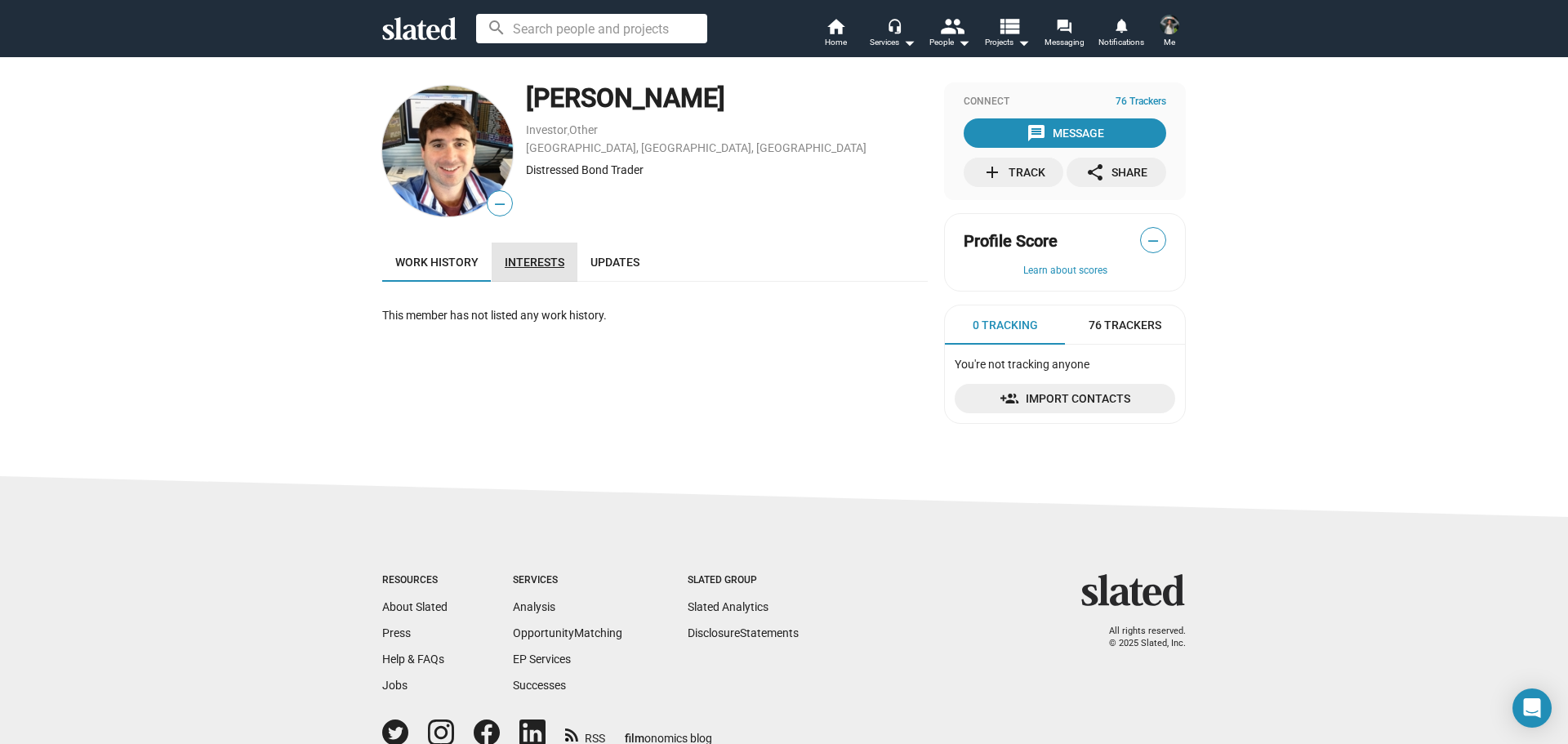
click at [531, 250] on link "Interests" at bounding box center [534, 261] width 86 height 39
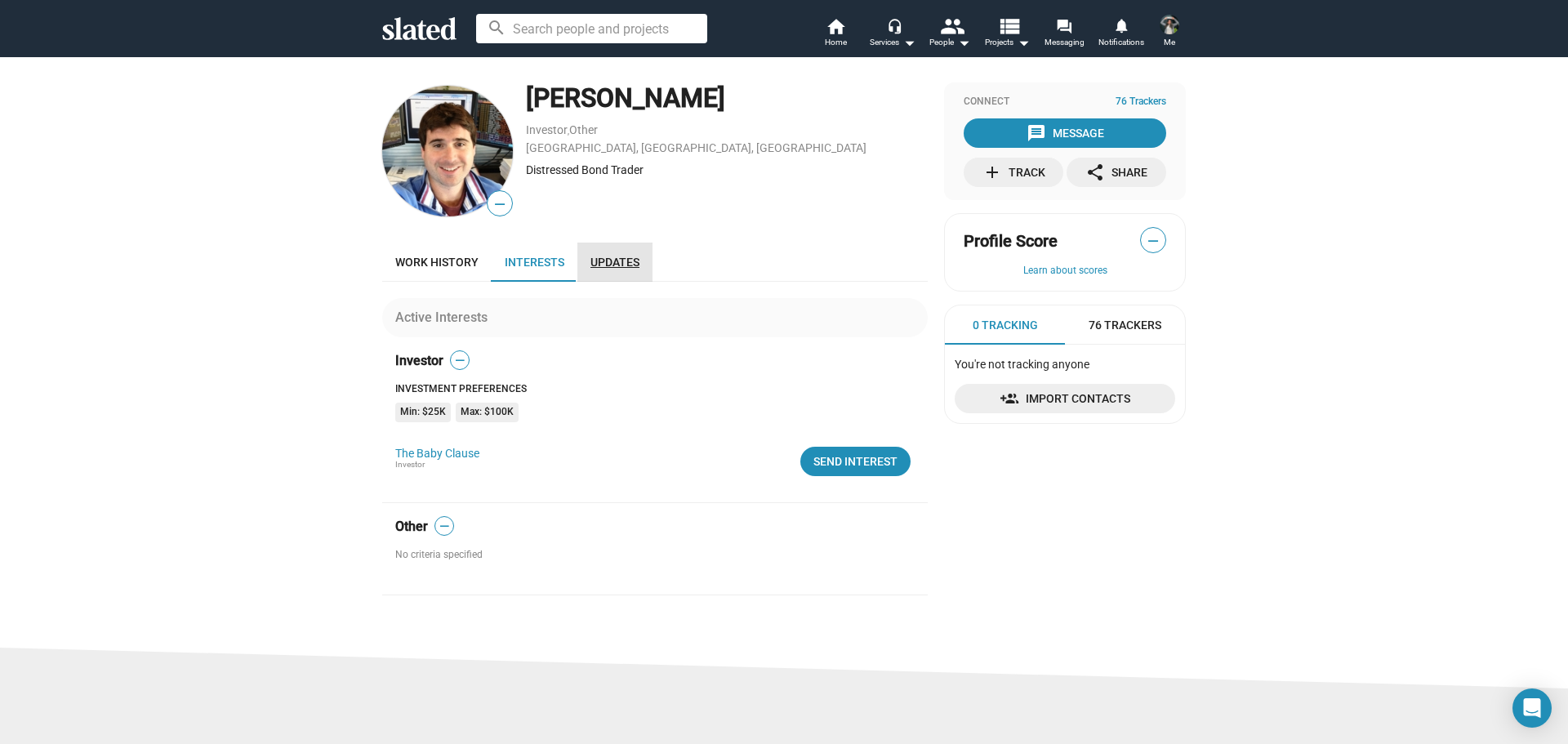
click at [611, 266] on span "Updates" at bounding box center [614, 261] width 49 height 13
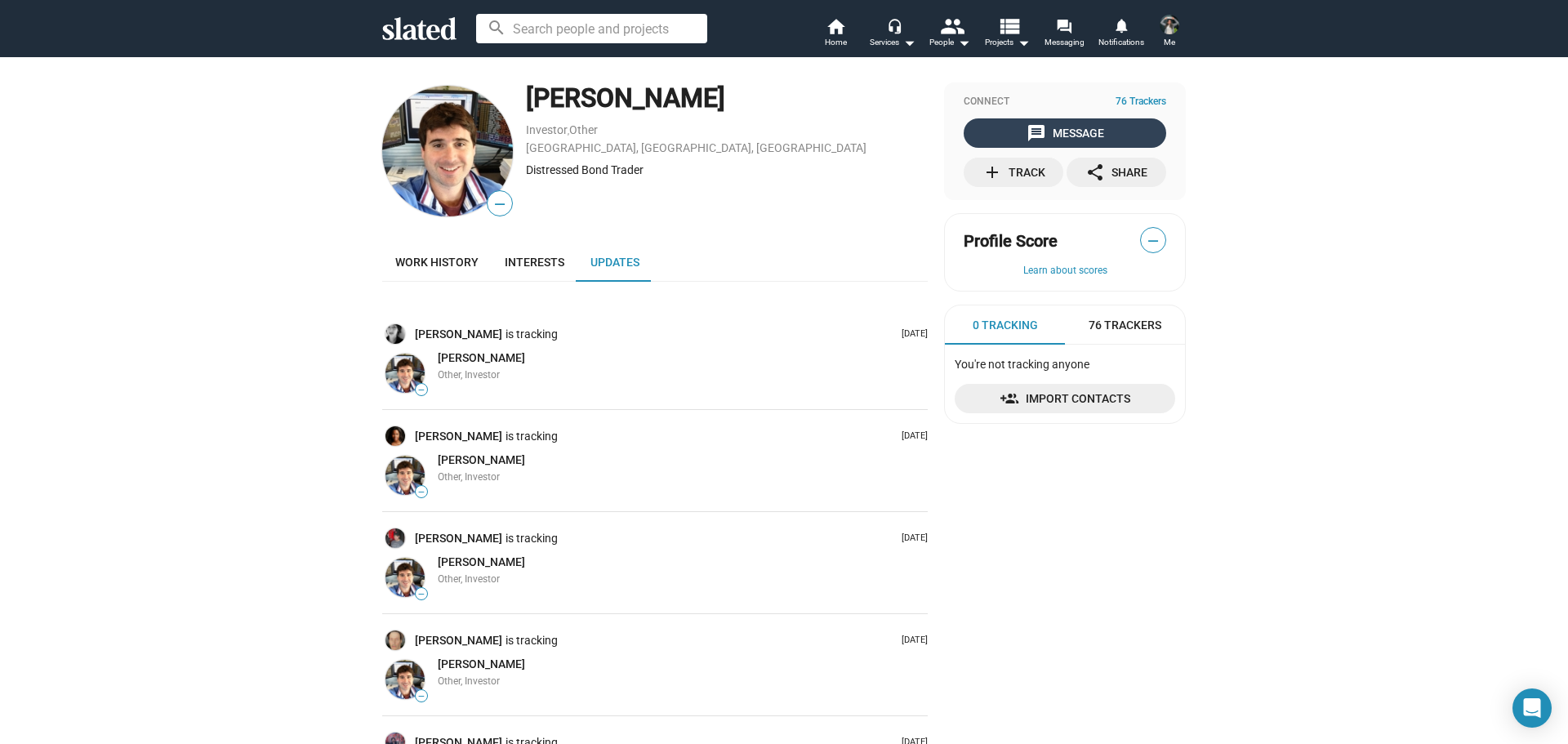
click at [1058, 138] on div "message Message" at bounding box center [1066, 133] width 78 height 29
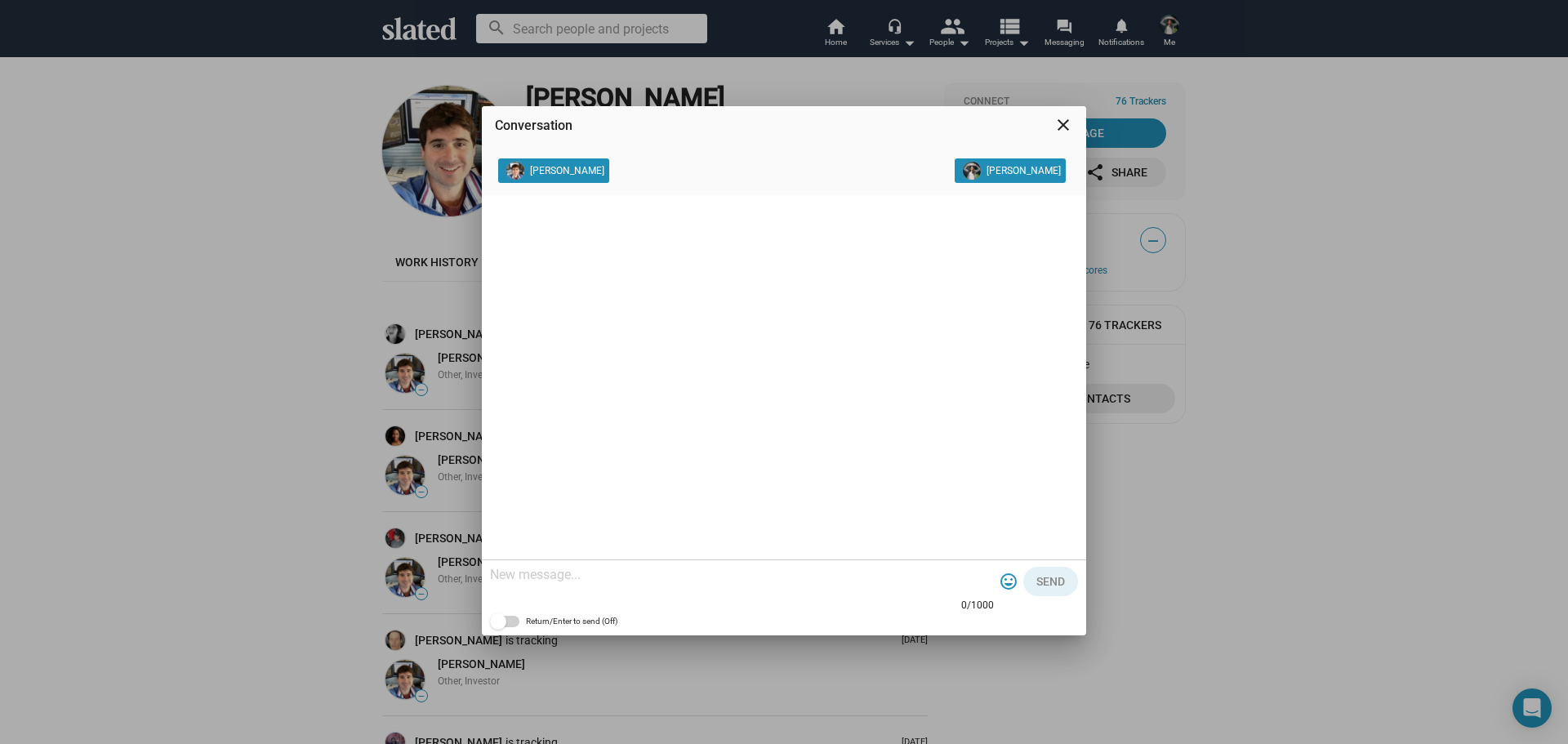
click at [1064, 120] on mat-icon "close" at bounding box center [1064, 126] width 20 height 20
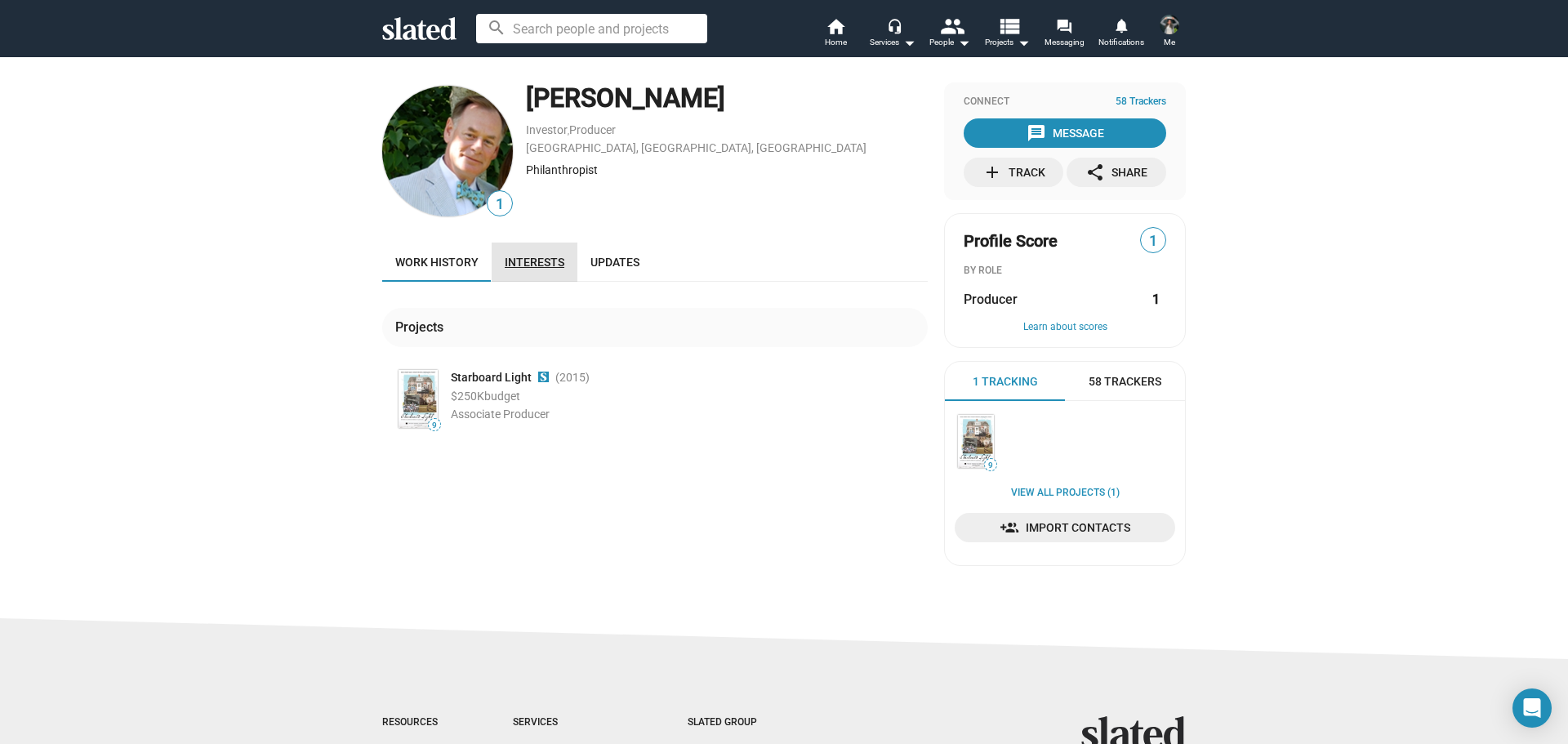
click at [557, 264] on link "Interests" at bounding box center [534, 261] width 86 height 39
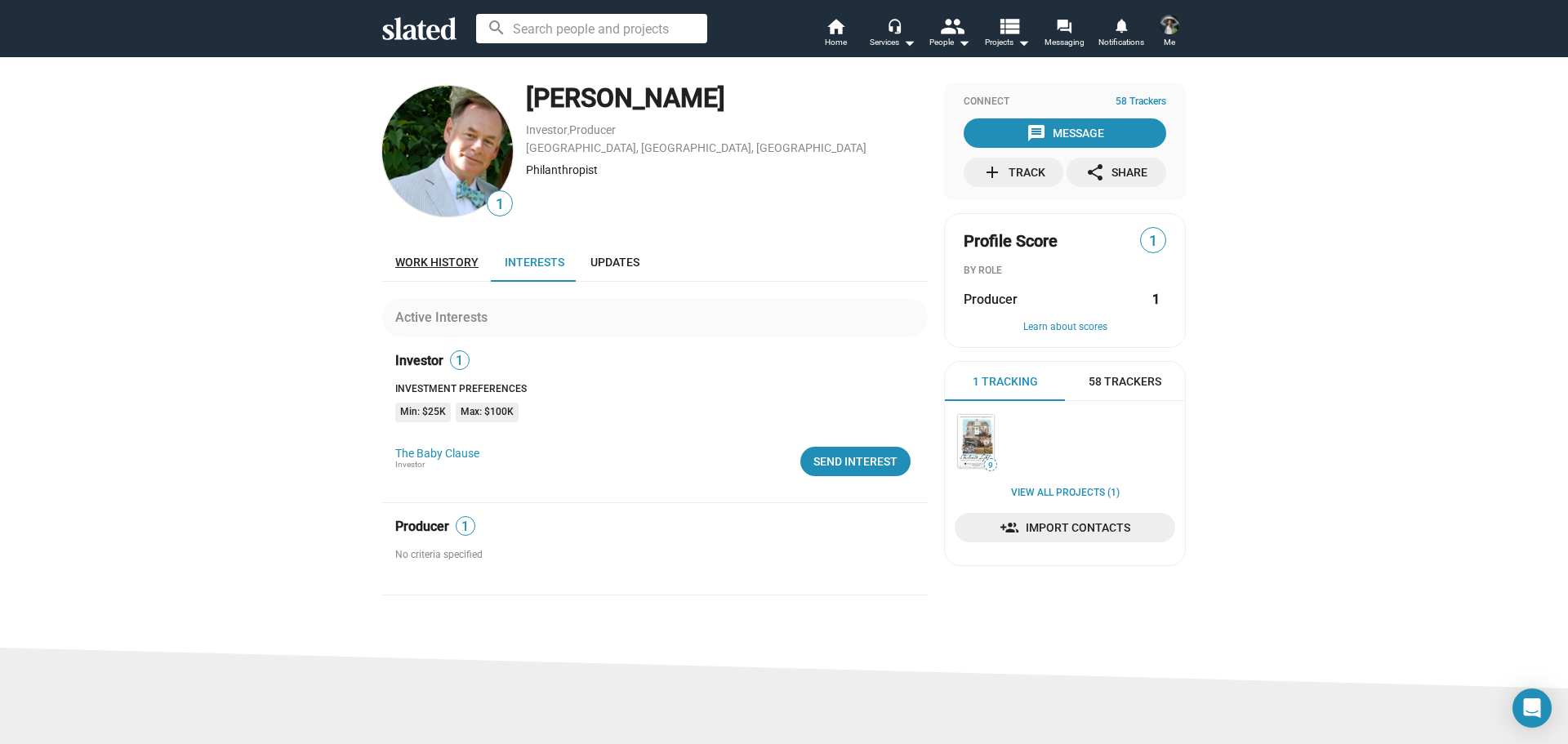
click at [451, 262] on span "Work history" at bounding box center [438, 261] width 84 height 13
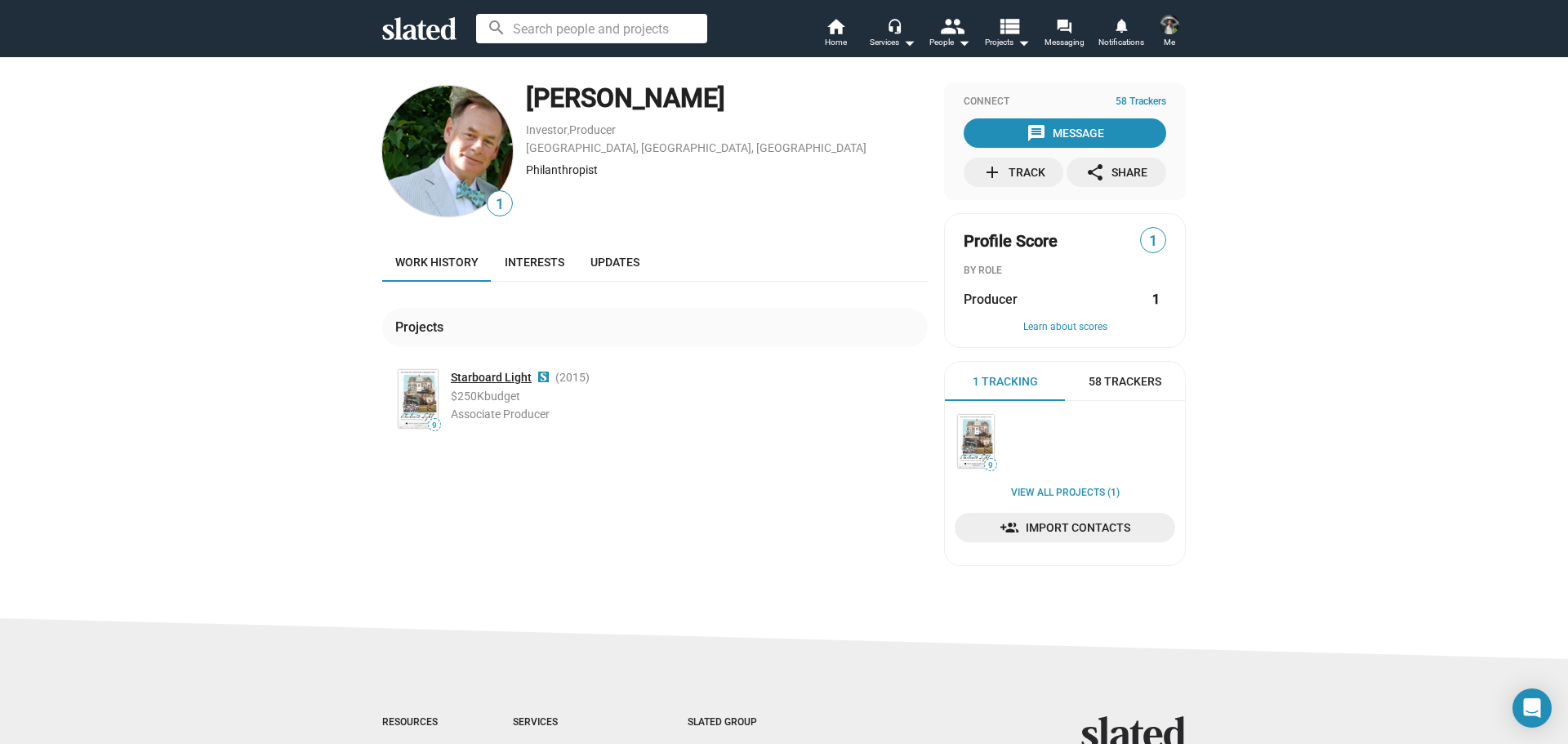
click at [481, 371] on link "Starboard Light" at bounding box center [490, 378] width 81 height 16
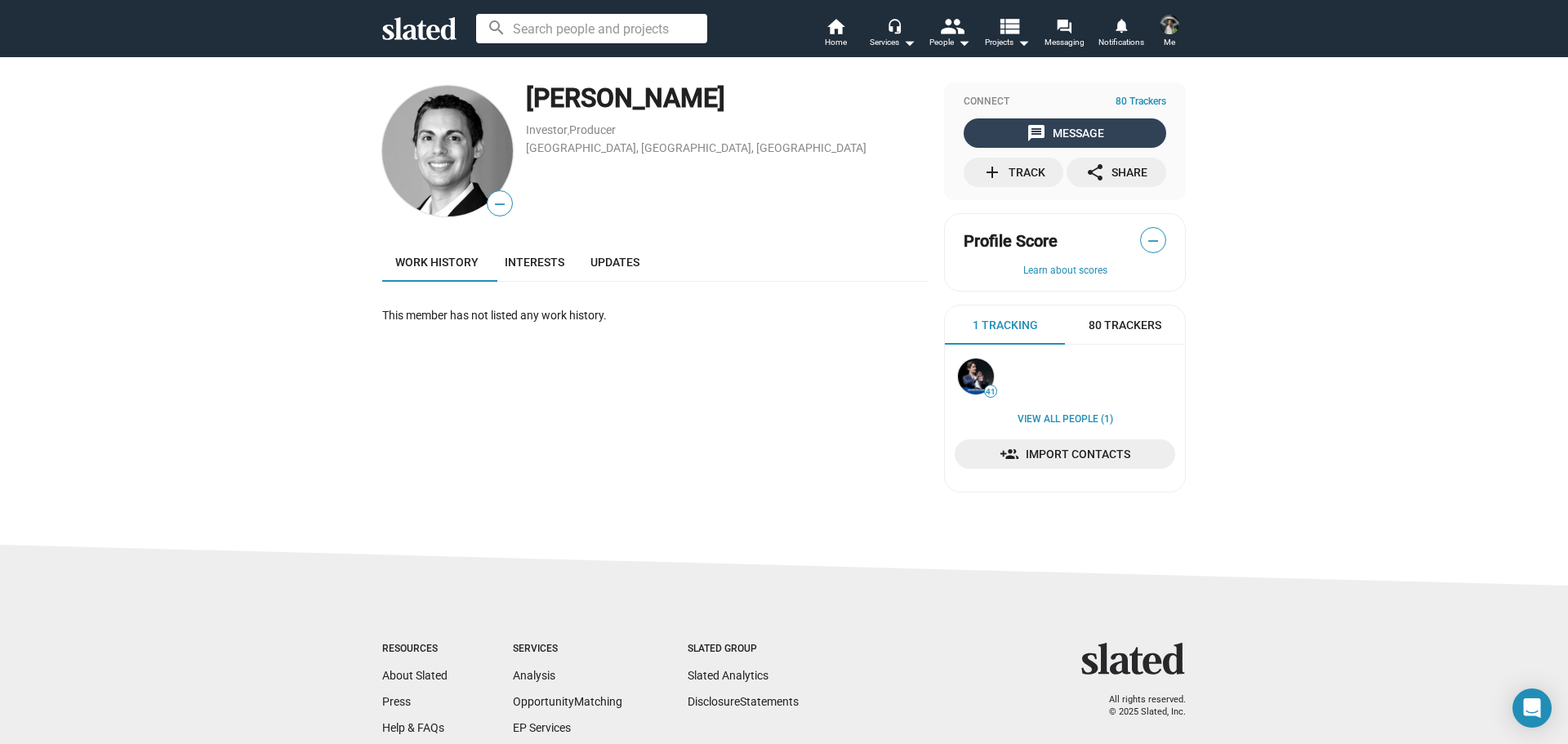
click at [1063, 134] on div "message Message" at bounding box center [1066, 133] width 78 height 29
click at [1072, 135] on div "message Message" at bounding box center [1066, 133] width 78 height 29
drag, startPoint x: 527, startPoint y: 266, endPoint x: 536, endPoint y: 266, distance: 9.0
click at [528, 266] on span "Interests" at bounding box center [534, 261] width 60 height 13
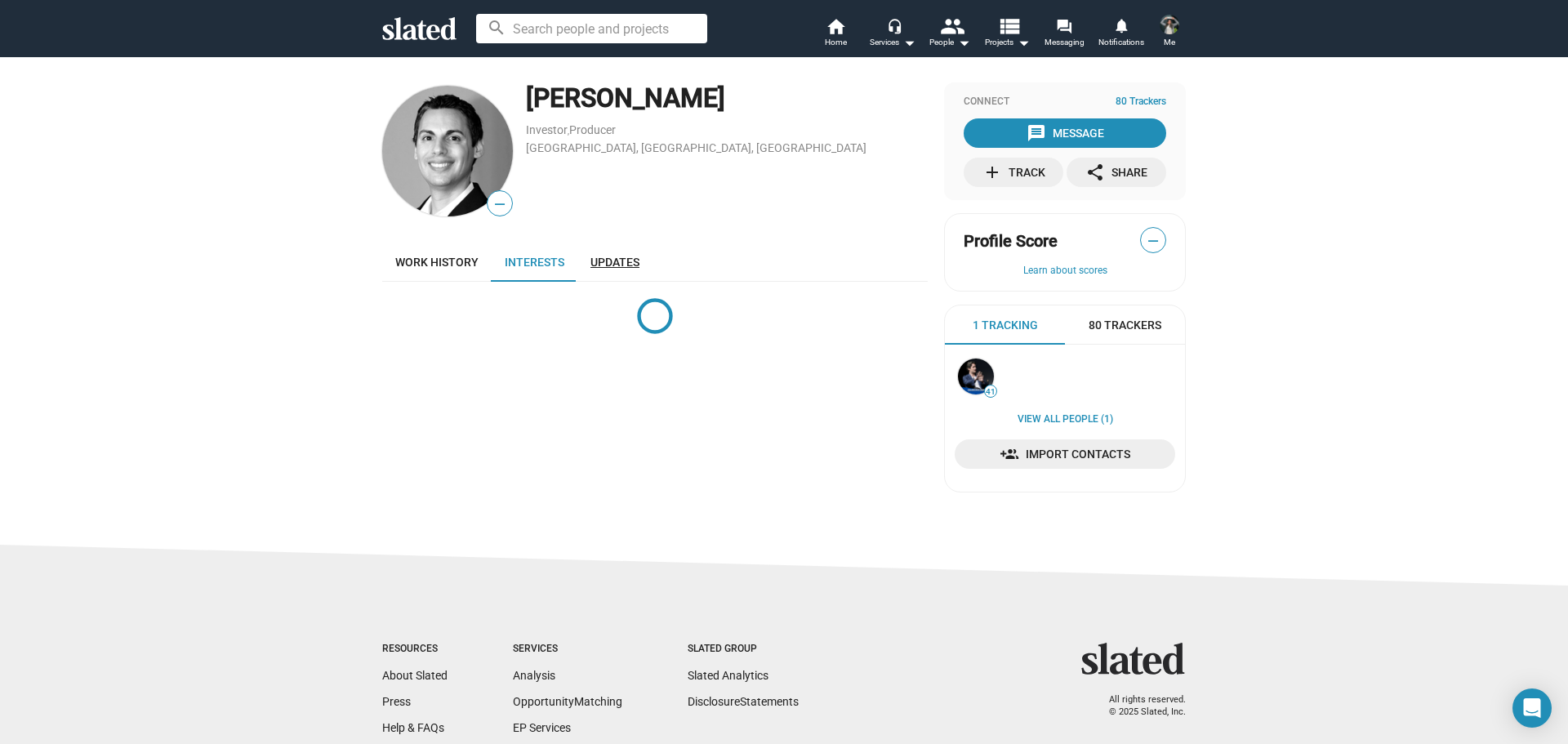
click at [619, 260] on span "Updates" at bounding box center [614, 261] width 49 height 13
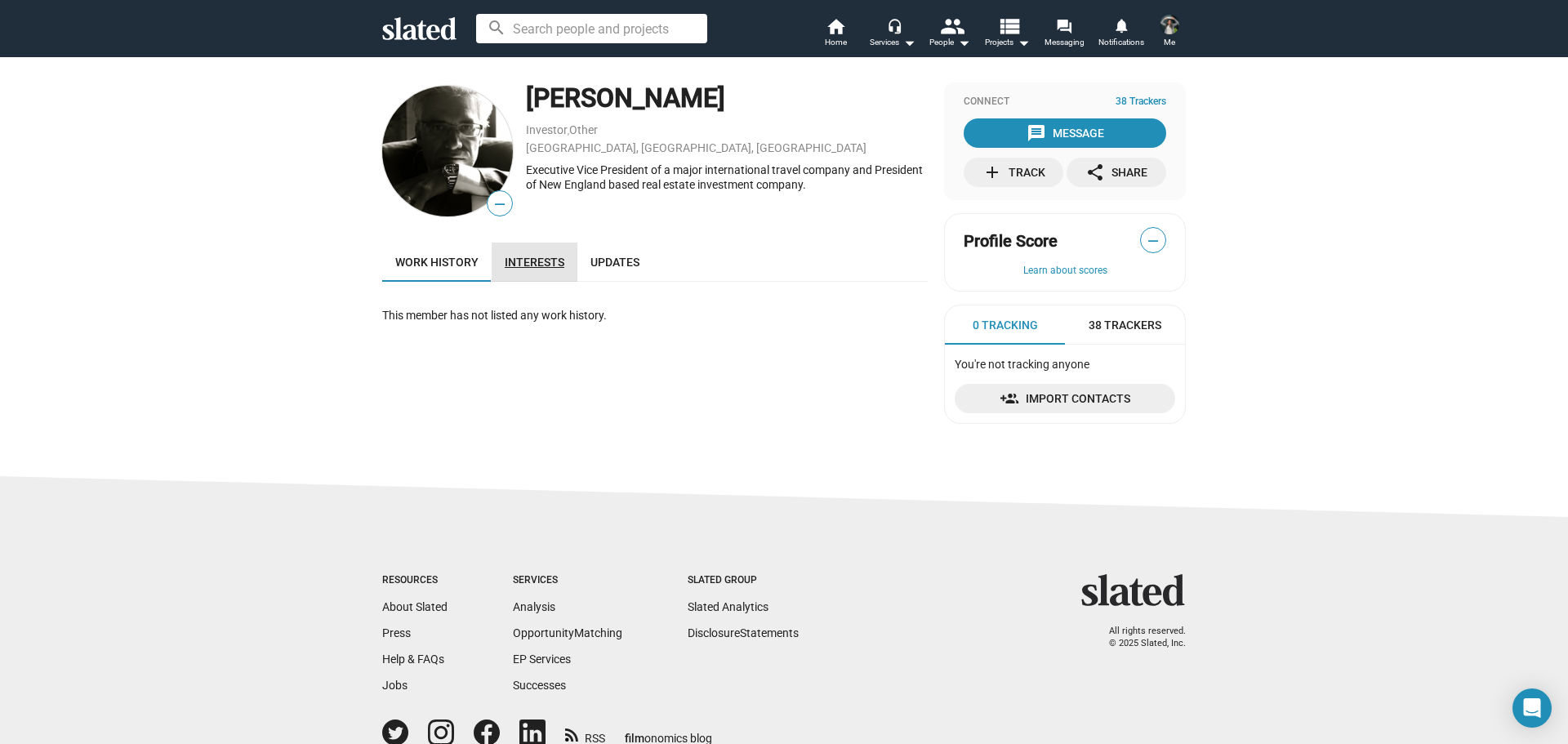
click at [539, 254] on link "Interests" at bounding box center [534, 261] width 86 height 39
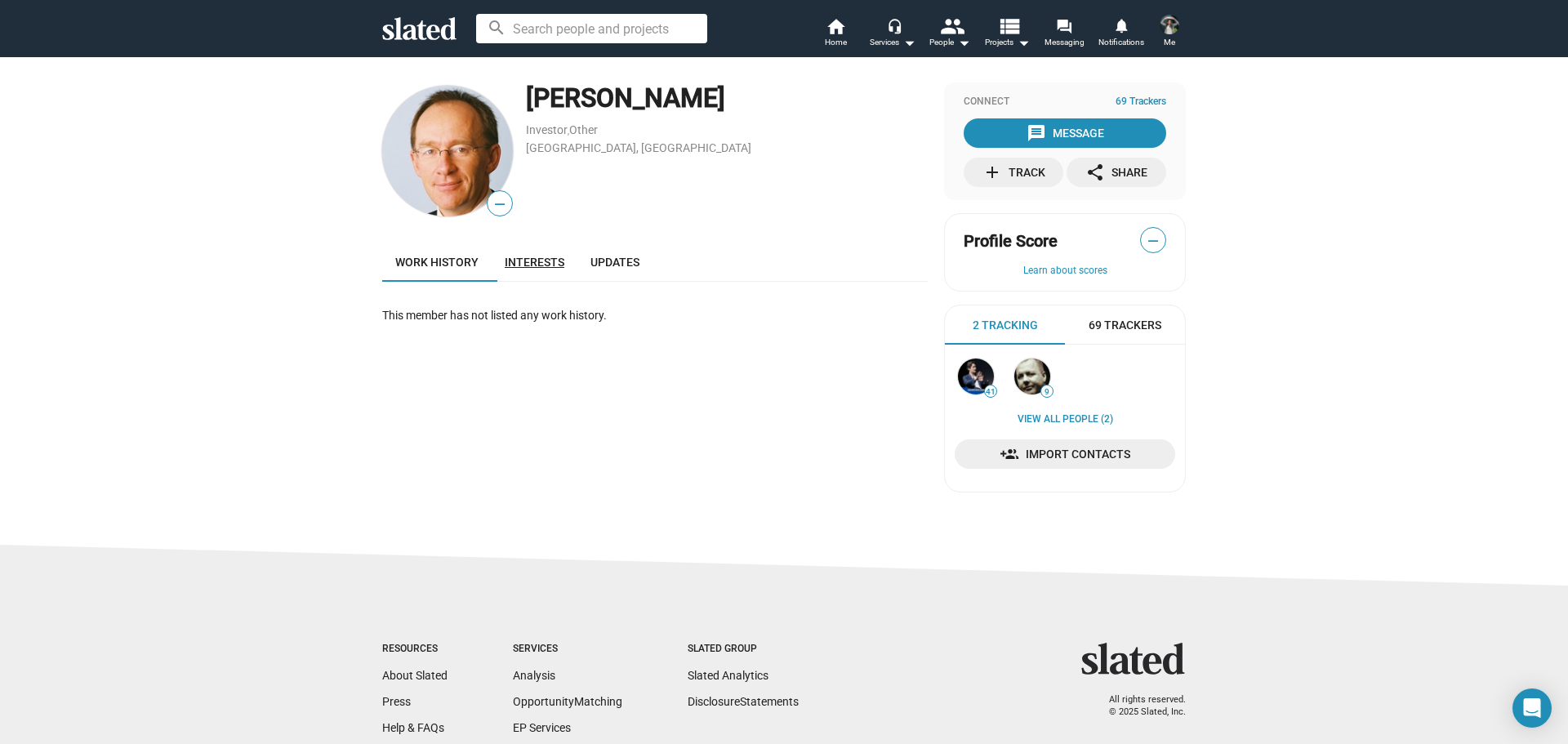
click at [544, 265] on span "Interests" at bounding box center [534, 261] width 60 height 13
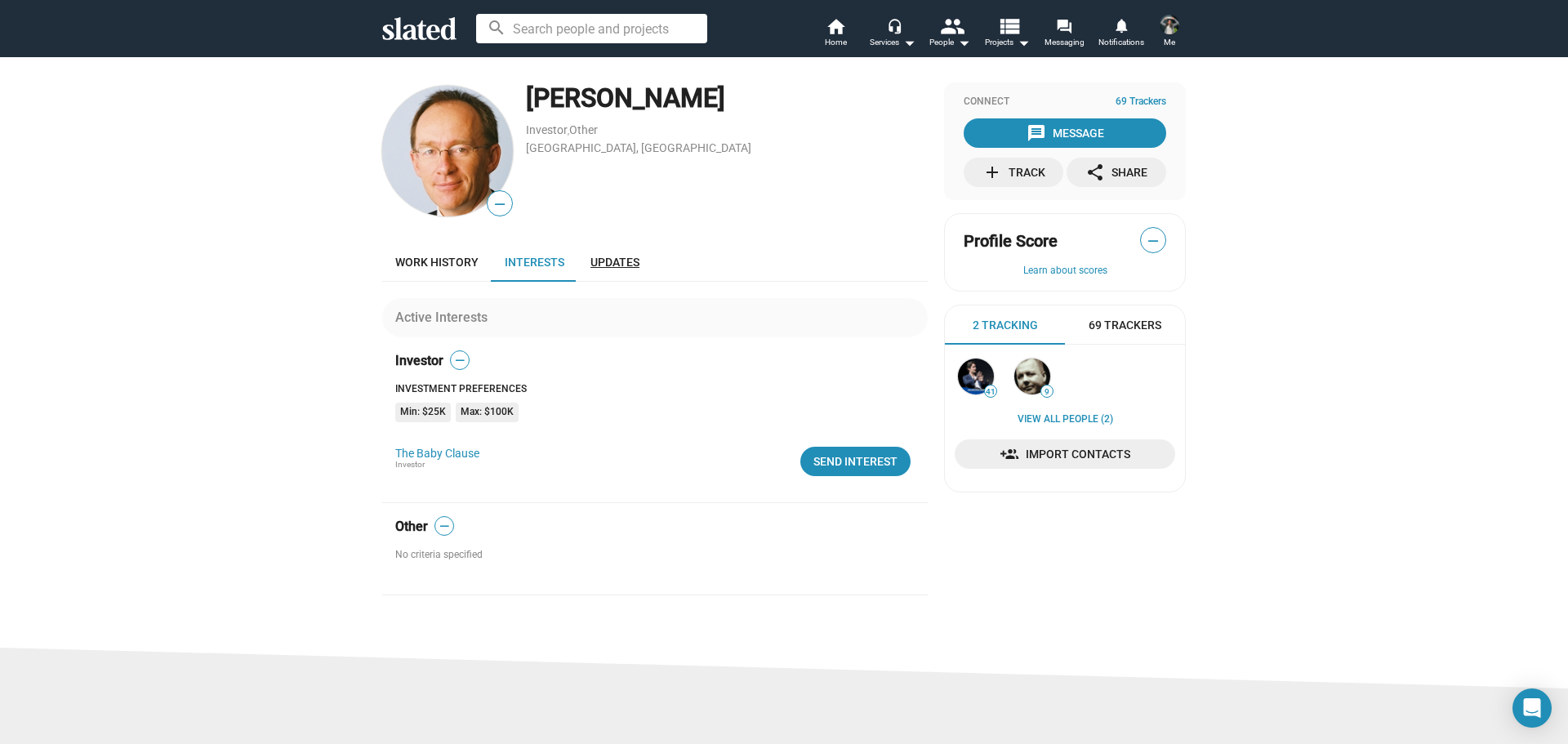
click at [630, 263] on span "Updates" at bounding box center [614, 261] width 49 height 13
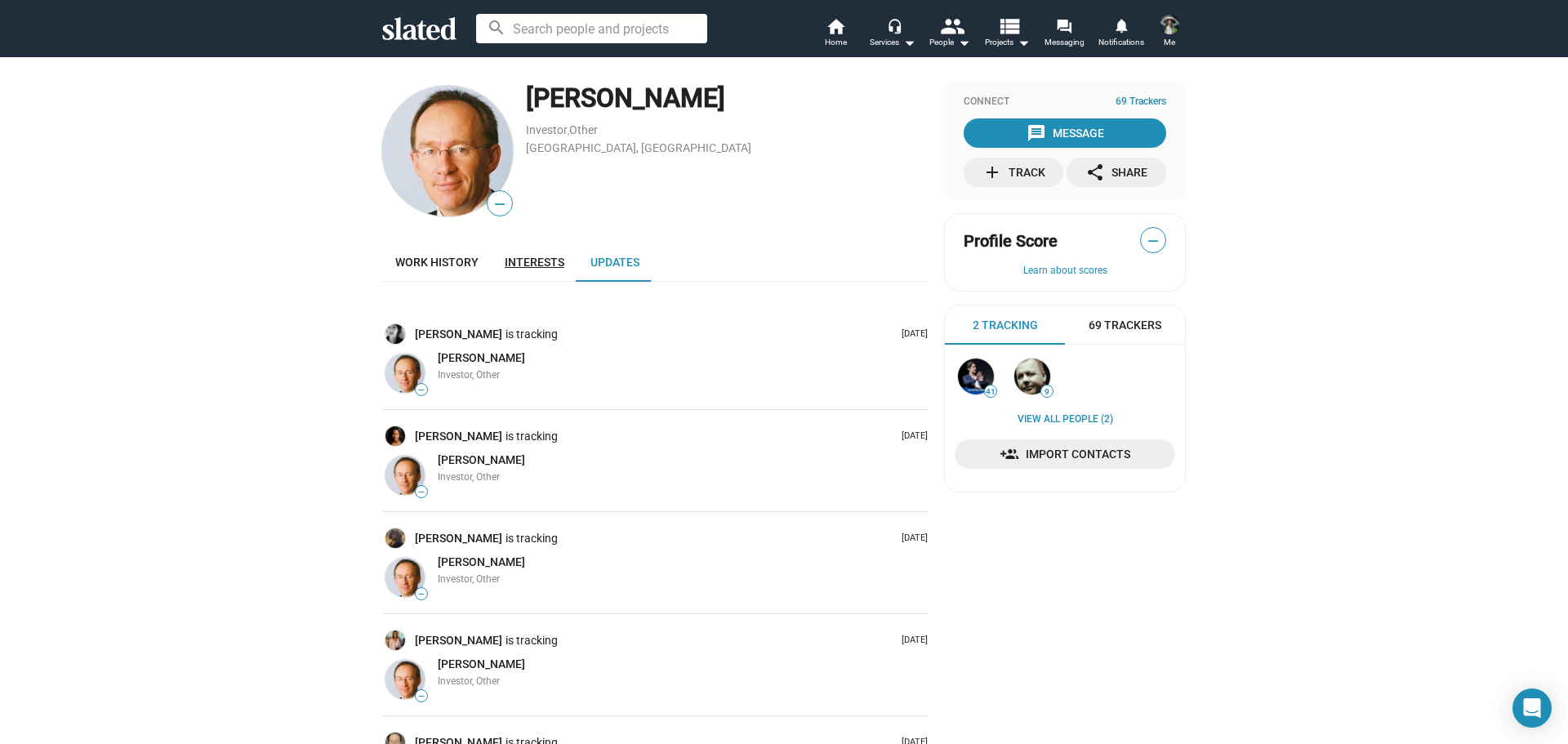
click at [548, 256] on span "Interests" at bounding box center [534, 261] width 60 height 13
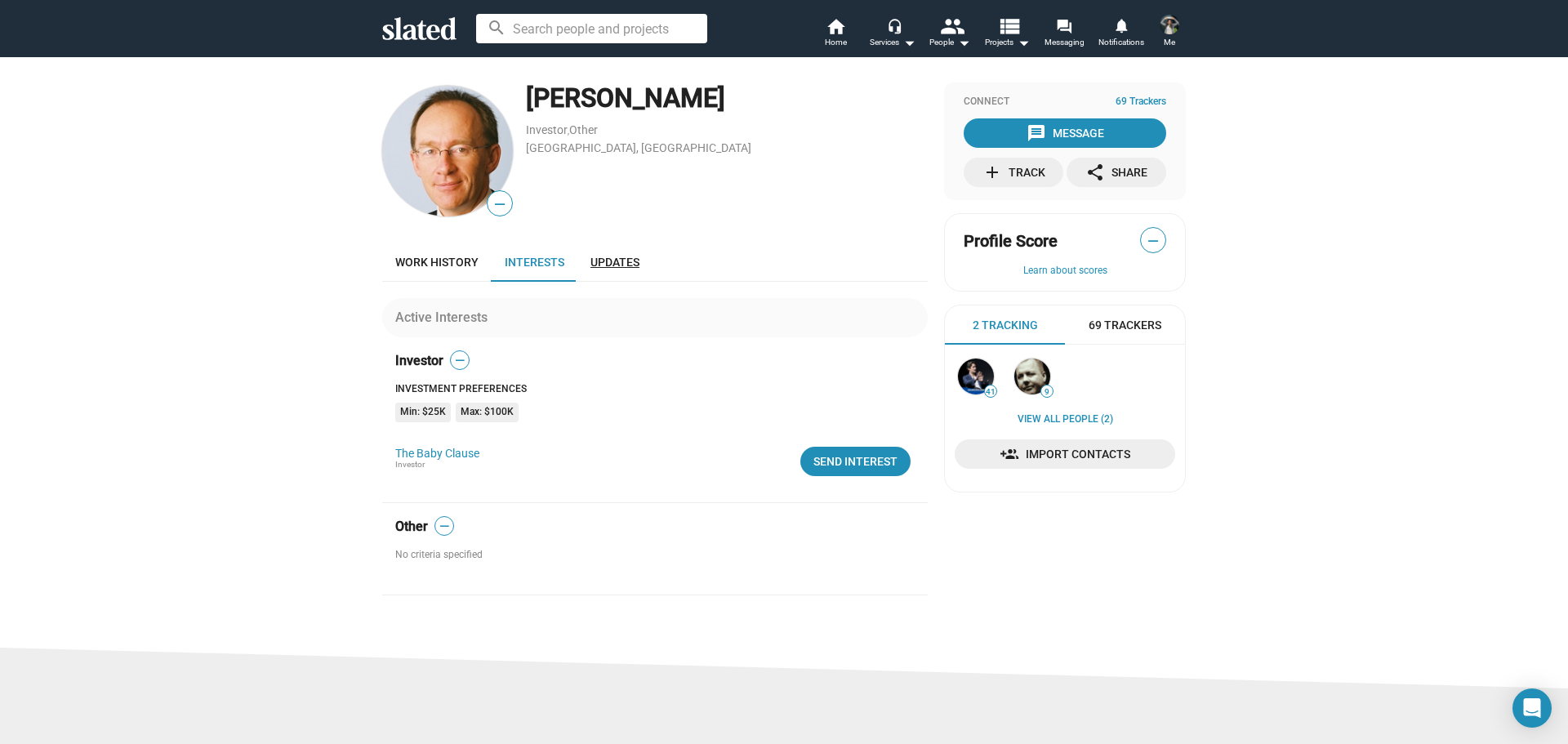
drag, startPoint x: 618, startPoint y: 260, endPoint x: 605, endPoint y: 260, distance: 13.0
click at [618, 260] on span "Updates" at bounding box center [614, 261] width 49 height 13
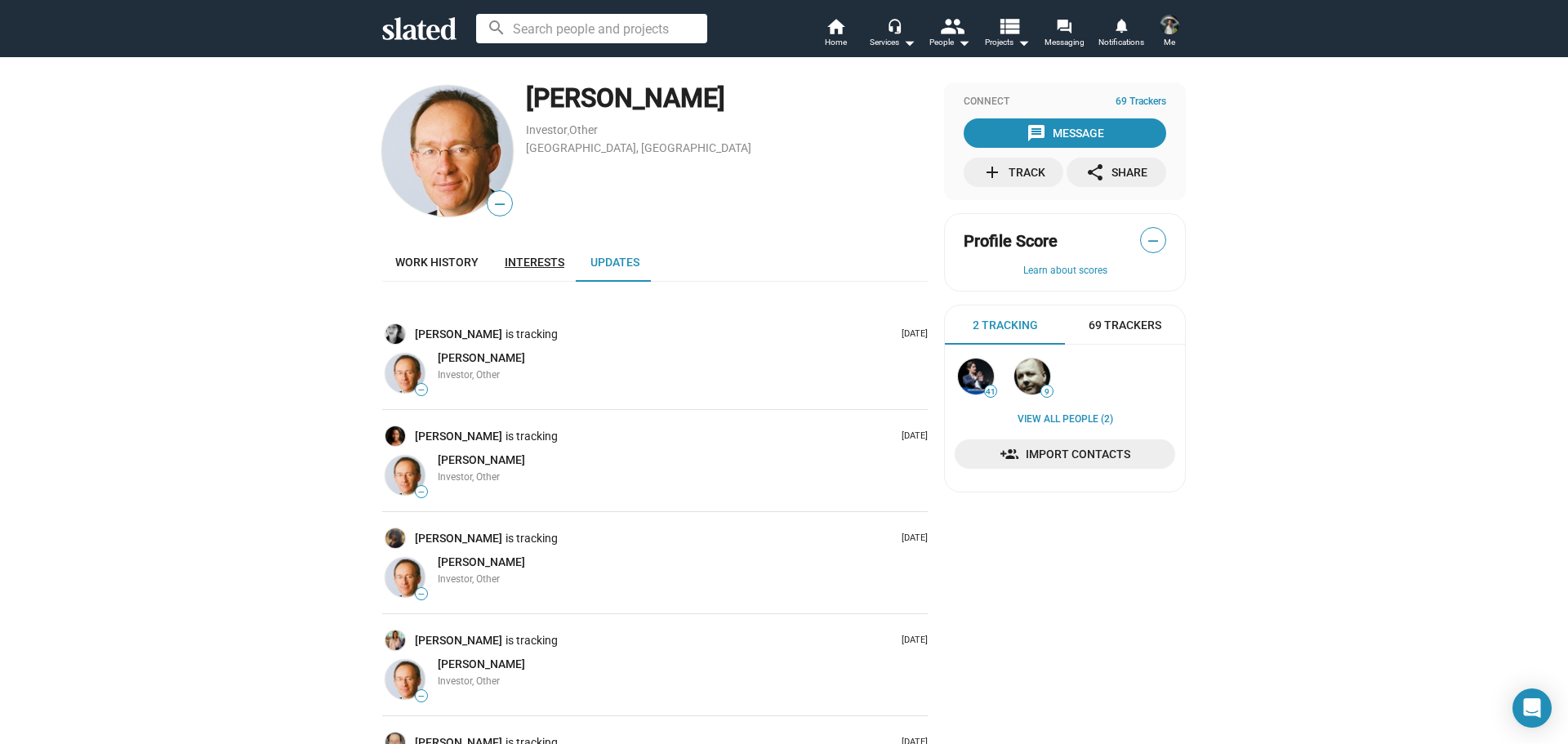
click at [548, 261] on span "Interests" at bounding box center [534, 261] width 60 height 13
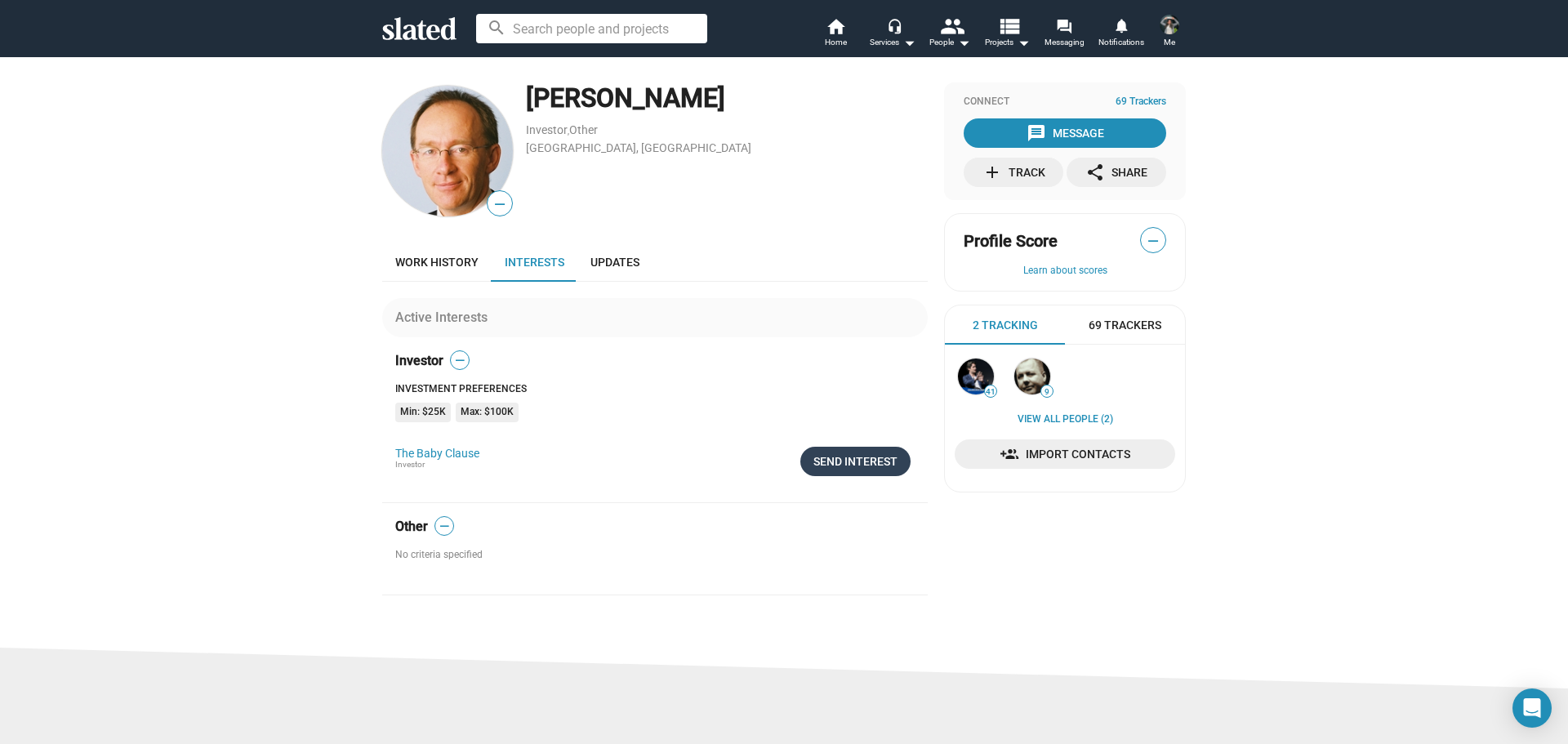
click at [856, 464] on div "Send Interest" at bounding box center [855, 461] width 84 height 29
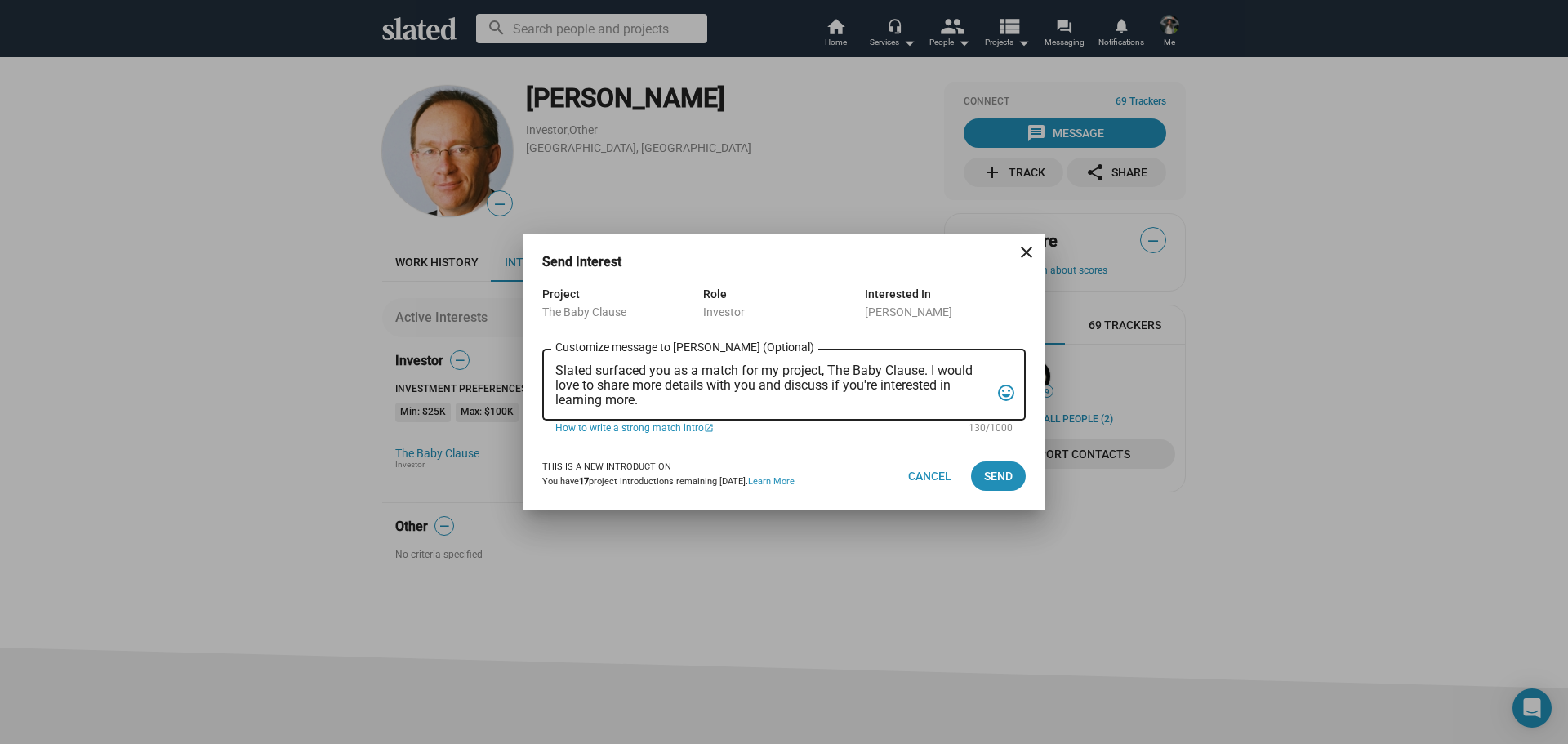
drag, startPoint x: 691, startPoint y: 405, endPoint x: 595, endPoint y: 378, distance: 99.7
click at [595, 378] on div "Slated surfaced you as a match for my project, The Baby Clause. I would love to…" at bounding box center [773, 383] width 435 height 75
drag, startPoint x: 642, startPoint y: 401, endPoint x: 508, endPoint y: 368, distance: 138.0
click at [508, 368] on div "Send Interest close Project The Baby Clause Role Investor Interested In John He…" at bounding box center [784, 372] width 1568 height 744
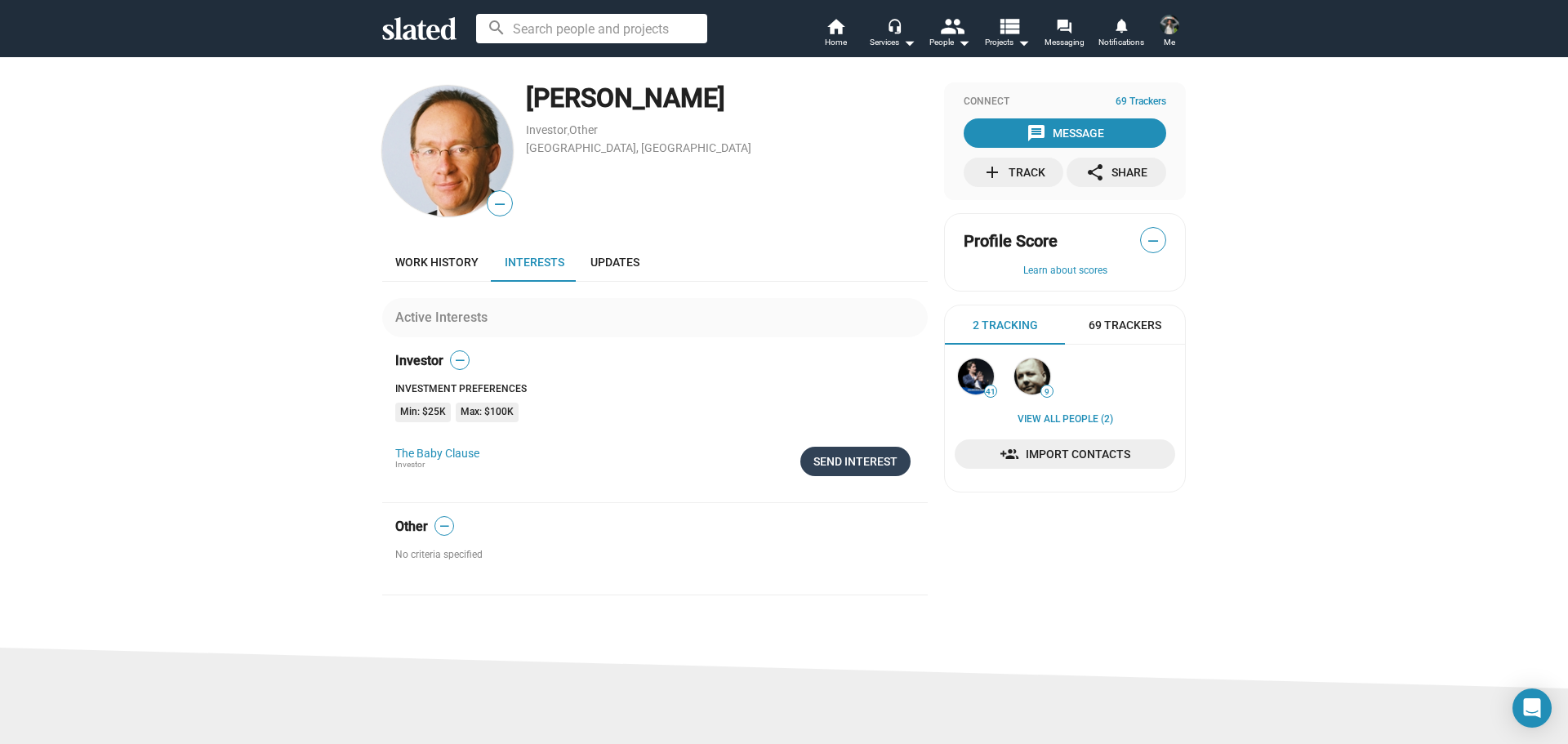
click at [846, 461] on div "Send Interest" at bounding box center [855, 461] width 84 height 29
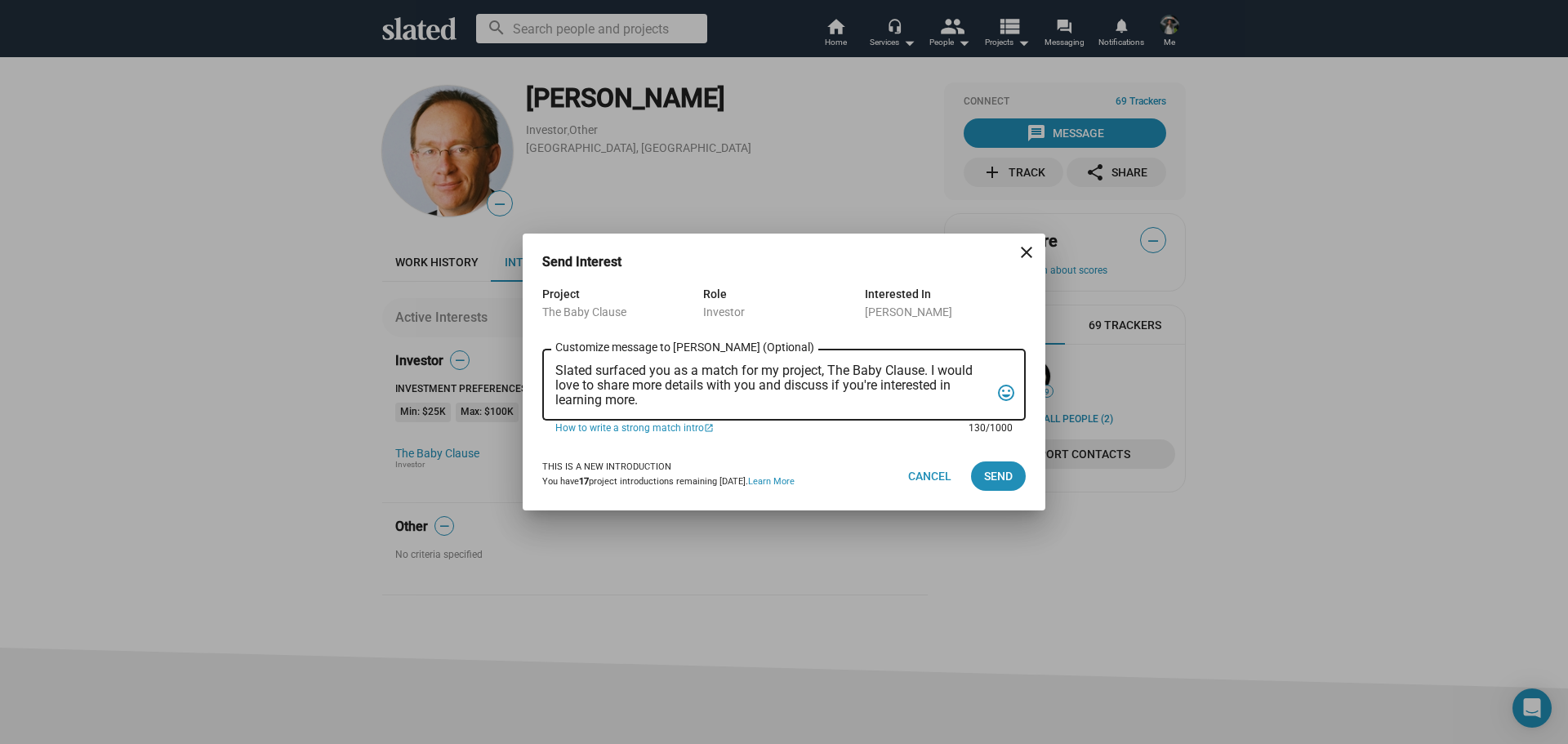
click at [636, 364] on textarea "Slated surfaced you as a match for my project, The Baby Clause. I would love to…" at bounding box center [773, 386] width 435 height 44
click at [636, 365] on textarea "Slated surfaced you as a match for my project, The Baby Clause. I would love to…" at bounding box center [773, 386] width 435 height 44
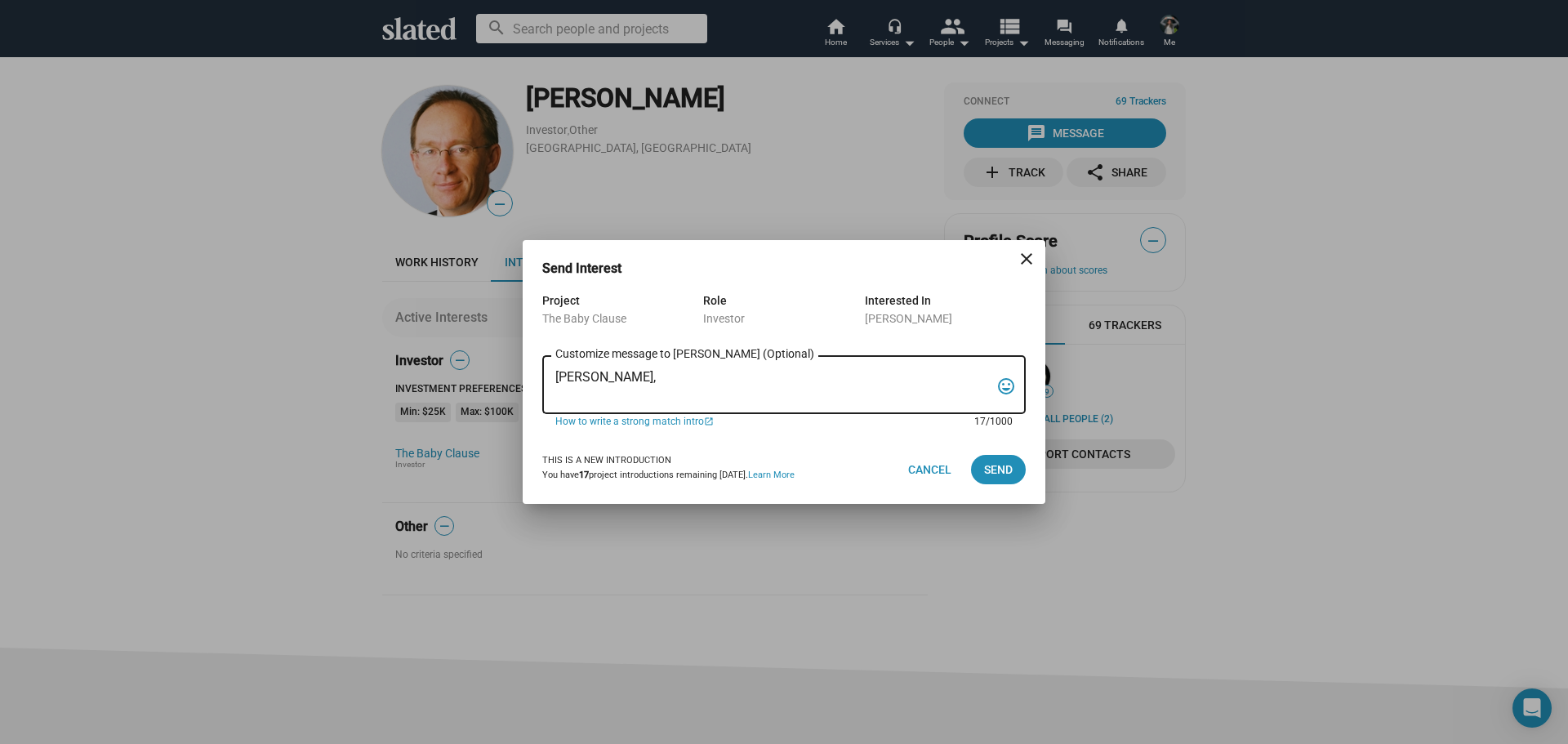
paste textarea "I am reaching out to pitch investment in a film that combines creativity, niche…"
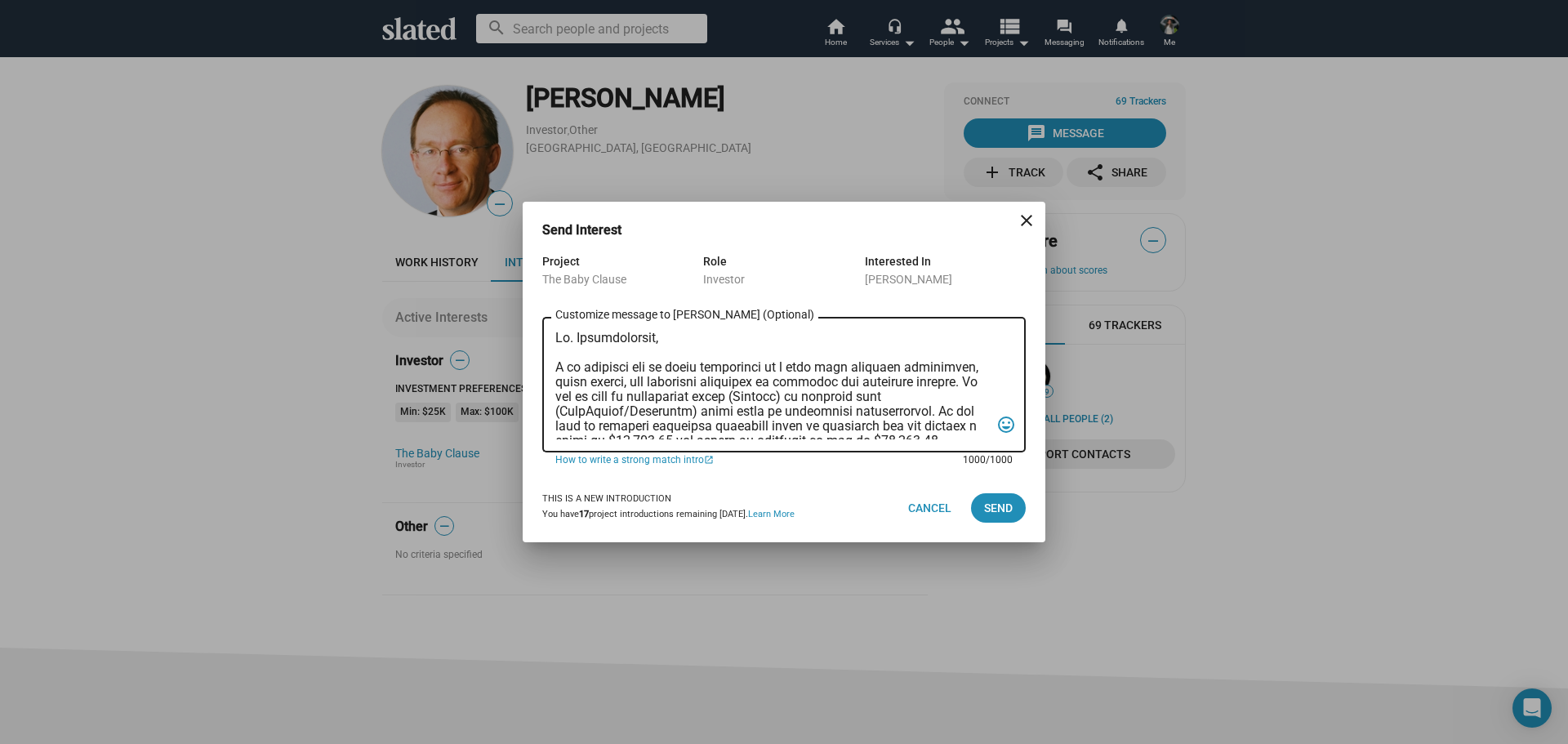
scroll to position [288, 0]
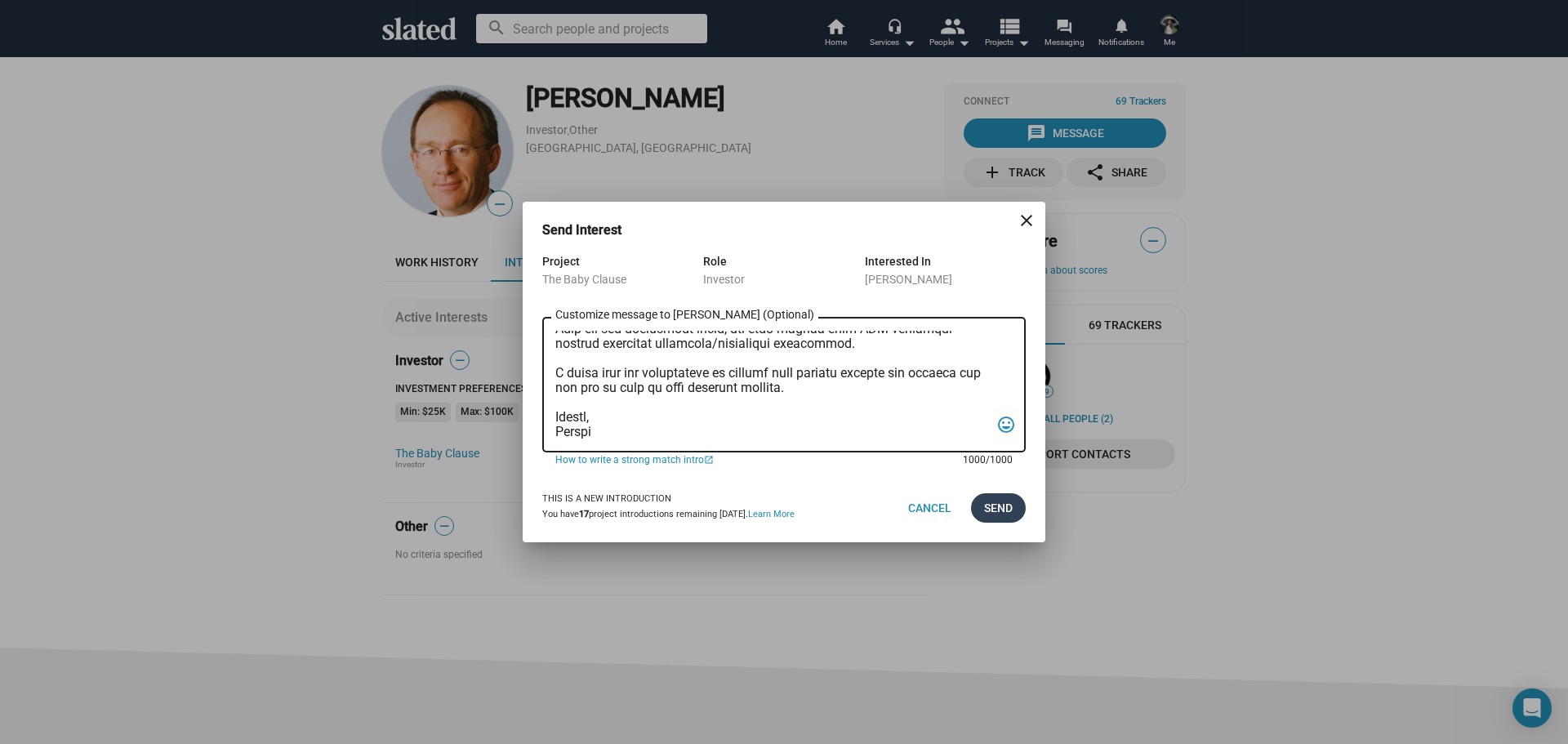
type textarea "Mr. Hebblethwaite, I am reaching out to pitch investment in a film that combine…"
click at [998, 510] on span "Send" at bounding box center [998, 508] width 29 height 29
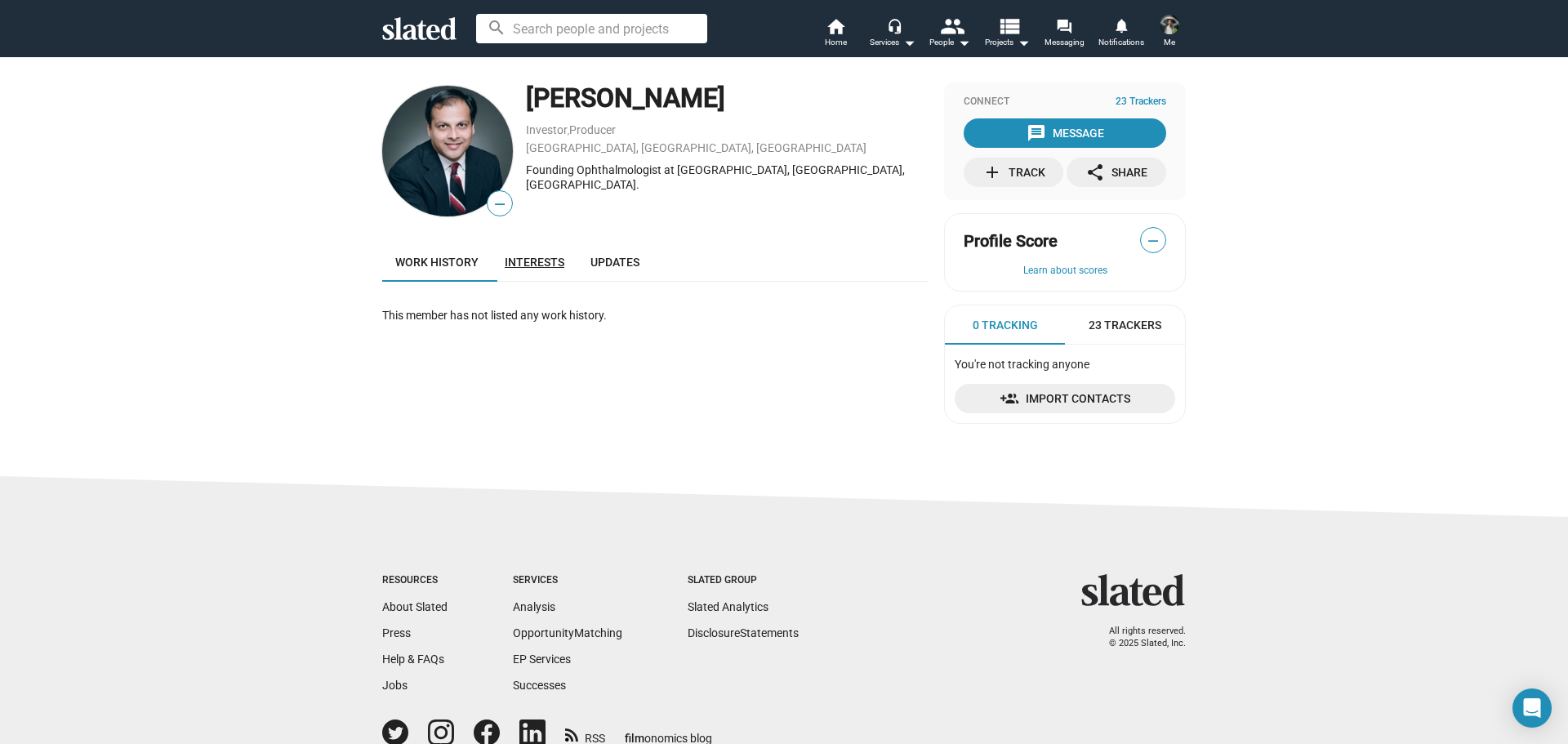
click at [537, 271] on link "Interests" at bounding box center [534, 261] width 86 height 39
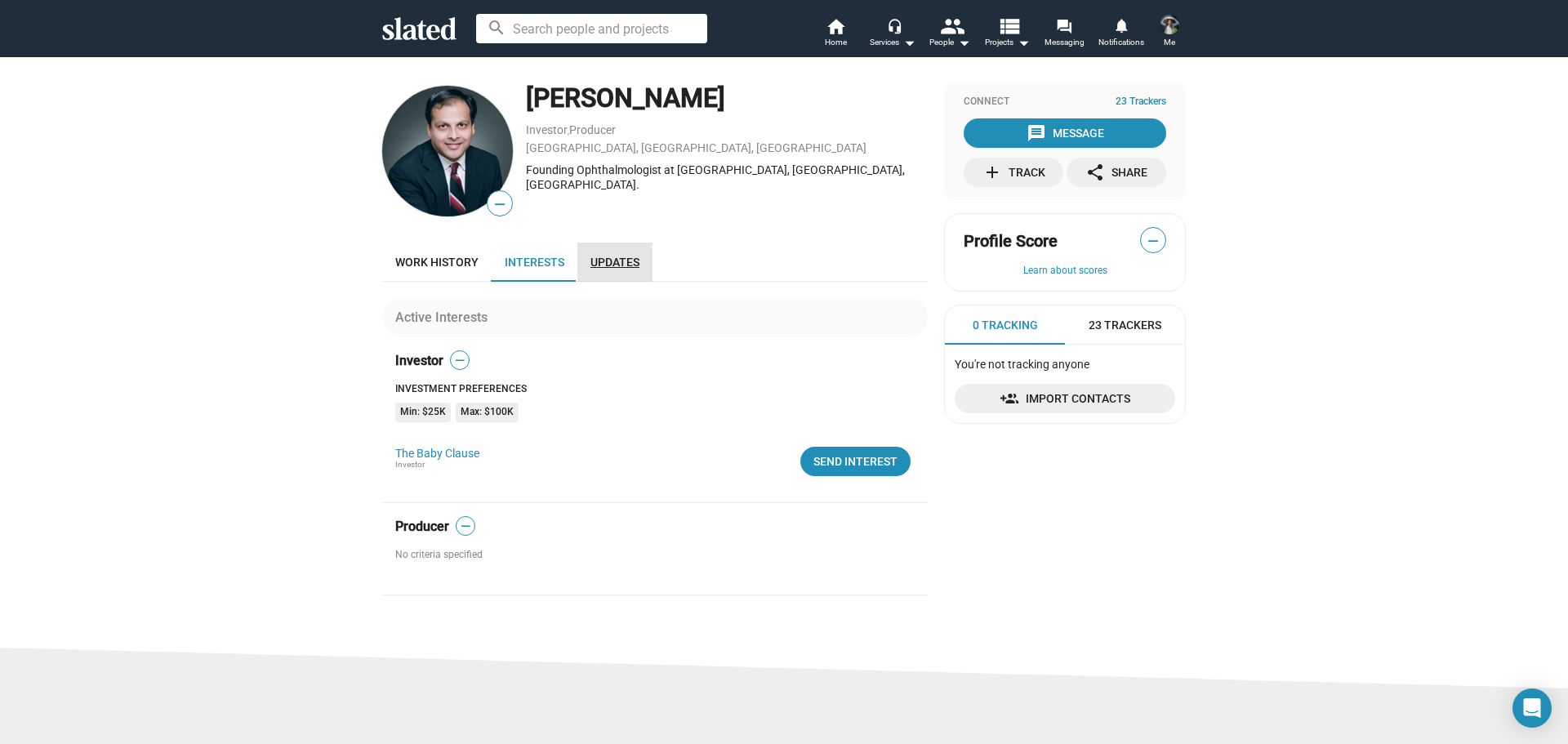
click at [616, 265] on span "Updates" at bounding box center [614, 261] width 49 height 13
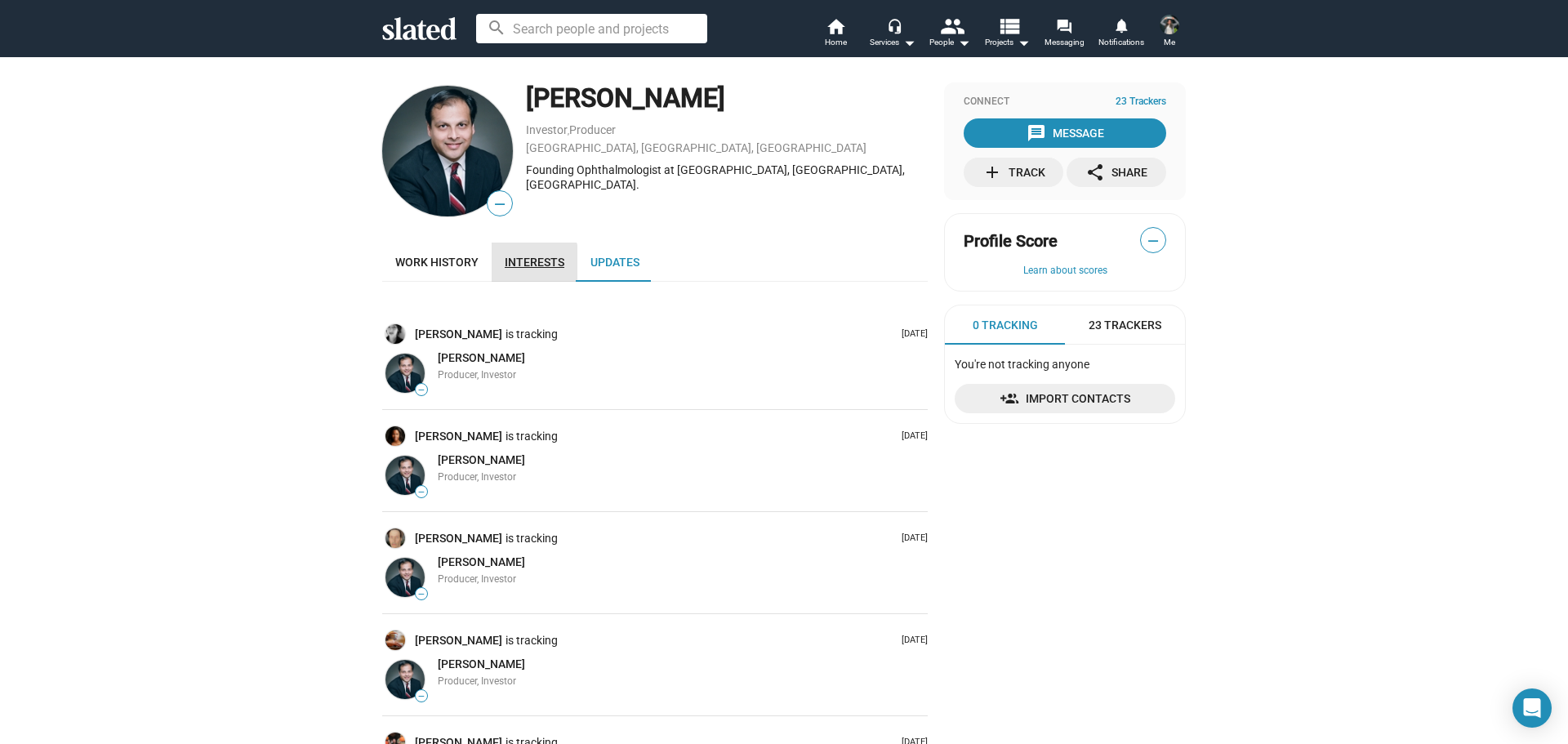
click at [513, 266] on span "Interests" at bounding box center [534, 261] width 60 height 13
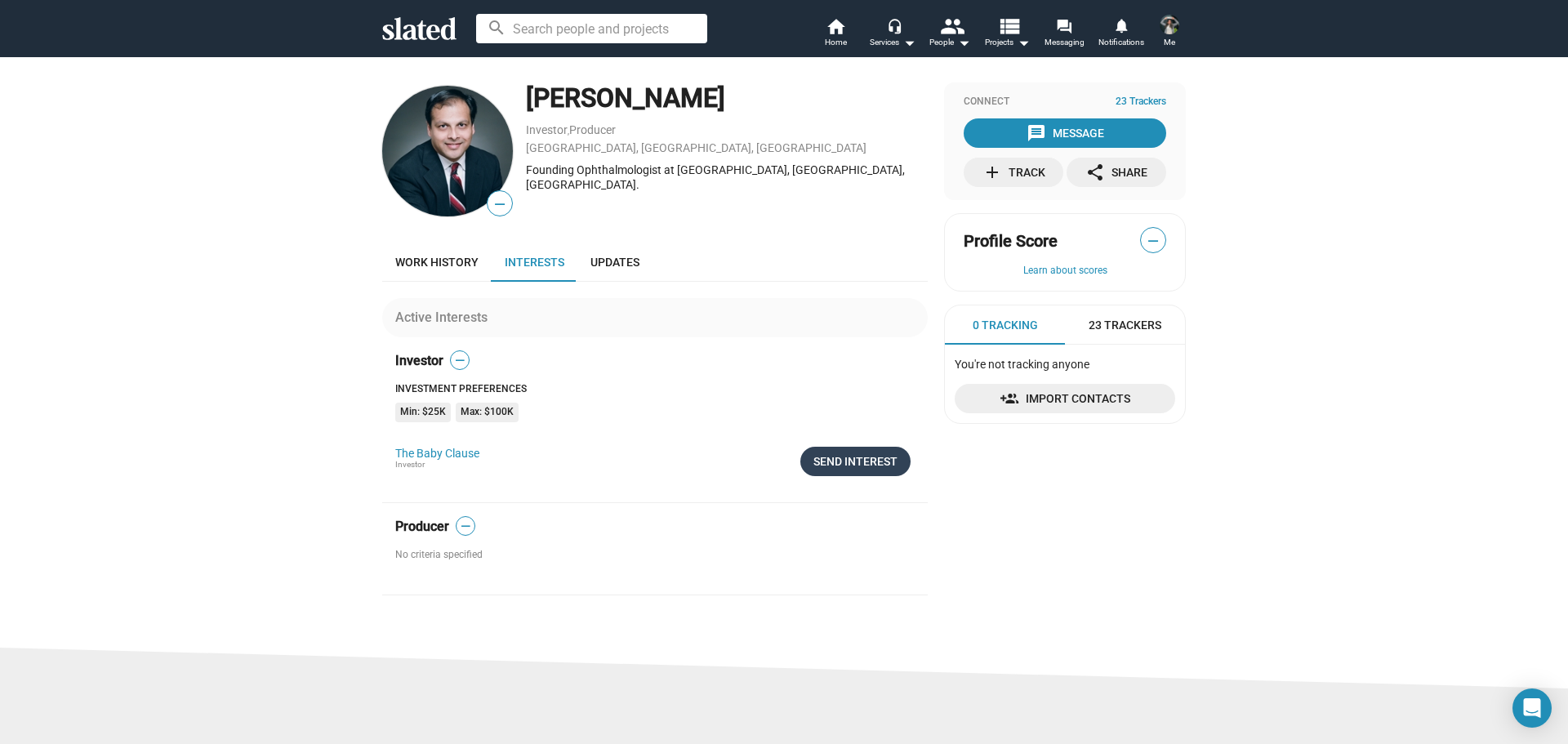
click at [860, 464] on div "Send Interest" at bounding box center [855, 461] width 84 height 29
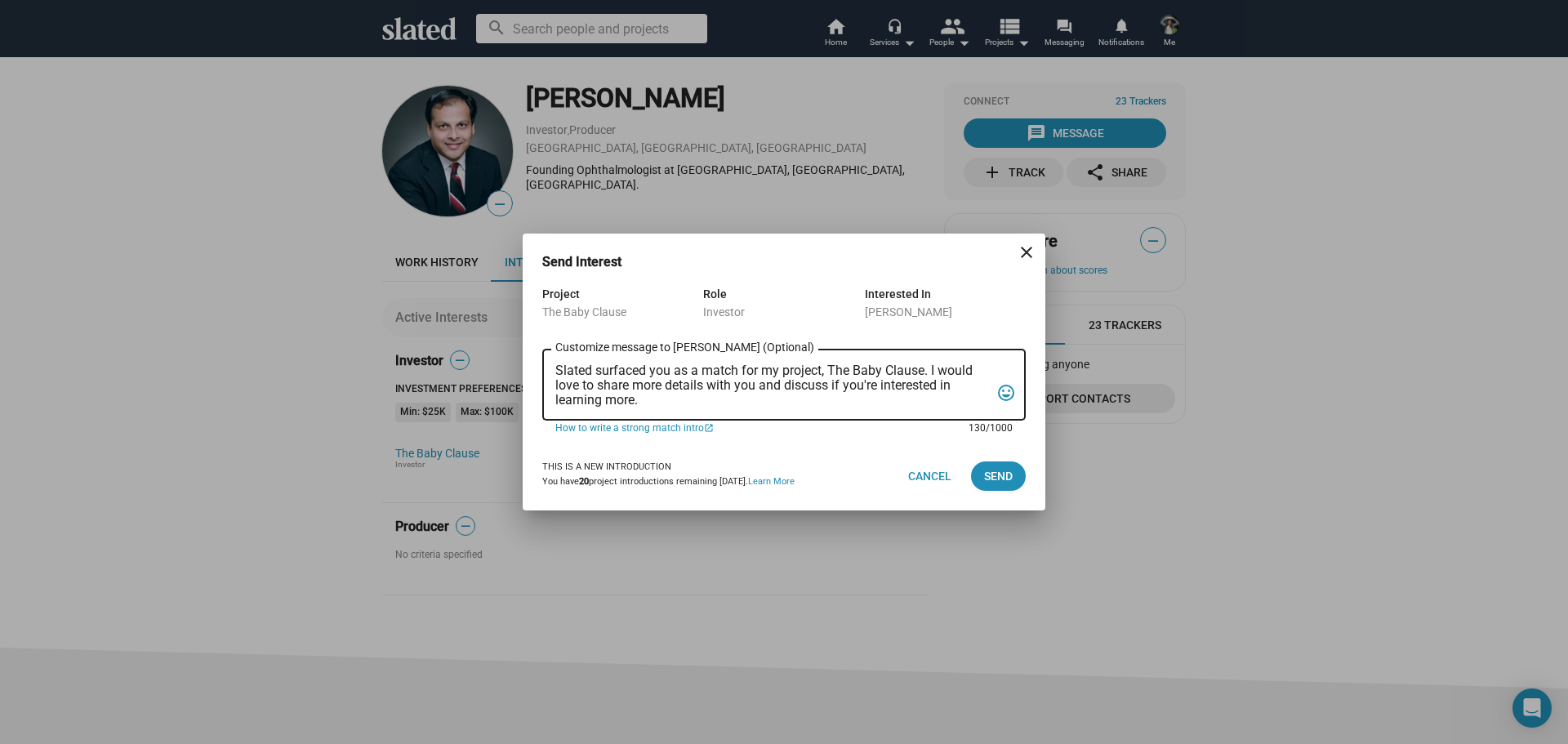
drag, startPoint x: 664, startPoint y: 398, endPoint x: 534, endPoint y: 359, distance: 135.7
click at [534, 359] on div "Project The Baby Clause Role Investor Interested In [PERSON_NAME] Slated surfac…" at bounding box center [784, 363] width 522 height 158
paste textarea "I am reaching out to pitch investment in a film that combines creativity, niche…"
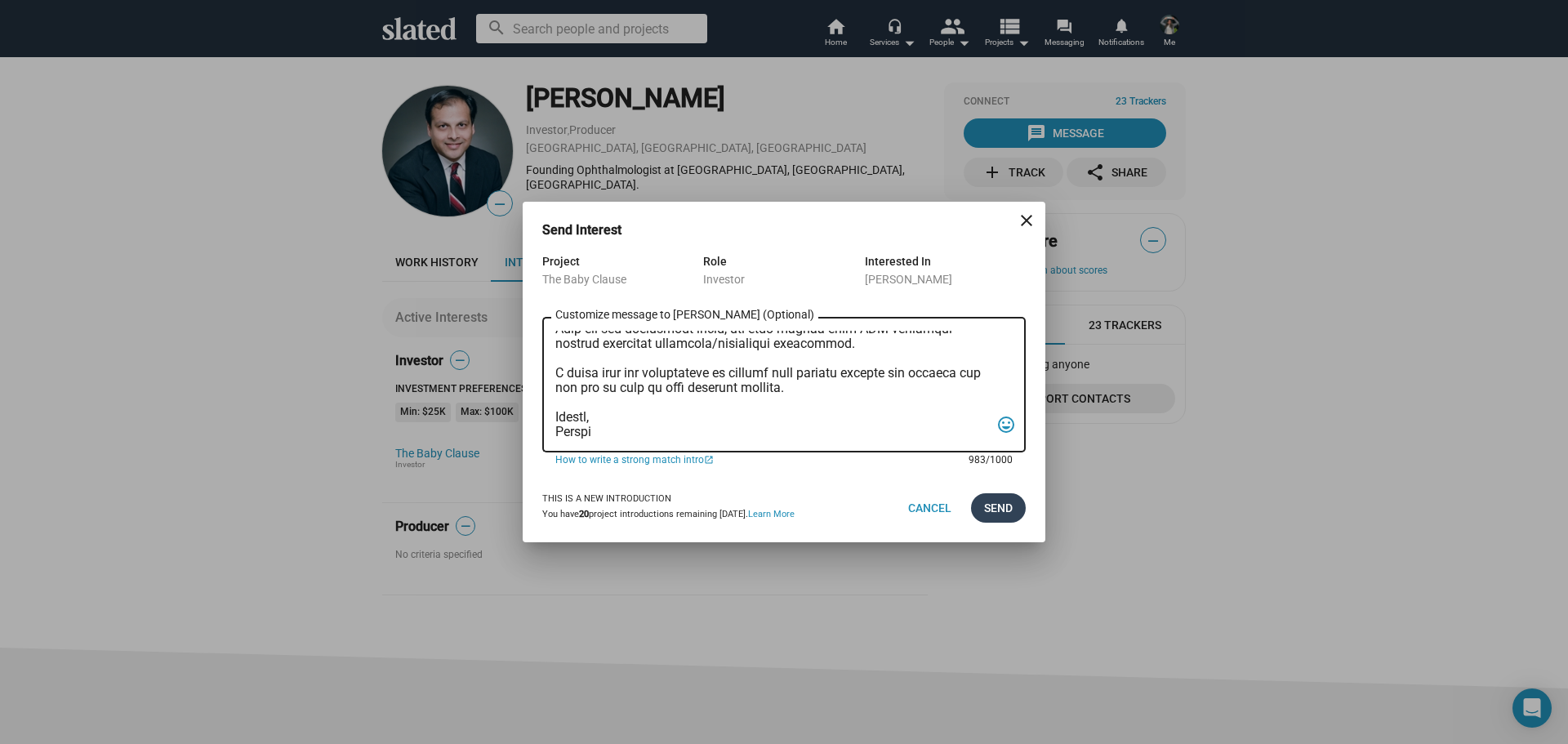
type textarea "I am reaching out to pitch investment in a film that combines creativity, niche…"
click at [1006, 505] on span "Send" at bounding box center [998, 508] width 29 height 29
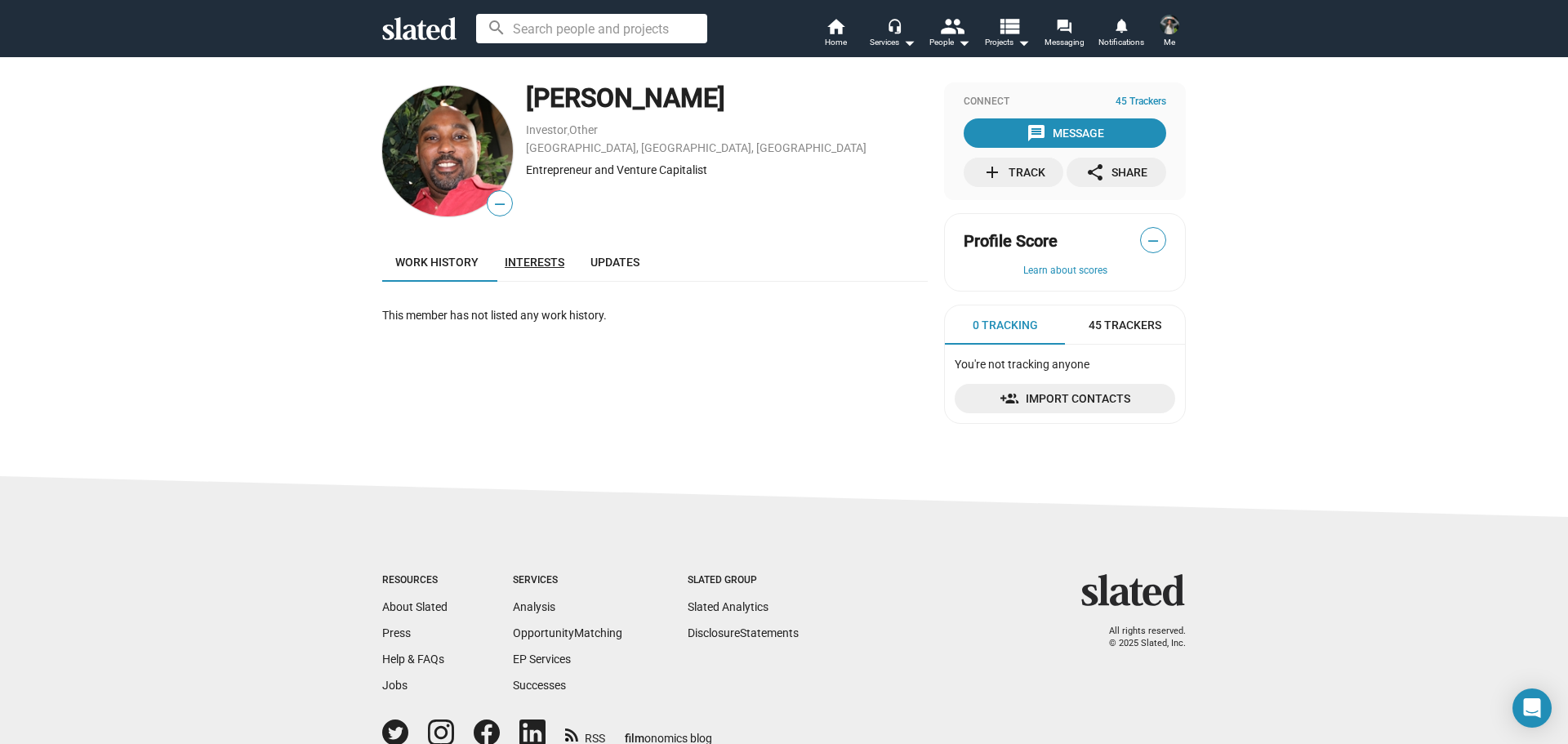
click at [542, 259] on span "Interests" at bounding box center [534, 261] width 60 height 13
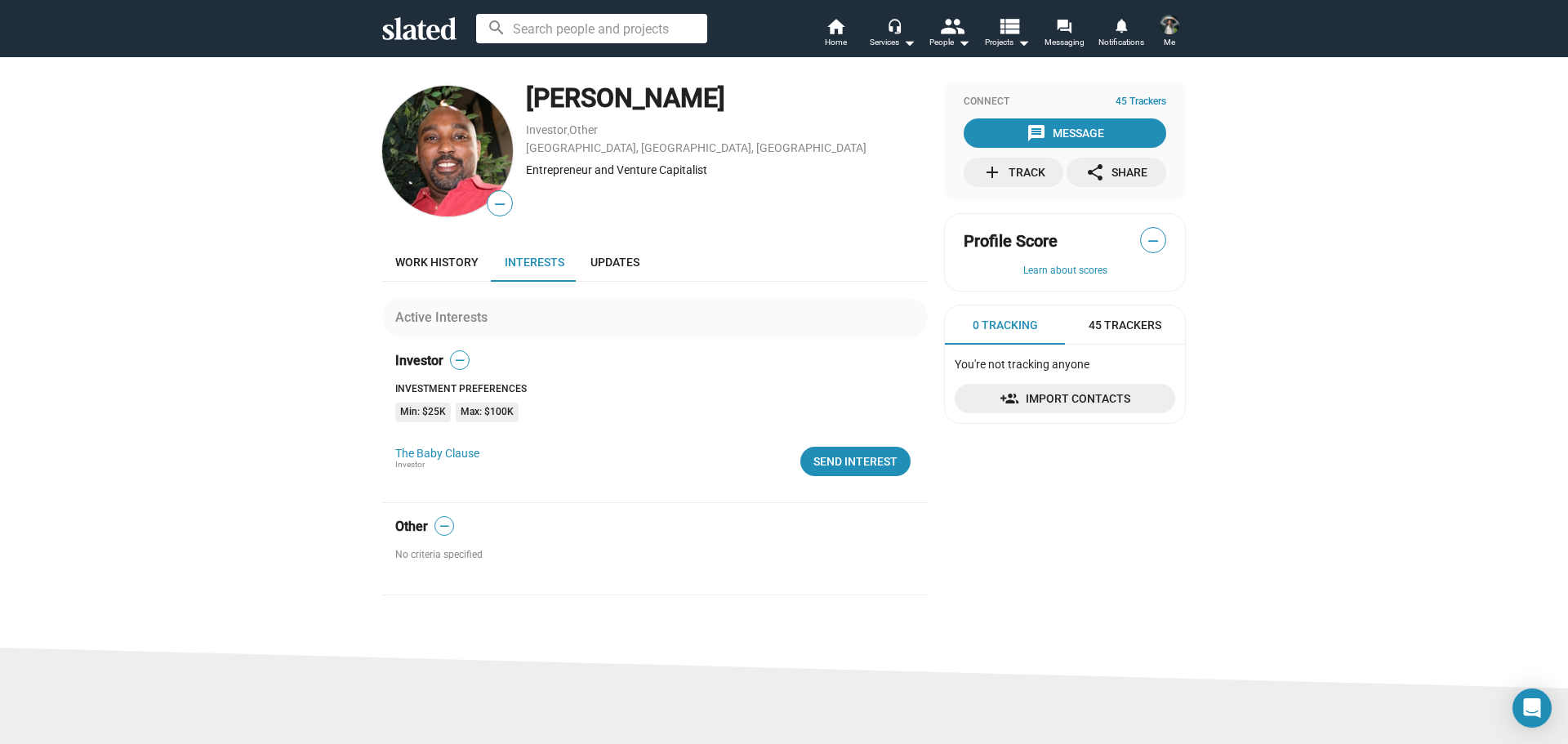
click at [1025, 172] on div "add Track" at bounding box center [1014, 172] width 63 height 29
click at [623, 264] on span "Updates" at bounding box center [614, 261] width 49 height 13
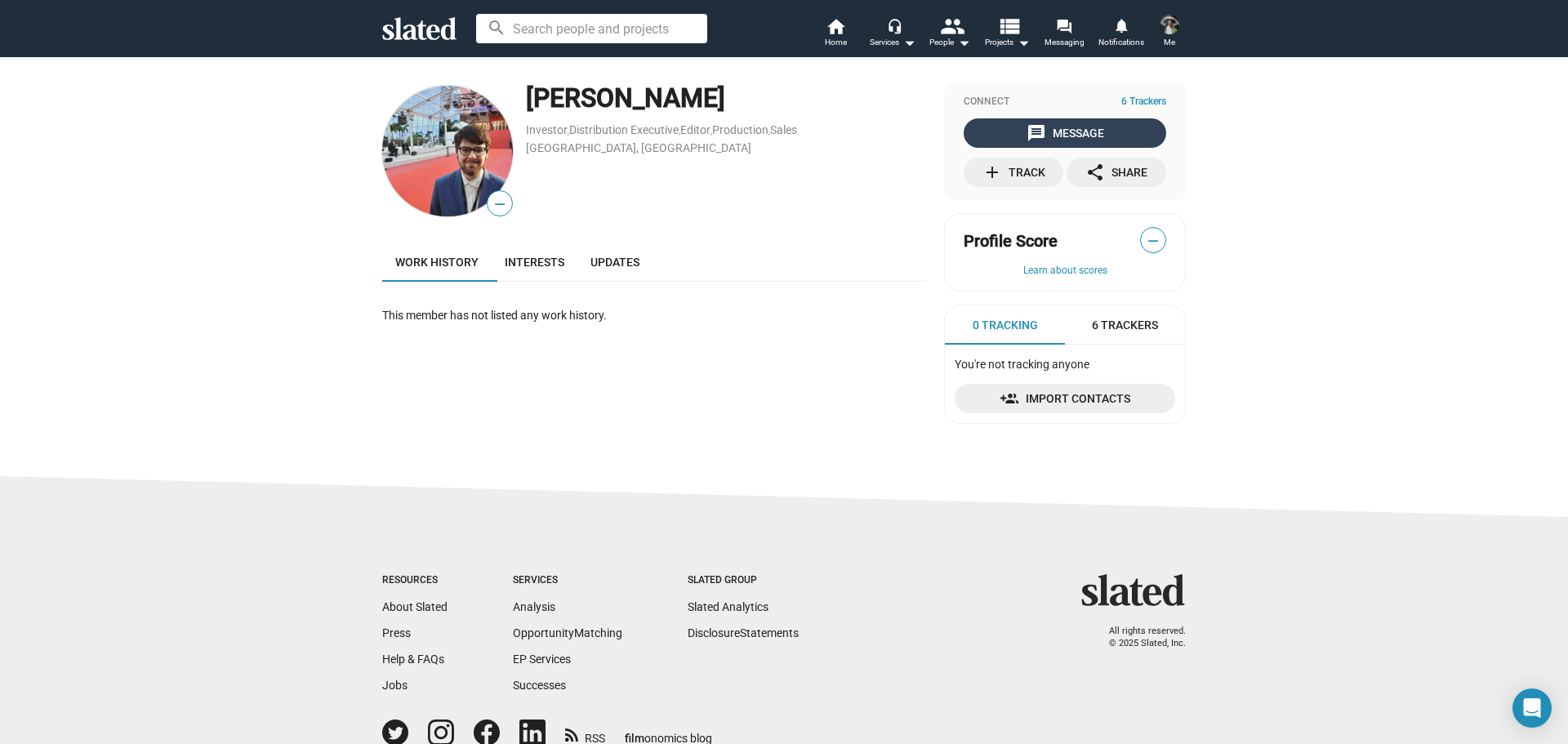
click at [1115, 131] on span "message Message" at bounding box center [1065, 133] width 196 height 29
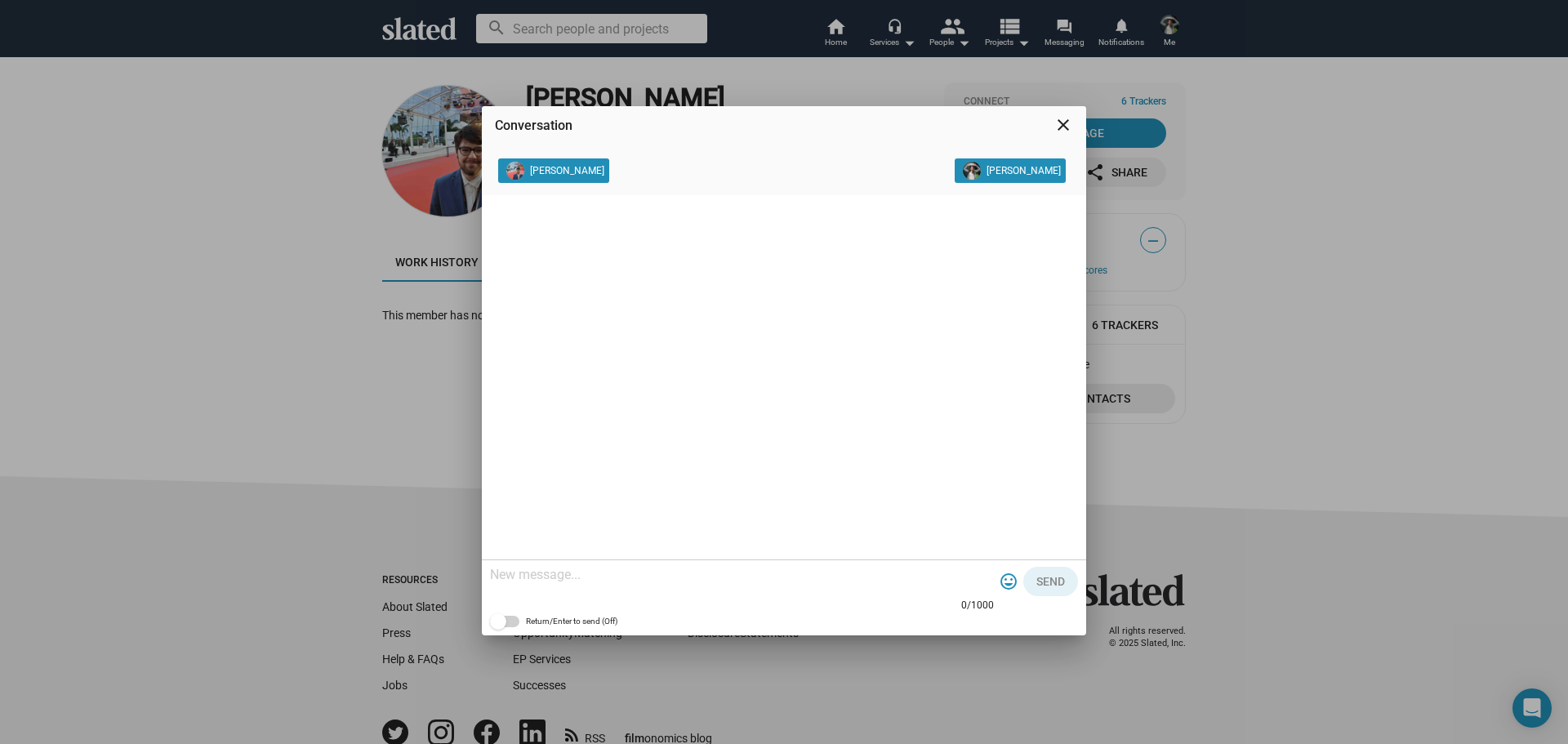
click at [1066, 129] on mat-icon "close" at bounding box center [1064, 126] width 20 height 20
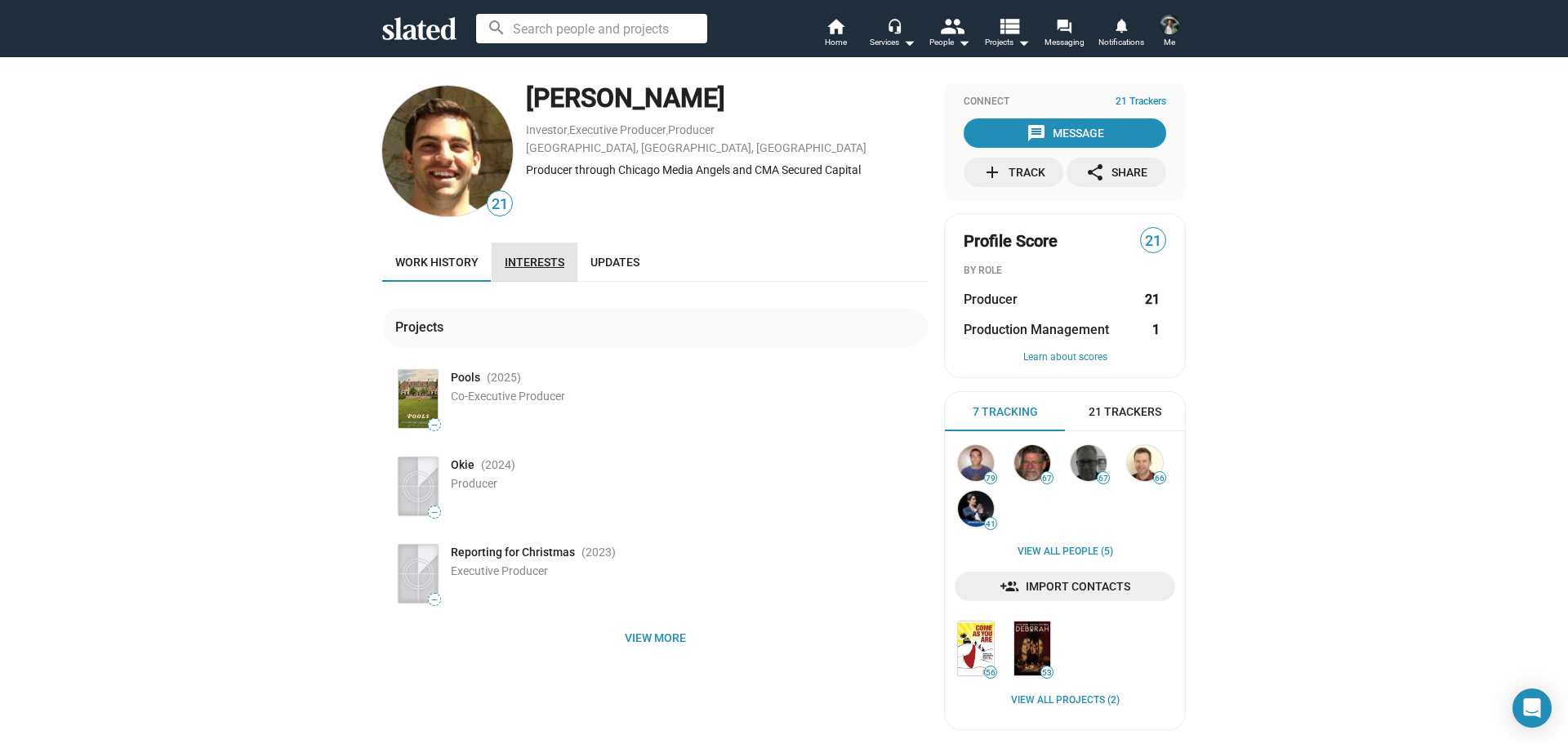
click at [531, 257] on span "Interests" at bounding box center [534, 261] width 60 height 13
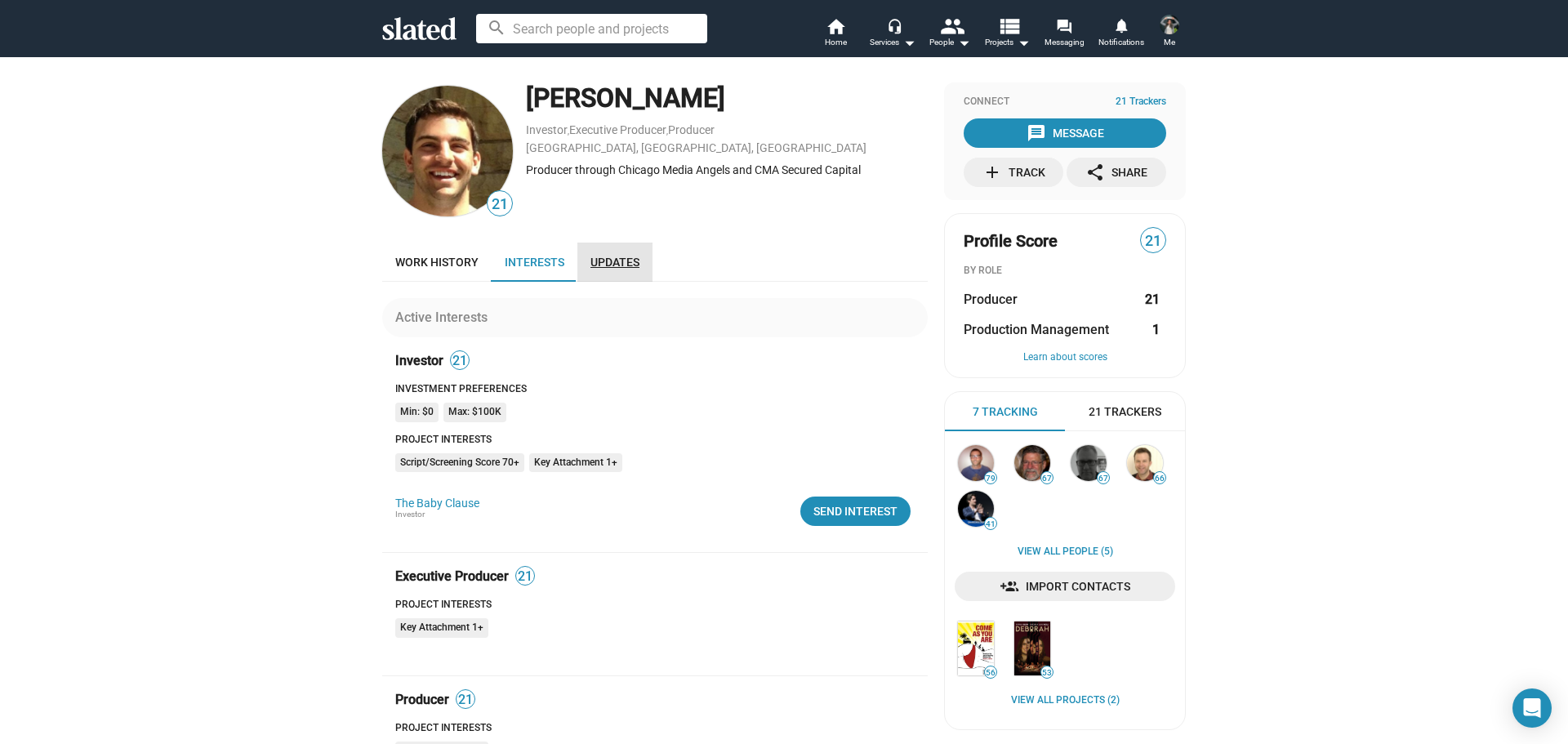
click at [611, 264] on span "Updates" at bounding box center [614, 261] width 49 height 13
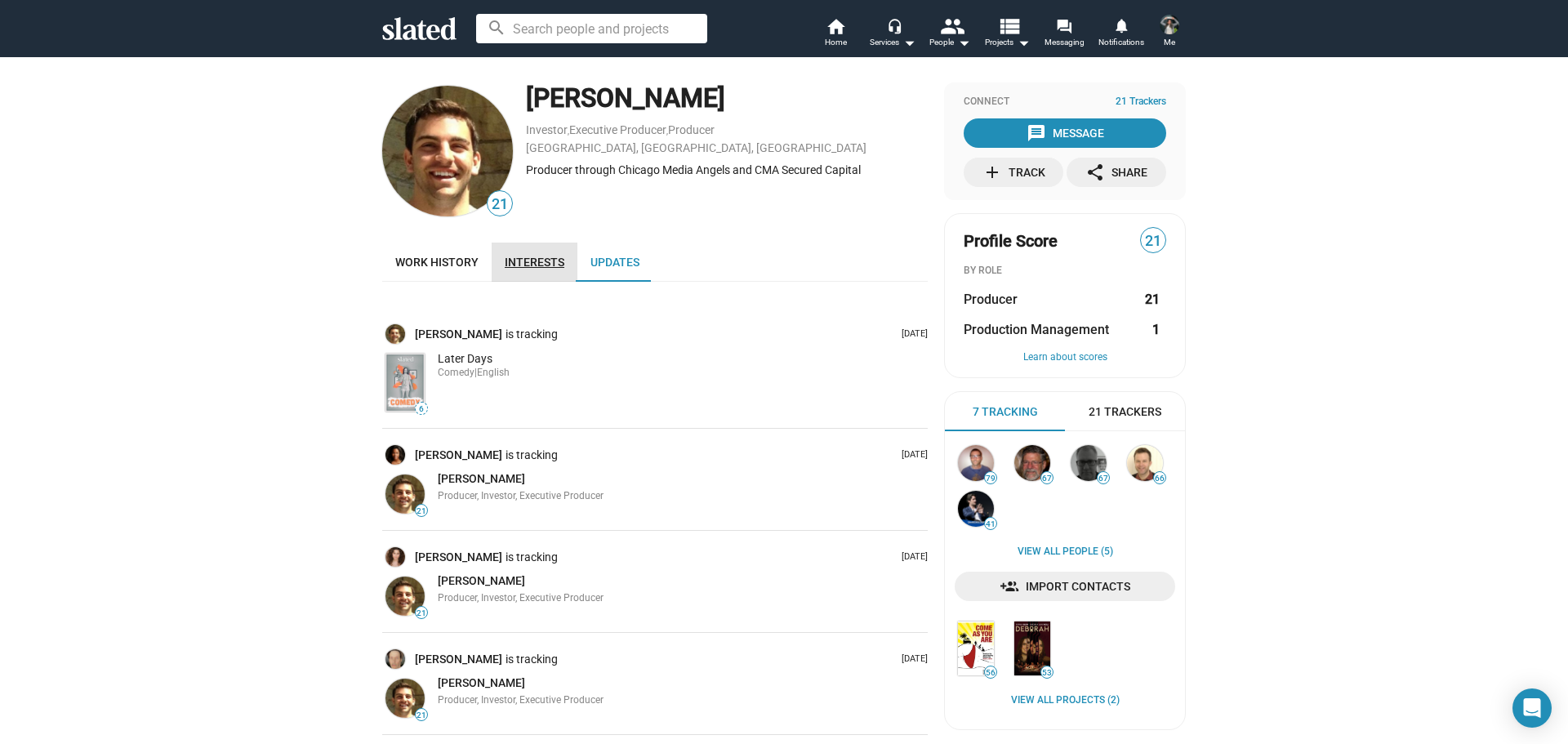
click at [536, 269] on link "Interests" at bounding box center [534, 261] width 86 height 39
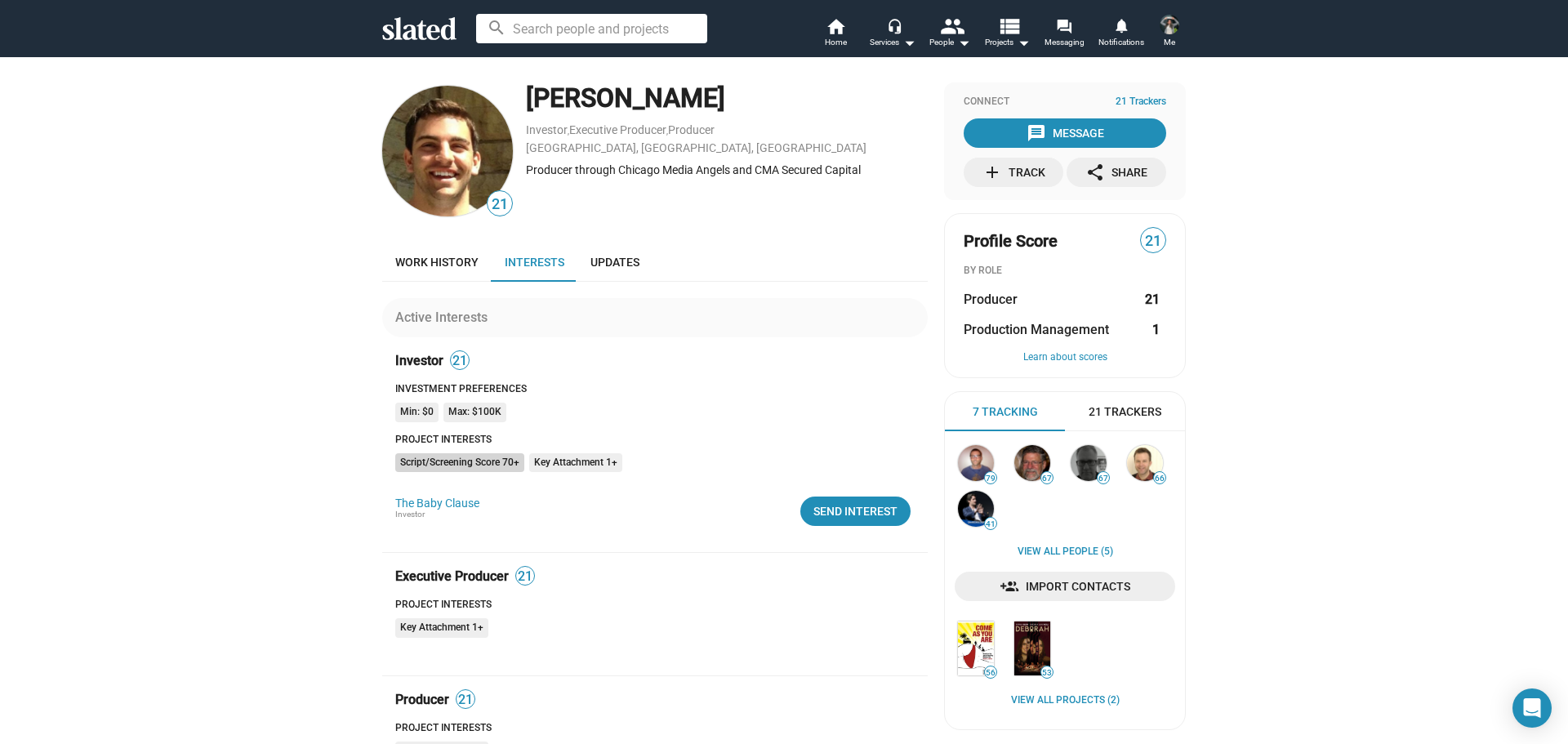
click at [477, 461] on mat-chip "Script/Screening Score 70+" at bounding box center [460, 464] width 129 height 20
click at [475, 459] on mat-chip "Script/Screening Score 70+" at bounding box center [460, 464] width 129 height 20
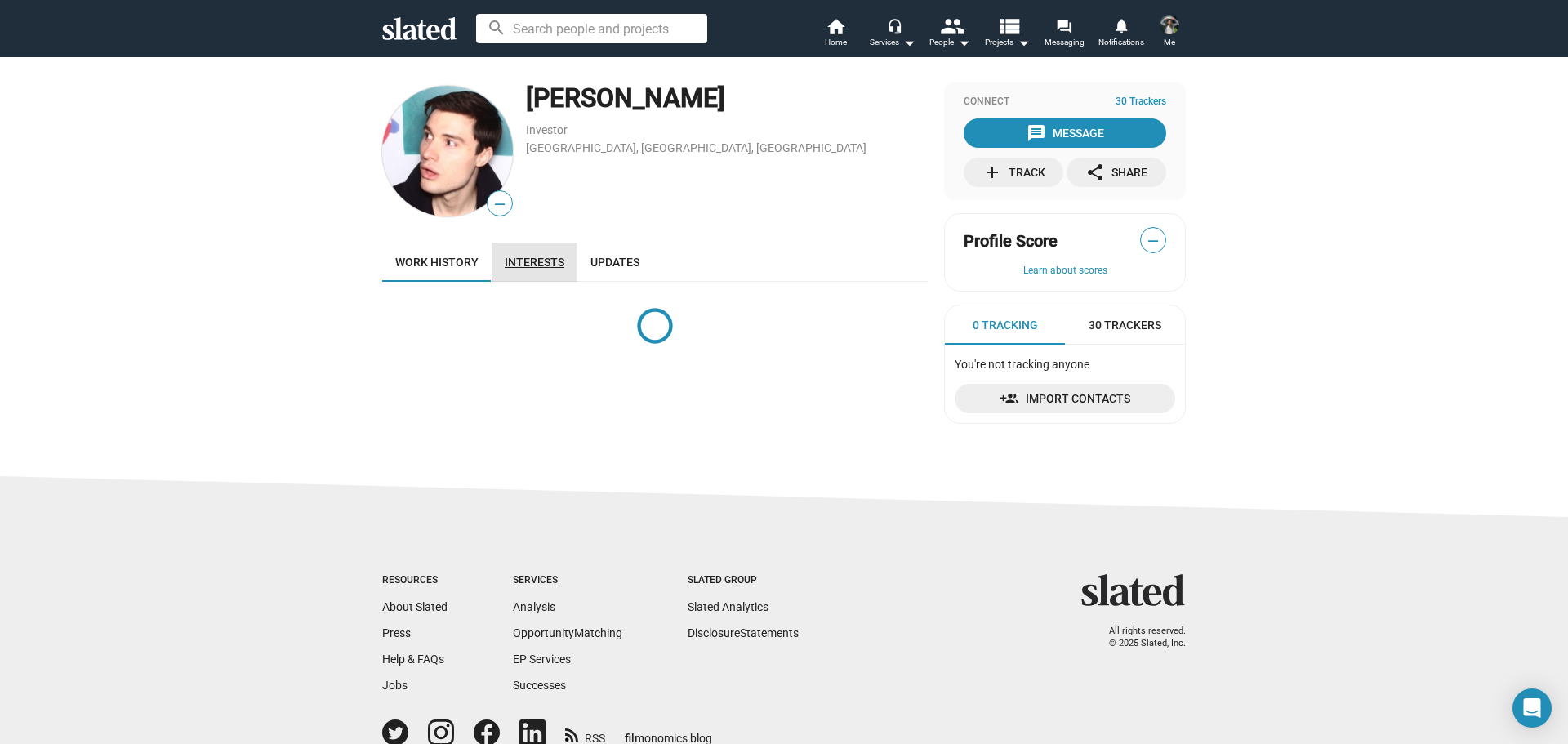
click at [558, 267] on link "Interests" at bounding box center [534, 261] width 86 height 39
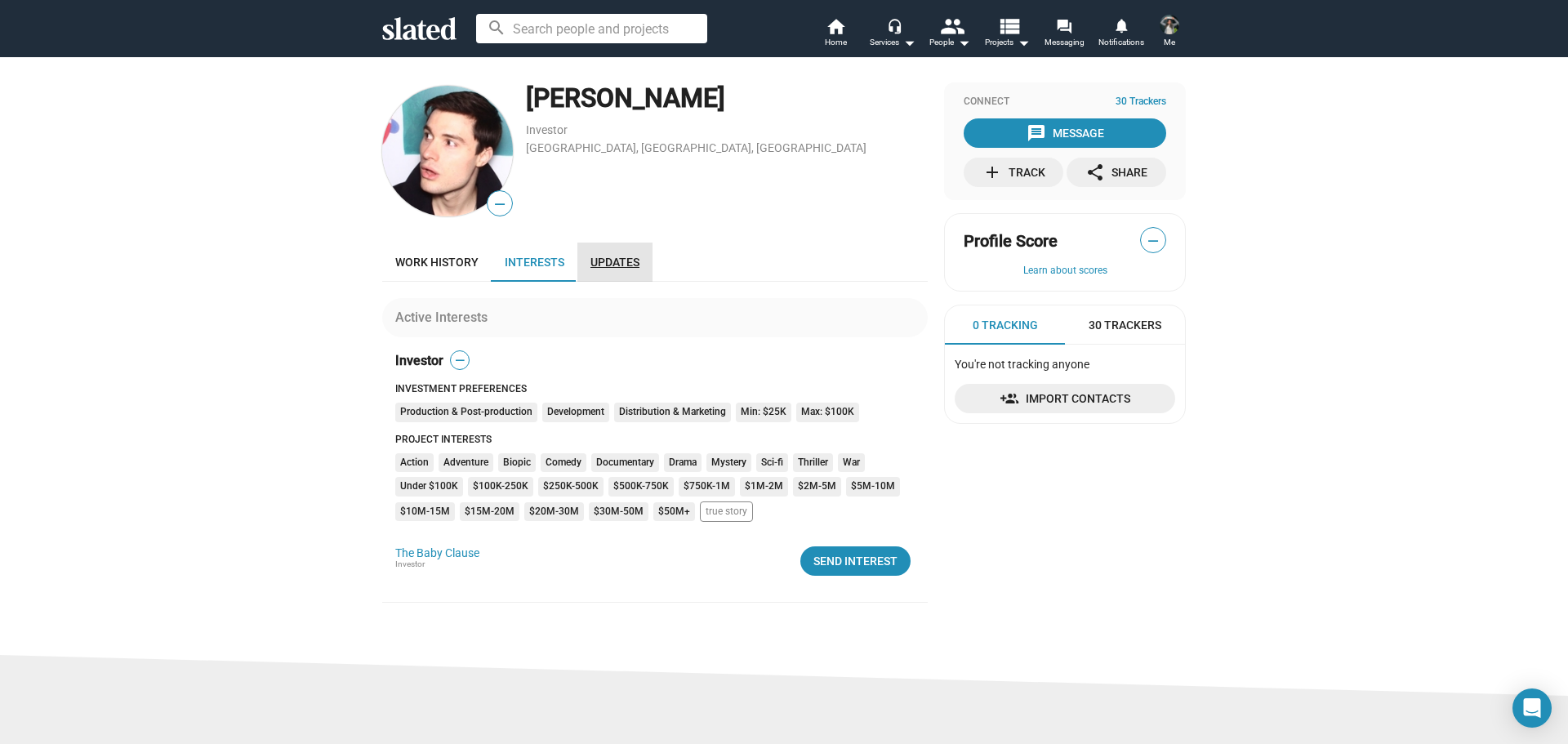
click at [609, 259] on span "Updates" at bounding box center [614, 261] width 49 height 13
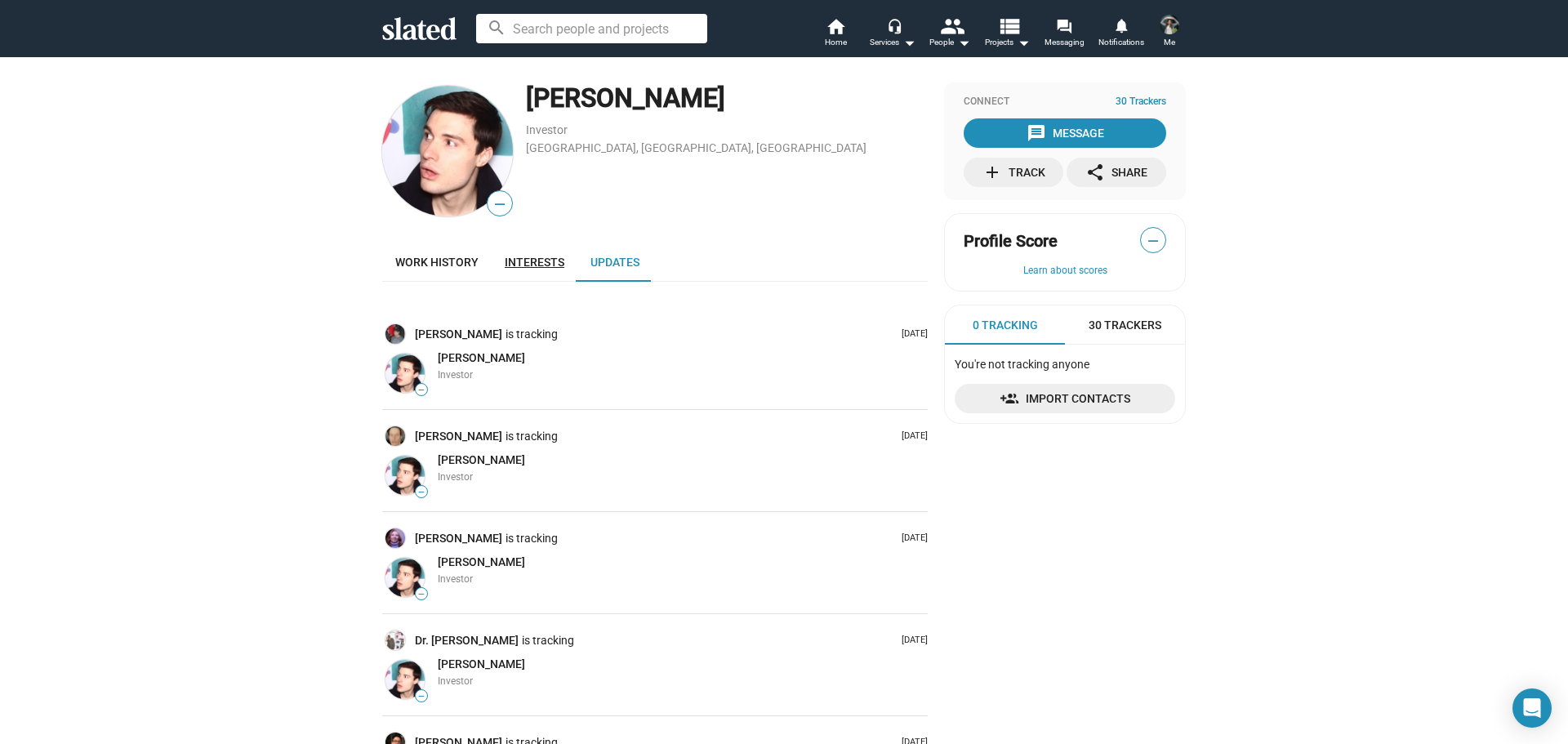
click at [541, 260] on span "Interests" at bounding box center [534, 261] width 60 height 13
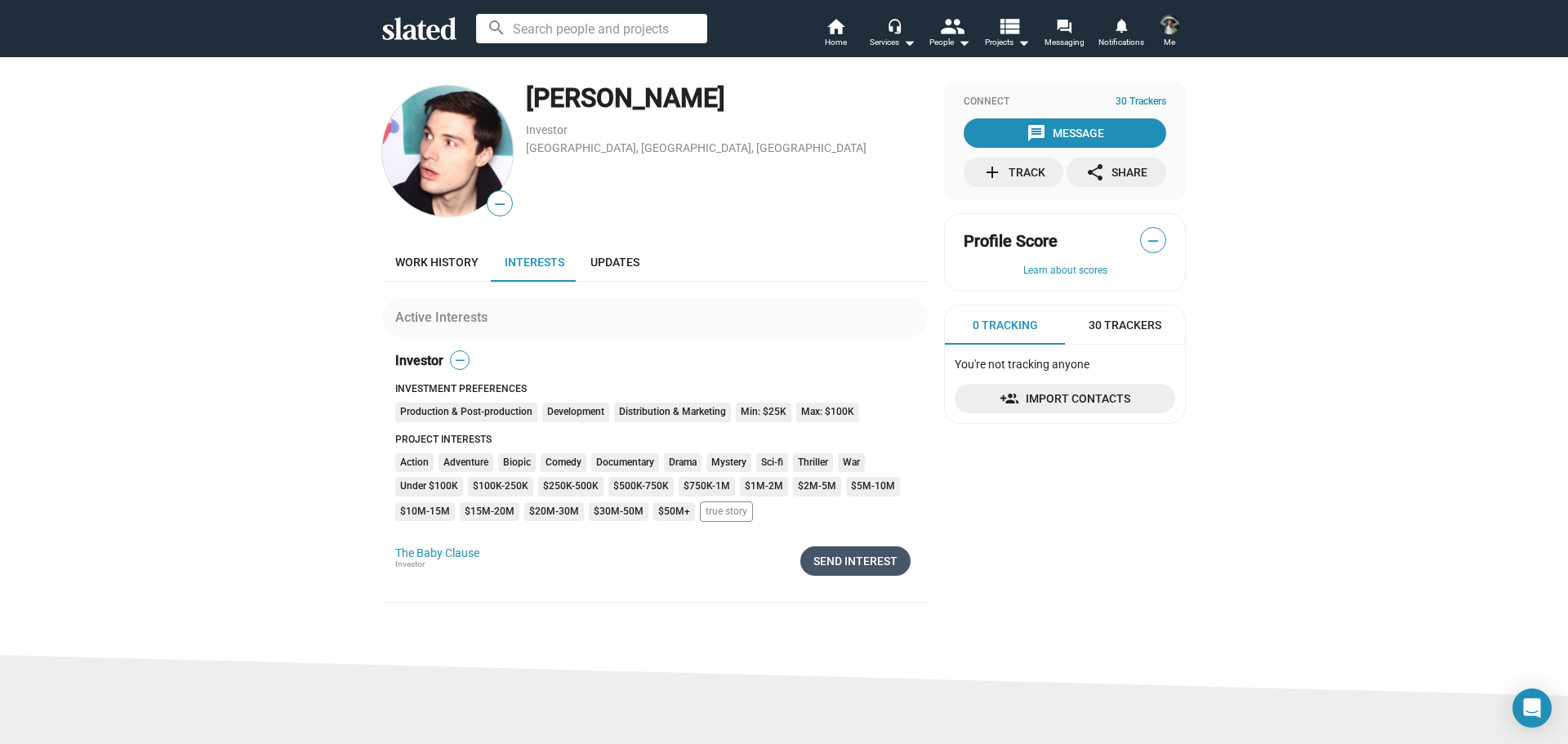
click at [843, 561] on div "Send Interest" at bounding box center [855, 560] width 84 height 29
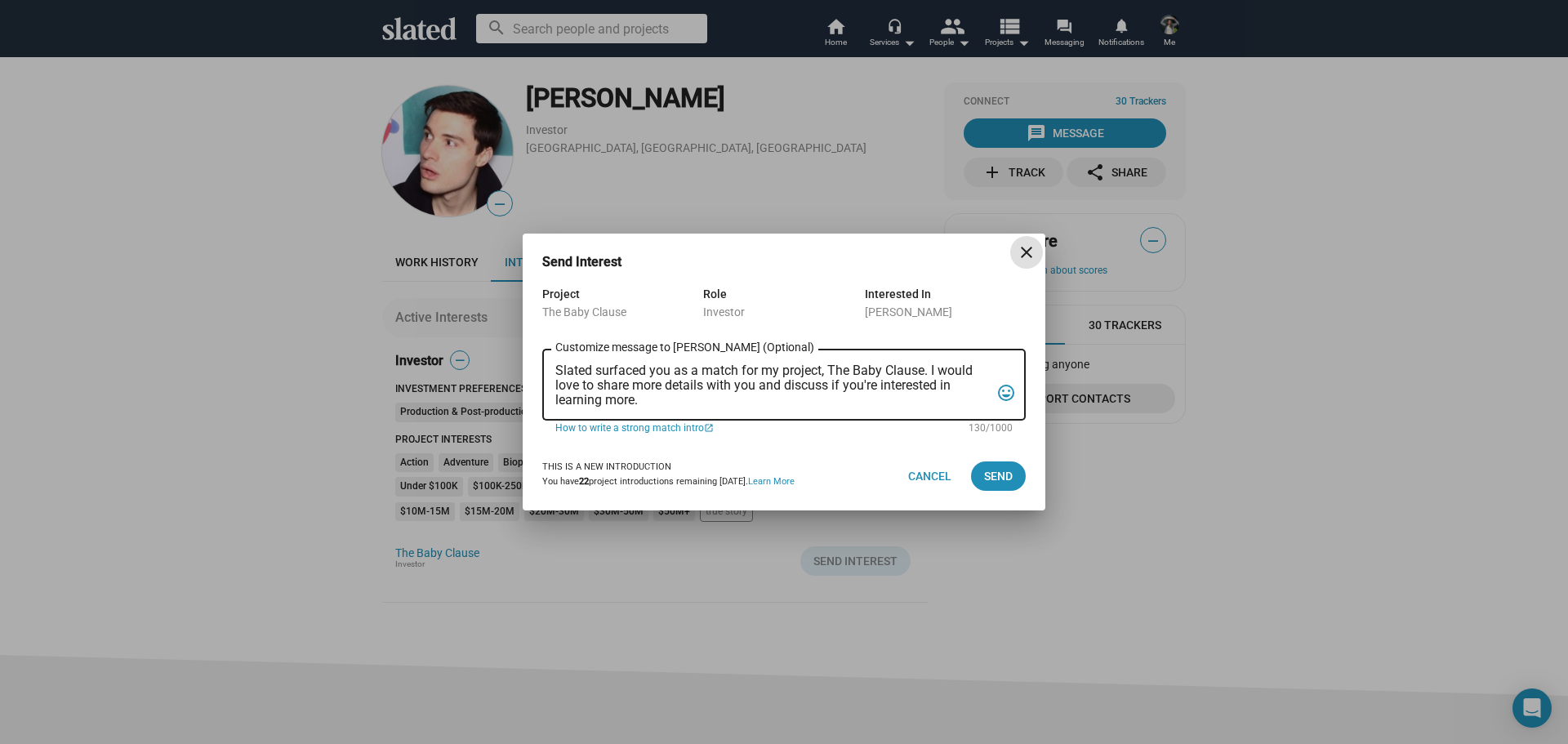
click at [662, 369] on textarea "Slated surfaced you as a match for my project, The Baby Clause. I would love to…" at bounding box center [773, 386] width 435 height 44
paste textarea "I am reaching out to pitch investment in a film that combines creativity, niche…"
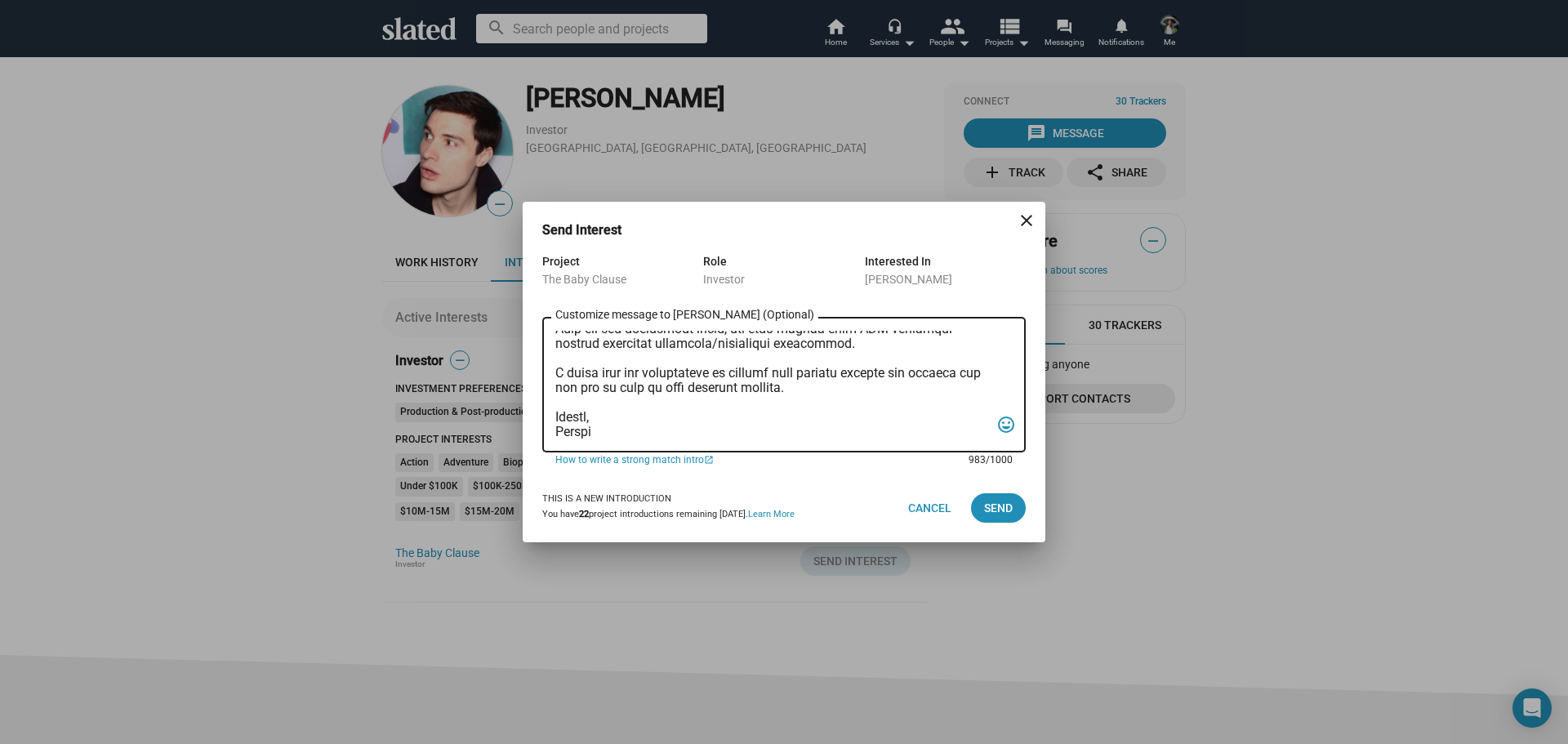
click at [576, 364] on textarea "Customize message to [PERSON_NAME] (Optional) Customize message (Optional)" at bounding box center [773, 385] width 435 height 109
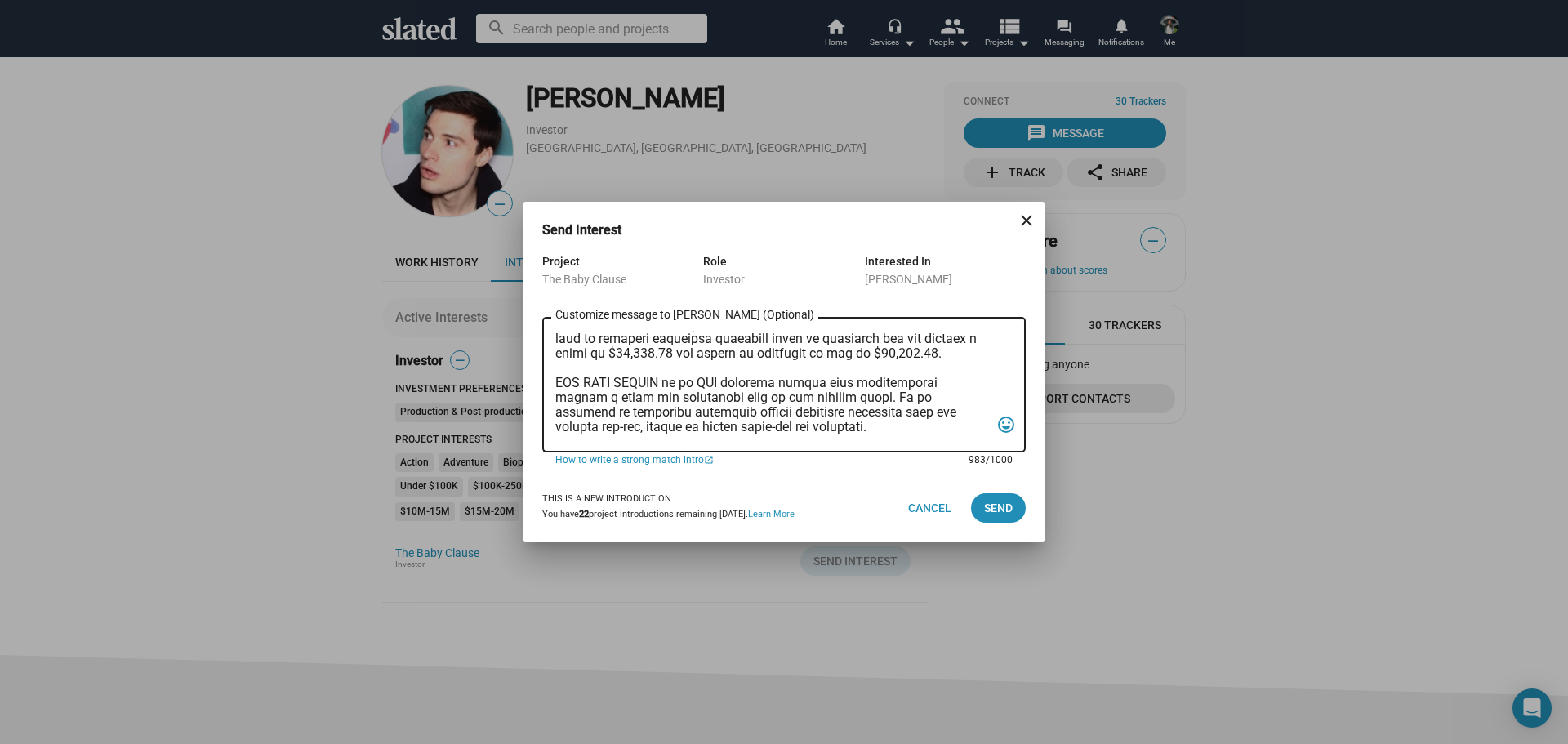
scroll to position [0, 0]
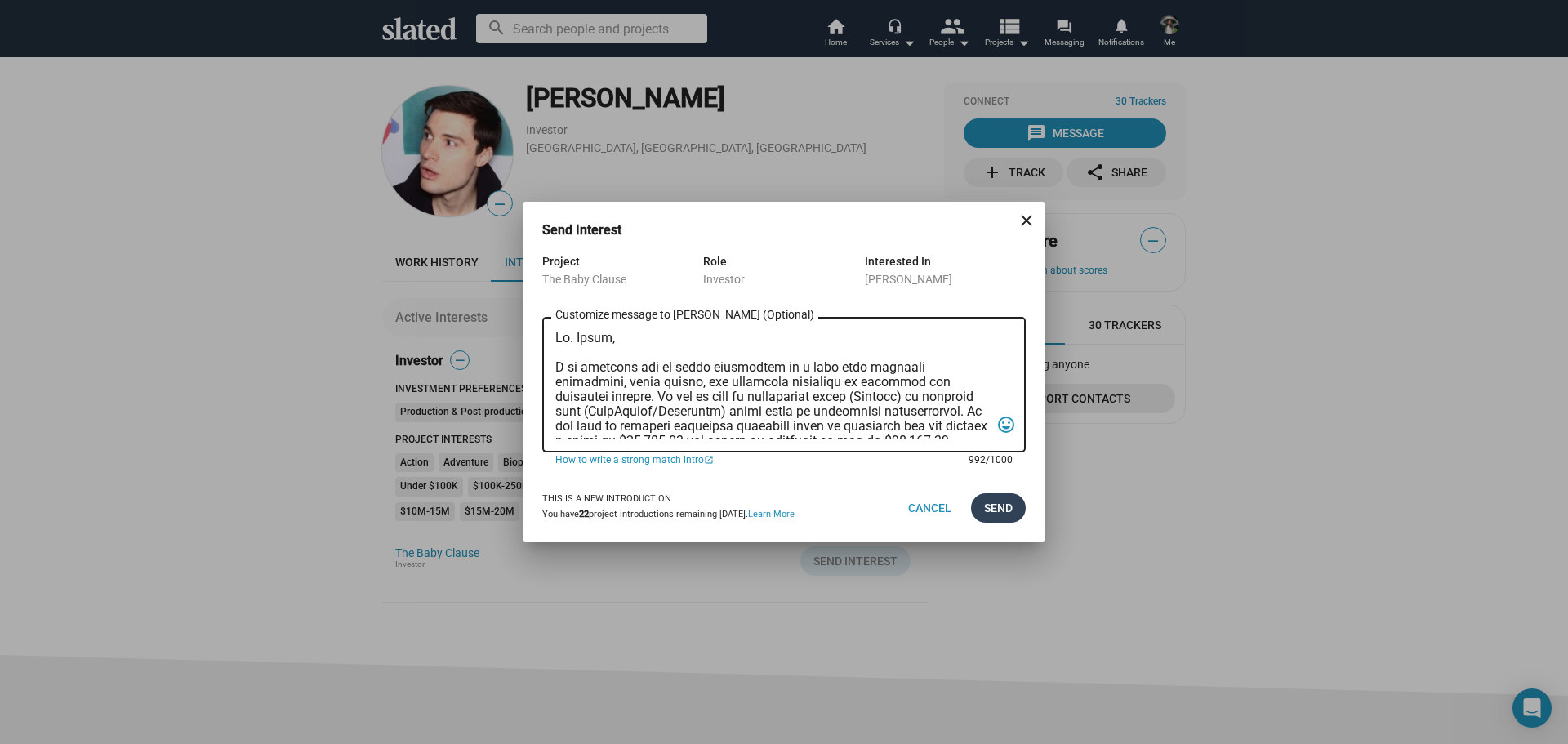
type textarea "[PERSON_NAME], I am reaching out to pitch investment in a film that combines cr…"
click at [1008, 509] on span "Send" at bounding box center [998, 508] width 29 height 29
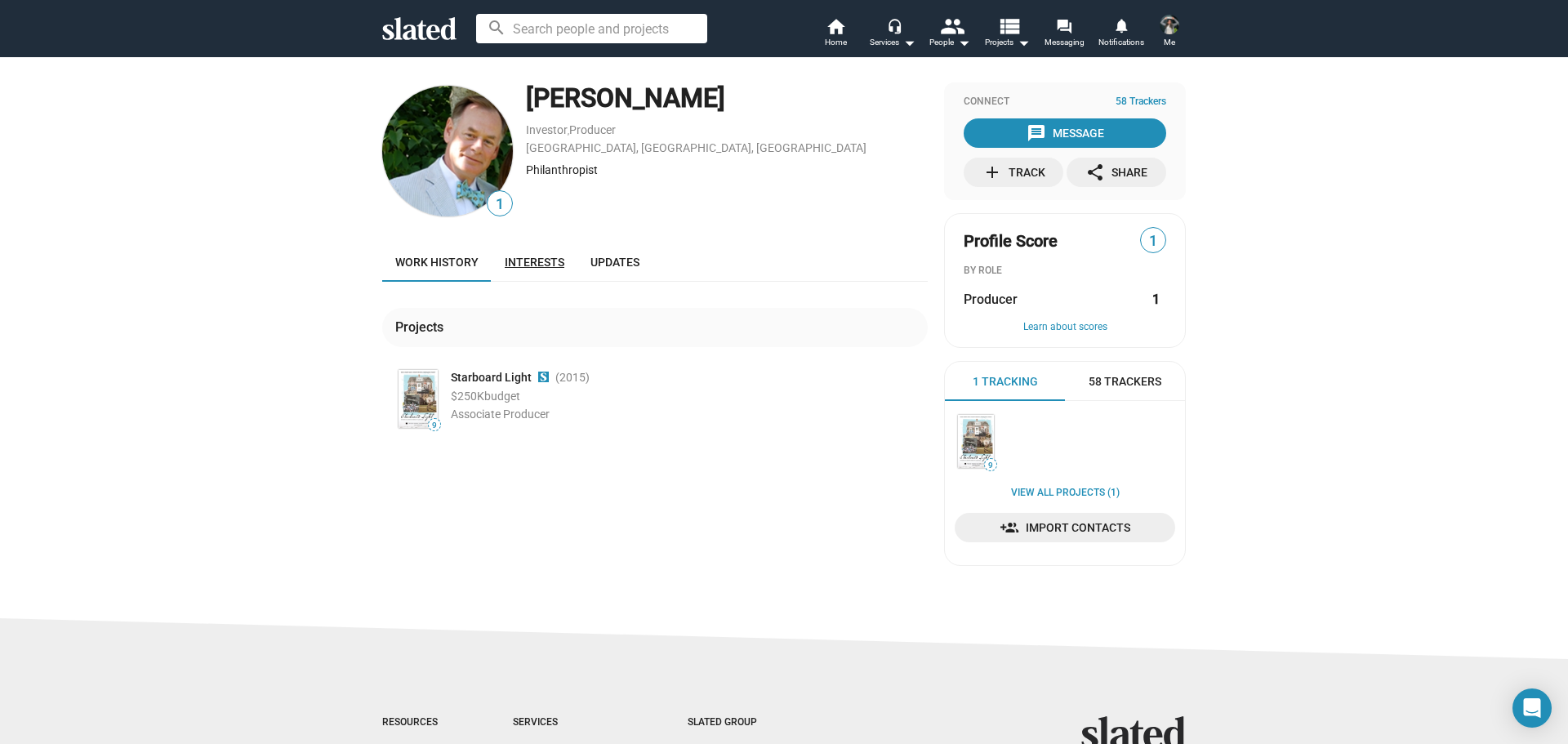
click at [527, 265] on span "Interests" at bounding box center [534, 261] width 60 height 13
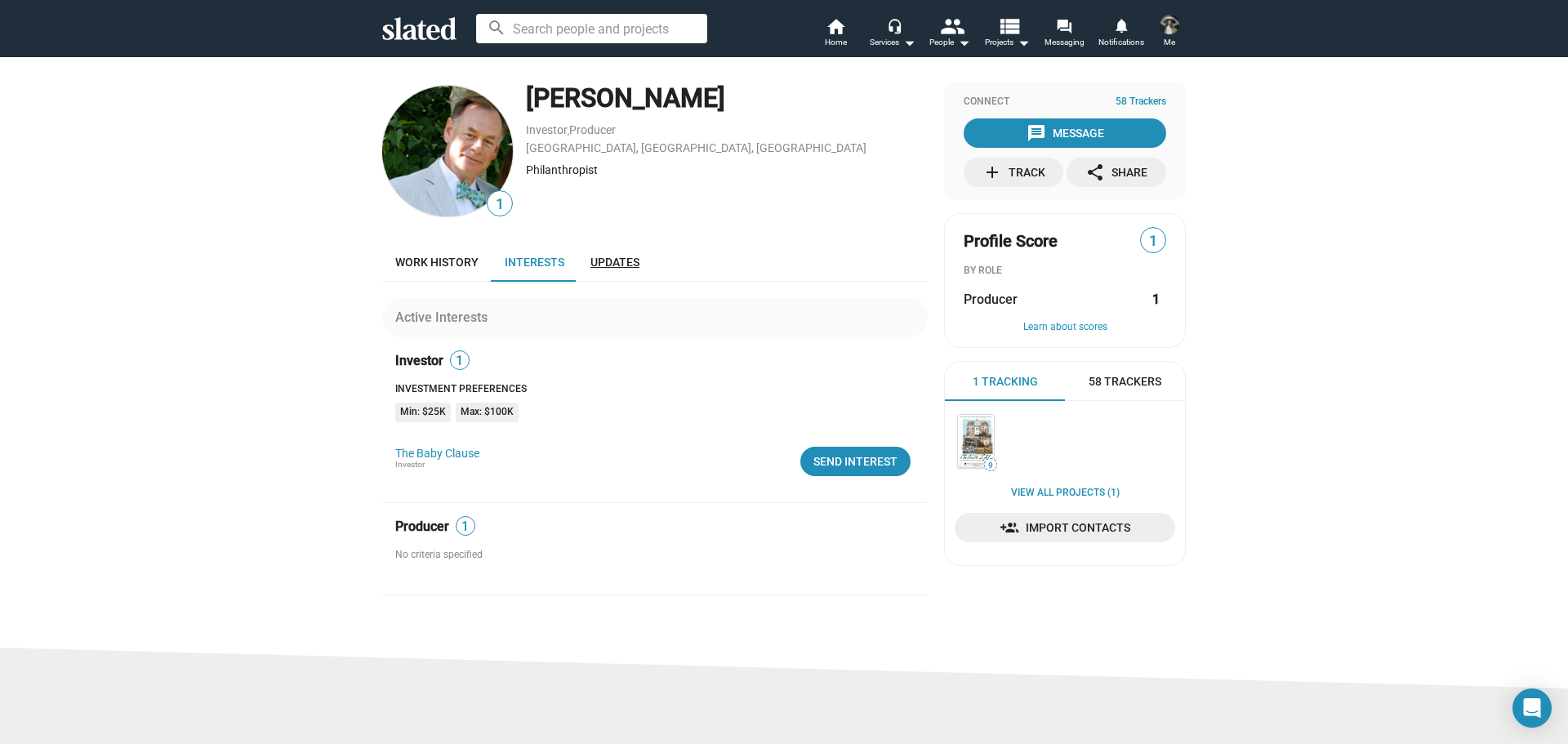
click at [617, 263] on span "Updates" at bounding box center [614, 261] width 49 height 13
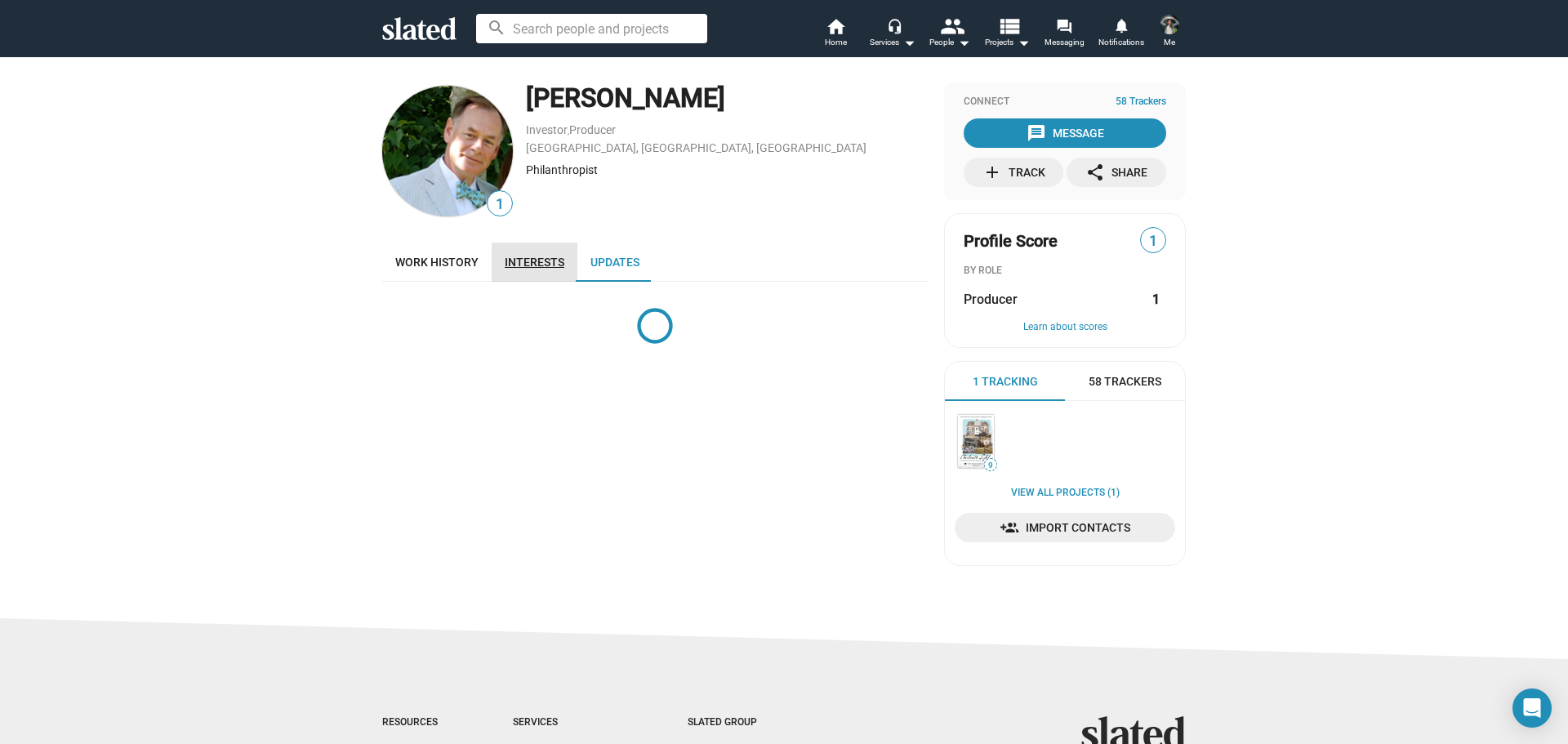
click at [529, 268] on span "Interests" at bounding box center [534, 261] width 60 height 13
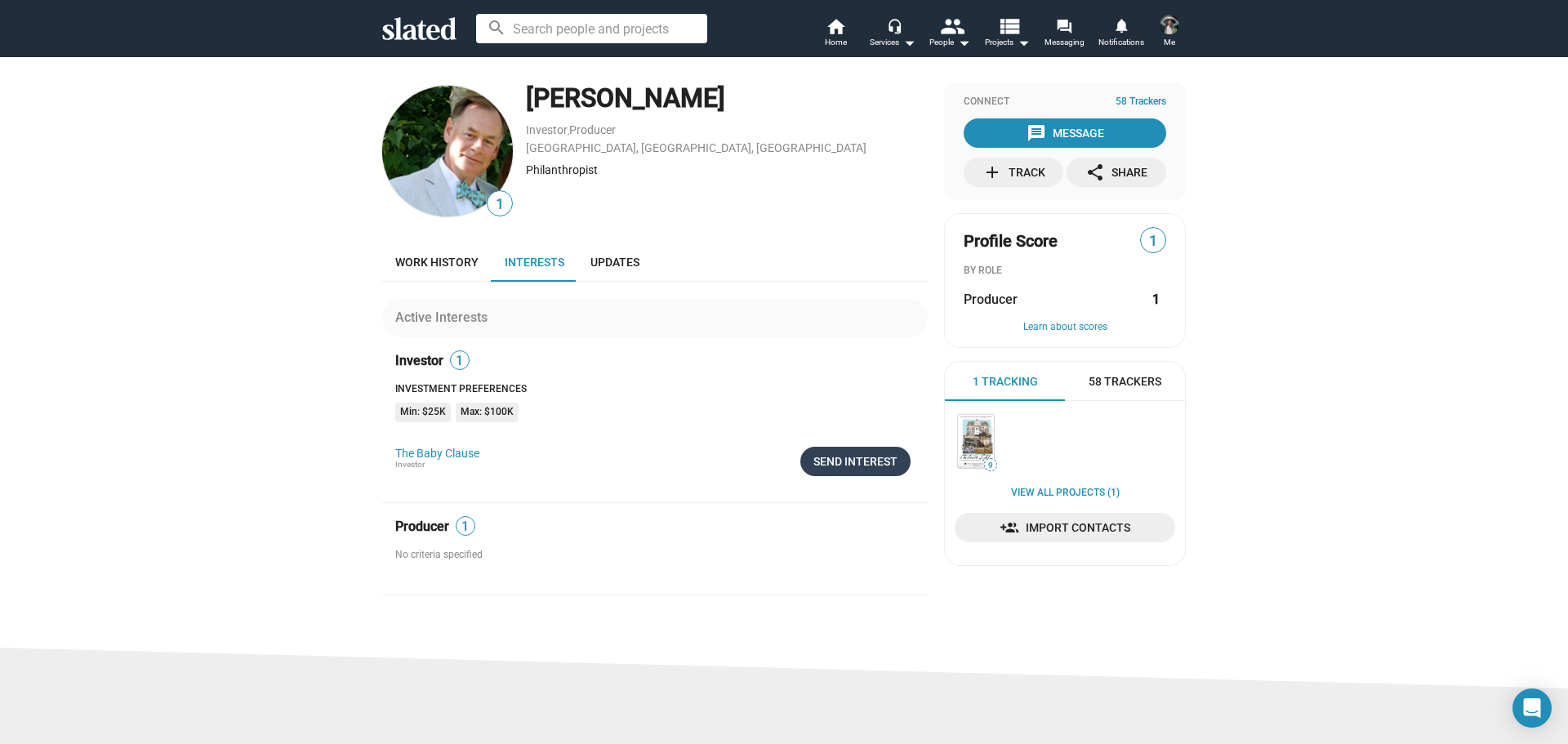
click at [877, 464] on div "Send Interest" at bounding box center [855, 461] width 84 height 29
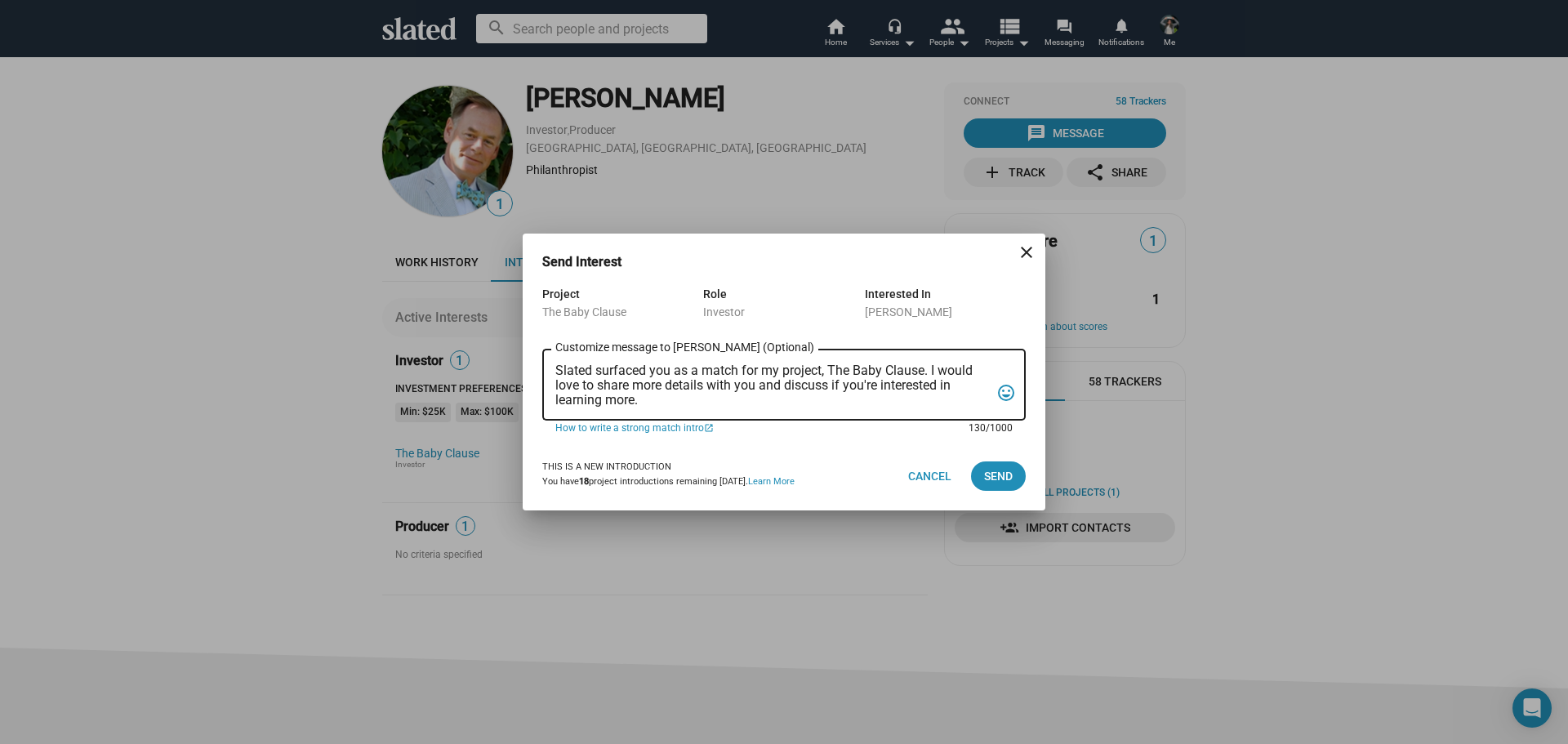
drag, startPoint x: 641, startPoint y: 405, endPoint x: 550, endPoint y: 368, distance: 98.2
click at [550, 368] on div "Slated surfaced you as a match for my project, The Baby Clause. I would love to…" at bounding box center [784, 383] width 483 height 75
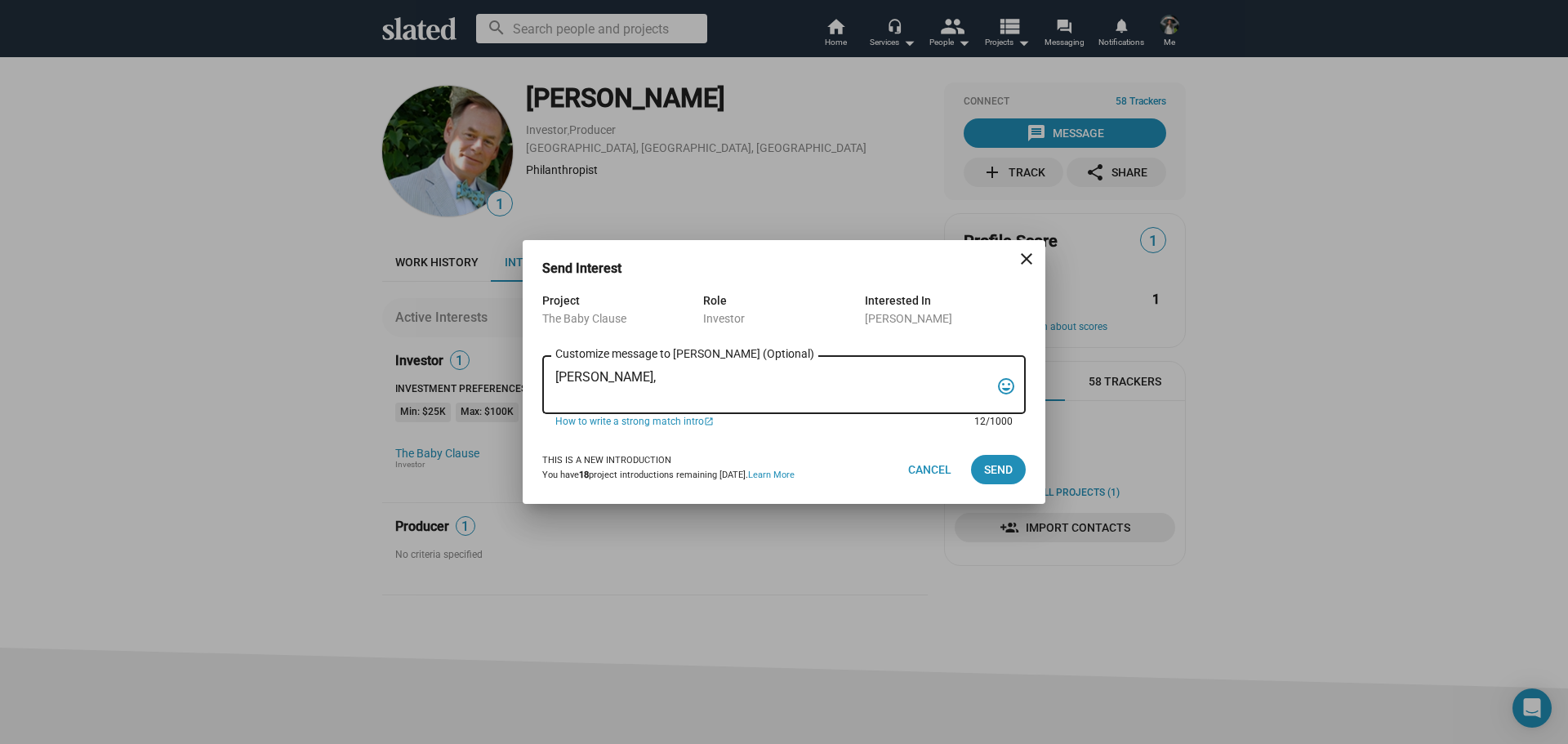
paste textarea "I am reaching out to pitch investment in a film that combines creativity, niche…"
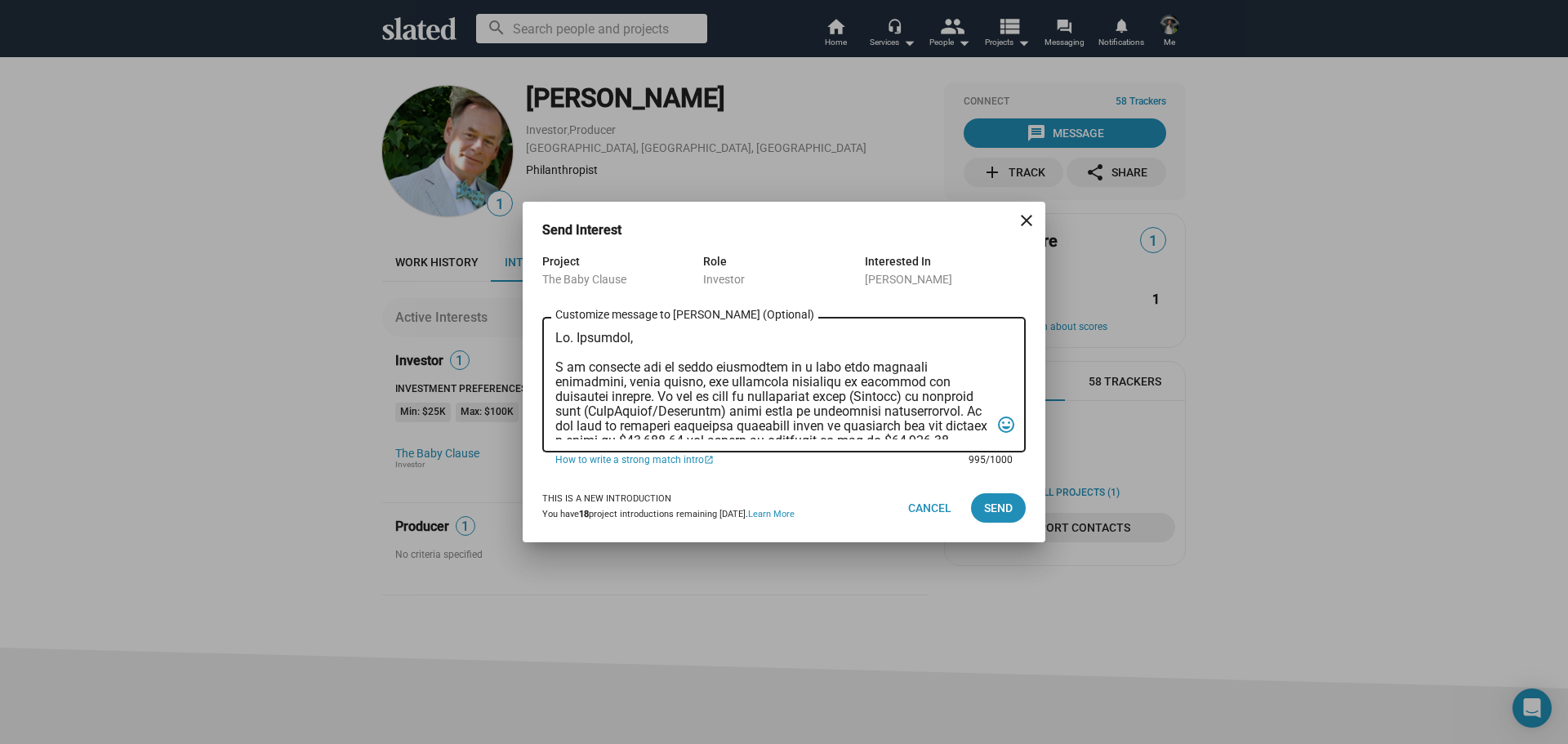
scroll to position [288, 0]
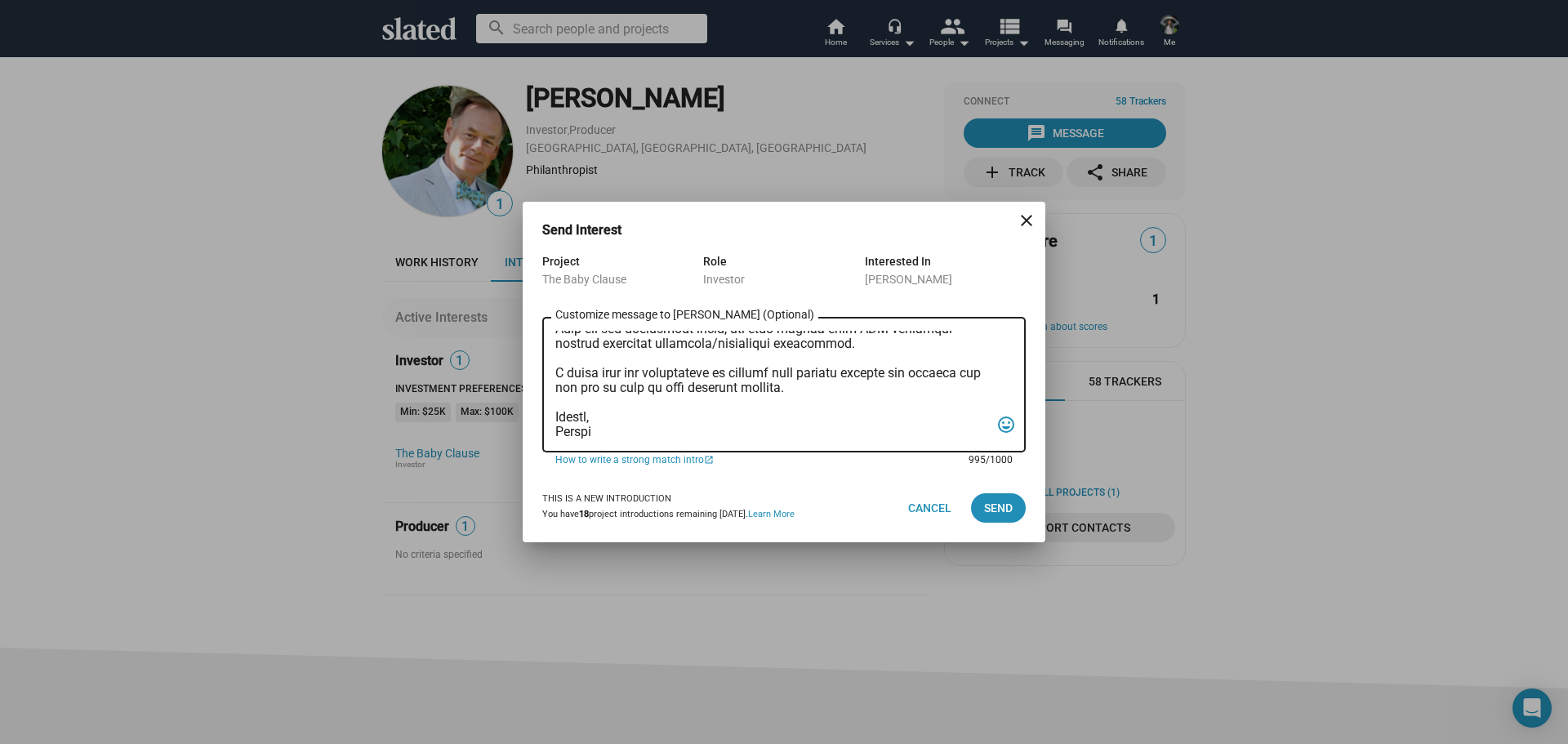
drag, startPoint x: 894, startPoint y: 373, endPoint x: 803, endPoint y: 387, distance: 92.1
click at [803, 387] on textarea "Customize message to [PERSON_NAME] (Optional) Customize message (Optional)" at bounding box center [773, 385] width 435 height 109
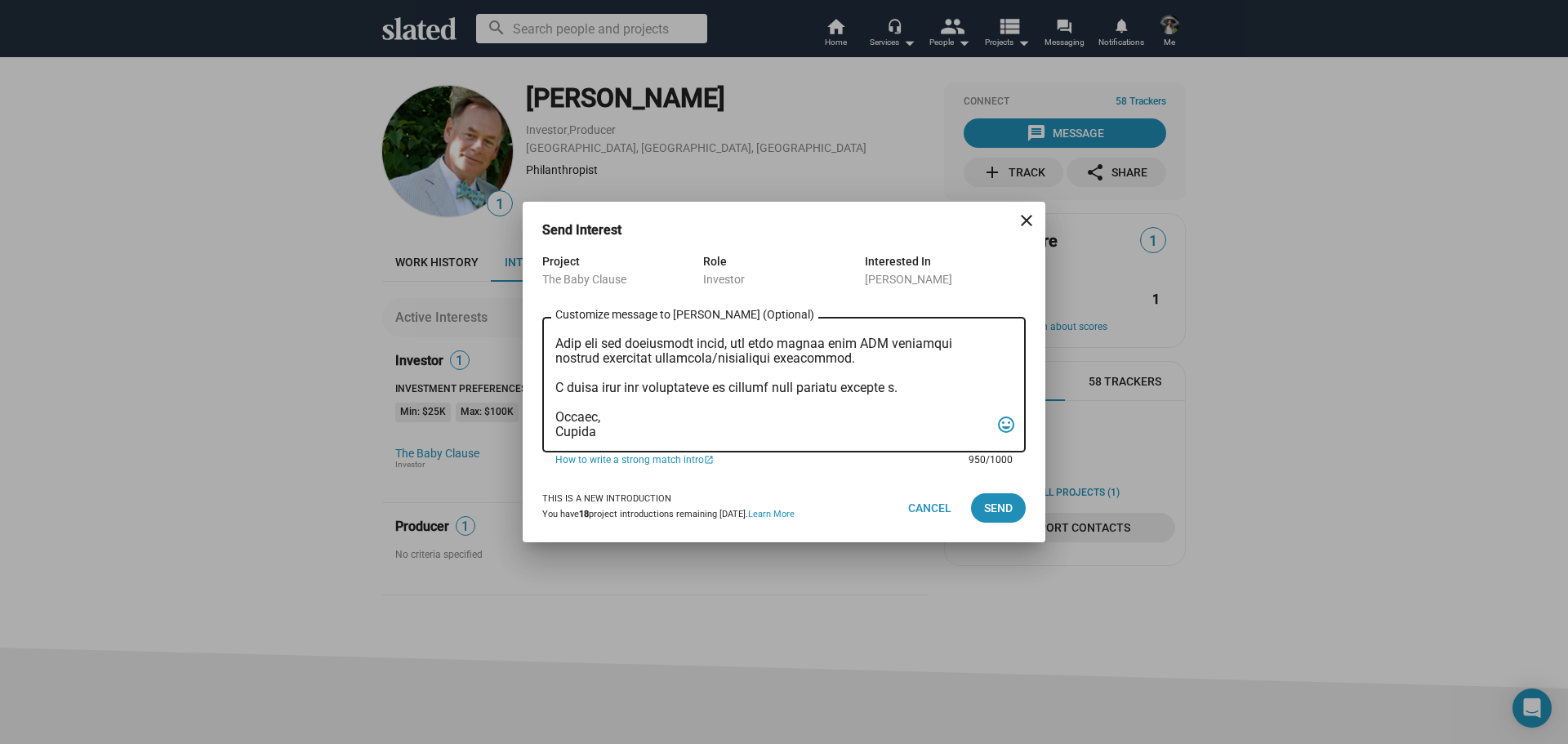
scroll to position [274, 0]
type textarea "[PERSON_NAME], I am reaching out to pitch investment in a film that combines cr…"
click at [999, 511] on span "Send" at bounding box center [998, 508] width 29 height 29
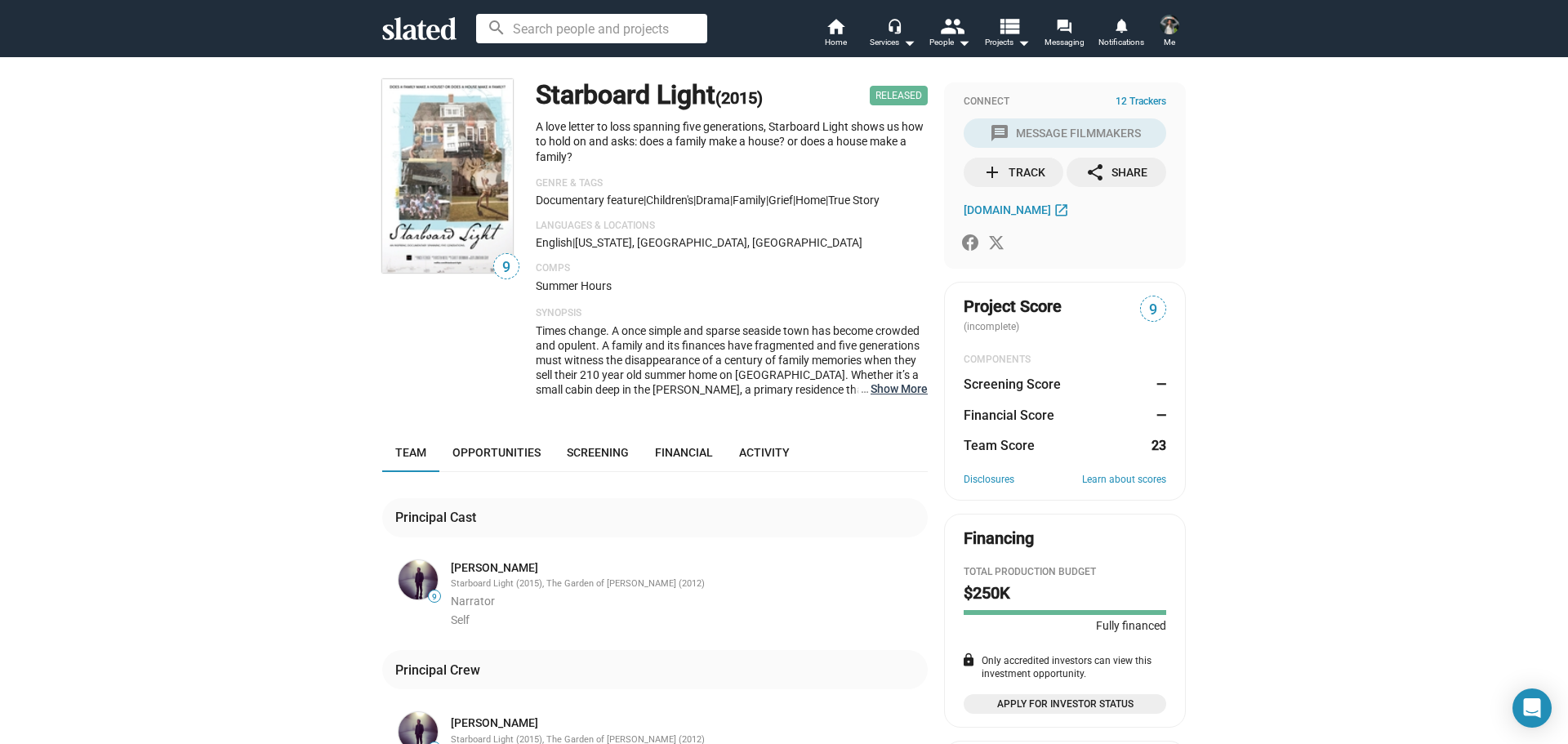
click at [878, 396] on button "… Show More" at bounding box center [899, 389] width 57 height 15
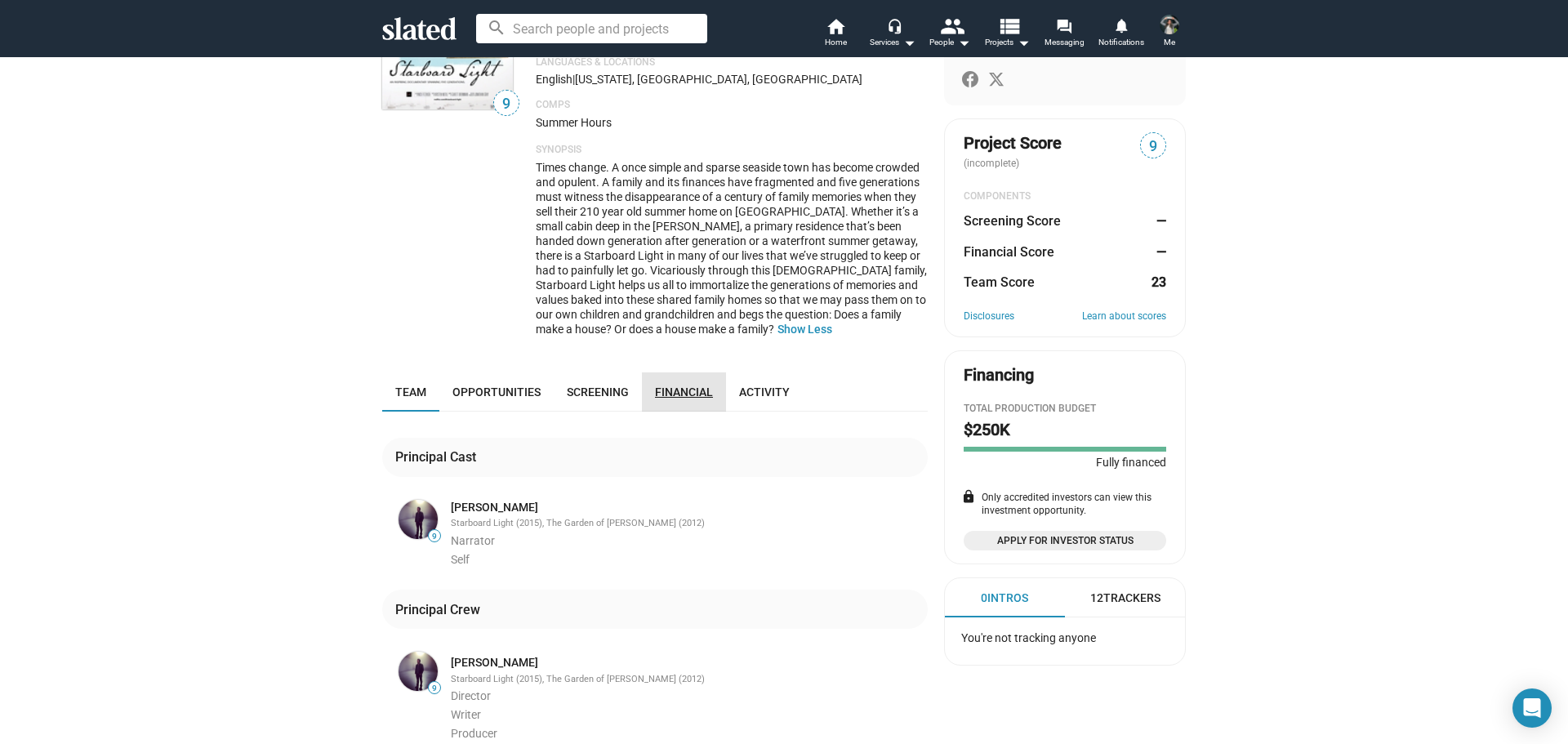
click at [675, 383] on link "Financial" at bounding box center [684, 392] width 84 height 39
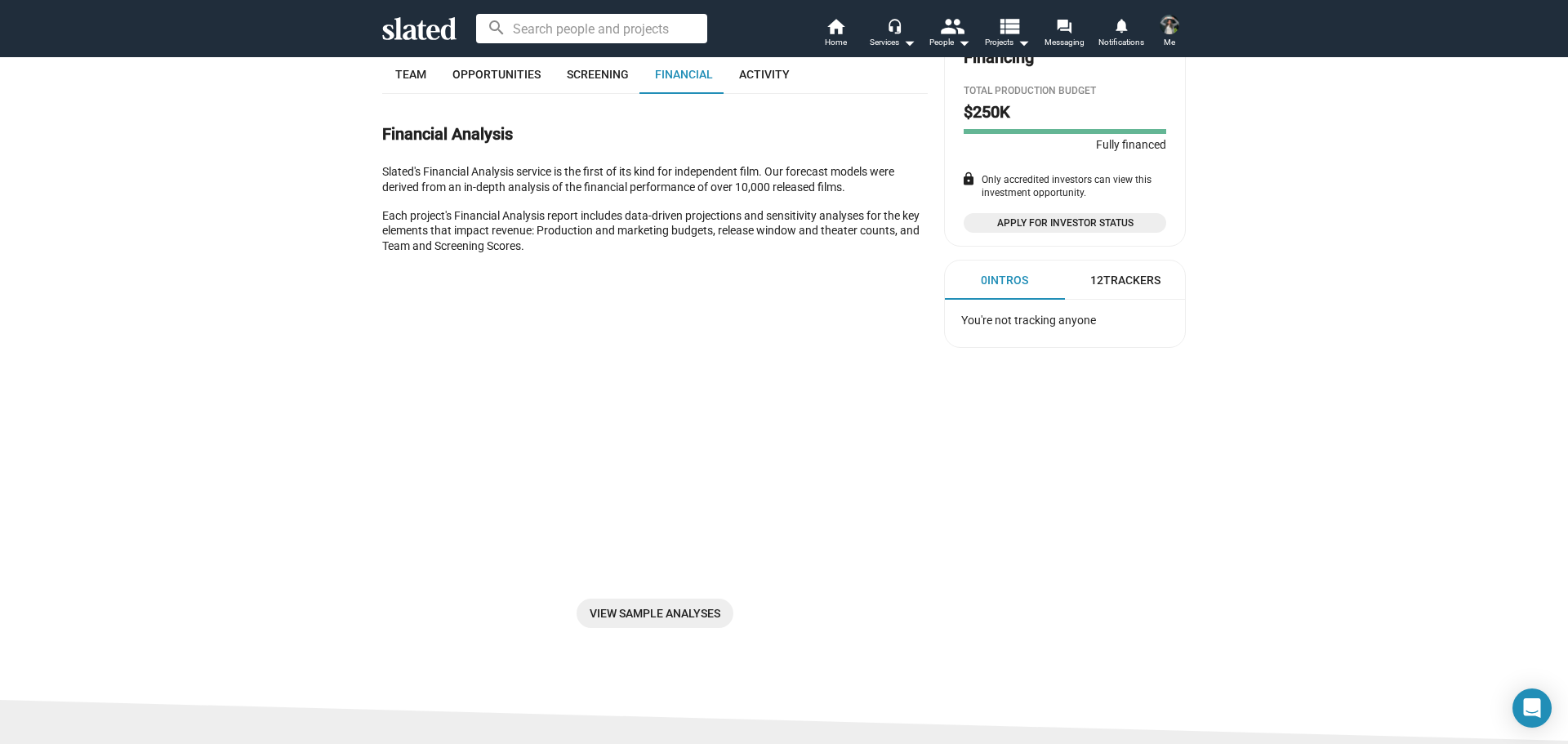
scroll to position [318, 0]
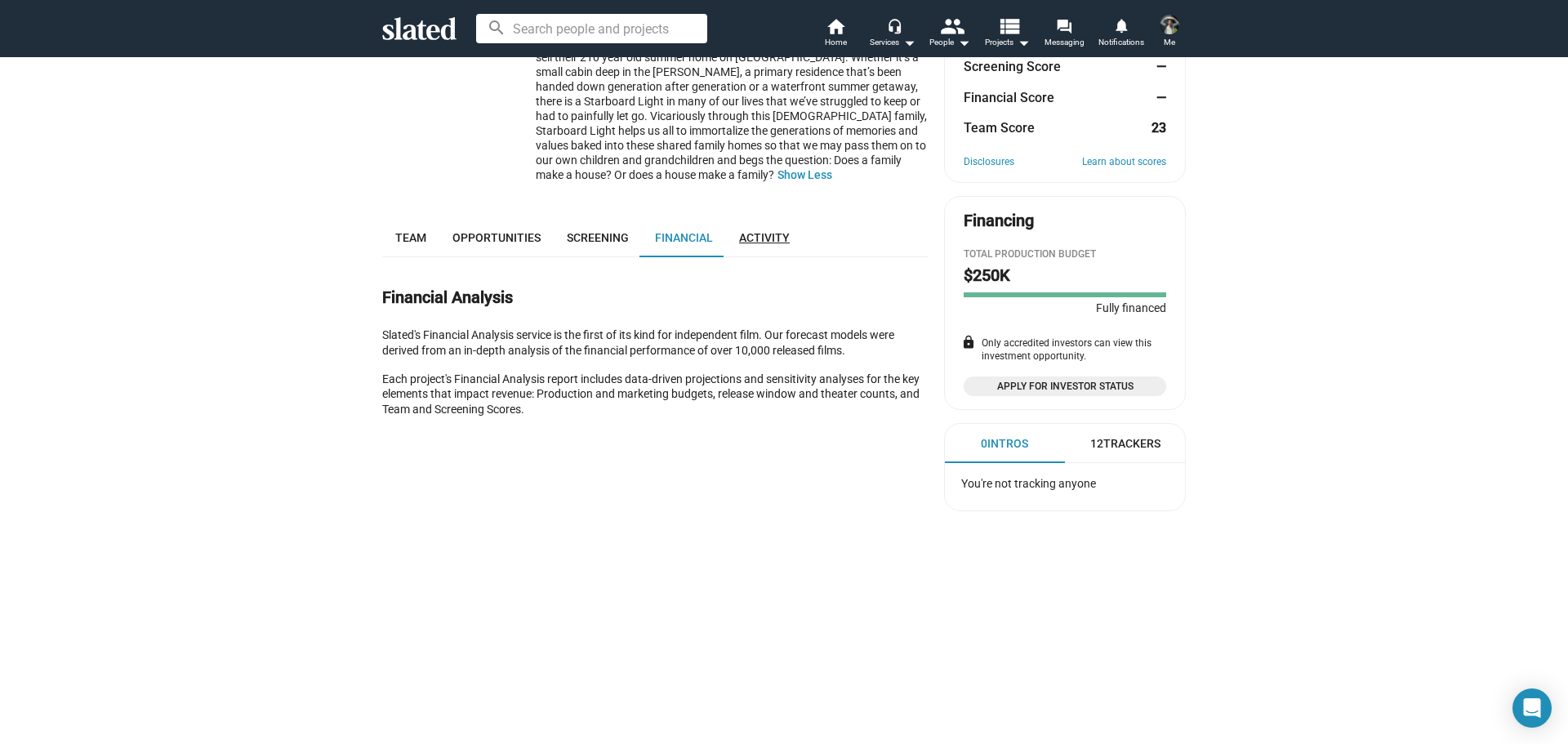
click at [762, 236] on span "Activity" at bounding box center [765, 237] width 51 height 13
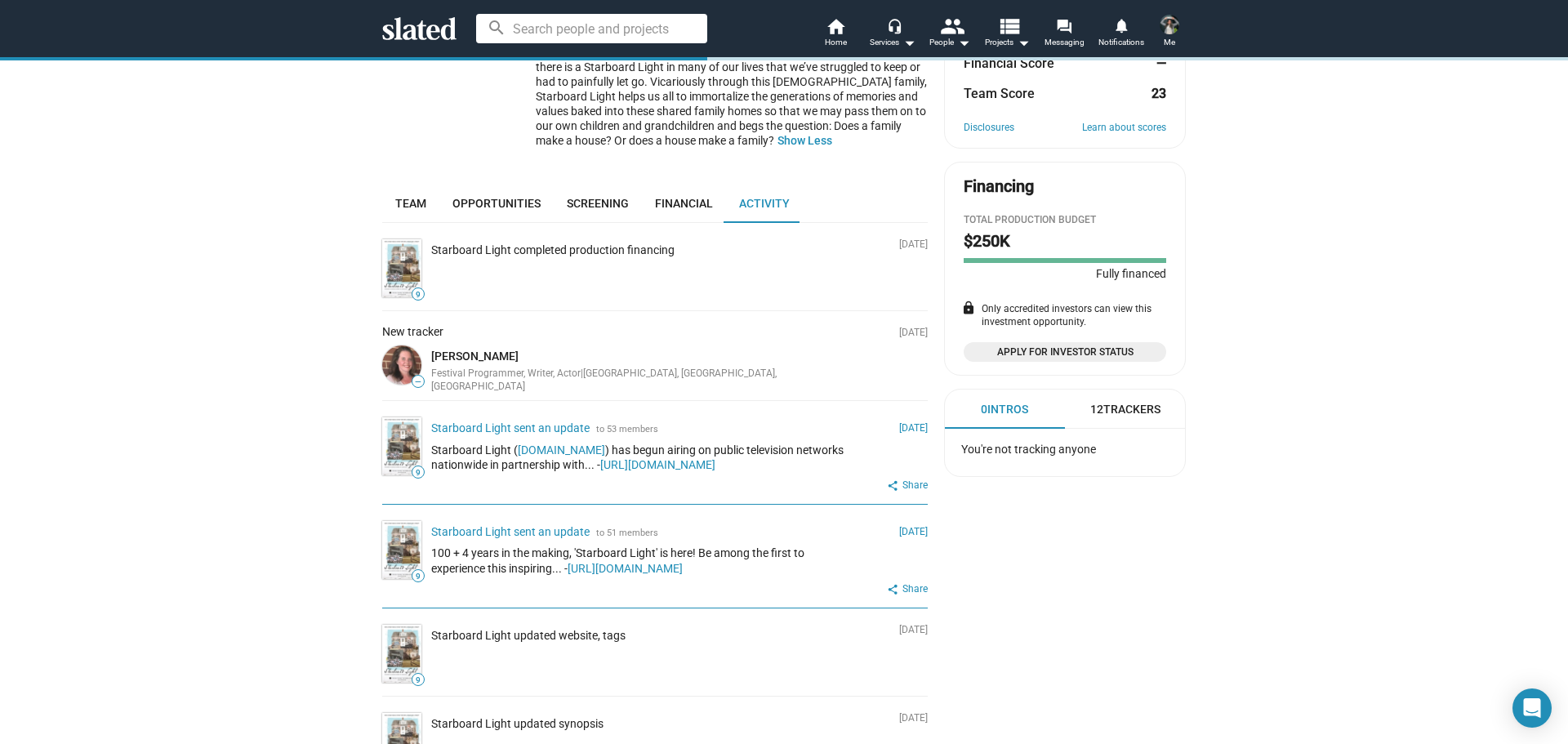
scroll to position [236, 0]
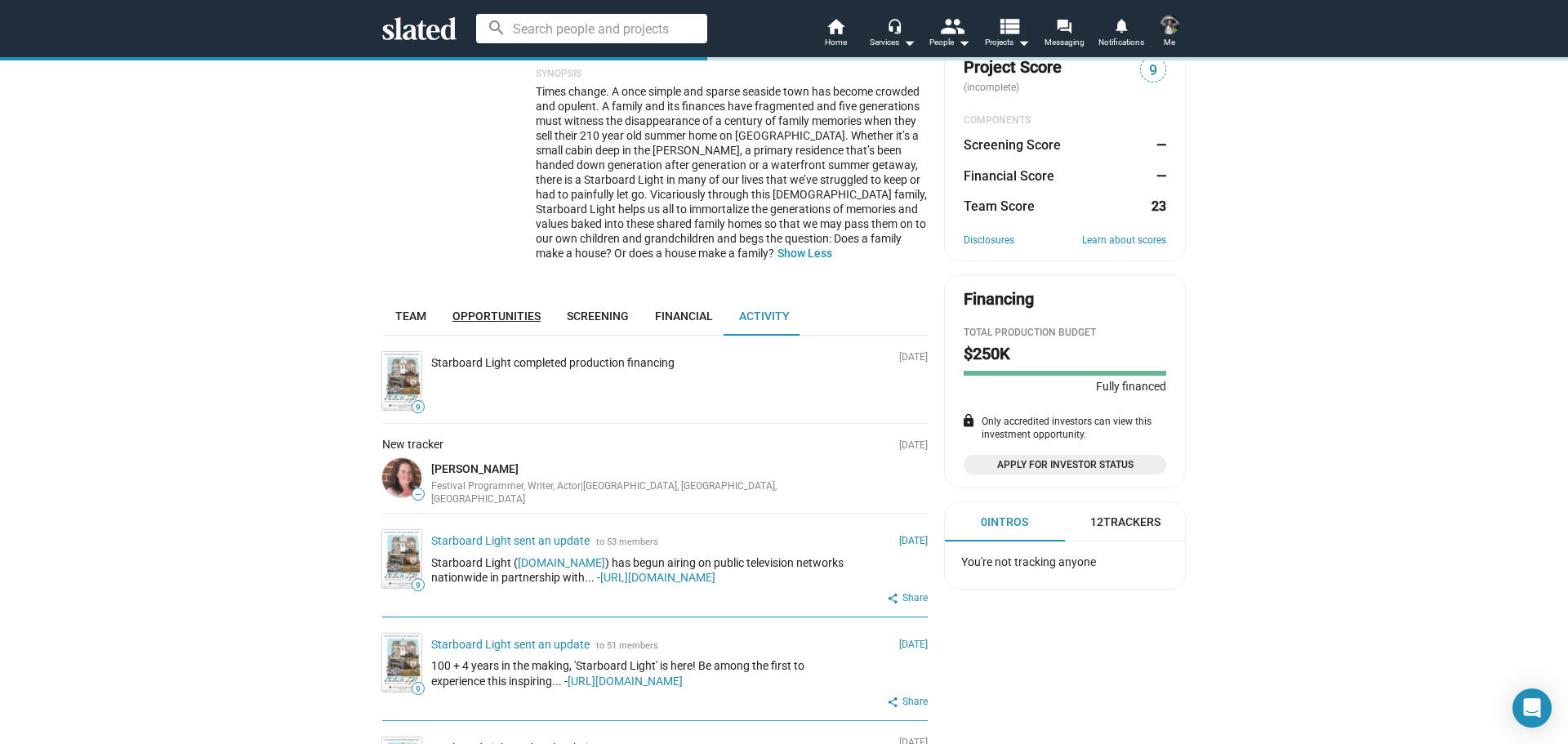
click at [465, 307] on link "Opportunities" at bounding box center [496, 315] width 115 height 39
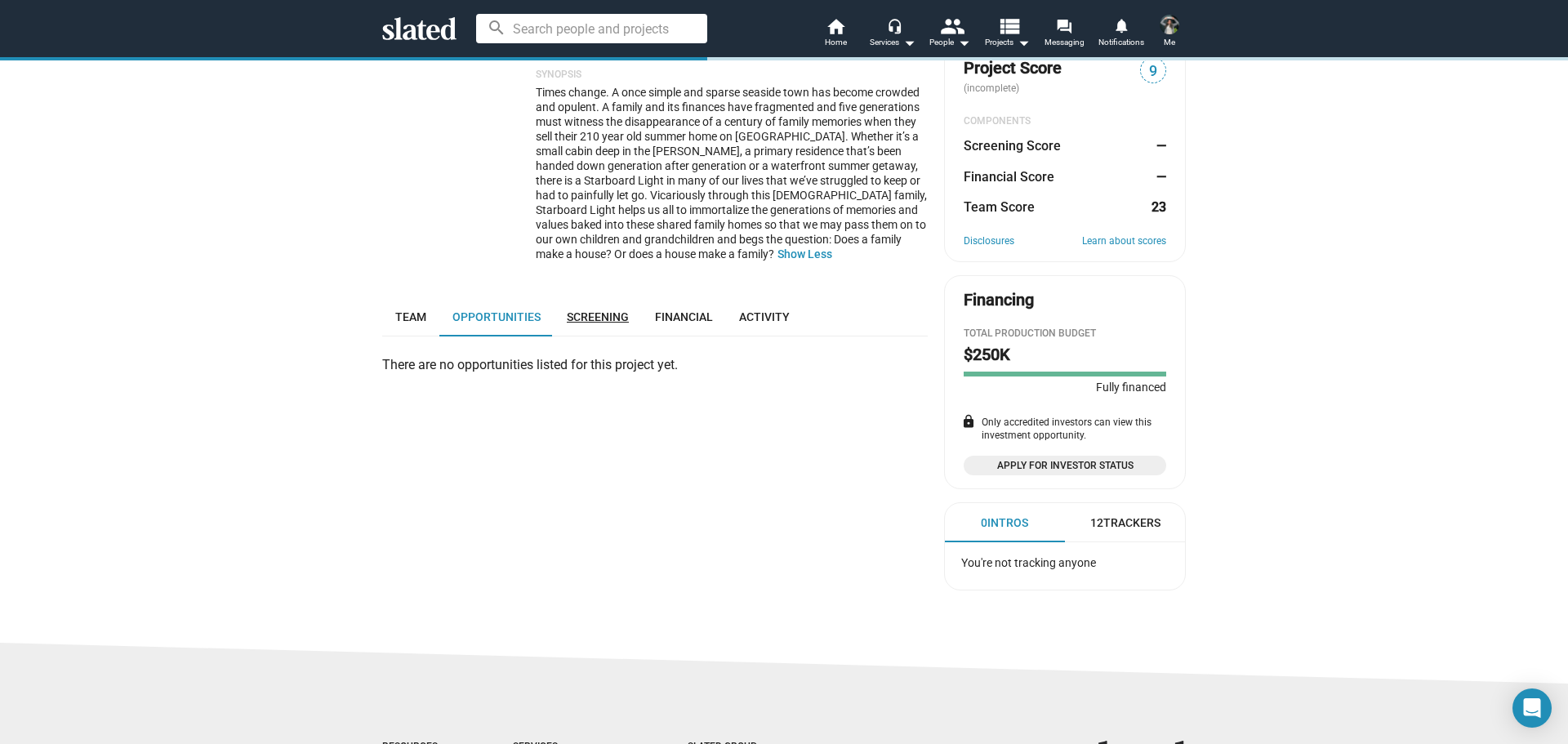
click at [568, 323] on span "Screening" at bounding box center [598, 316] width 62 height 13
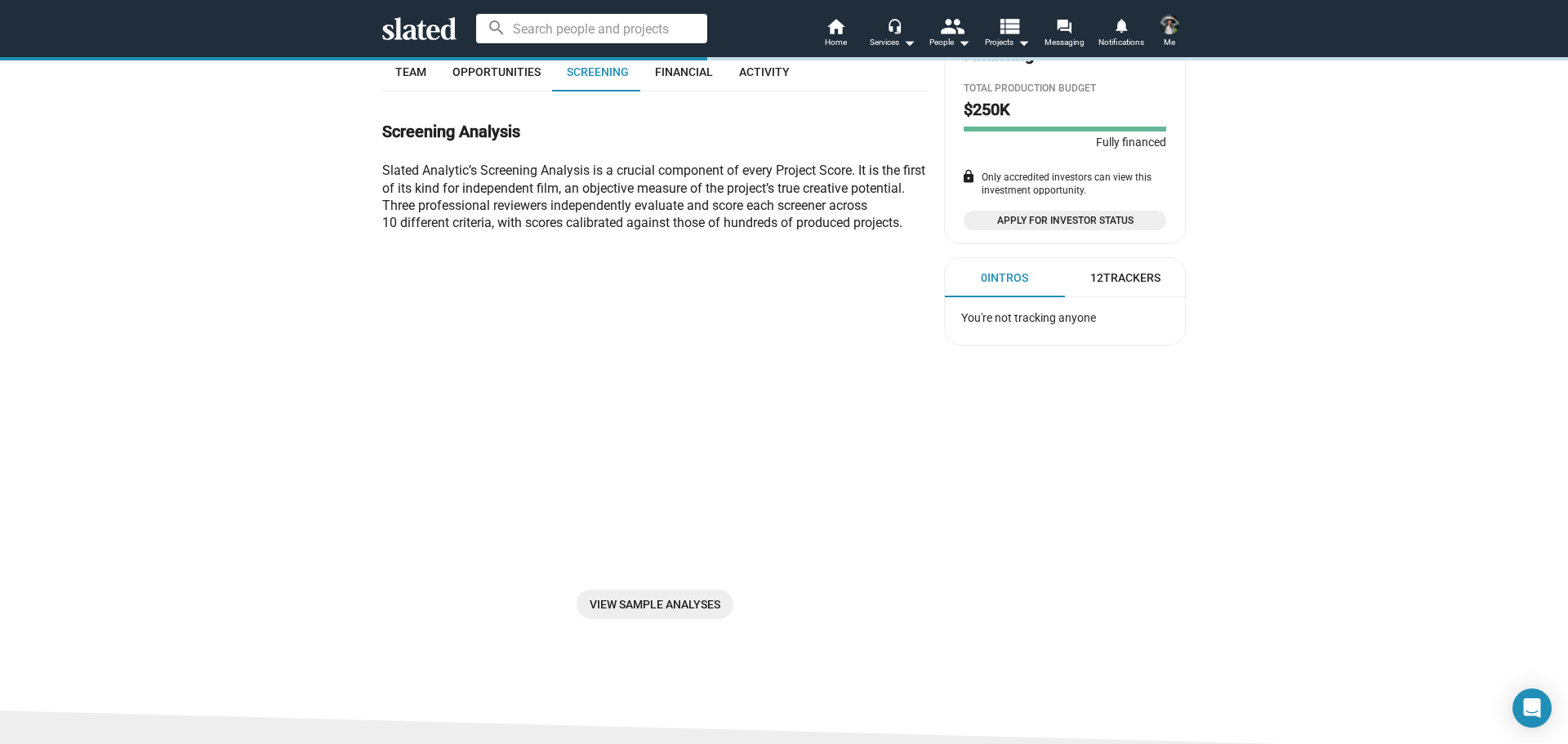
scroll to position [154, 0]
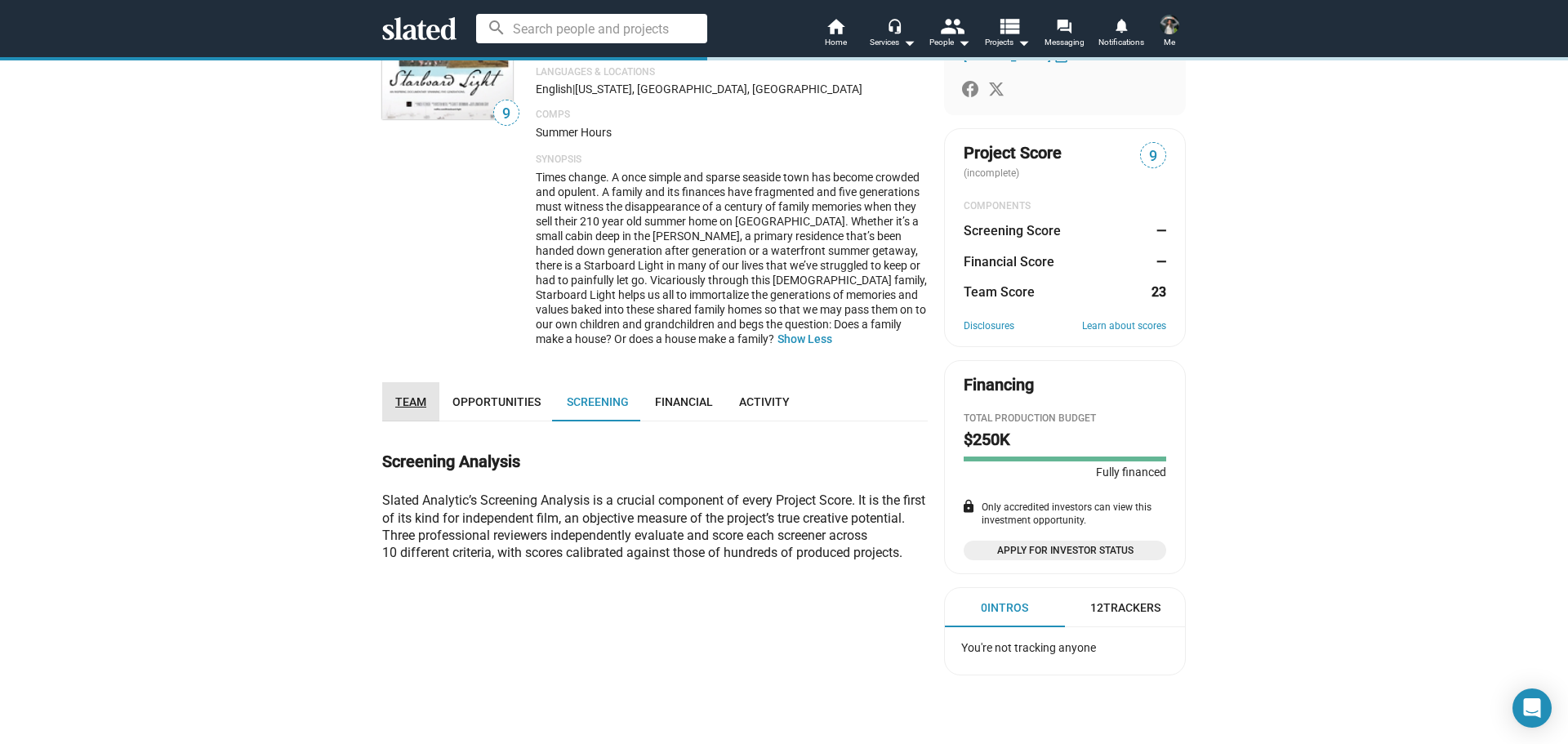
click at [417, 402] on span "Team" at bounding box center [411, 402] width 31 height 13
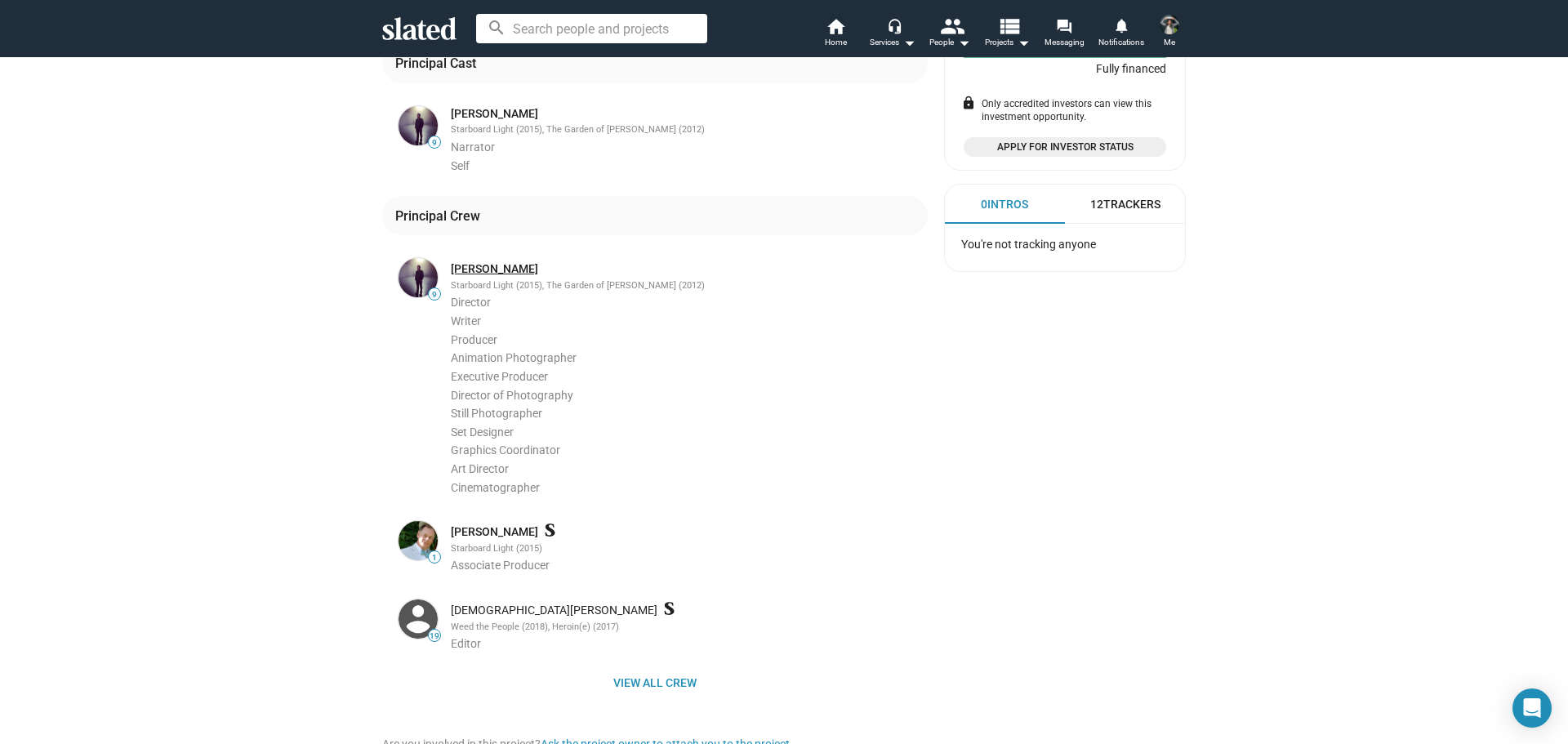
scroll to position [645, 0]
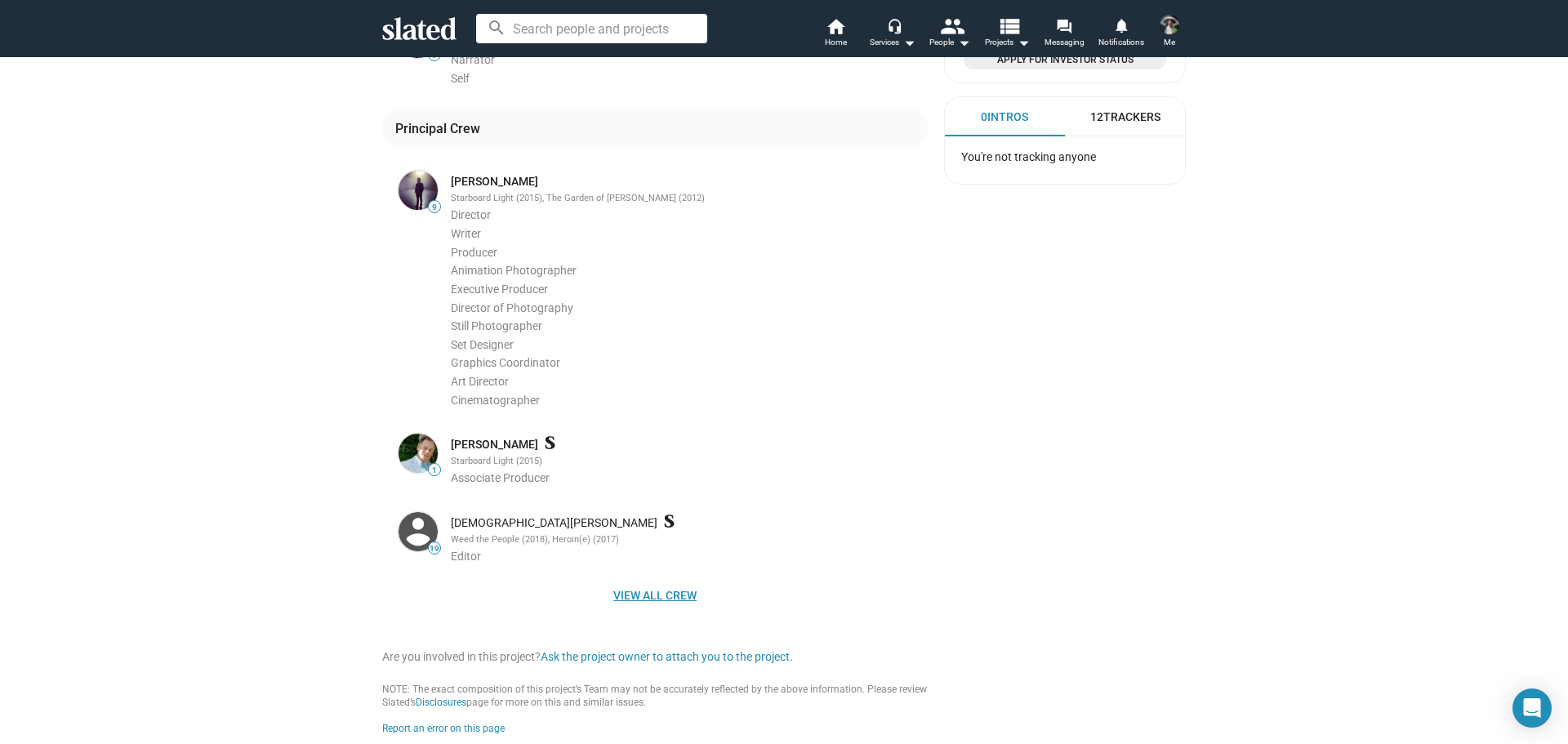
click at [649, 598] on span "View all crew" at bounding box center [655, 595] width 519 height 29
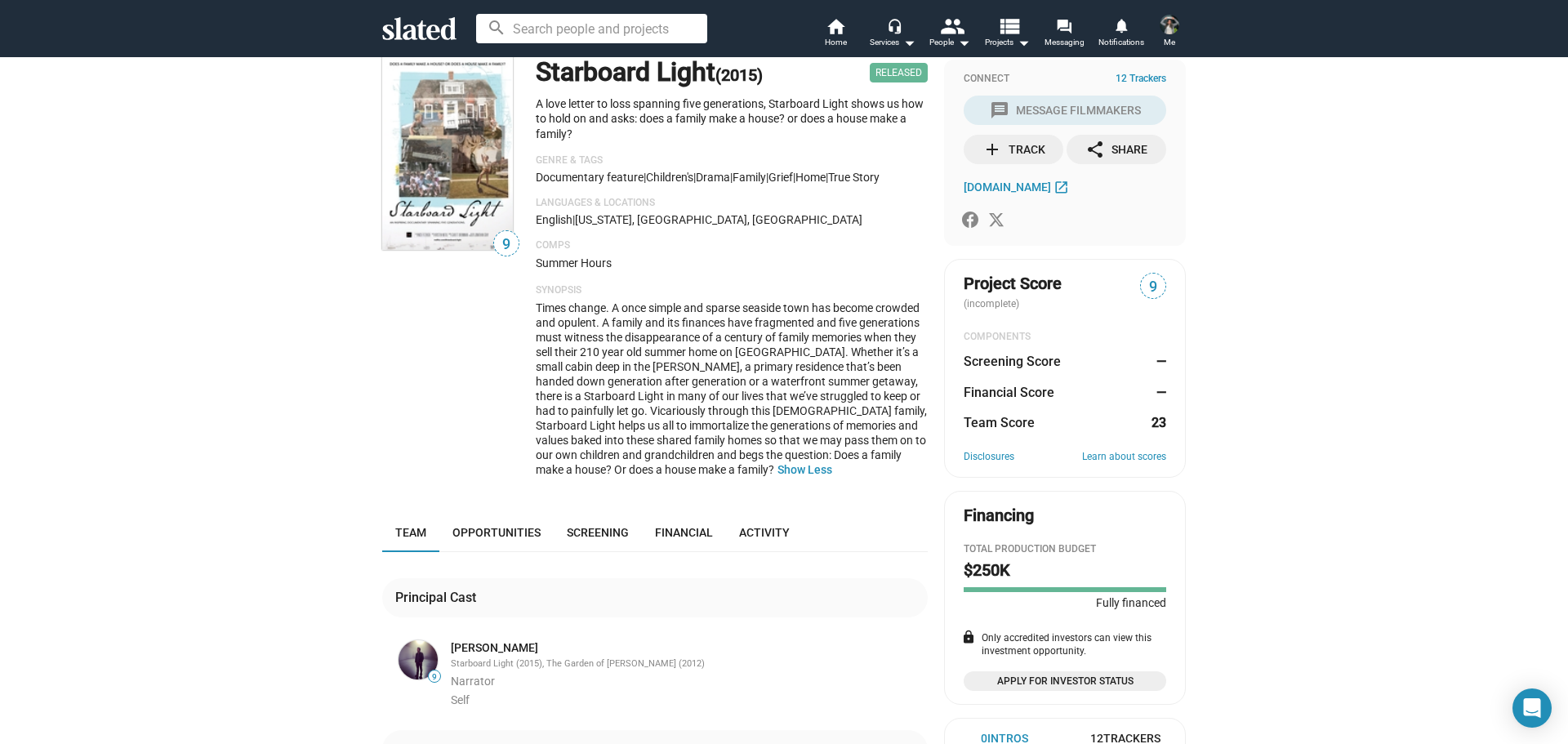
scroll to position [0, 0]
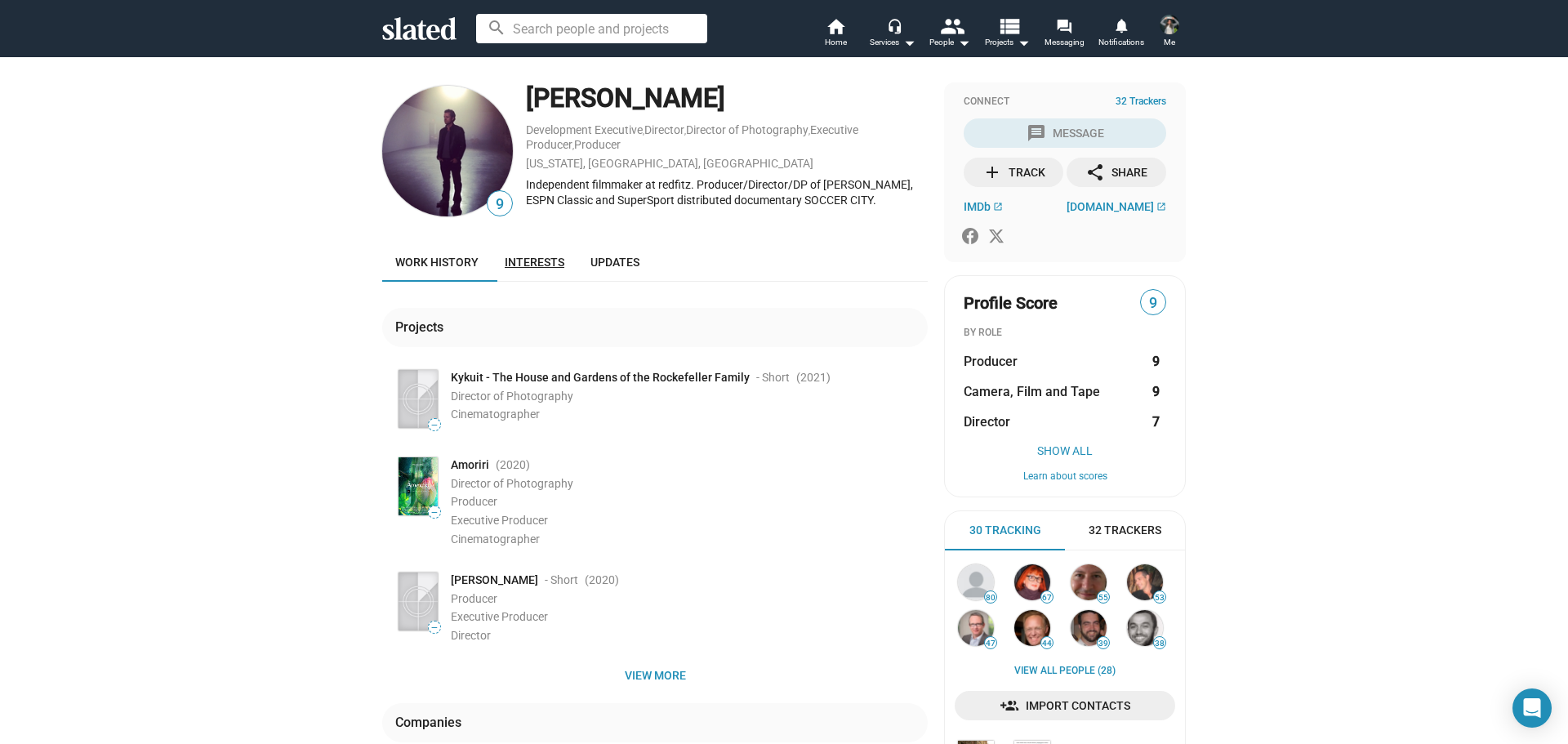
click at [538, 257] on span "Interests" at bounding box center [534, 261] width 60 height 13
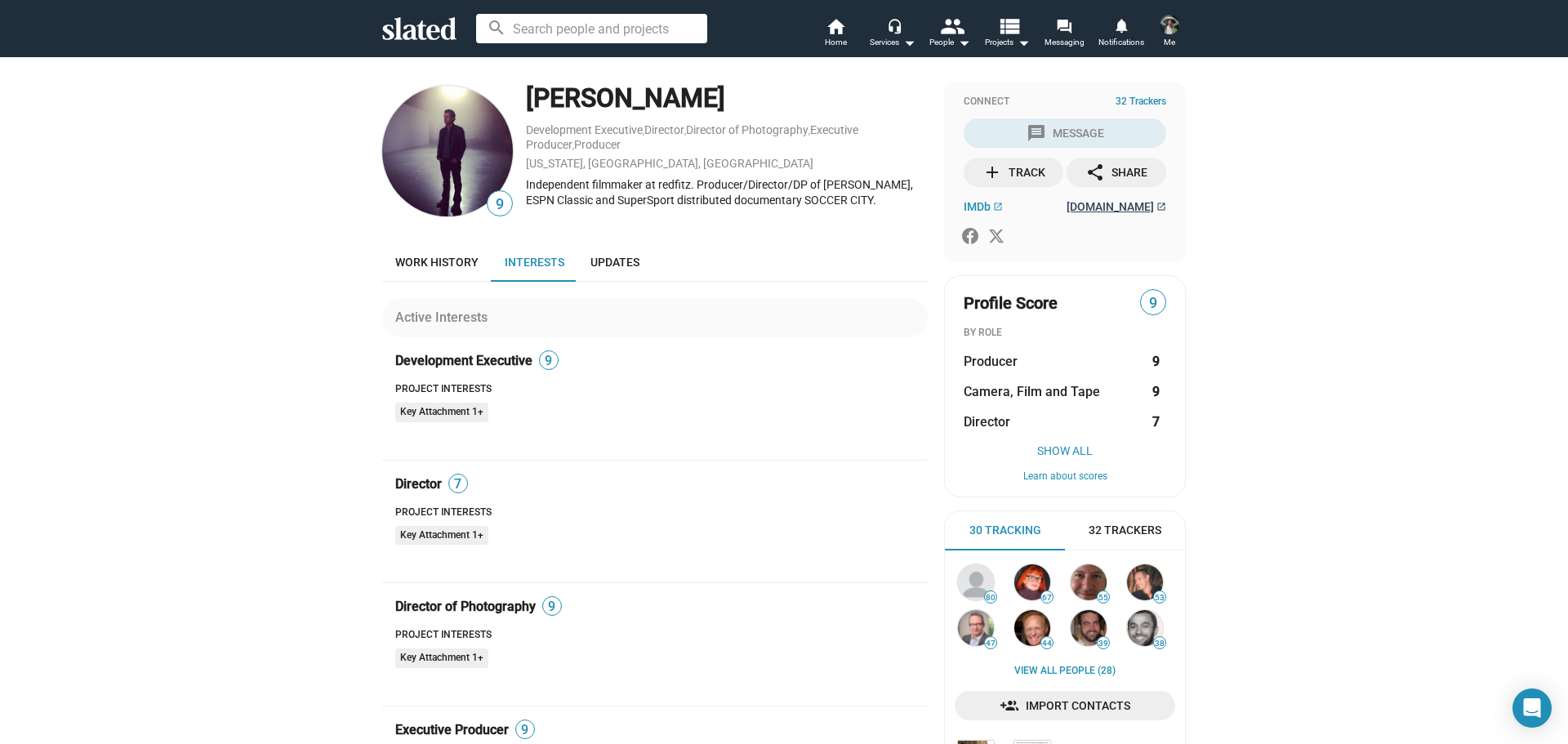
click at [1130, 206] on span "[DOMAIN_NAME]" at bounding box center [1110, 206] width 88 height 13
